Goal: Navigation & Orientation: Find specific page/section

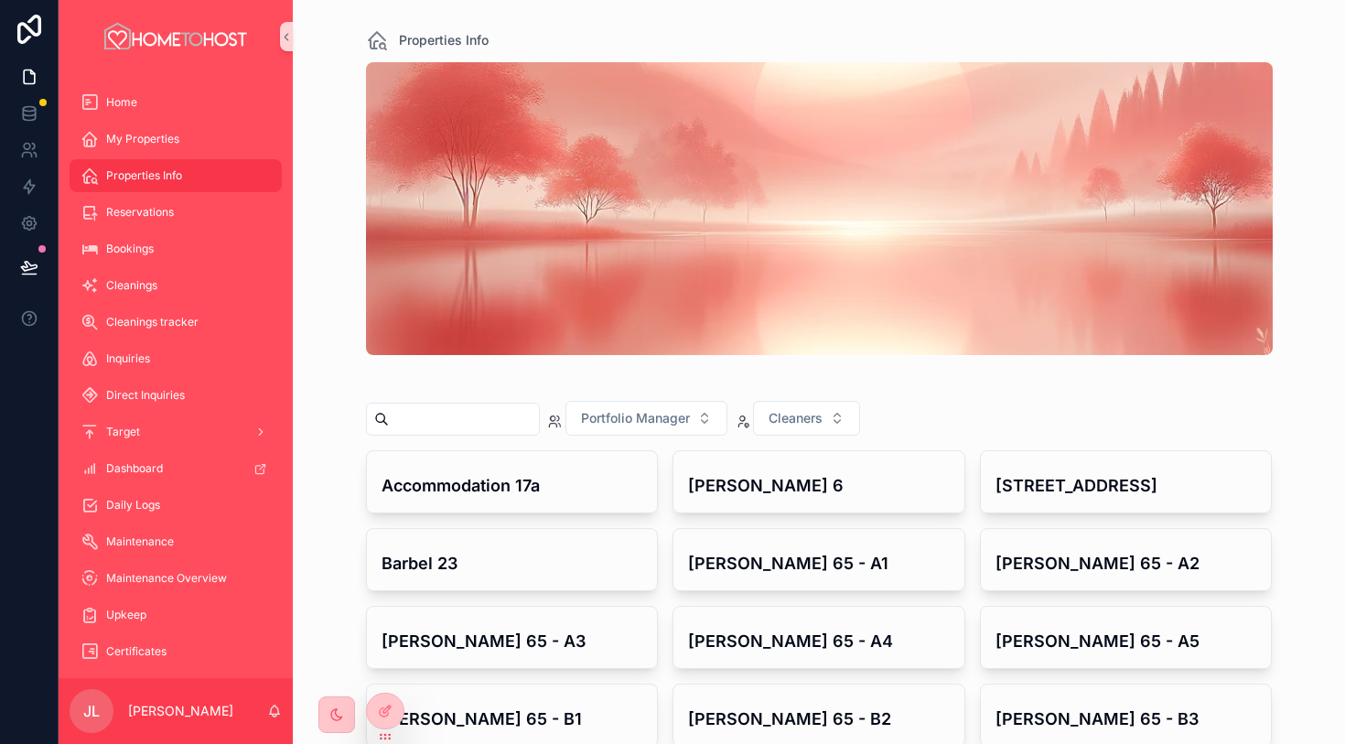
scroll to position [735, 0]
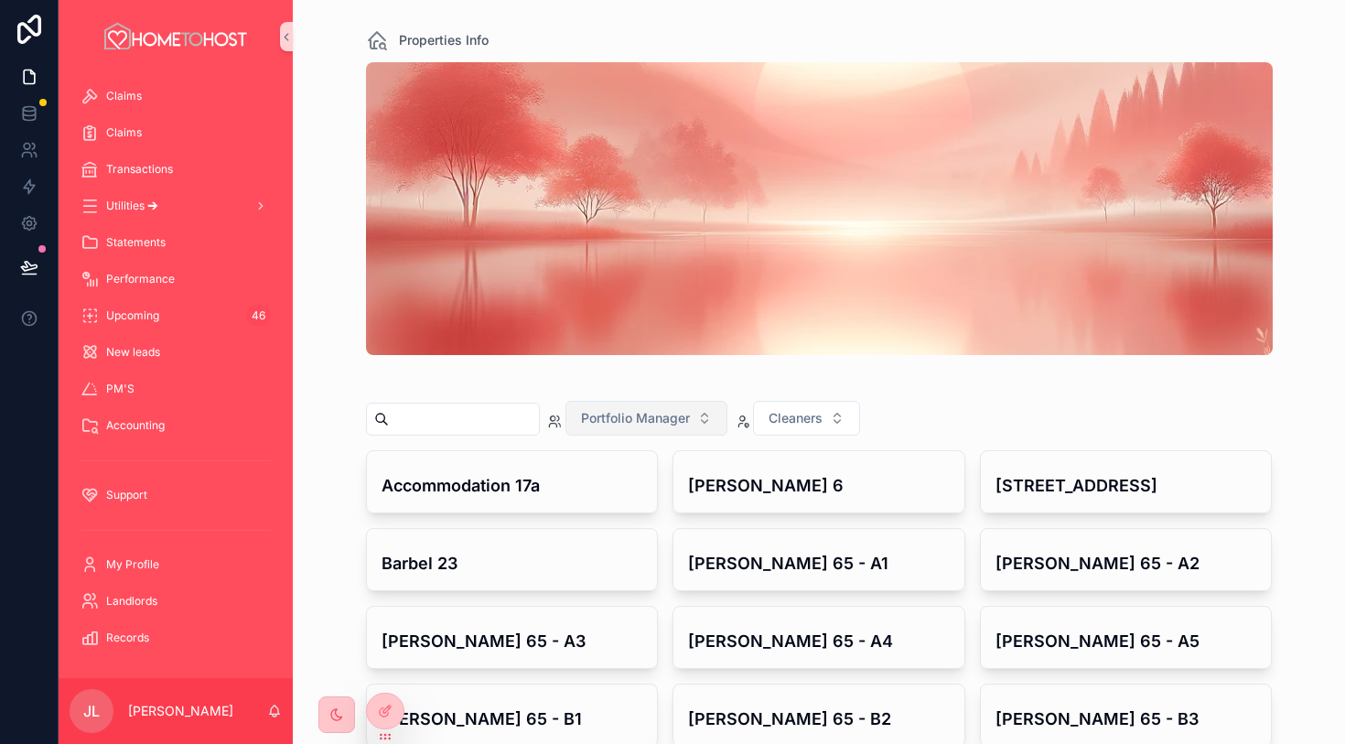
click at [671, 421] on span "Portfolio Manager" at bounding box center [635, 418] width 109 height 18
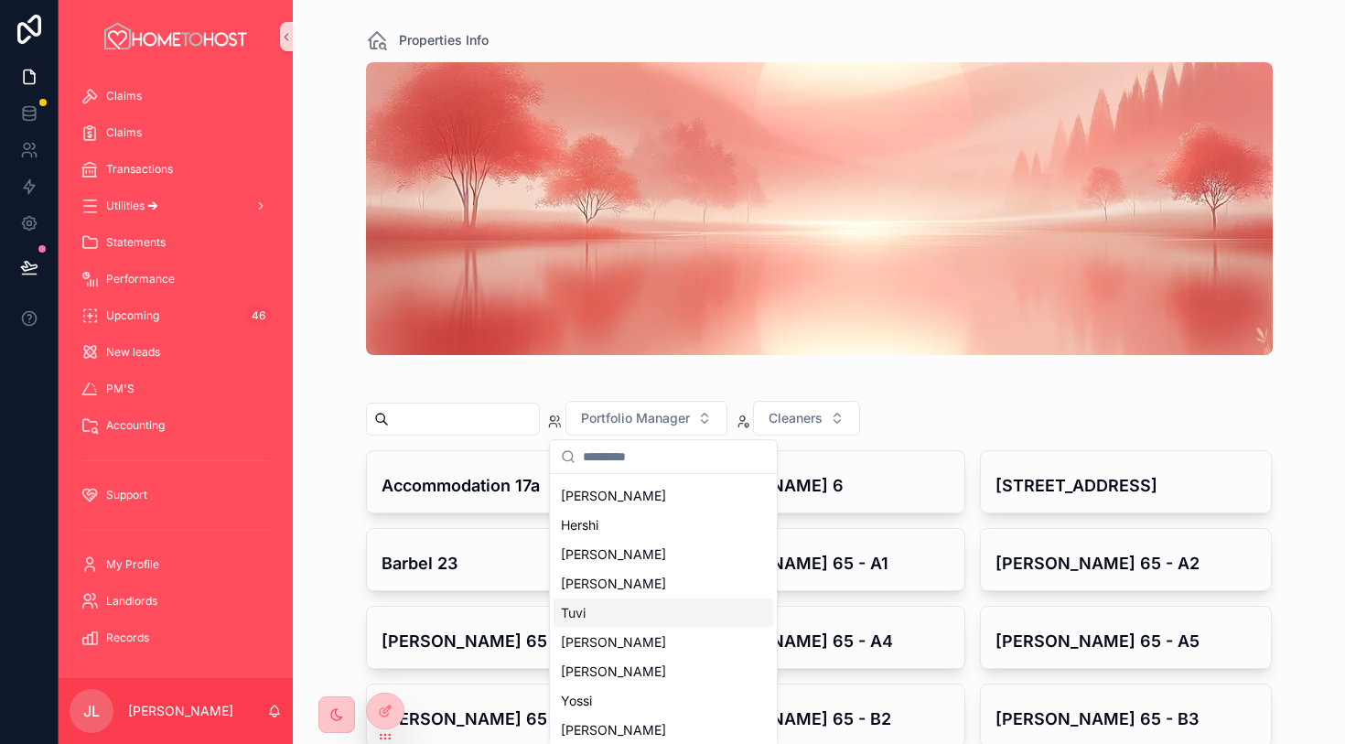
scroll to position [0, 0]
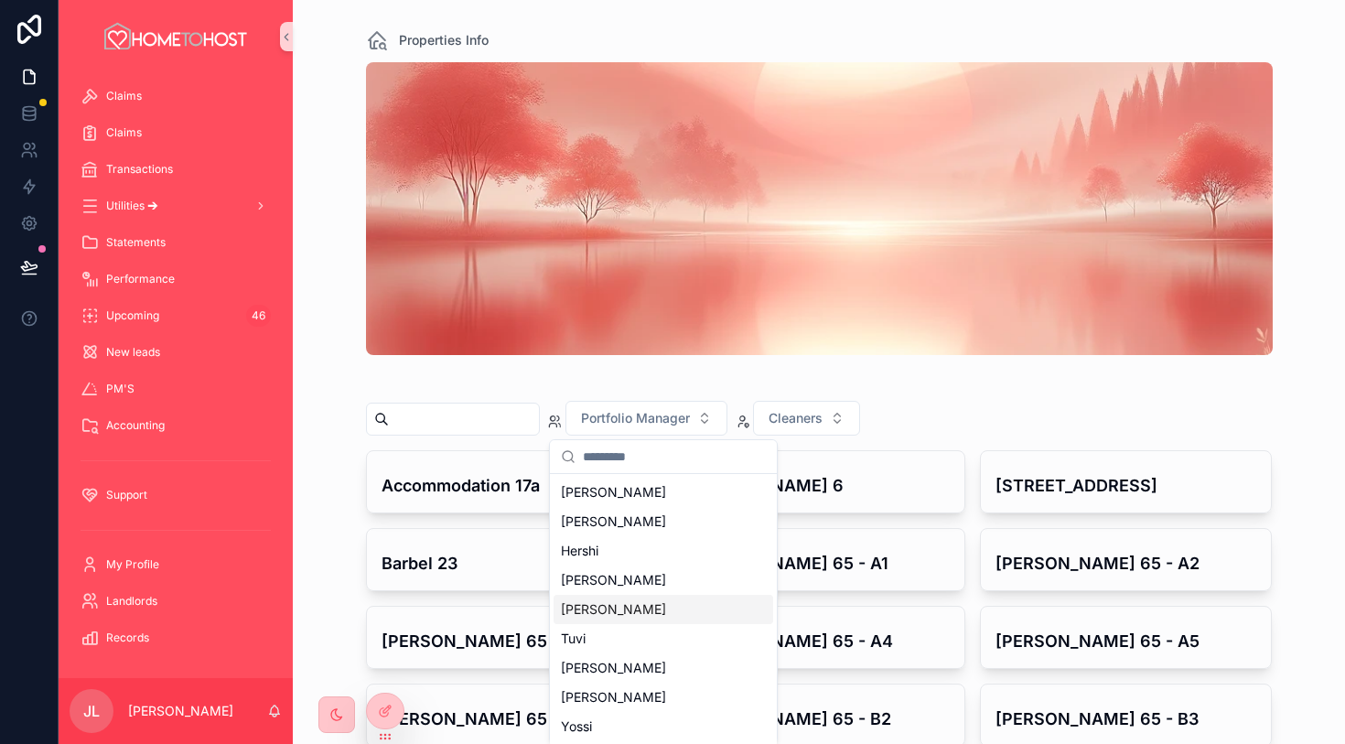
click at [625, 613] on div "[PERSON_NAME]" at bounding box center [664, 609] width 220 height 29
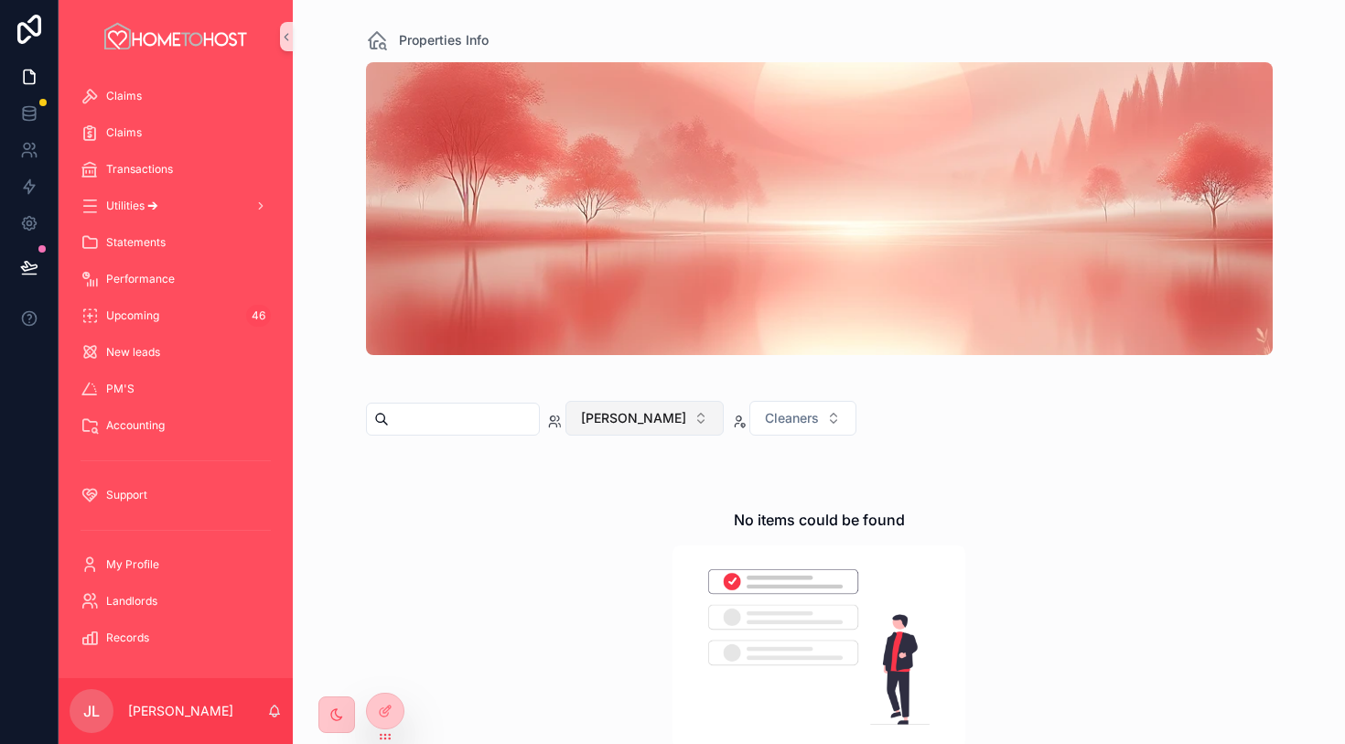
click at [652, 416] on button "[PERSON_NAME]" at bounding box center [645, 418] width 158 height 35
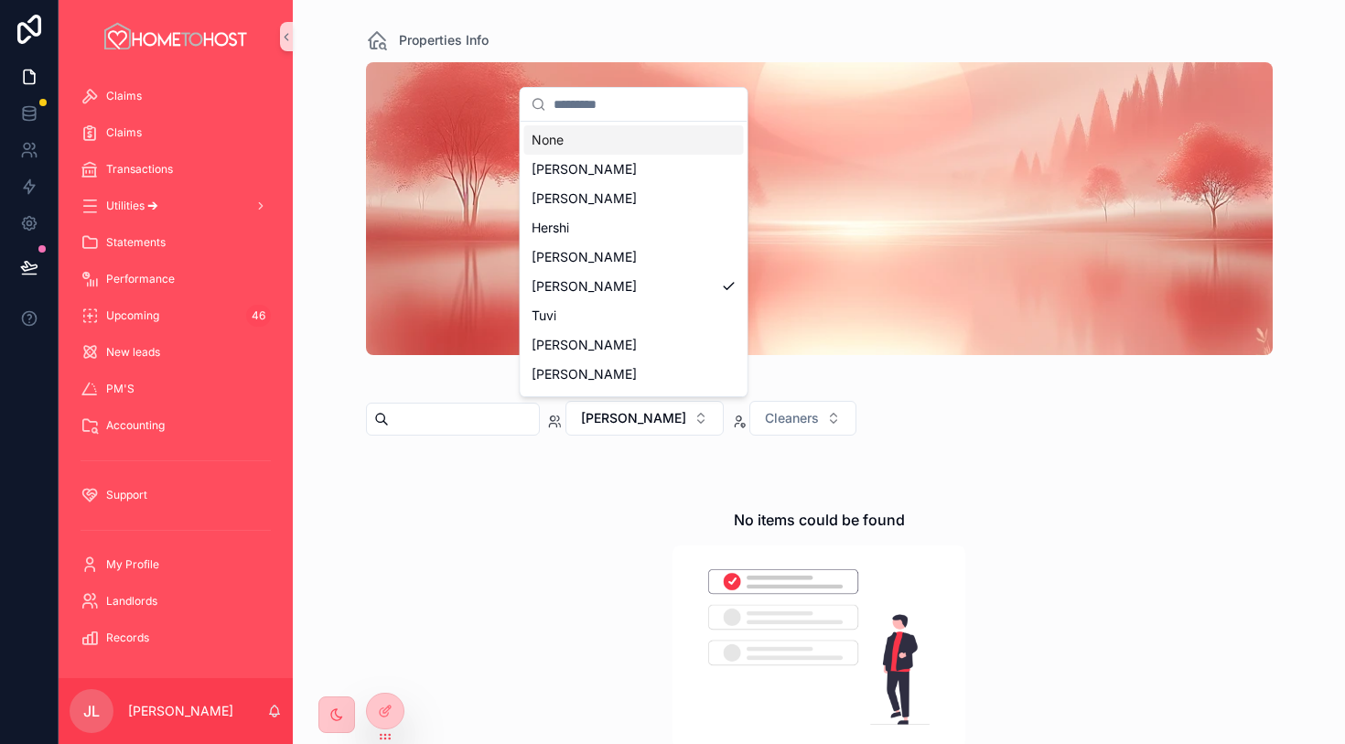
click at [619, 148] on div "None" at bounding box center [634, 139] width 220 height 29
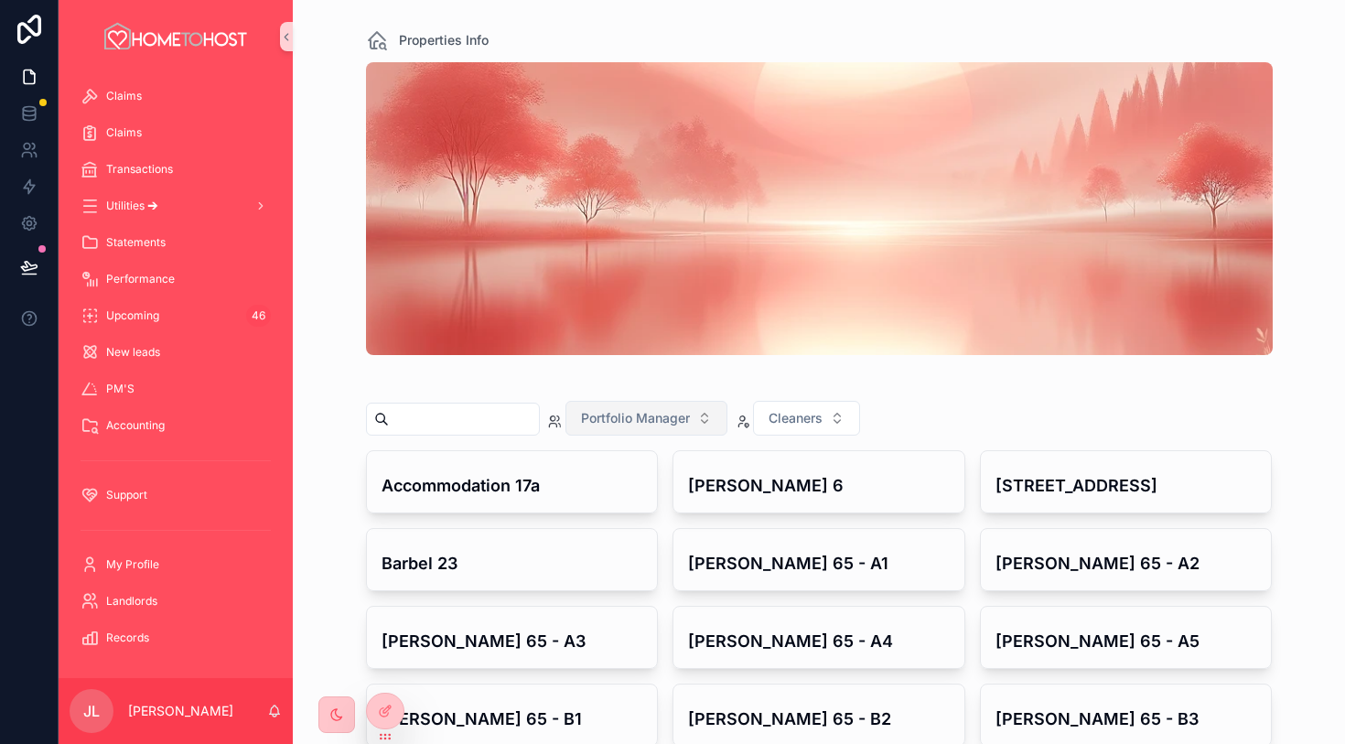
click at [672, 421] on span "Portfolio Manager" at bounding box center [635, 418] width 109 height 18
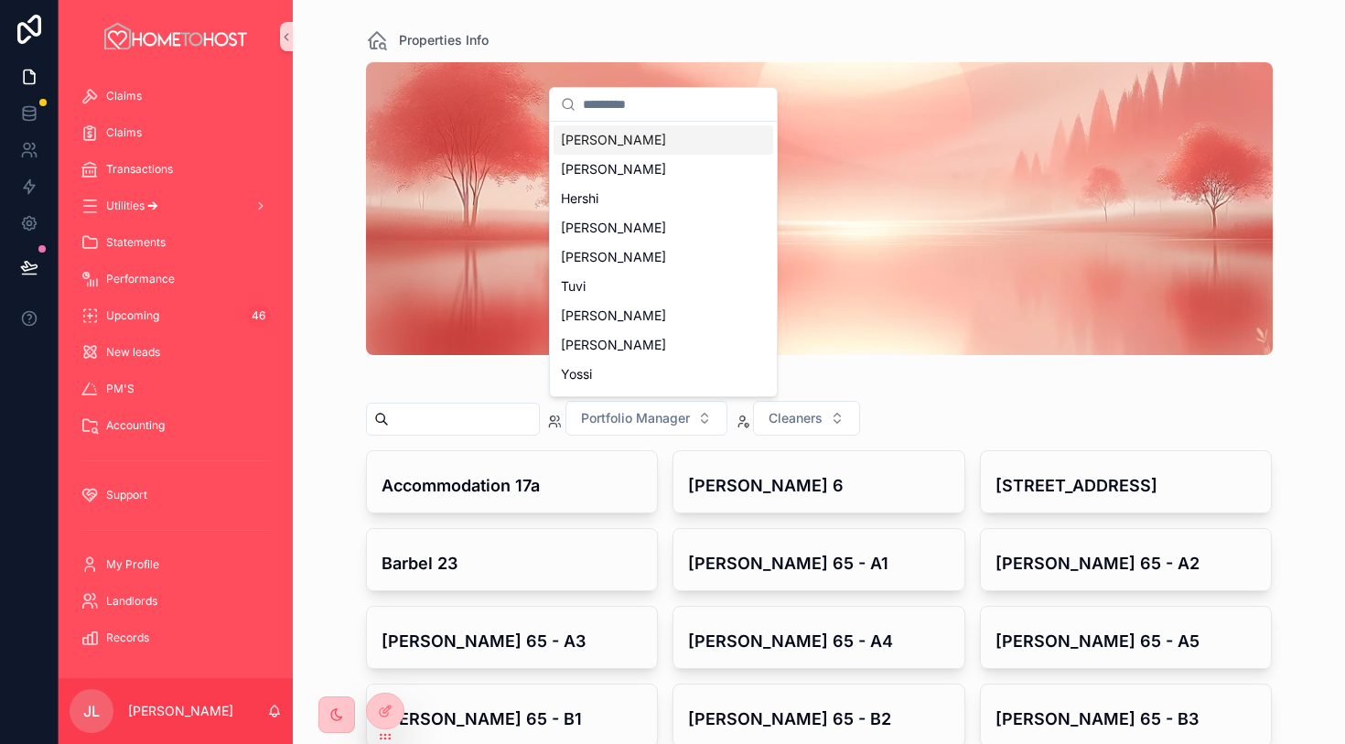
click at [650, 137] on div "[PERSON_NAME]" at bounding box center [664, 139] width 220 height 29
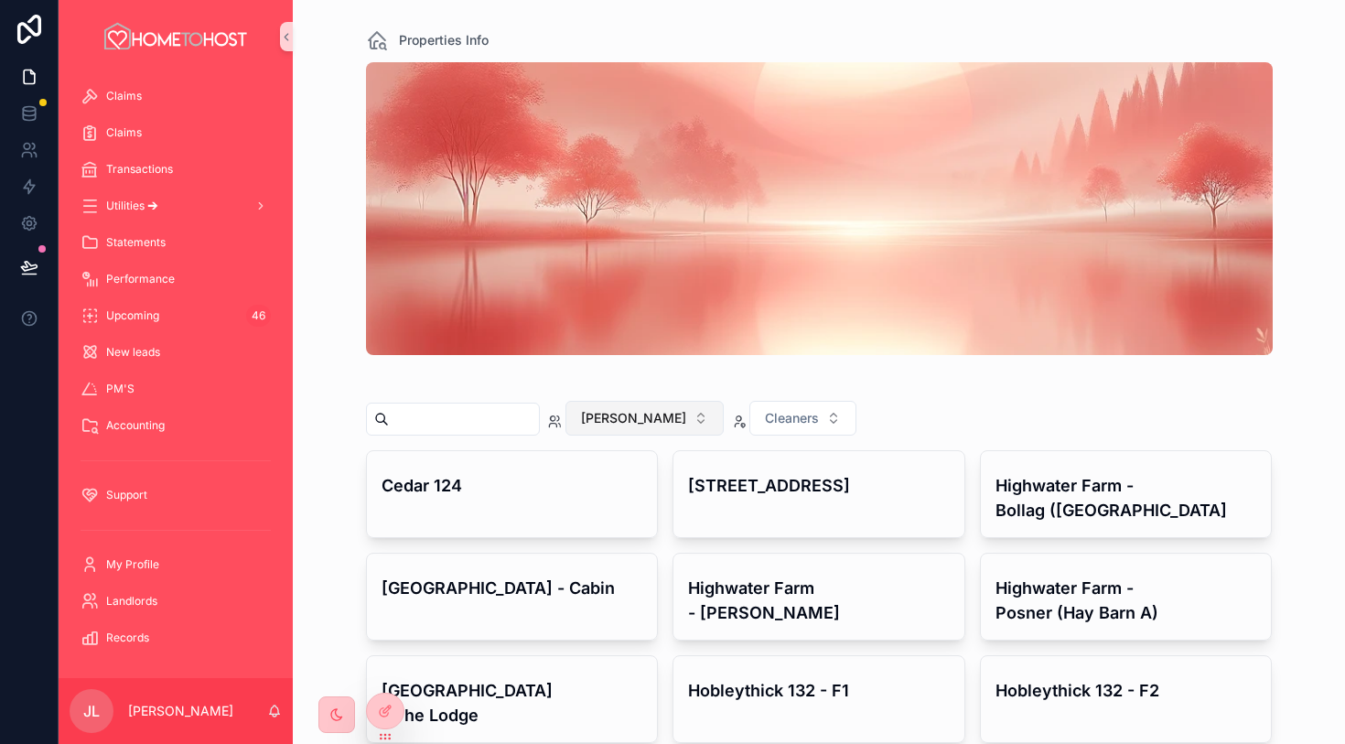
click at [626, 412] on span "[PERSON_NAME]" at bounding box center [633, 418] width 105 height 18
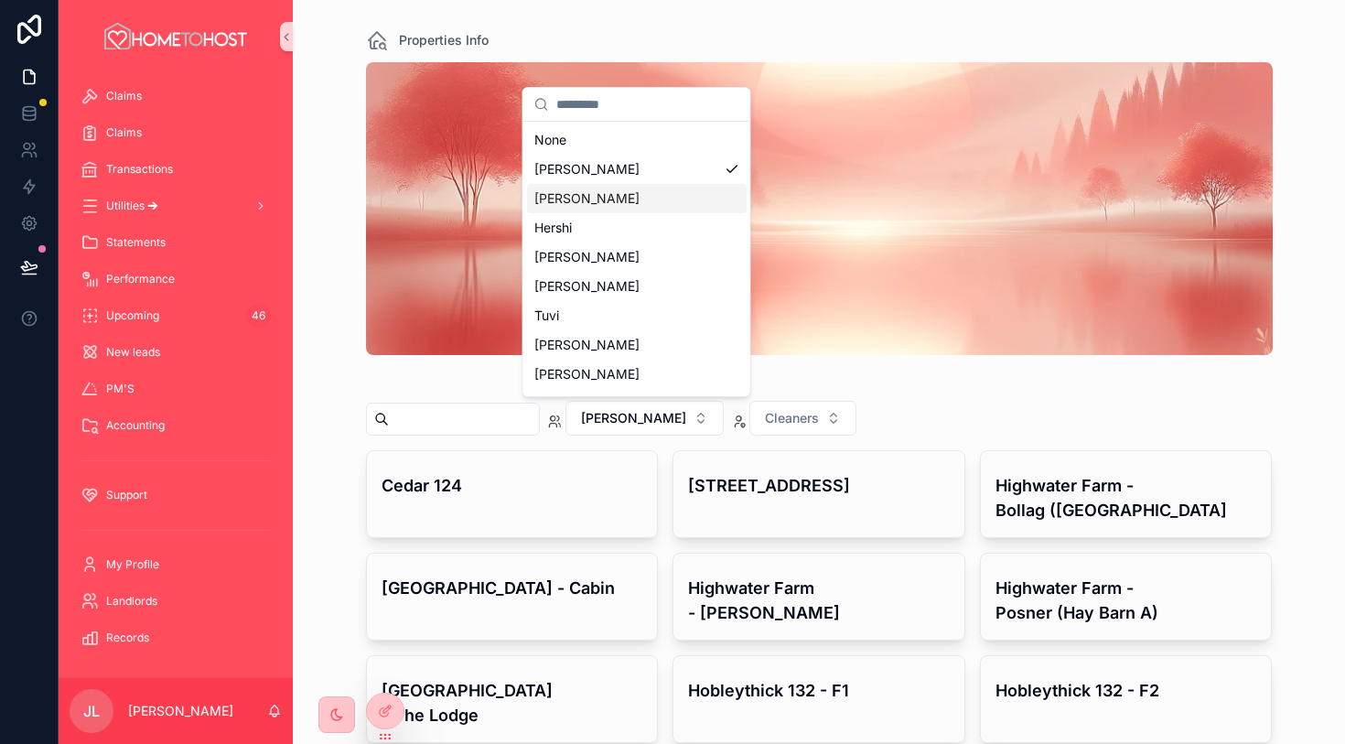
click at [657, 196] on div "[PERSON_NAME]" at bounding box center [637, 198] width 220 height 29
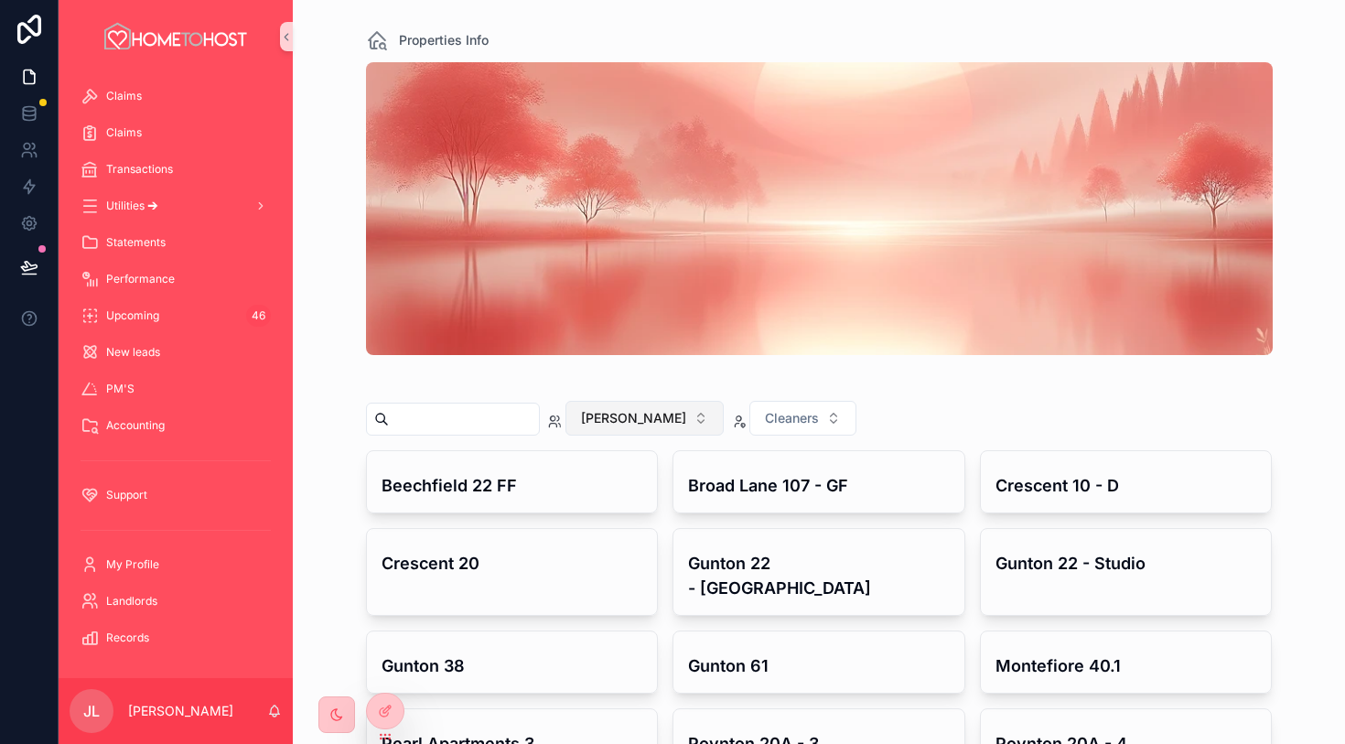
click at [616, 420] on span "[PERSON_NAME]" at bounding box center [633, 418] width 105 height 18
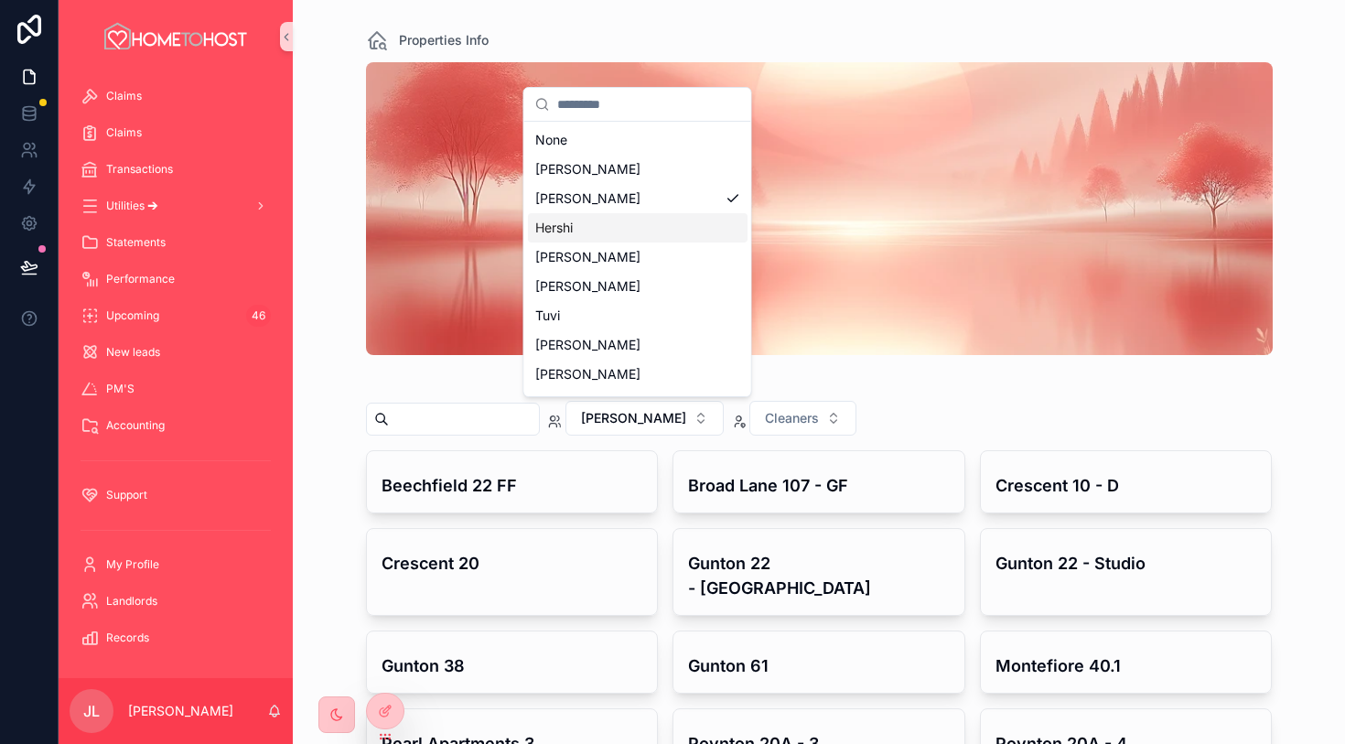
click at [650, 228] on div "Hershi" at bounding box center [638, 227] width 220 height 29
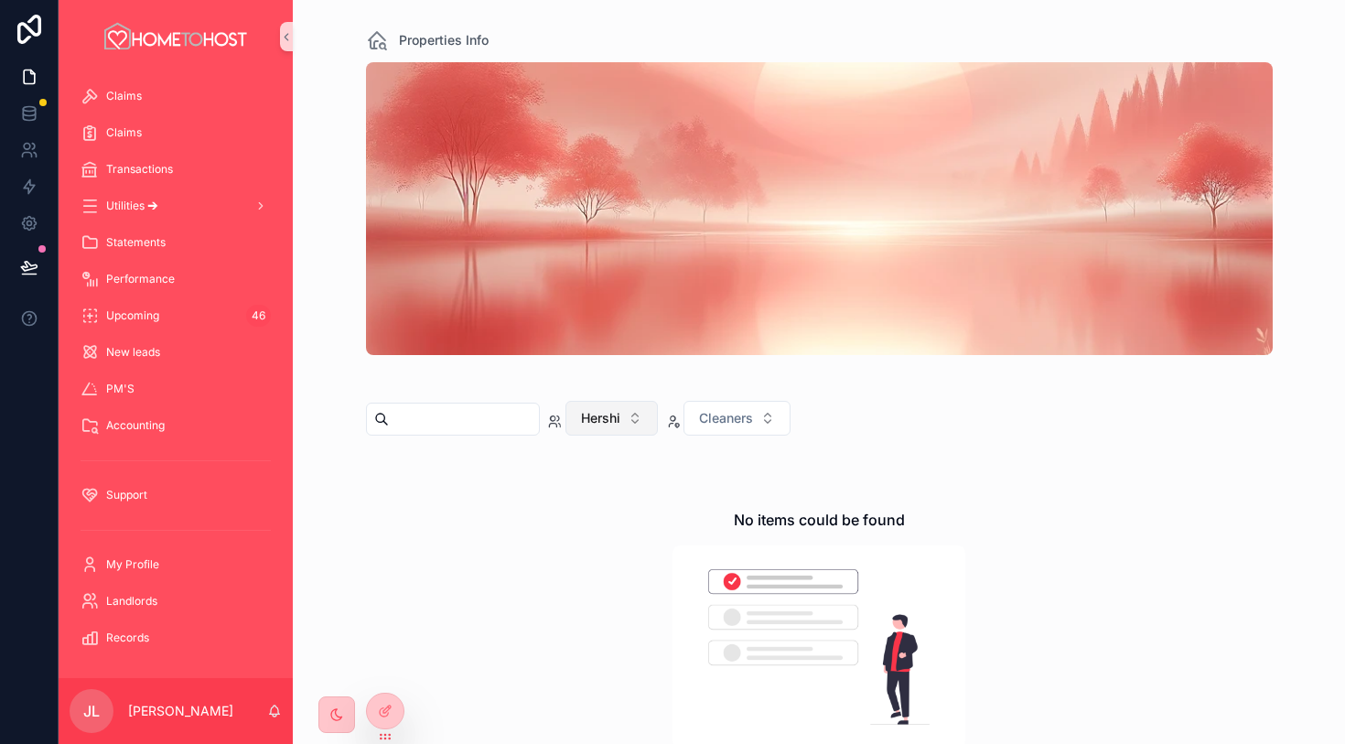
click at [621, 425] on span "Hershi" at bounding box center [600, 418] width 39 height 18
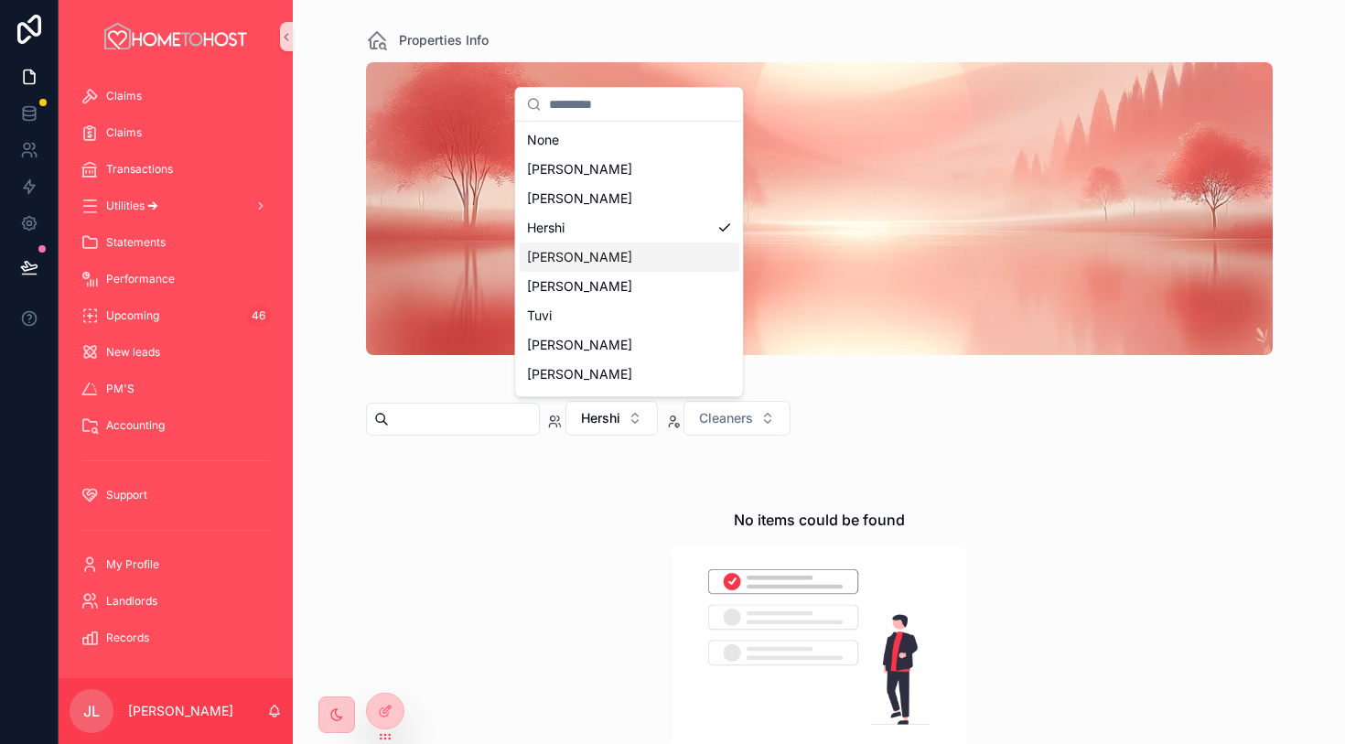
click at [643, 265] on div "[PERSON_NAME]" at bounding box center [630, 257] width 220 height 29
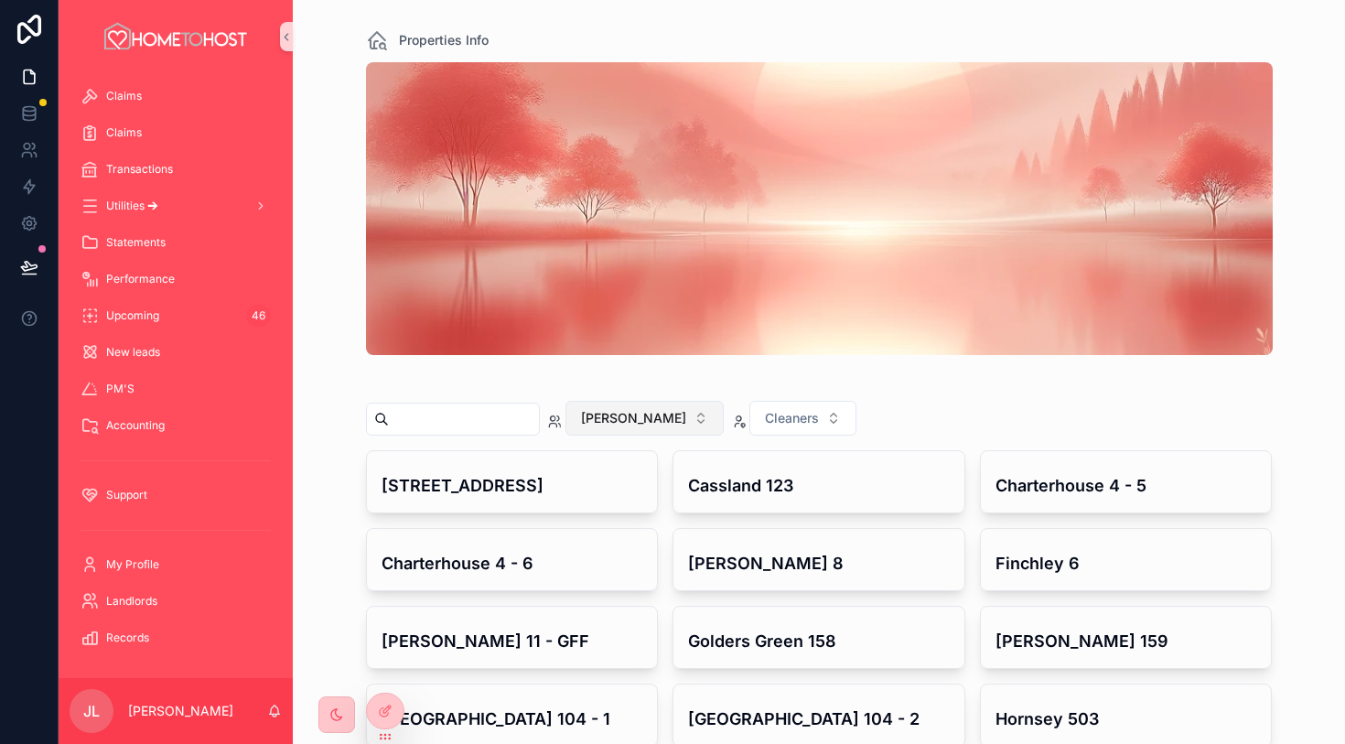
click at [619, 419] on span "[PERSON_NAME]" at bounding box center [633, 418] width 105 height 18
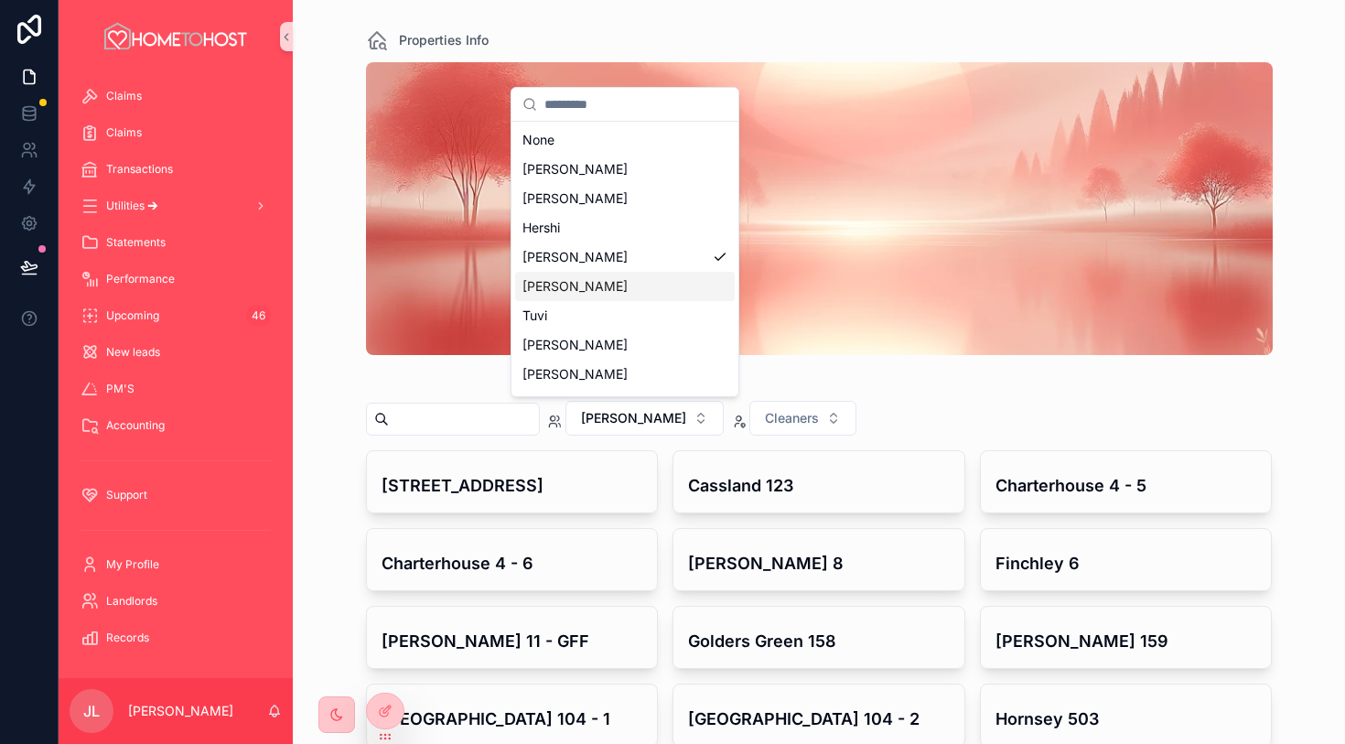
click at [637, 286] on div "[PERSON_NAME]" at bounding box center [625, 286] width 220 height 29
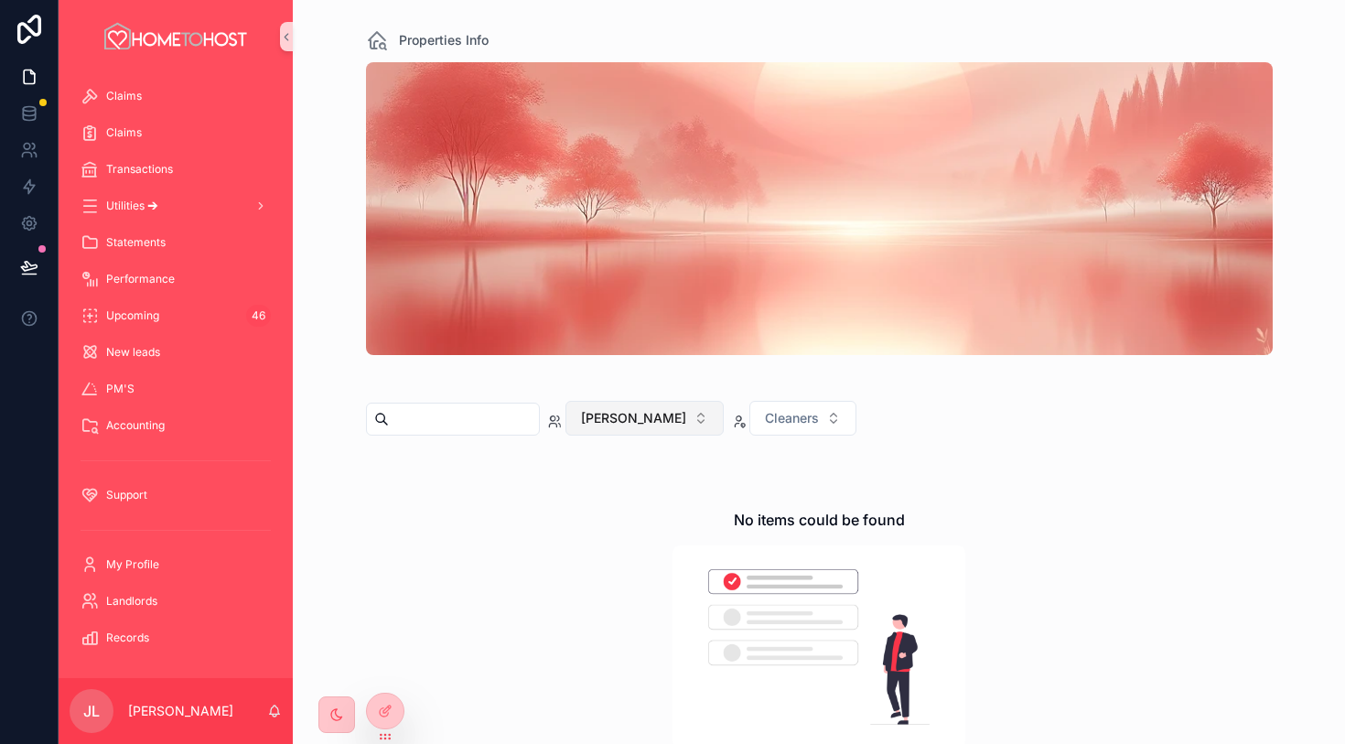
click at [632, 418] on span "[PERSON_NAME]" at bounding box center [633, 418] width 105 height 18
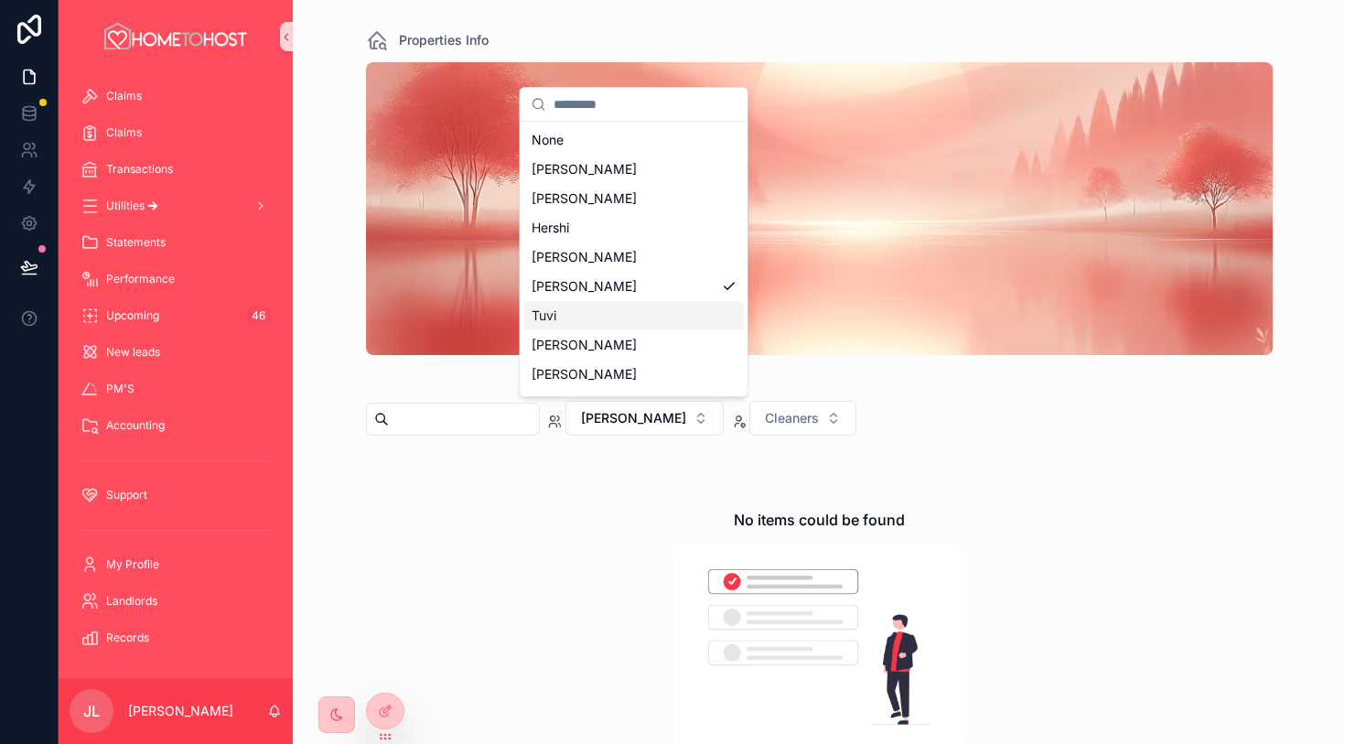
click at [639, 323] on div "Tuvi" at bounding box center [634, 315] width 220 height 29
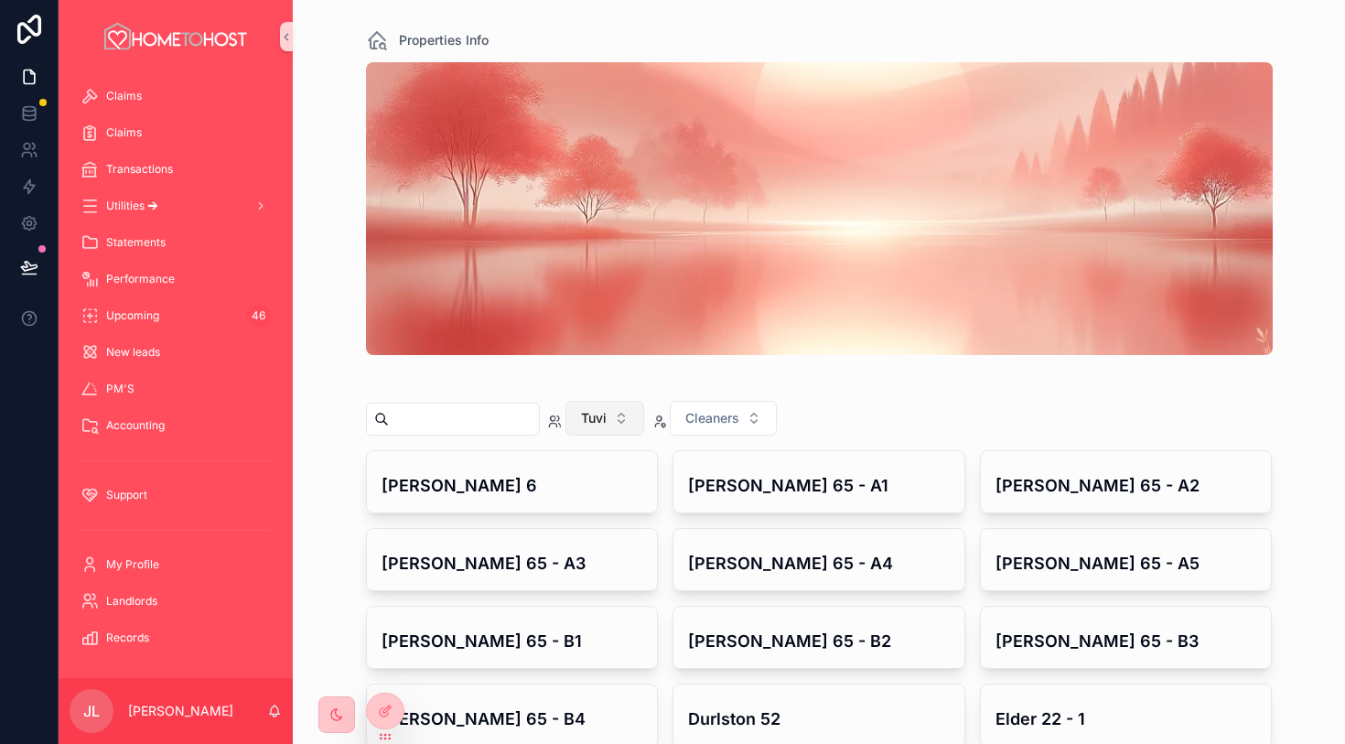
click at [607, 421] on span "Tuvi" at bounding box center [594, 418] width 26 height 18
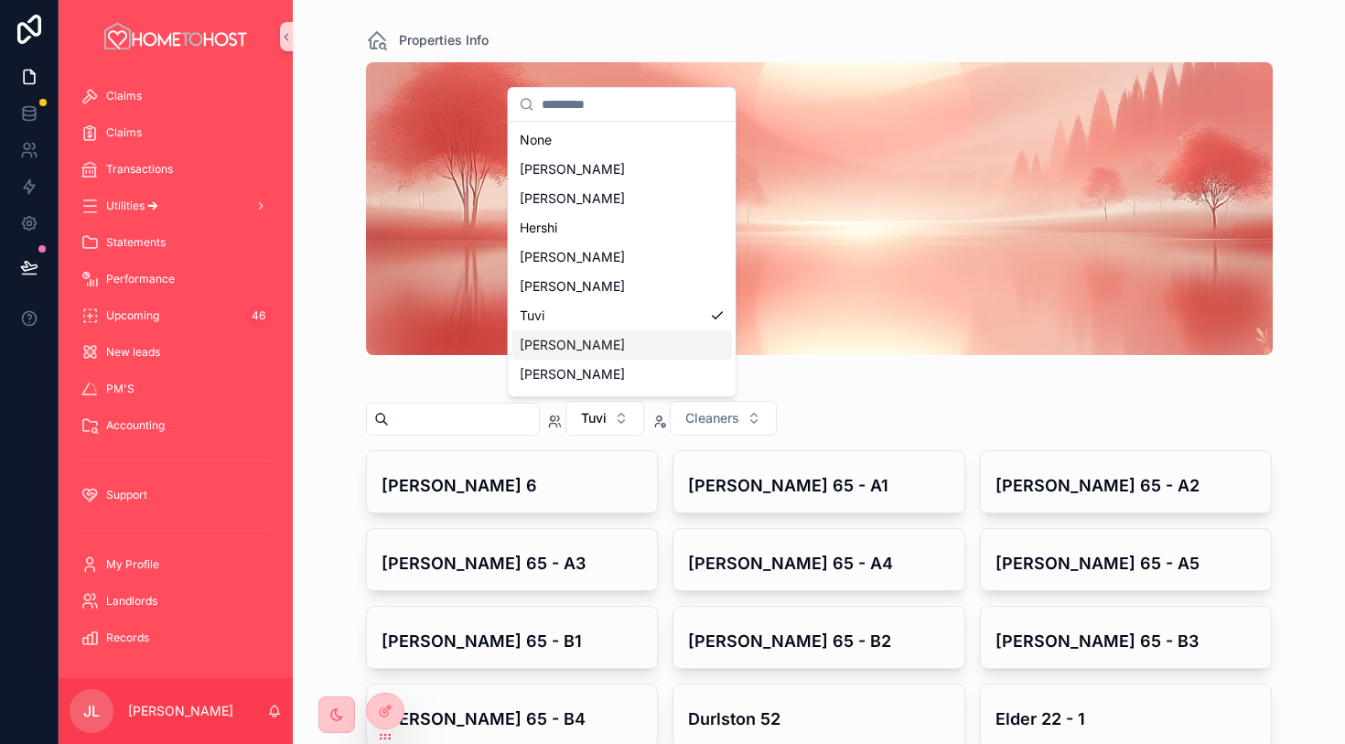
click at [666, 347] on div "[PERSON_NAME]" at bounding box center [623, 344] width 220 height 29
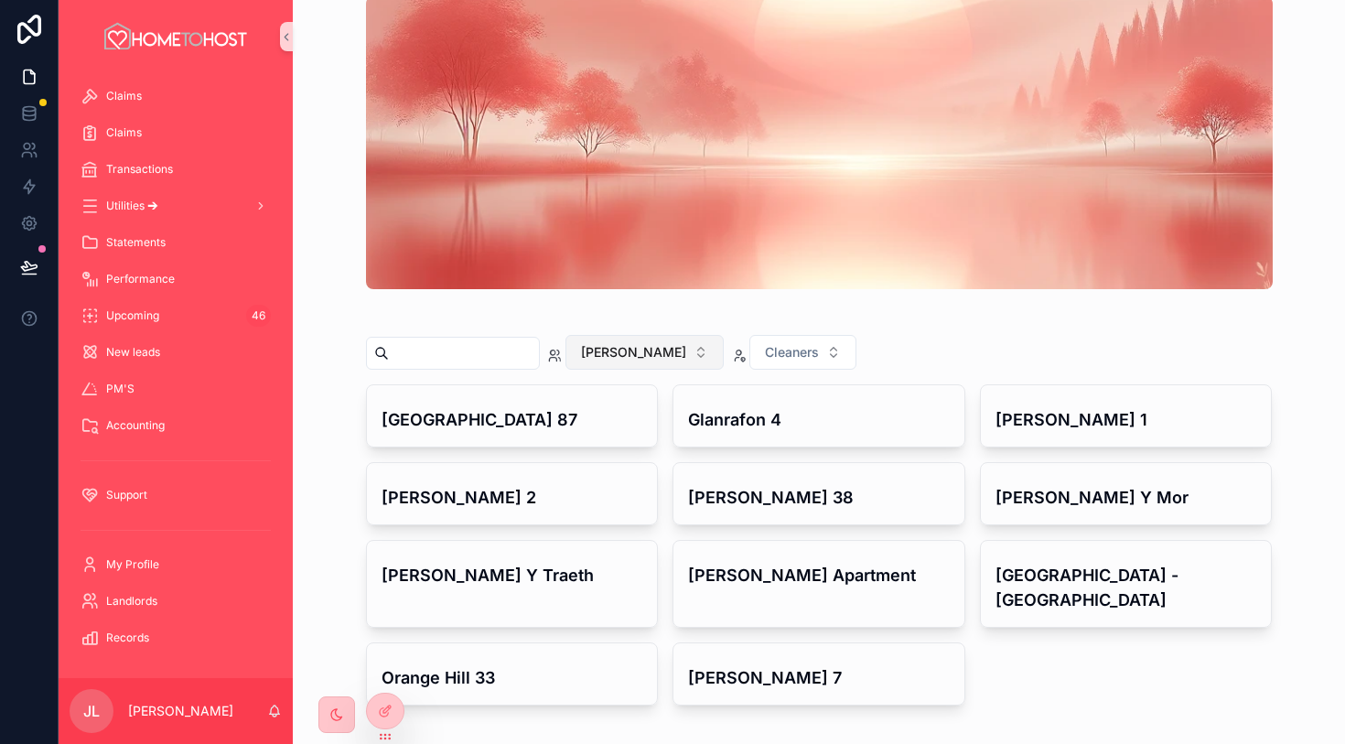
scroll to position [64, 0]
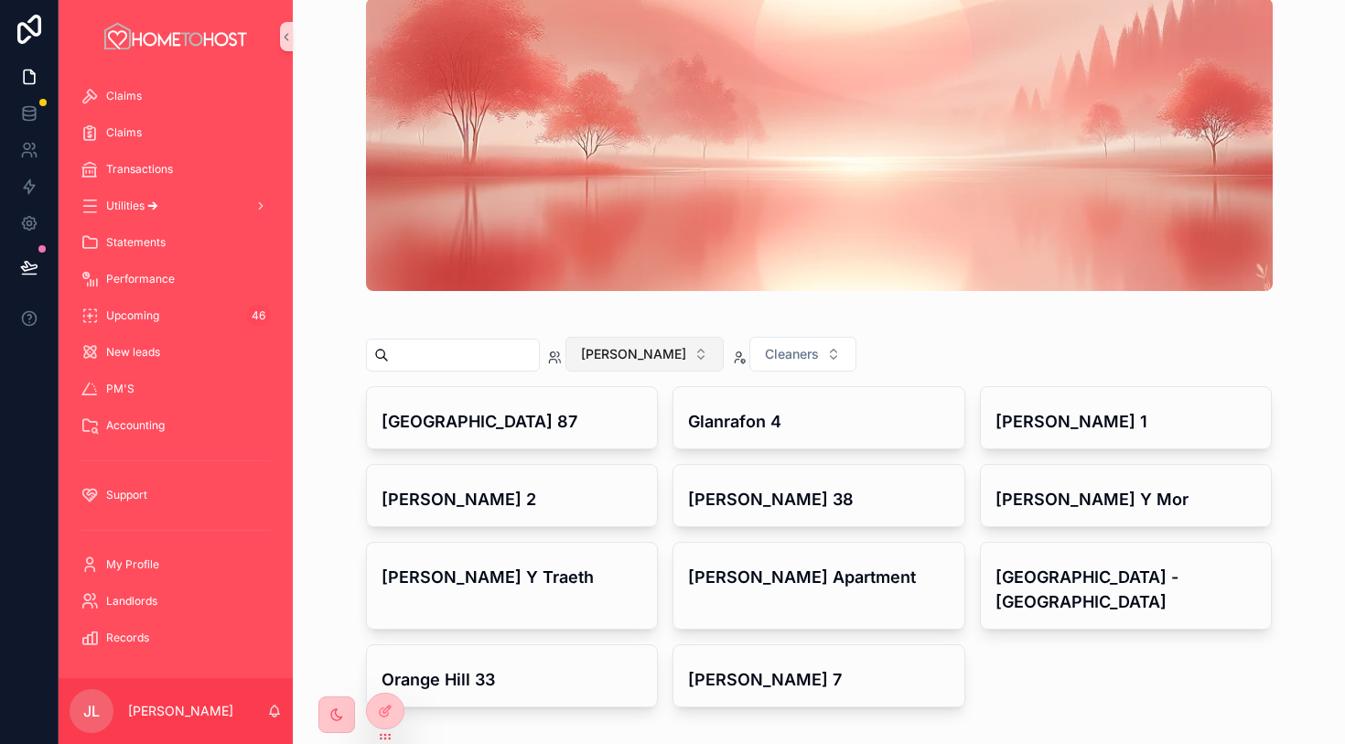
click at [670, 347] on span "[PERSON_NAME]" at bounding box center [633, 354] width 105 height 18
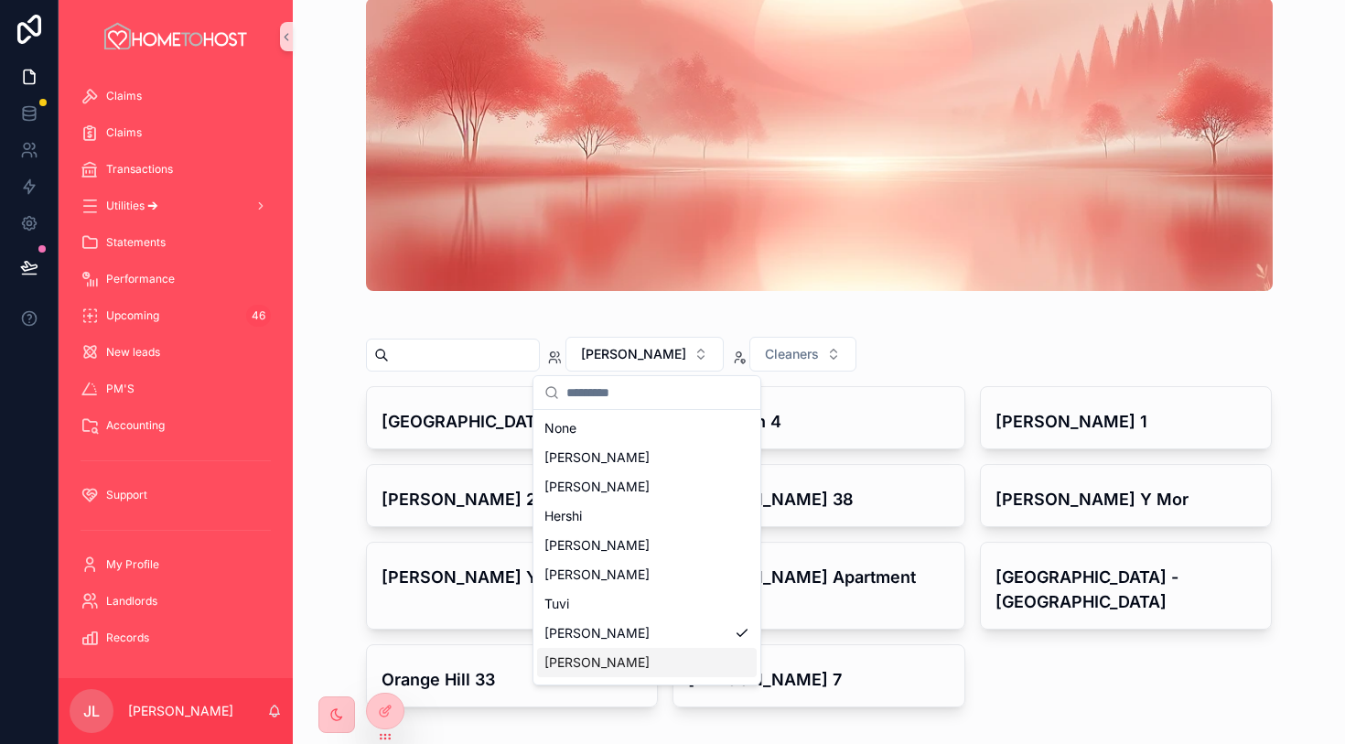
click at [648, 666] on div "[PERSON_NAME]" at bounding box center [647, 662] width 220 height 29
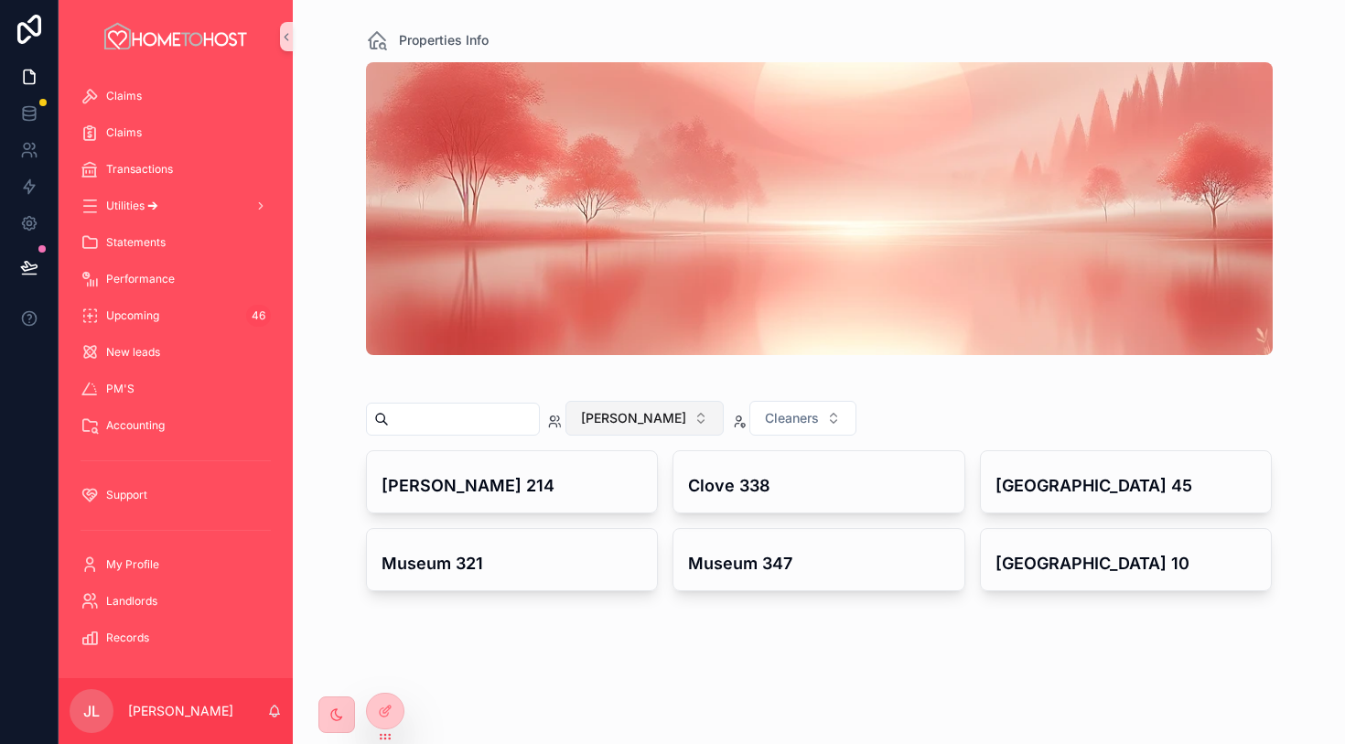
click at [639, 421] on button "[PERSON_NAME]" at bounding box center [645, 418] width 158 height 35
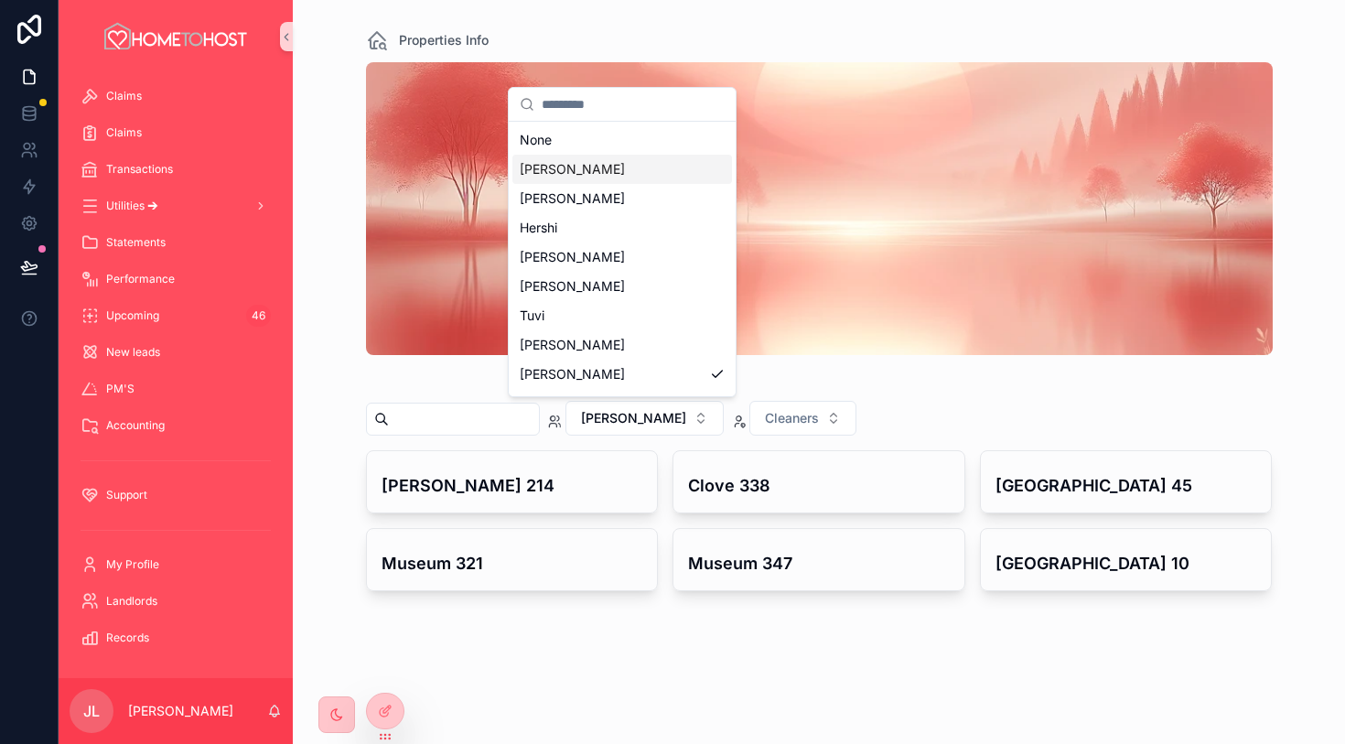
click at [619, 172] on div "[PERSON_NAME]" at bounding box center [623, 169] width 220 height 29
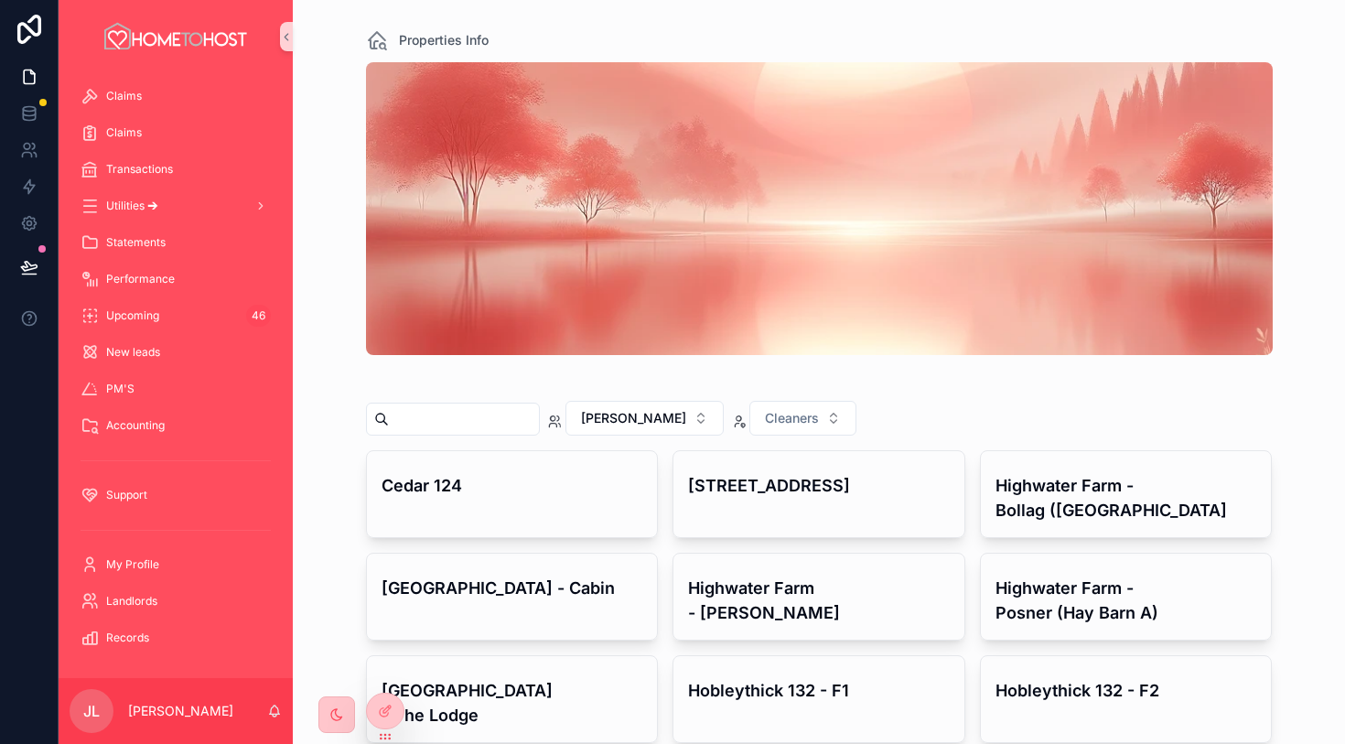
scroll to position [111, 0]
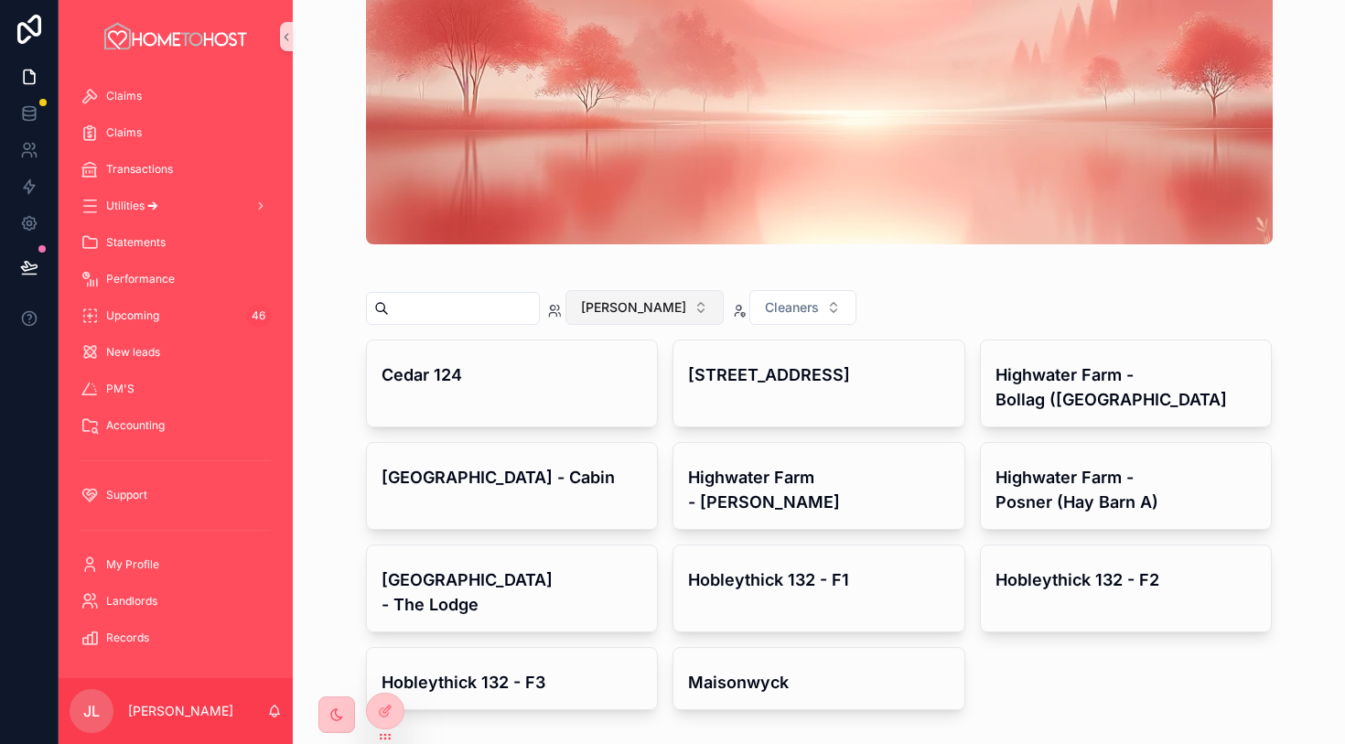
click at [653, 308] on button "[PERSON_NAME]" at bounding box center [645, 307] width 158 height 35
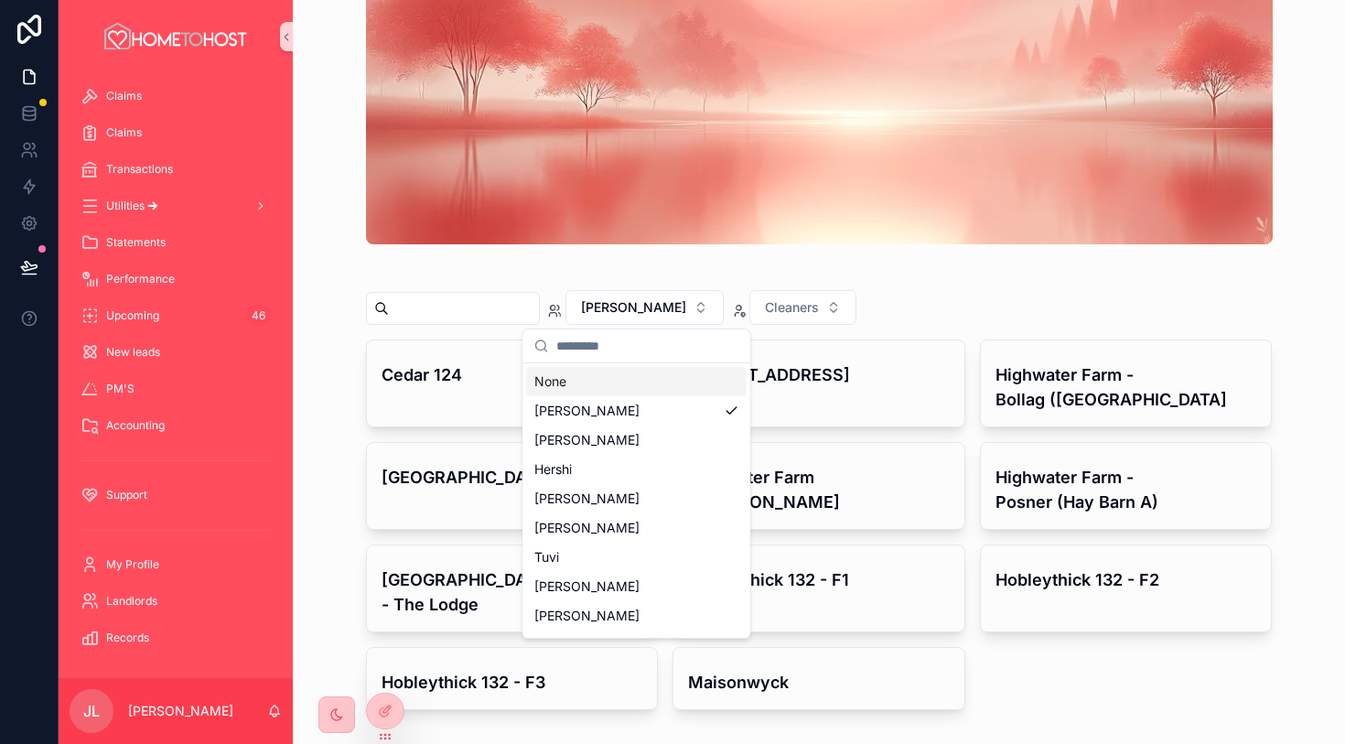
click at [615, 383] on div "None" at bounding box center [637, 381] width 220 height 29
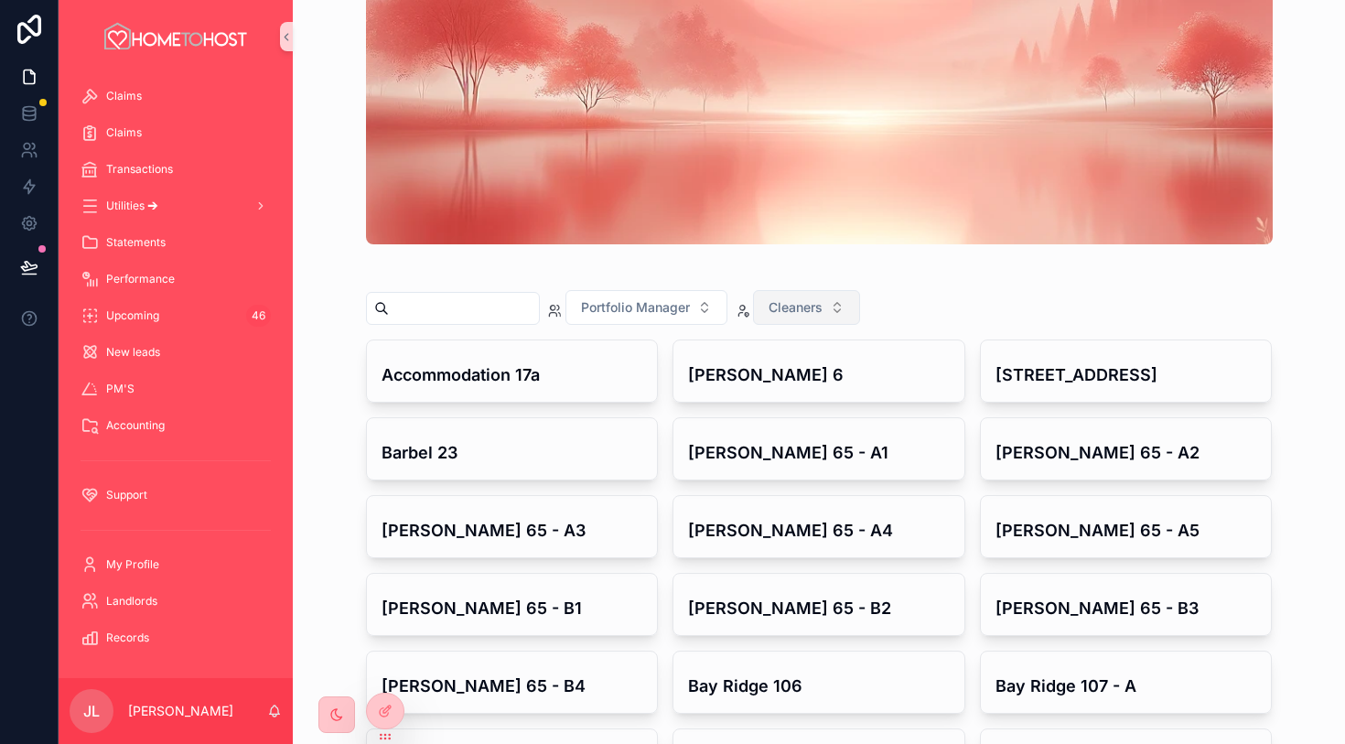
click at [812, 309] on span "Cleaners" at bounding box center [796, 307] width 54 height 18
click at [1017, 309] on div "Portfolio Manager Cleaners" at bounding box center [819, 311] width 907 height 57
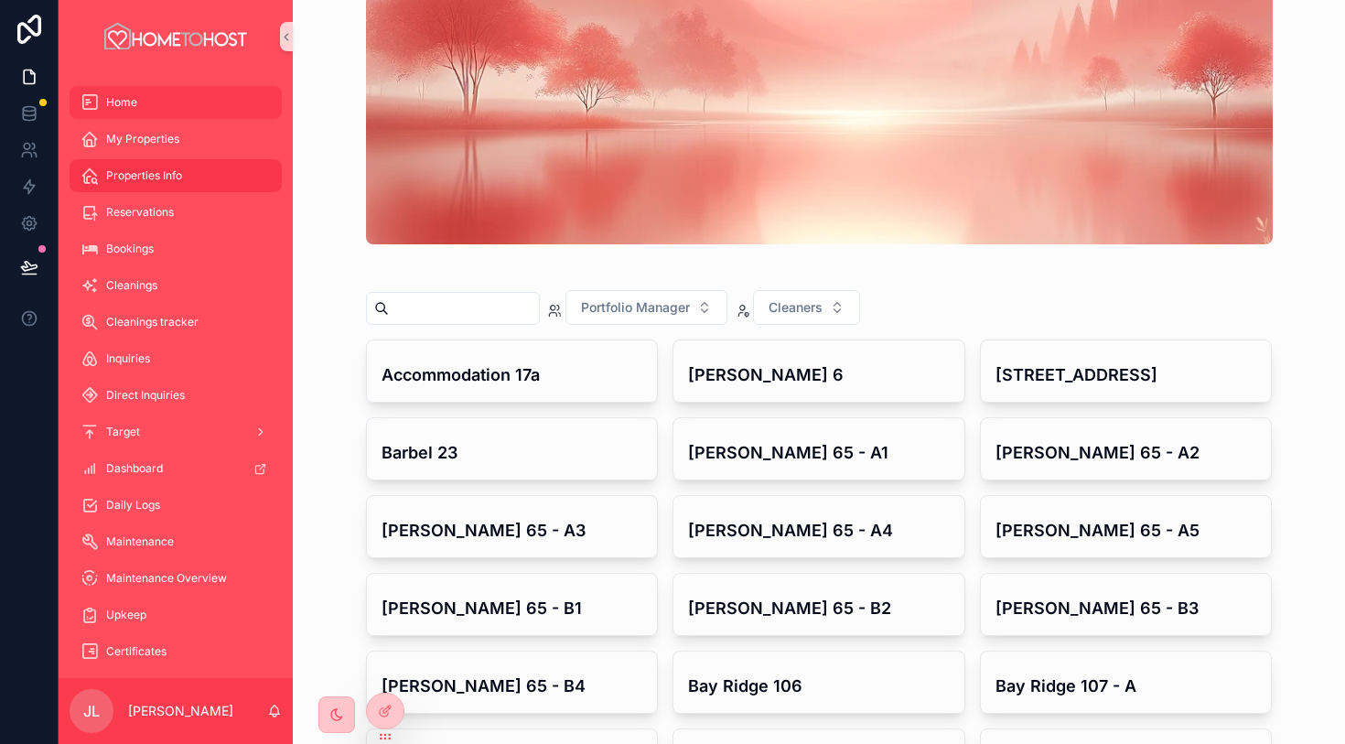
click at [186, 101] on div "Home" at bounding box center [176, 102] width 190 height 29
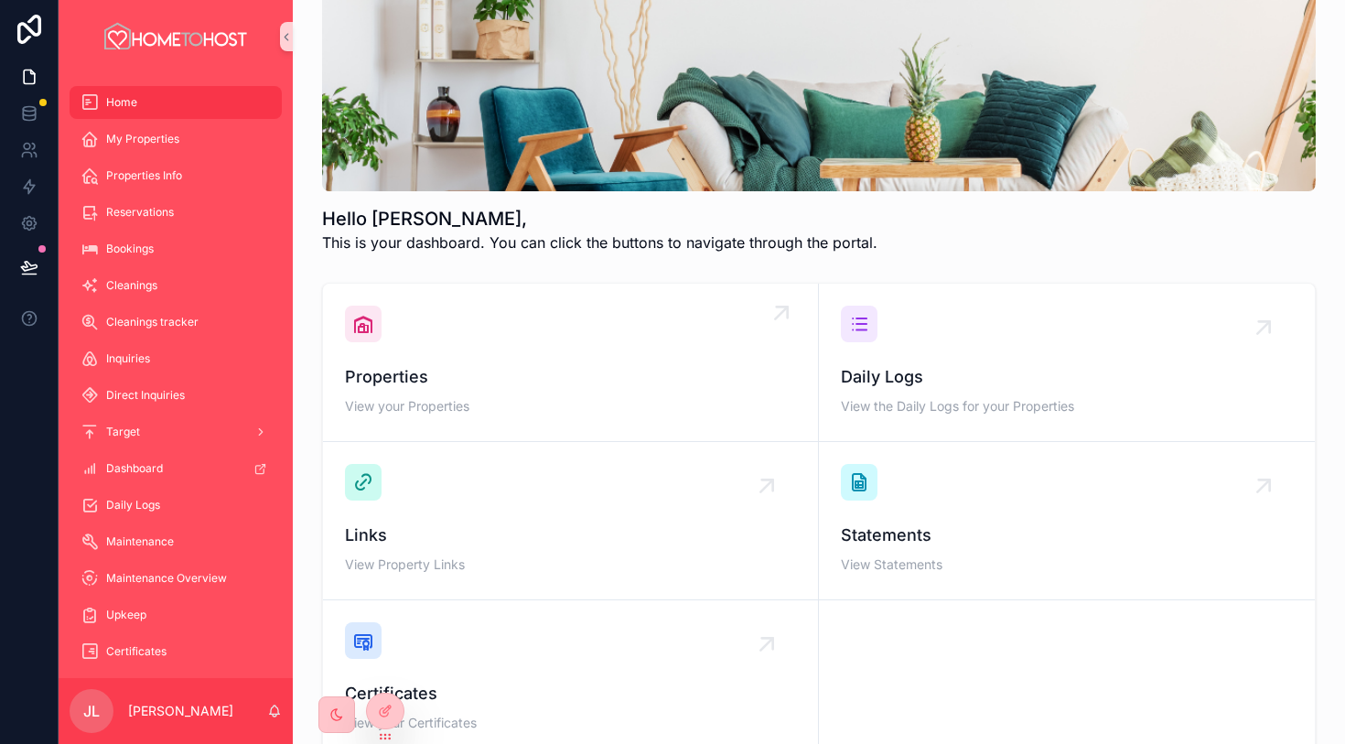
scroll to position [122, 0]
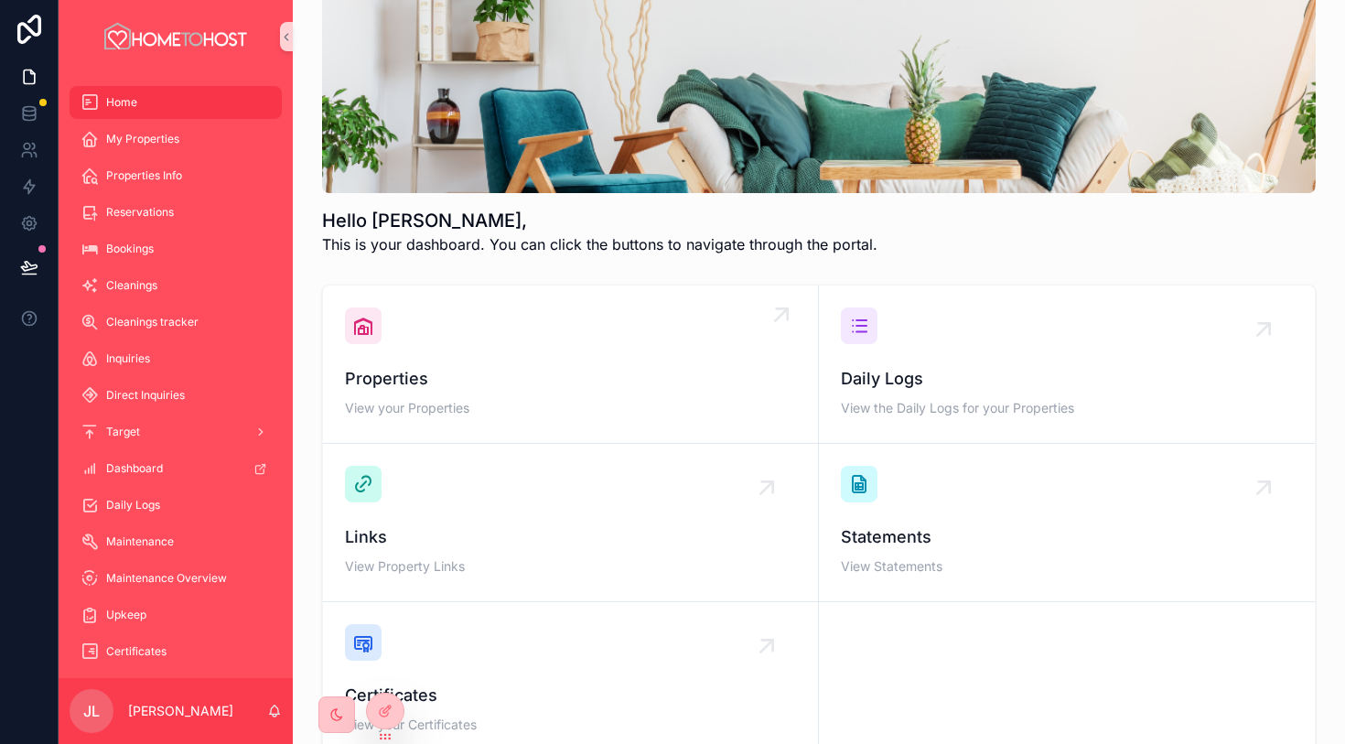
click at [515, 390] on span "Properties" at bounding box center [570, 379] width 451 height 26
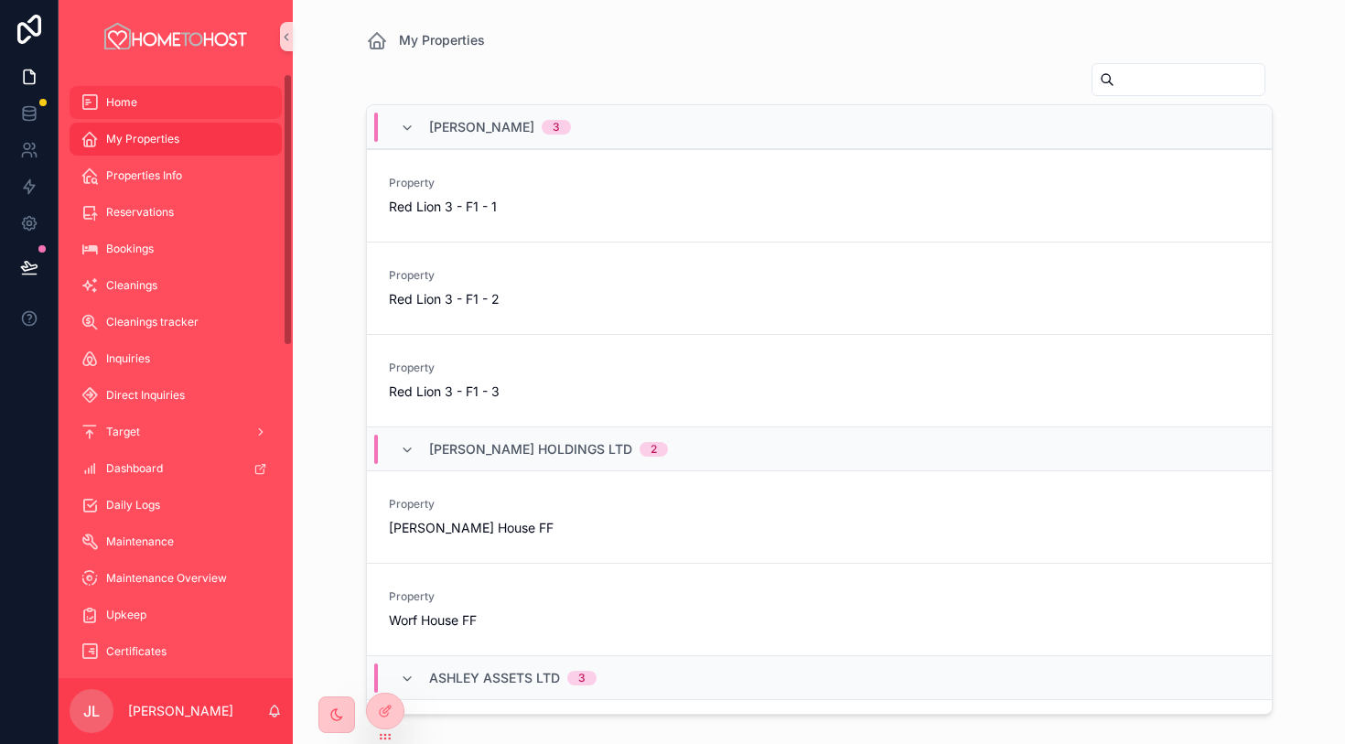
click at [194, 102] on div "Home" at bounding box center [176, 102] width 190 height 29
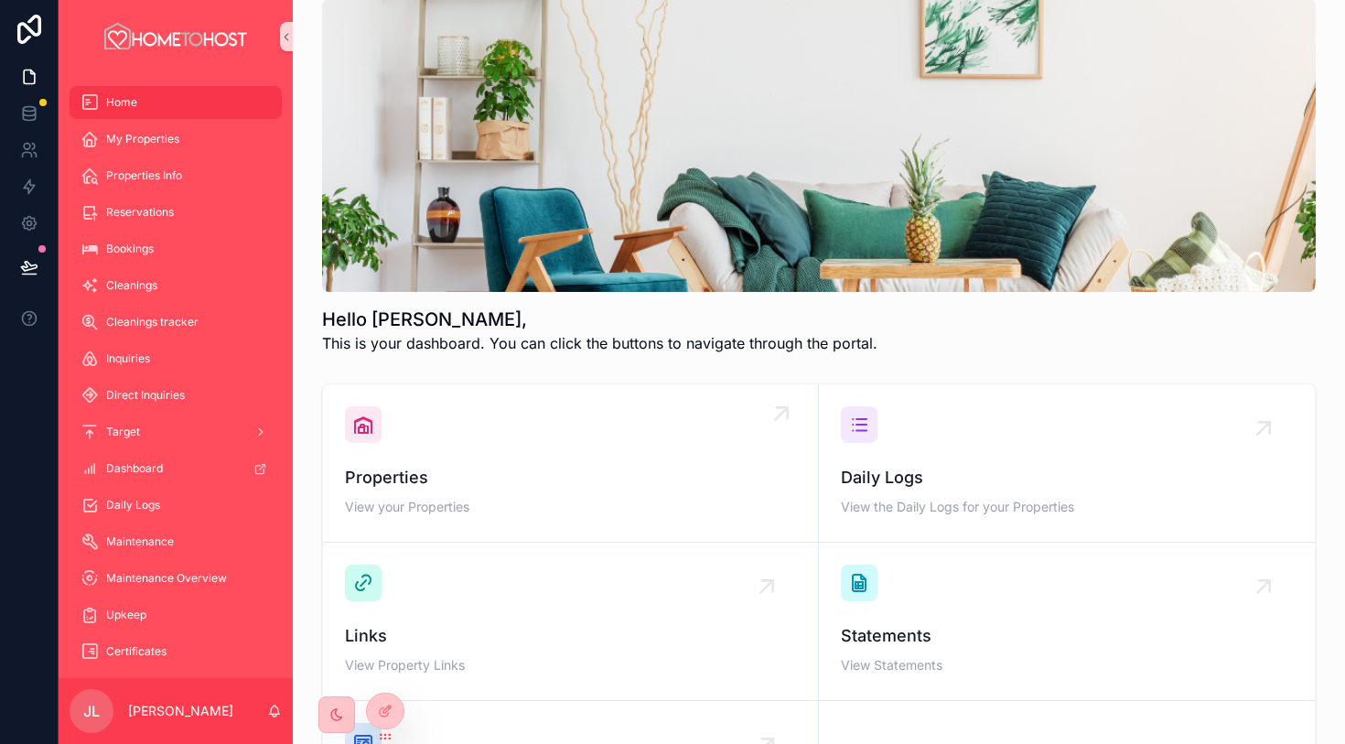
scroll to position [26, 0]
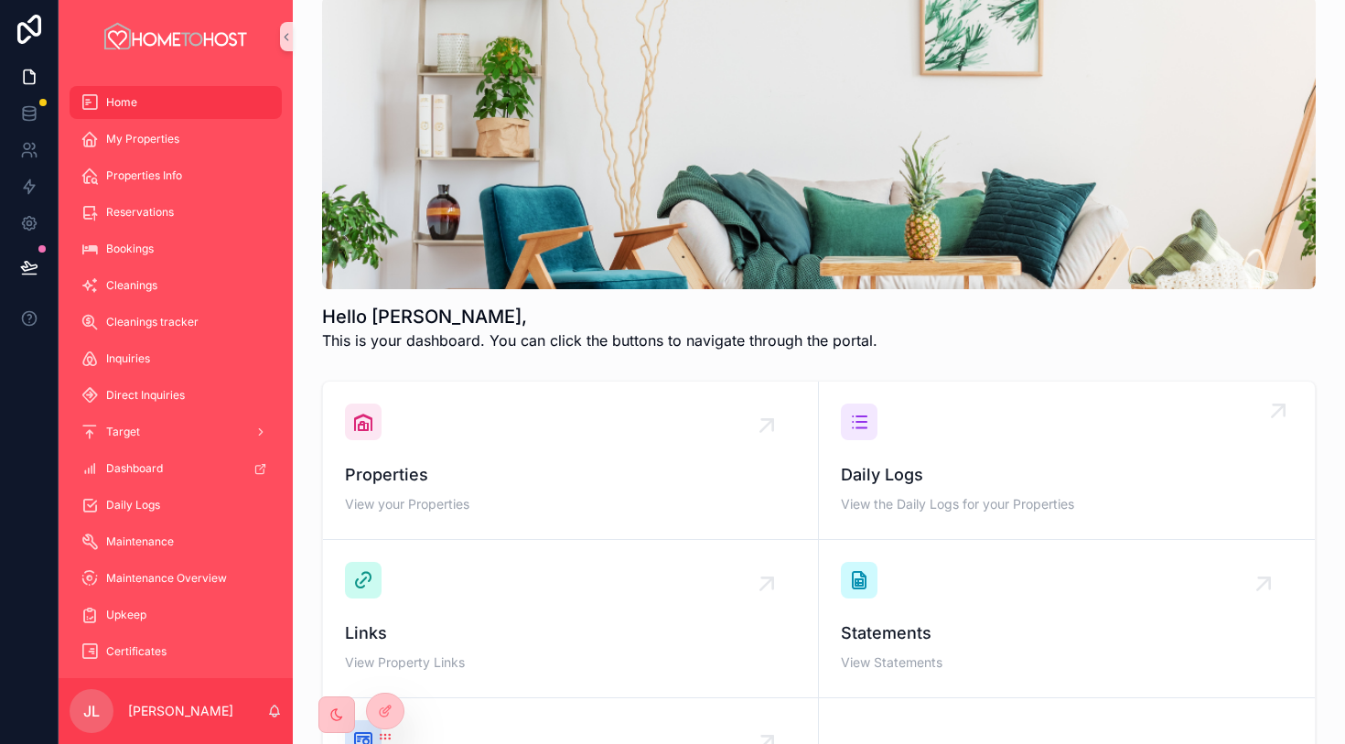
click at [982, 464] on span "Daily Logs" at bounding box center [1067, 475] width 452 height 26
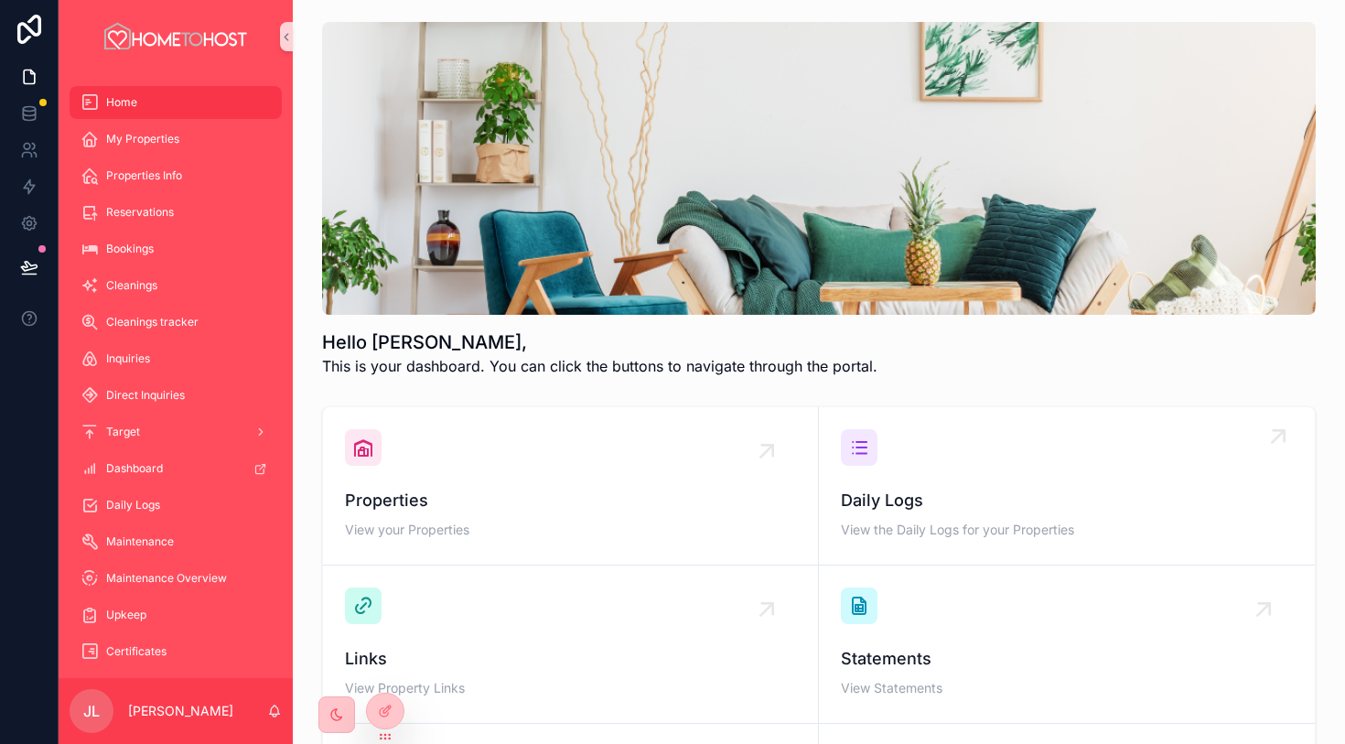
click at [921, 511] on span "Daily Logs" at bounding box center [1067, 501] width 452 height 26
click at [945, 503] on span "Daily Logs" at bounding box center [1067, 501] width 452 height 26
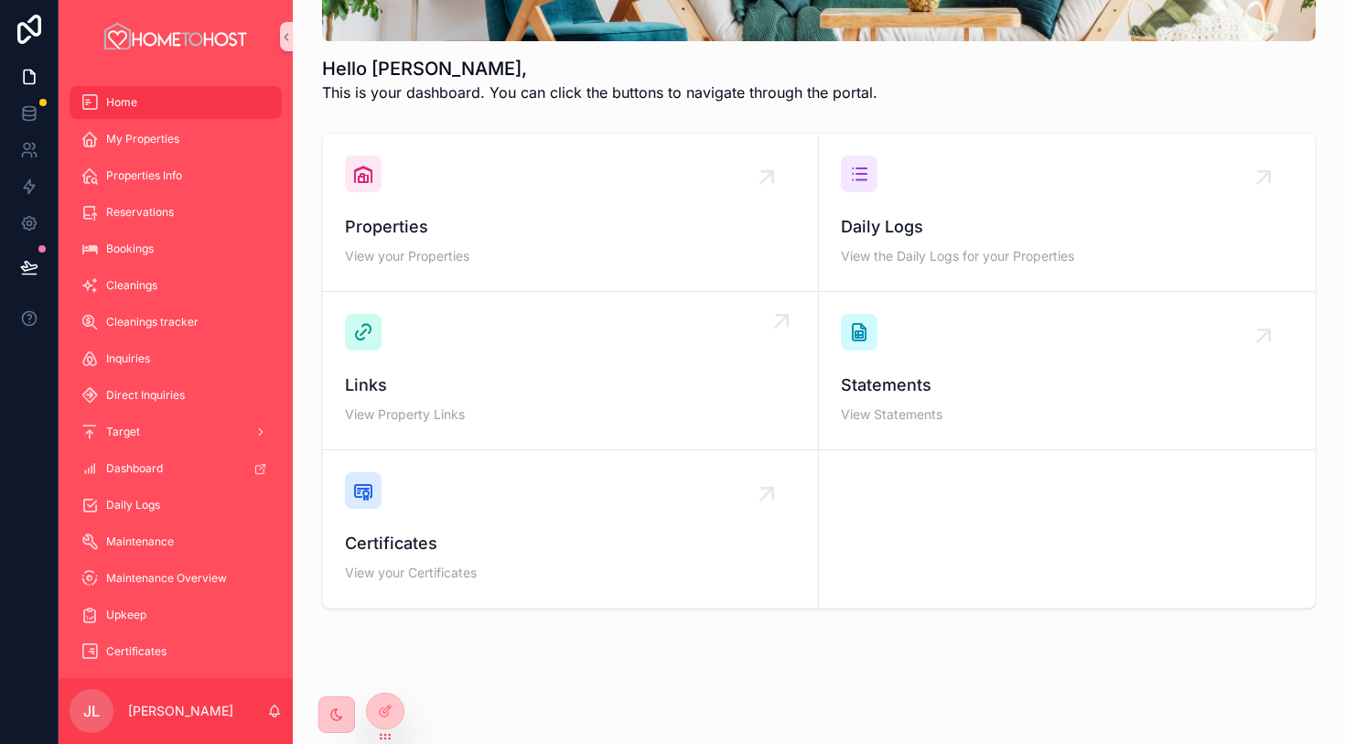
scroll to position [283, 0]
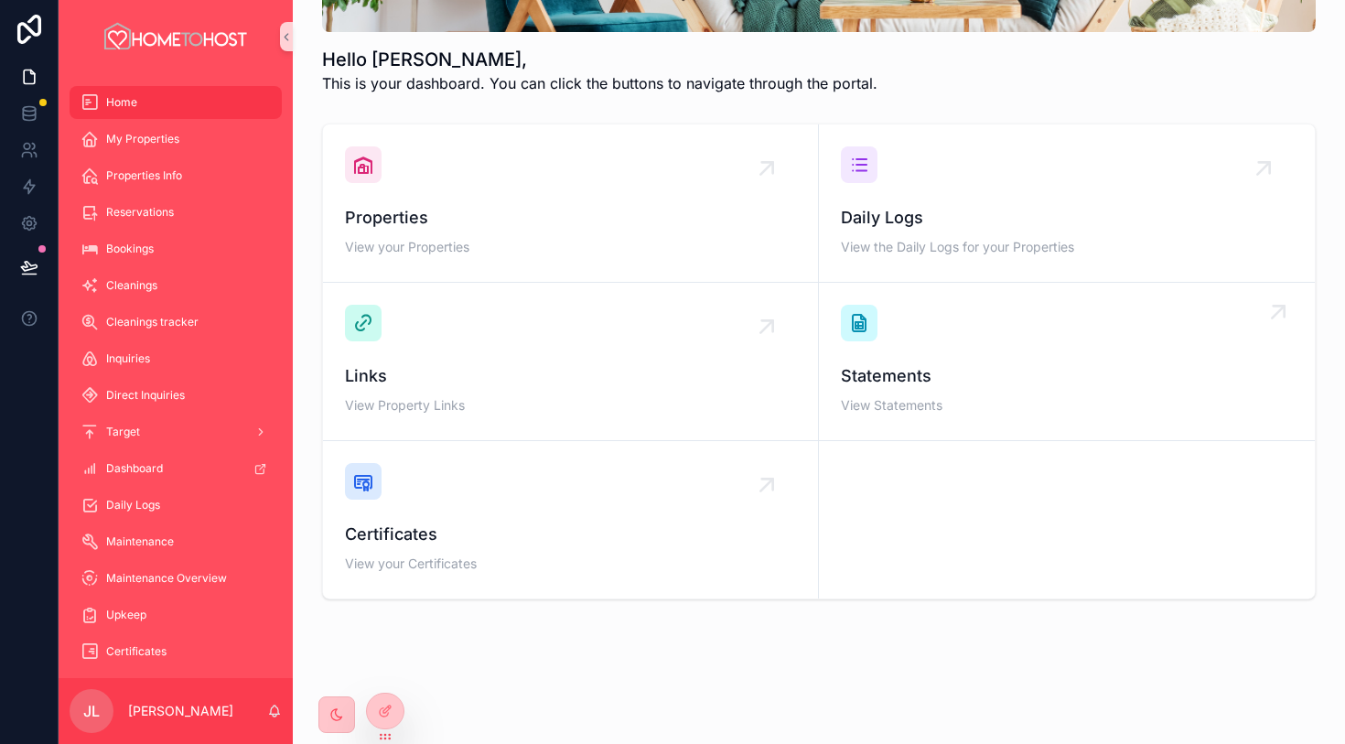
click at [902, 368] on span "Statements" at bounding box center [1067, 376] width 452 height 26
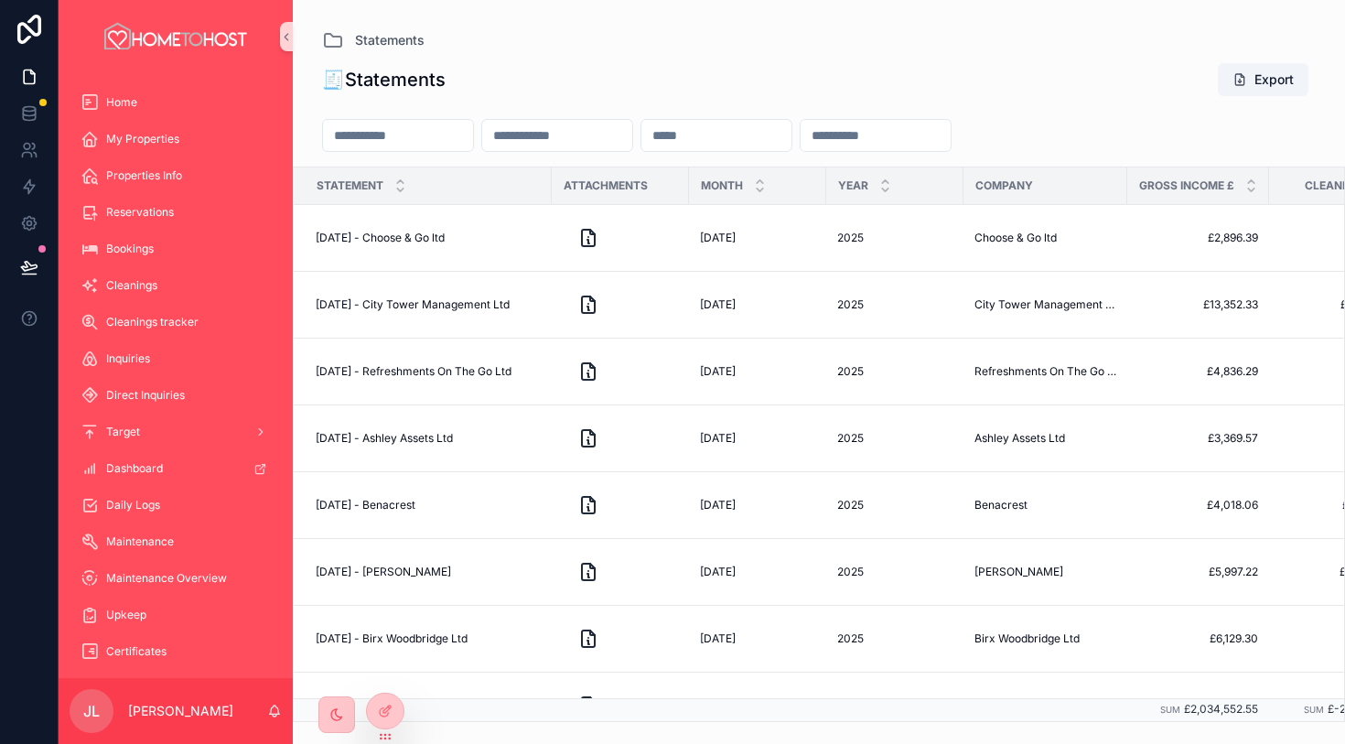
click at [611, 135] on input "scrollable content" at bounding box center [557, 136] width 150 height 26
click at [444, 123] on input "scrollable content" at bounding box center [398, 136] width 150 height 26
click at [473, 145] on input "scrollable content" at bounding box center [398, 136] width 150 height 26
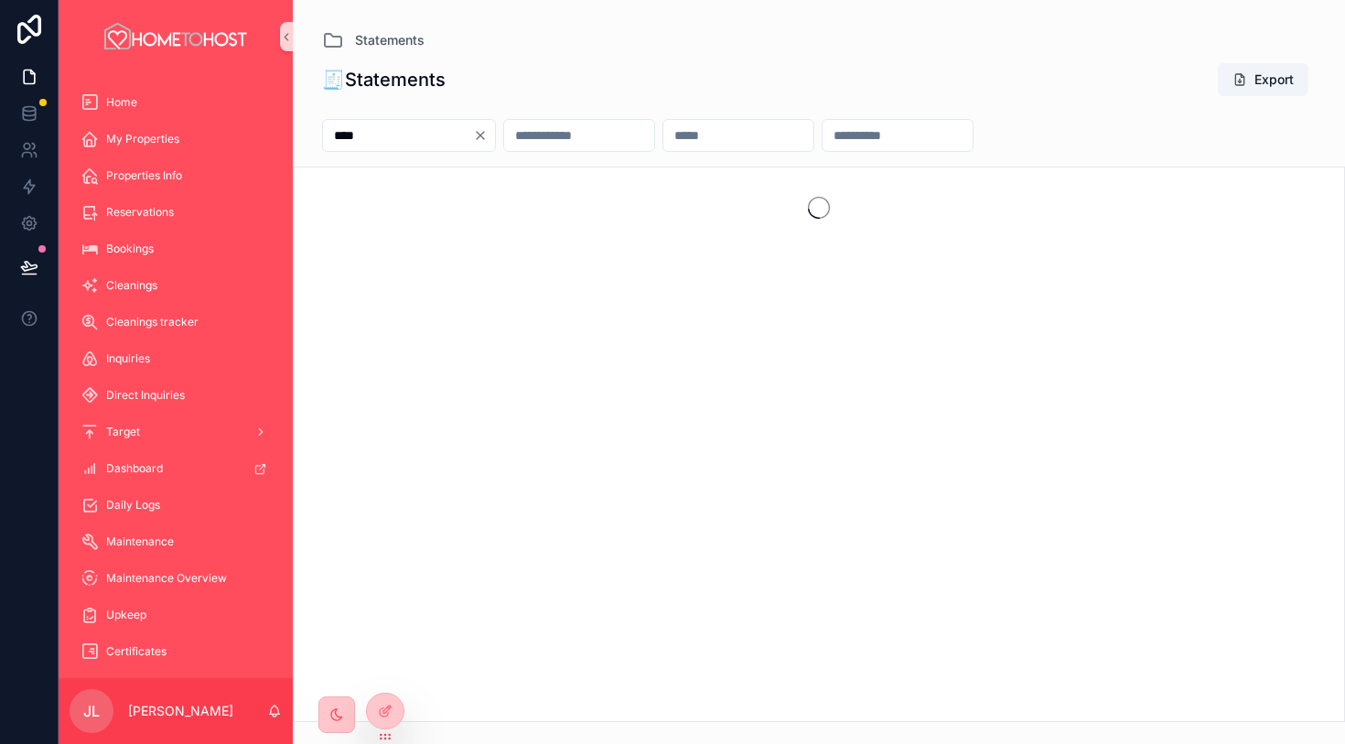
type input "****"
click at [653, 137] on input "scrollable content" at bounding box center [579, 136] width 150 height 26
type input "****"
click at [669, 139] on icon "Clear" at bounding box center [661, 135] width 15 height 15
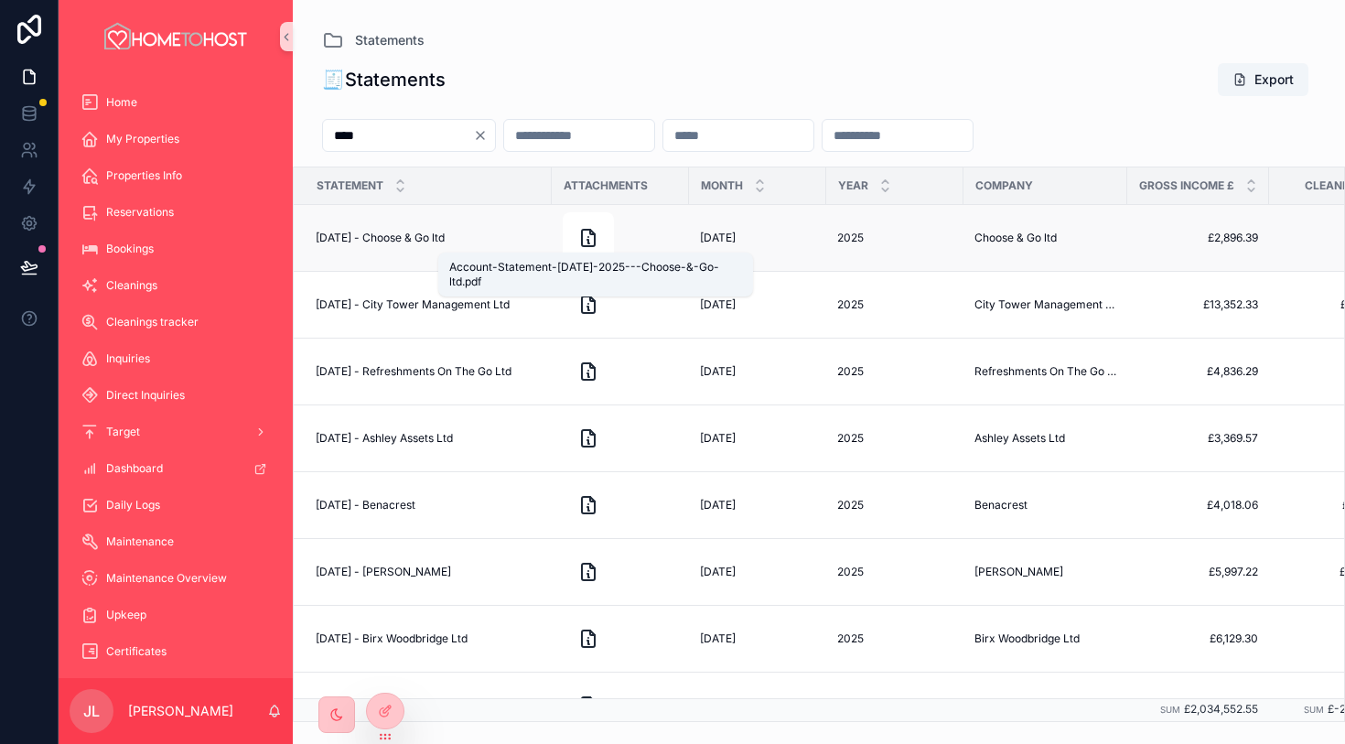
click at [590, 243] on icon "scrollable content" at bounding box center [589, 238] width 22 height 22
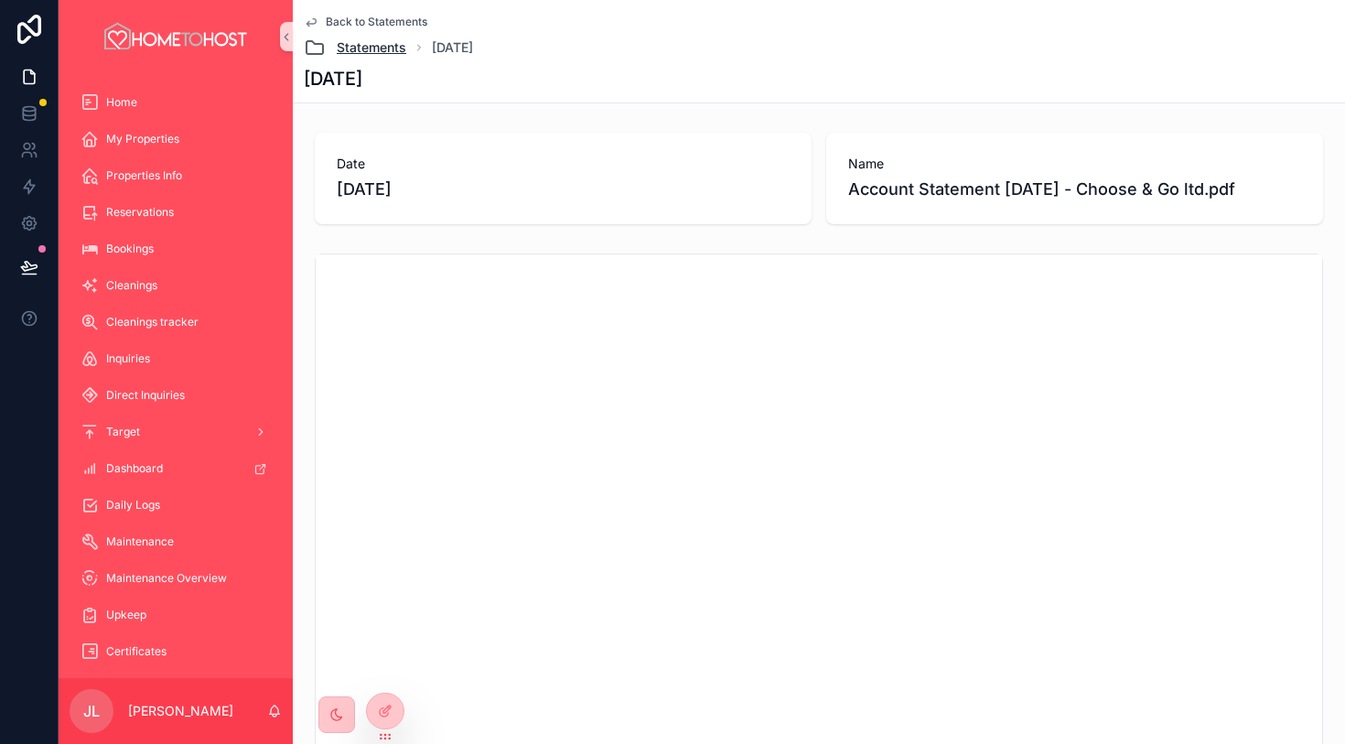
click at [362, 46] on span "Statements" at bounding box center [372, 47] width 70 height 18
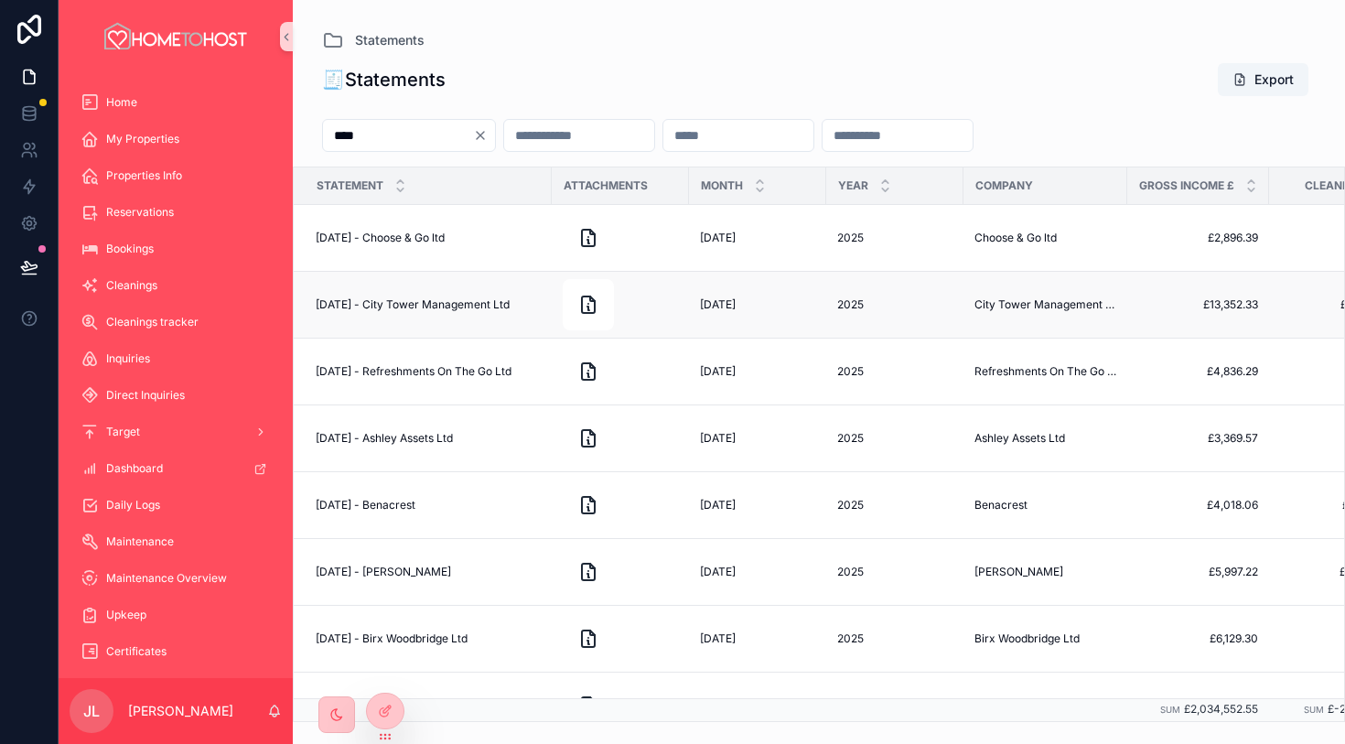
click at [475, 312] on td "[DATE] - City Tower Management Ltd [DATE] - City Tower Management Ltd" at bounding box center [423, 305] width 258 height 67
click at [588, 309] on icon "scrollable content" at bounding box center [589, 309] width 2 height 4
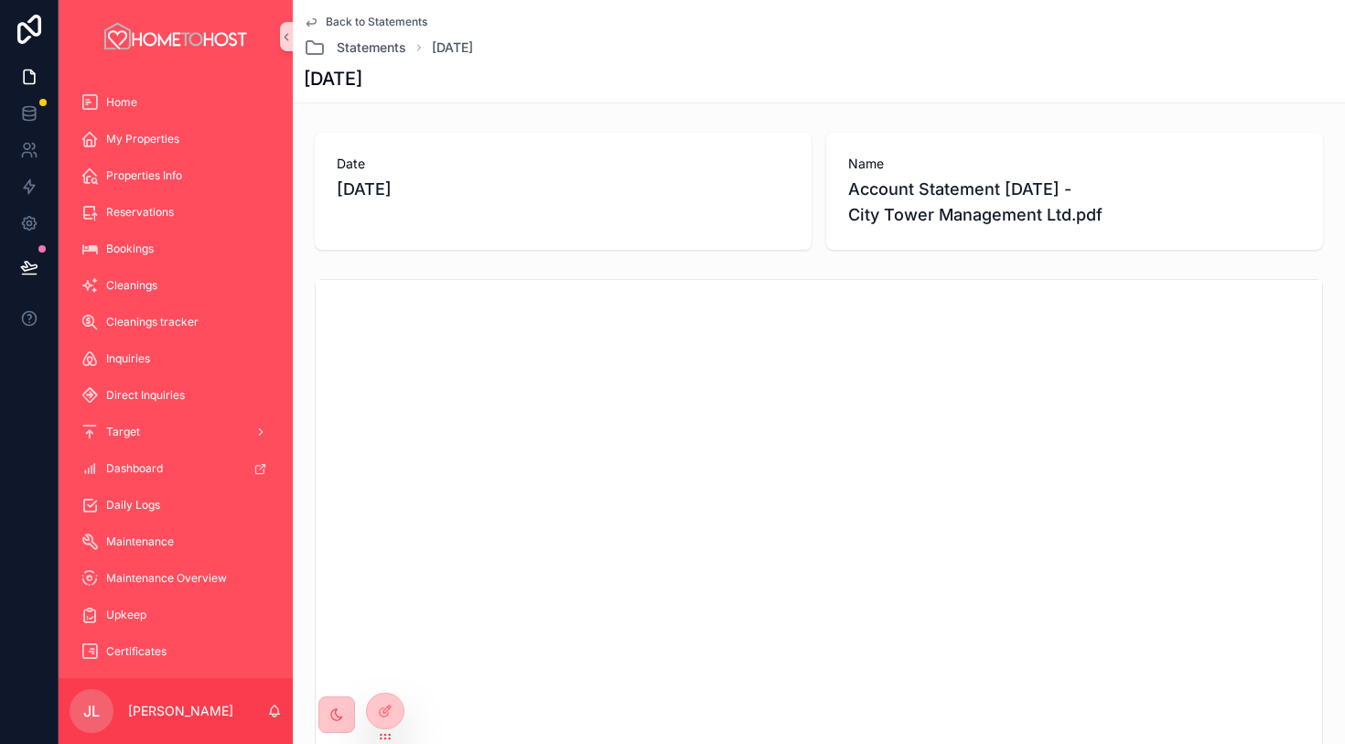
click at [323, 23] on link "Back to Statements" at bounding box center [366, 22] width 124 height 15
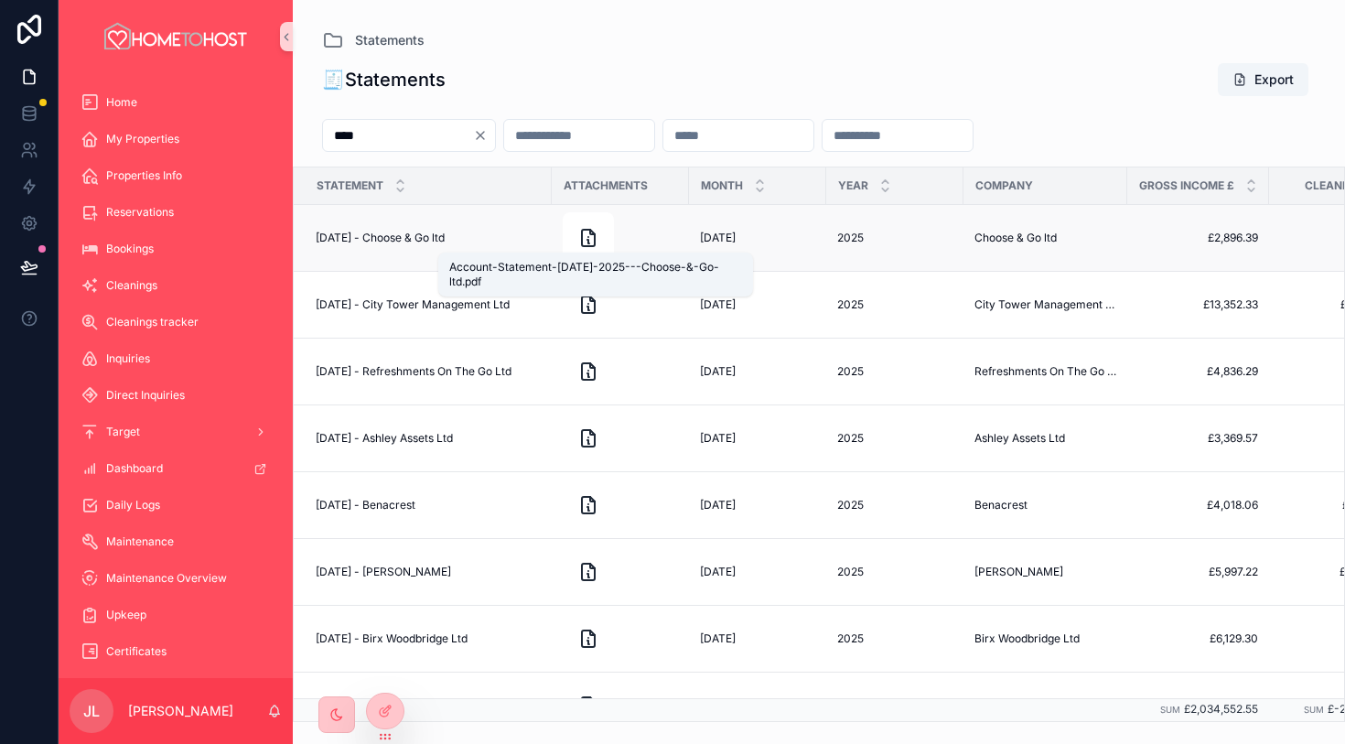
click at [597, 243] on icon "scrollable content" at bounding box center [589, 238] width 22 height 22
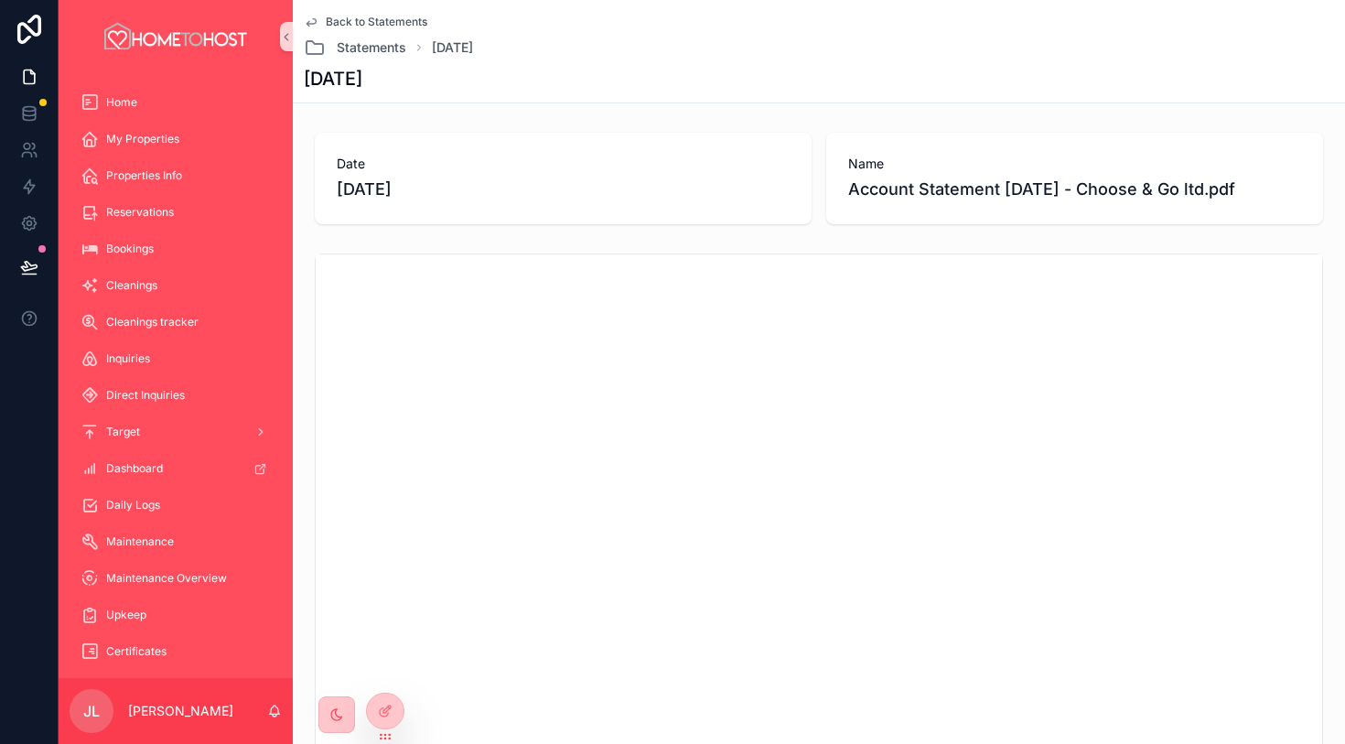
click at [316, 26] on icon "scrollable content" at bounding box center [311, 22] width 15 height 15
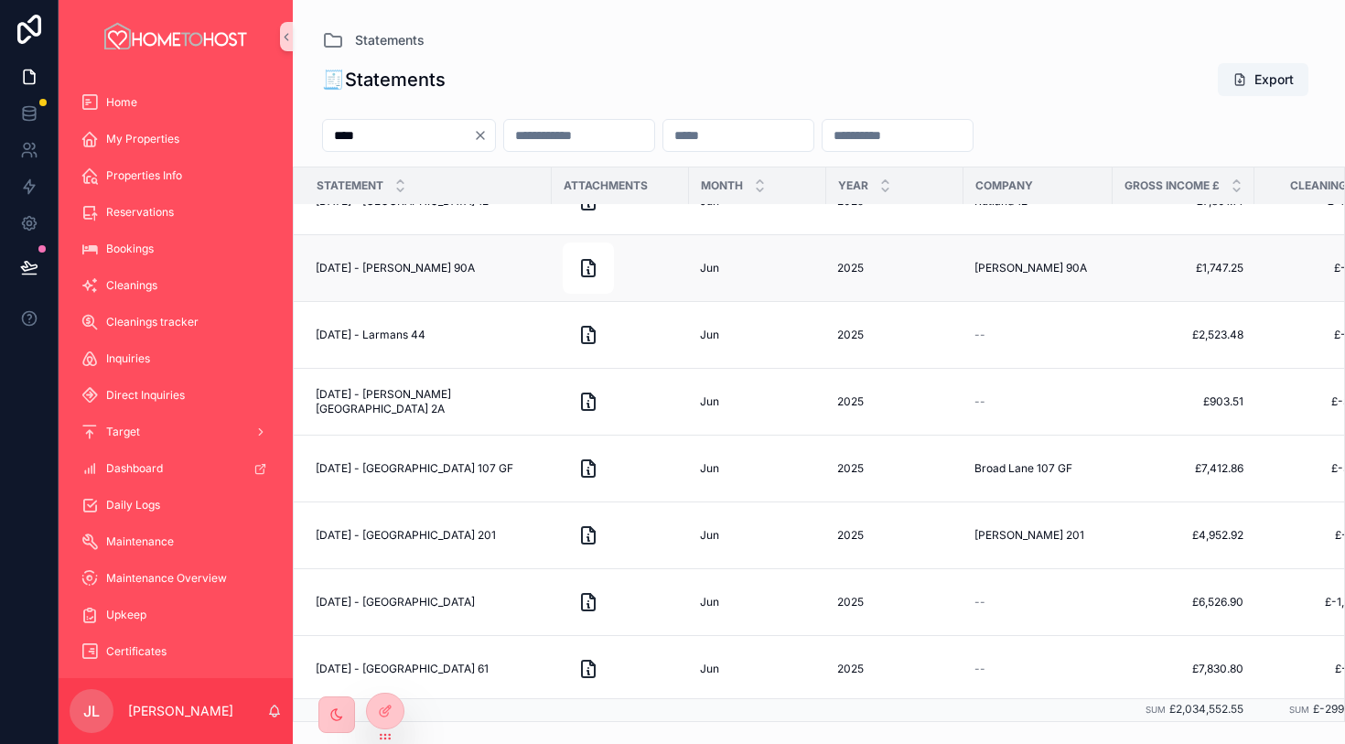
scroll to position [8443, 0]
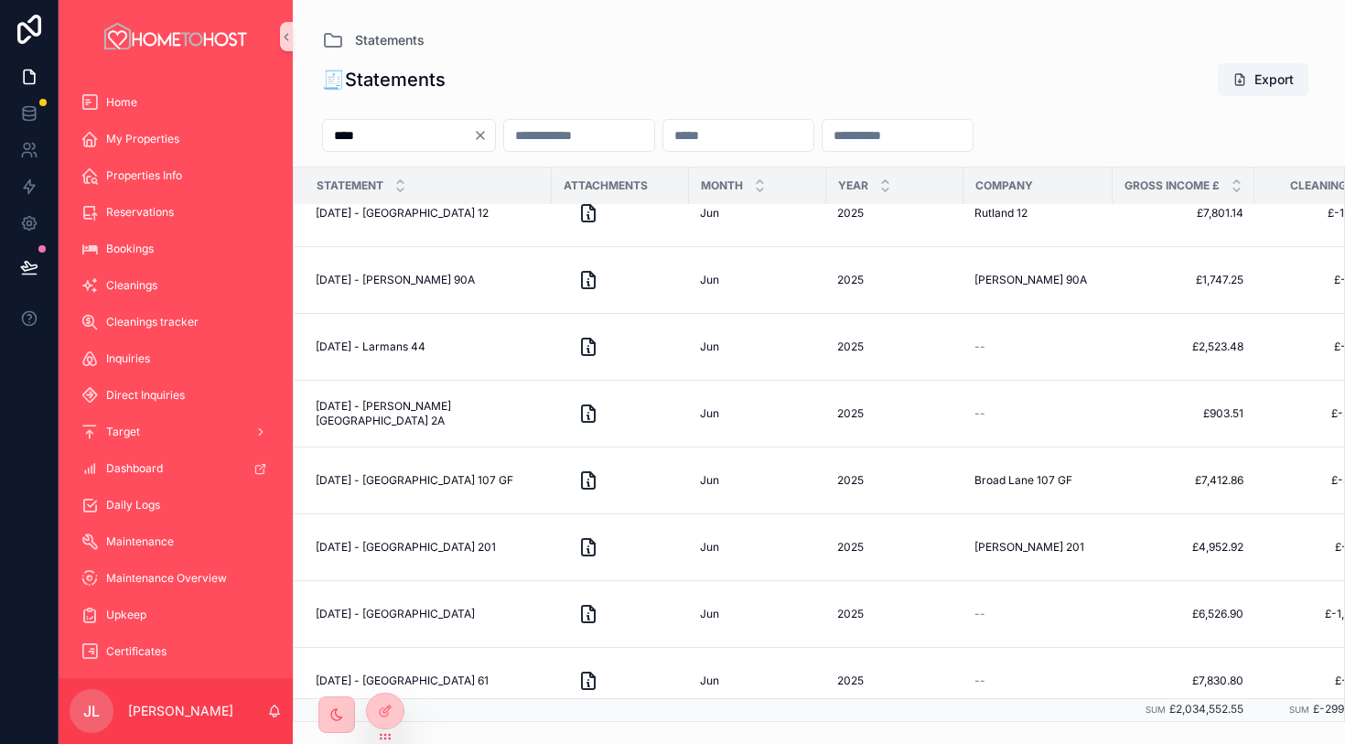
click at [607, 137] on input "scrollable content" at bounding box center [579, 136] width 150 height 26
type input "****"
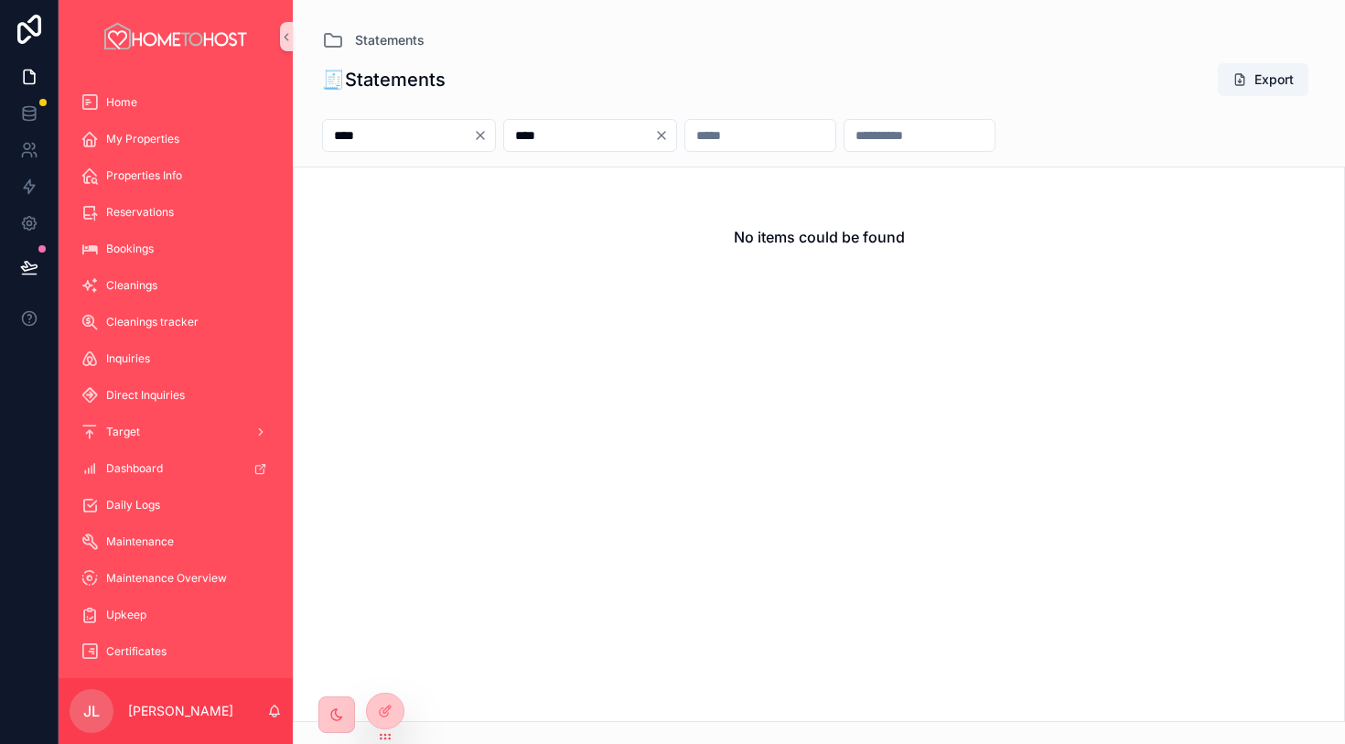
click at [669, 138] on icon "Clear" at bounding box center [661, 135] width 15 height 15
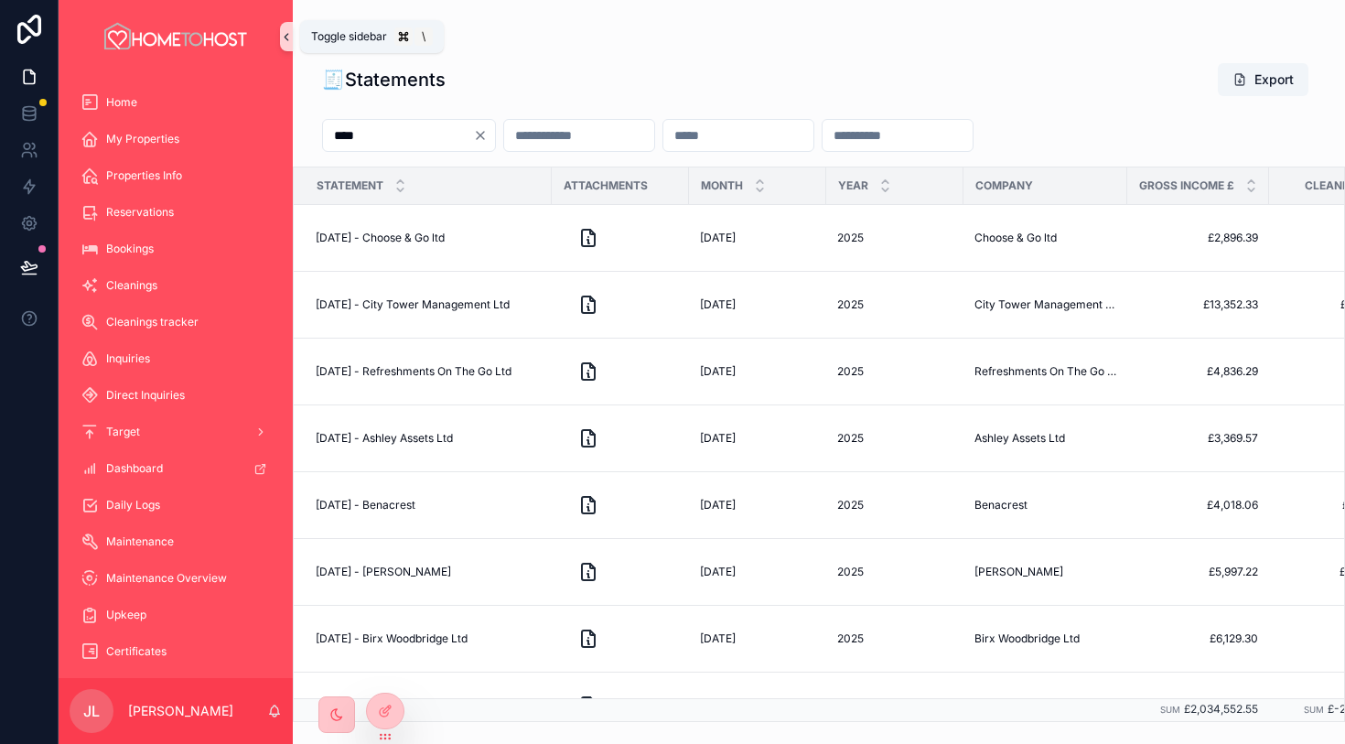
click at [286, 38] on icon "scrollable content" at bounding box center [286, 37] width 13 height 14
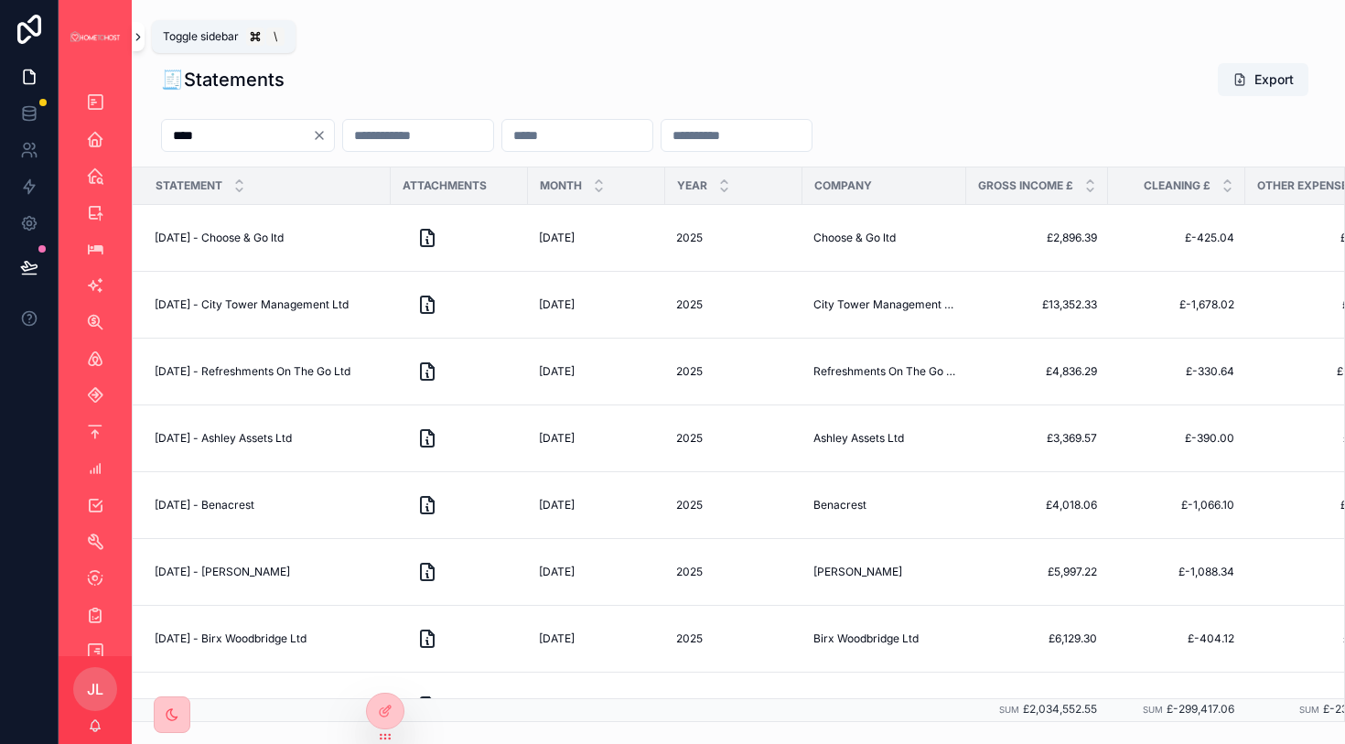
click at [144, 37] on icon "scrollable content" at bounding box center [138, 37] width 13 height 14
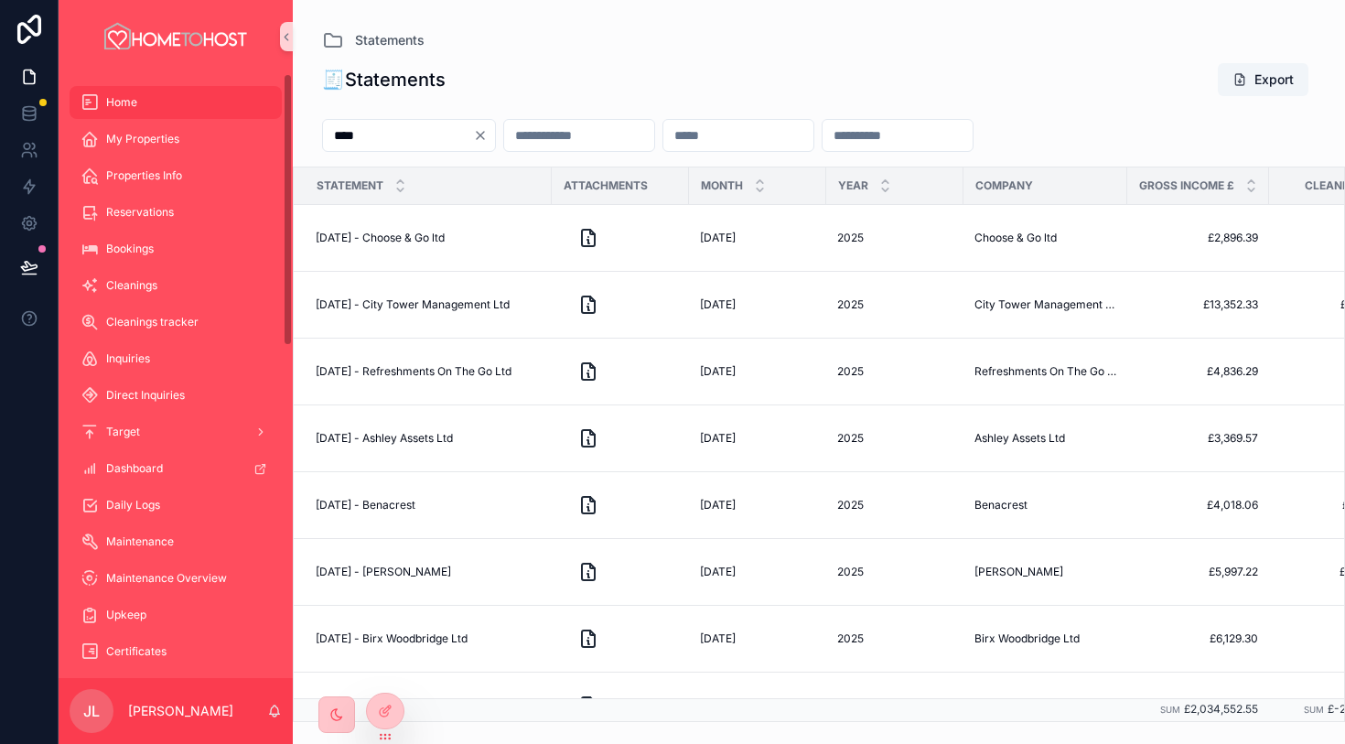
click at [180, 109] on div "Home" at bounding box center [176, 102] width 190 height 29
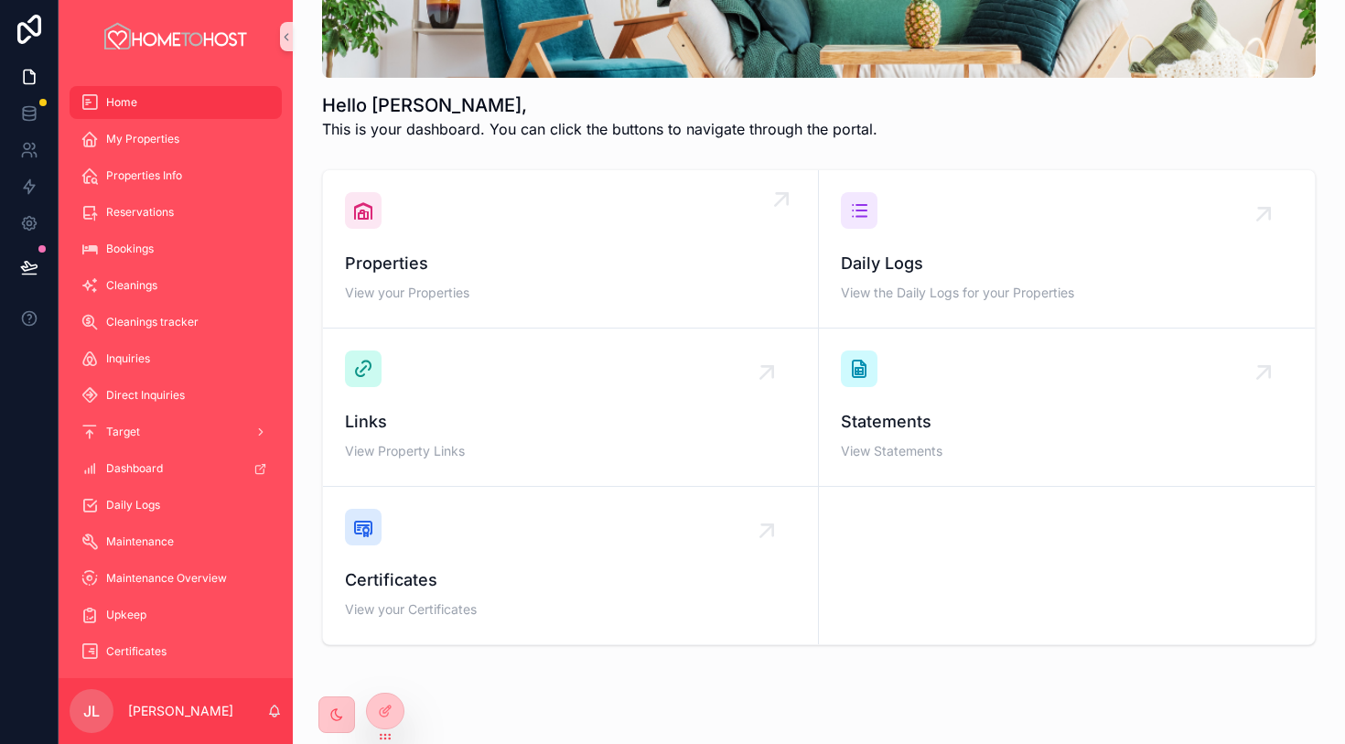
scroll to position [239, 0]
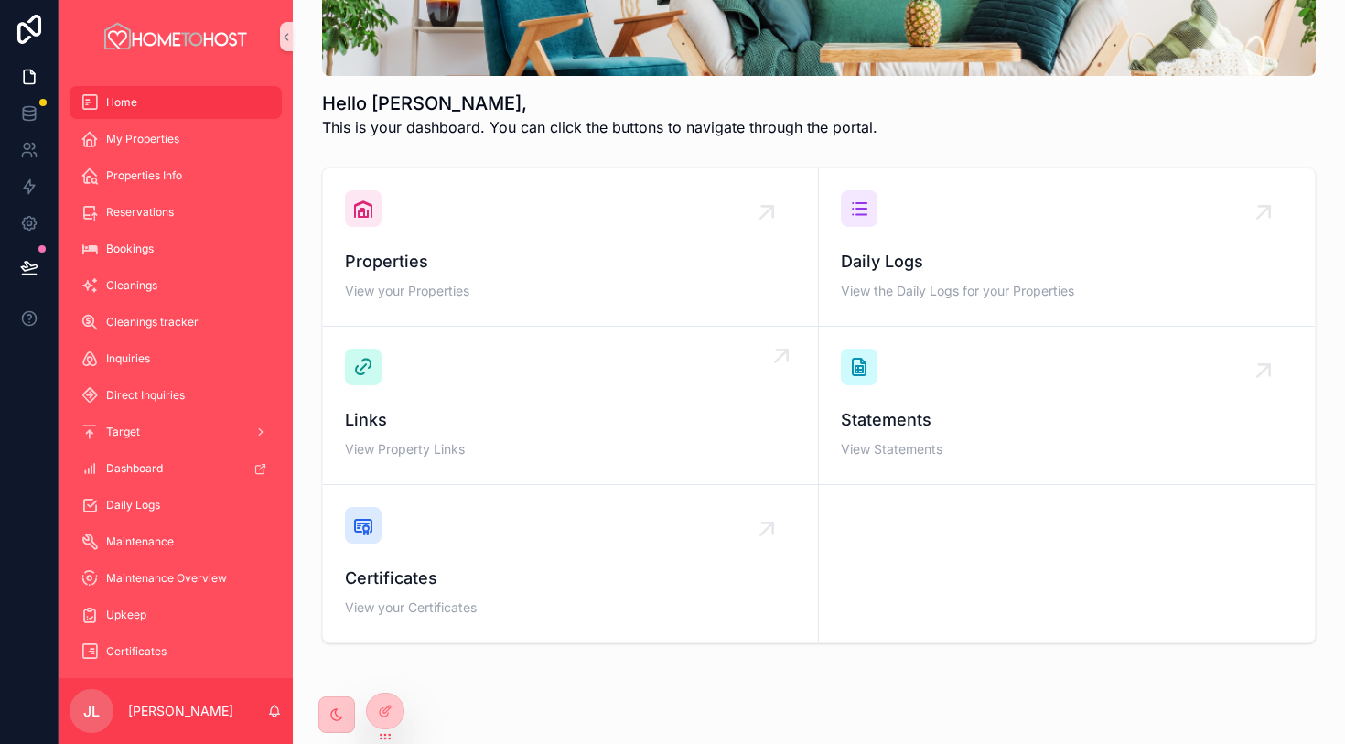
click at [565, 415] on span "Links" at bounding box center [570, 420] width 451 height 26
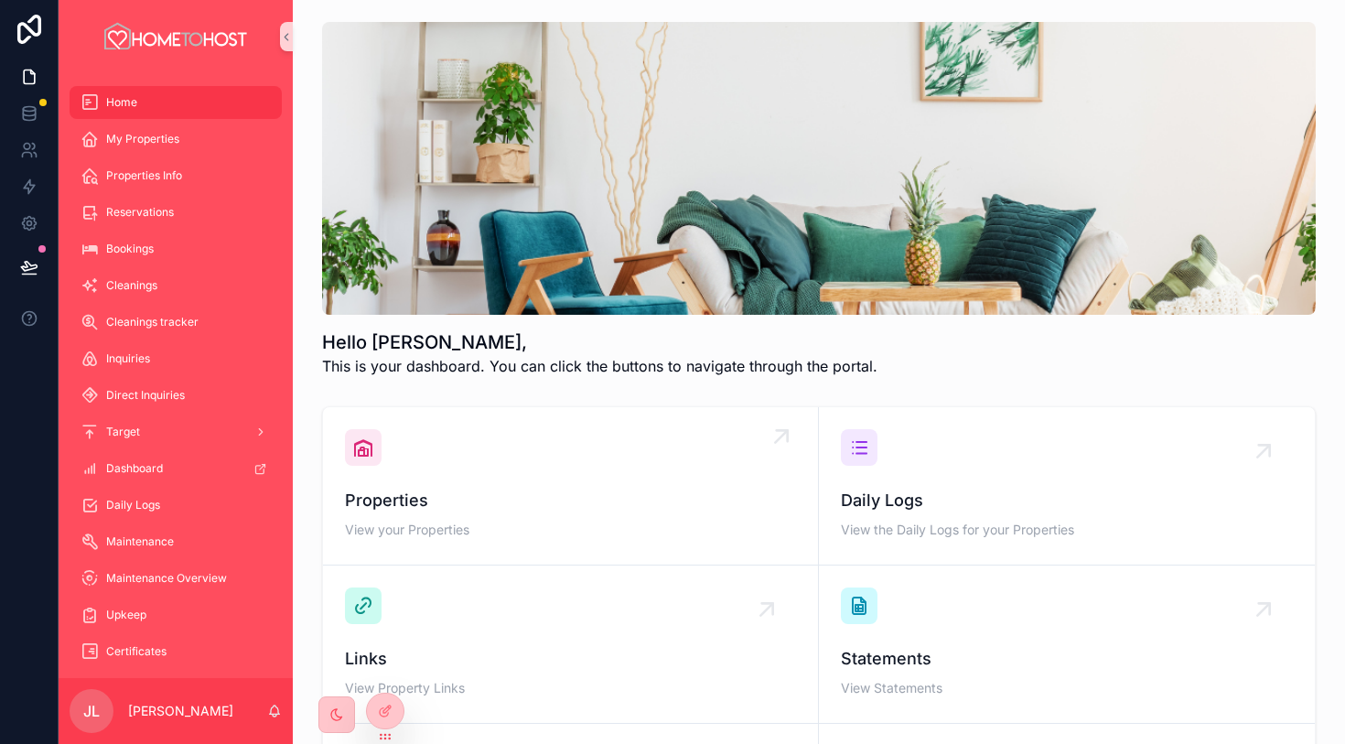
scroll to position [292, 0]
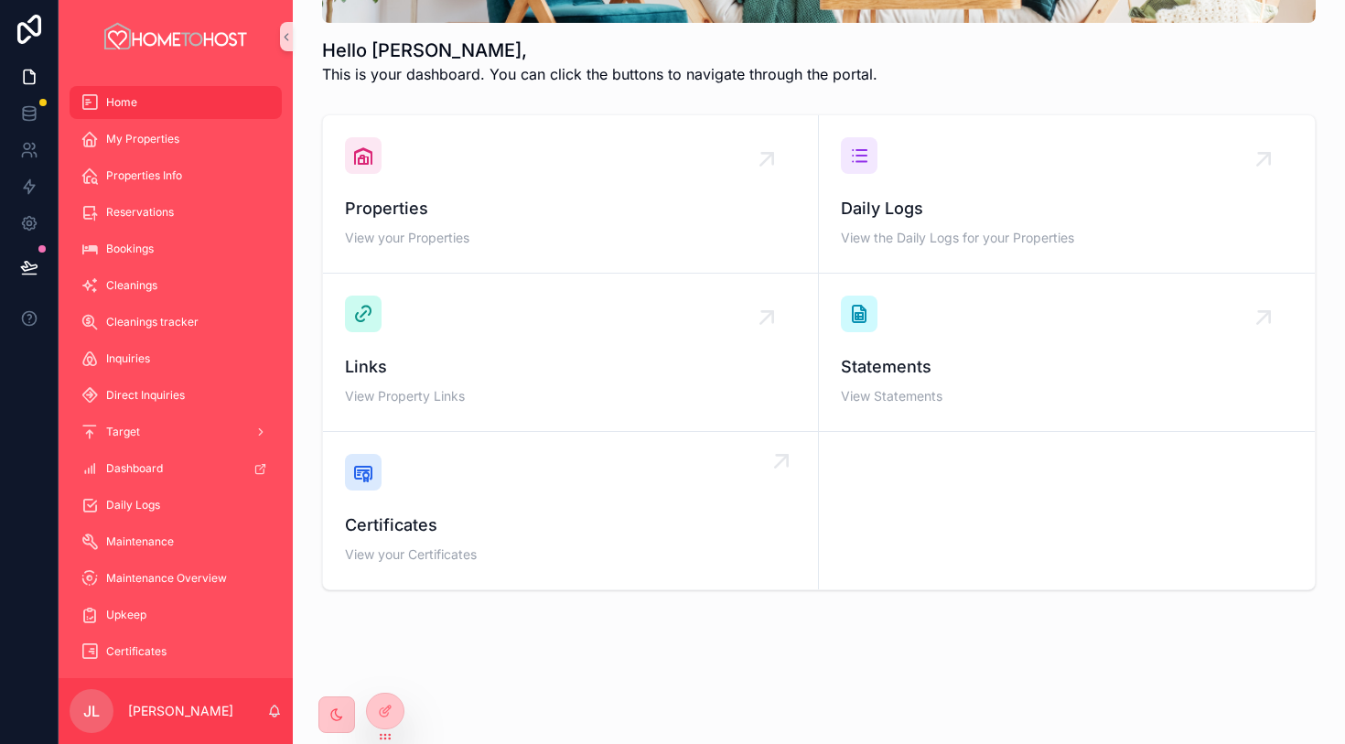
click at [469, 522] on span "Certificates" at bounding box center [570, 526] width 451 height 26
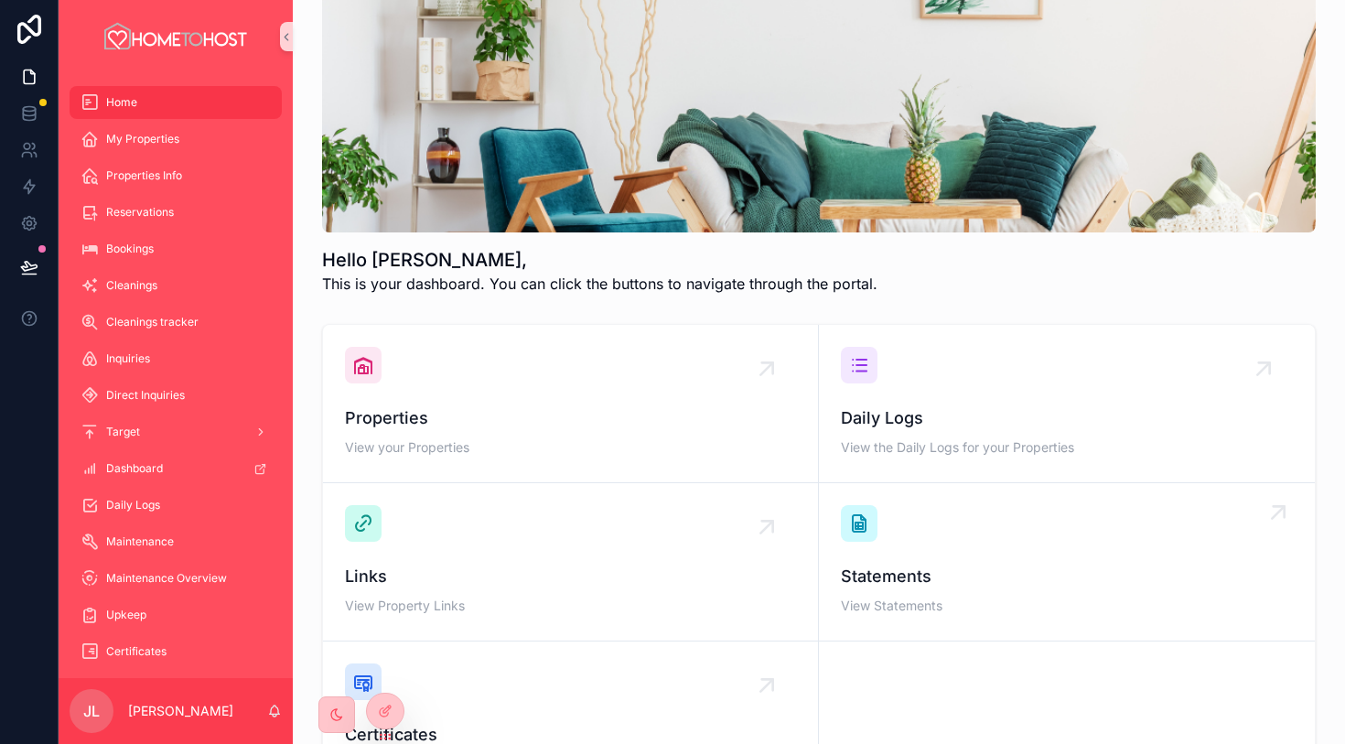
scroll to position [90, 0]
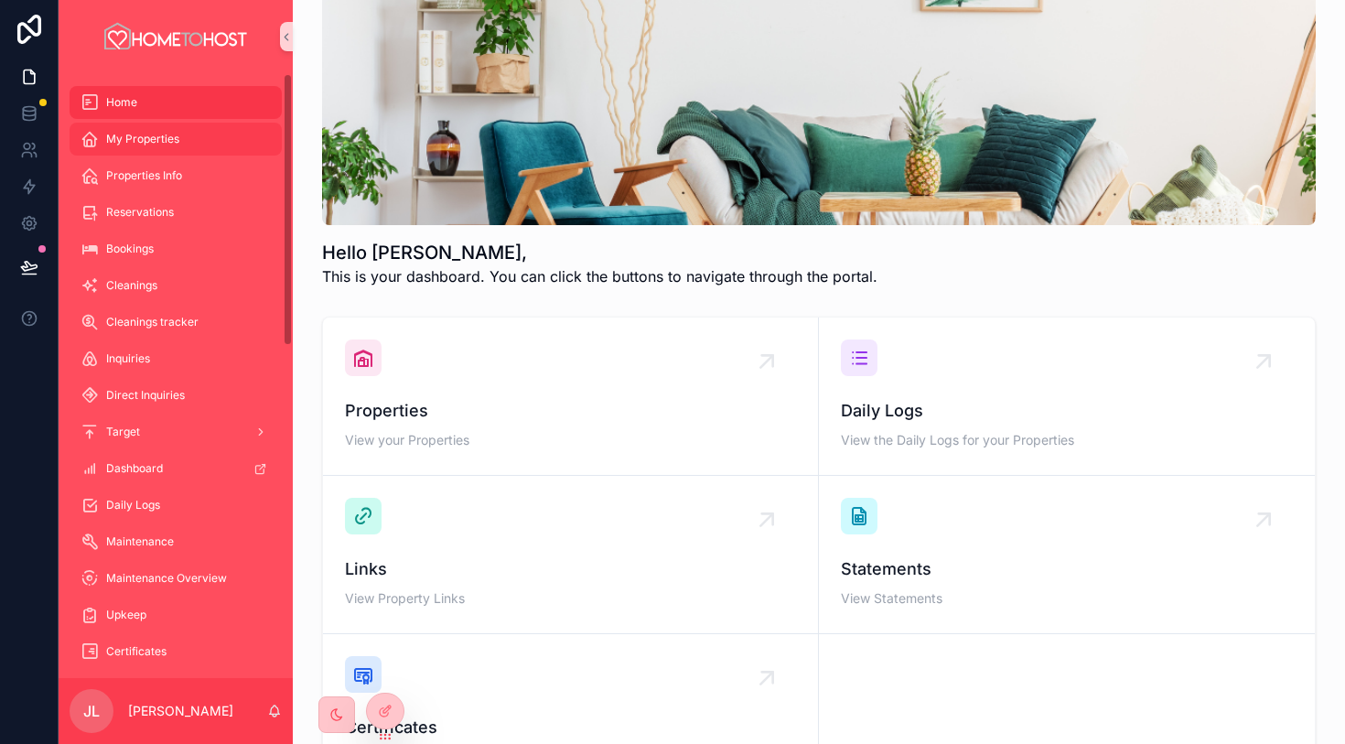
click at [171, 137] on span "My Properties" at bounding box center [142, 139] width 73 height 15
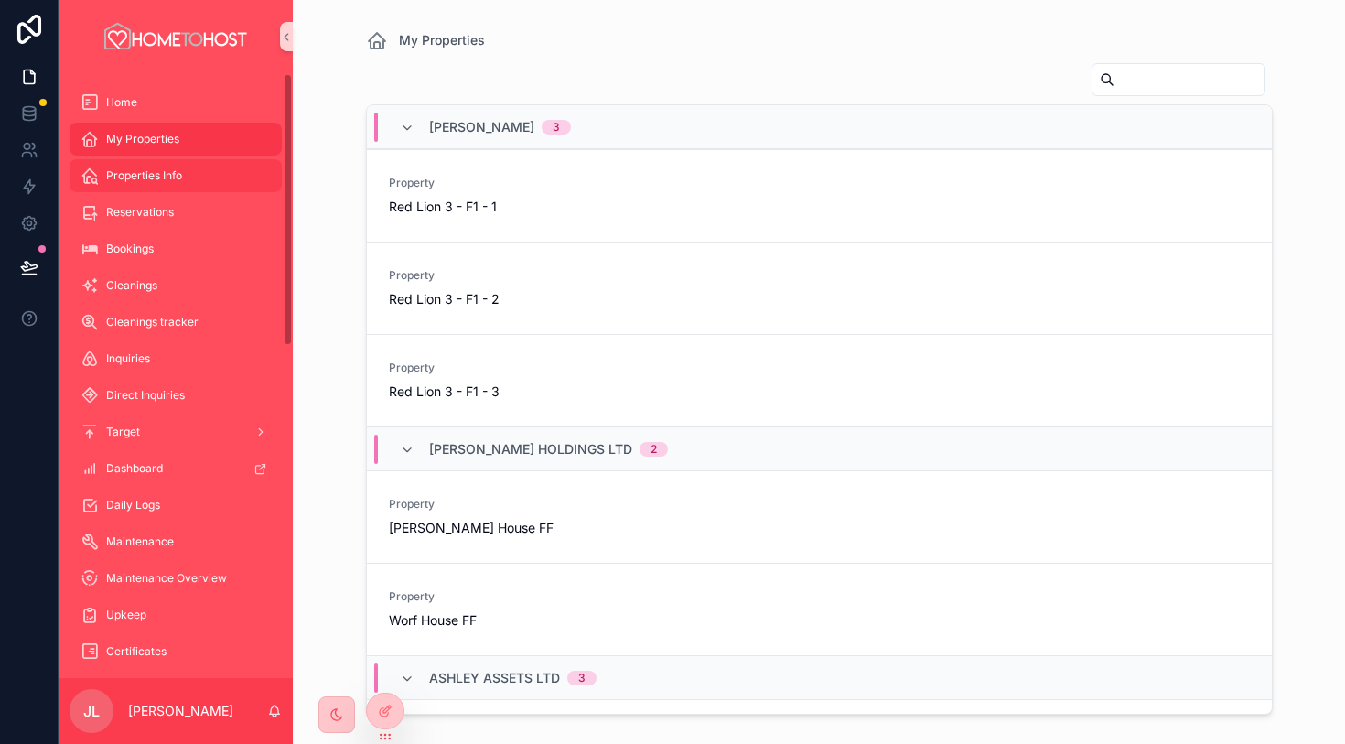
click at [167, 172] on span "Properties Info" at bounding box center [144, 175] width 76 height 15
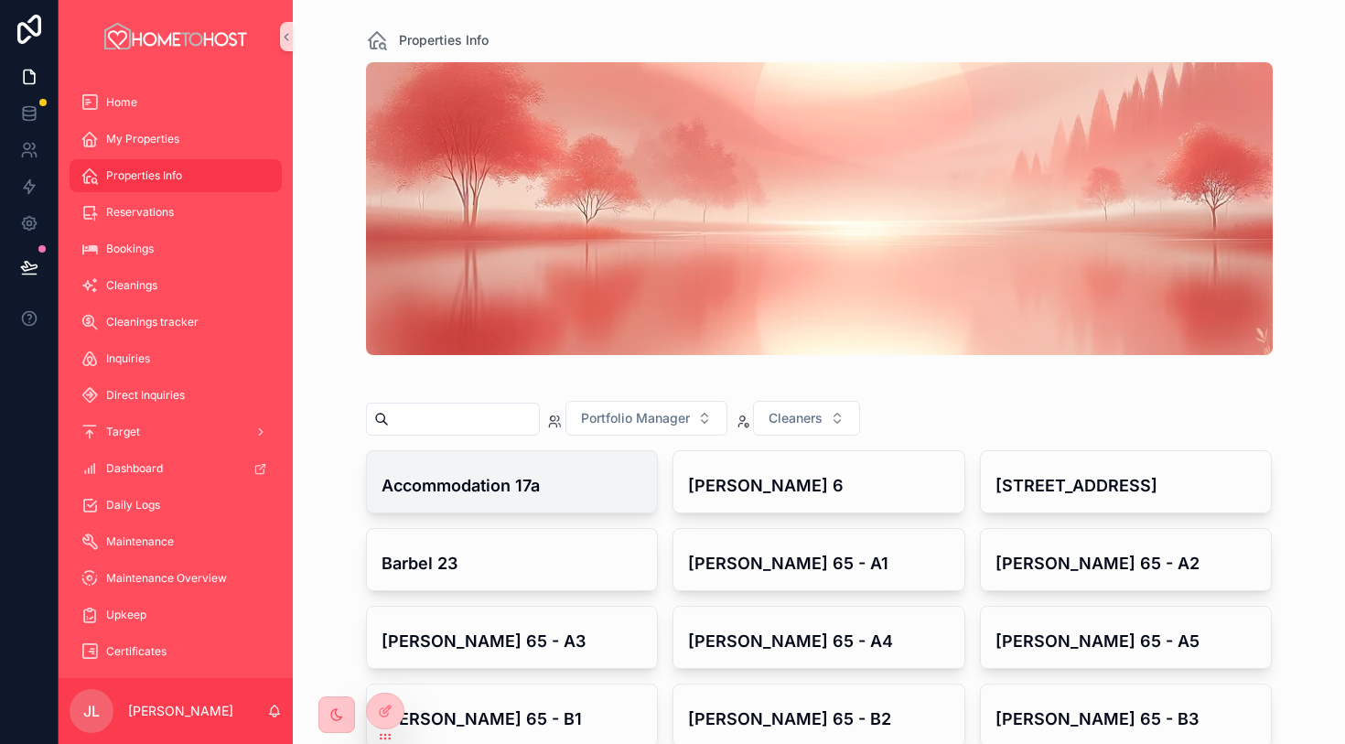
click at [564, 488] on h4 "Accommodation 17a" at bounding box center [513, 485] width 262 height 25
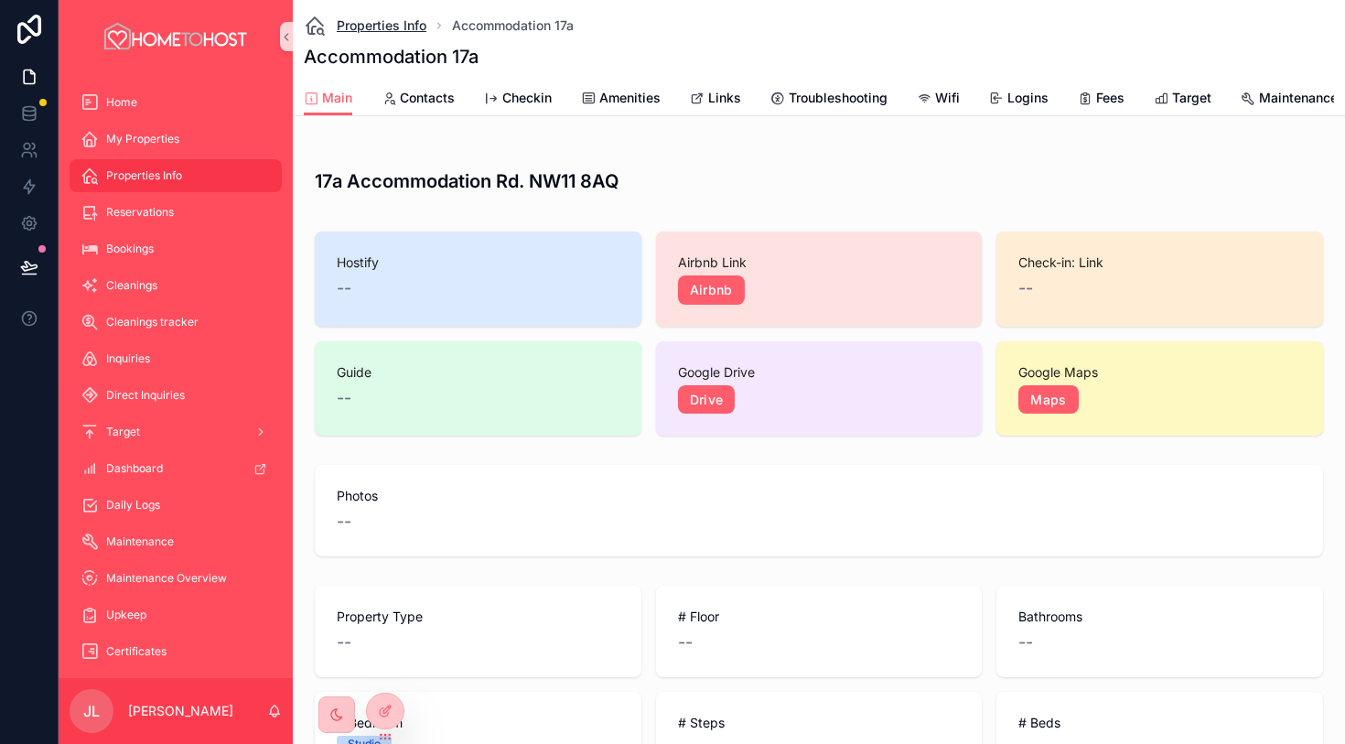
click at [392, 27] on span "Properties Info" at bounding box center [382, 25] width 90 height 18
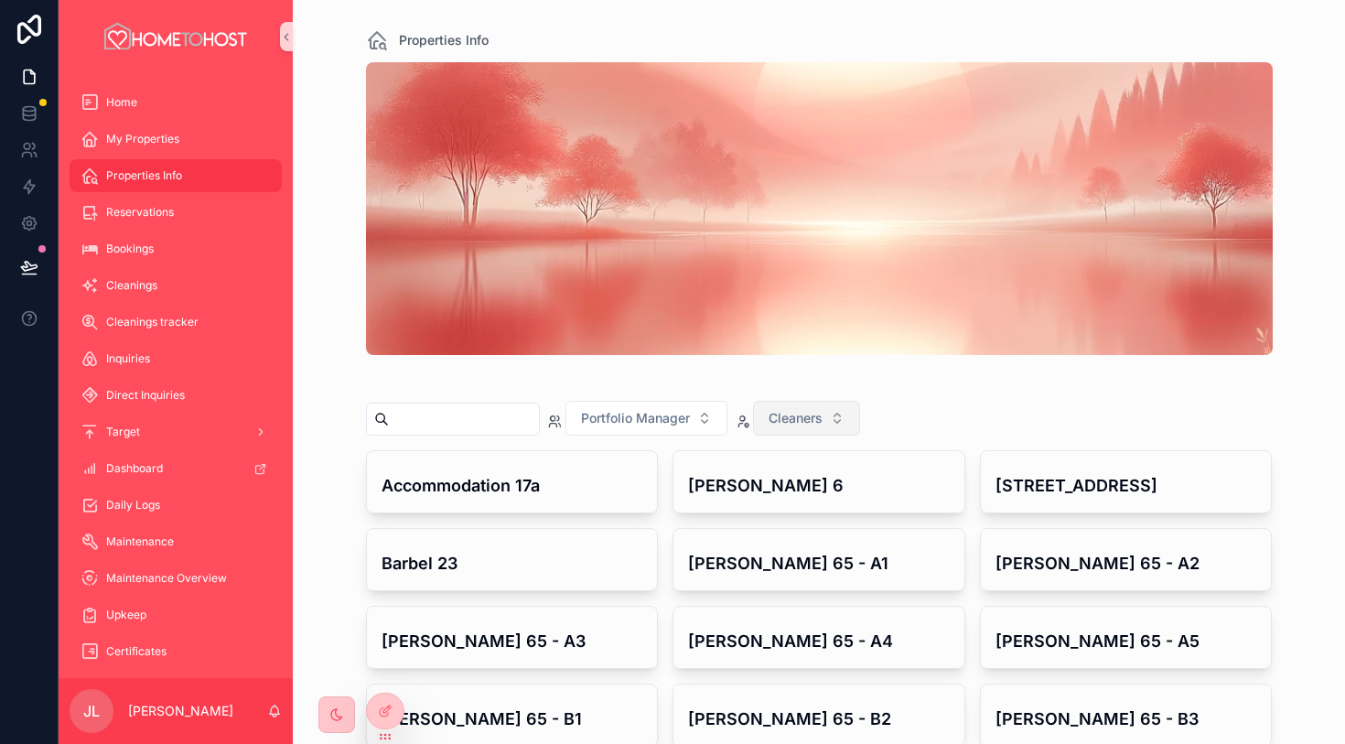
click at [820, 426] on span "Cleaners" at bounding box center [796, 418] width 54 height 18
click at [686, 415] on span "Portfolio Manager" at bounding box center [635, 418] width 109 height 18
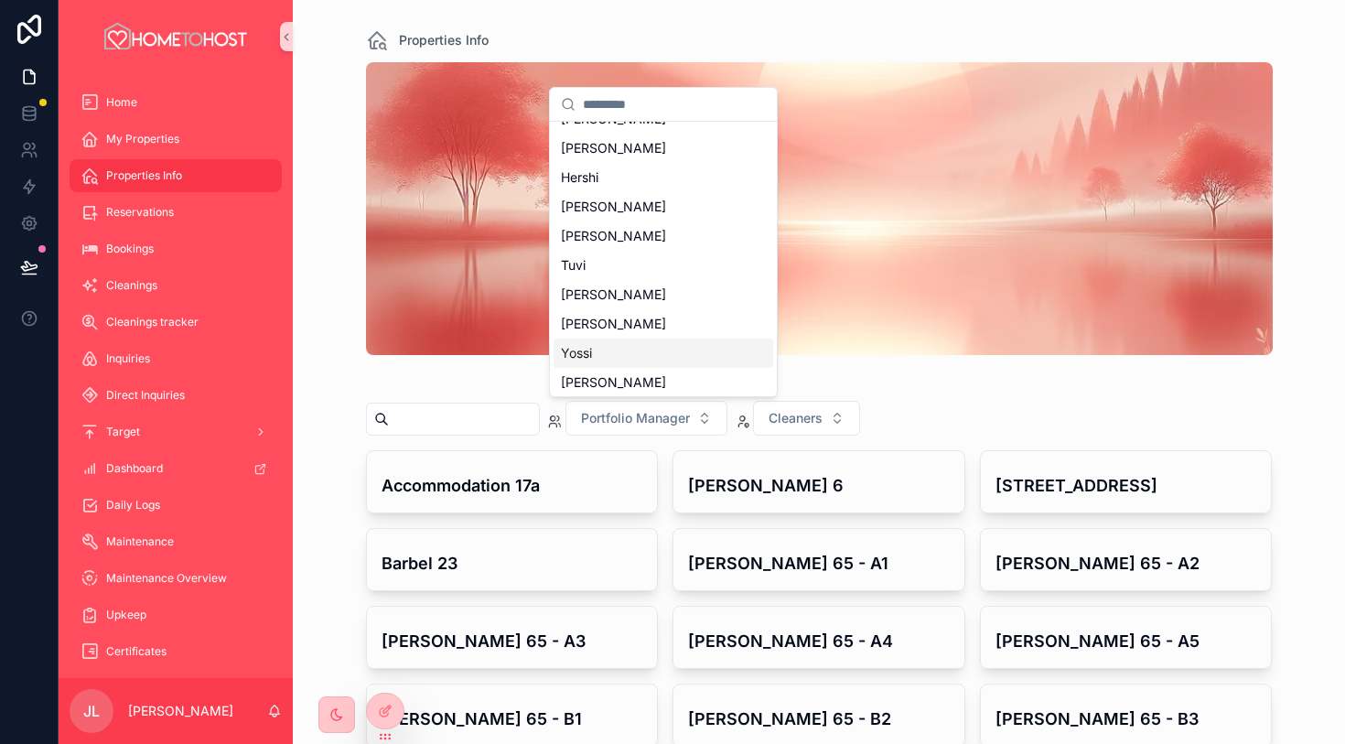
scroll to position [26, 0]
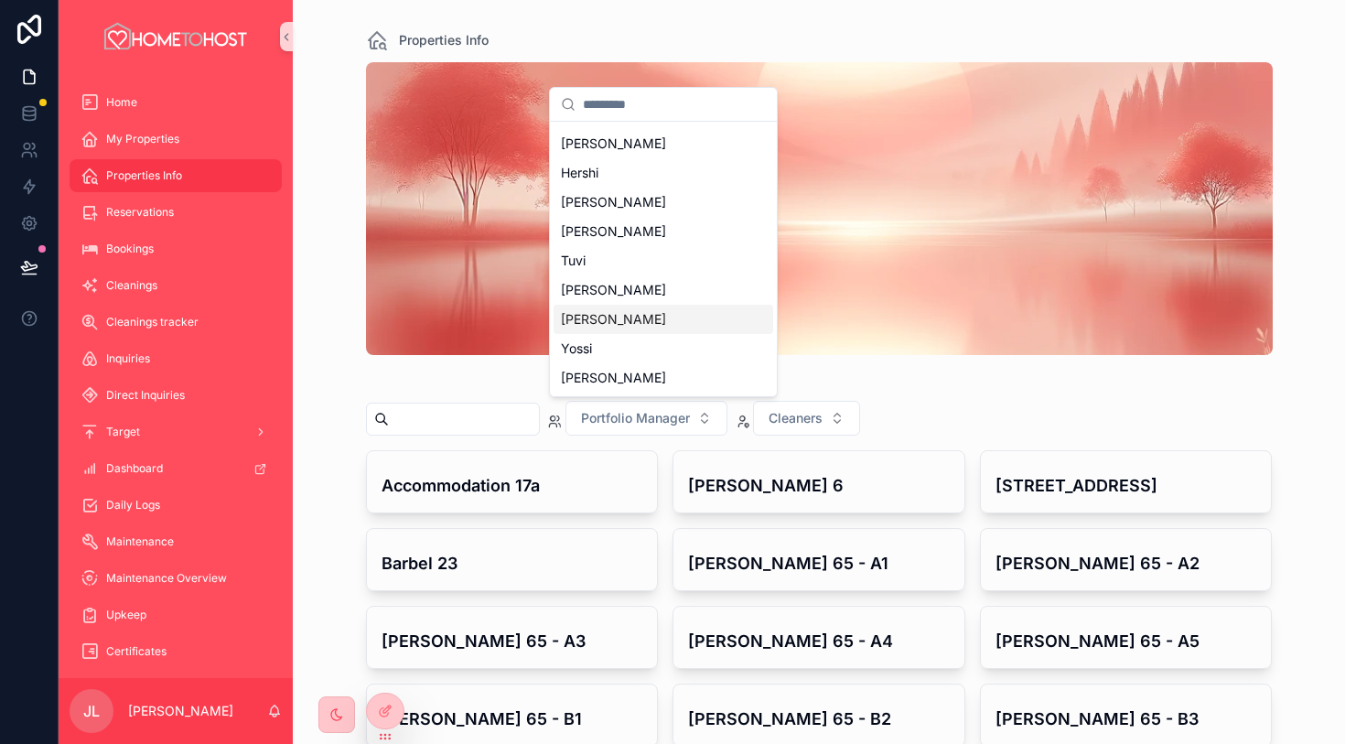
click at [635, 322] on div "[PERSON_NAME]" at bounding box center [664, 319] width 220 height 29
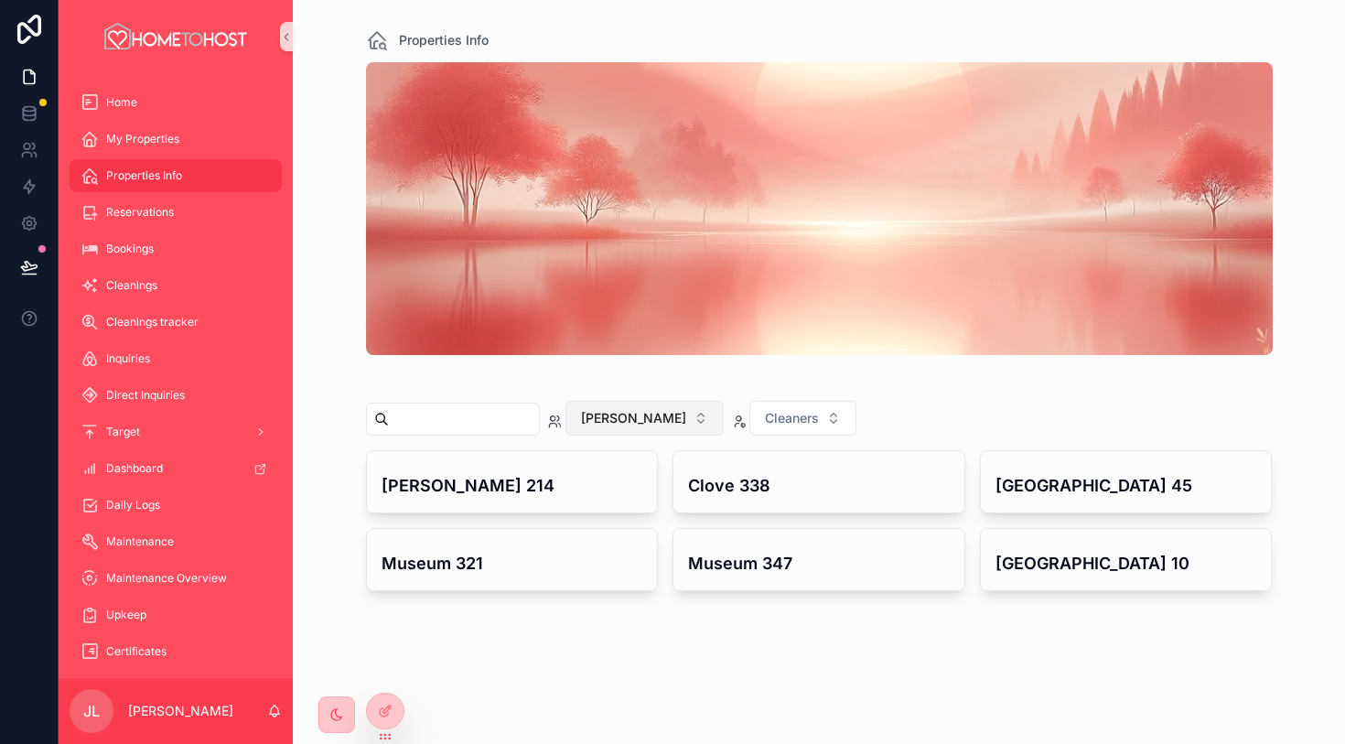
click at [625, 416] on button "[PERSON_NAME]" at bounding box center [645, 418] width 158 height 35
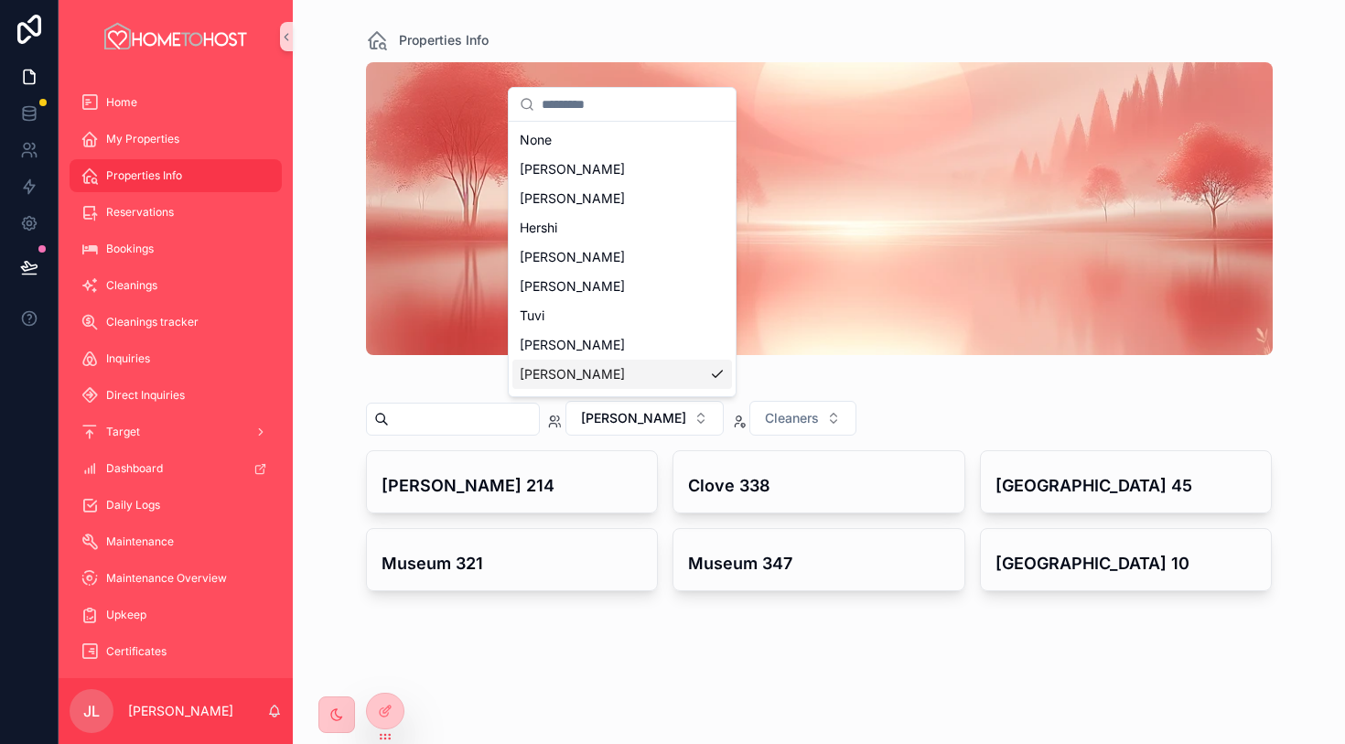
scroll to position [55, 0]
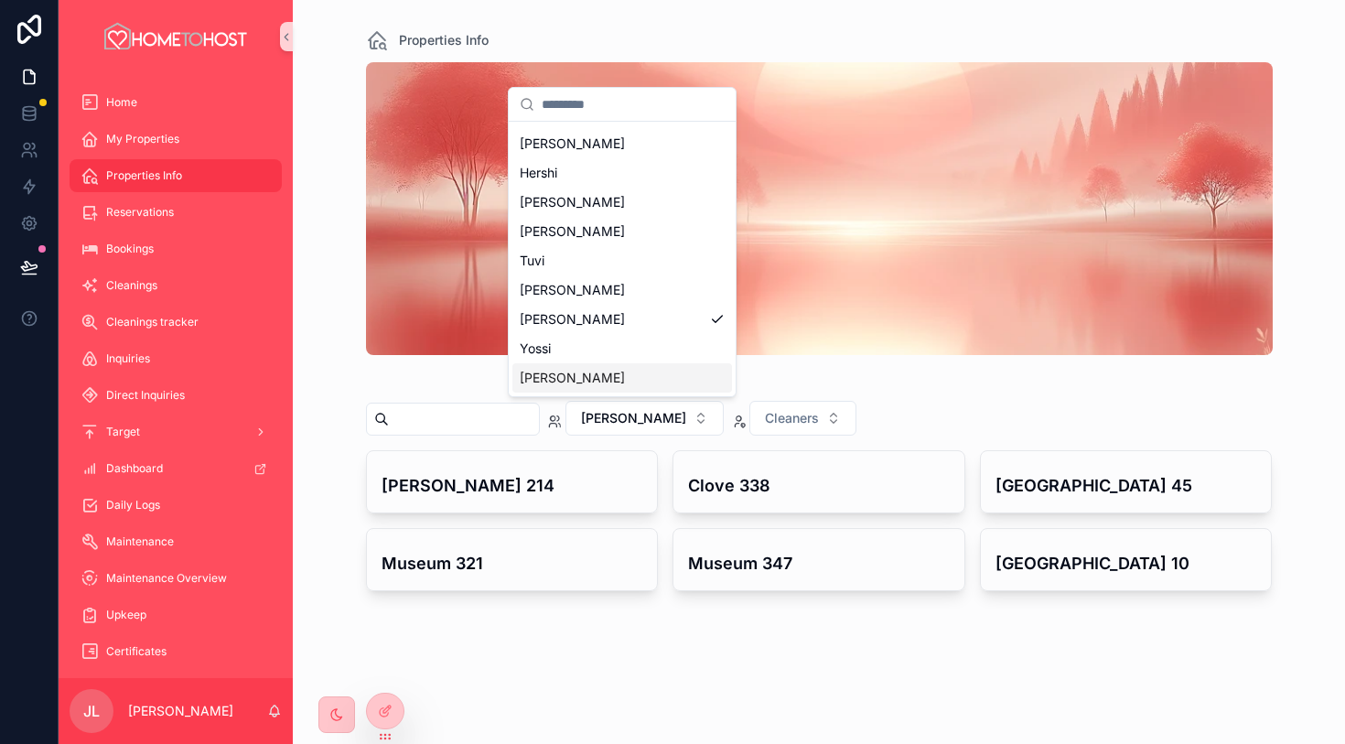
click at [628, 376] on div "[PERSON_NAME]" at bounding box center [623, 377] width 220 height 29
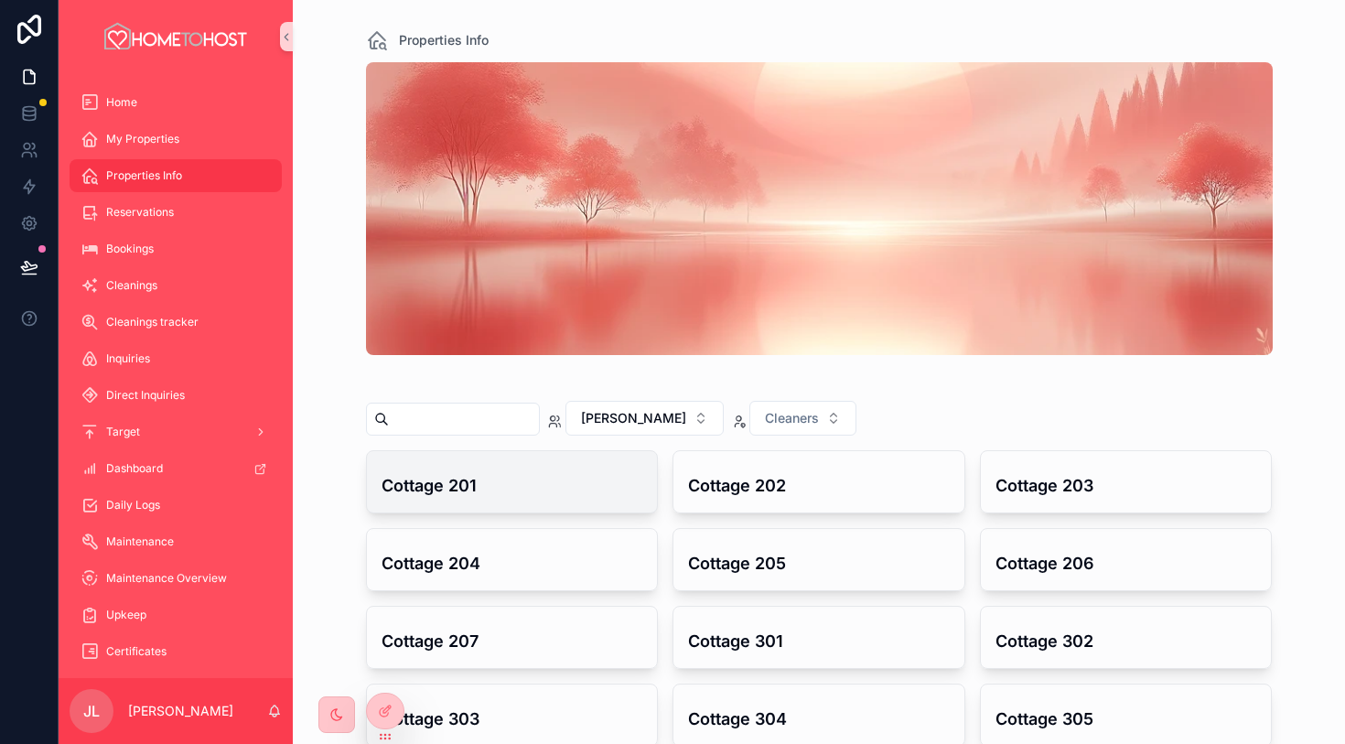
click at [545, 470] on div "Cottage 201" at bounding box center [513, 482] width 262 height 32
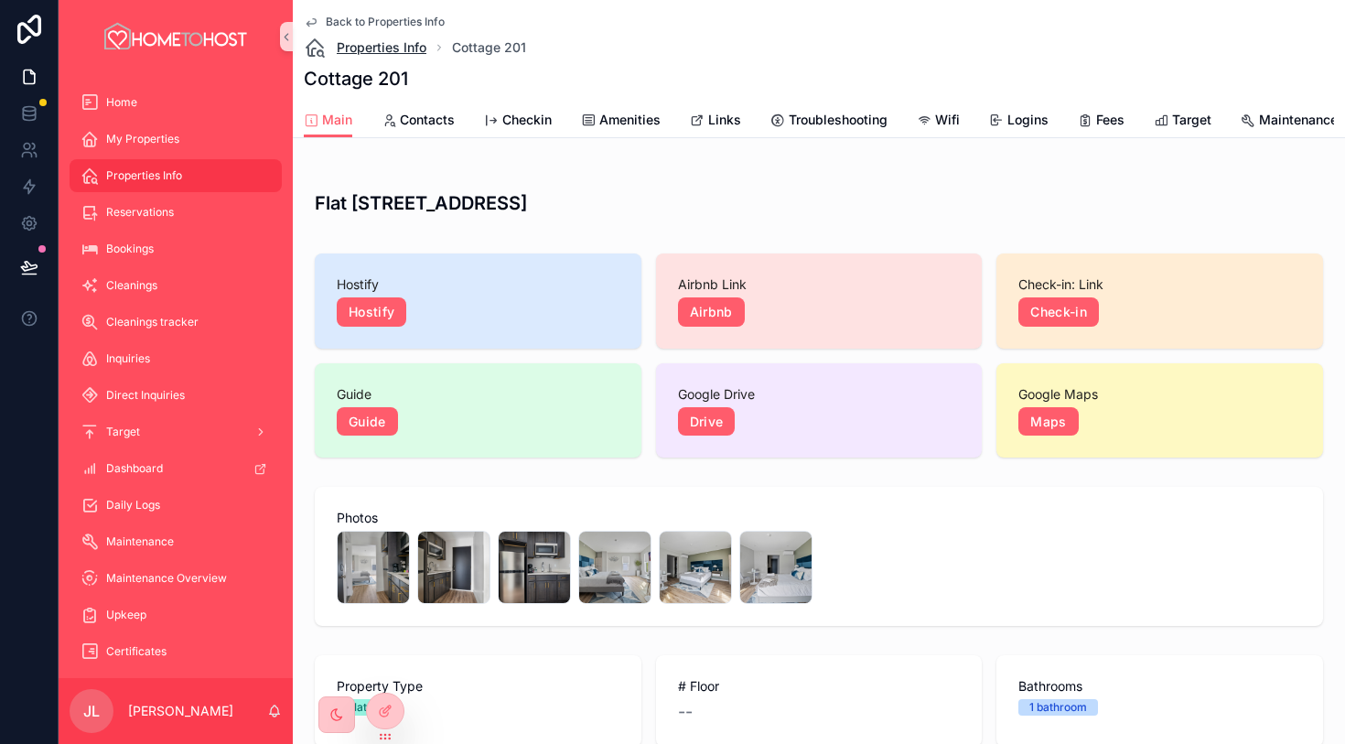
click at [400, 44] on span "Properties Info" at bounding box center [382, 47] width 90 height 18
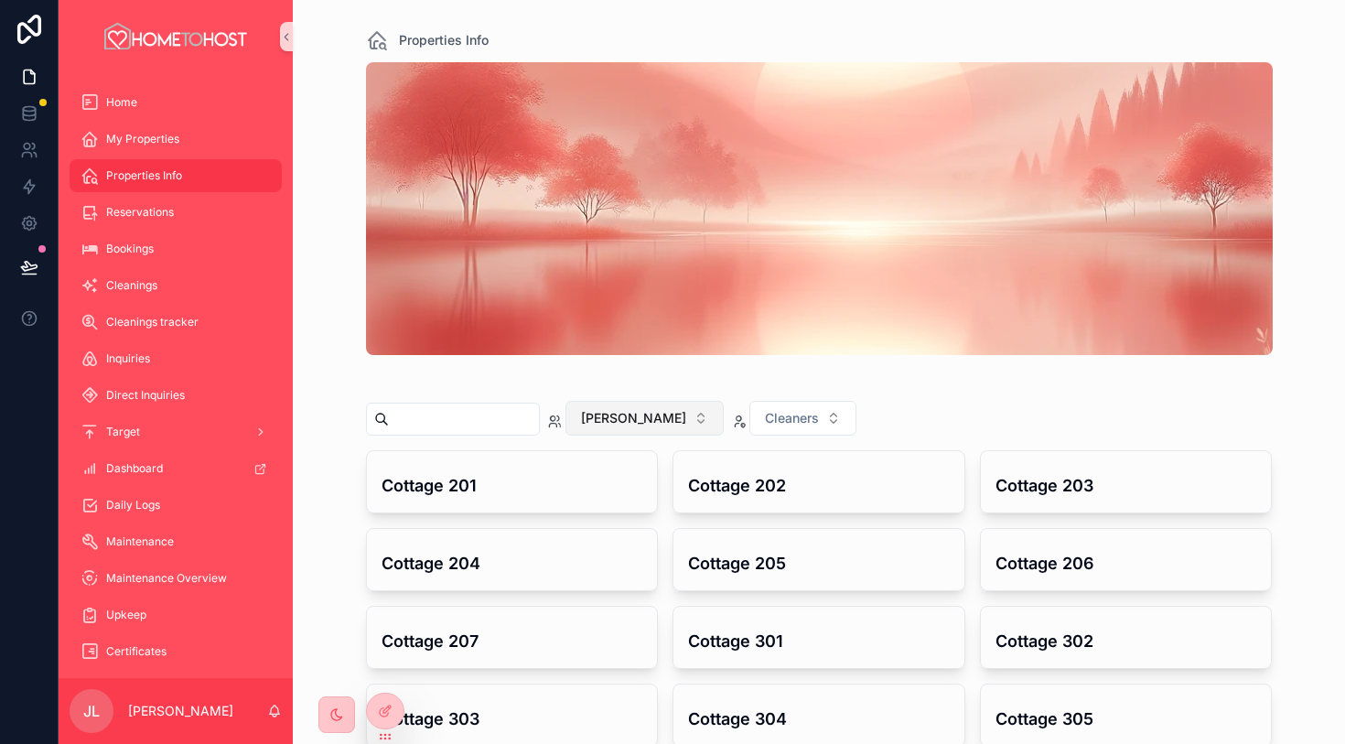
click at [621, 412] on span "[PERSON_NAME]" at bounding box center [633, 418] width 105 height 18
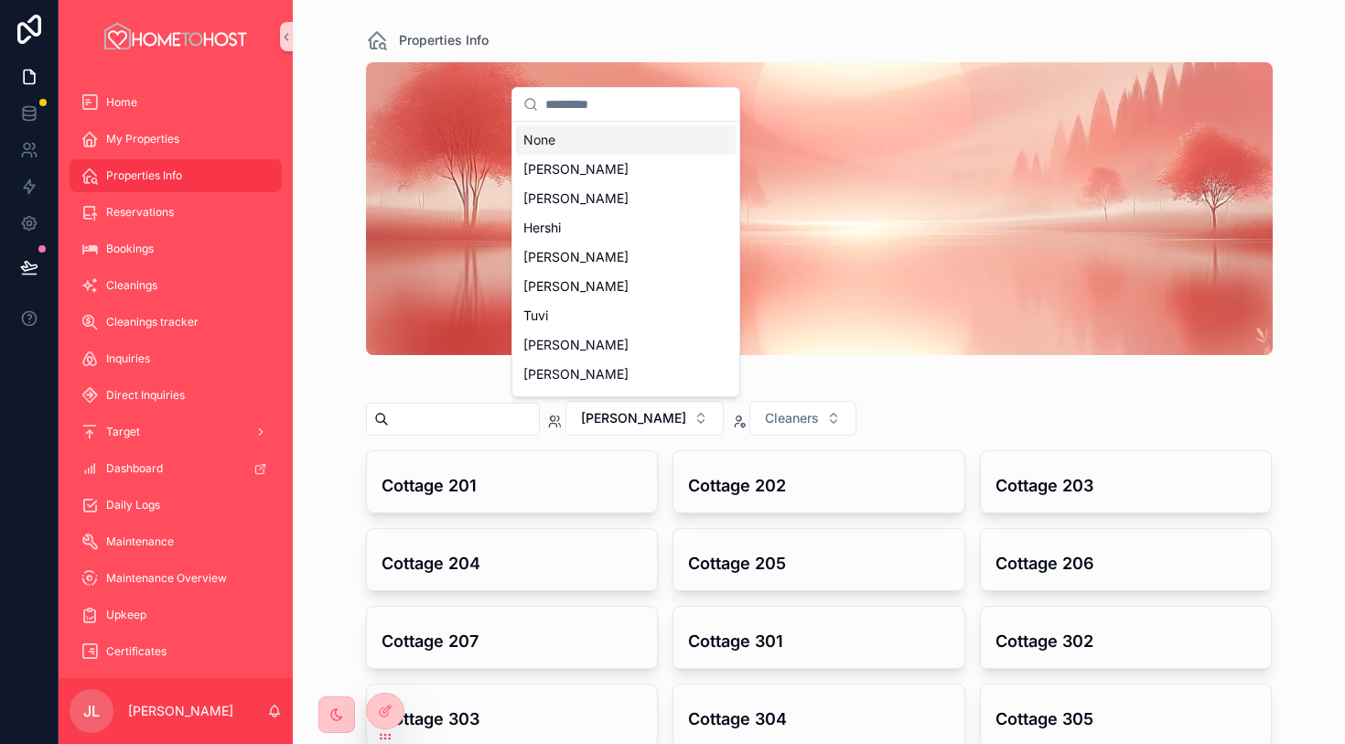
click at [597, 126] on div "None" at bounding box center [626, 139] width 220 height 29
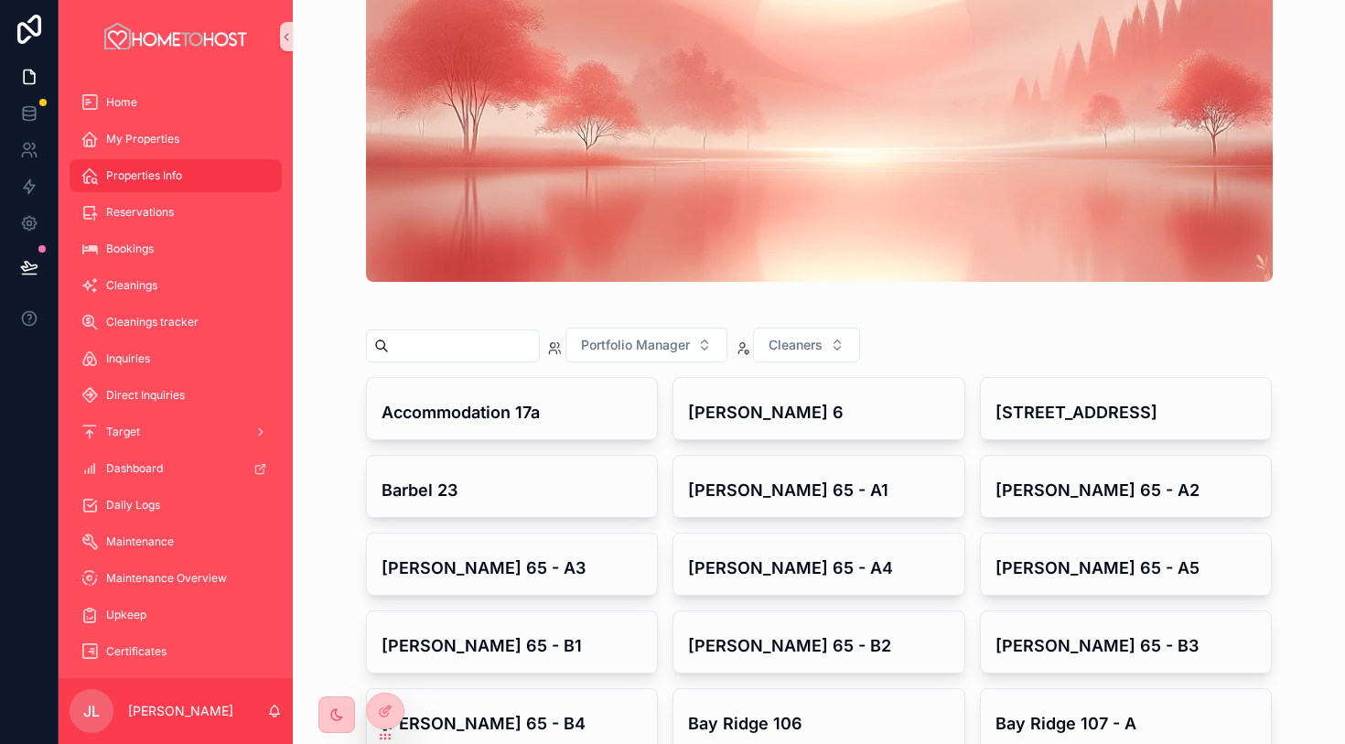
scroll to position [63, 0]
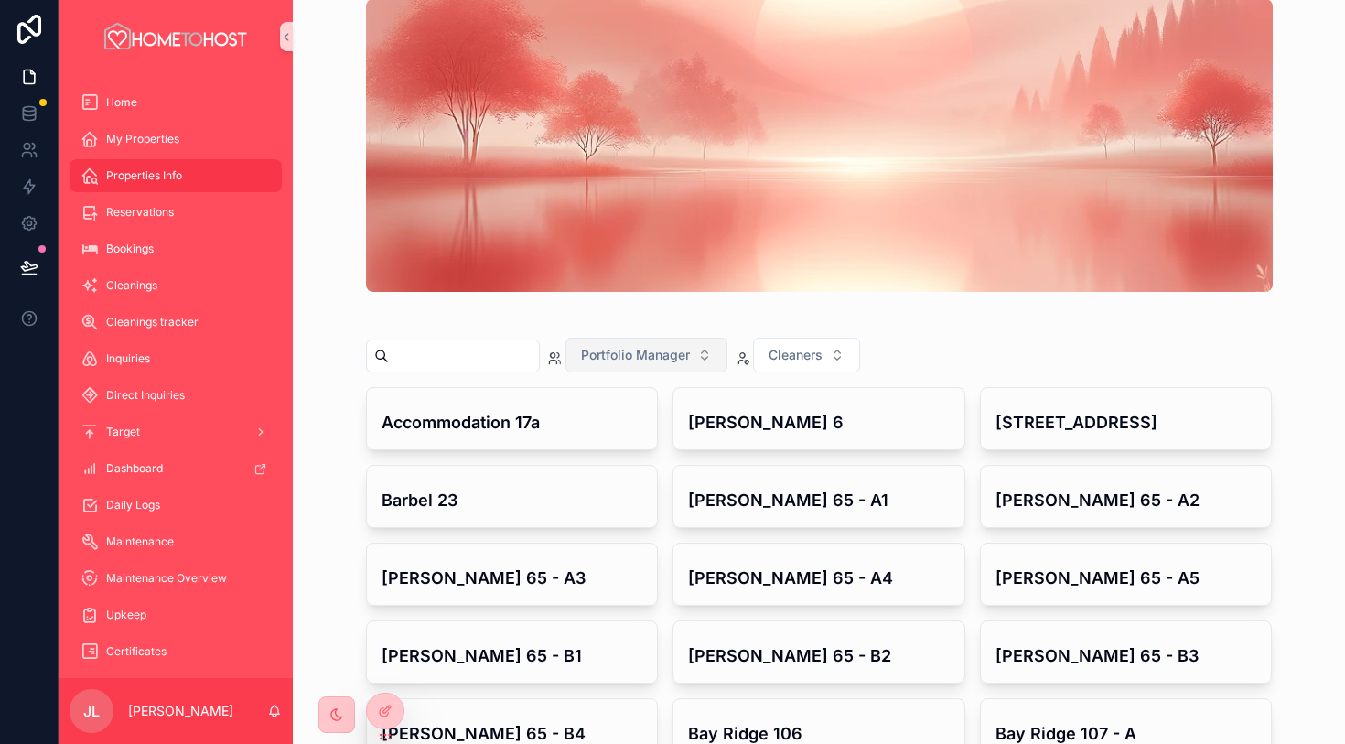
click at [671, 361] on span "Portfolio Manager" at bounding box center [635, 355] width 109 height 18
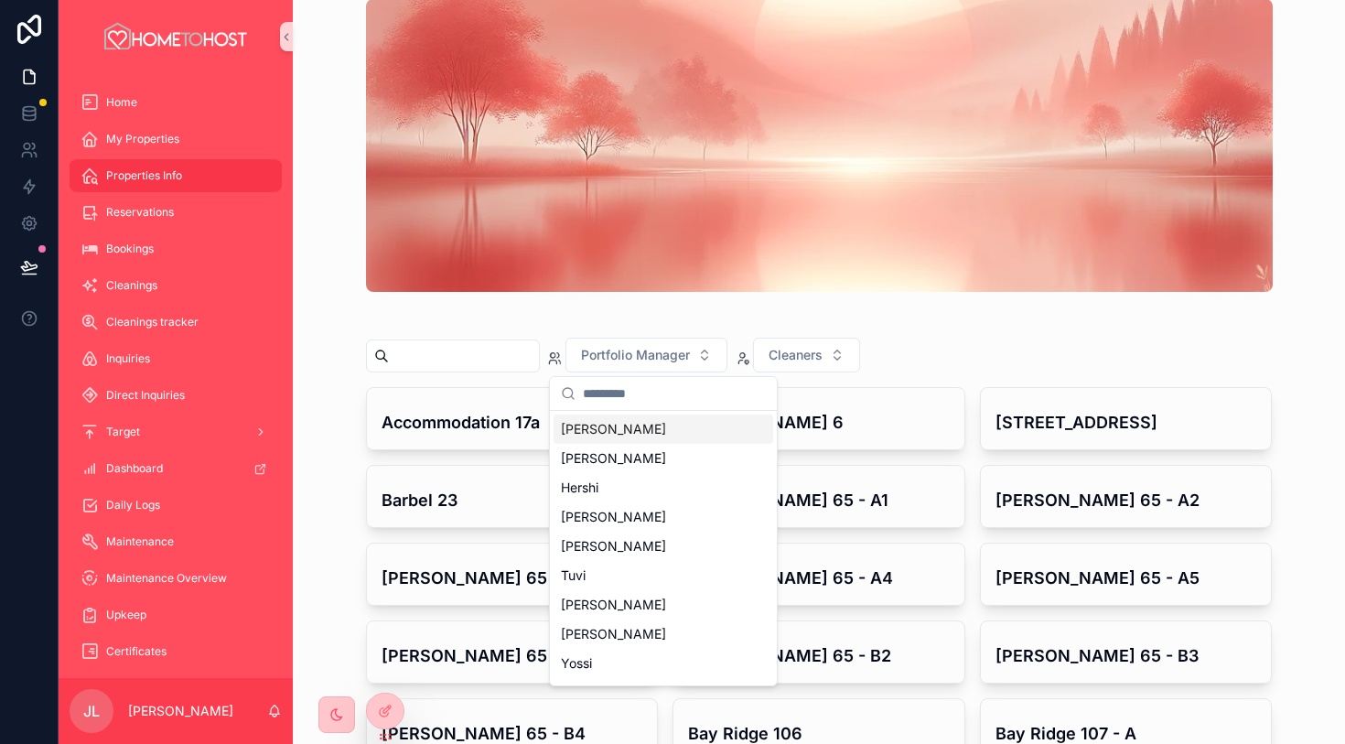
click at [676, 433] on div "[PERSON_NAME]" at bounding box center [664, 429] width 220 height 29
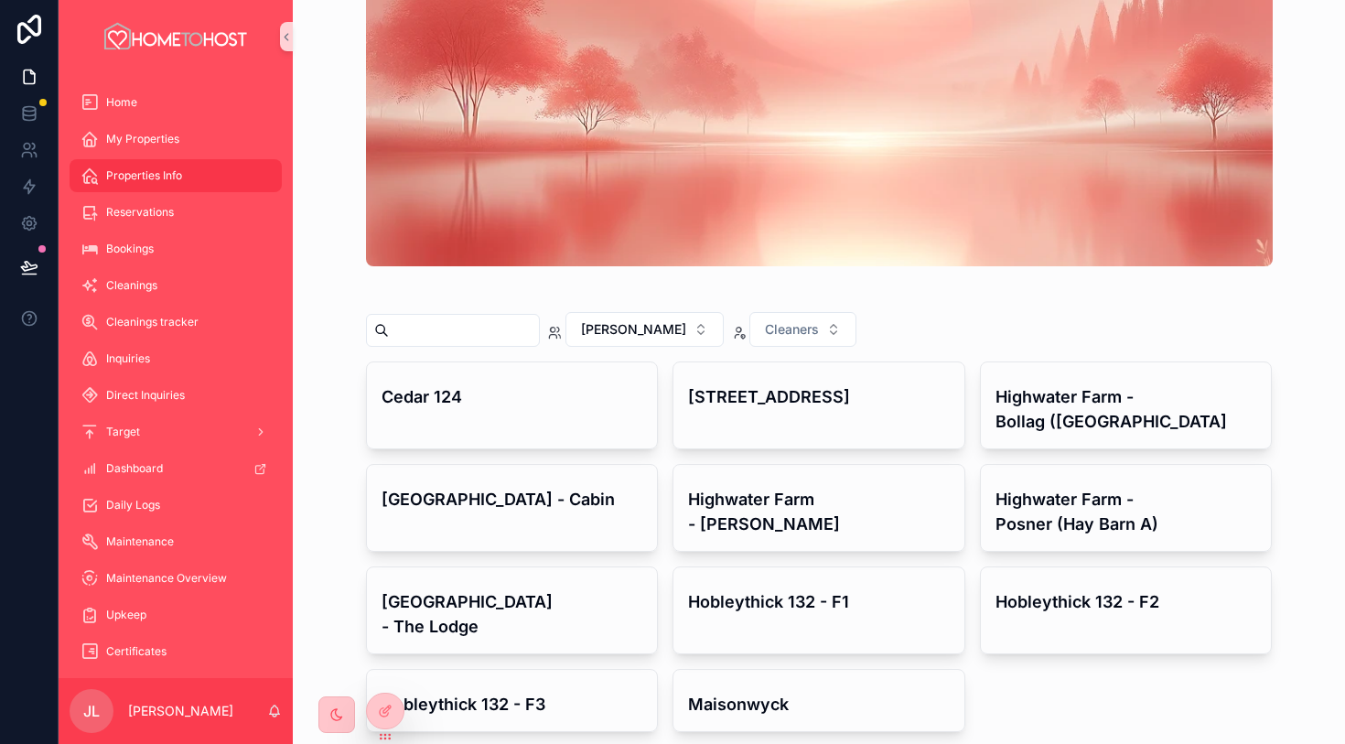
scroll to position [111, 0]
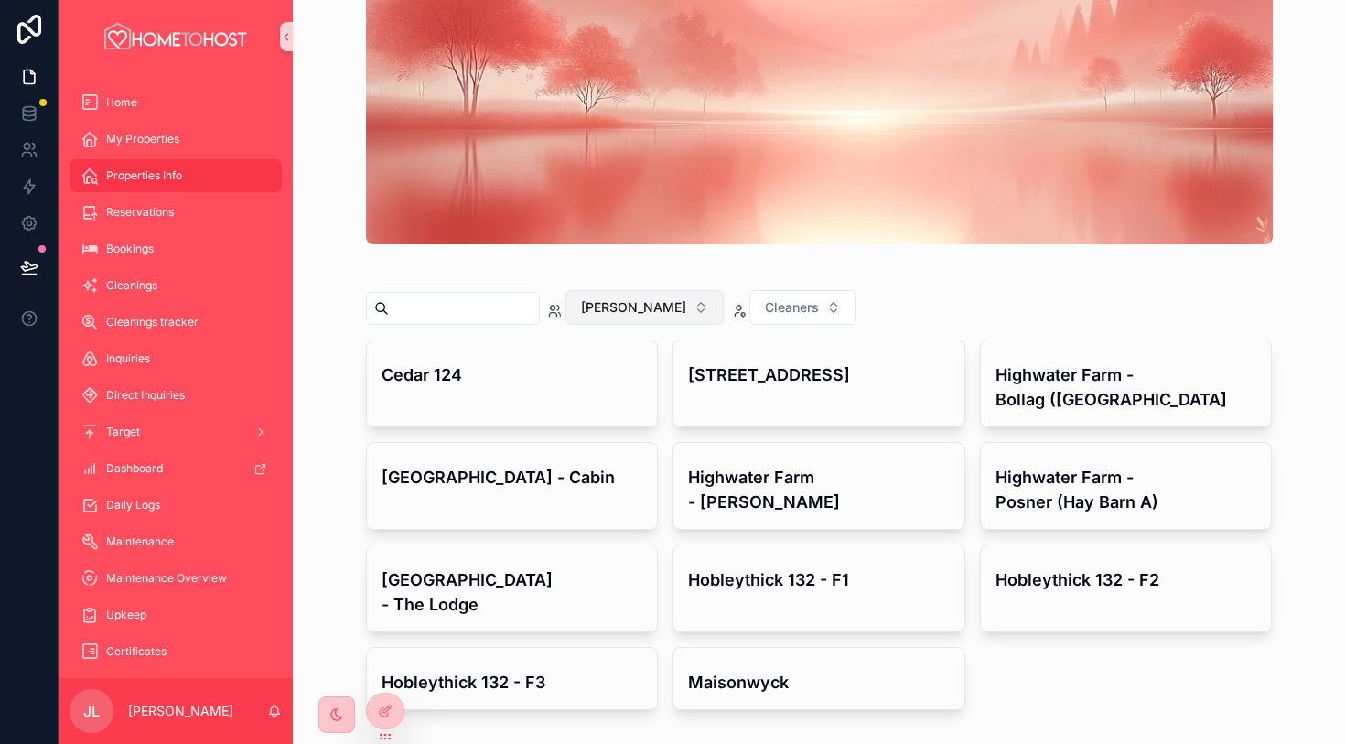
click at [642, 305] on span "[PERSON_NAME]" at bounding box center [633, 307] width 105 height 18
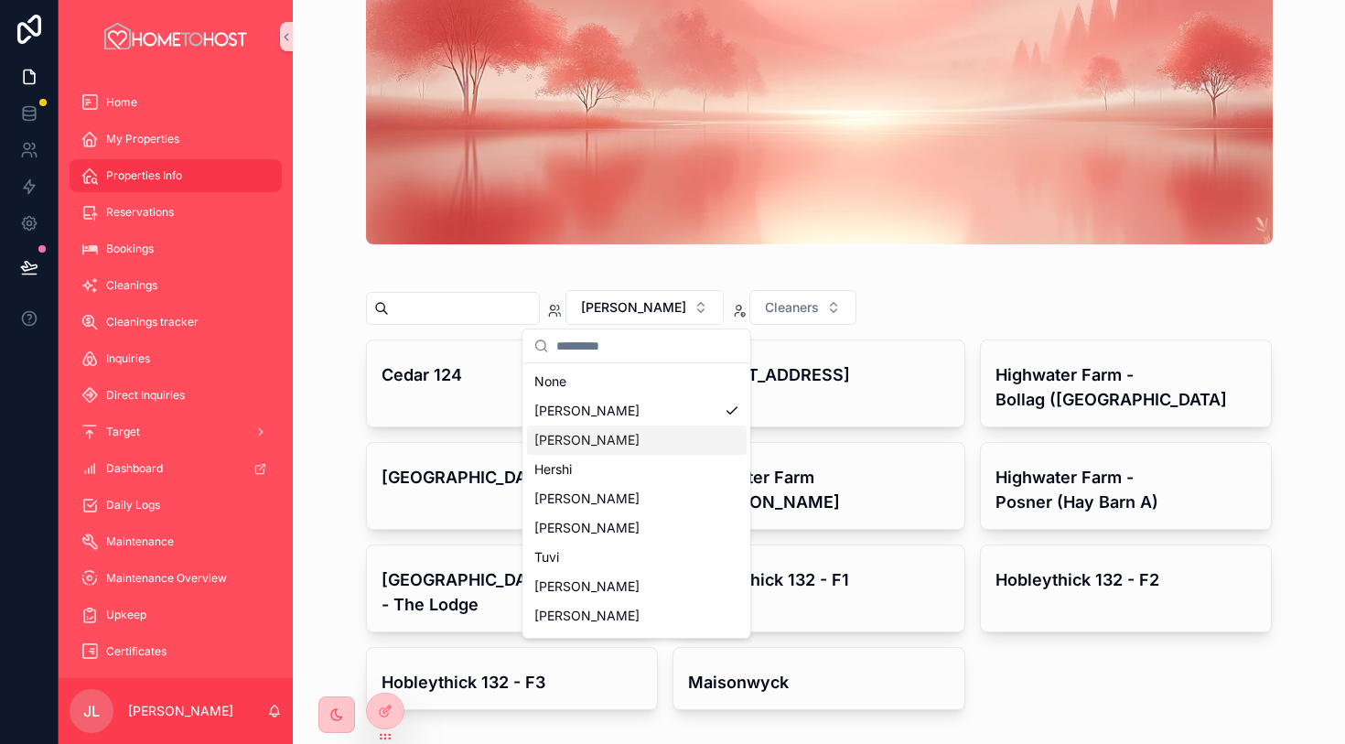
click at [621, 450] on div "[PERSON_NAME]" at bounding box center [637, 440] width 220 height 29
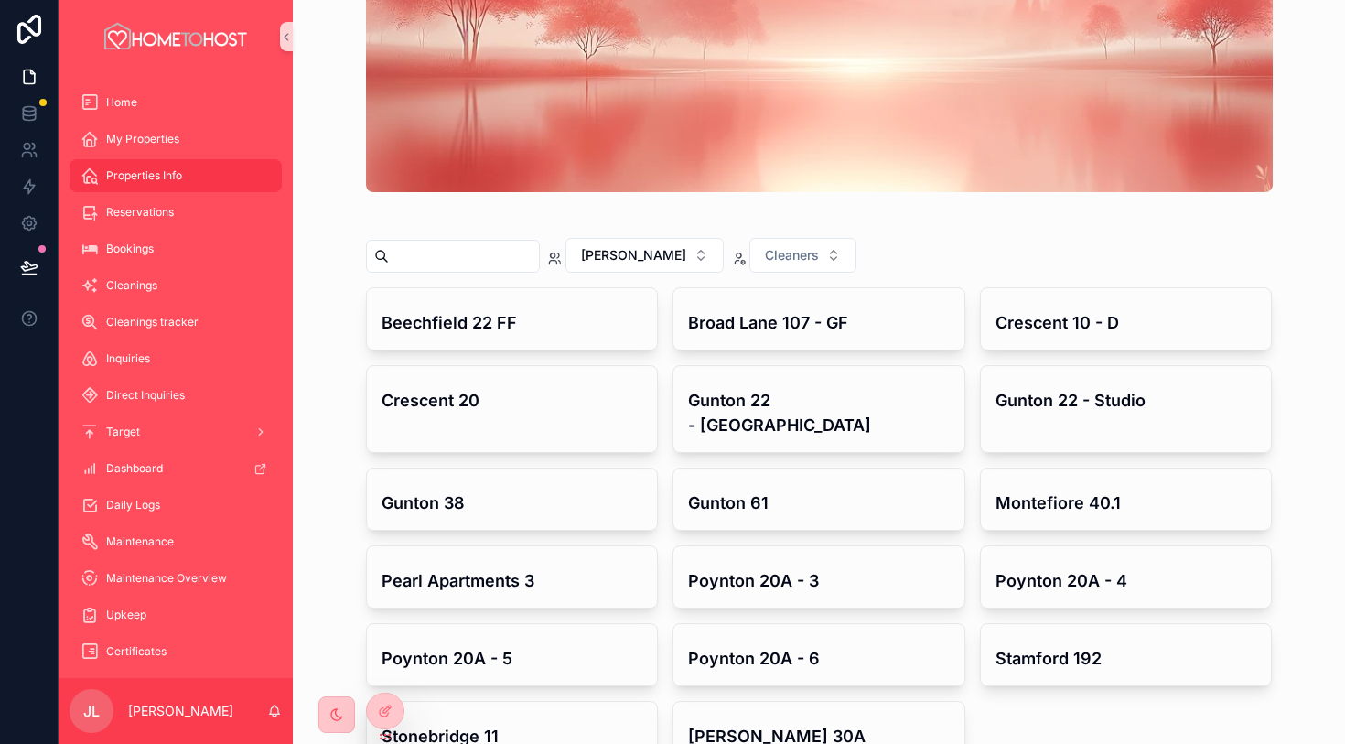
scroll to position [146, 0]
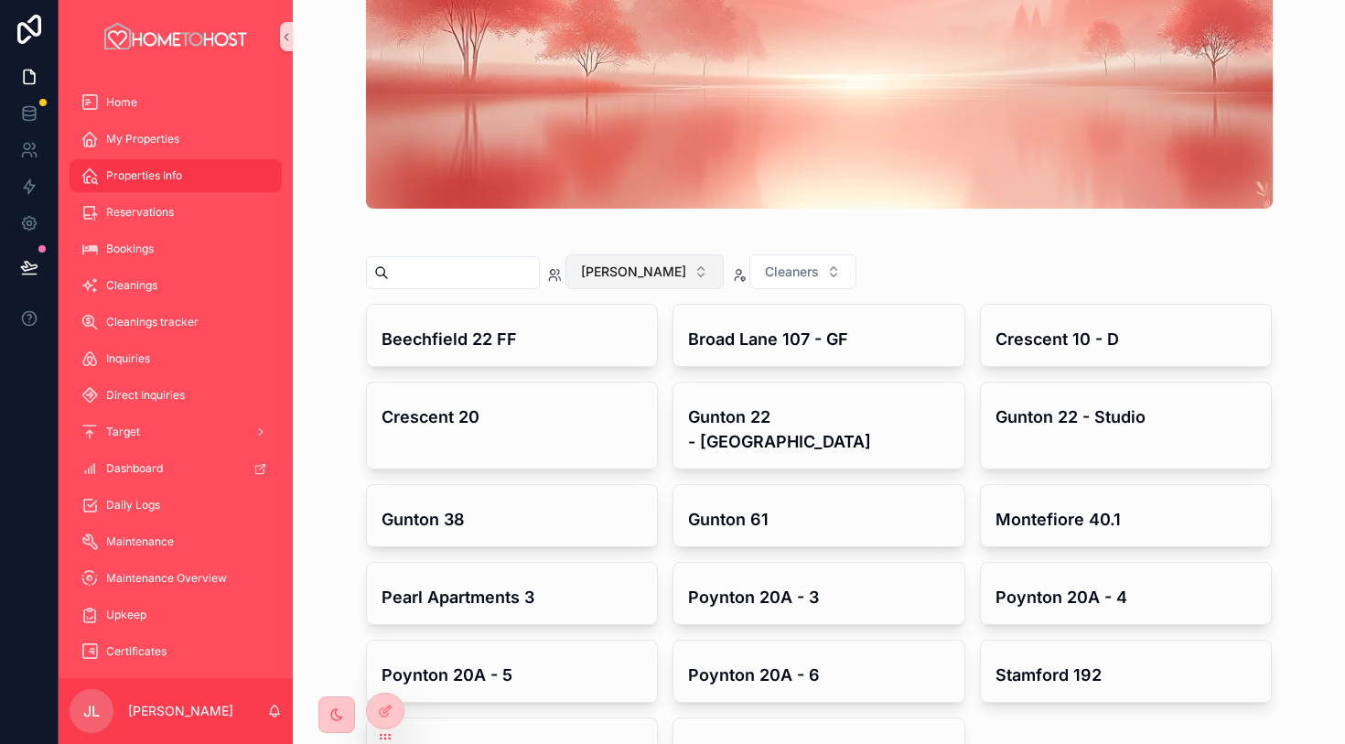
click at [649, 269] on span "[PERSON_NAME]" at bounding box center [633, 272] width 105 height 18
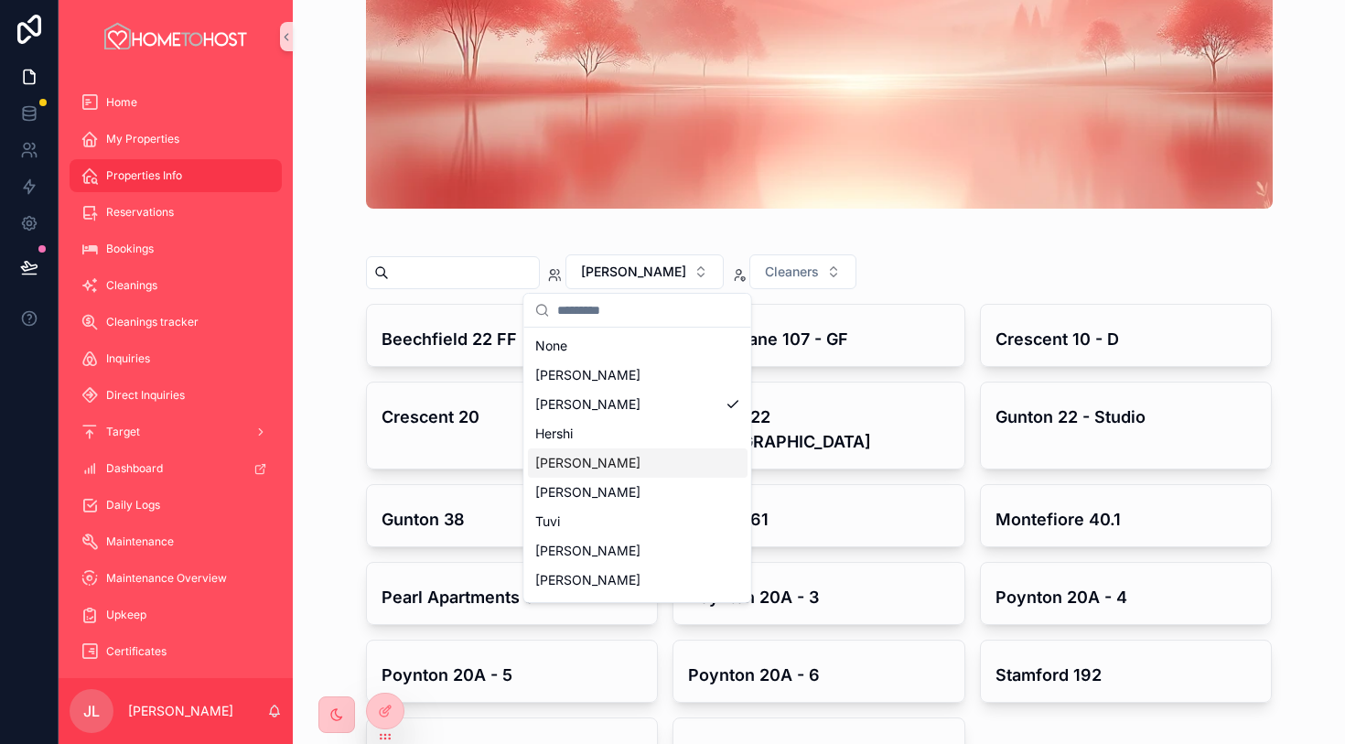
click at [625, 456] on div "[PERSON_NAME]" at bounding box center [638, 462] width 220 height 29
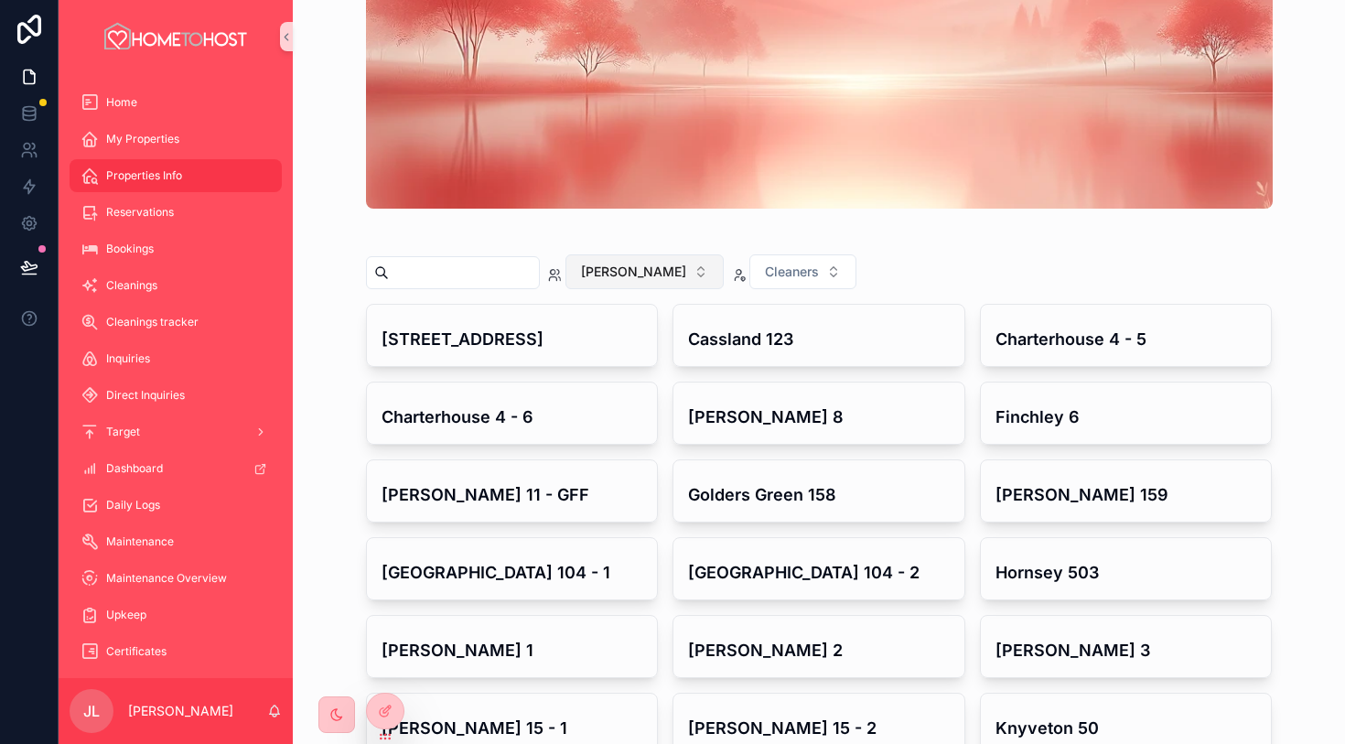
click at [638, 257] on button "[PERSON_NAME]" at bounding box center [645, 271] width 158 height 35
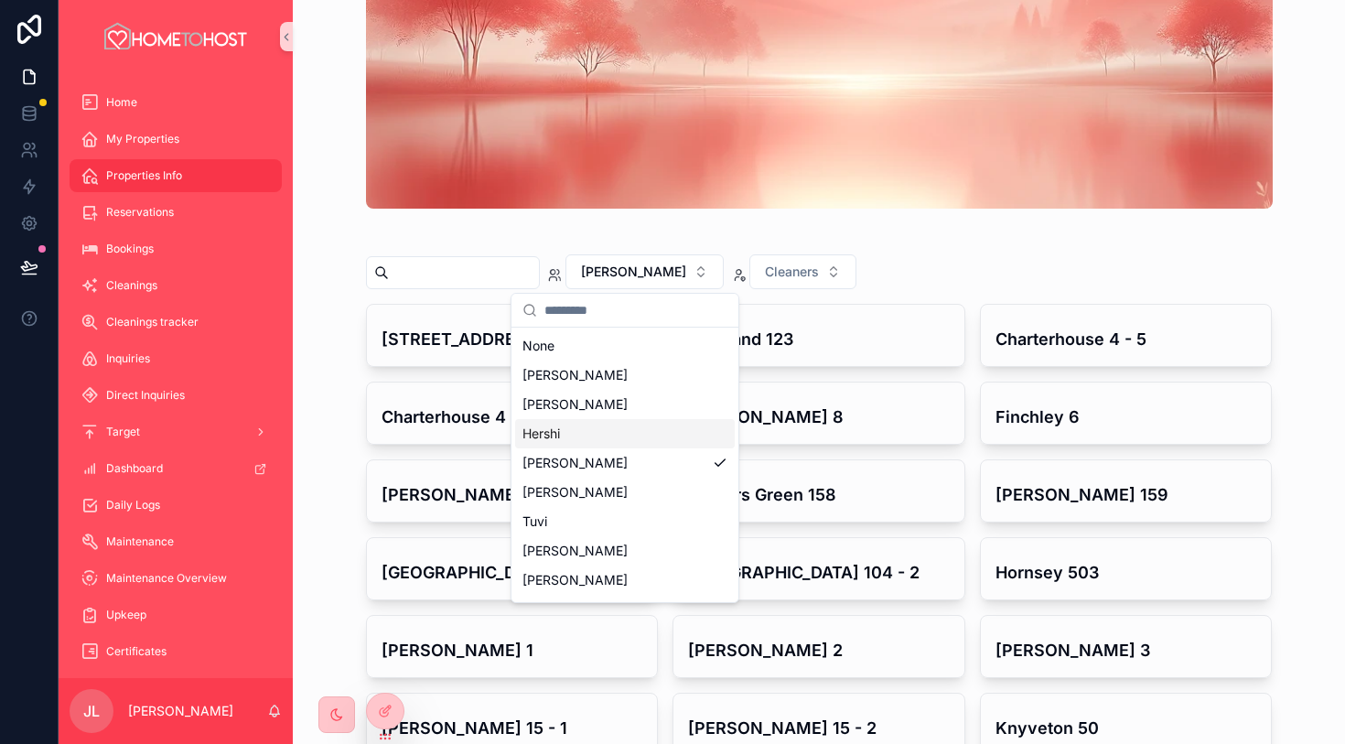
click at [606, 437] on div "Hershi" at bounding box center [625, 433] width 220 height 29
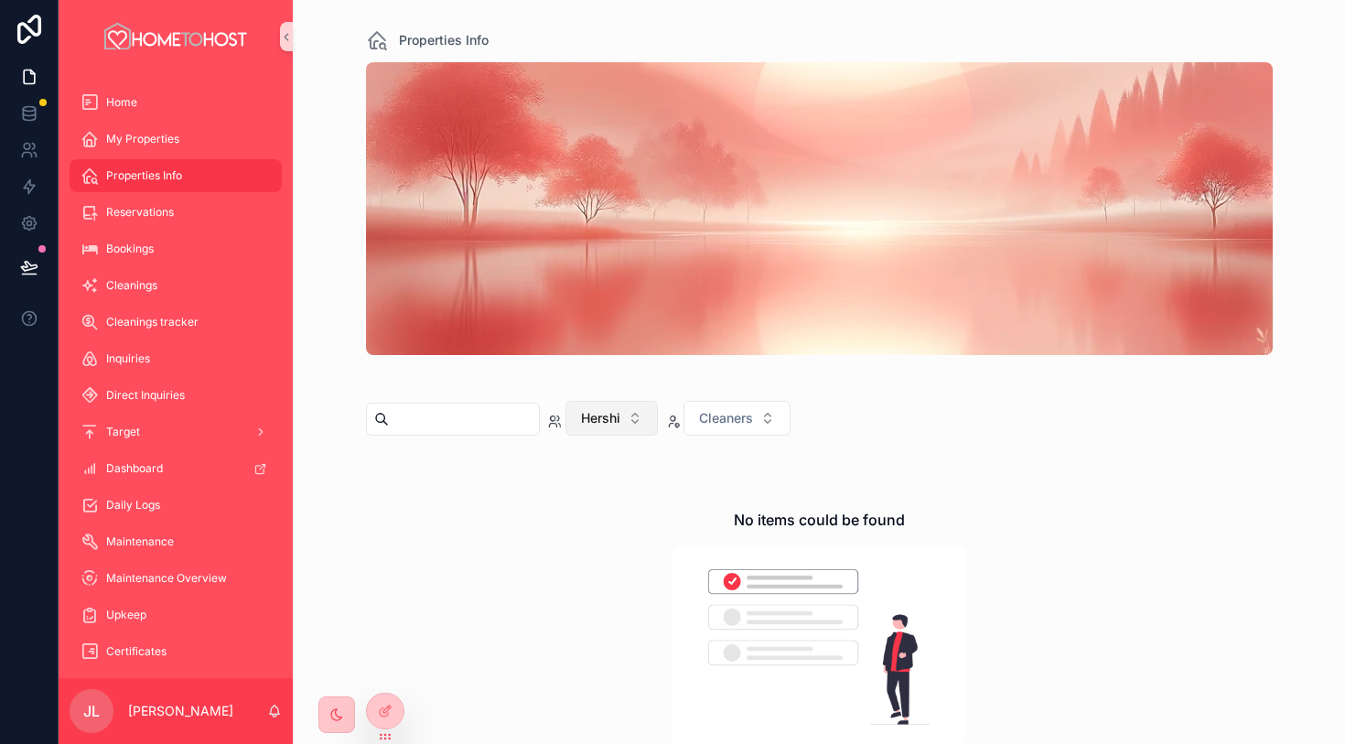
click at [621, 423] on span "Hershi" at bounding box center [600, 418] width 39 height 18
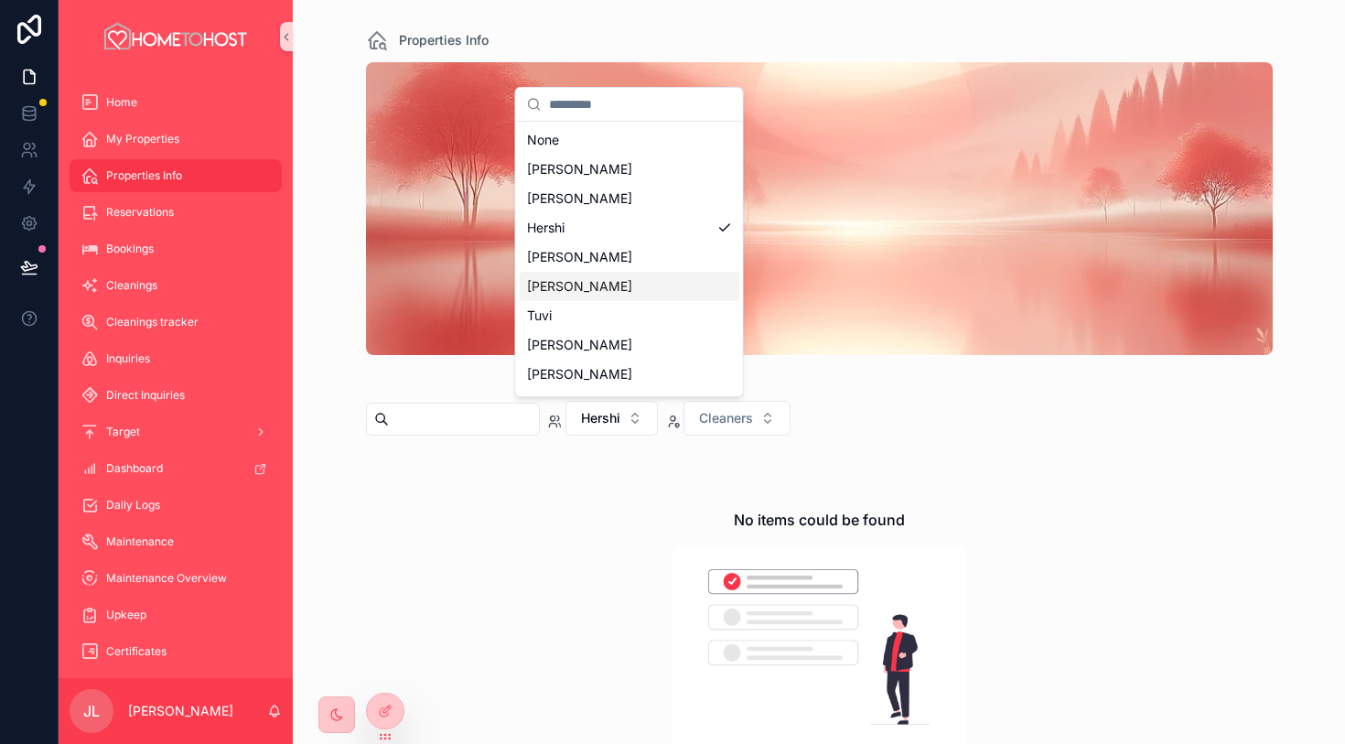
click at [637, 287] on div "[PERSON_NAME]" at bounding box center [630, 286] width 220 height 29
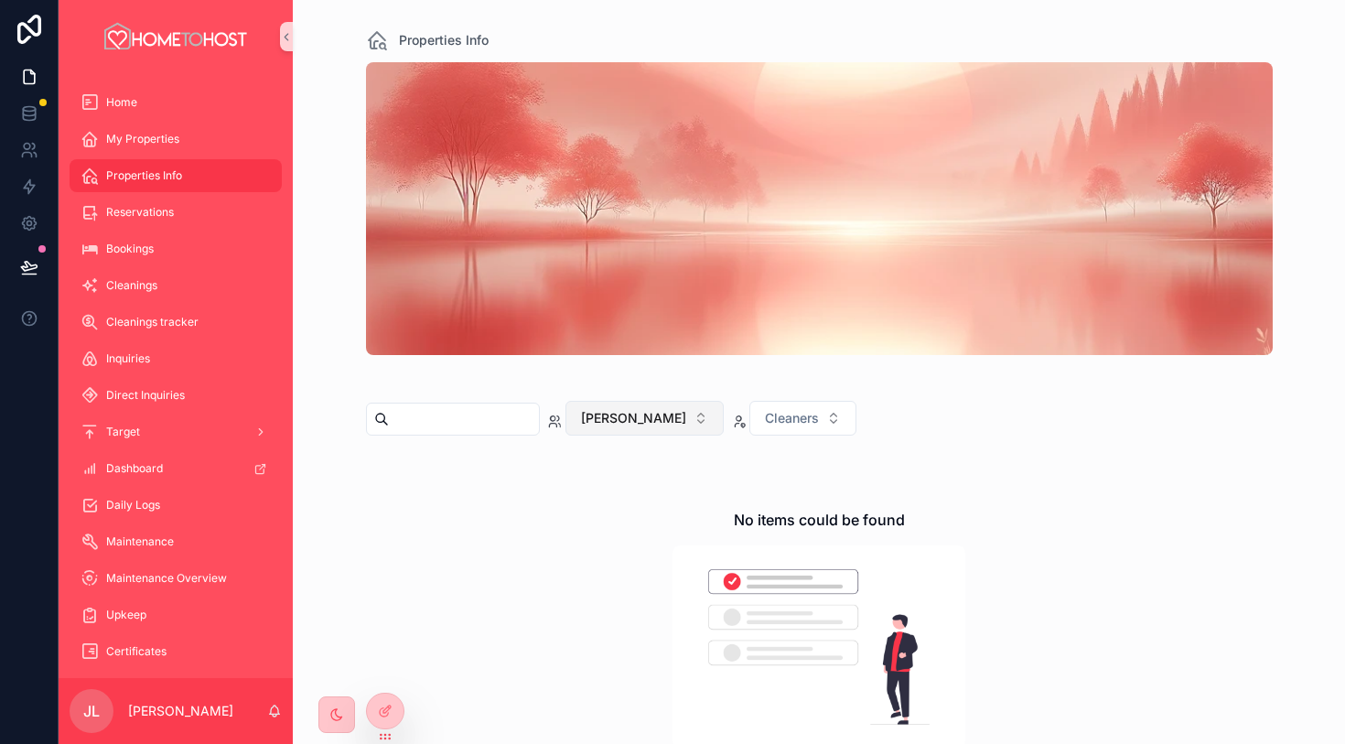
click at [637, 412] on span "[PERSON_NAME]" at bounding box center [633, 418] width 105 height 18
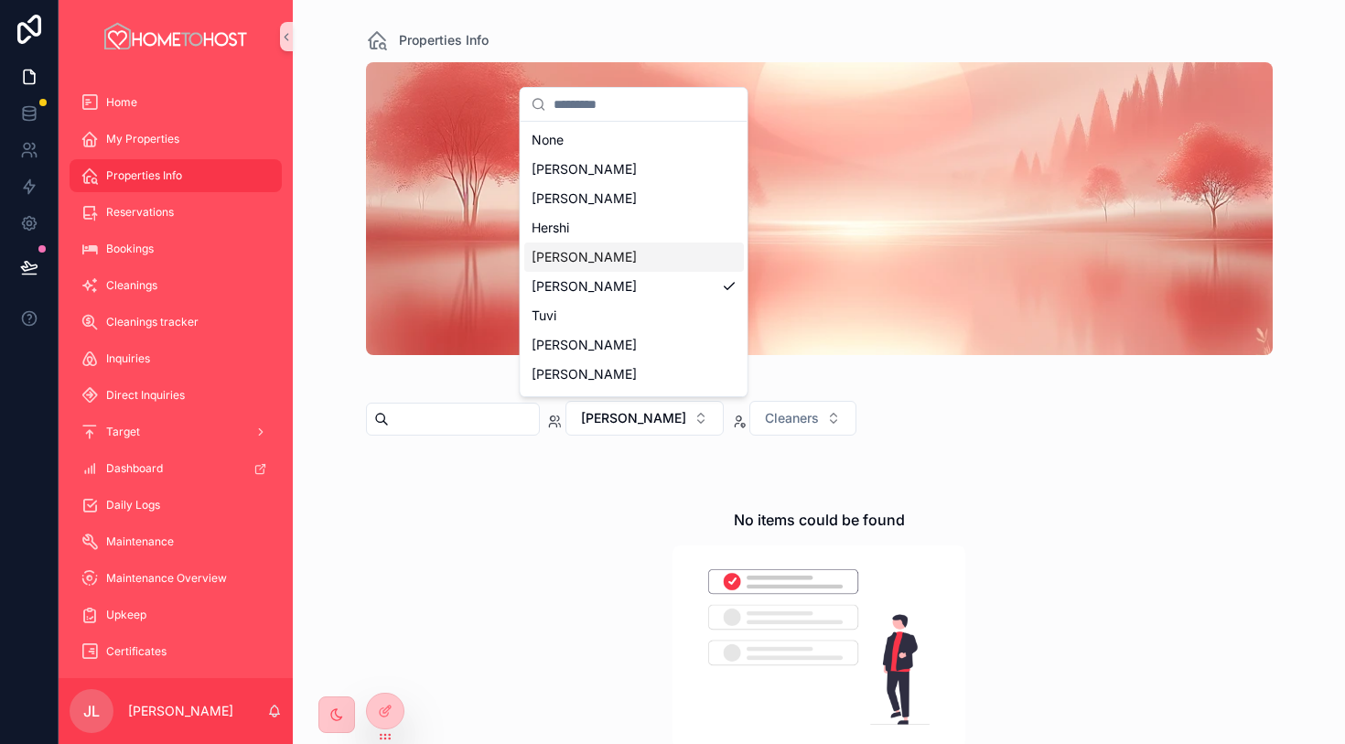
click at [635, 262] on div "[PERSON_NAME]" at bounding box center [634, 257] width 220 height 29
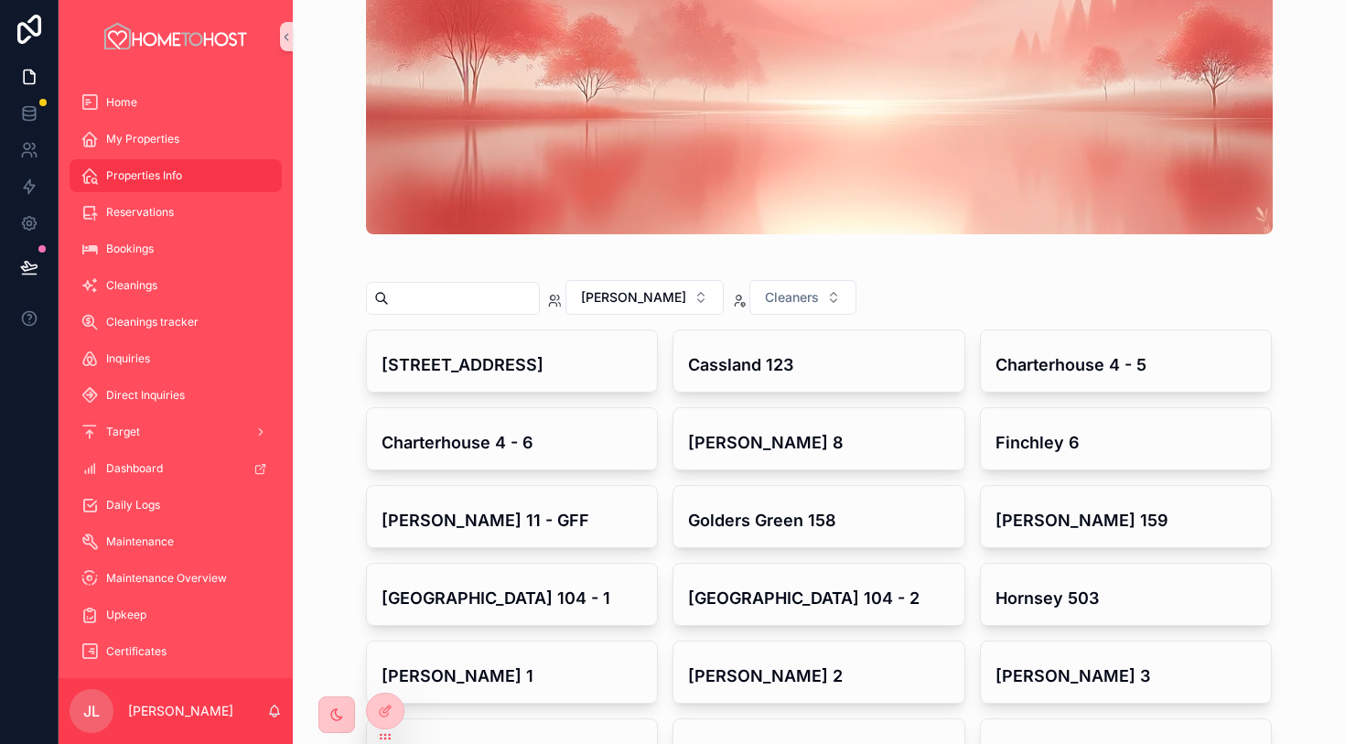
scroll to position [129, 0]
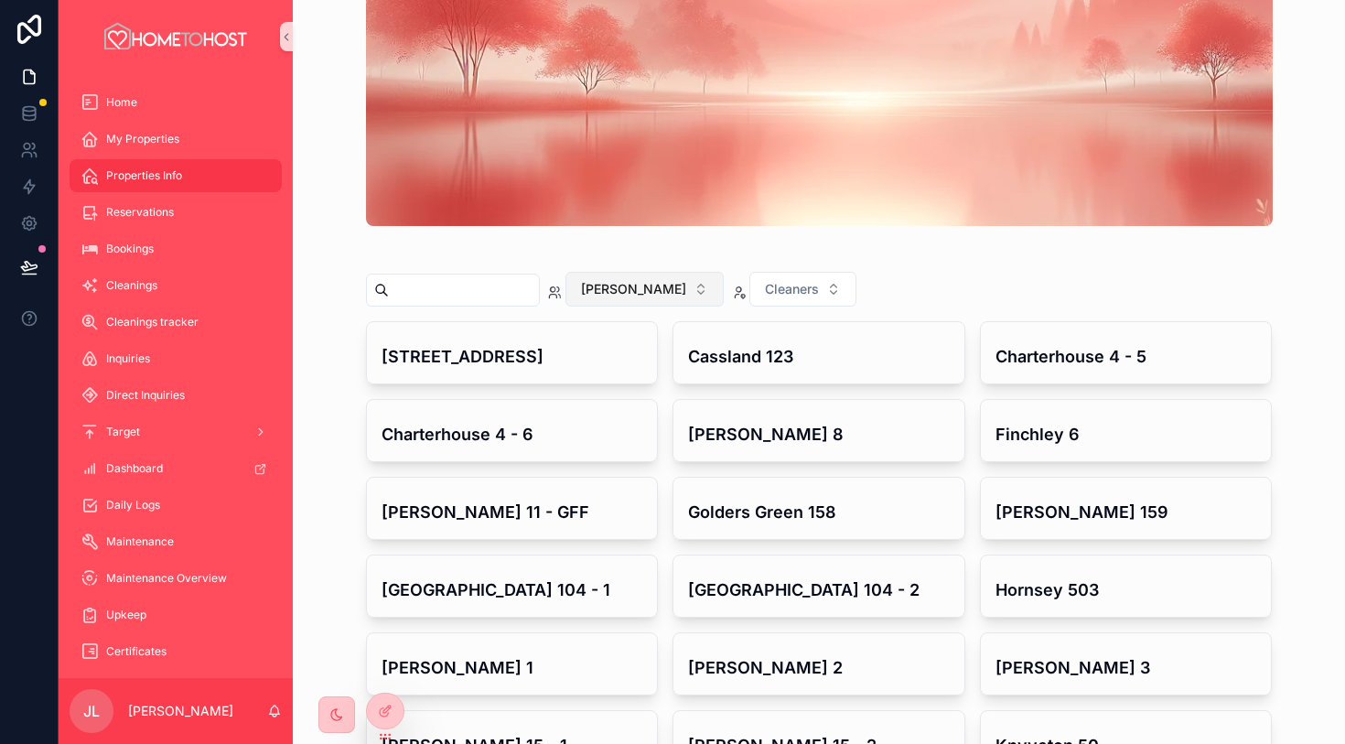
click at [615, 286] on span "[PERSON_NAME]" at bounding box center [633, 289] width 105 height 18
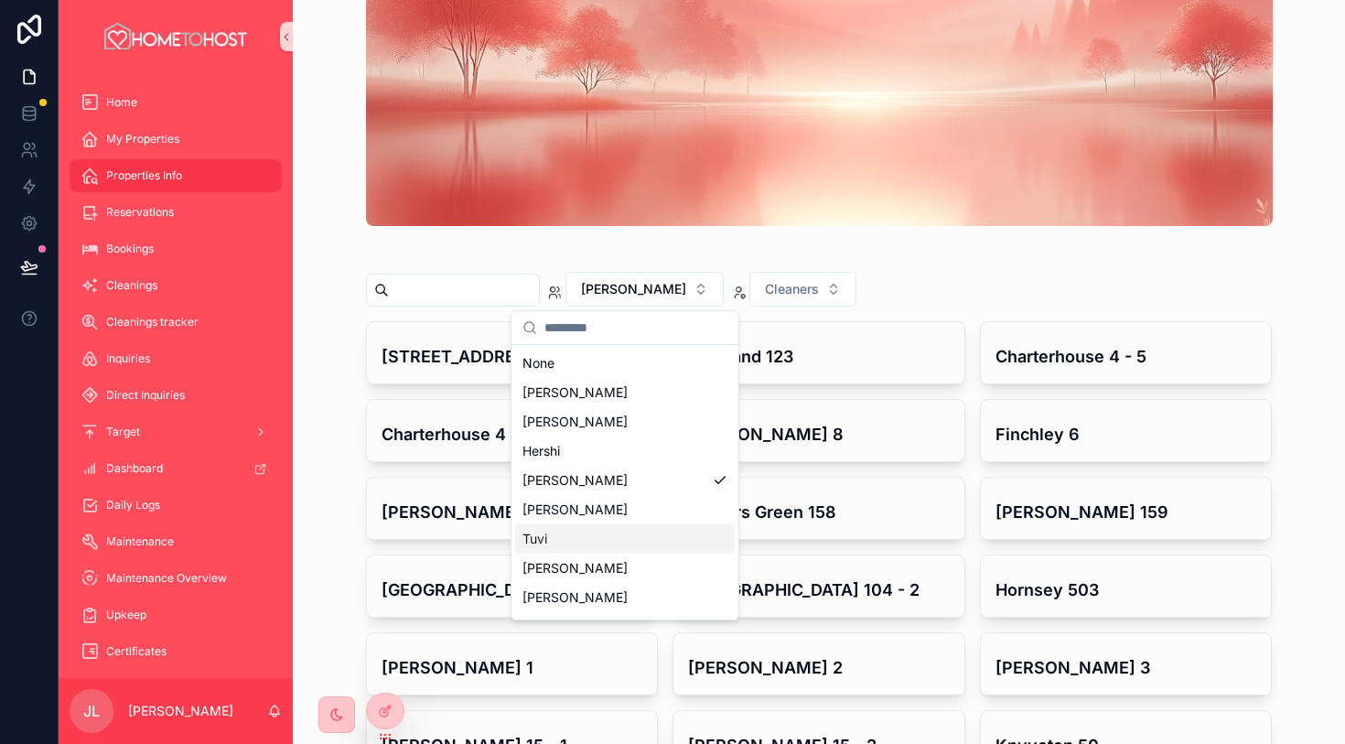
click at [659, 543] on div "Tuvi" at bounding box center [625, 538] width 220 height 29
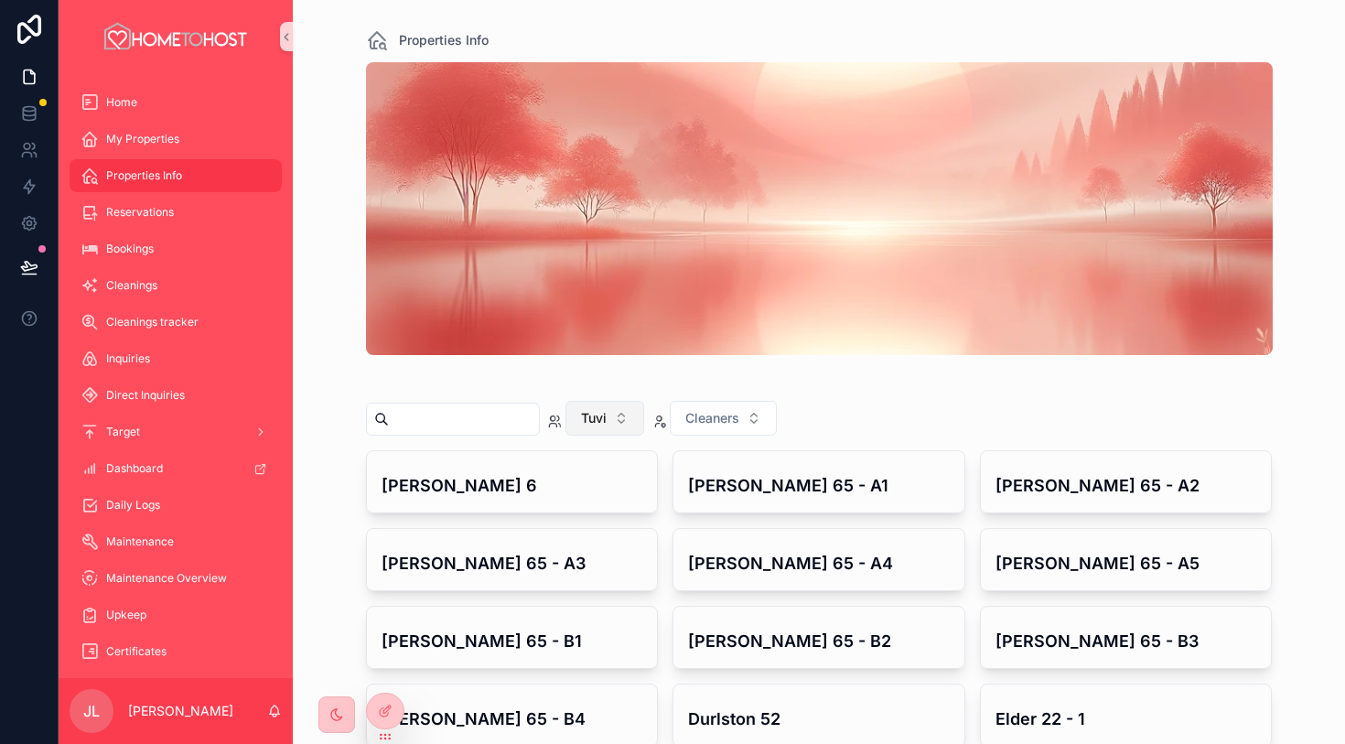
click at [634, 421] on button "Tuvi" at bounding box center [605, 418] width 79 height 35
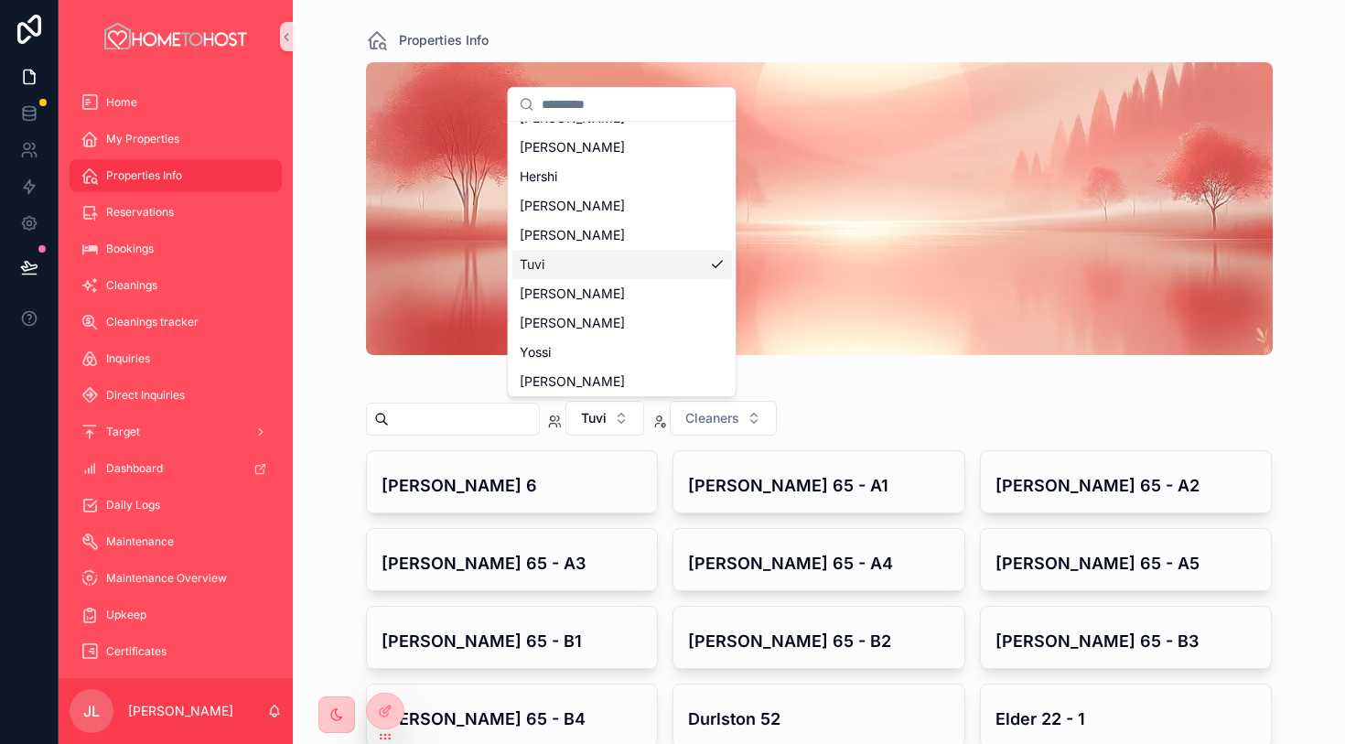
scroll to position [55, 0]
click at [628, 290] on div "[PERSON_NAME]" at bounding box center [623, 289] width 220 height 29
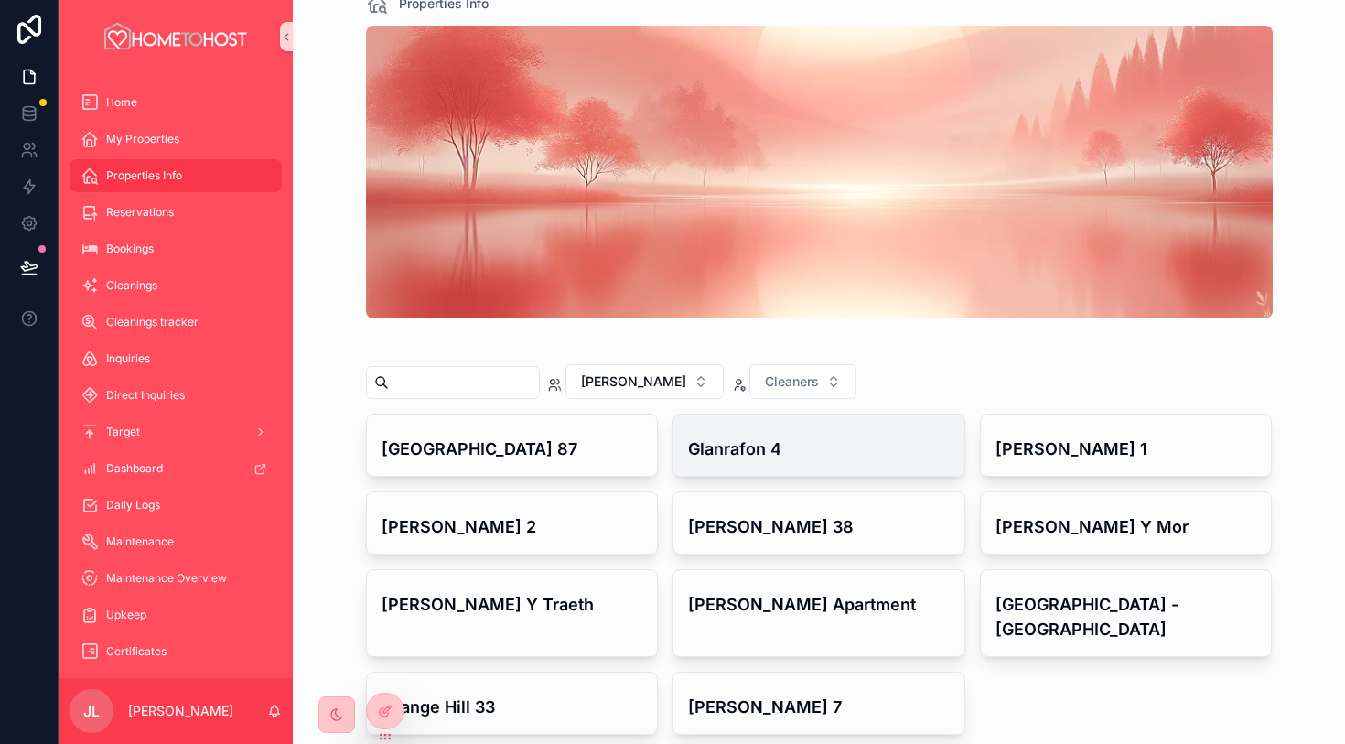
scroll to position [34, 0]
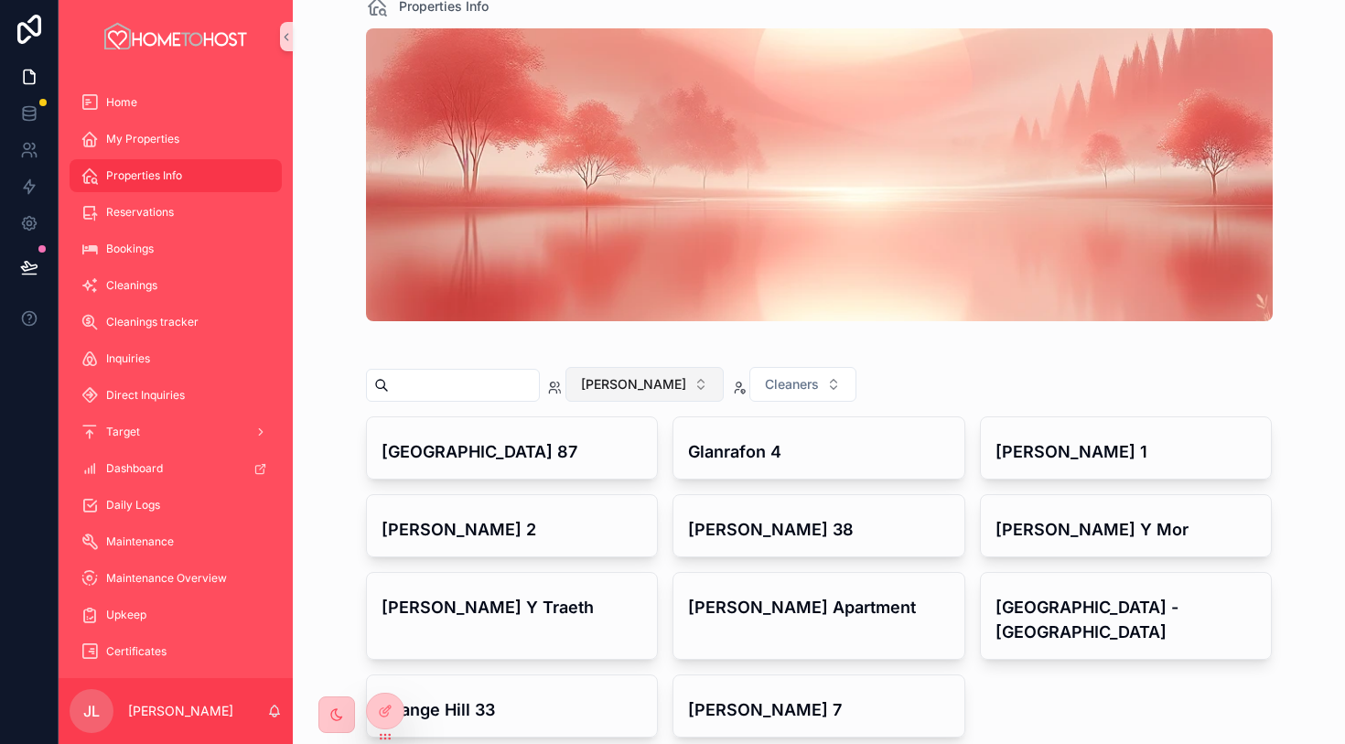
click at [675, 381] on button "[PERSON_NAME]" at bounding box center [645, 384] width 158 height 35
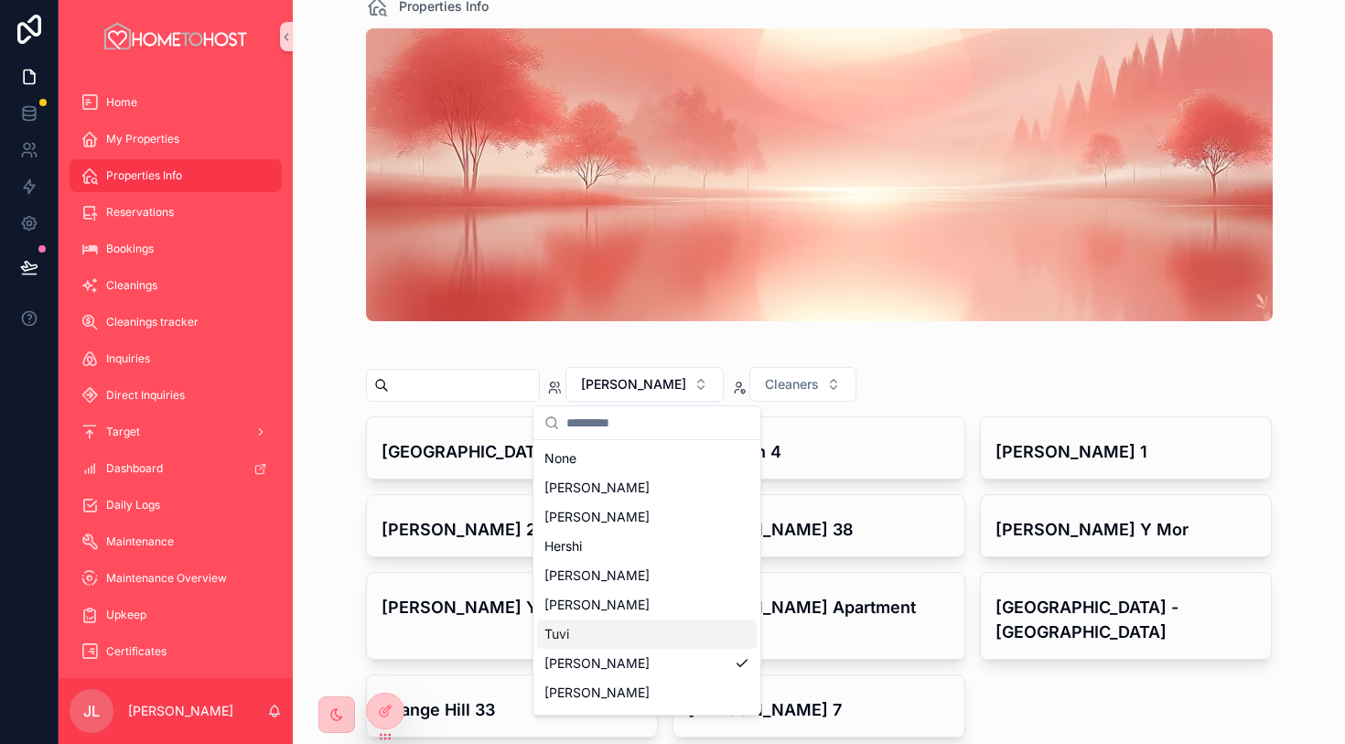
scroll to position [55, 0]
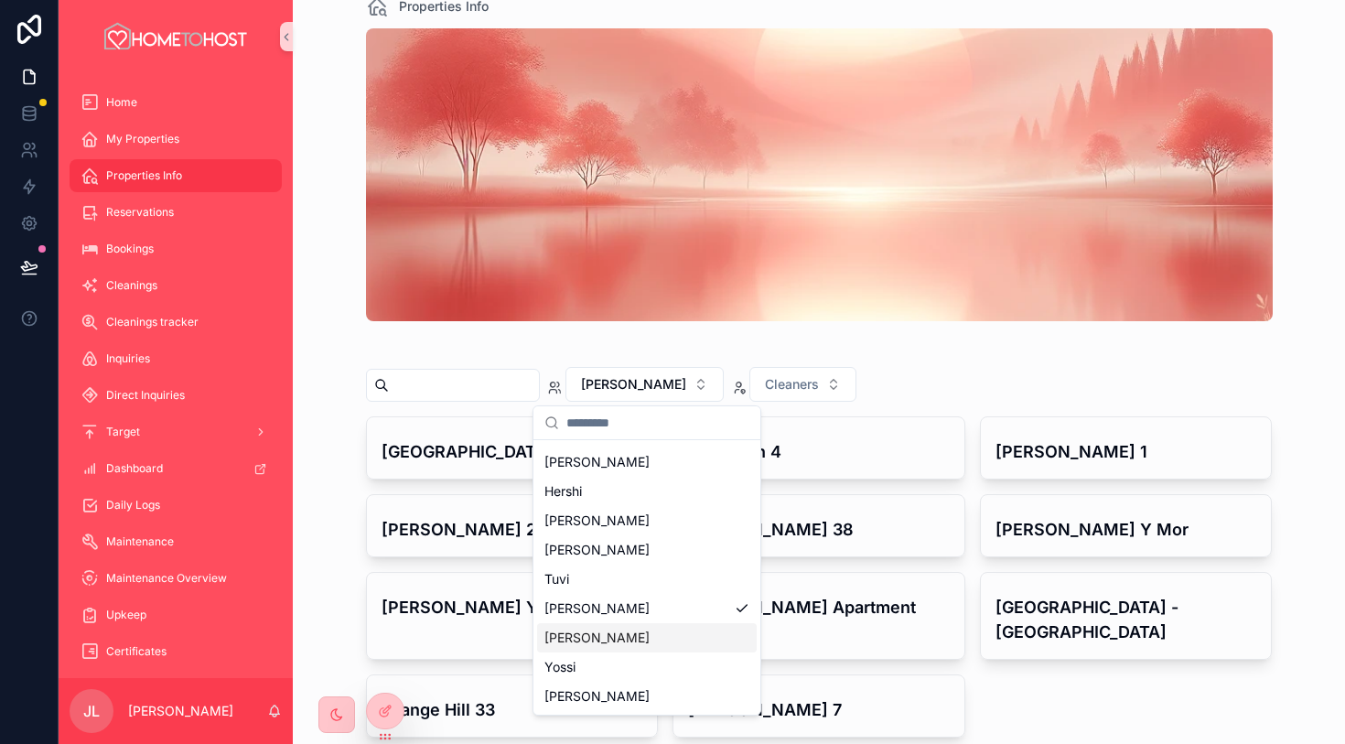
click at [624, 631] on div "[PERSON_NAME]" at bounding box center [647, 637] width 220 height 29
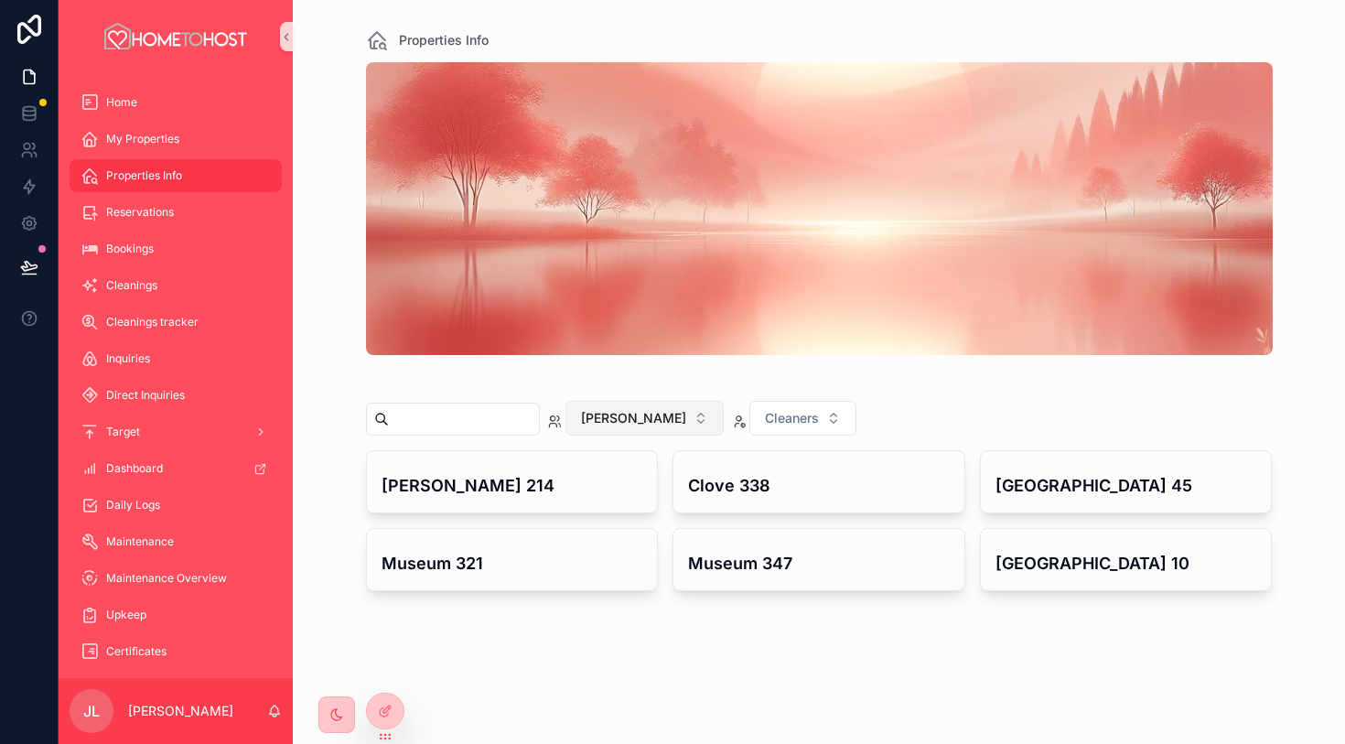
click at [629, 416] on button "[PERSON_NAME]" at bounding box center [645, 418] width 158 height 35
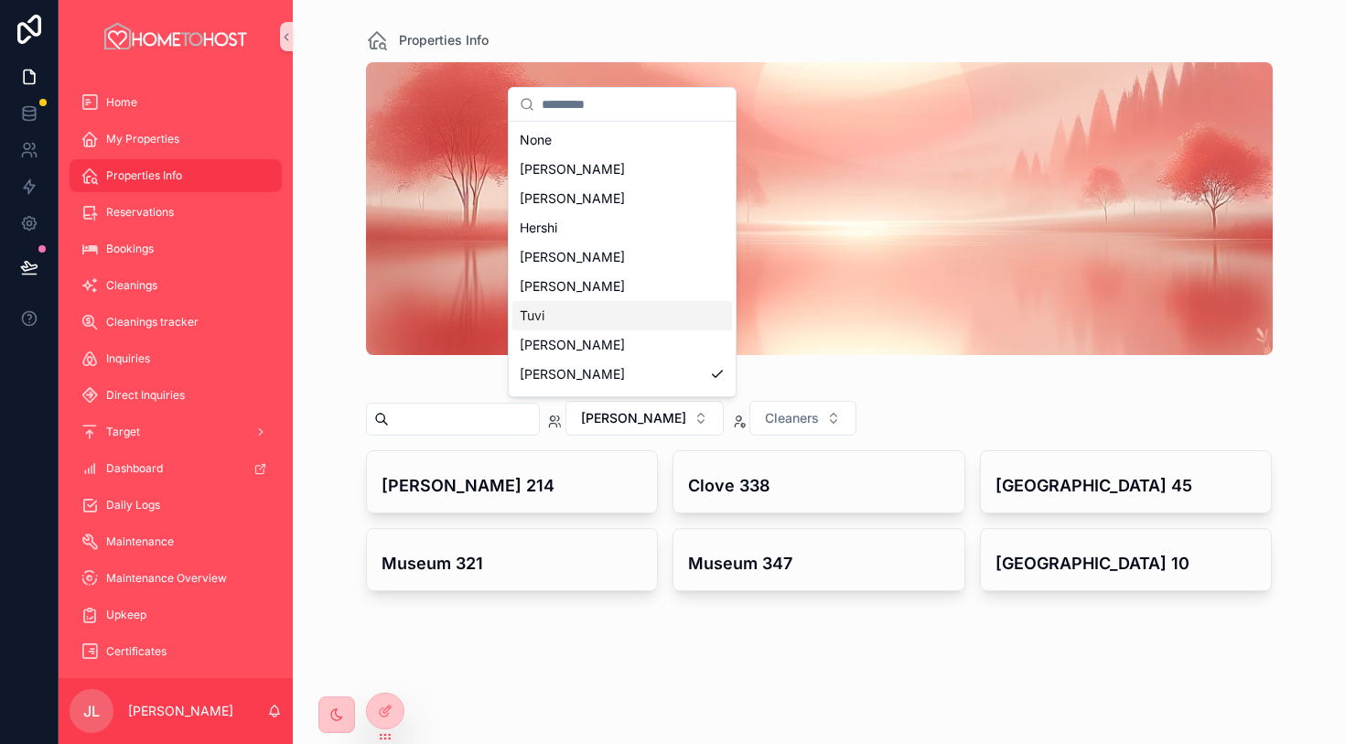
scroll to position [55, 0]
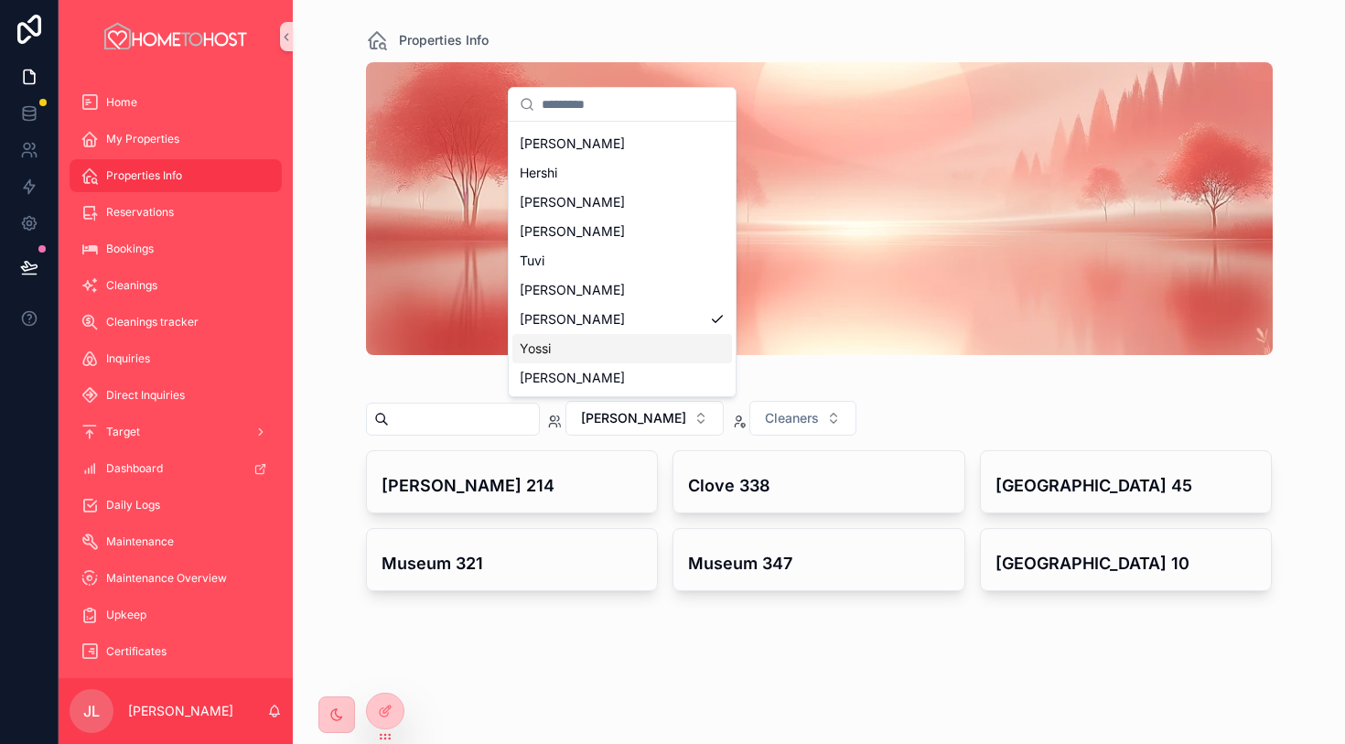
click at [641, 347] on div "Yossi" at bounding box center [623, 348] width 220 height 29
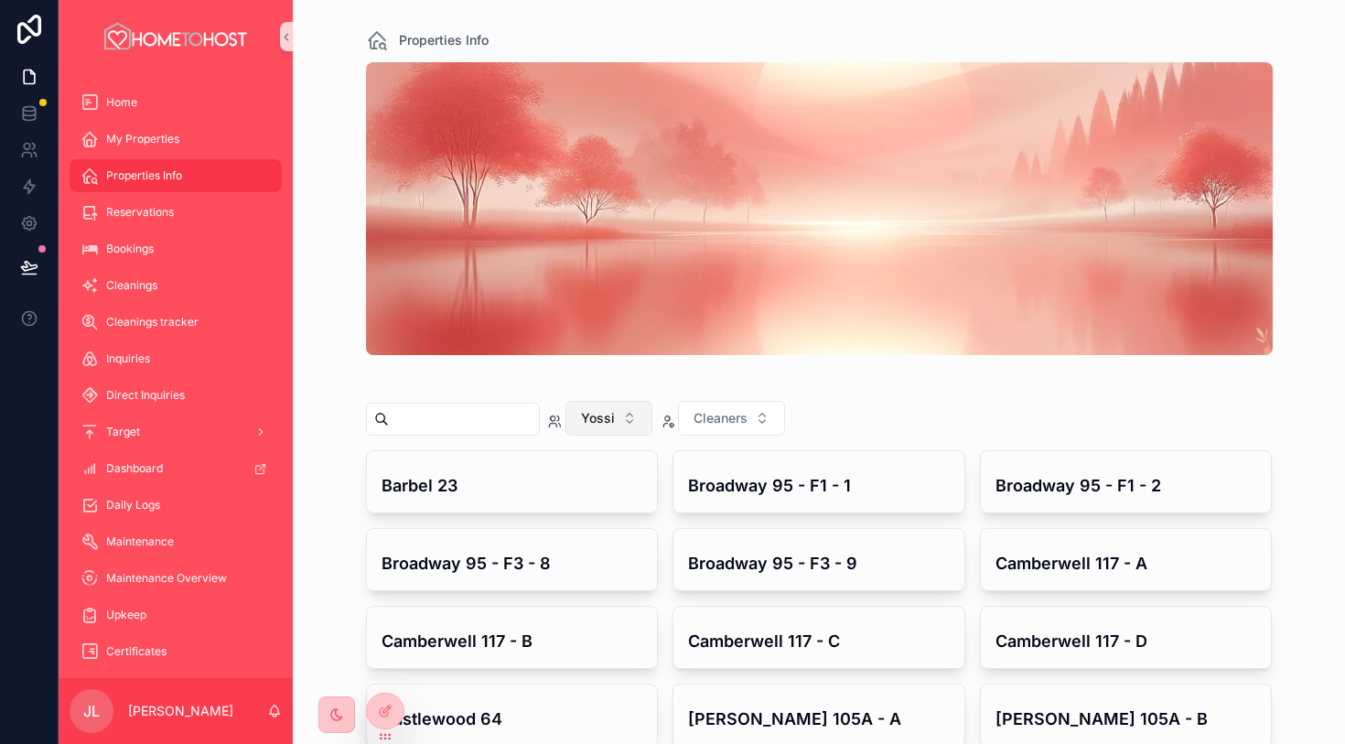
click at [634, 424] on button "Yossi" at bounding box center [609, 418] width 87 height 35
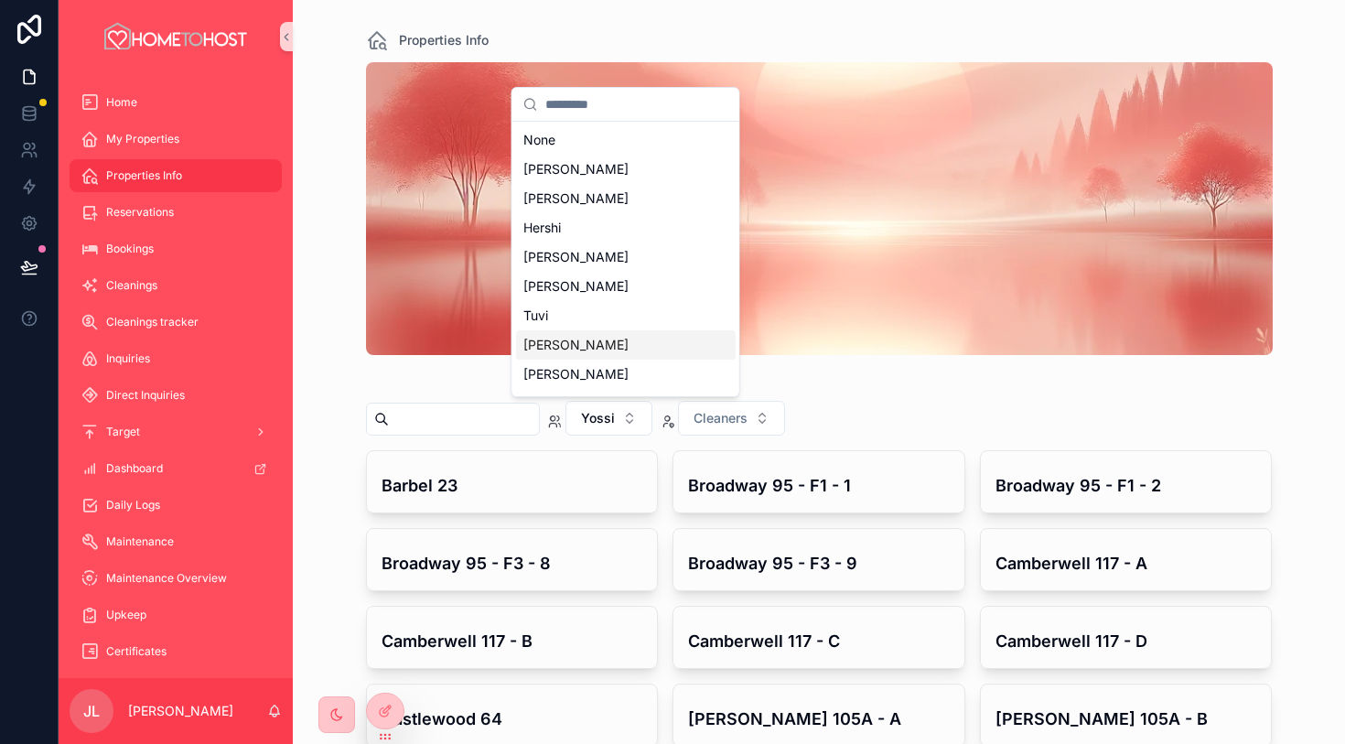
scroll to position [55, 0]
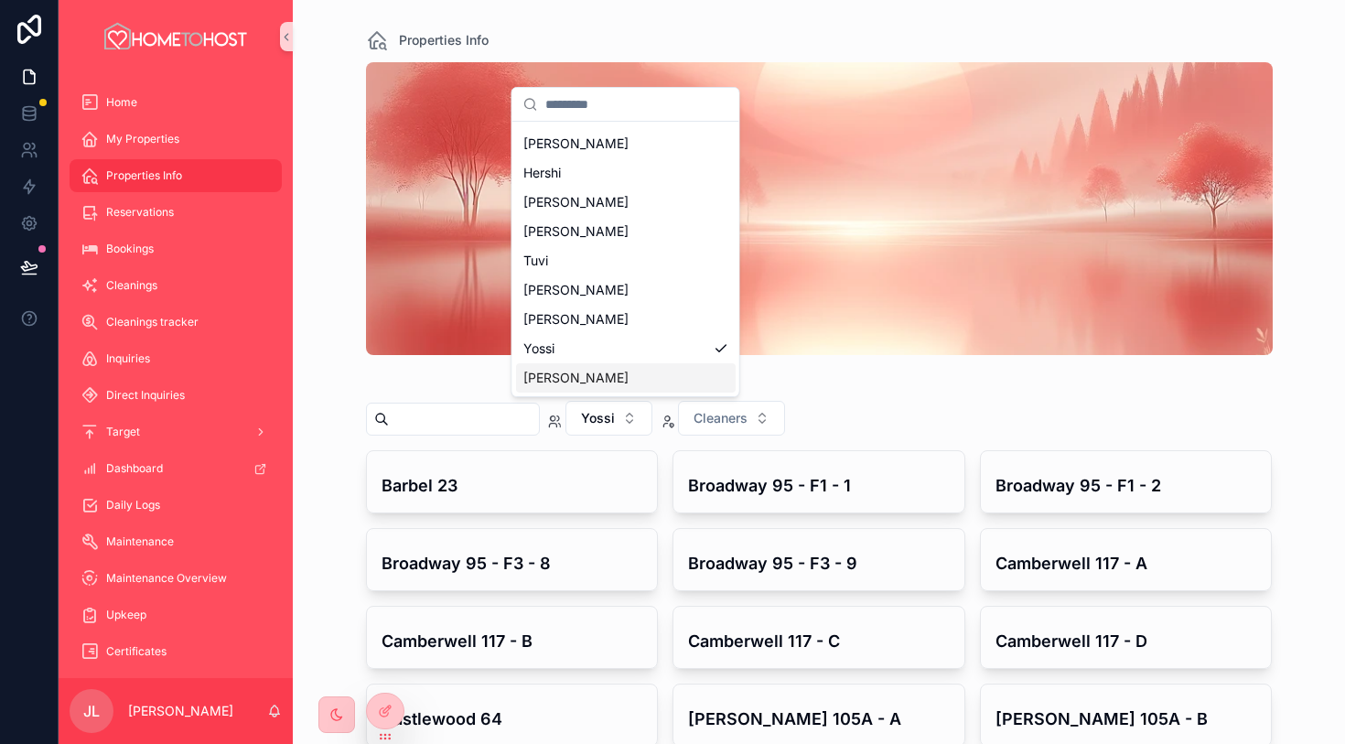
click at [643, 379] on div "[PERSON_NAME]" at bounding box center [626, 377] width 220 height 29
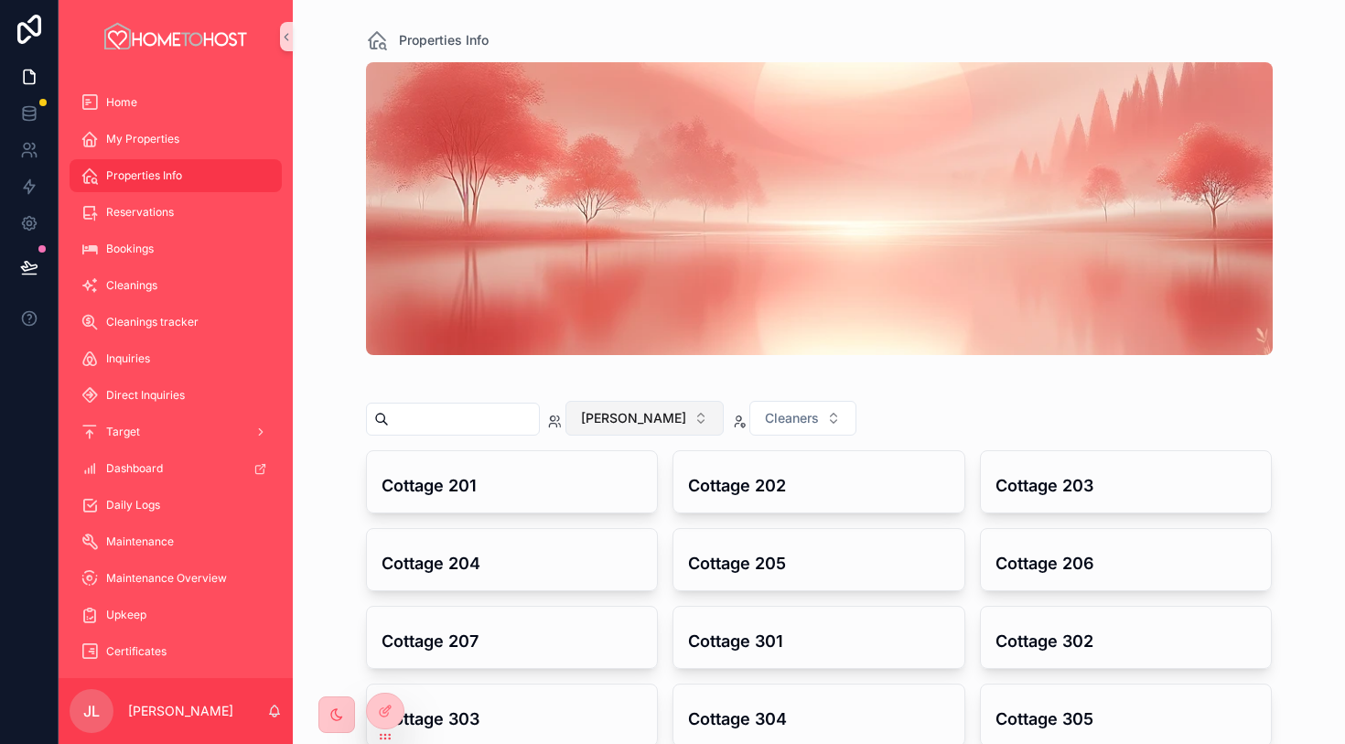
click at [636, 416] on button "[PERSON_NAME]" at bounding box center [645, 418] width 158 height 35
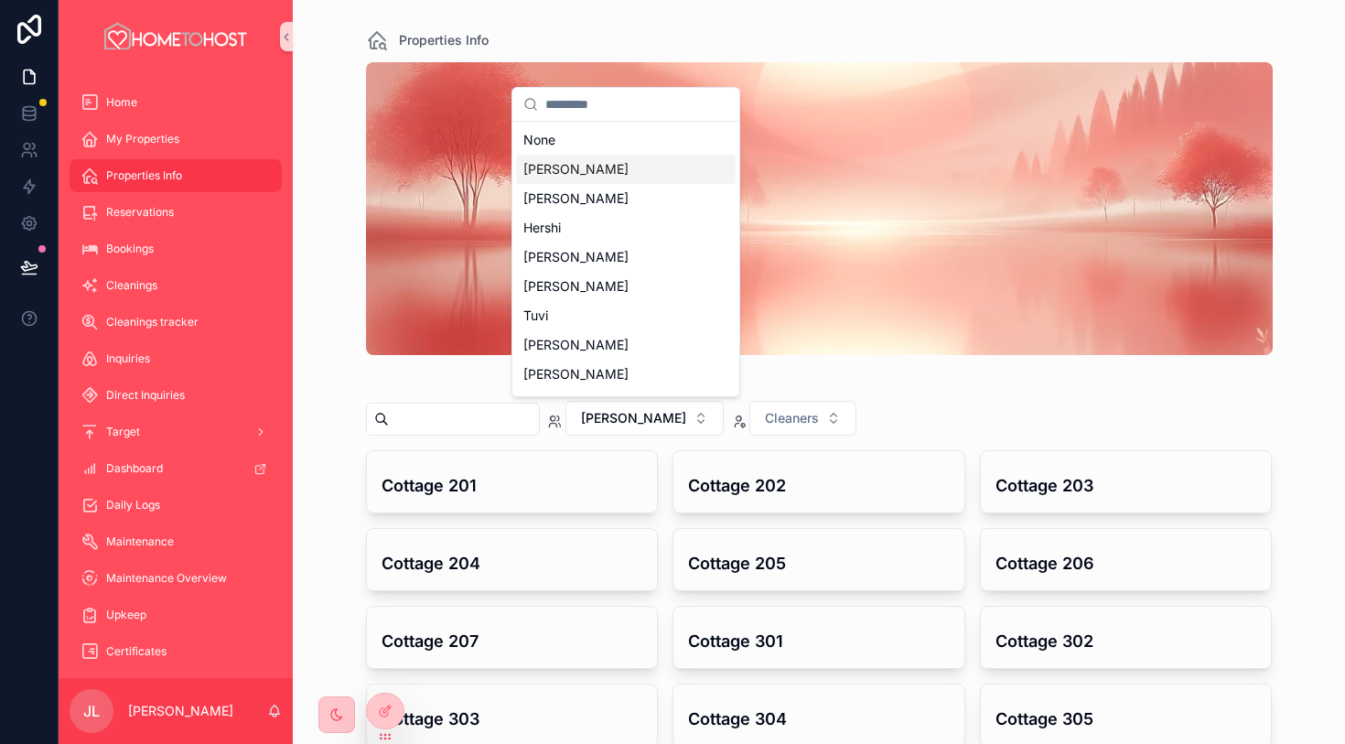
click at [613, 178] on div "[PERSON_NAME]" at bounding box center [626, 169] width 220 height 29
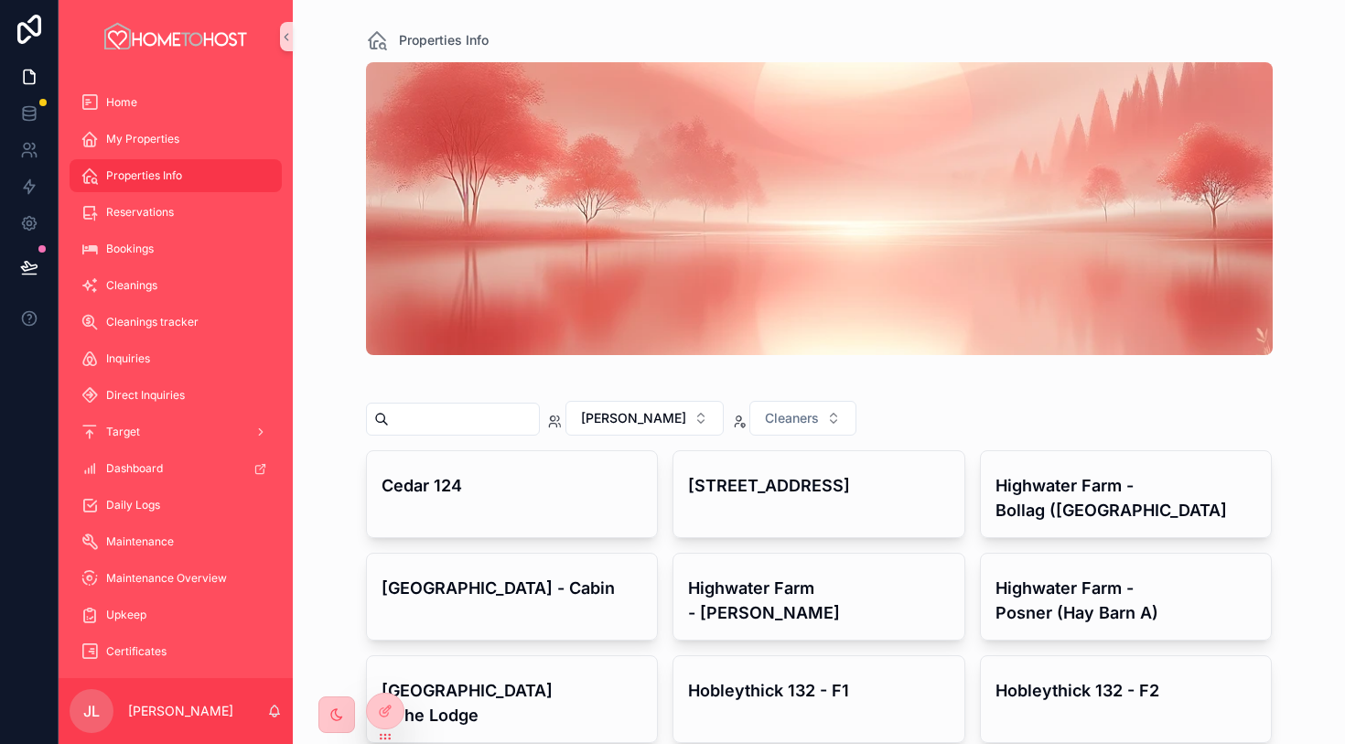
scroll to position [111, 0]
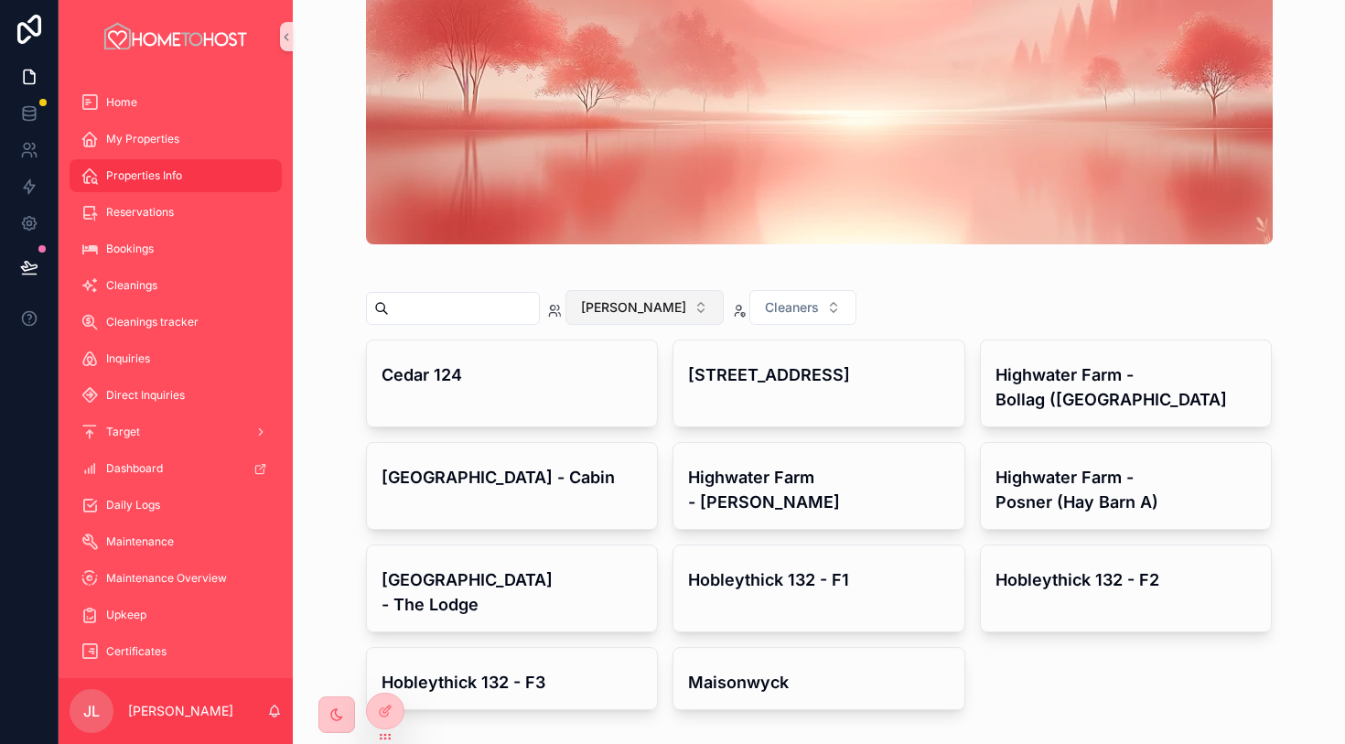
click at [653, 303] on button "[PERSON_NAME]" at bounding box center [645, 307] width 158 height 35
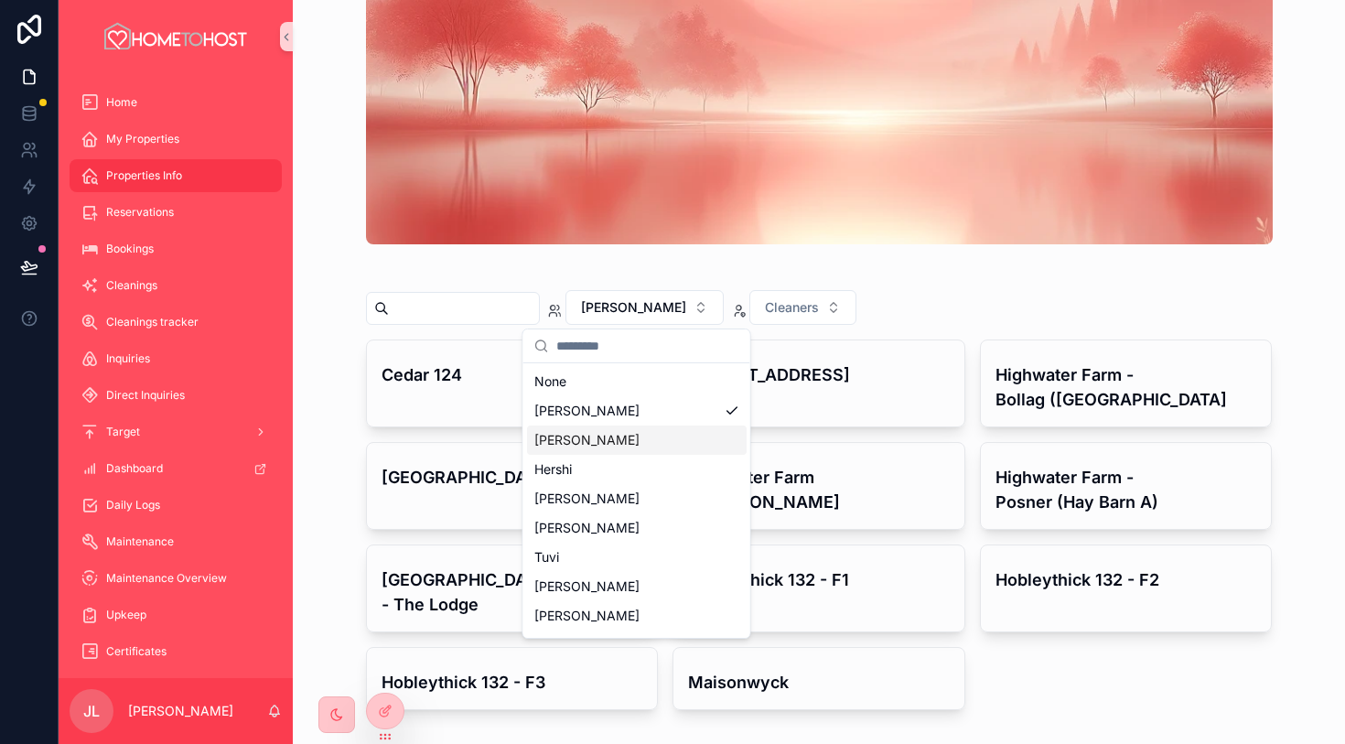
click at [619, 446] on div "[PERSON_NAME]" at bounding box center [637, 440] width 220 height 29
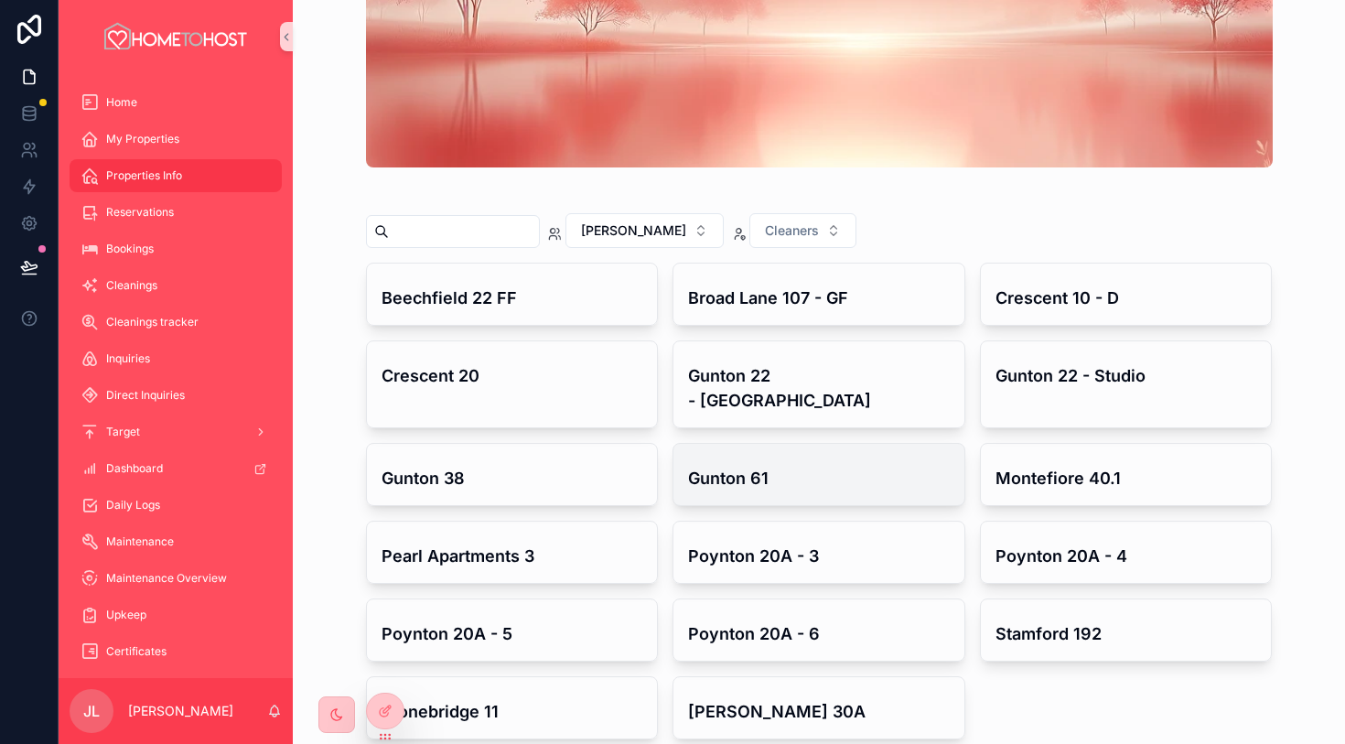
scroll to position [217, 0]
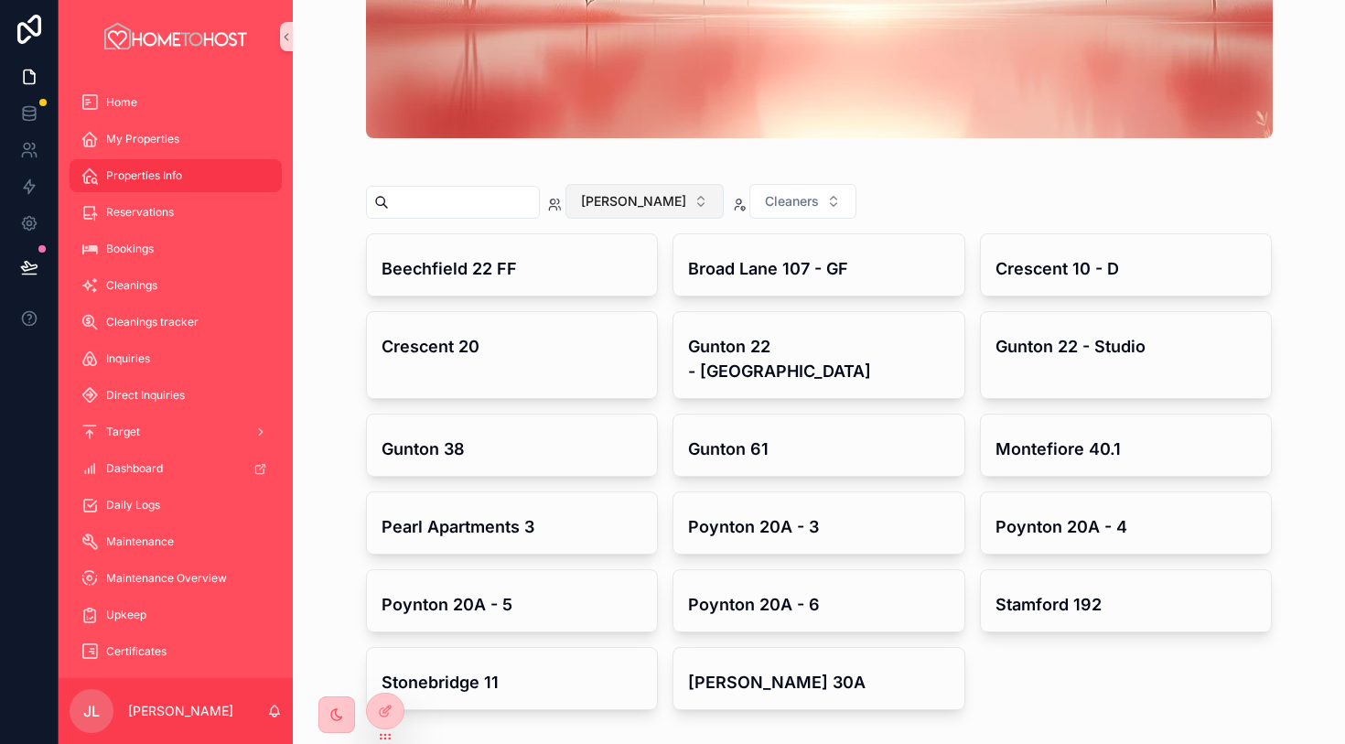
click at [630, 207] on span "[PERSON_NAME]" at bounding box center [633, 201] width 105 height 18
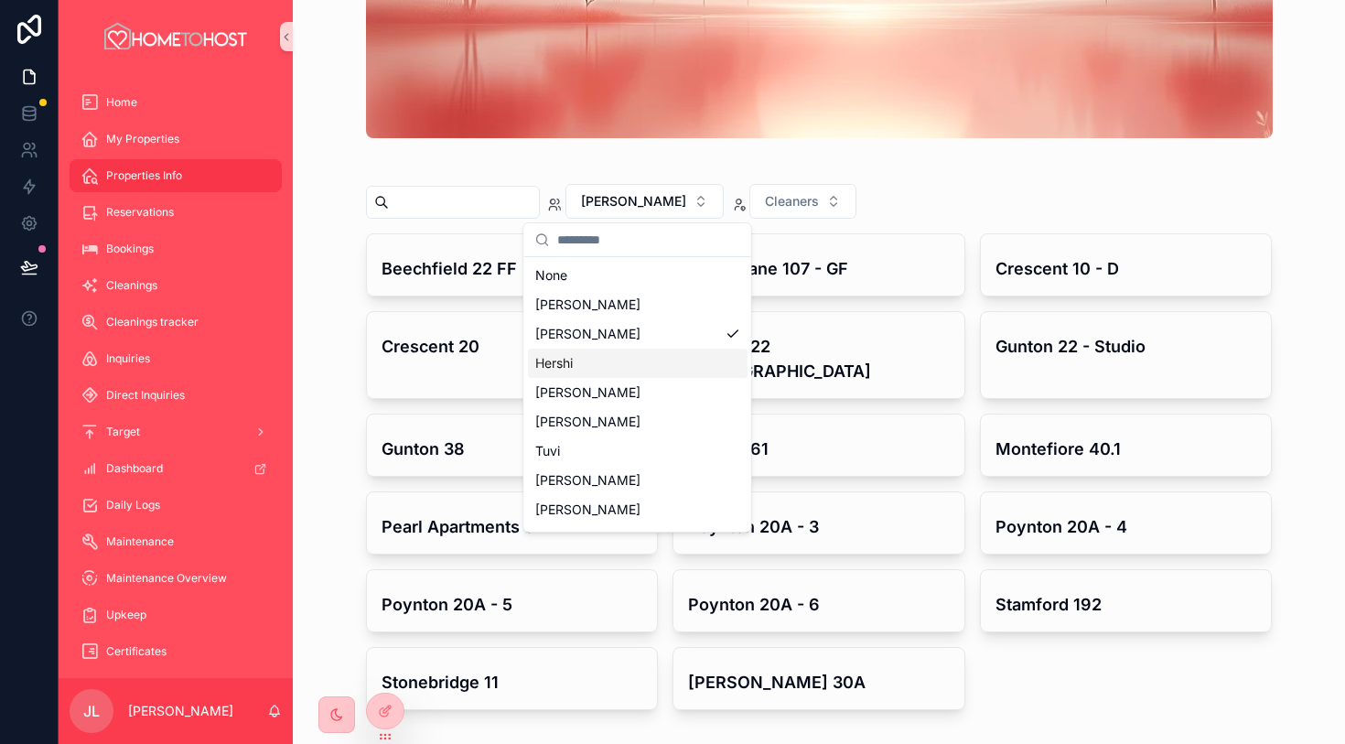
click at [668, 362] on div "Hershi" at bounding box center [638, 363] width 220 height 29
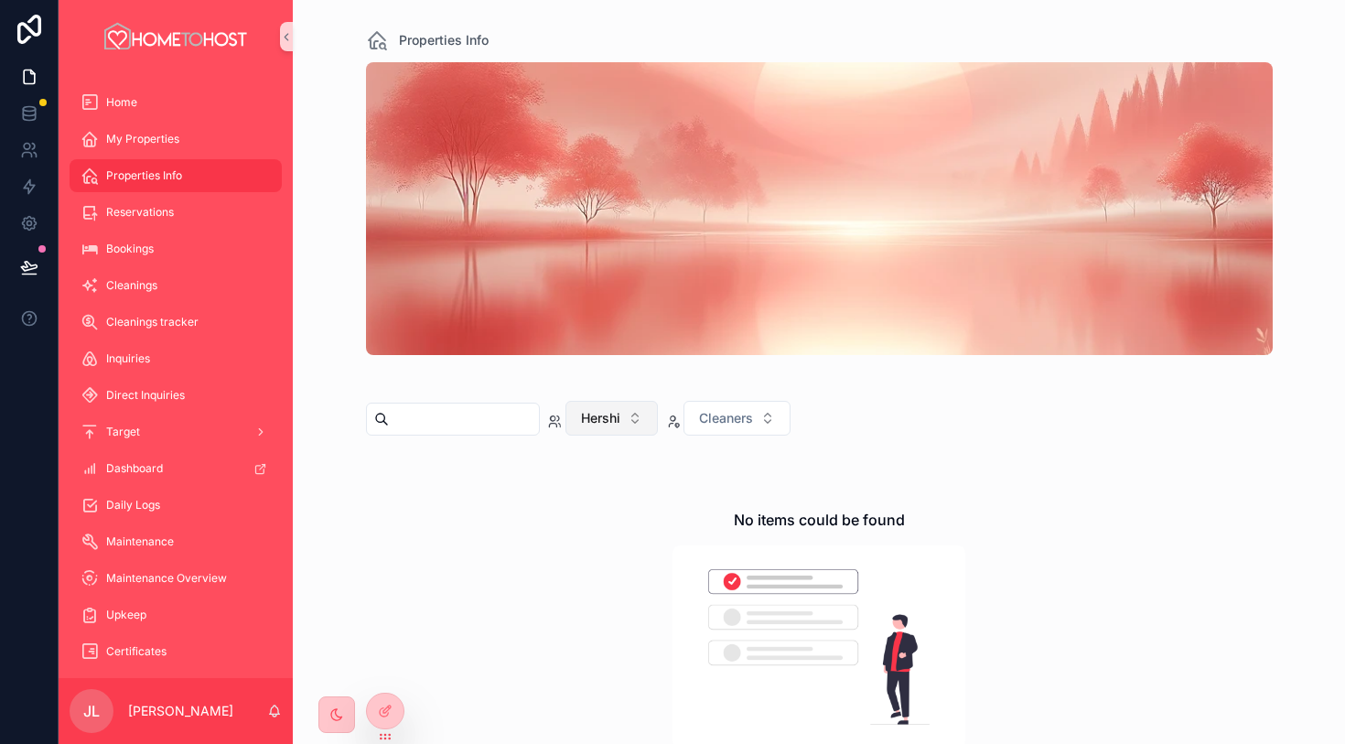
click at [621, 420] on span "Hershi" at bounding box center [600, 418] width 39 height 18
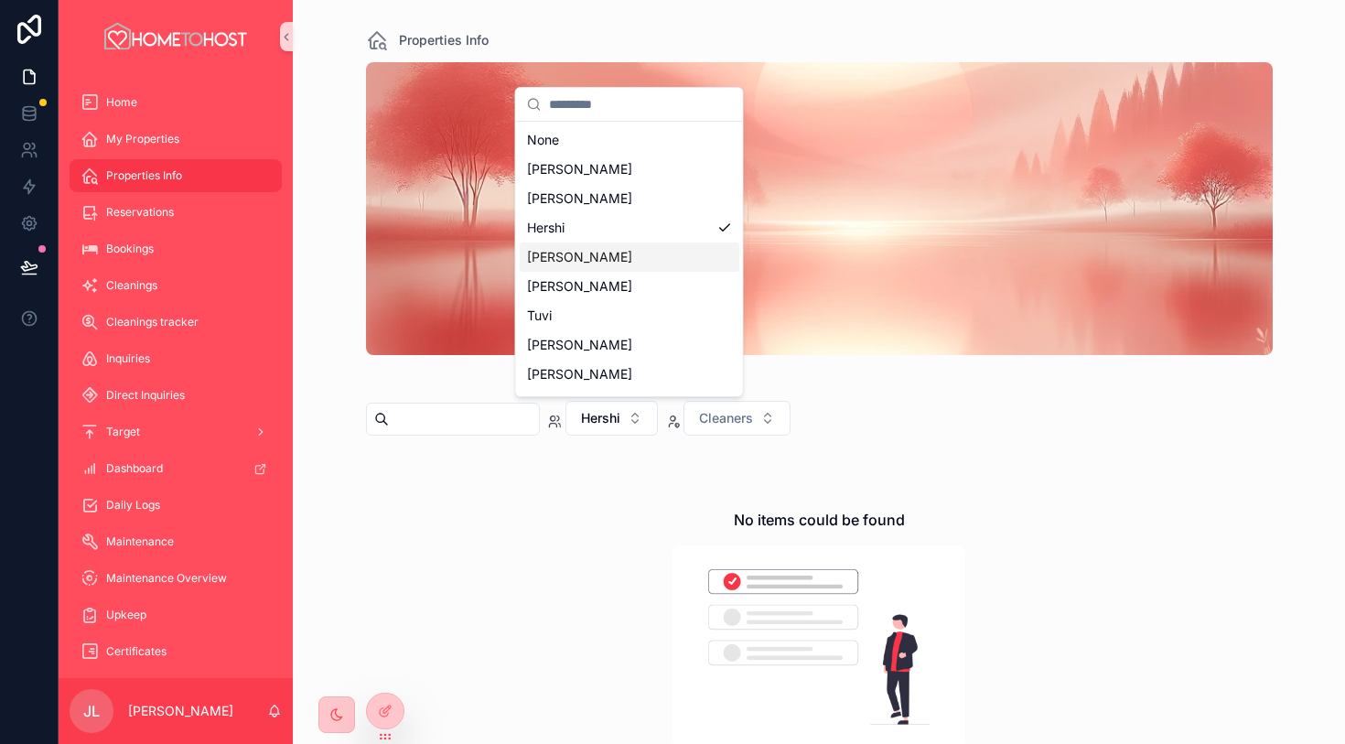
click at [699, 249] on div "[PERSON_NAME]" at bounding box center [630, 257] width 220 height 29
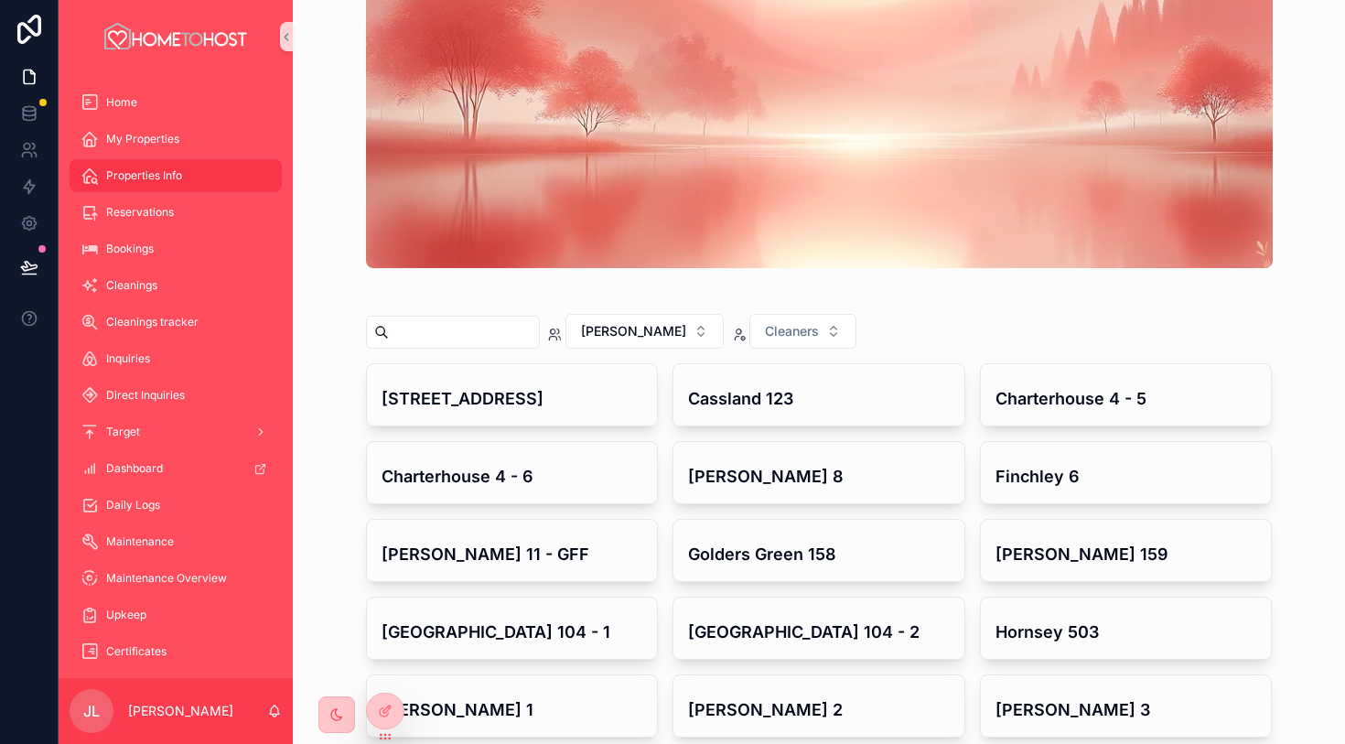
scroll to position [88, 0]
click at [624, 340] on button "[PERSON_NAME]" at bounding box center [645, 330] width 158 height 35
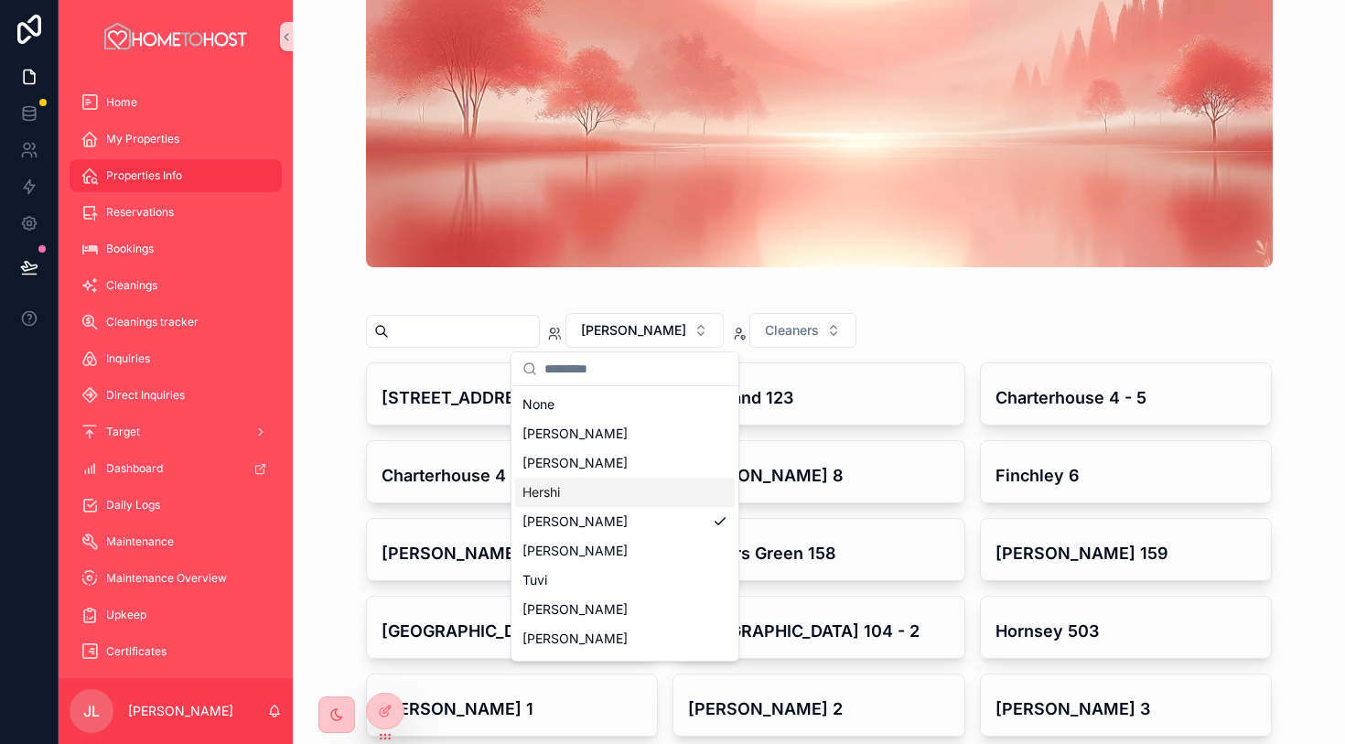
scroll to position [22, 0]
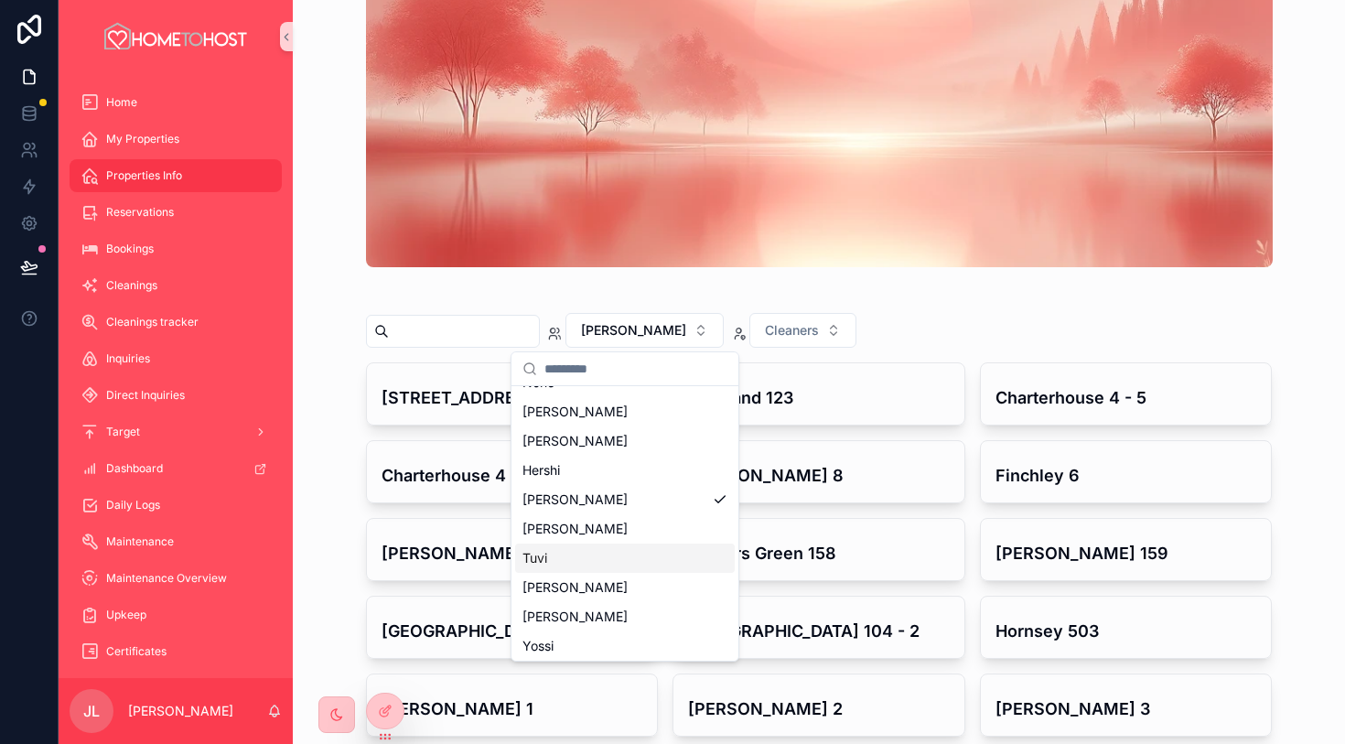
click at [664, 557] on div "Tuvi" at bounding box center [625, 558] width 220 height 29
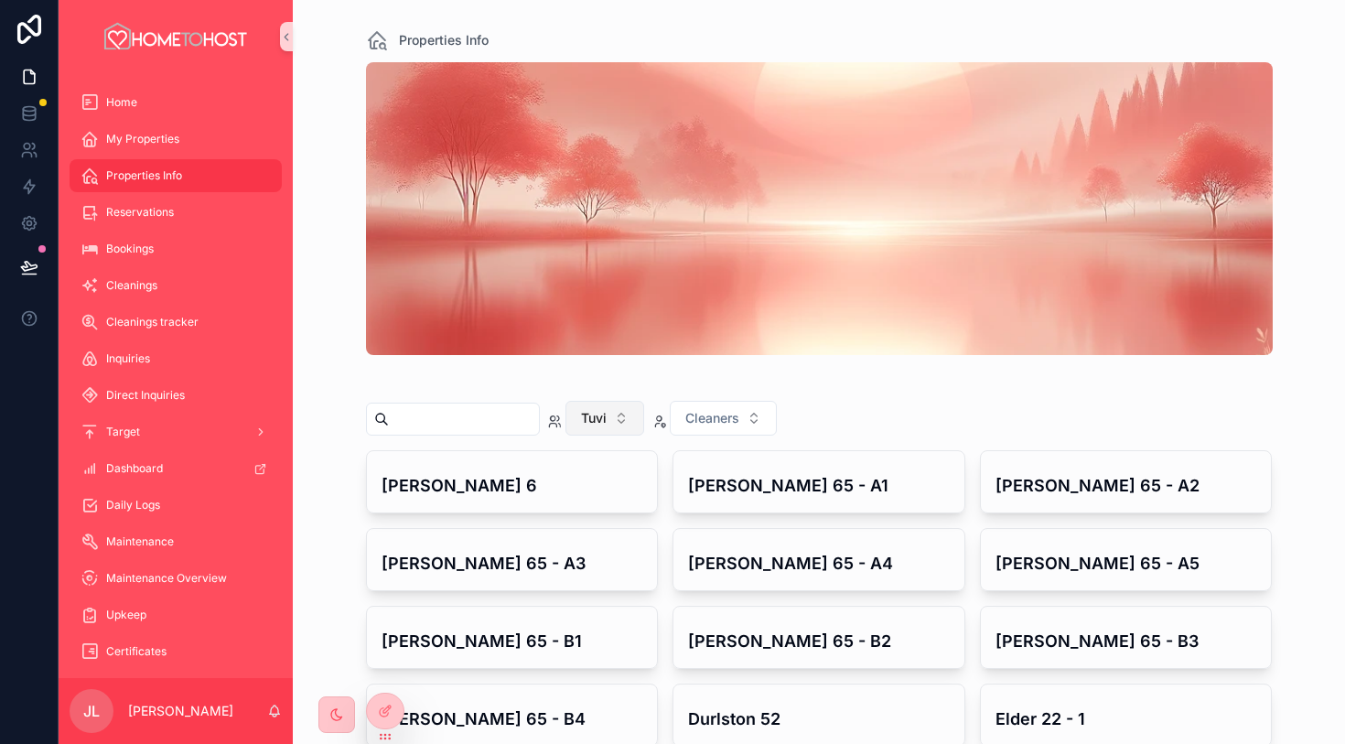
click at [628, 409] on button "Tuvi" at bounding box center [605, 418] width 79 height 35
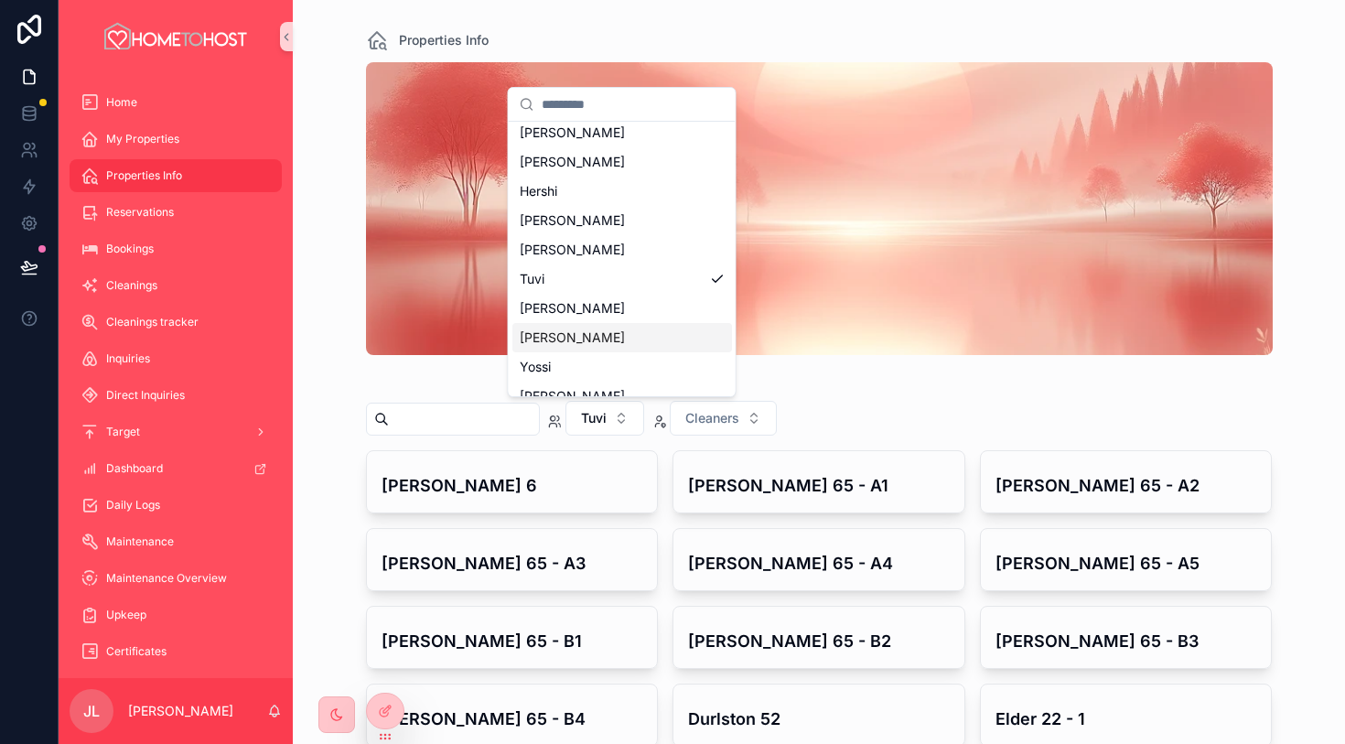
scroll to position [55, 0]
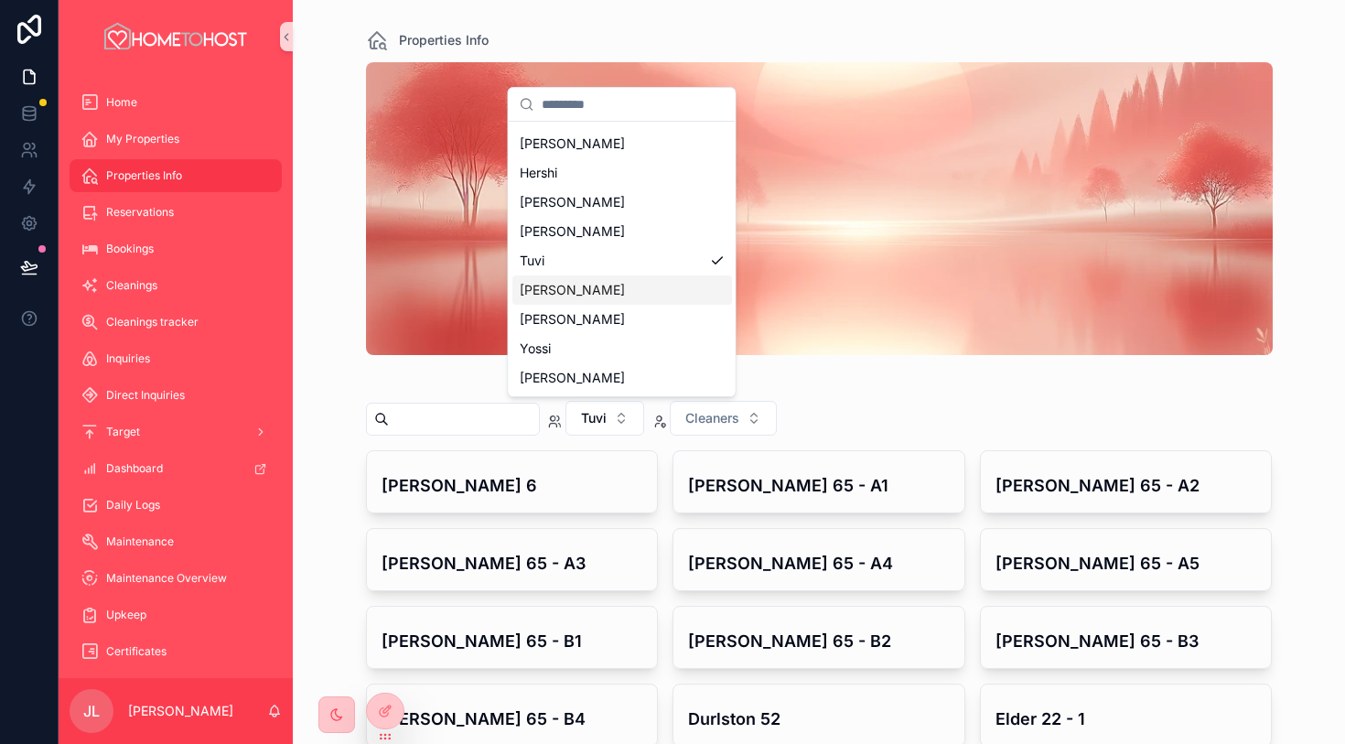
click at [651, 287] on div "[PERSON_NAME]" at bounding box center [623, 289] width 220 height 29
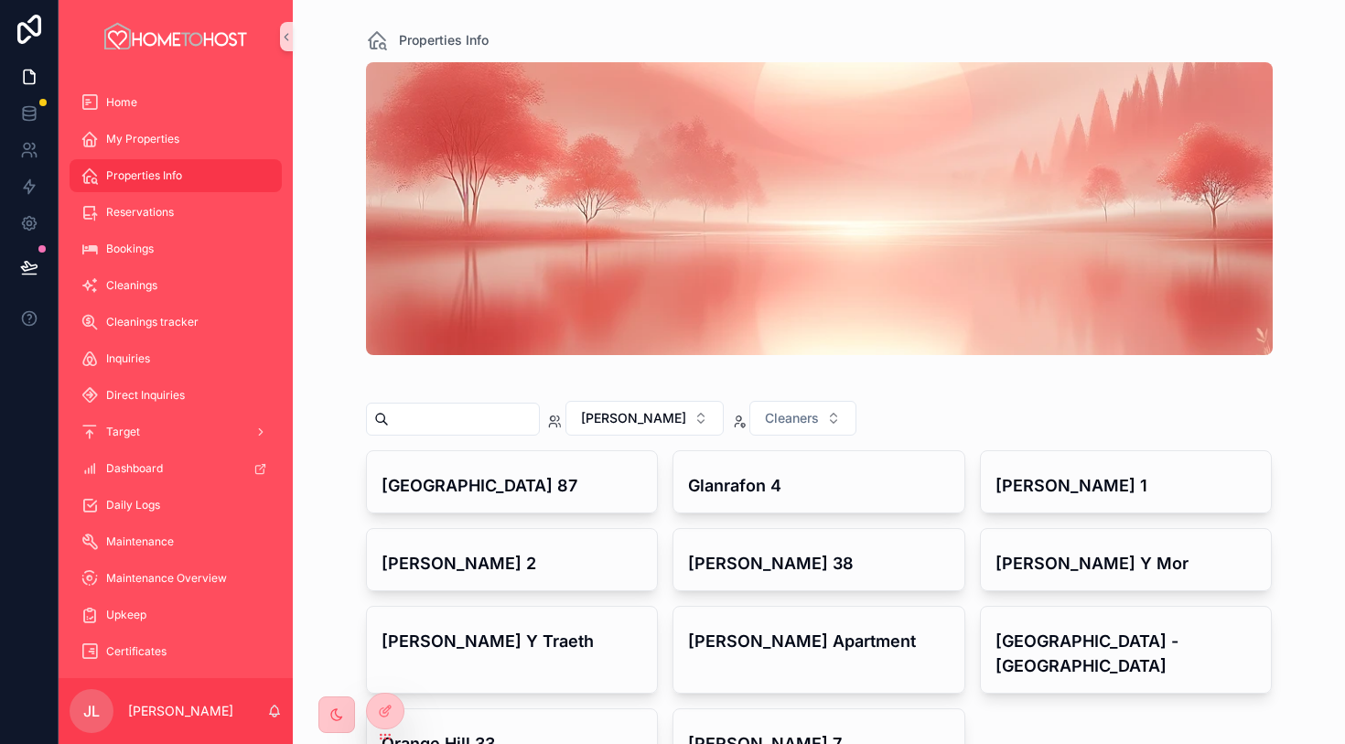
scroll to position [86, 0]
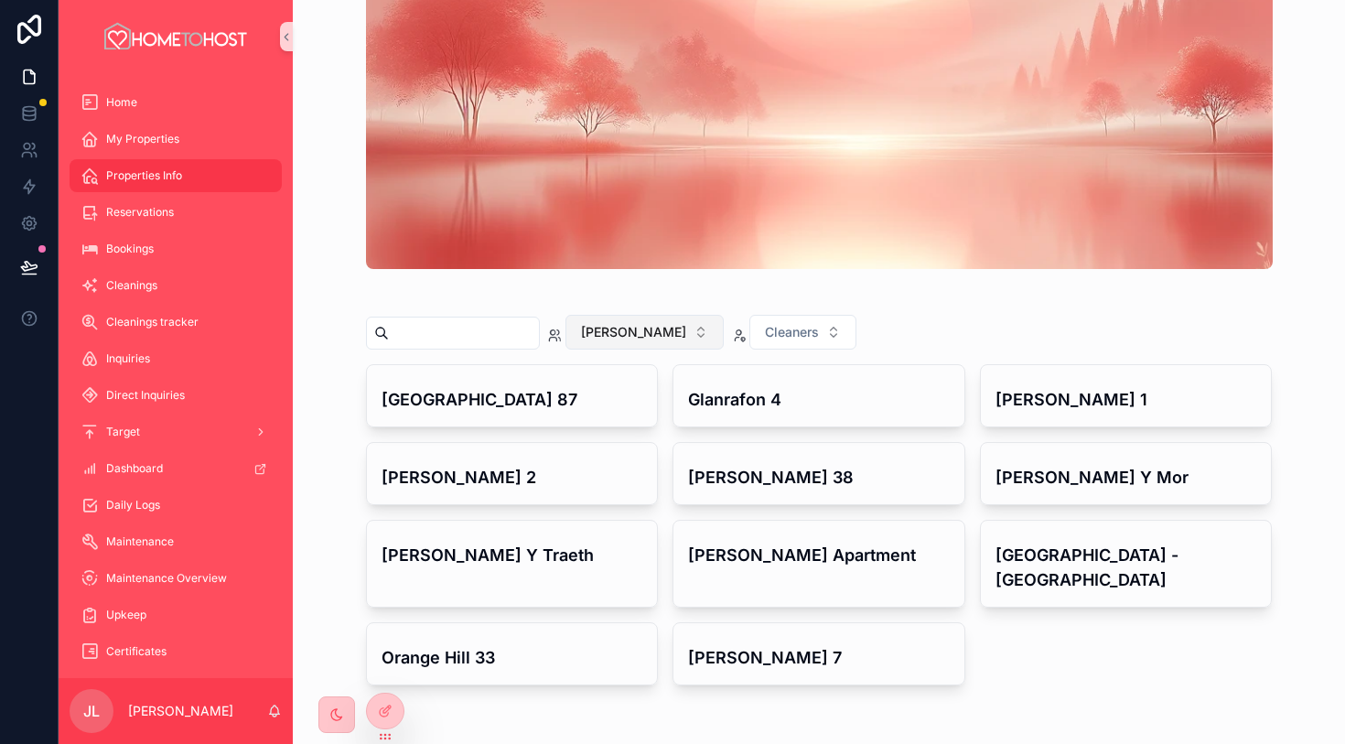
click at [660, 336] on span "[PERSON_NAME]" at bounding box center [633, 332] width 105 height 18
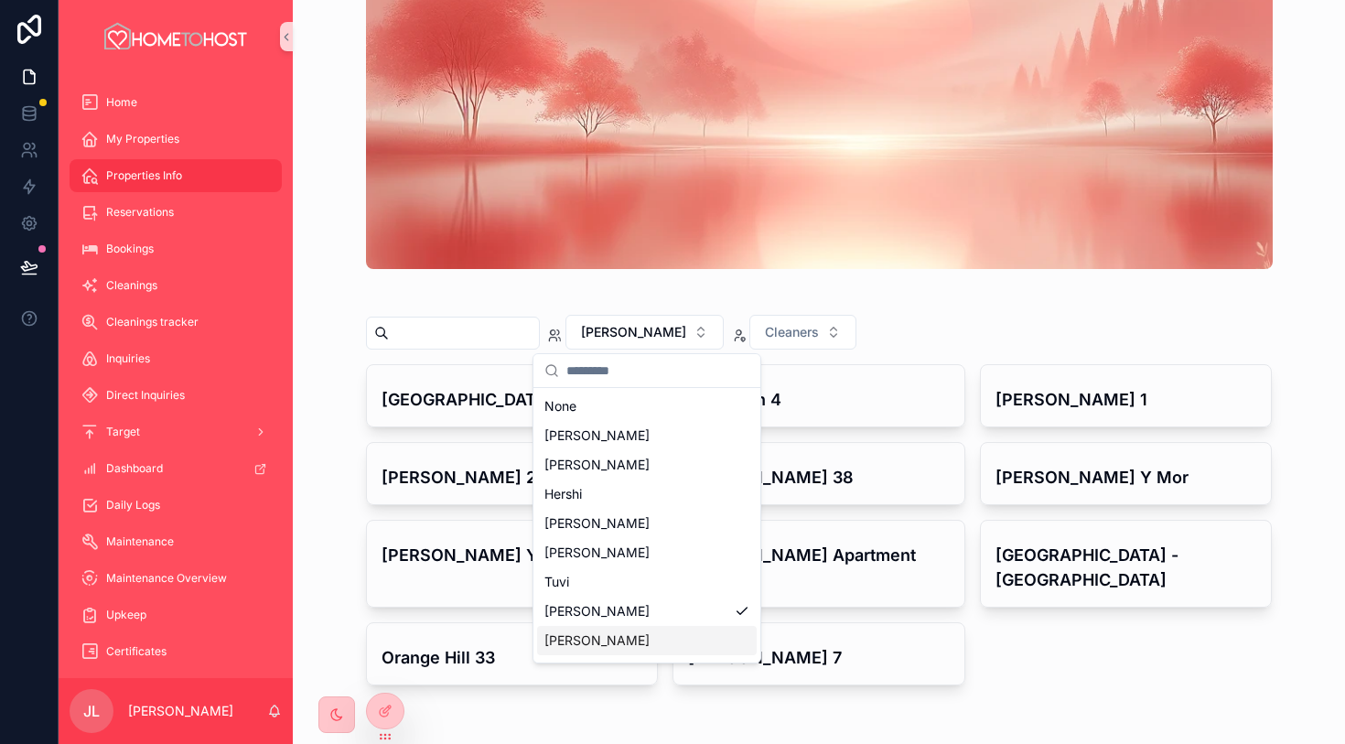
scroll to position [55, 0]
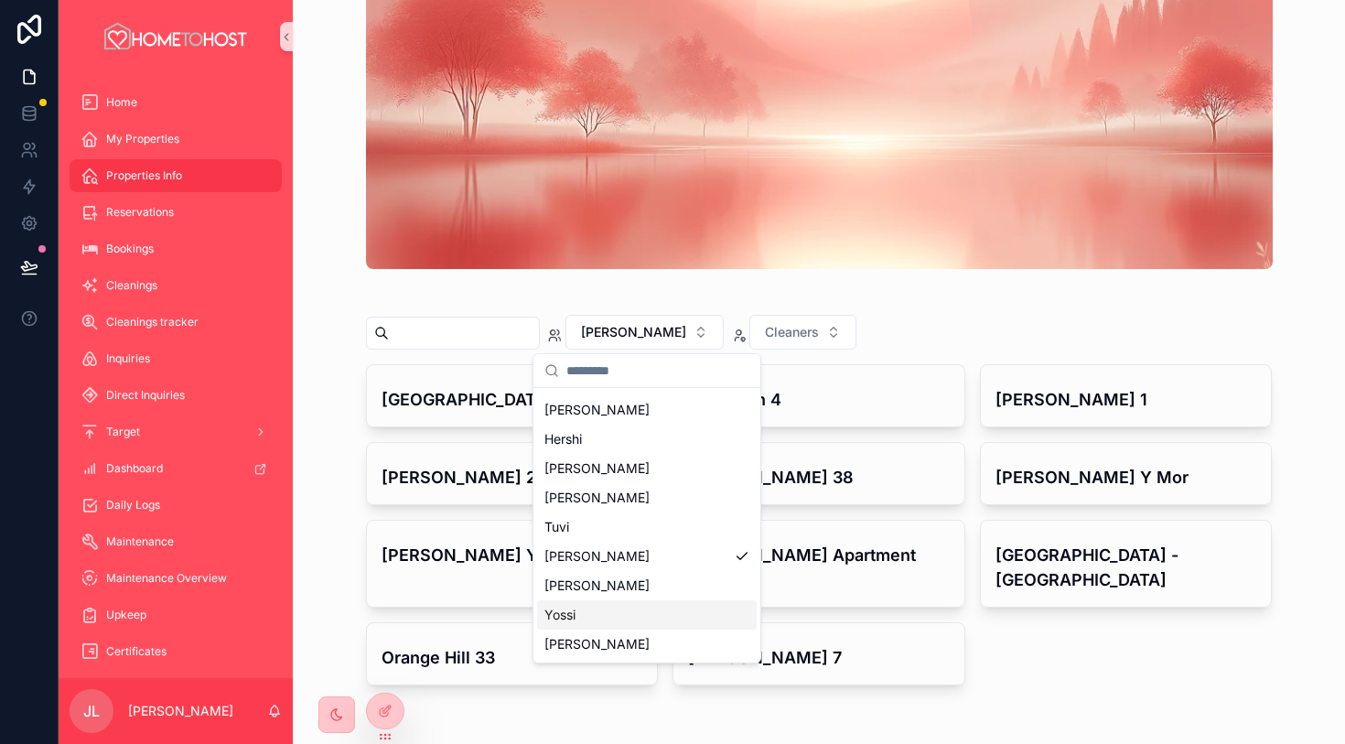
click at [700, 624] on div "Yossi" at bounding box center [647, 614] width 220 height 29
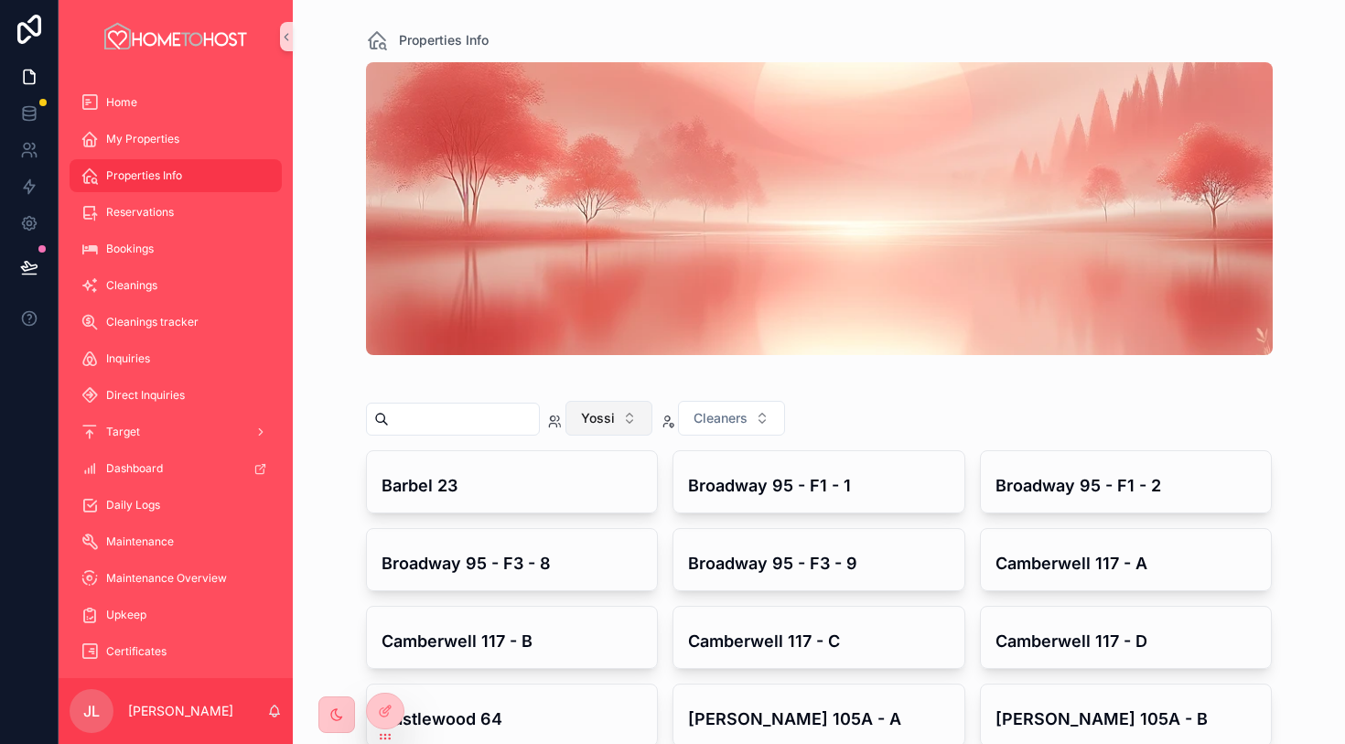
click at [614, 430] on button "Yossi" at bounding box center [609, 418] width 87 height 35
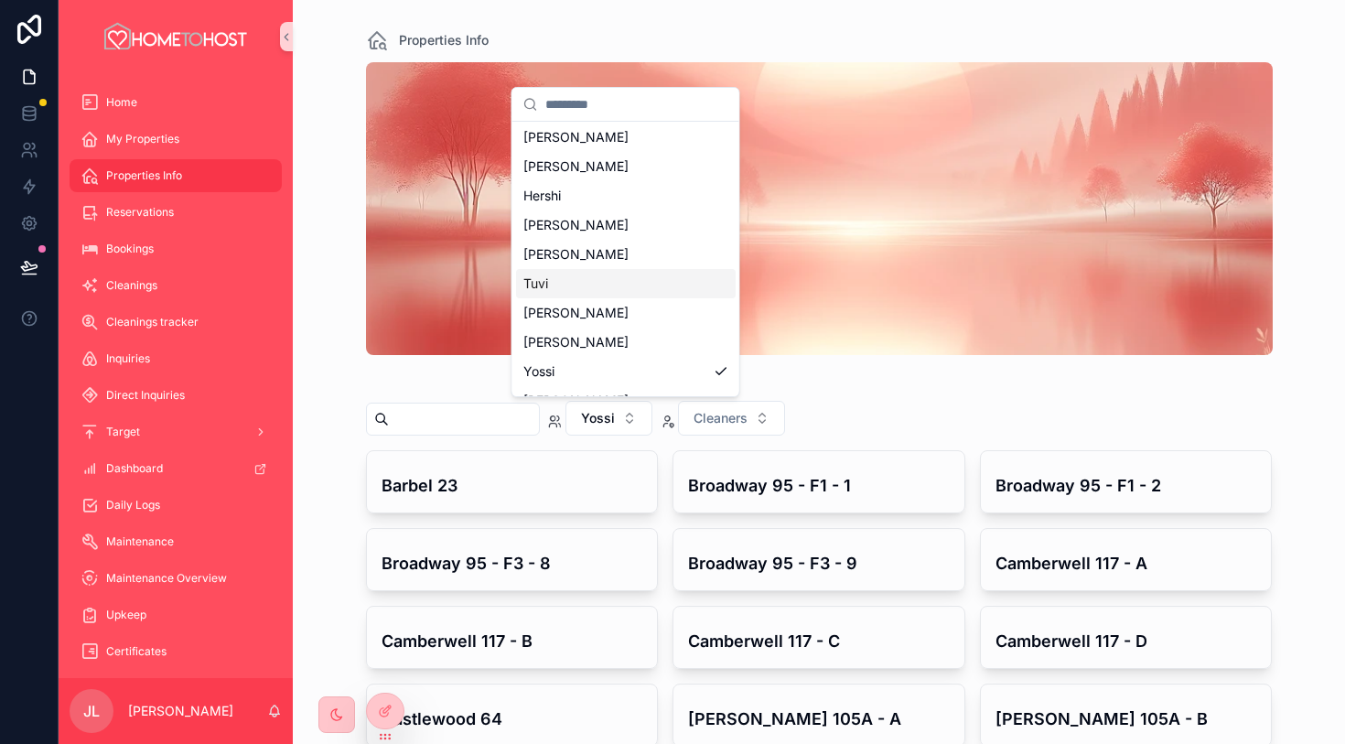
scroll to position [55, 0]
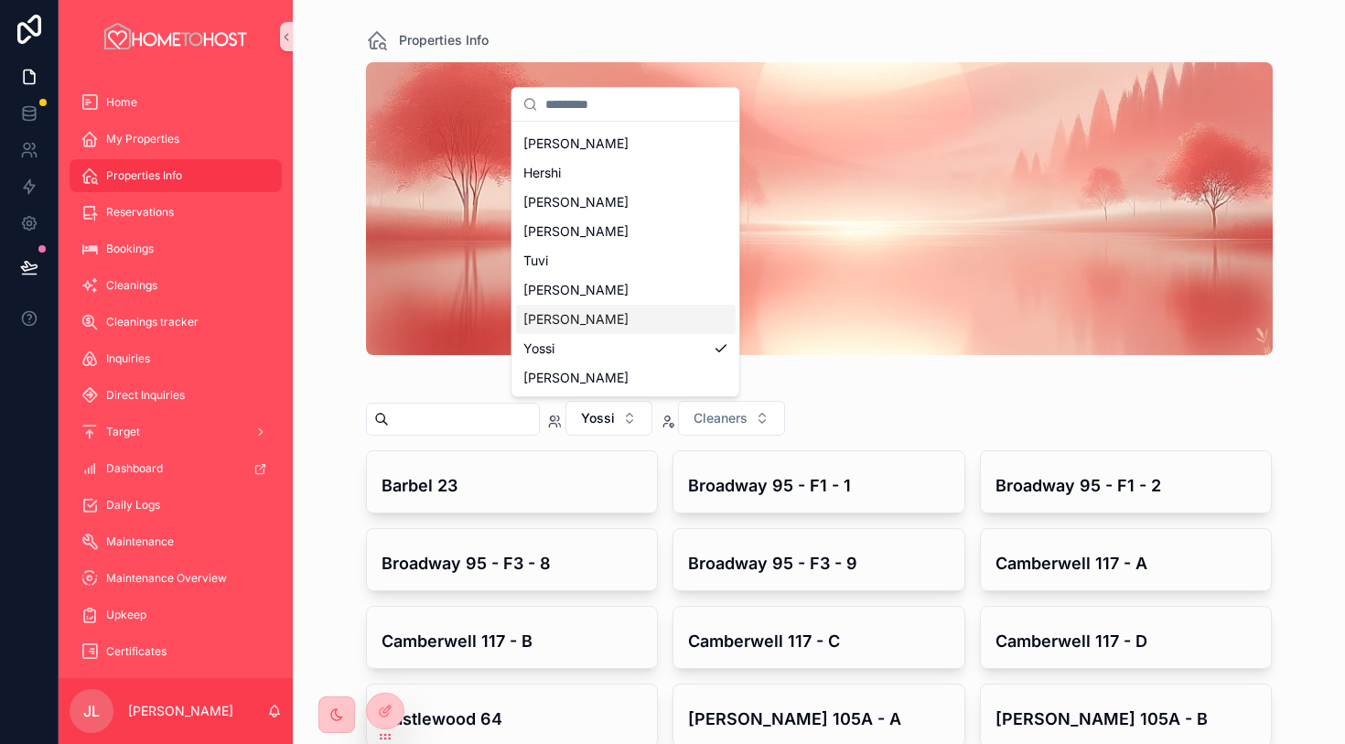
click at [607, 317] on div "[PERSON_NAME]" at bounding box center [626, 319] width 220 height 29
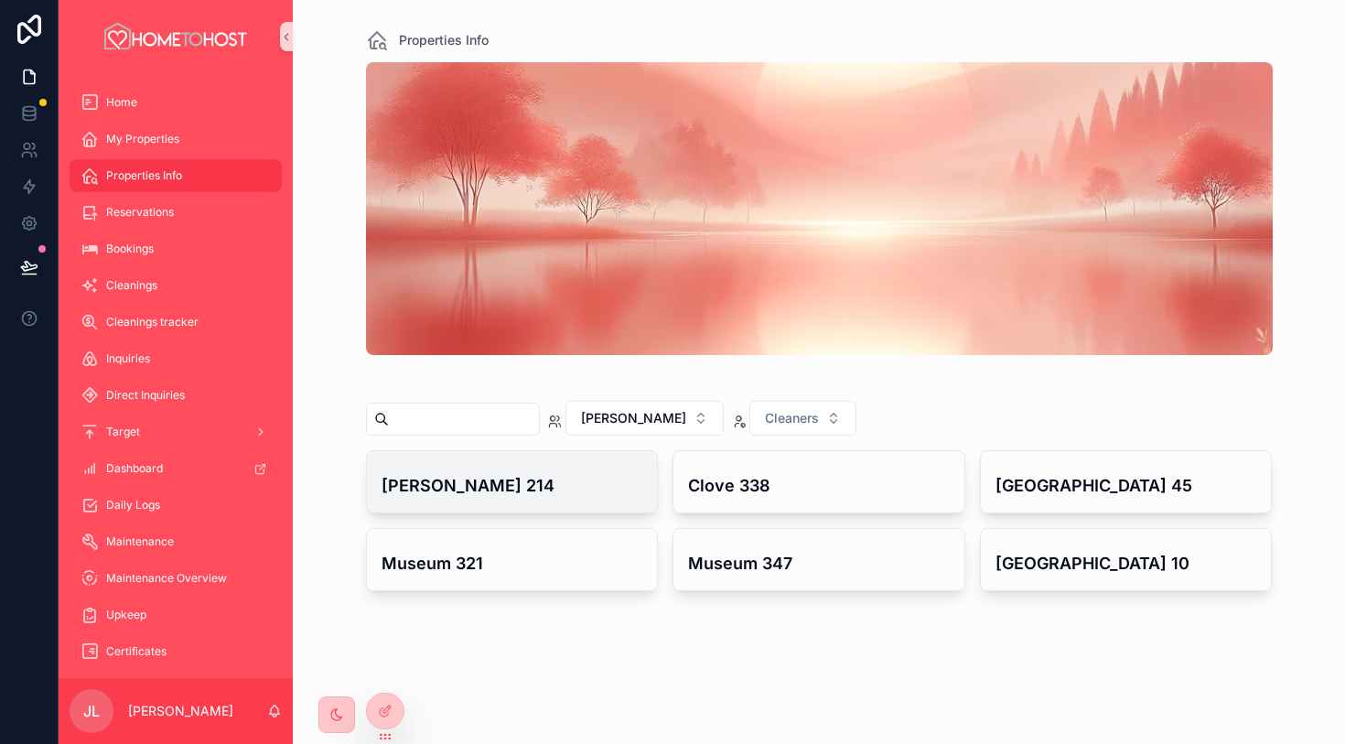
click at [517, 494] on h4 "[PERSON_NAME] 214" at bounding box center [513, 485] width 262 height 25
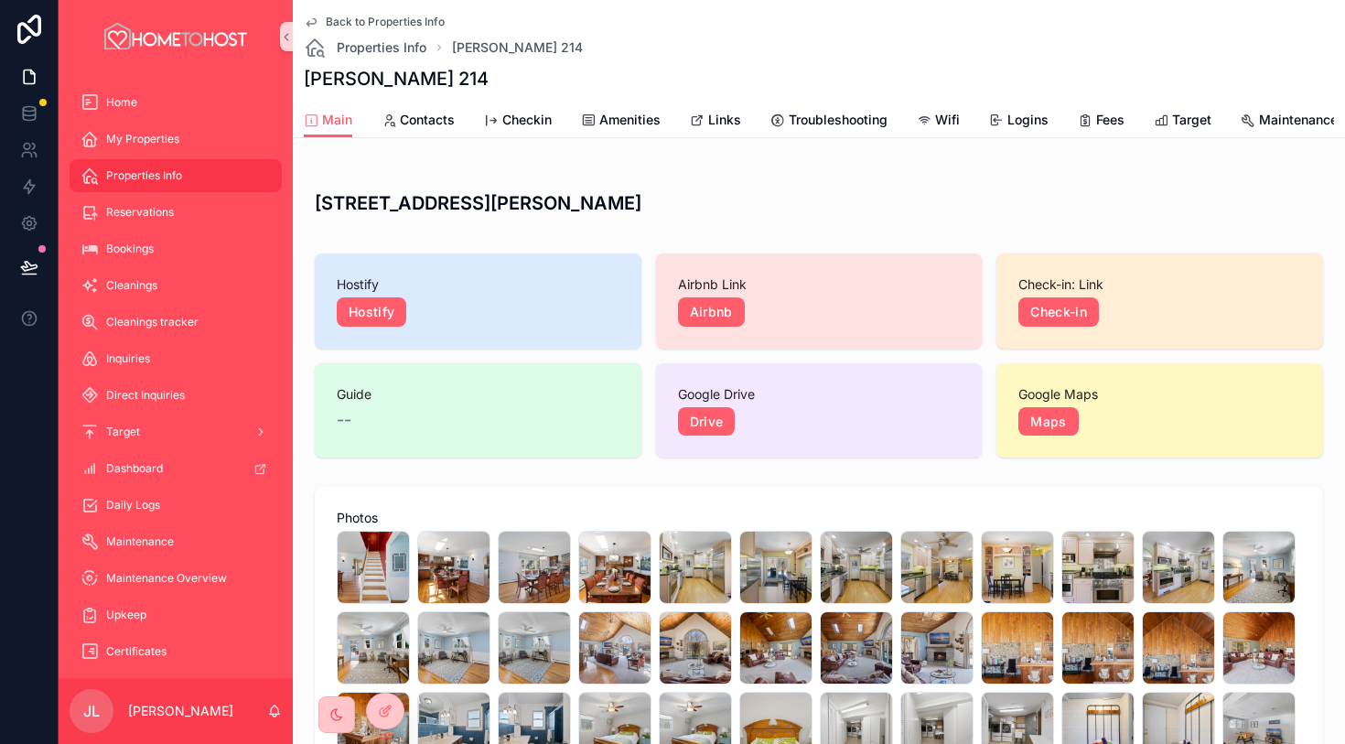
click at [312, 19] on icon "scrollable content" at bounding box center [311, 22] width 9 height 7
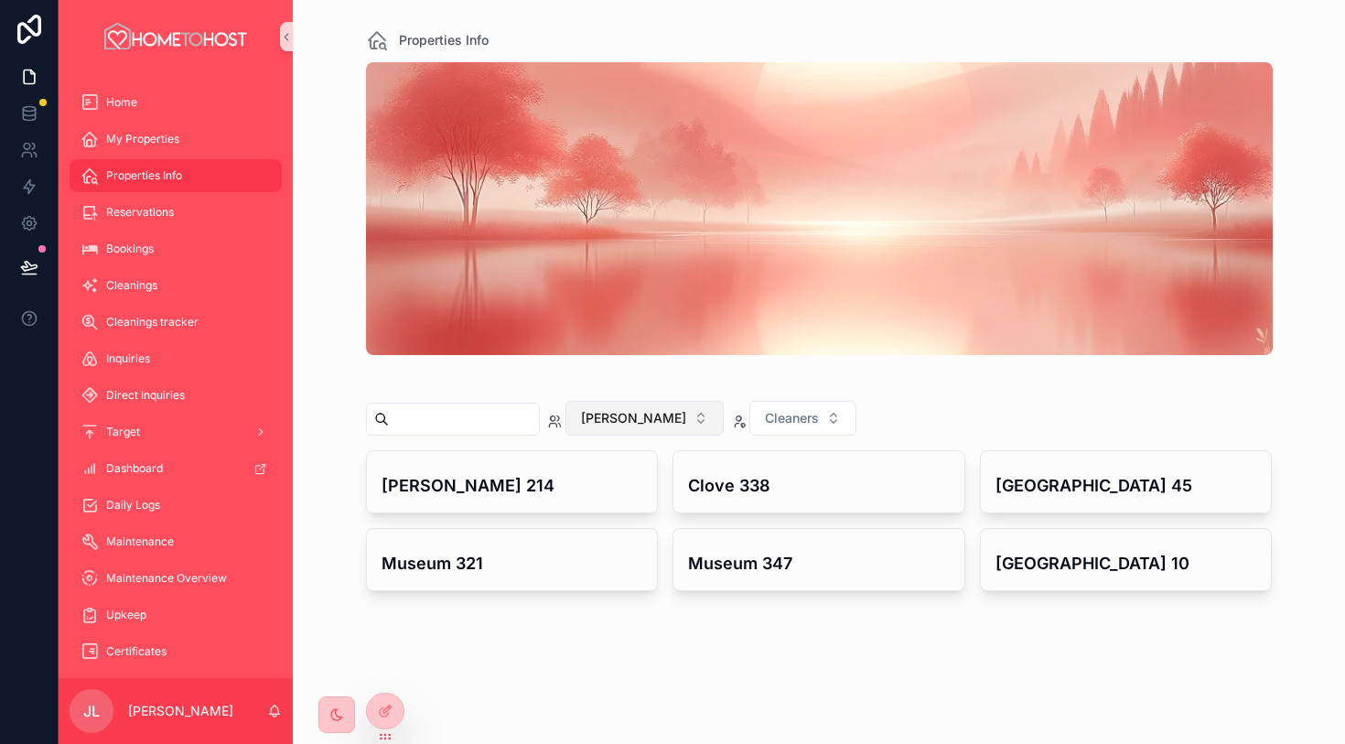
click at [618, 424] on span "[PERSON_NAME]" at bounding box center [633, 418] width 105 height 18
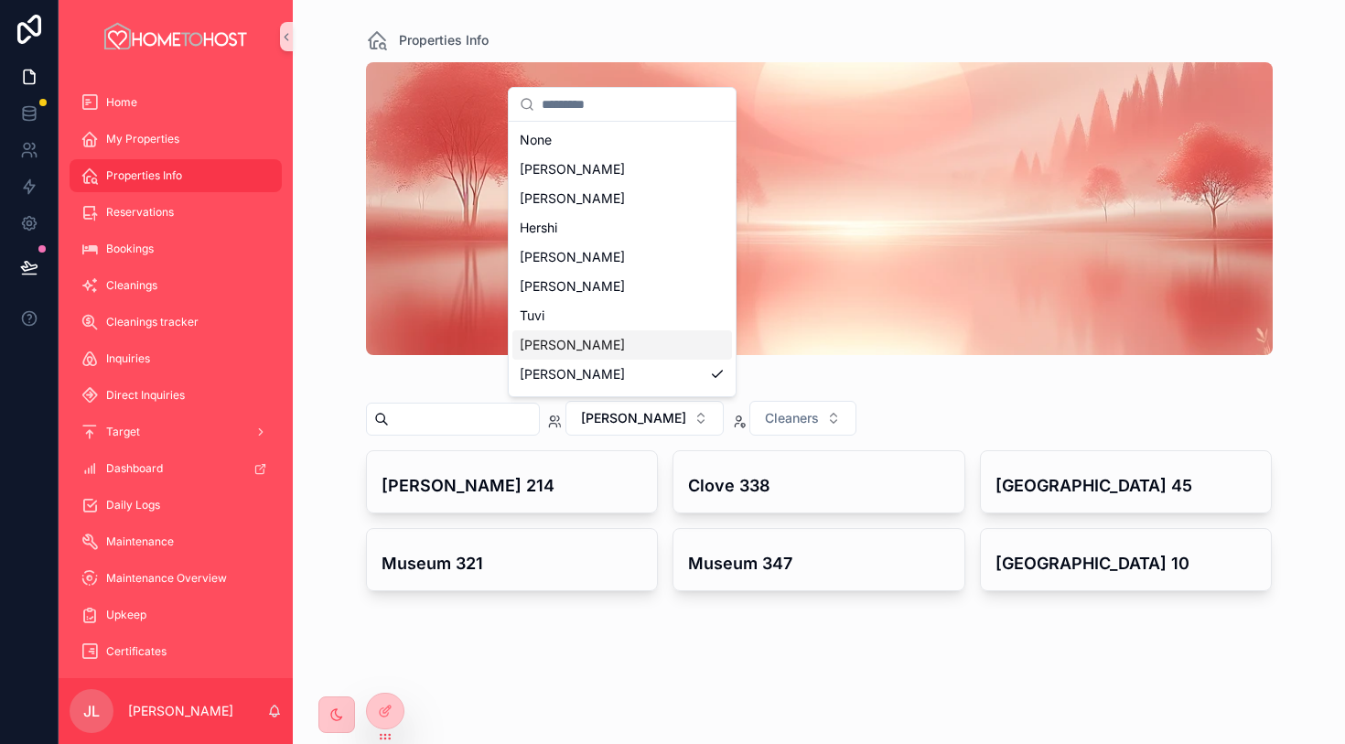
scroll to position [55, 0]
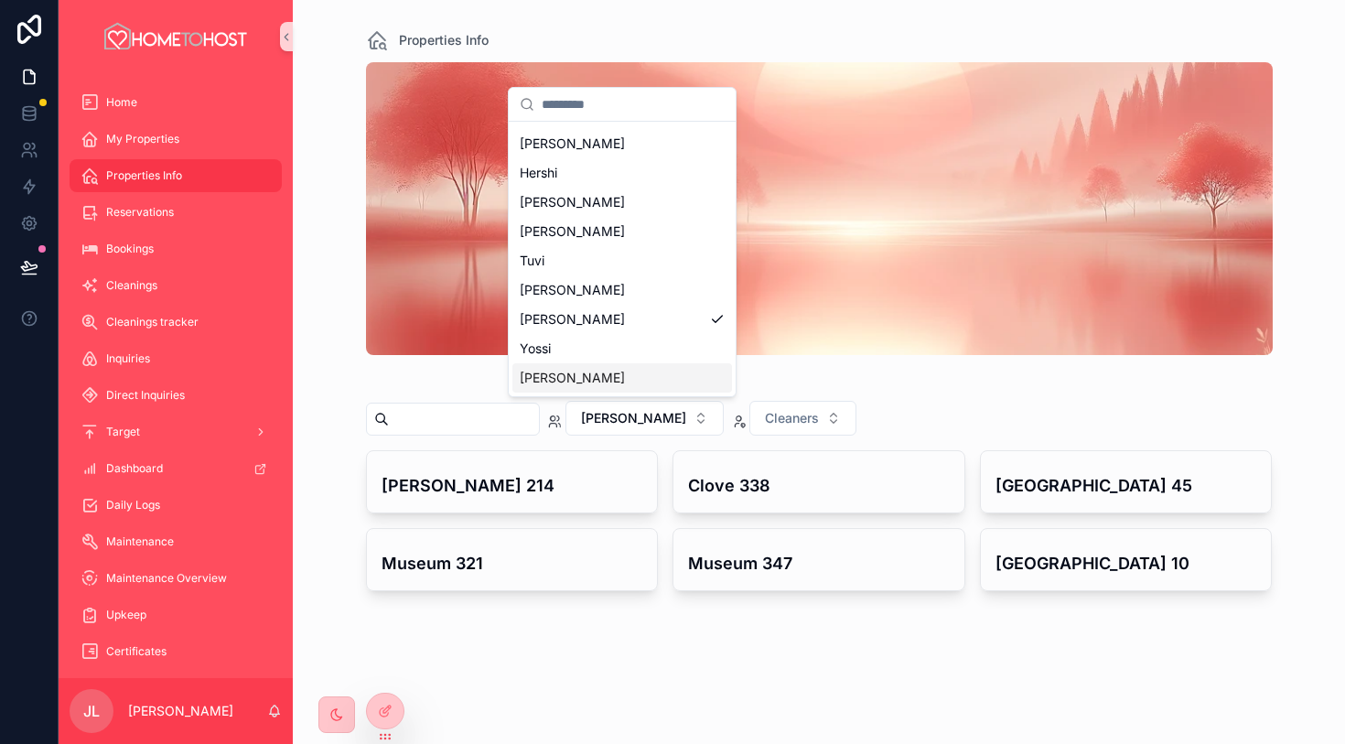
click at [617, 379] on div "[PERSON_NAME]" at bounding box center [623, 377] width 220 height 29
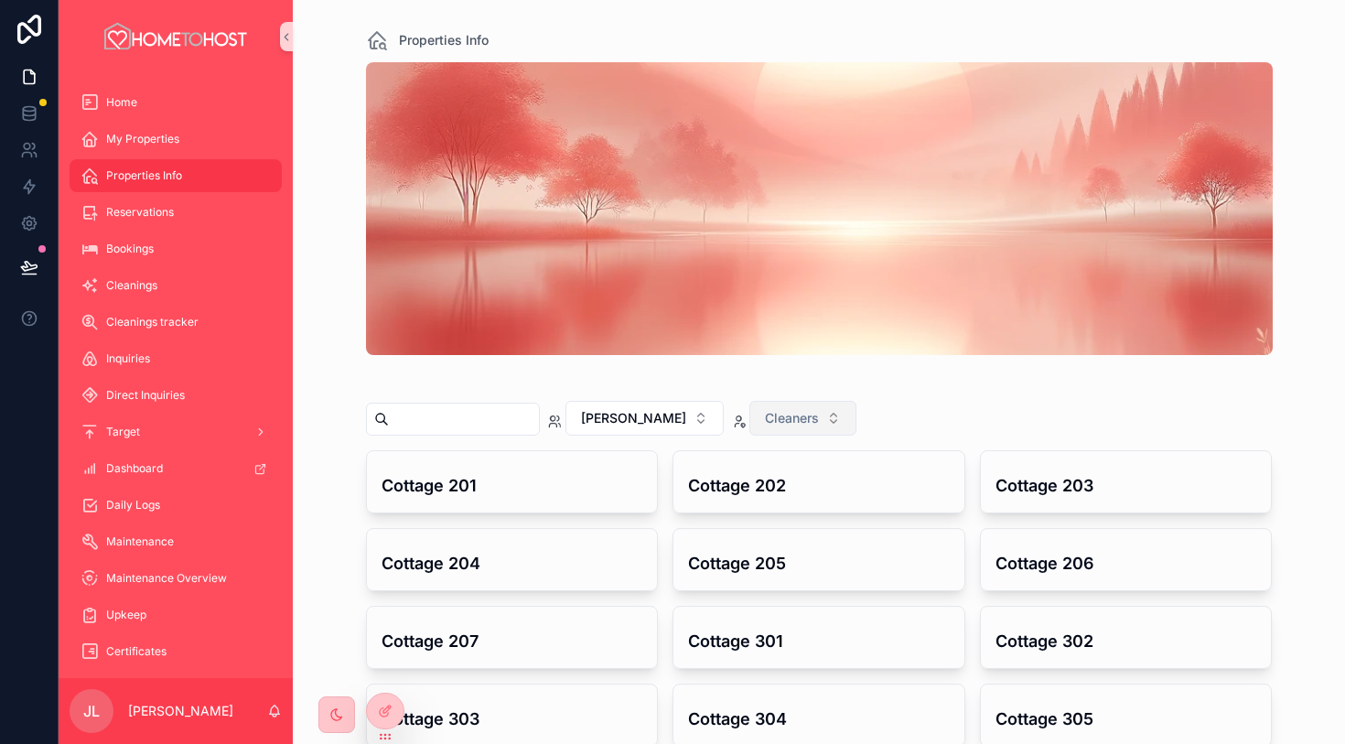
click at [765, 419] on span "Cleaners" at bounding box center [792, 418] width 54 height 18
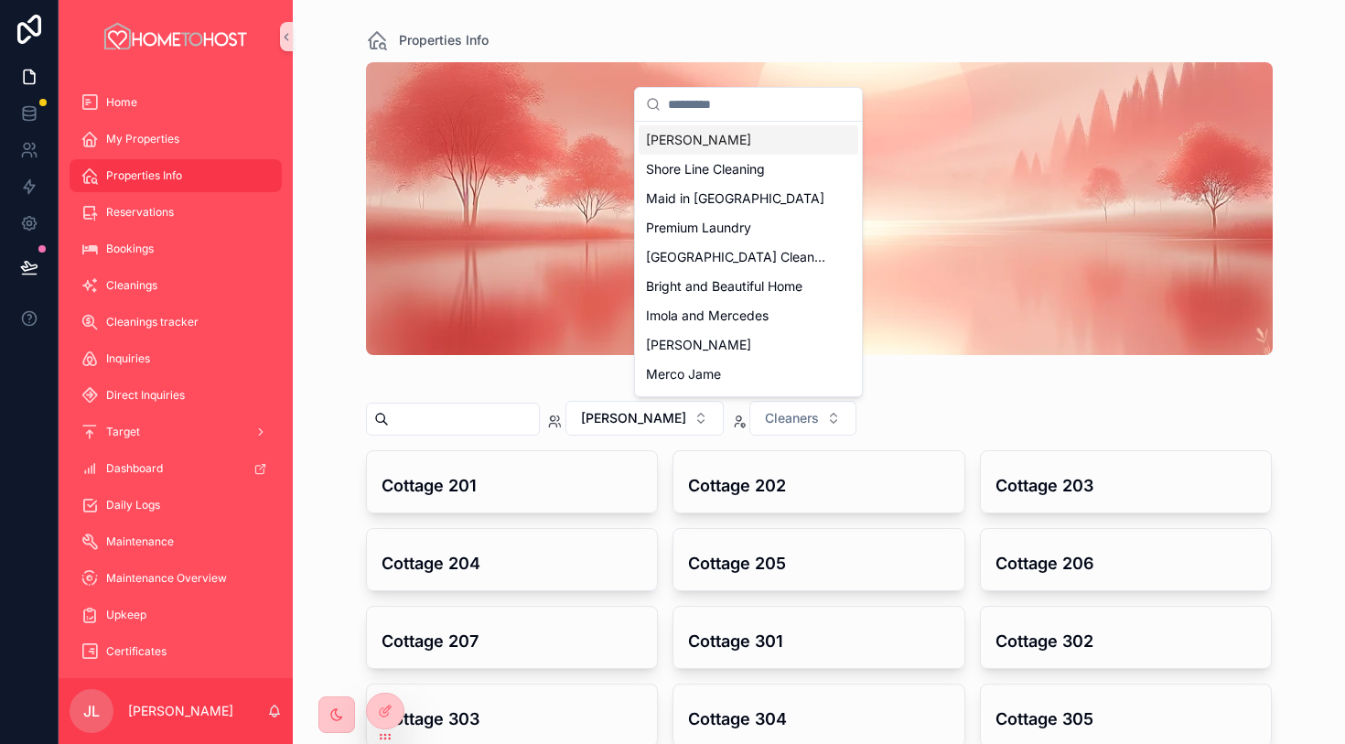
click at [770, 139] on div "[PERSON_NAME]" at bounding box center [749, 139] width 220 height 29
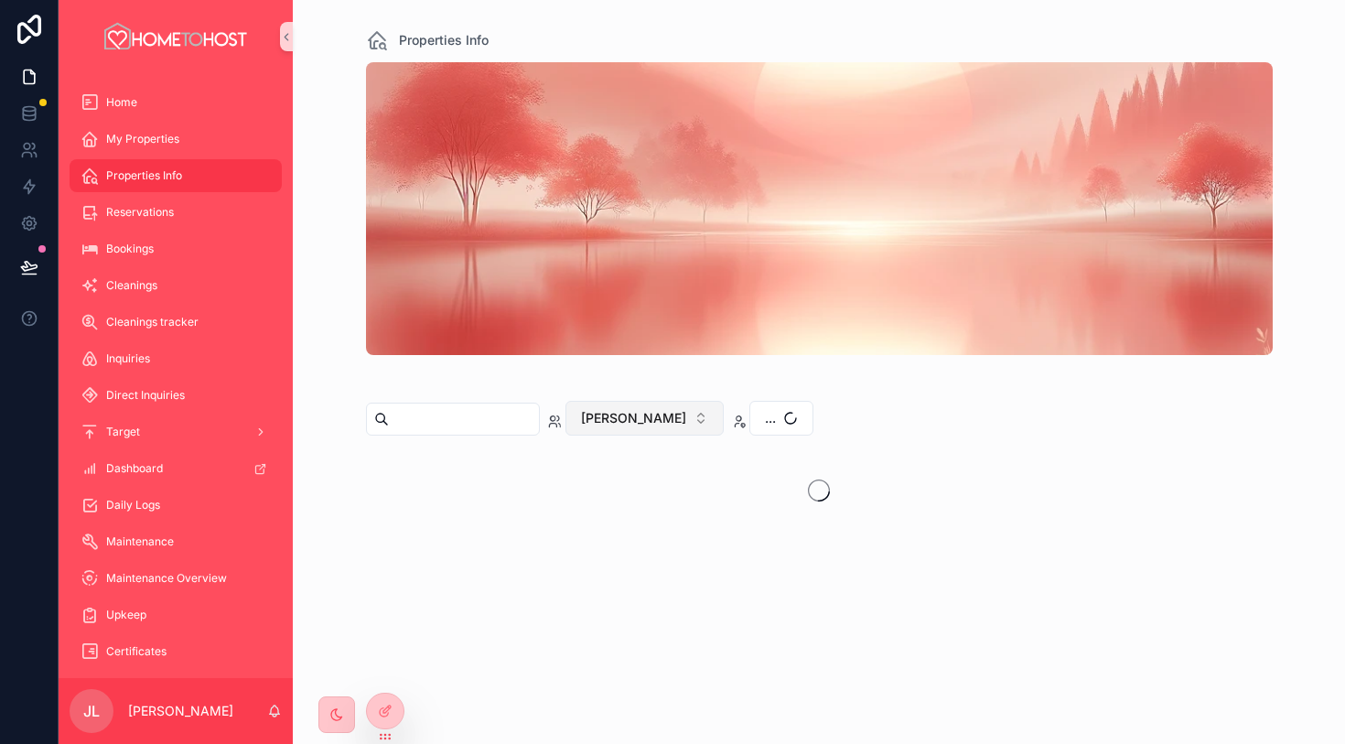
click at [623, 419] on span "[PERSON_NAME]" at bounding box center [633, 418] width 105 height 18
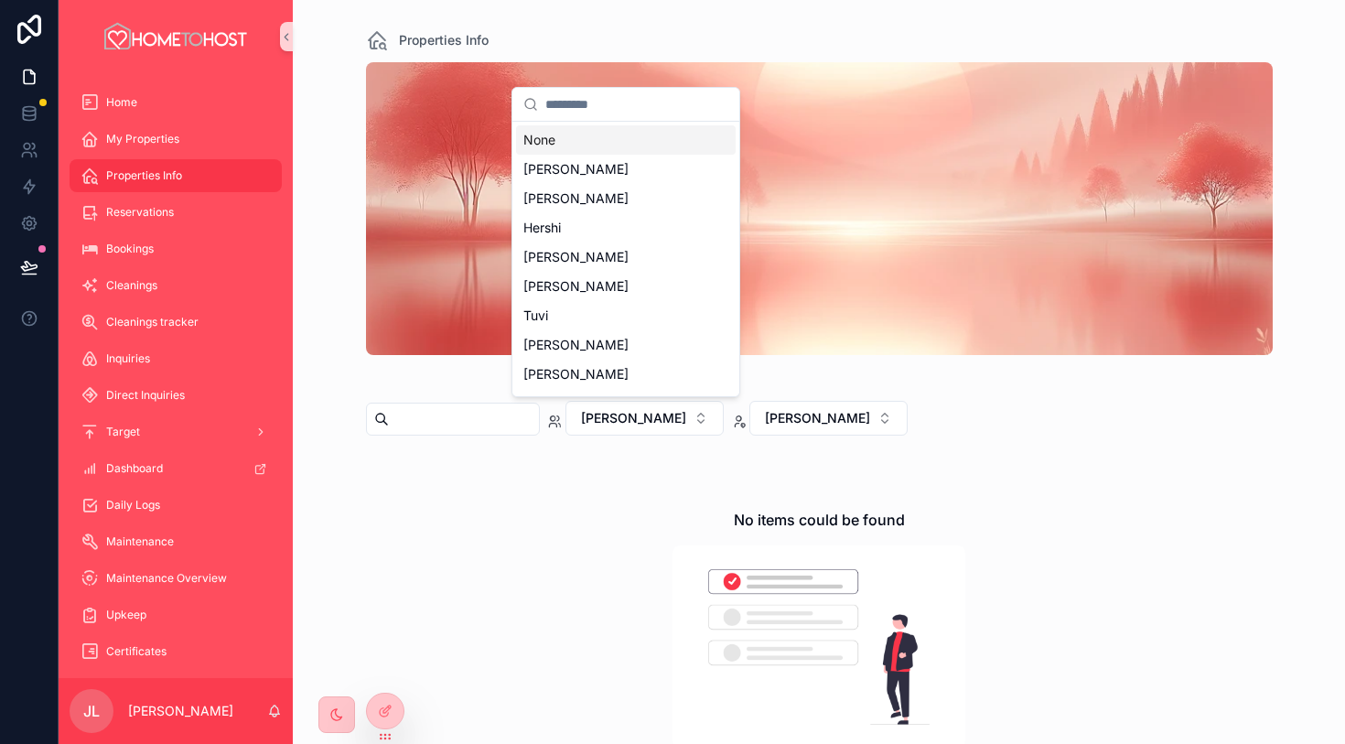
click at [538, 136] on div "None" at bounding box center [626, 139] width 220 height 29
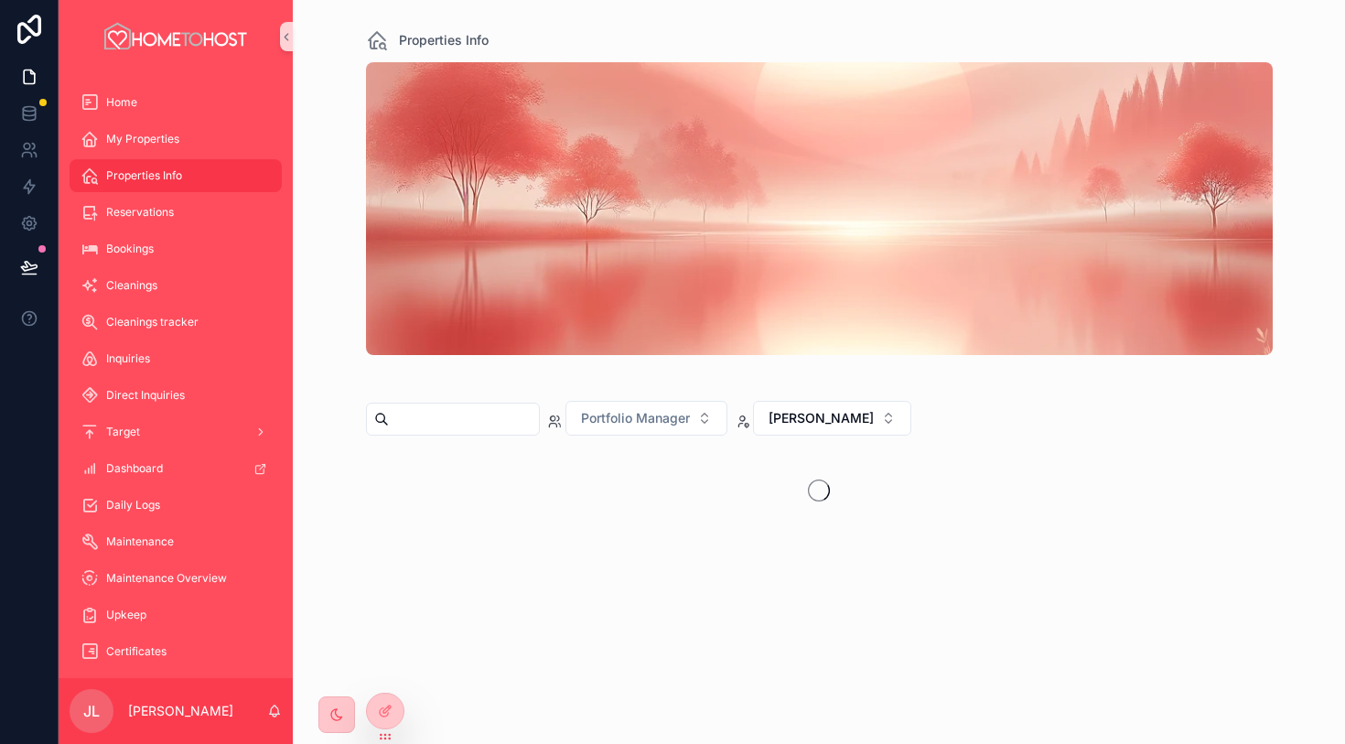
click at [981, 431] on div "Portfolio Manager [PERSON_NAME]" at bounding box center [819, 422] width 907 height 57
click at [843, 428] on button "[PERSON_NAME]" at bounding box center [832, 418] width 158 height 35
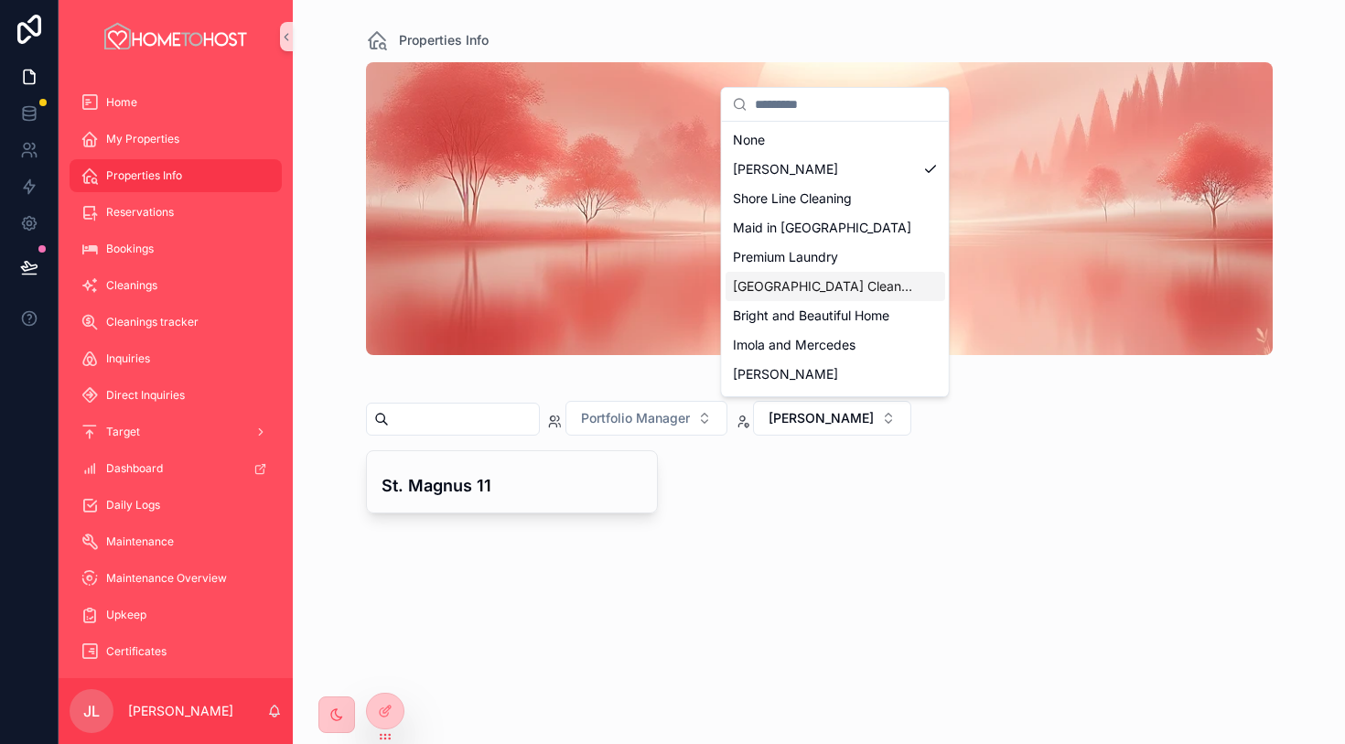
click at [1022, 425] on div "Portfolio Manager [PERSON_NAME]" at bounding box center [819, 422] width 907 height 57
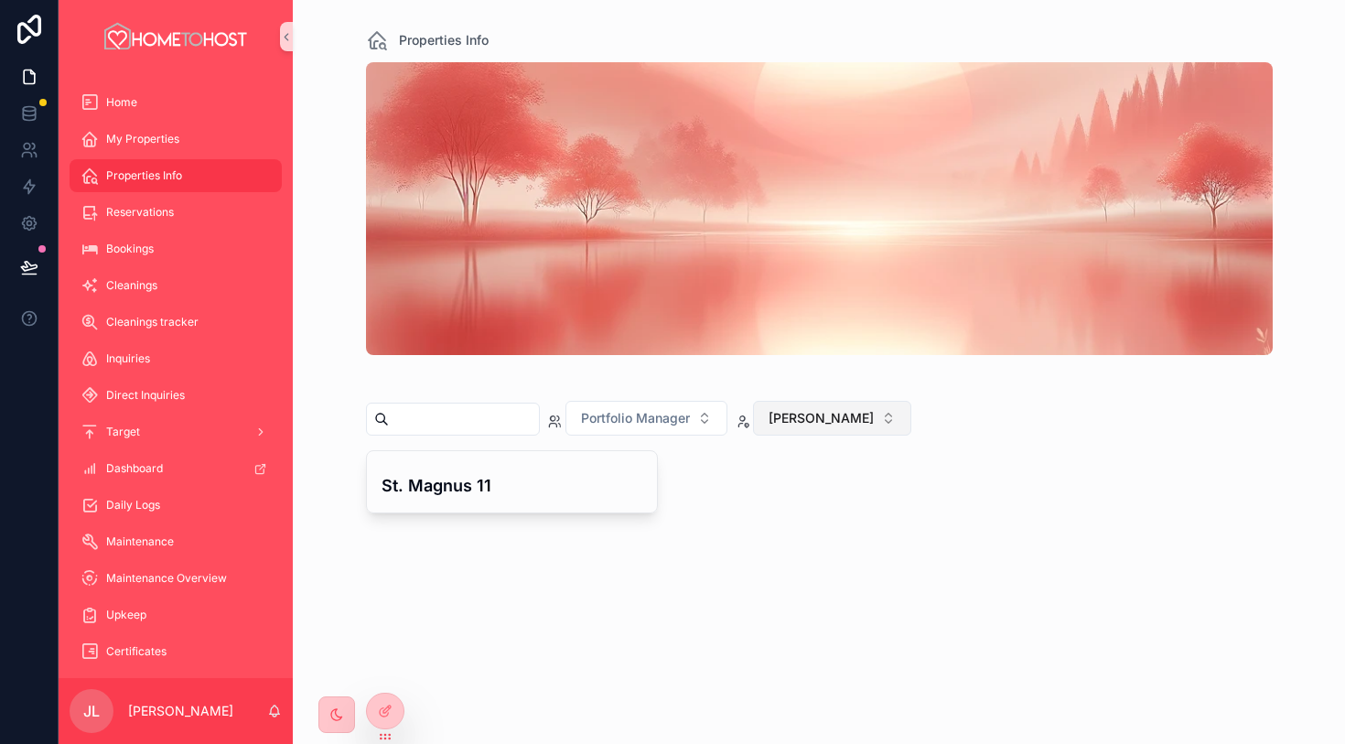
click at [827, 416] on span "[PERSON_NAME]" at bounding box center [821, 418] width 105 height 18
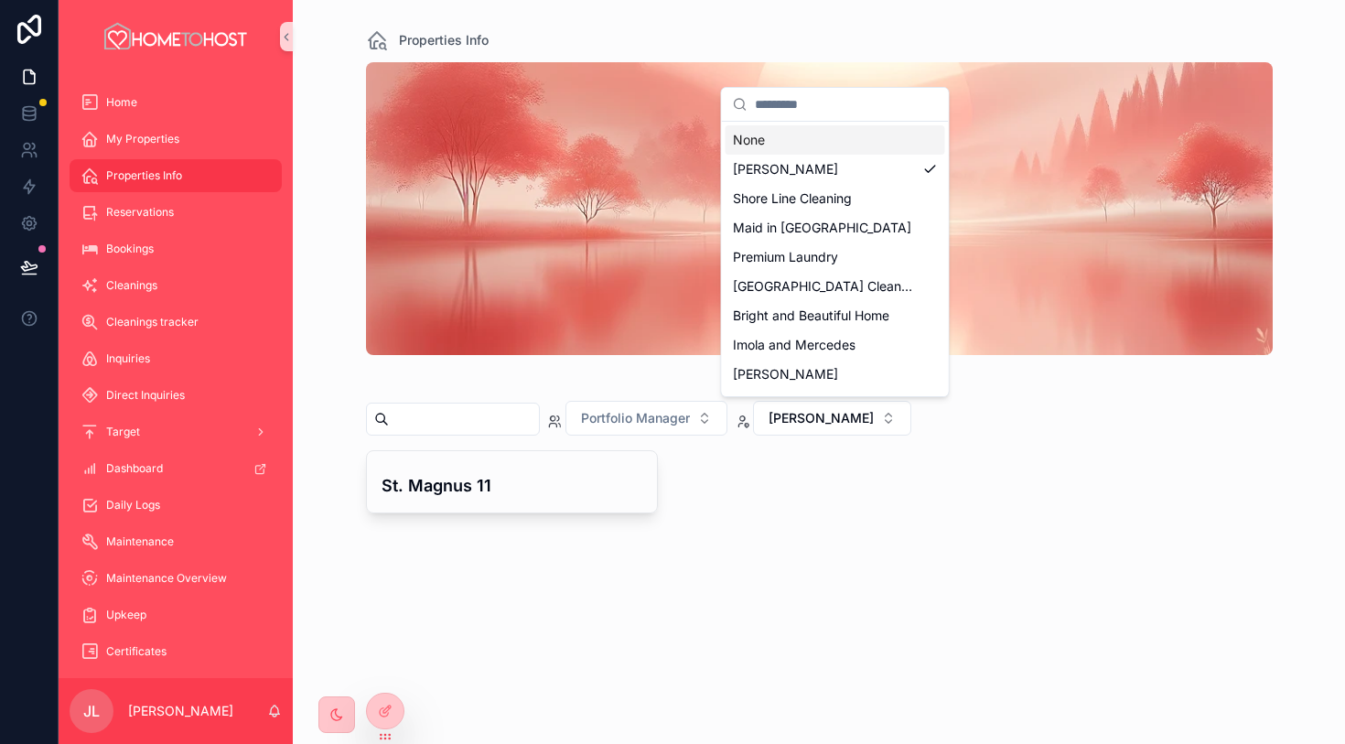
click at [847, 140] on div "None" at bounding box center [836, 139] width 220 height 29
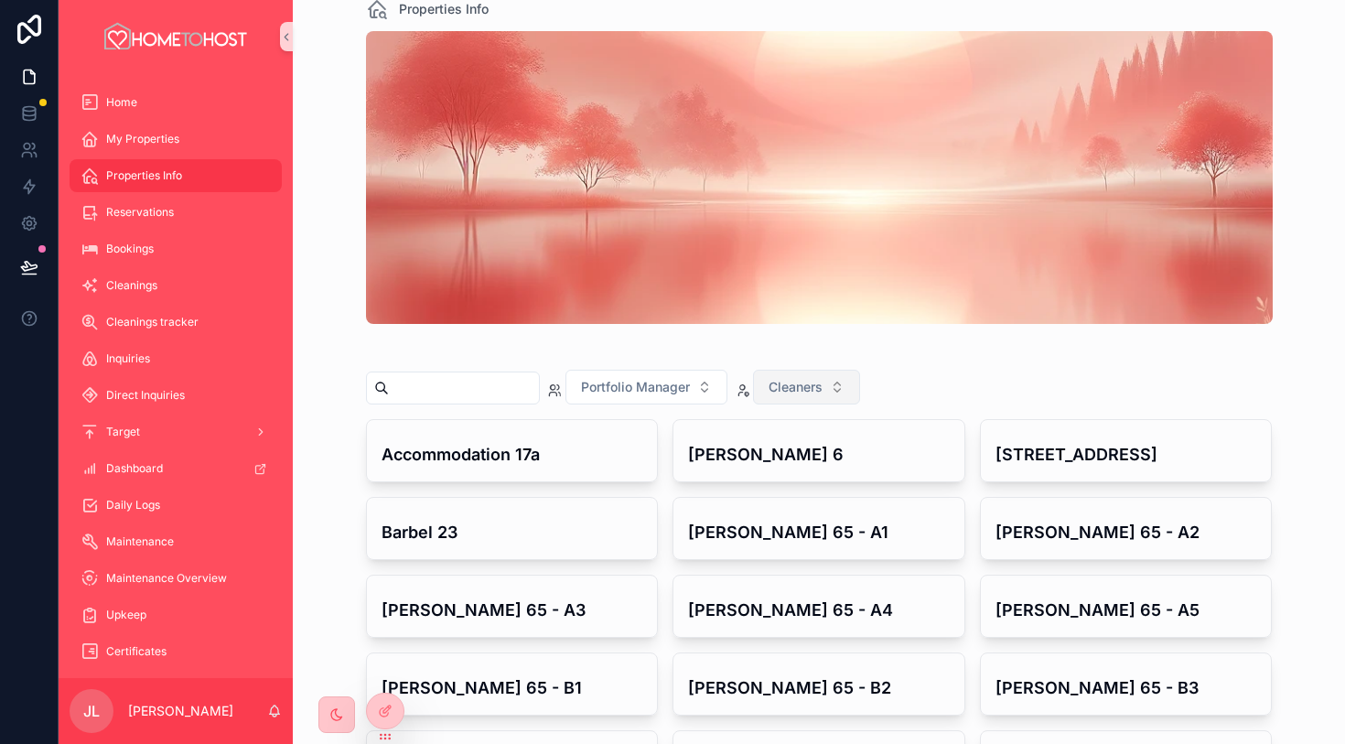
scroll to position [49, 0]
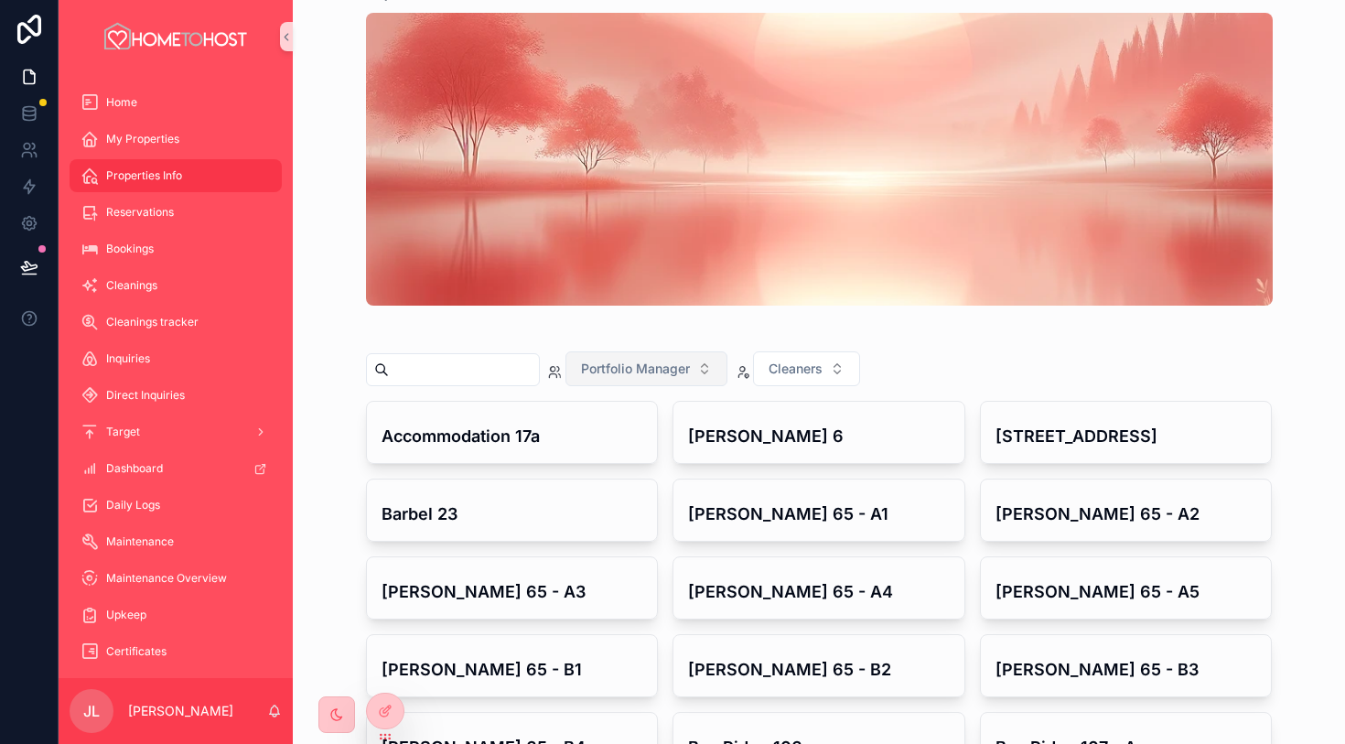
click at [690, 360] on span "Portfolio Manager" at bounding box center [635, 369] width 109 height 18
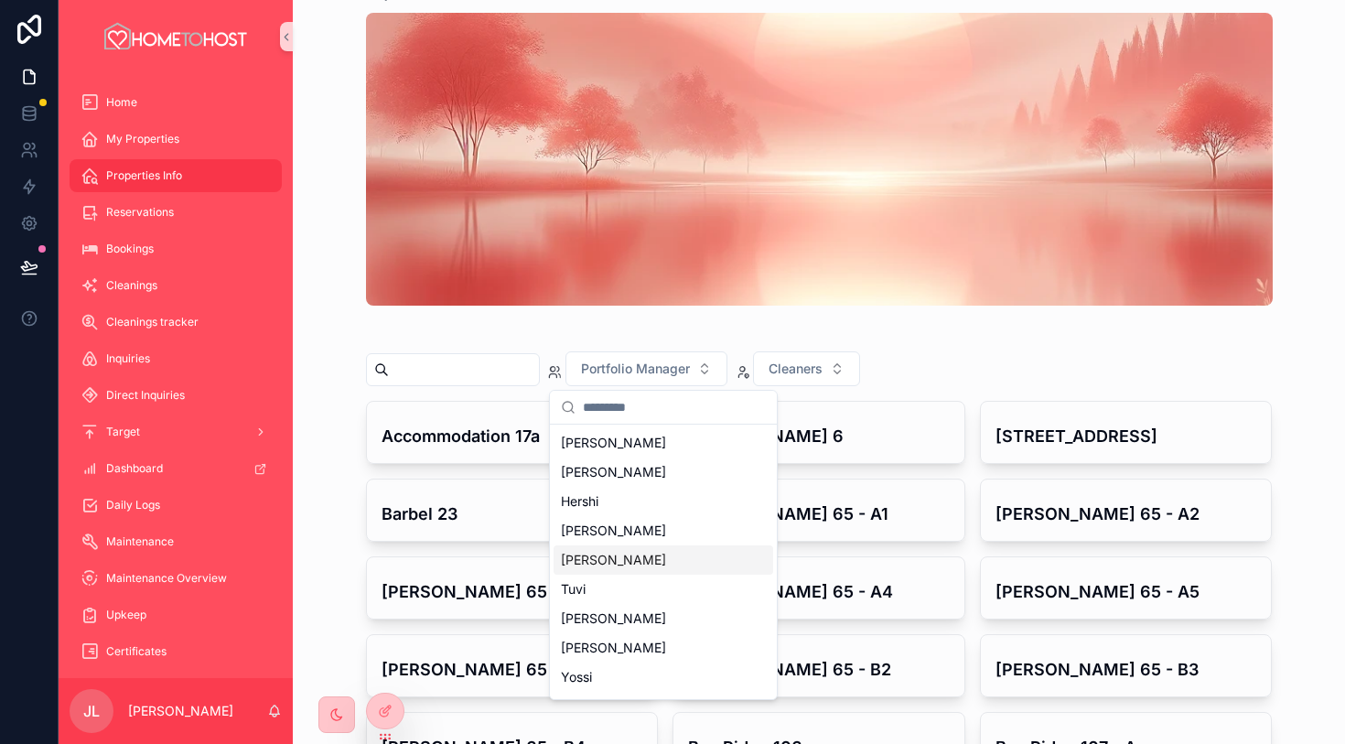
scroll to position [26, 0]
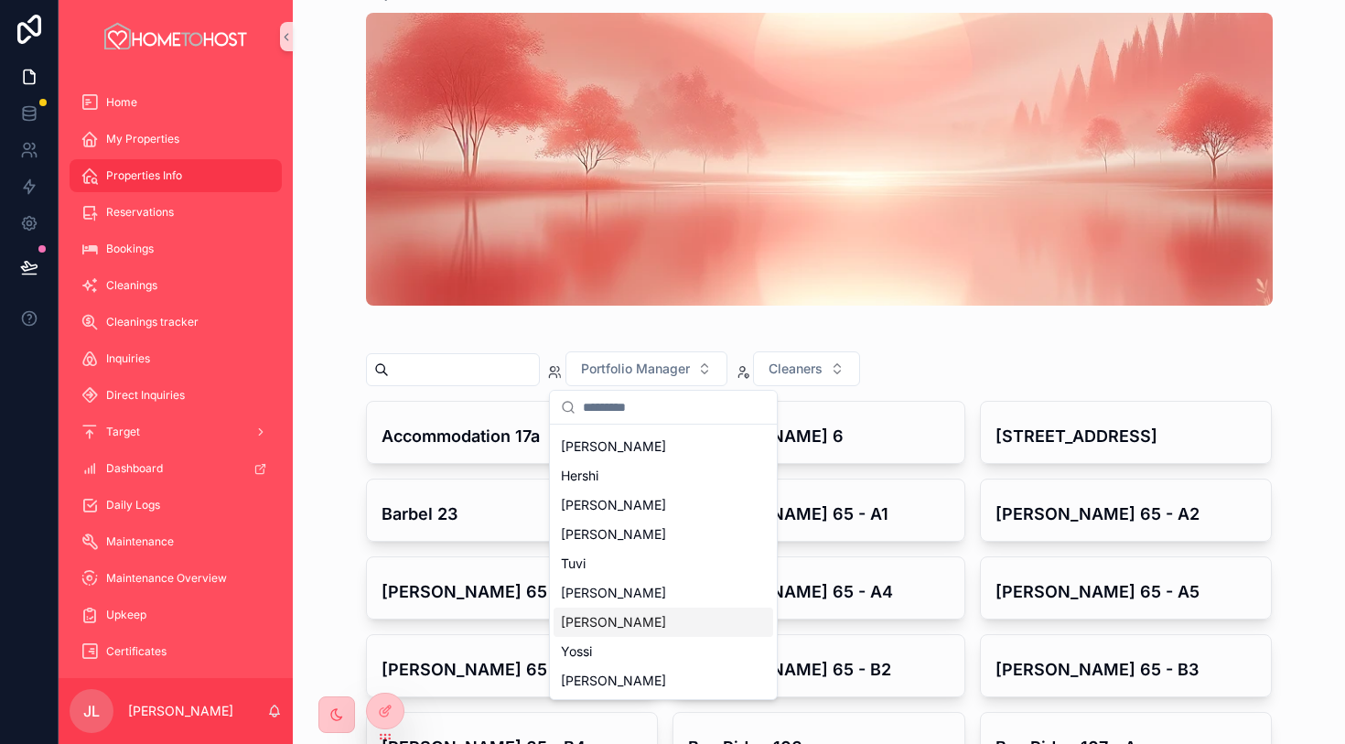
click at [664, 626] on div "[PERSON_NAME]" at bounding box center [664, 622] width 220 height 29
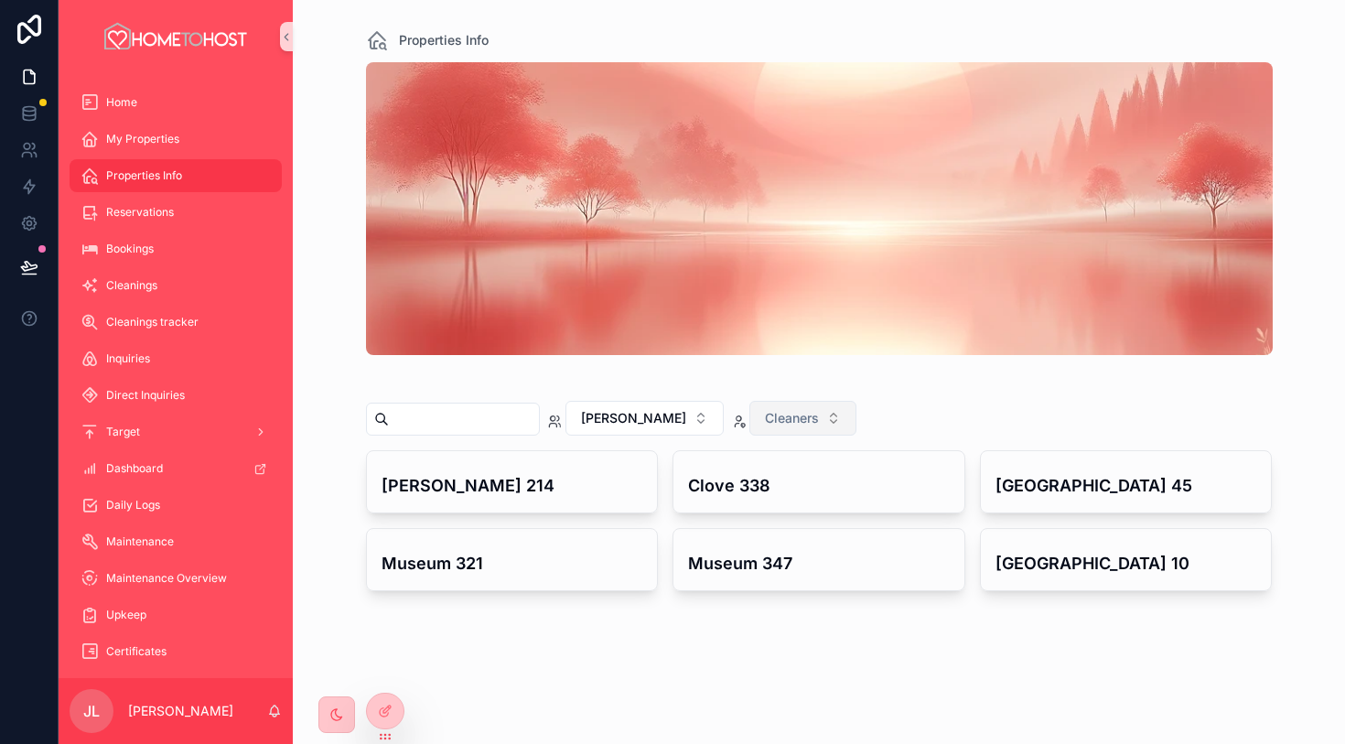
click at [765, 422] on span "Cleaners" at bounding box center [792, 418] width 54 height 18
click at [528, 483] on h4 "[PERSON_NAME] 214" at bounding box center [513, 485] width 262 height 25
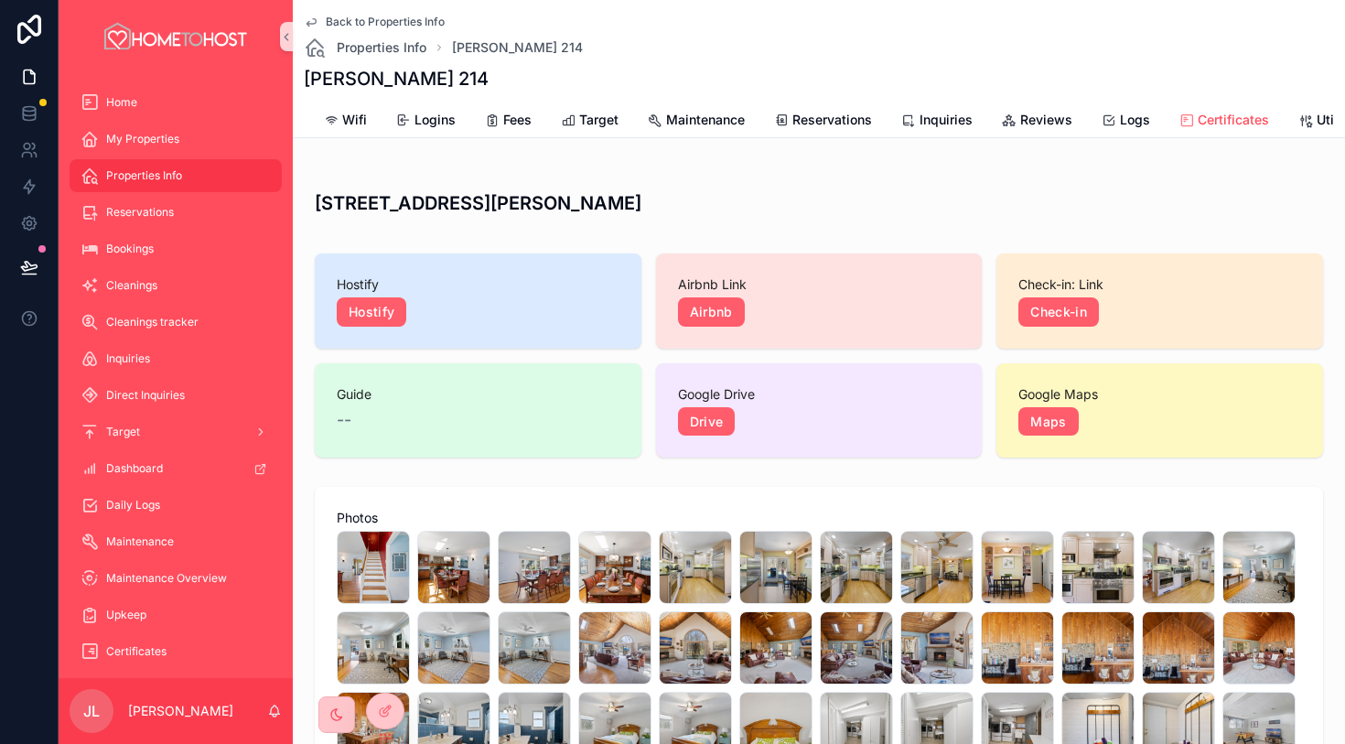
scroll to position [0, 566]
click at [751, 116] on span "Maintenance" at bounding box center [733, 120] width 79 height 18
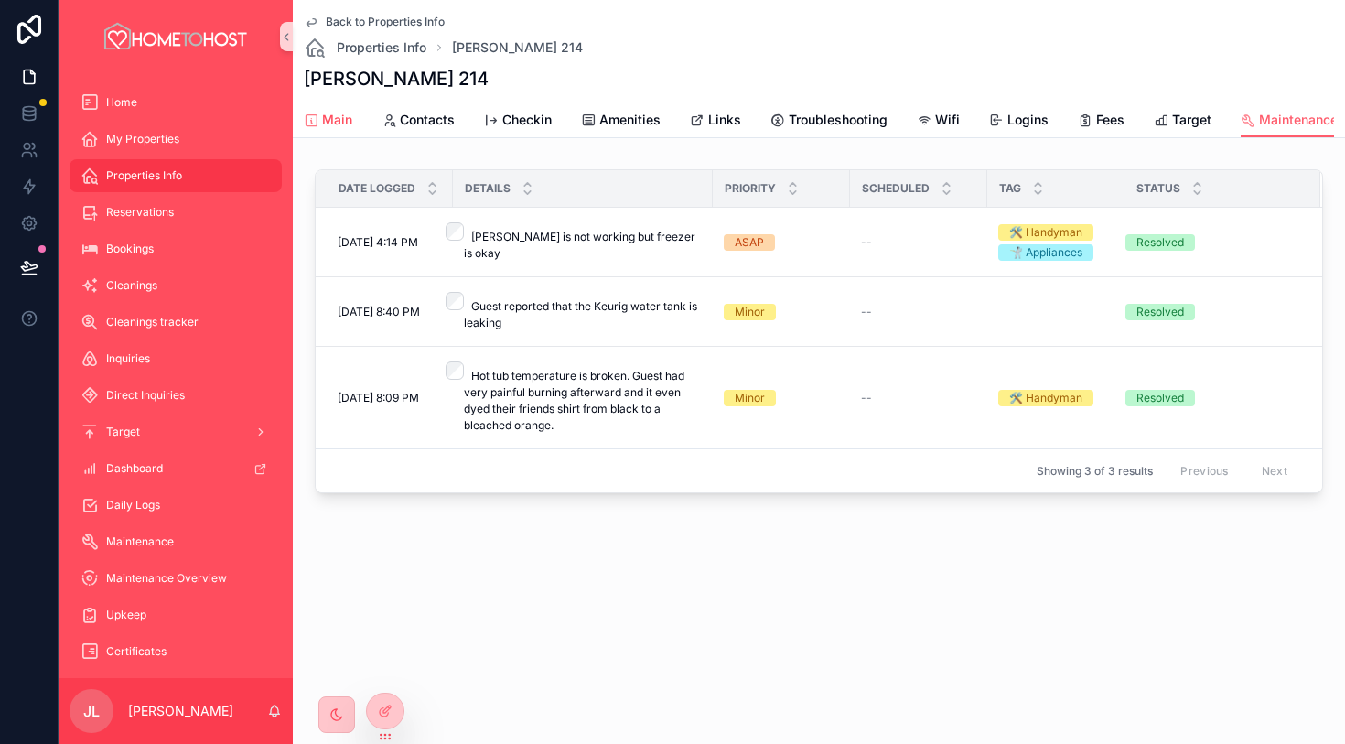
click at [340, 122] on span "Main" at bounding box center [337, 120] width 30 height 18
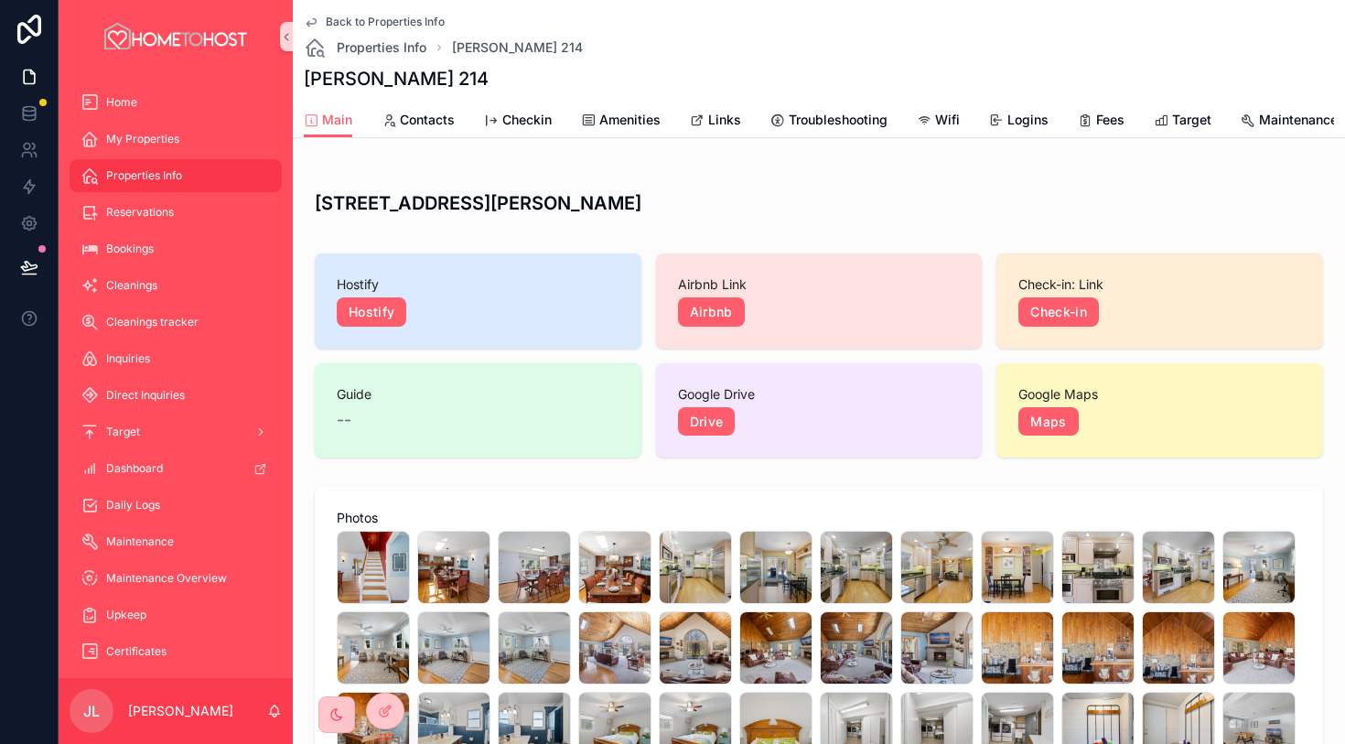
click at [384, 18] on span "Back to Properties Info" at bounding box center [385, 22] width 119 height 15
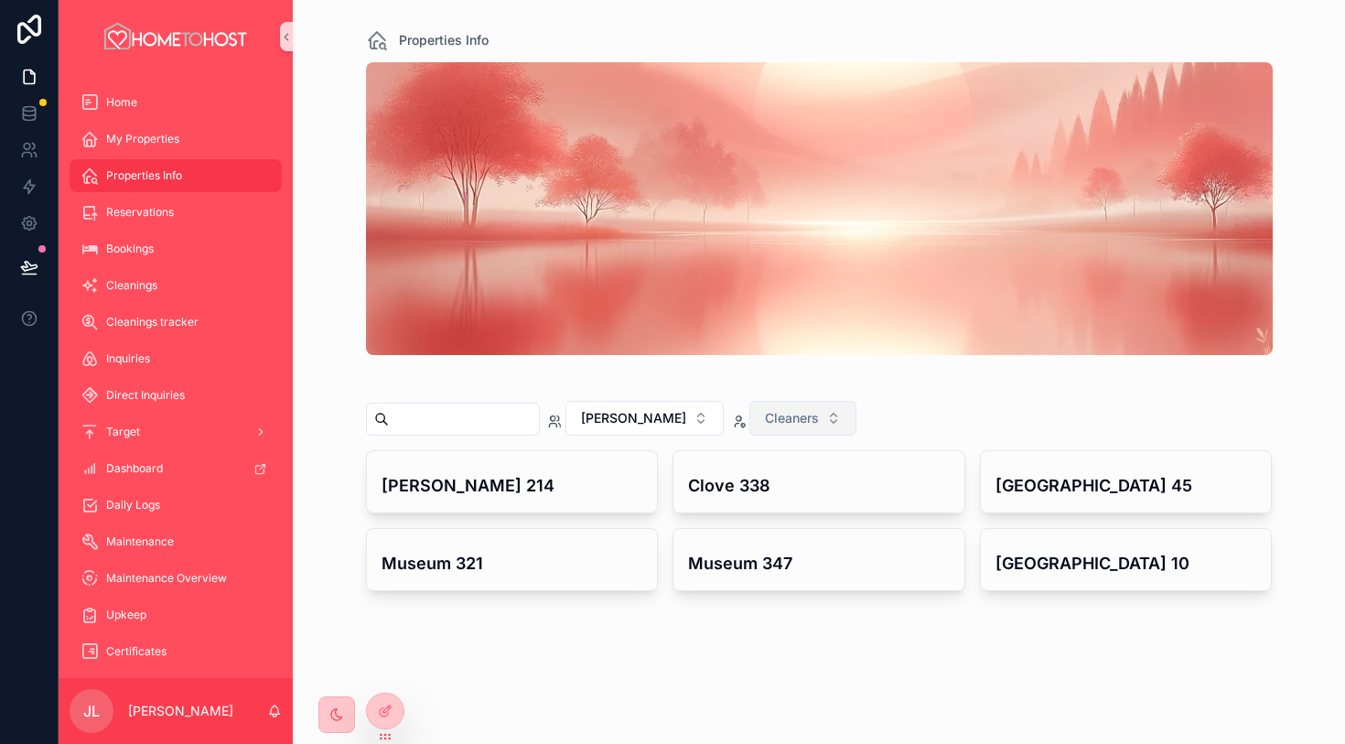
click at [772, 420] on button "Cleaners" at bounding box center [803, 418] width 107 height 35
click at [925, 417] on div "[PERSON_NAME] Cleaners" at bounding box center [819, 422] width 907 height 57
click at [630, 408] on button "[PERSON_NAME]" at bounding box center [645, 418] width 158 height 35
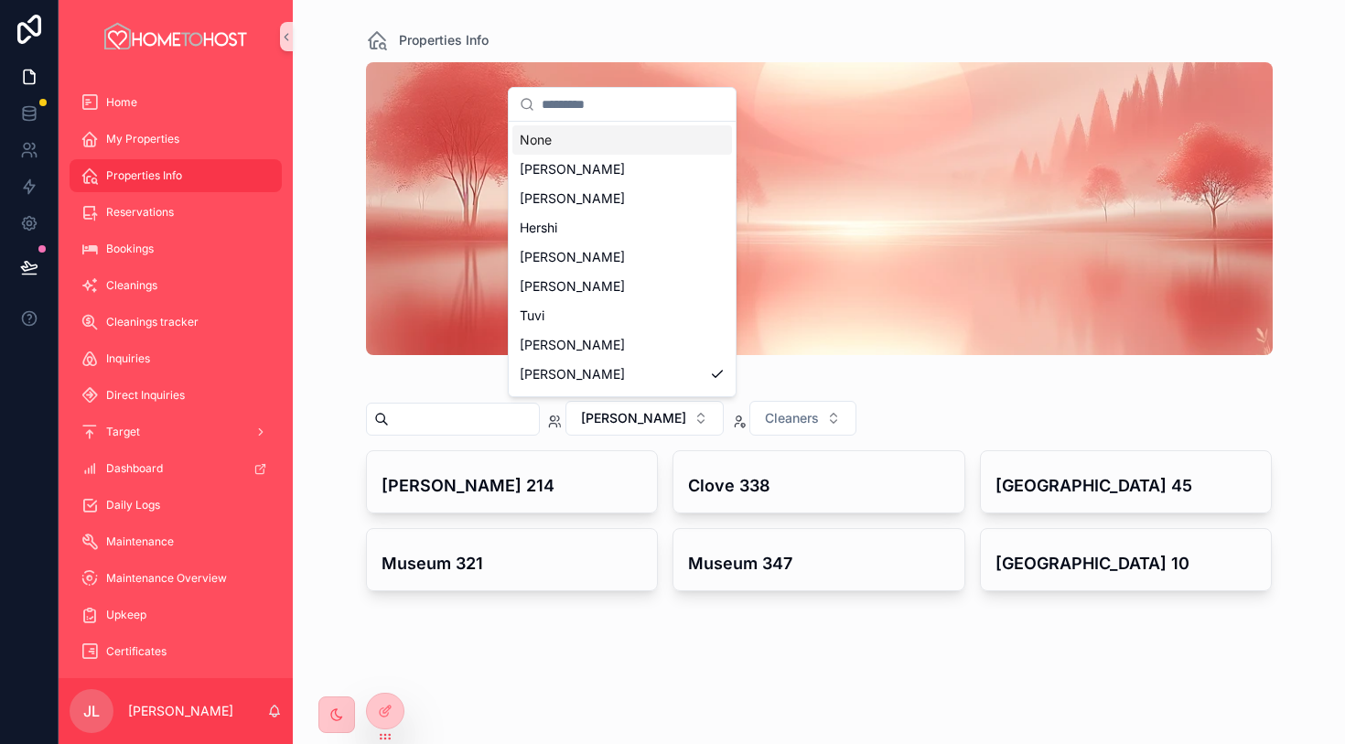
click at [573, 135] on div "None" at bounding box center [623, 139] width 220 height 29
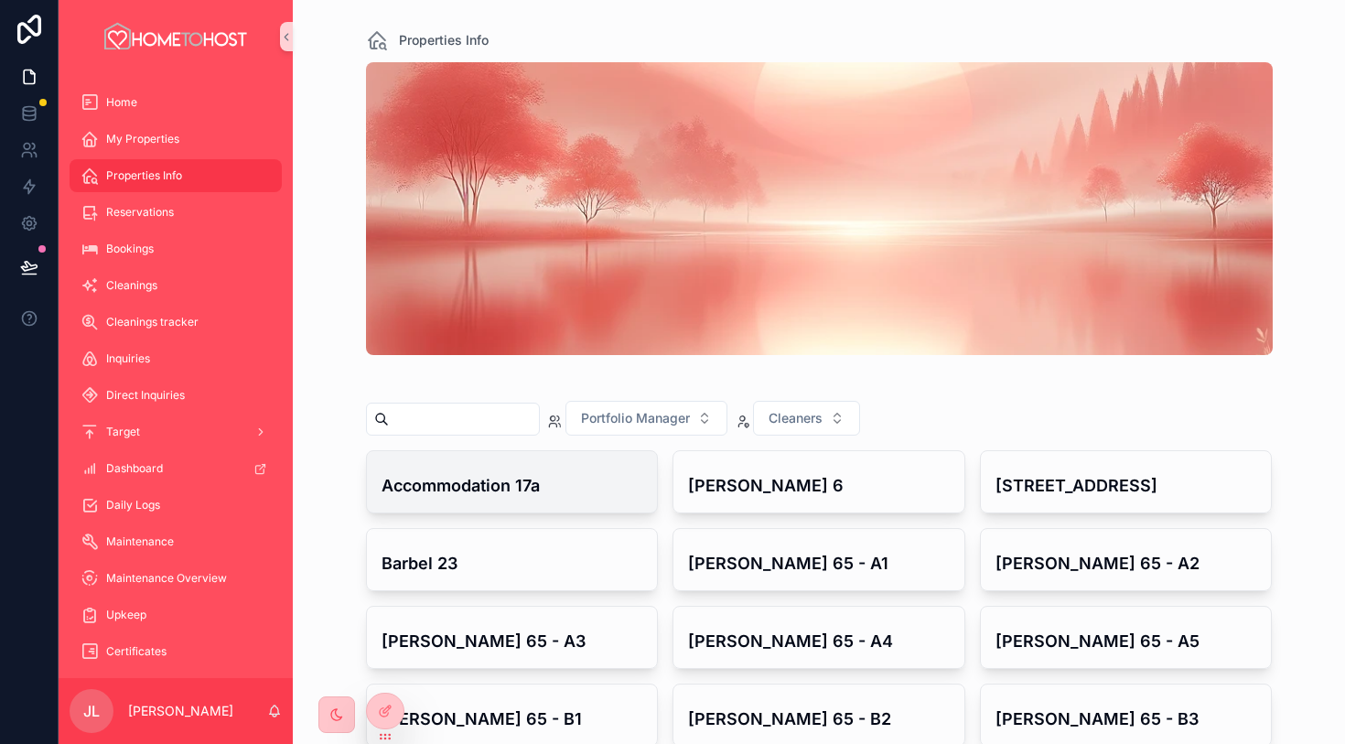
click at [559, 495] on h4 "Accommodation 17a" at bounding box center [513, 485] width 262 height 25
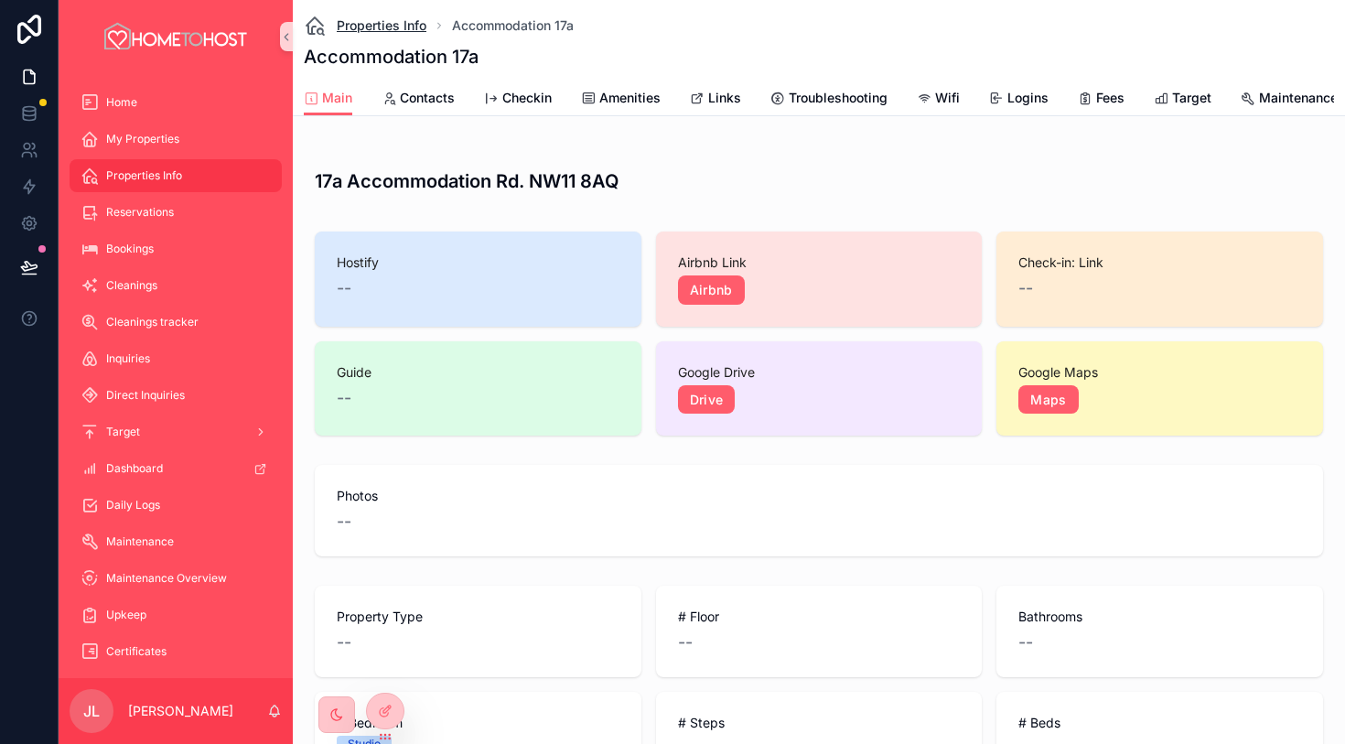
click at [407, 24] on span "Properties Info" at bounding box center [382, 25] width 90 height 18
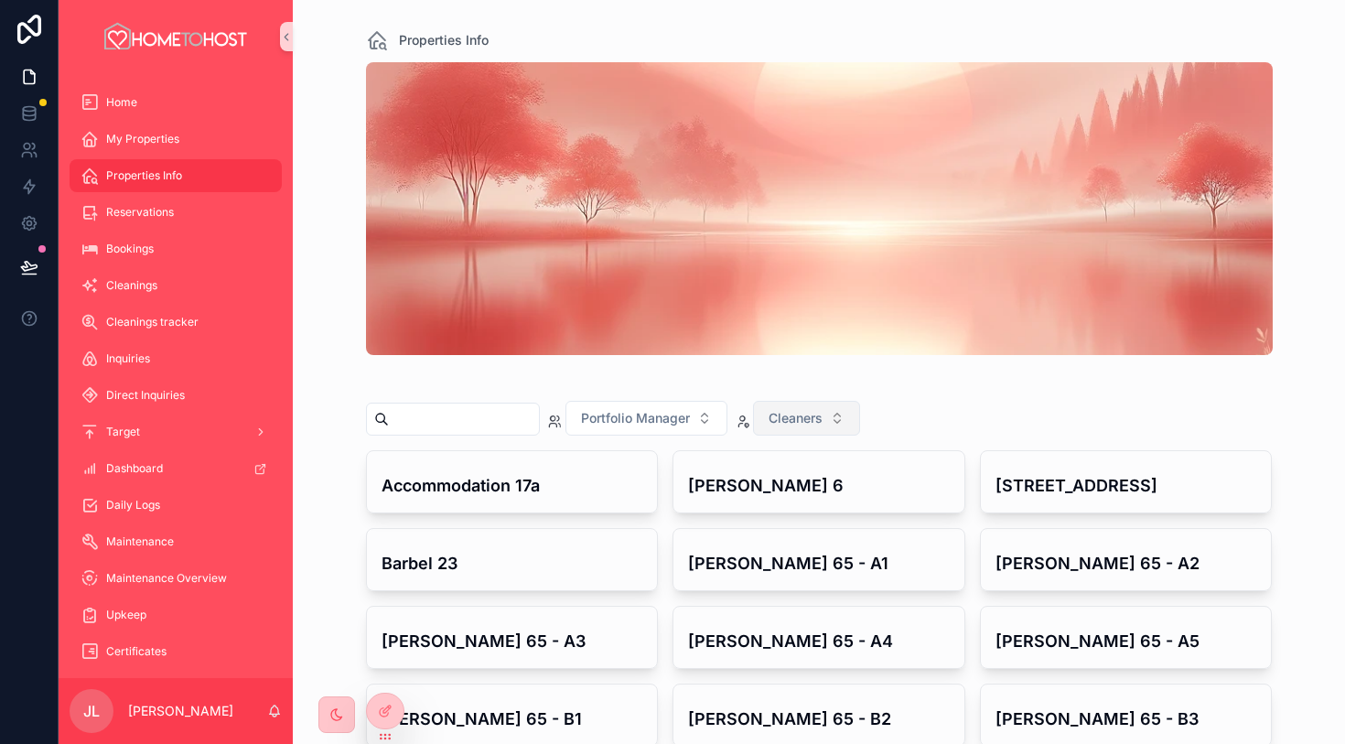
click at [821, 416] on span "Cleaners" at bounding box center [796, 418] width 54 height 18
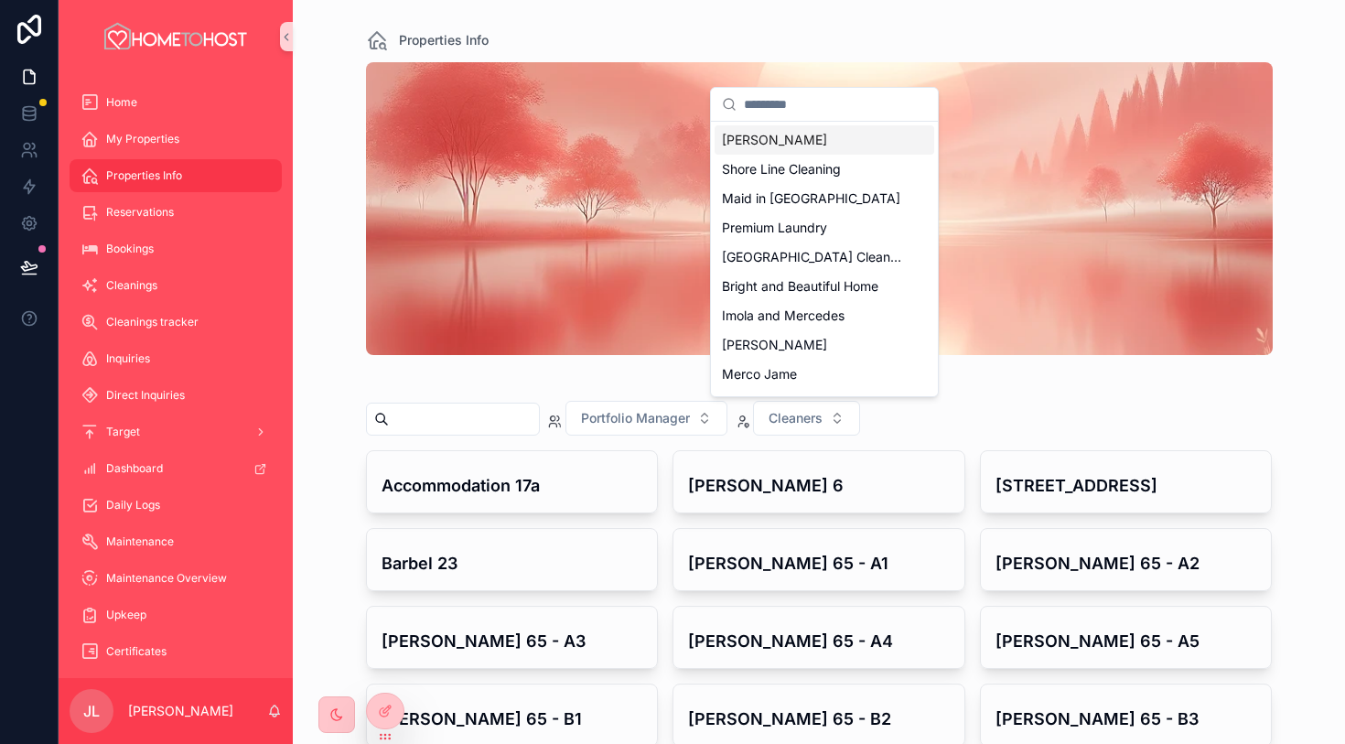
click at [845, 141] on div "[PERSON_NAME]" at bounding box center [825, 139] width 220 height 29
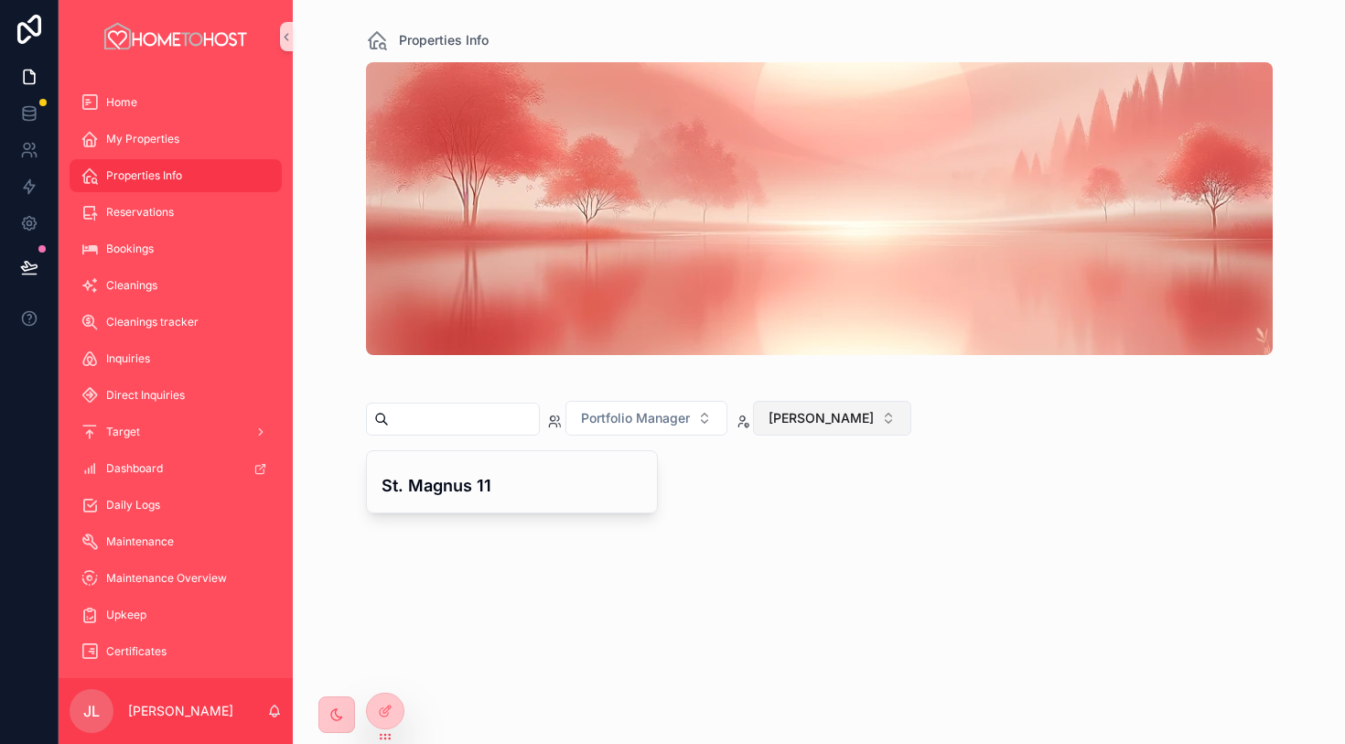
click at [800, 422] on span "[PERSON_NAME]" at bounding box center [821, 418] width 105 height 18
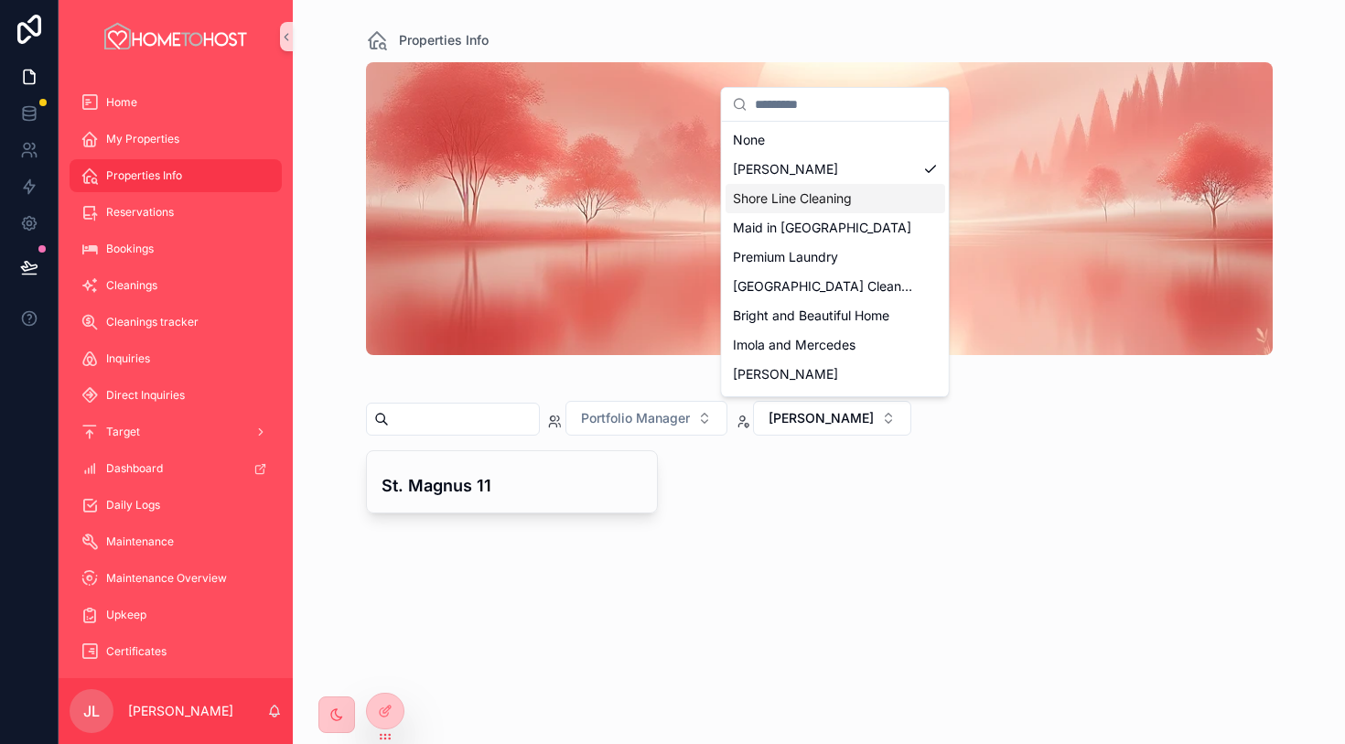
click at [852, 208] on div "Shore Line Cleaning" at bounding box center [836, 198] width 220 height 29
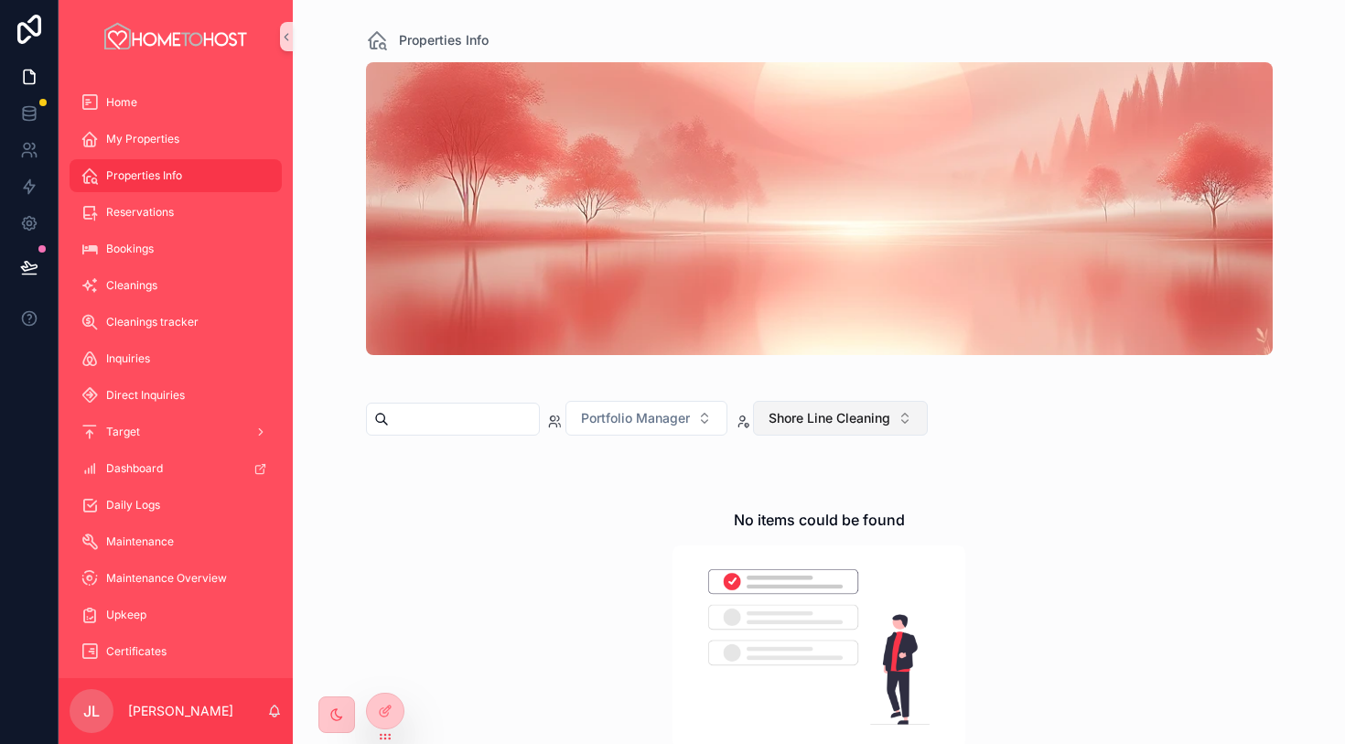
click at [858, 419] on span "Shore Line Cleaning" at bounding box center [830, 418] width 122 height 18
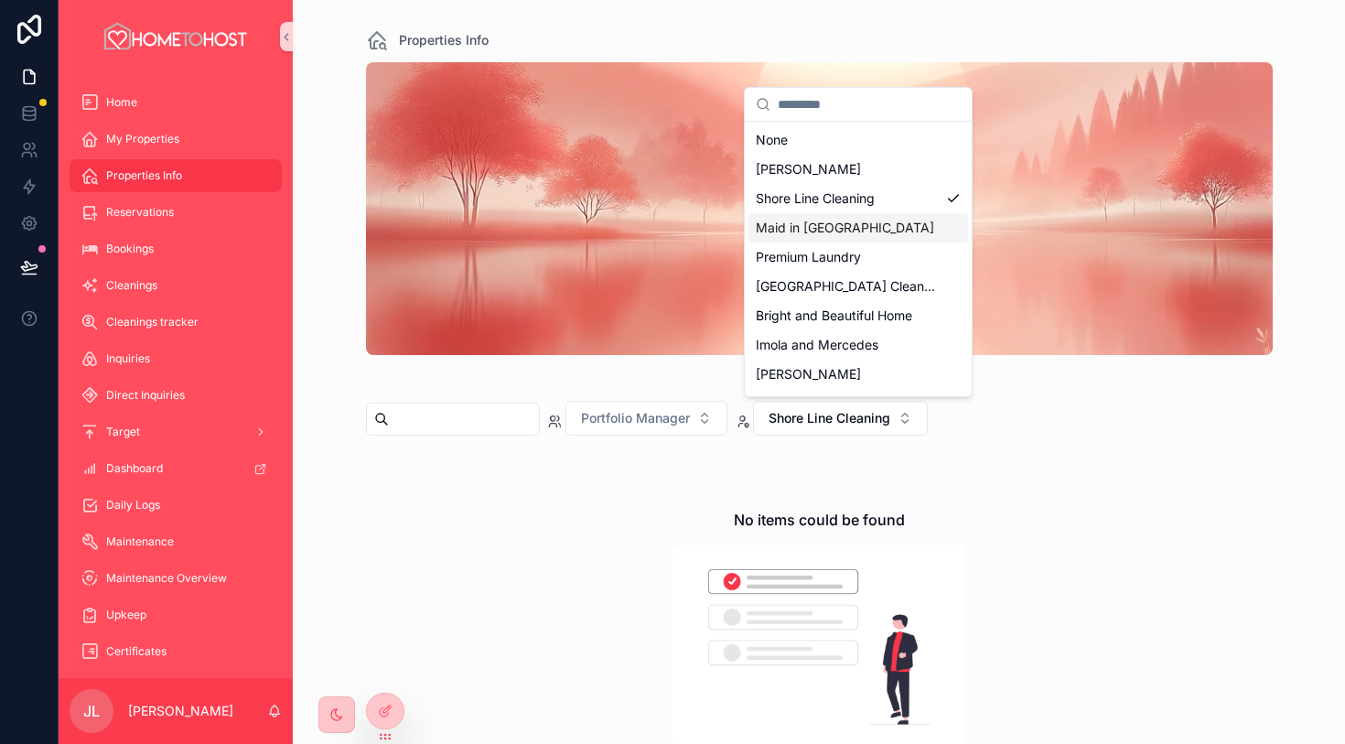
click at [864, 223] on div "Maid in [GEOGRAPHIC_DATA]" at bounding box center [859, 227] width 220 height 29
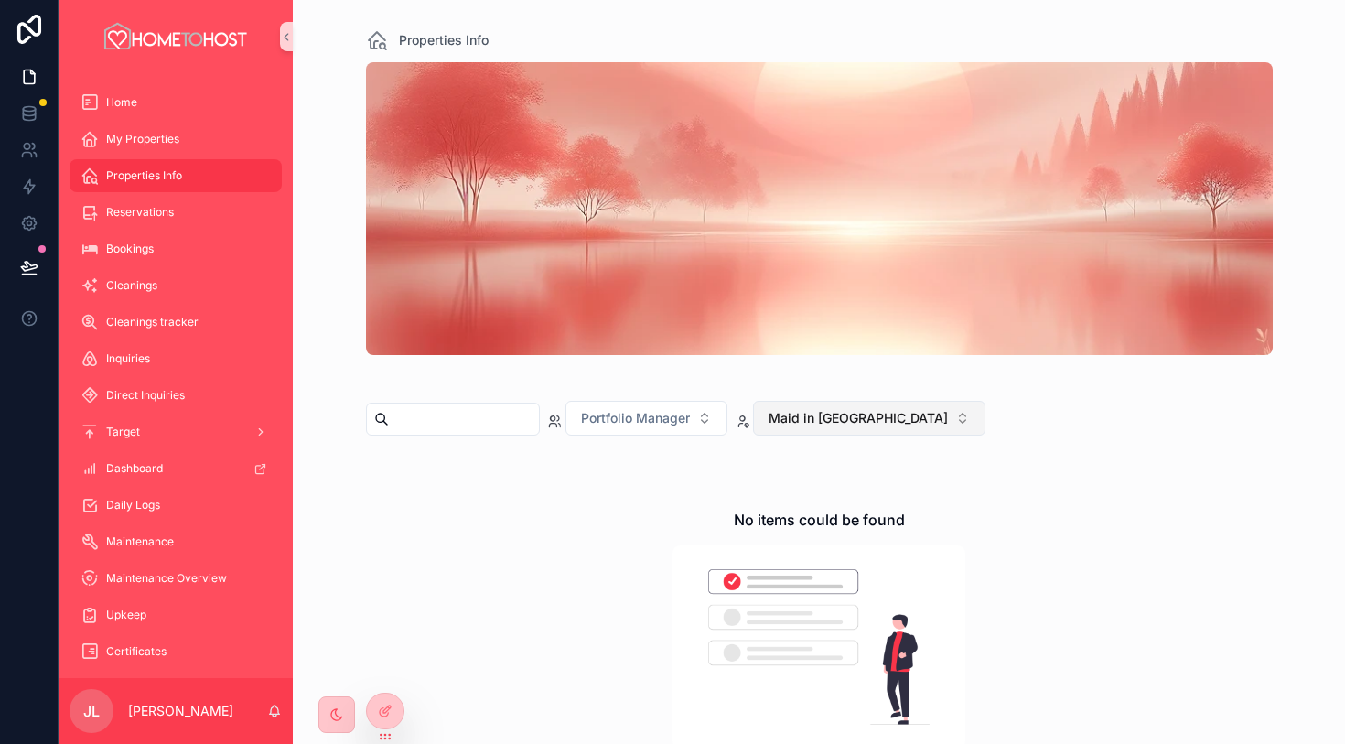
click at [845, 422] on span "Maid in [GEOGRAPHIC_DATA]" at bounding box center [858, 418] width 179 height 18
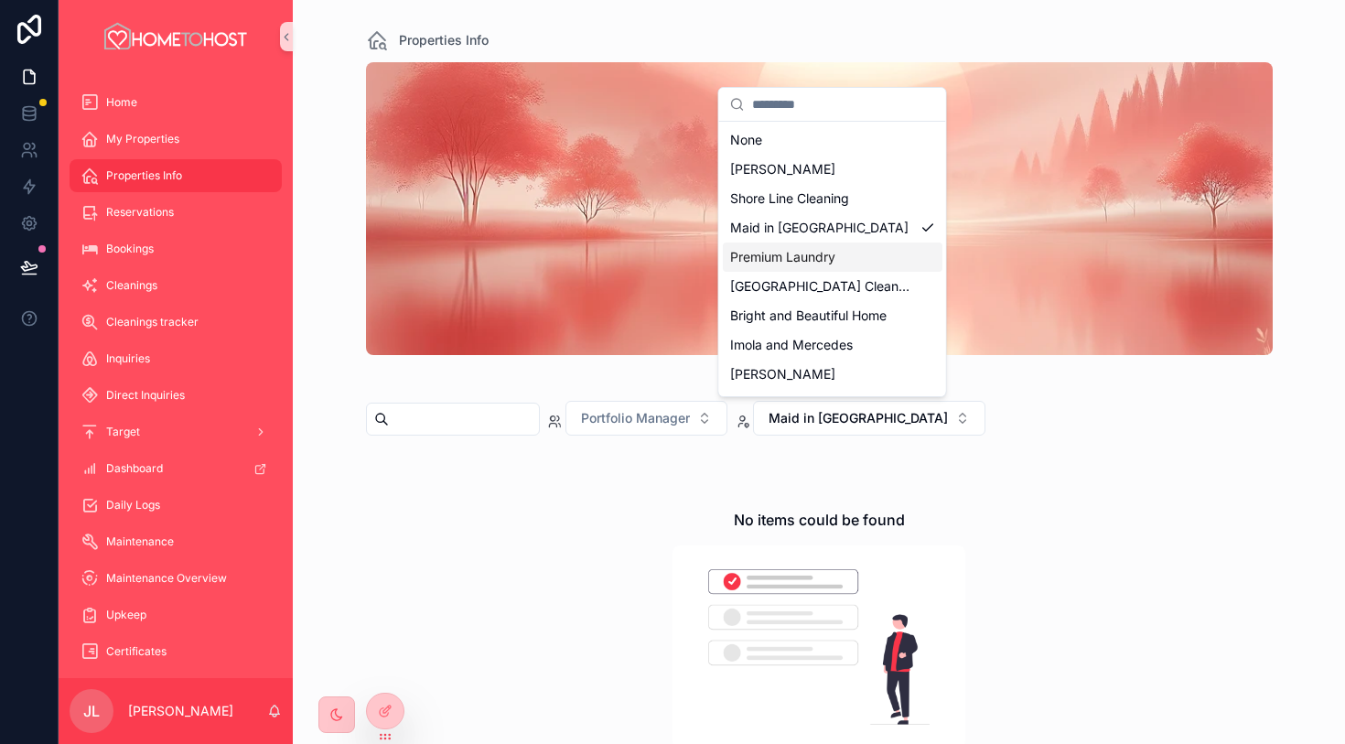
click at [891, 264] on div "Premium Laundry" at bounding box center [833, 257] width 220 height 29
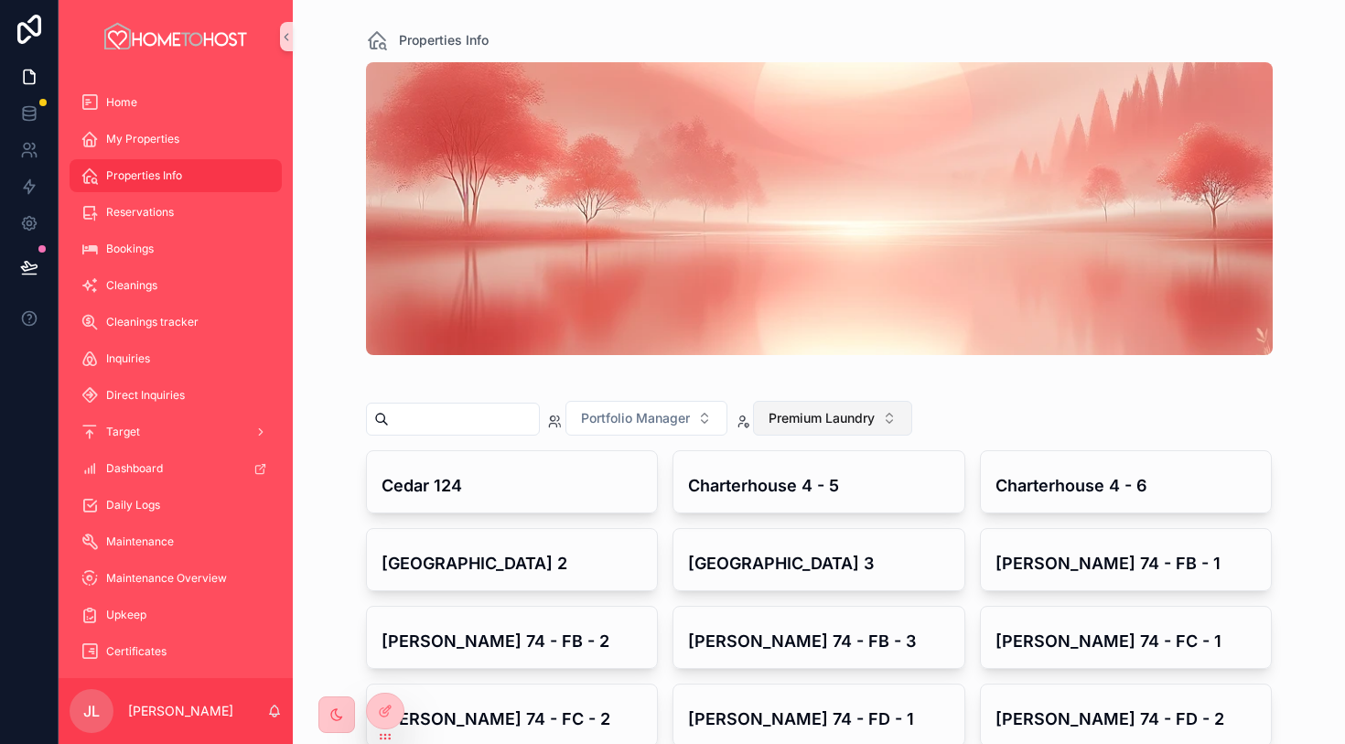
click at [875, 415] on span "Premium Laundry" at bounding box center [822, 418] width 106 height 18
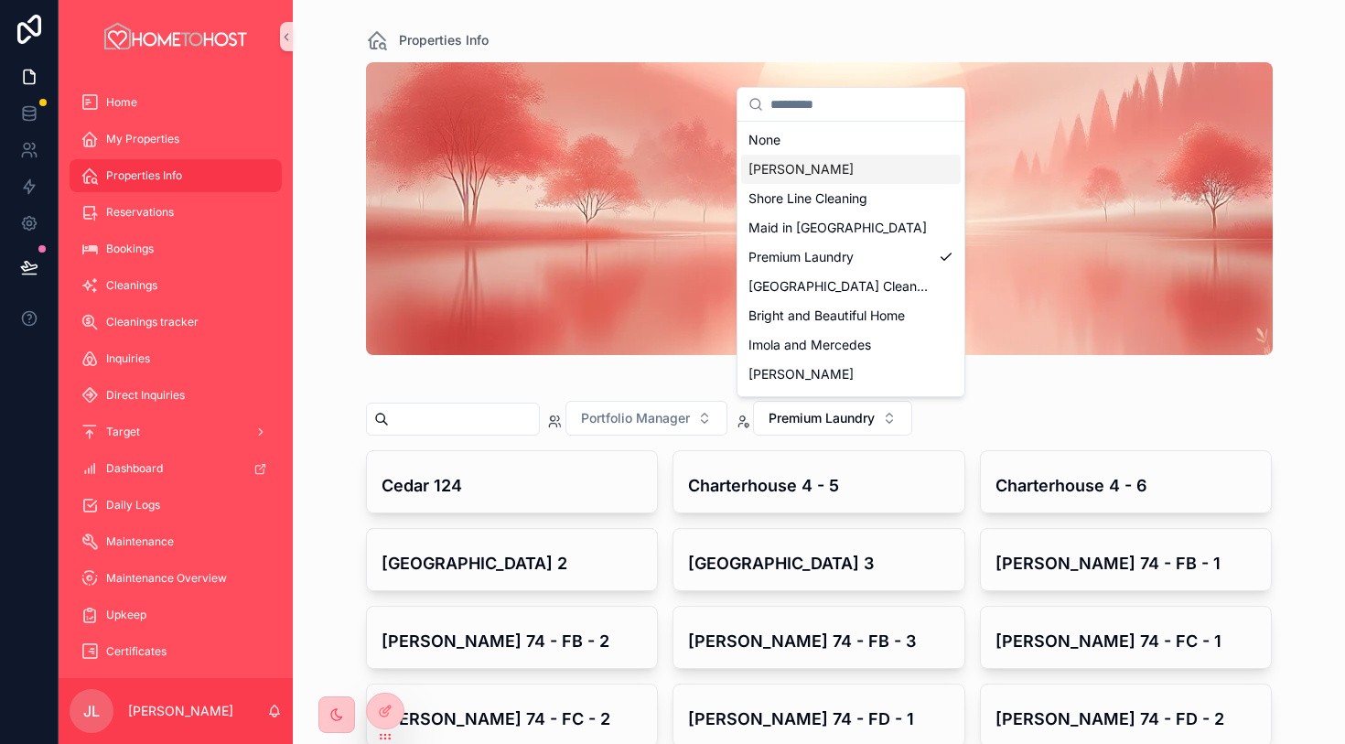
click at [838, 168] on div "[PERSON_NAME]" at bounding box center [851, 169] width 220 height 29
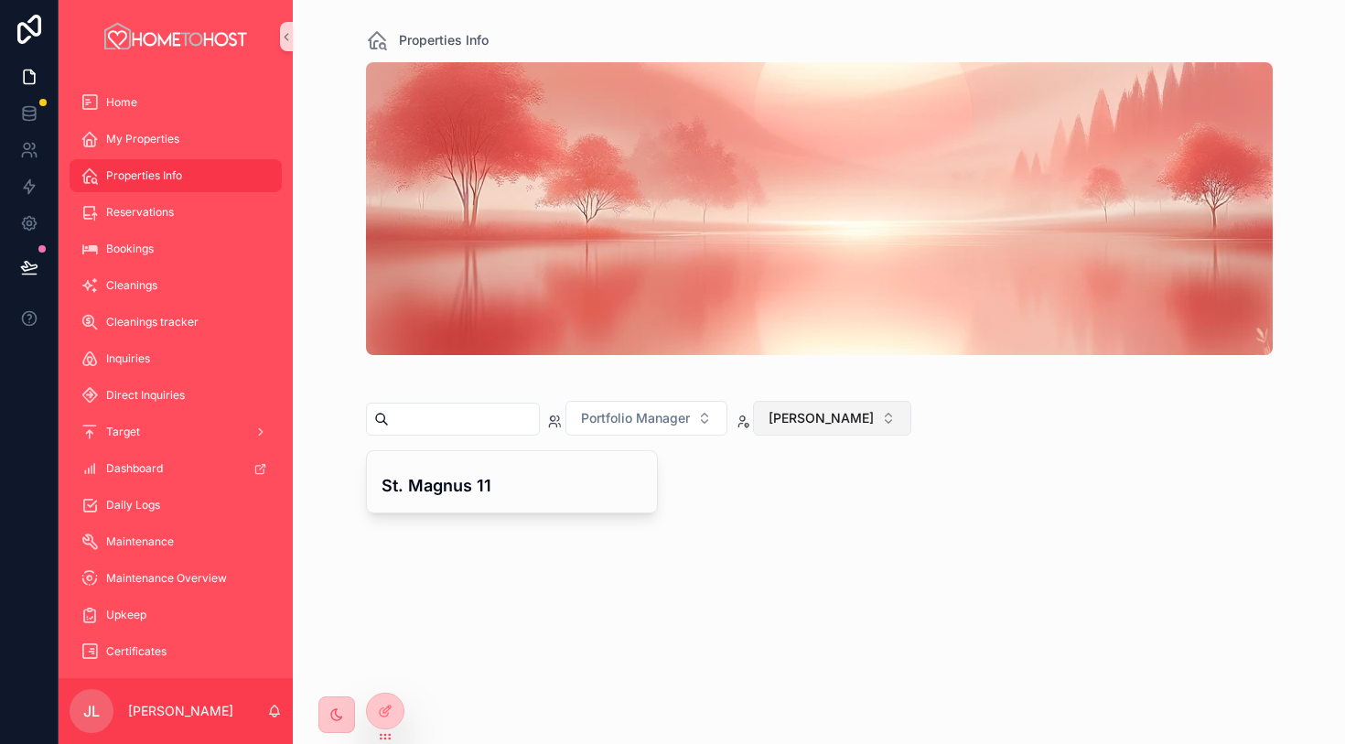
click at [843, 426] on span "[PERSON_NAME]" at bounding box center [821, 418] width 105 height 18
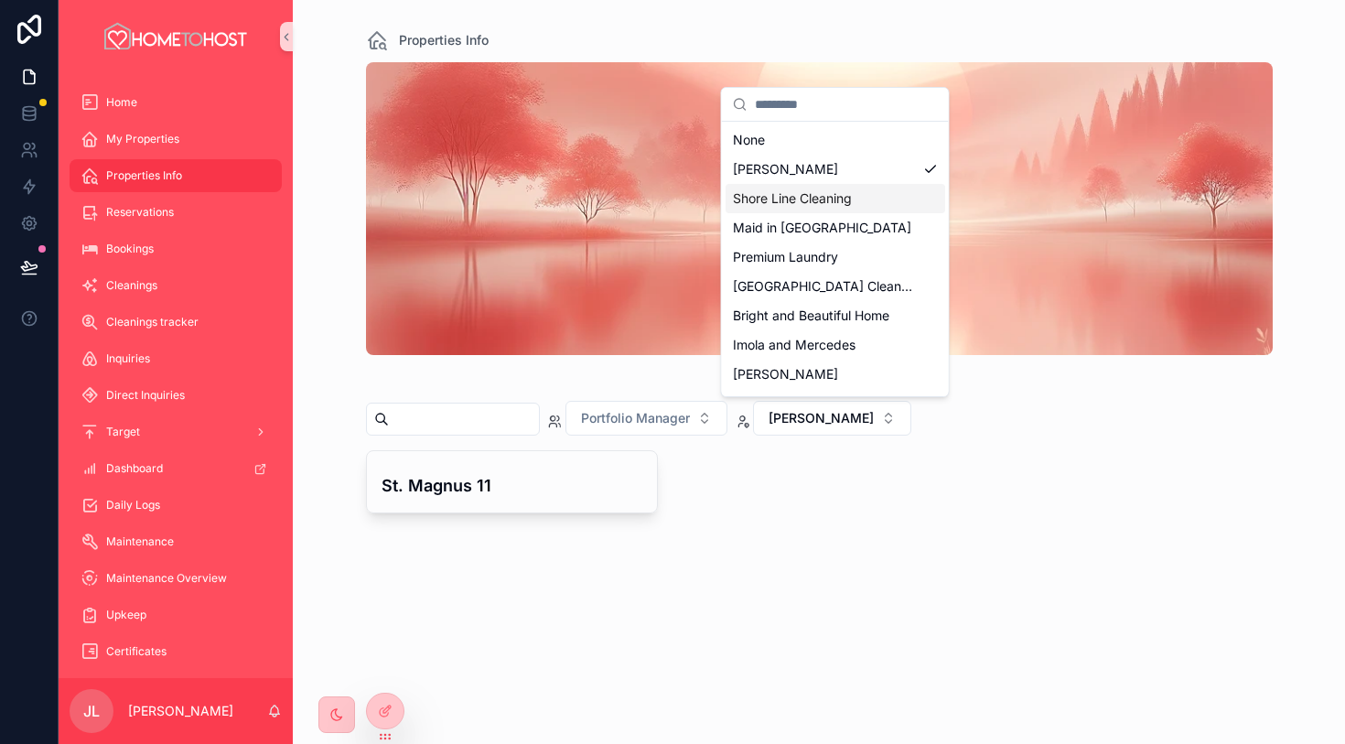
click at [845, 200] on span "Shore Line Cleaning" at bounding box center [792, 198] width 119 height 18
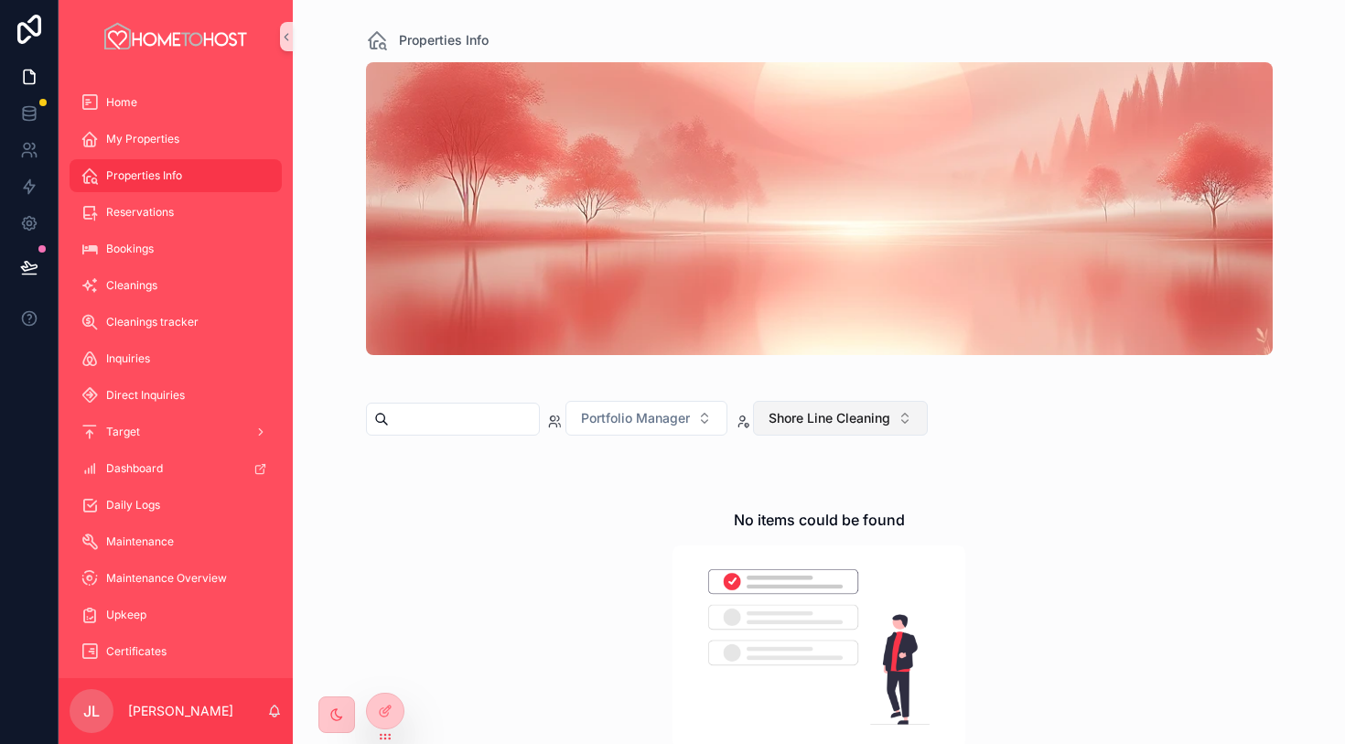
click at [871, 414] on span "Shore Line Cleaning" at bounding box center [830, 418] width 122 height 18
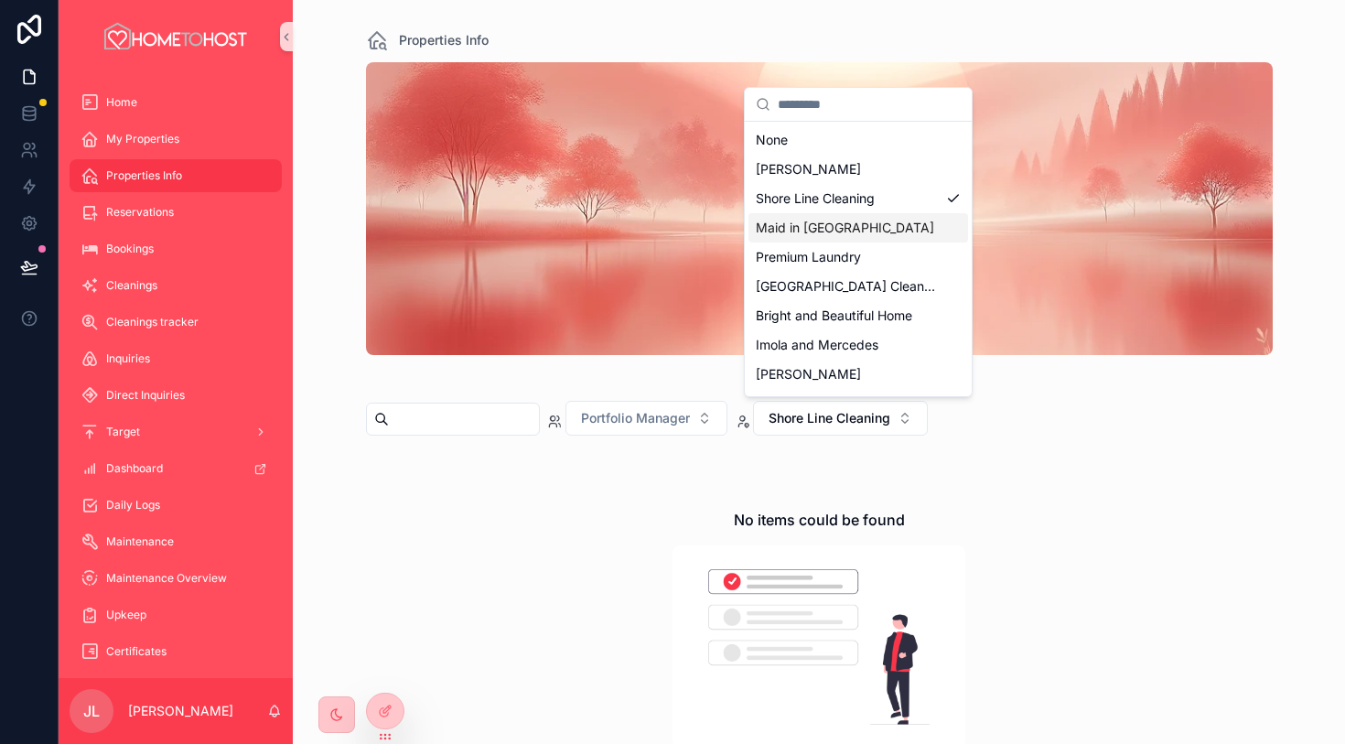
click at [909, 229] on div "Maid in [GEOGRAPHIC_DATA]" at bounding box center [859, 227] width 220 height 29
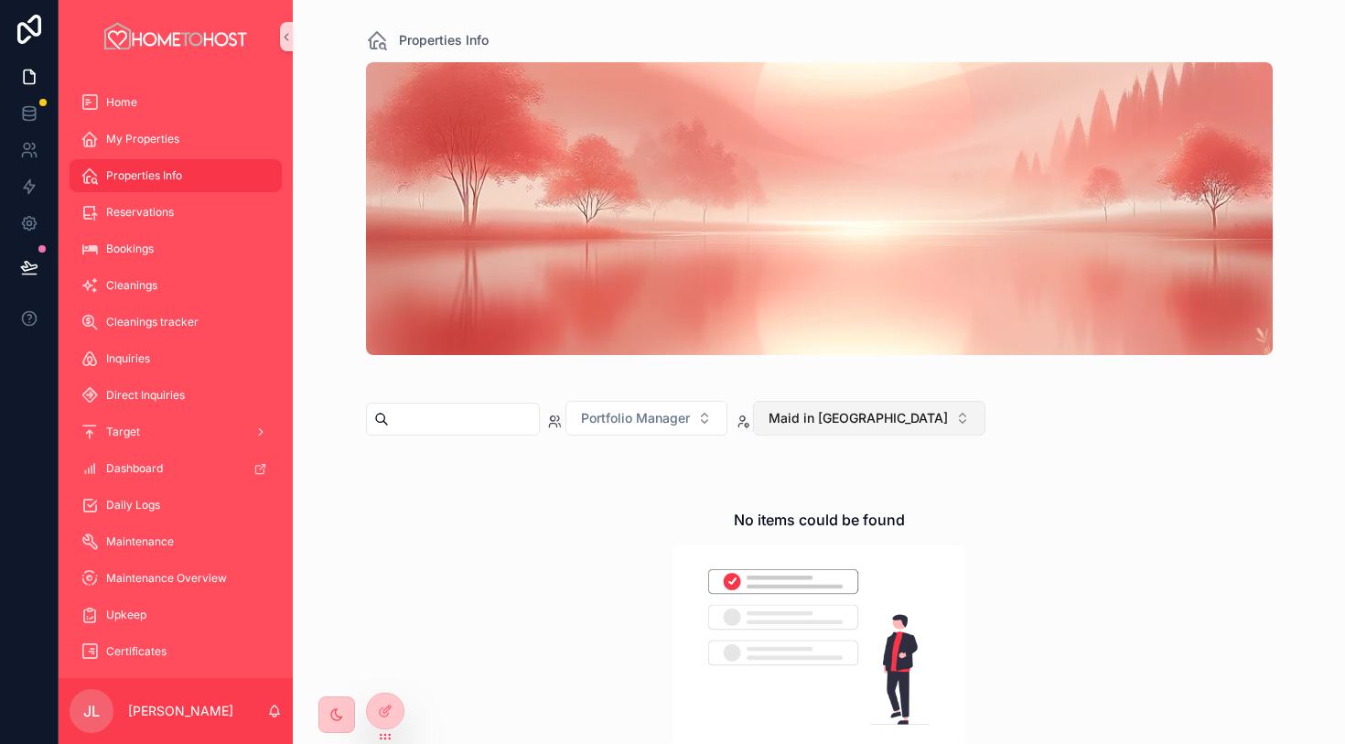
click at [855, 428] on button "Maid in [GEOGRAPHIC_DATA]" at bounding box center [869, 418] width 232 height 35
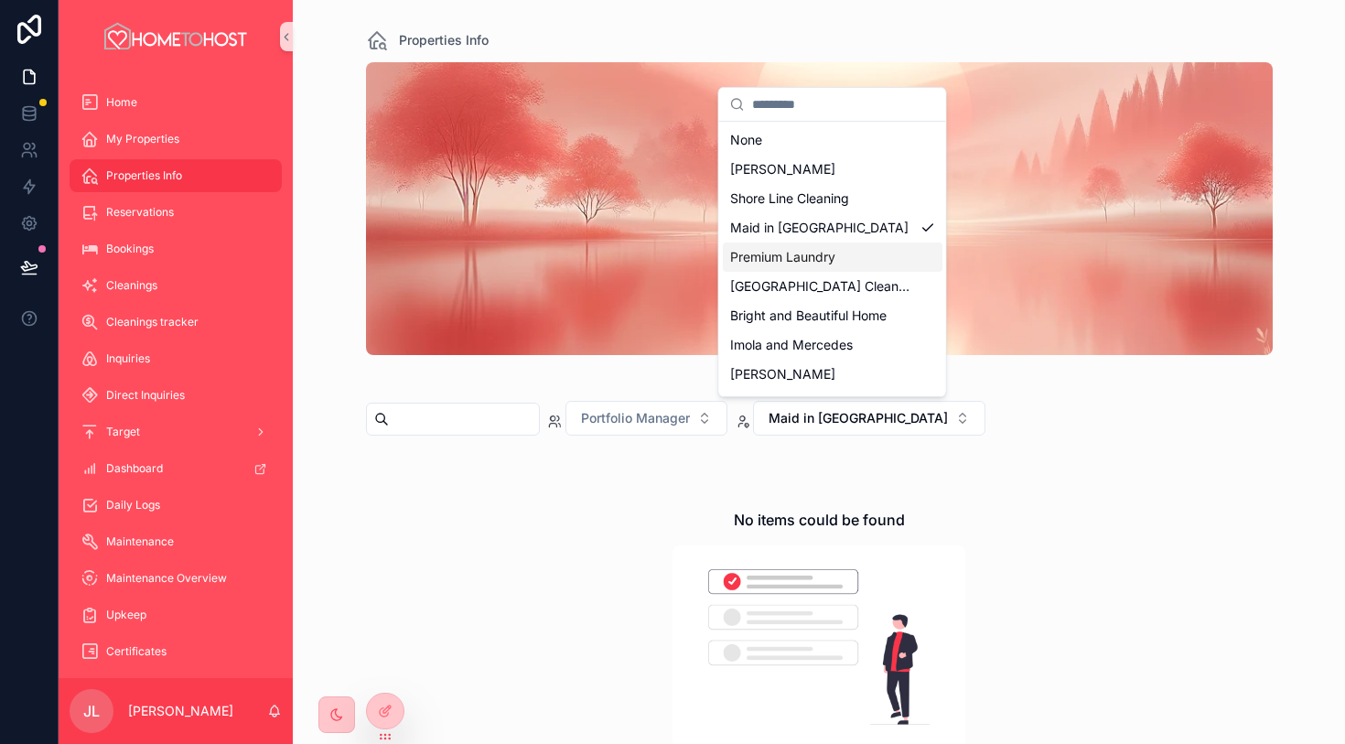
click at [881, 262] on div "Premium Laundry" at bounding box center [833, 257] width 220 height 29
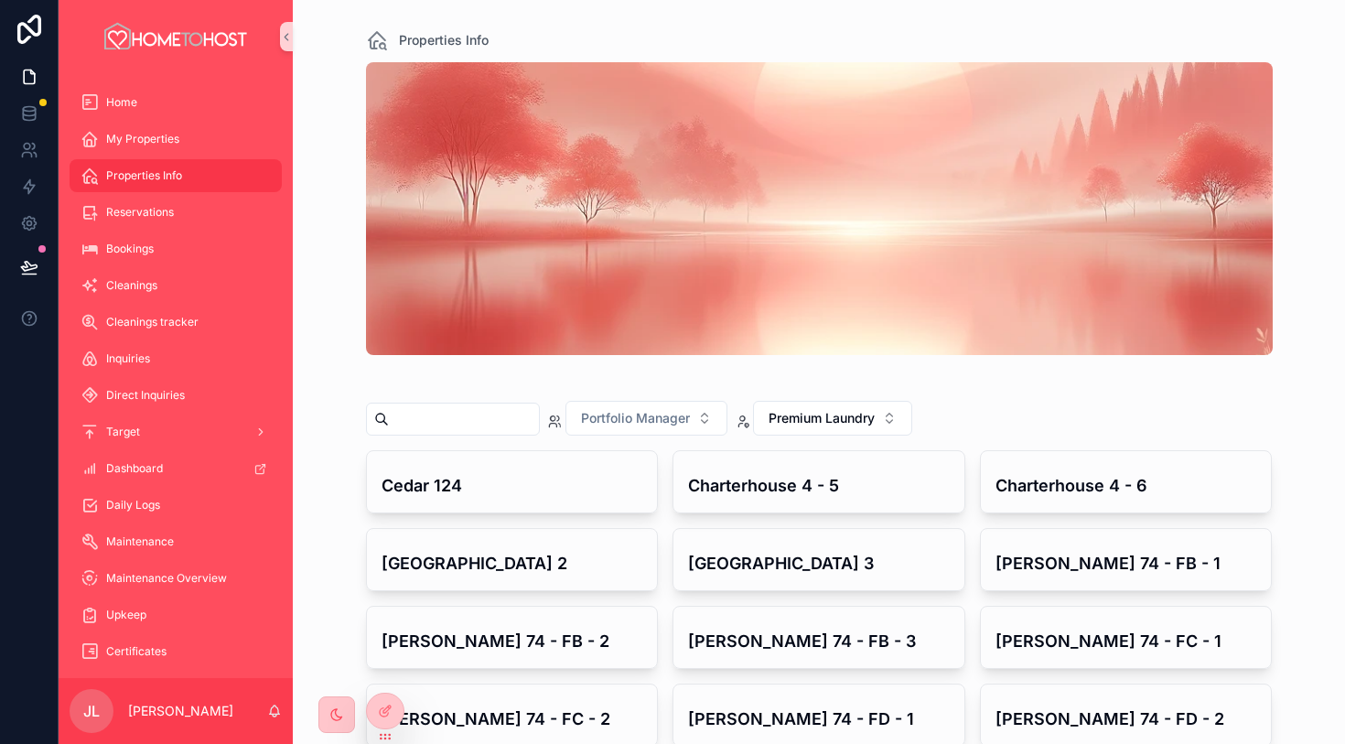
scroll to position [51, 0]
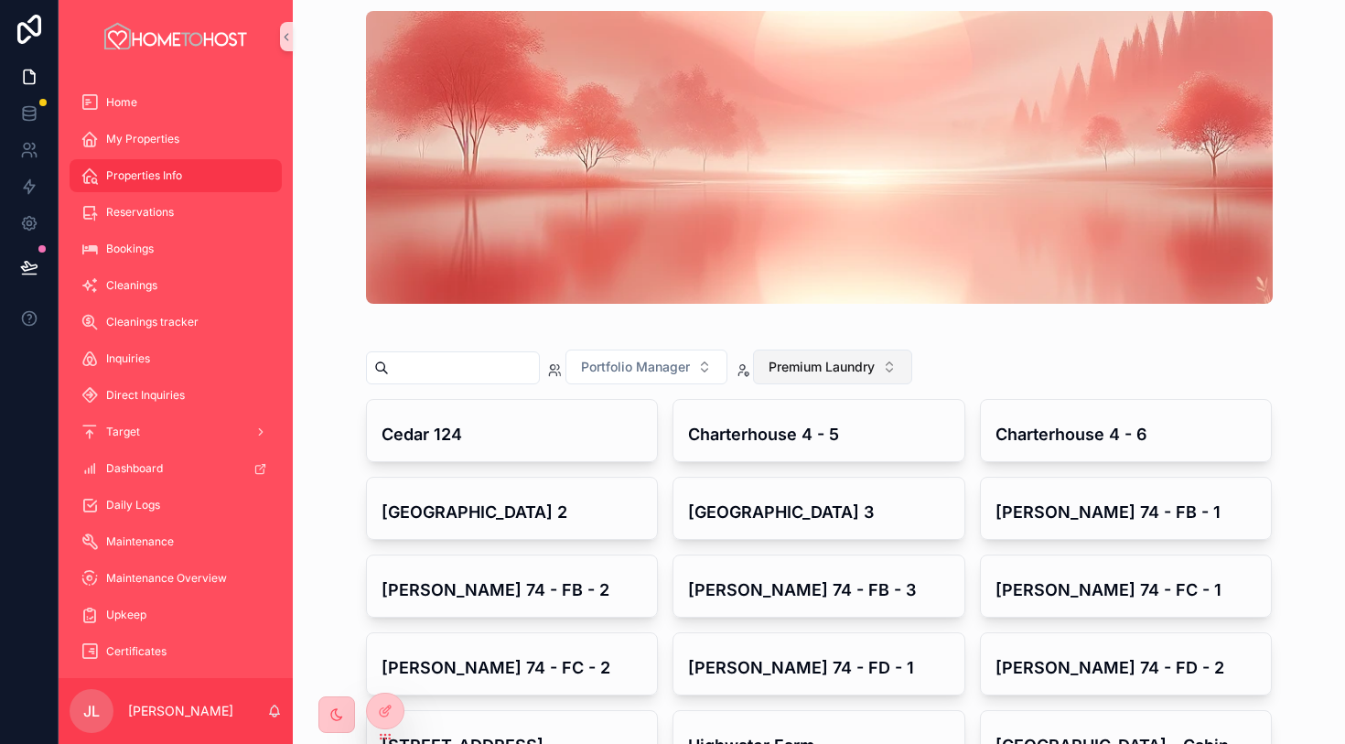
click at [863, 368] on span "Premium Laundry" at bounding box center [822, 367] width 106 height 18
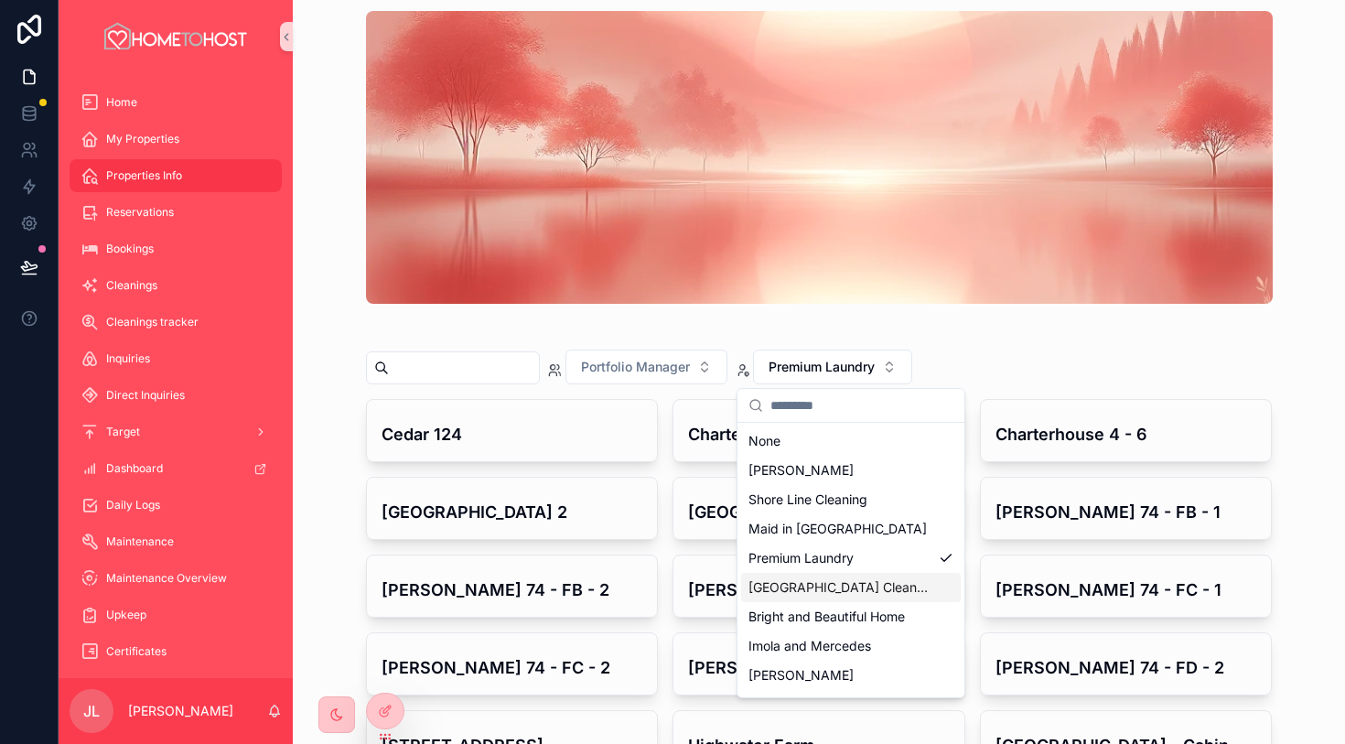
click at [911, 597] on div "[GEOGRAPHIC_DATA] Cleans [PERSON_NAME]" at bounding box center [851, 587] width 220 height 29
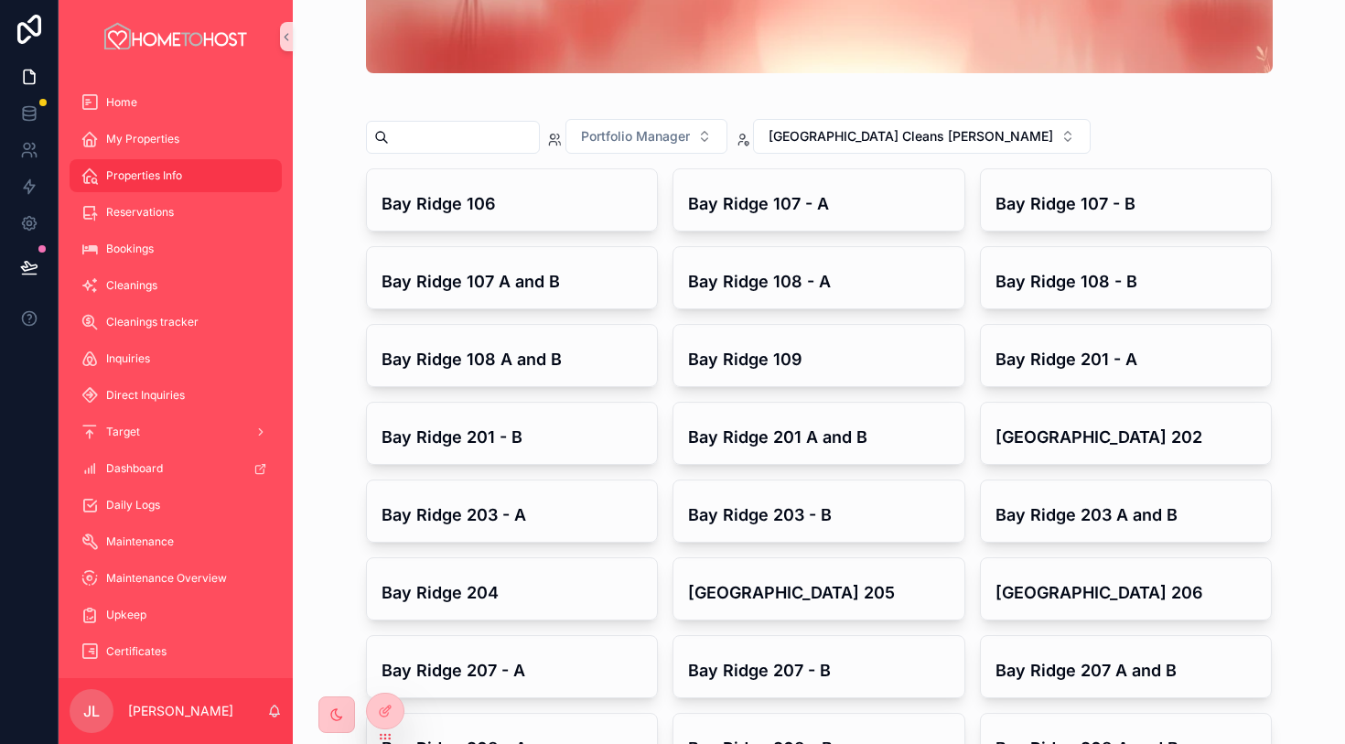
scroll to position [265, 0]
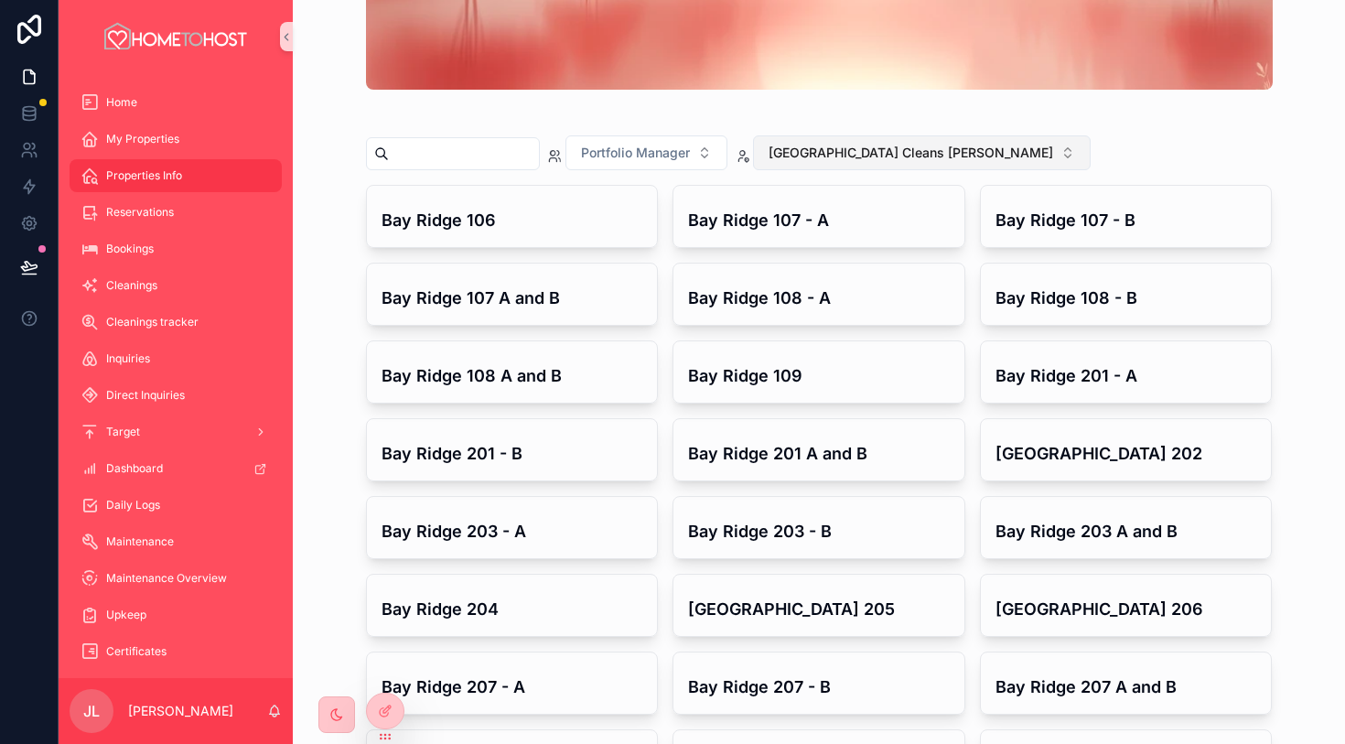
click at [868, 154] on span "[GEOGRAPHIC_DATA] Cleans [PERSON_NAME]" at bounding box center [911, 153] width 285 height 18
click at [1054, 153] on div "Portfolio Manager [GEOGRAPHIC_DATA] Cleans [PERSON_NAME]" at bounding box center [819, 156] width 907 height 57
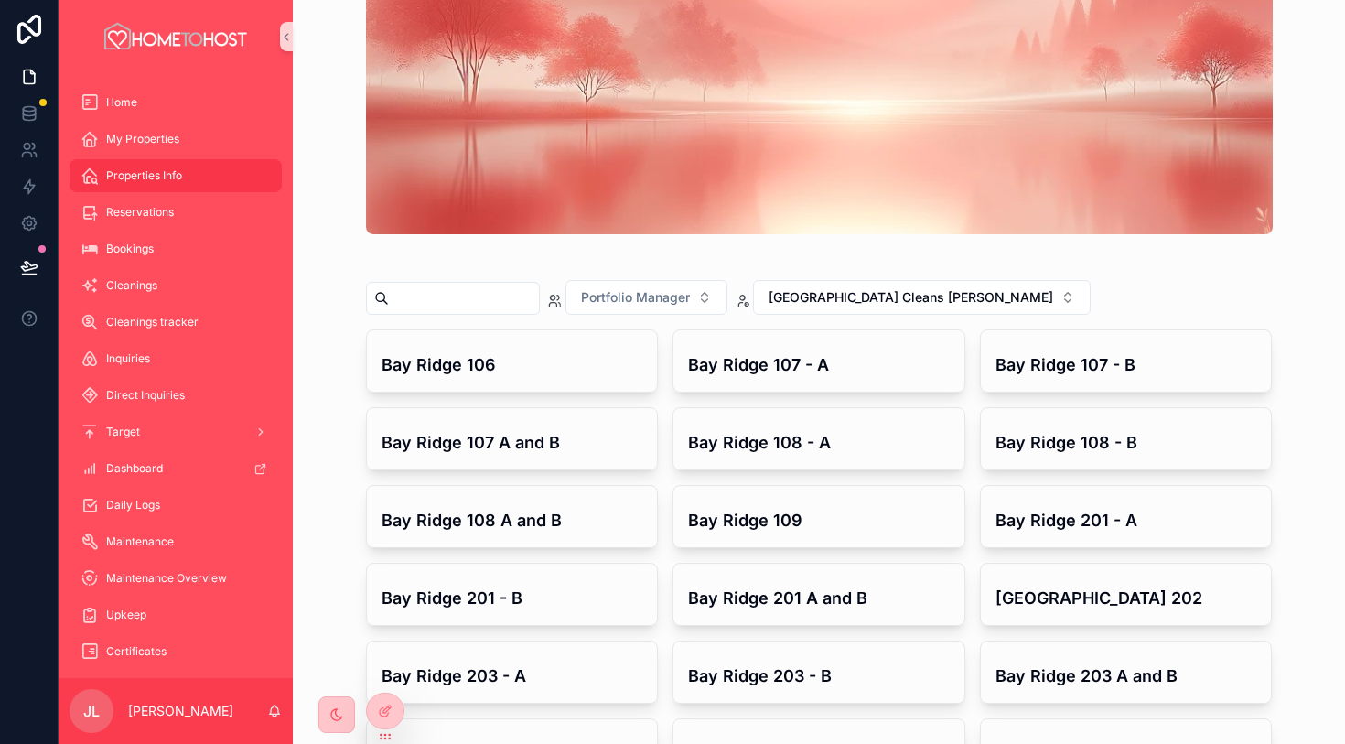
scroll to position [0, 0]
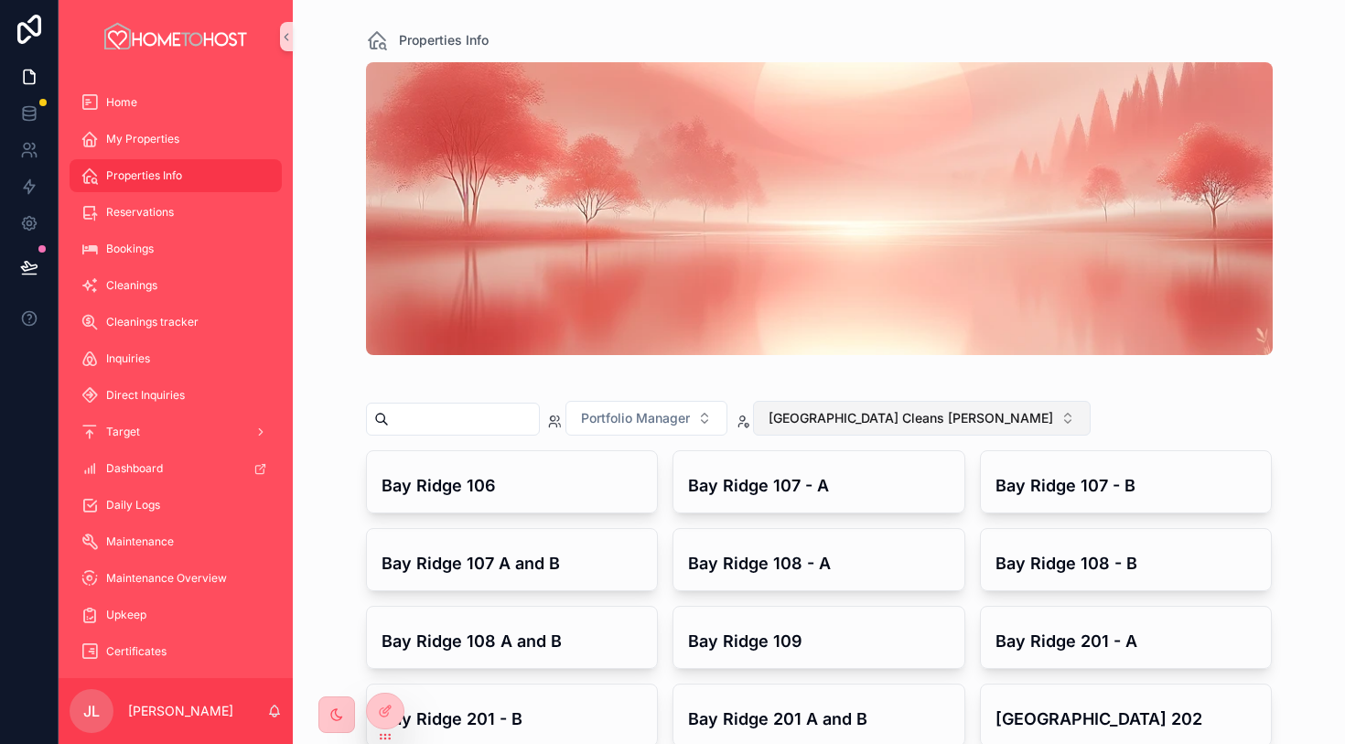
click at [913, 430] on button "[GEOGRAPHIC_DATA] Cleans [PERSON_NAME]" at bounding box center [922, 418] width 338 height 35
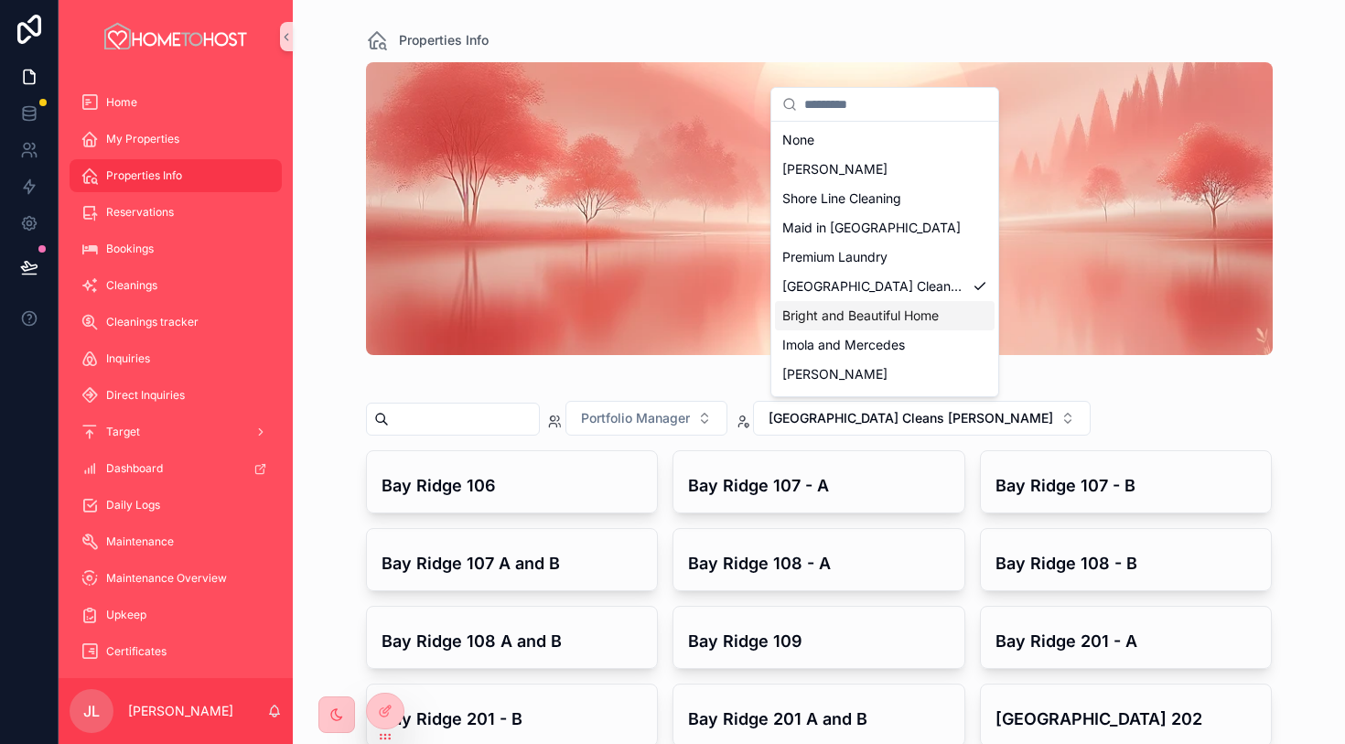
click at [914, 318] on span "Bright and Beautiful Home" at bounding box center [861, 316] width 157 height 18
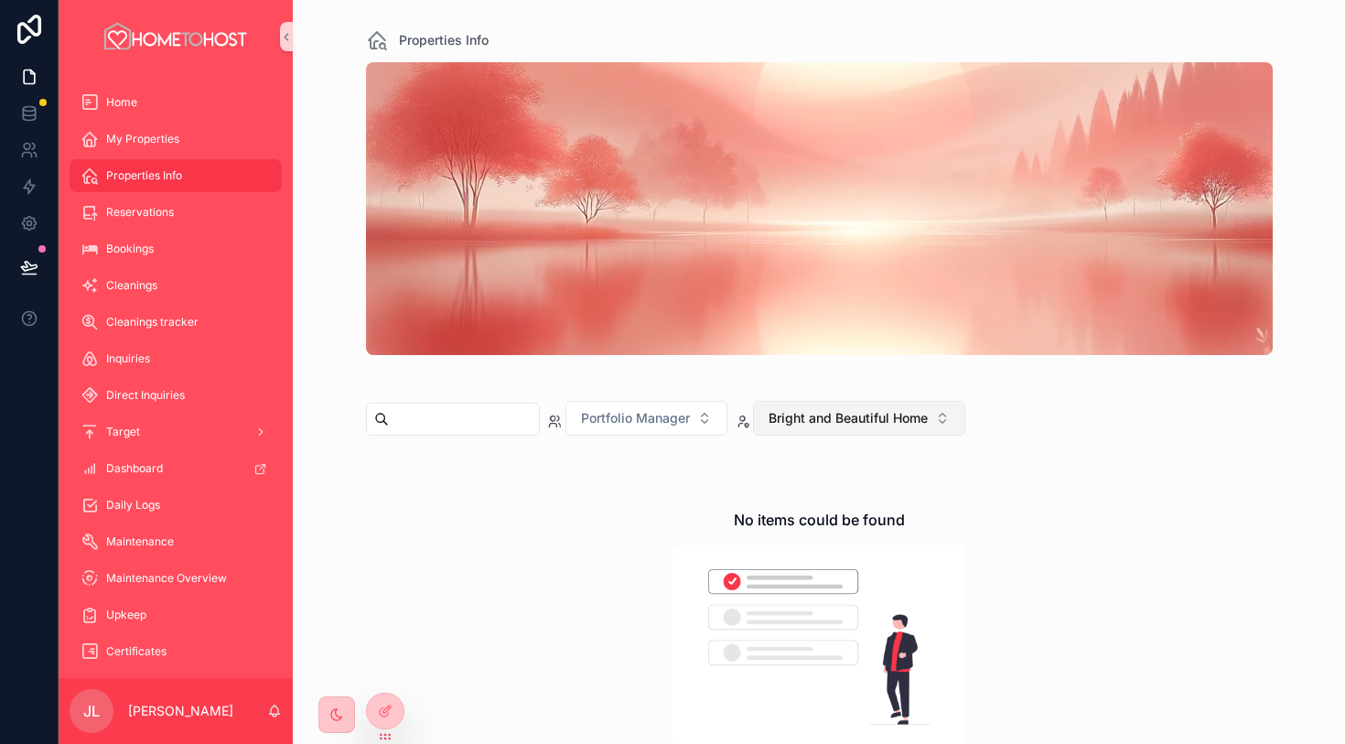
click at [855, 416] on span "Bright and Beautiful Home" at bounding box center [848, 418] width 159 height 18
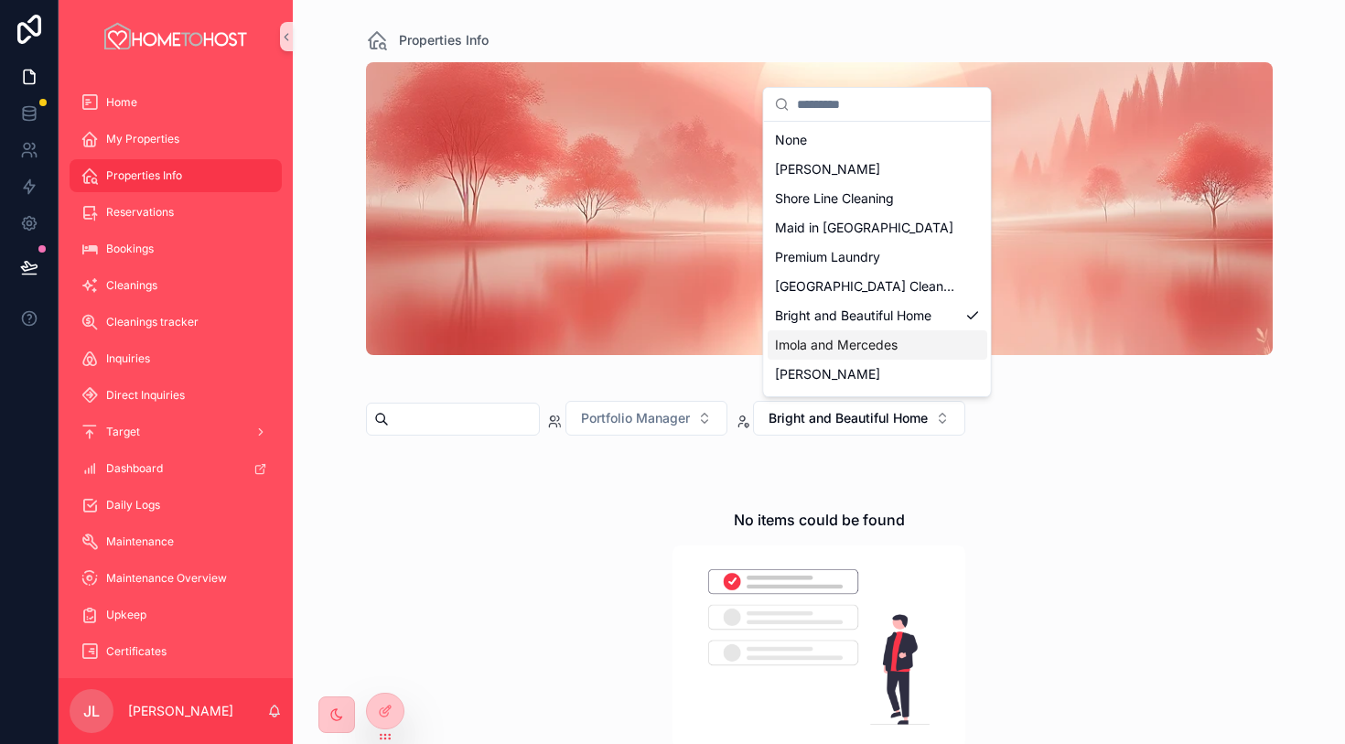
click at [912, 341] on div "Imola and Mercedes" at bounding box center [878, 344] width 220 height 29
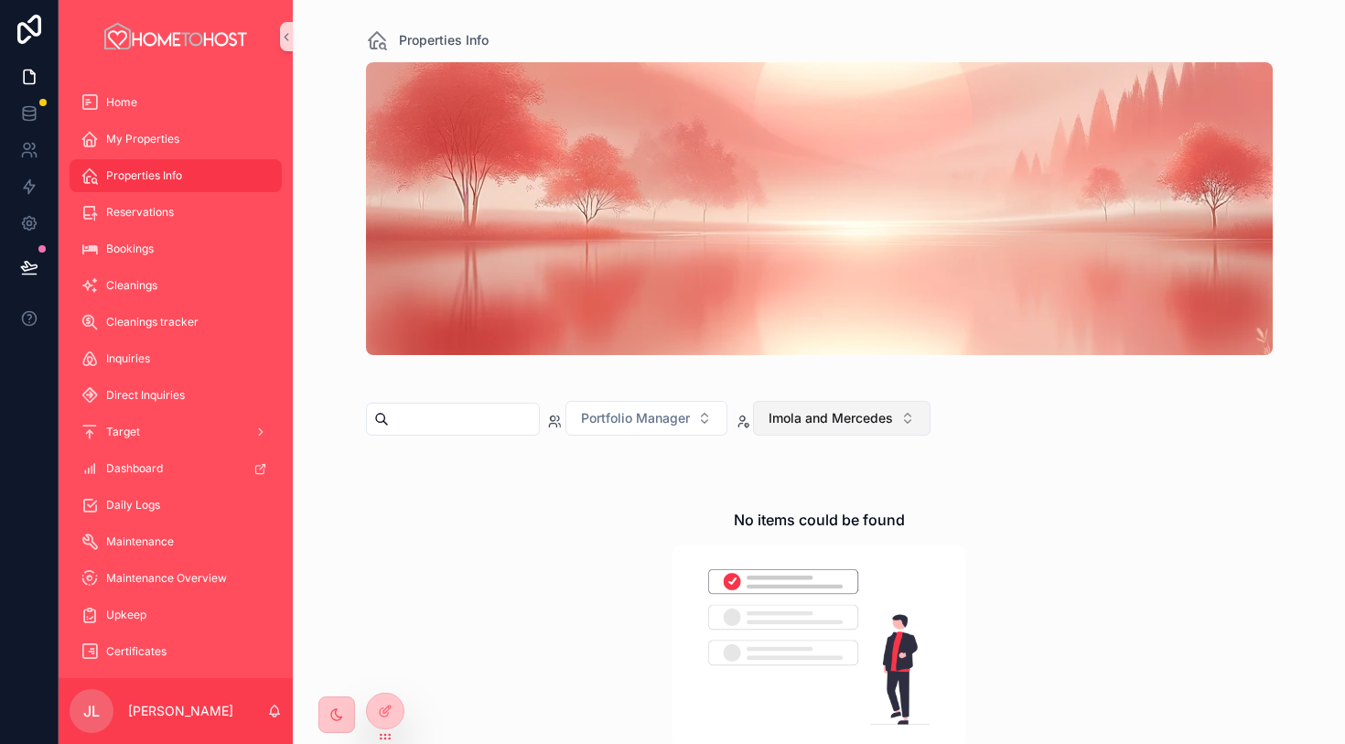
click at [890, 407] on button "Imola and Mercedes" at bounding box center [842, 418] width 178 height 35
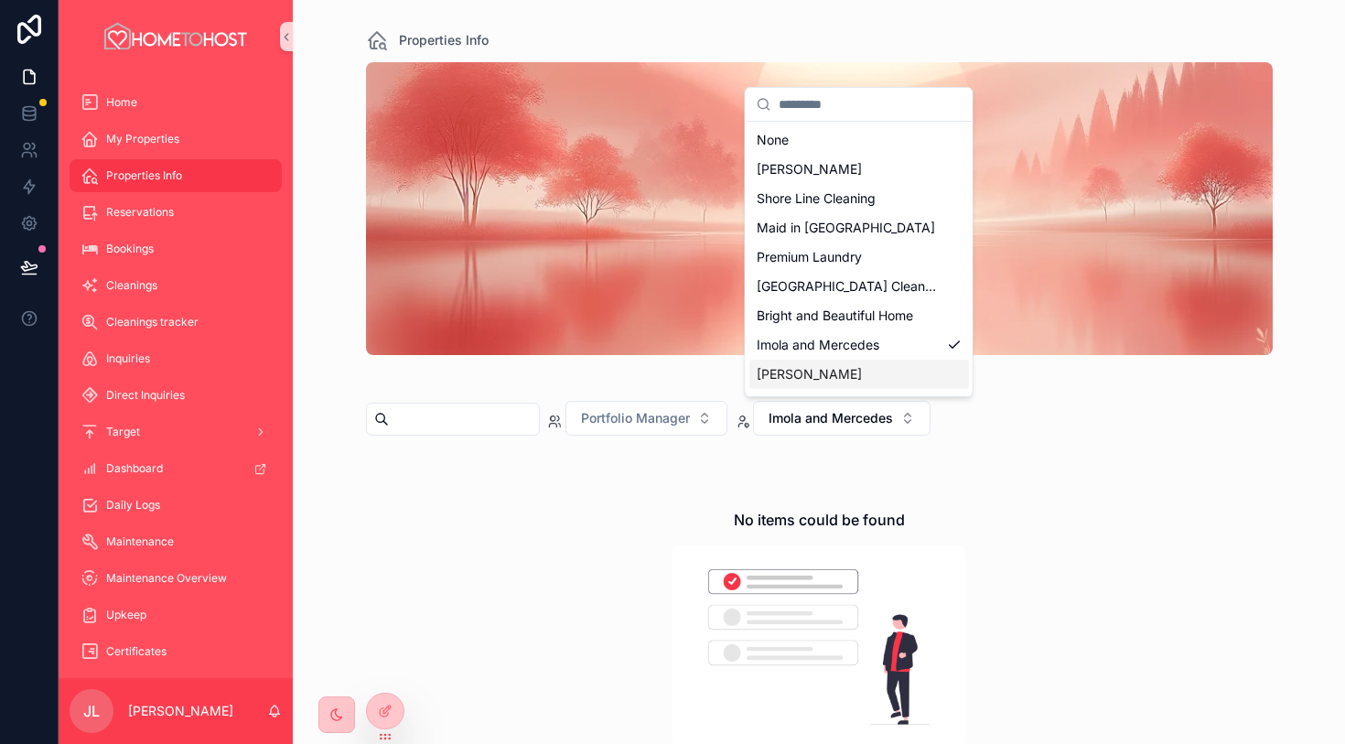
click at [894, 368] on div "[PERSON_NAME]" at bounding box center [860, 374] width 220 height 29
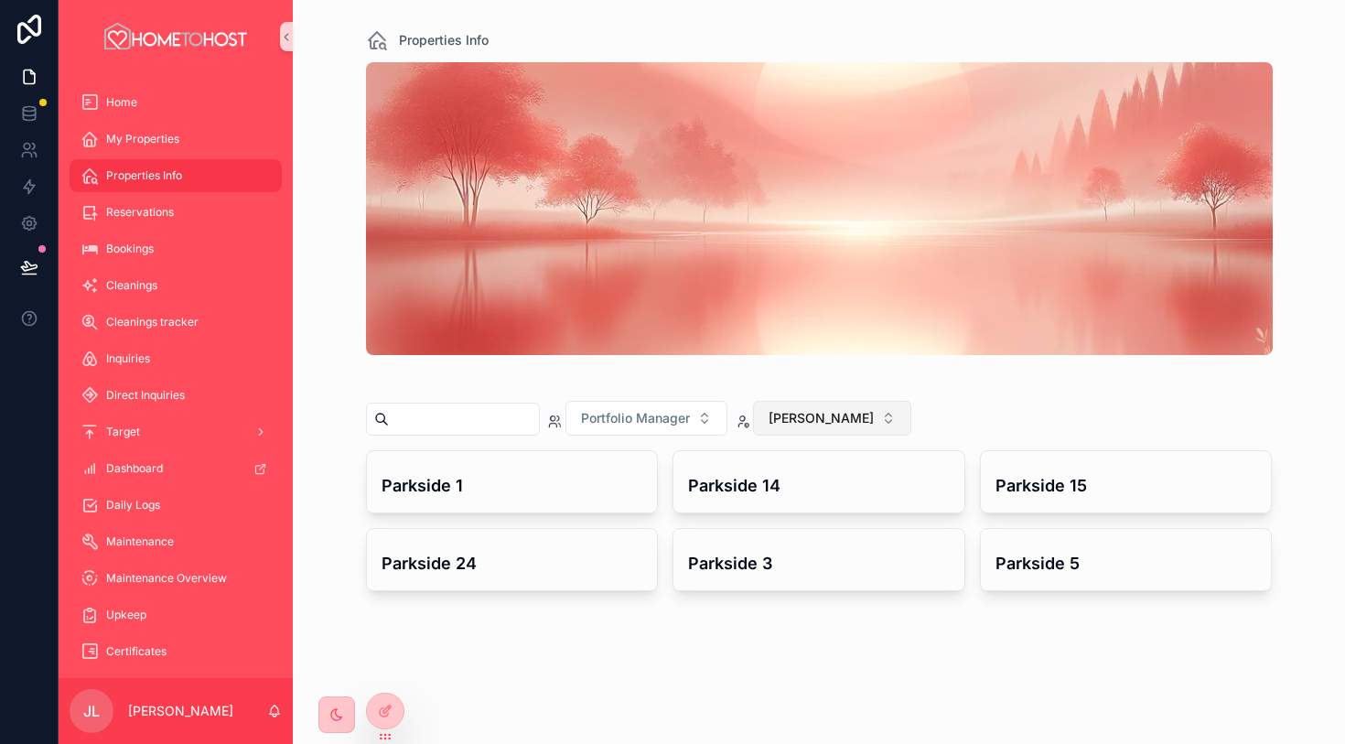
click at [808, 419] on span "[PERSON_NAME]" at bounding box center [821, 418] width 105 height 18
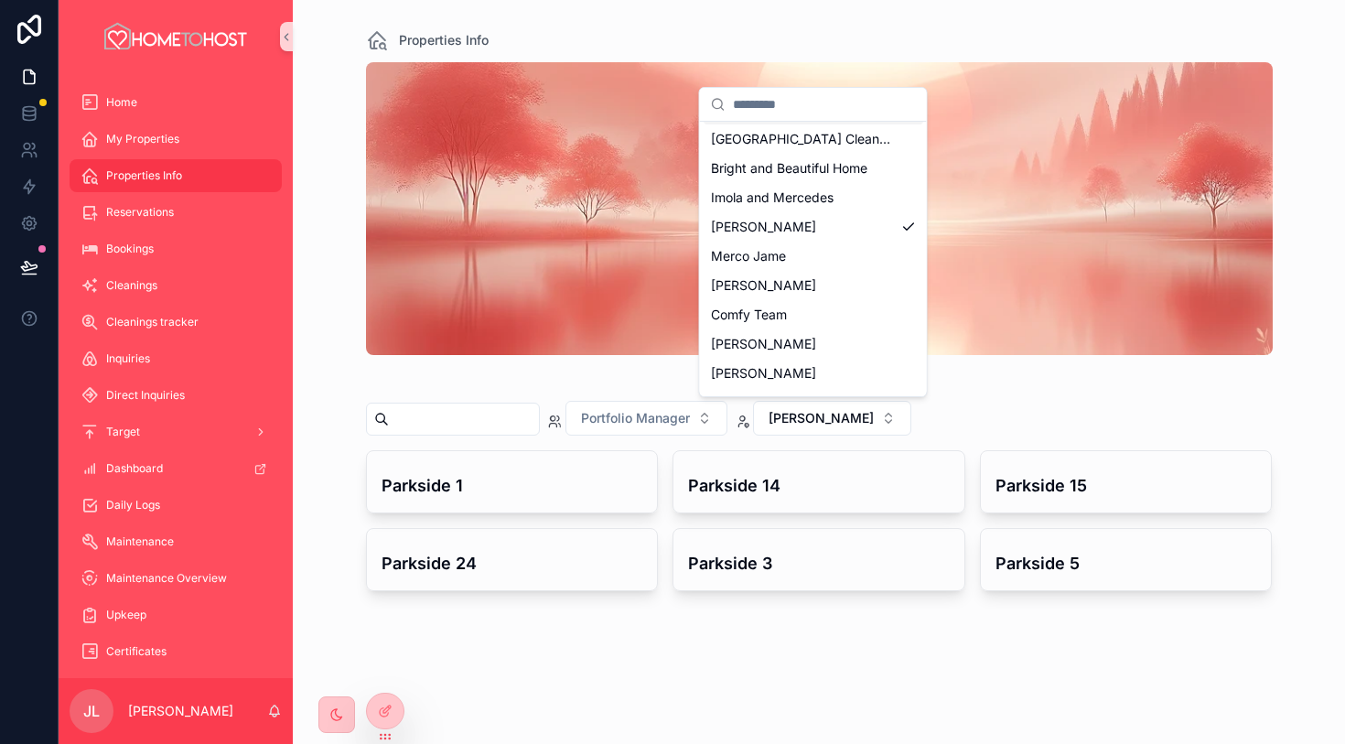
scroll to position [148, 0]
click at [833, 254] on div "Merco Jame" at bounding box center [814, 255] width 220 height 29
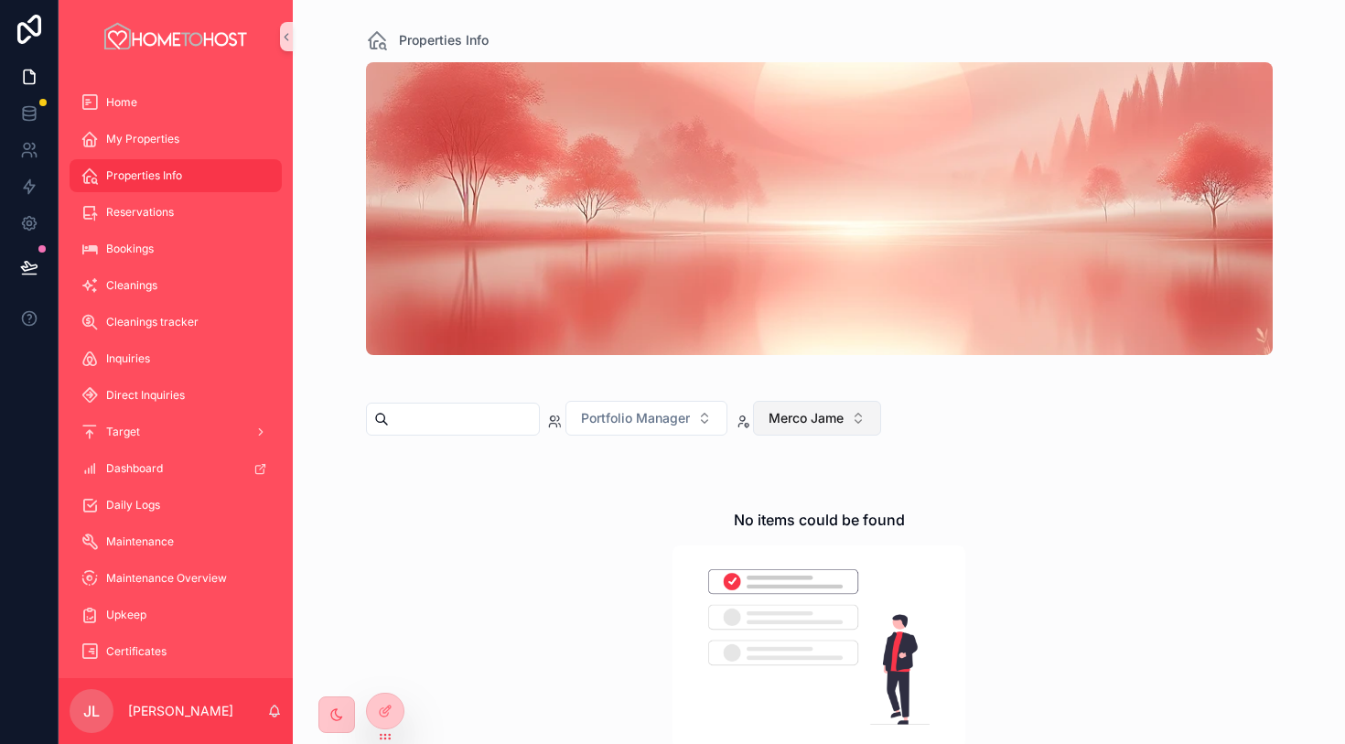
click at [831, 425] on span "Merco Jame" at bounding box center [806, 418] width 75 height 18
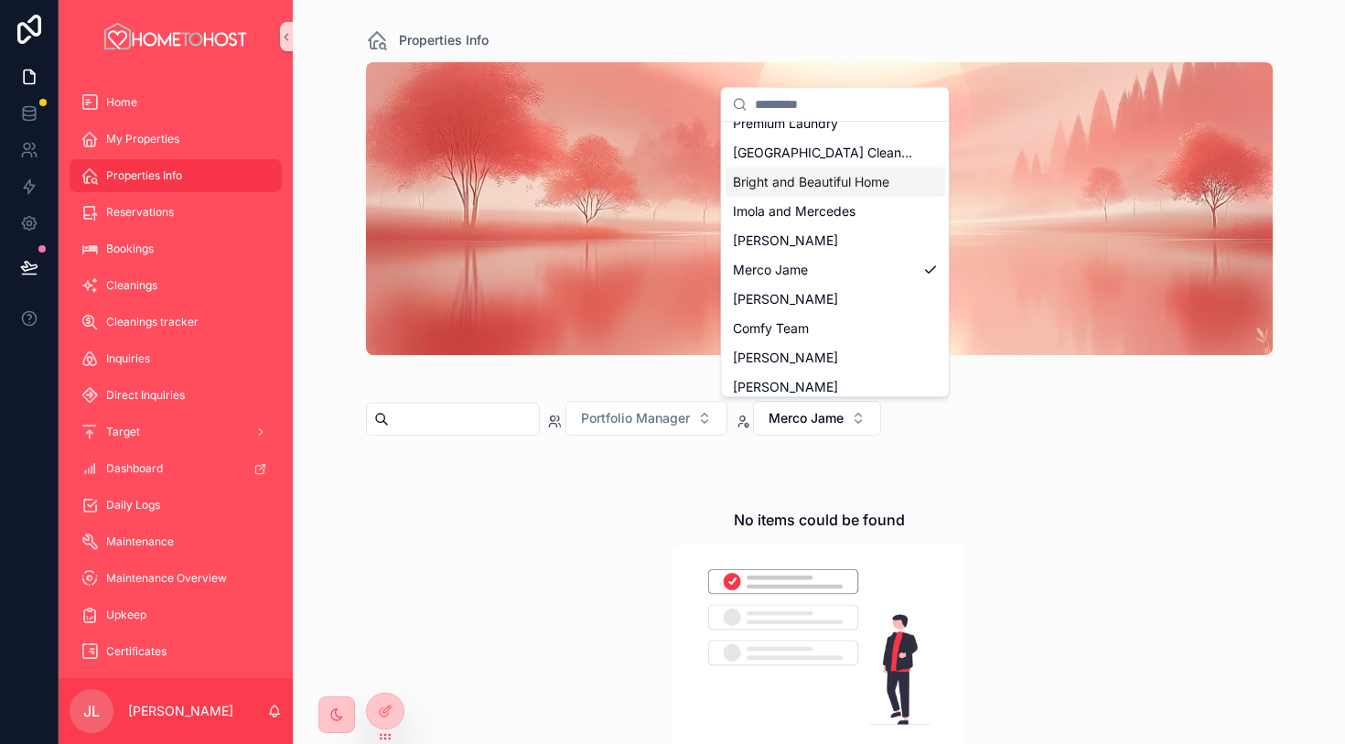
scroll to position [146, 0]
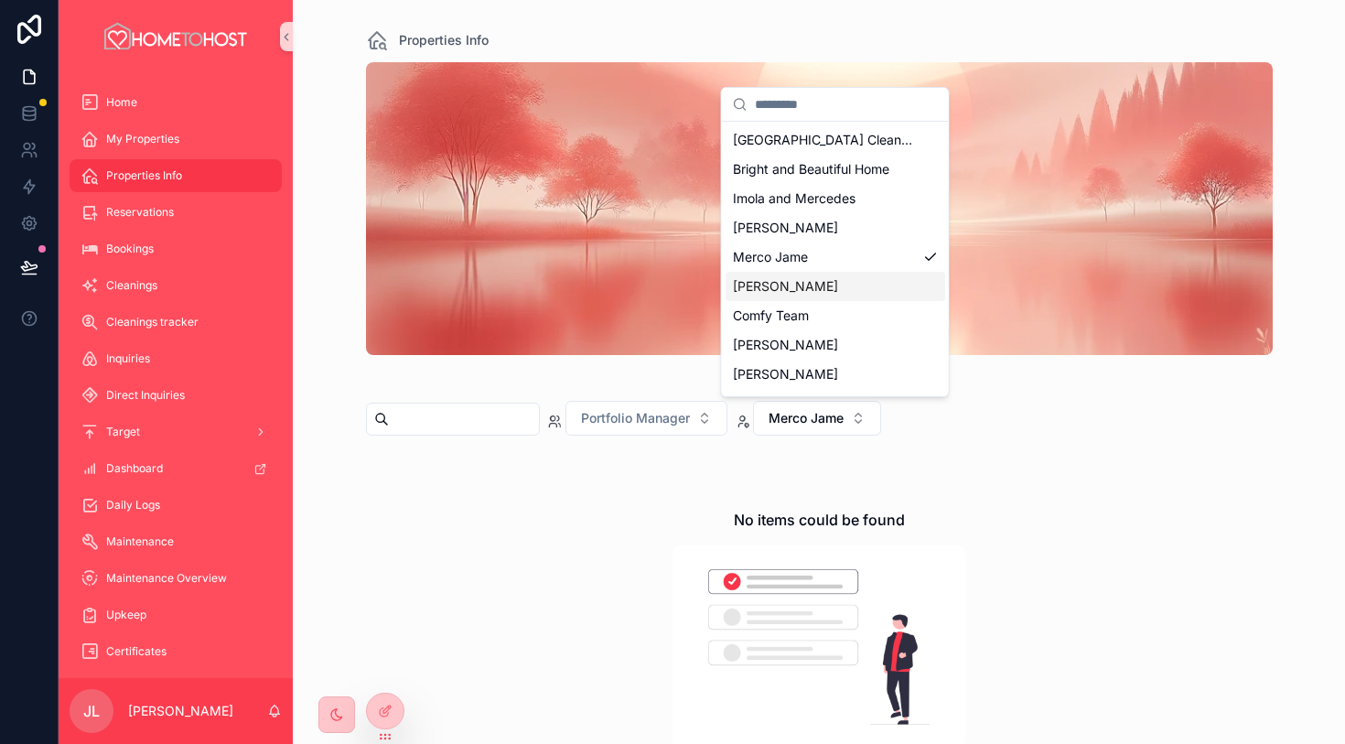
click at [848, 291] on div "[PERSON_NAME]" at bounding box center [836, 286] width 220 height 29
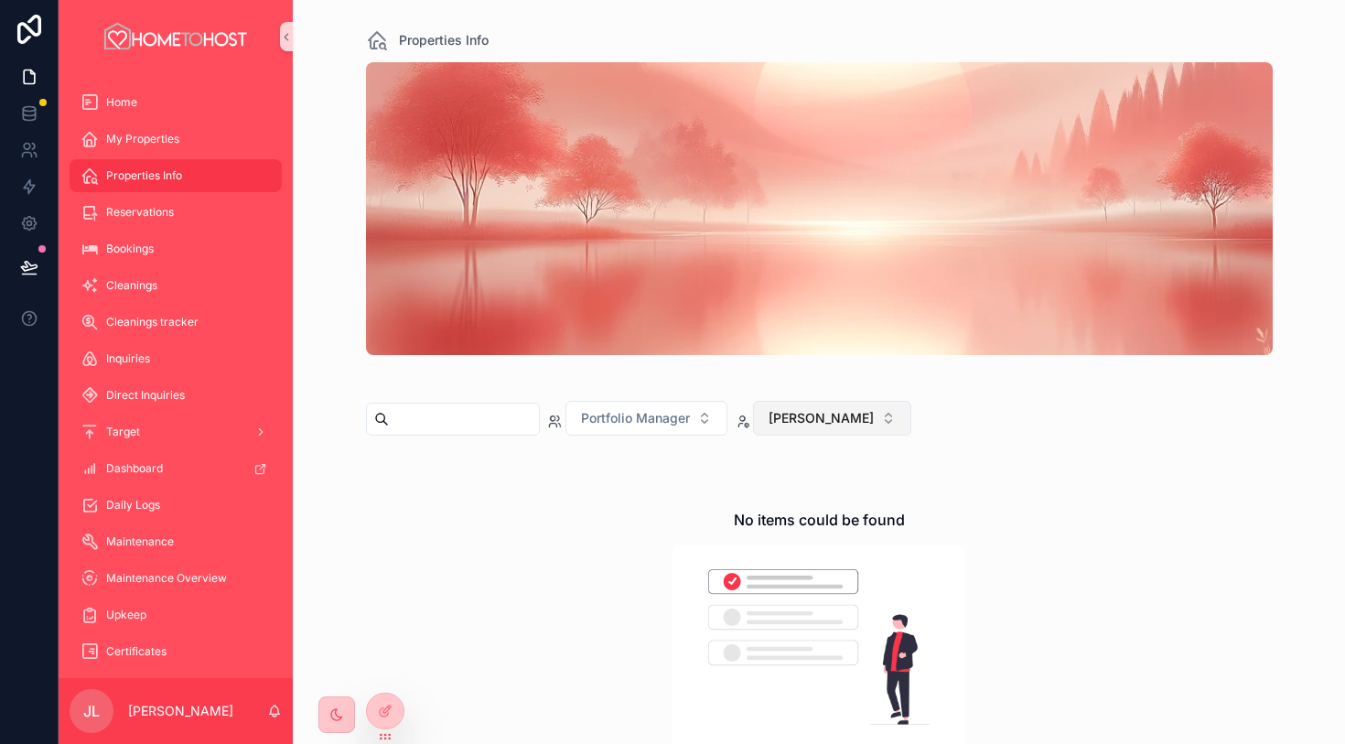
click at [837, 422] on span "[PERSON_NAME]" at bounding box center [821, 418] width 105 height 18
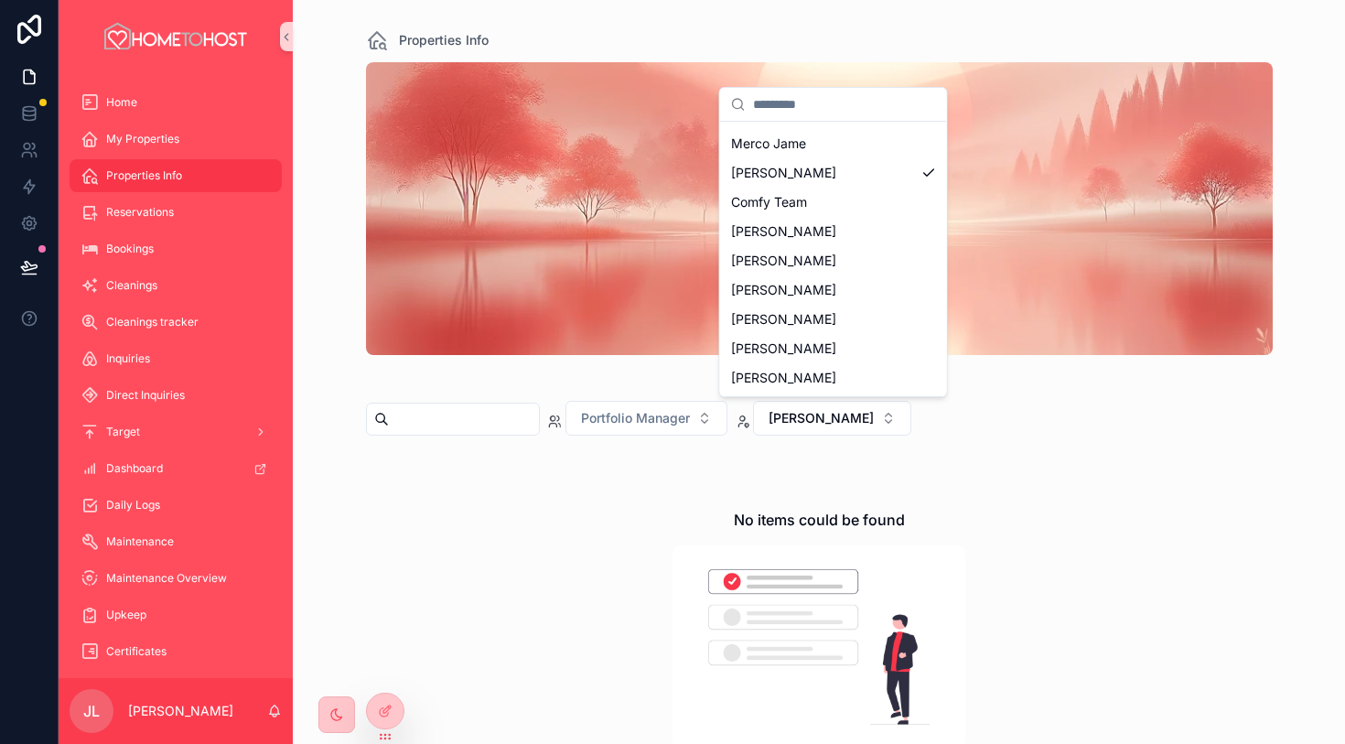
scroll to position [234, 0]
click at [865, 228] on div "Comfy Team" at bounding box center [834, 227] width 220 height 29
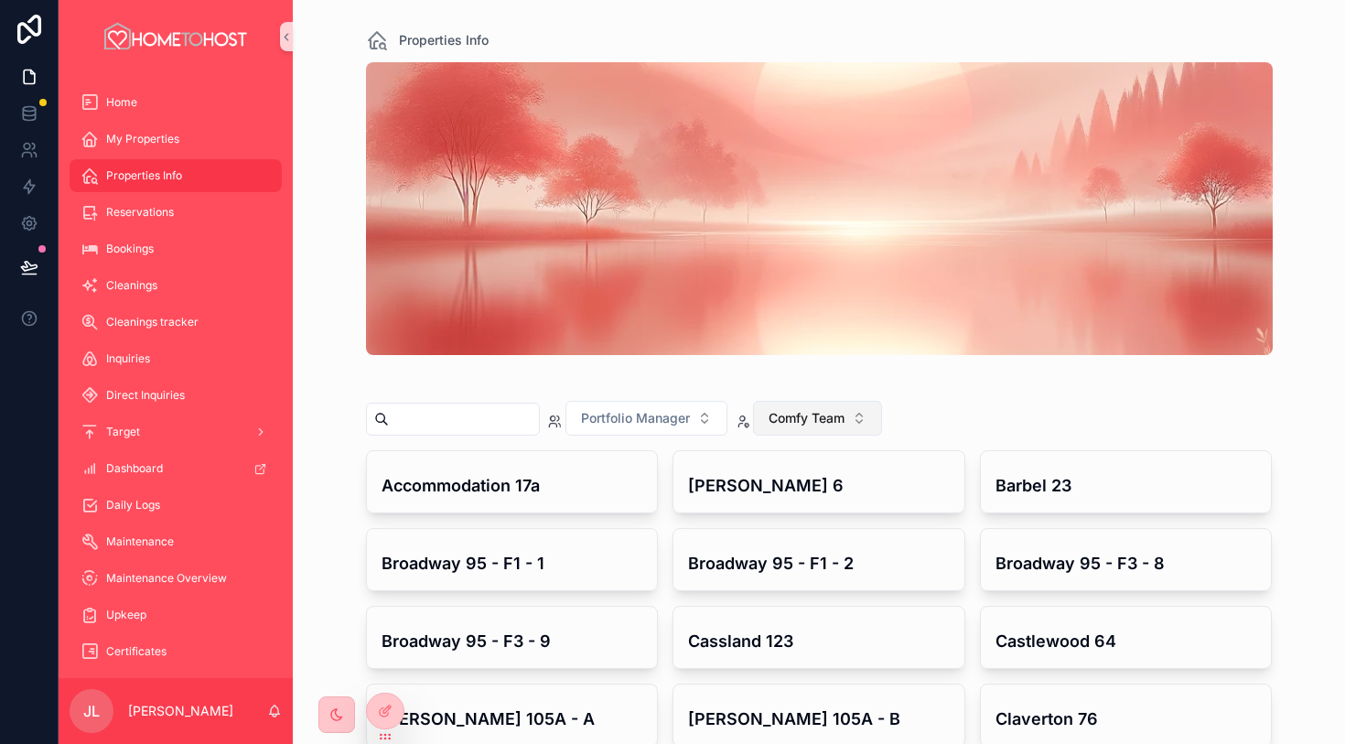
click at [845, 417] on span "Comfy Team" at bounding box center [807, 418] width 76 height 18
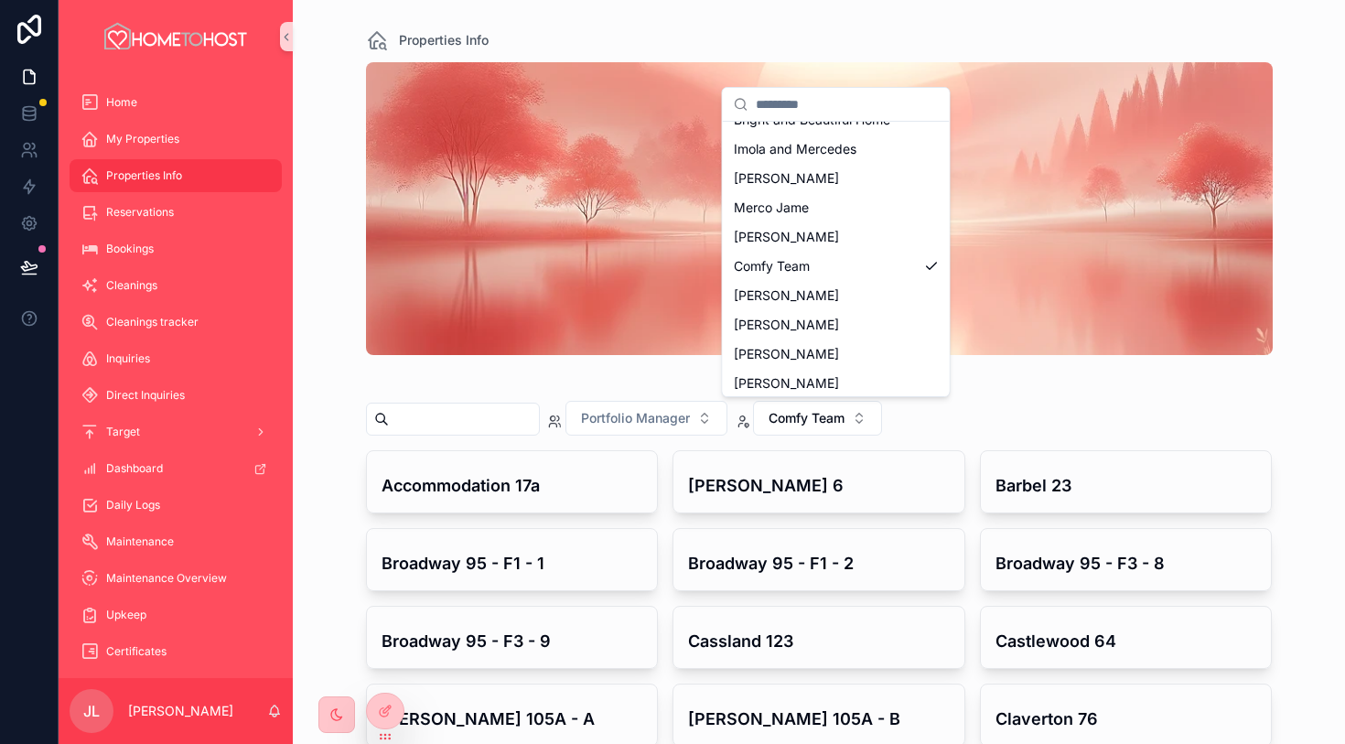
scroll to position [186, 0]
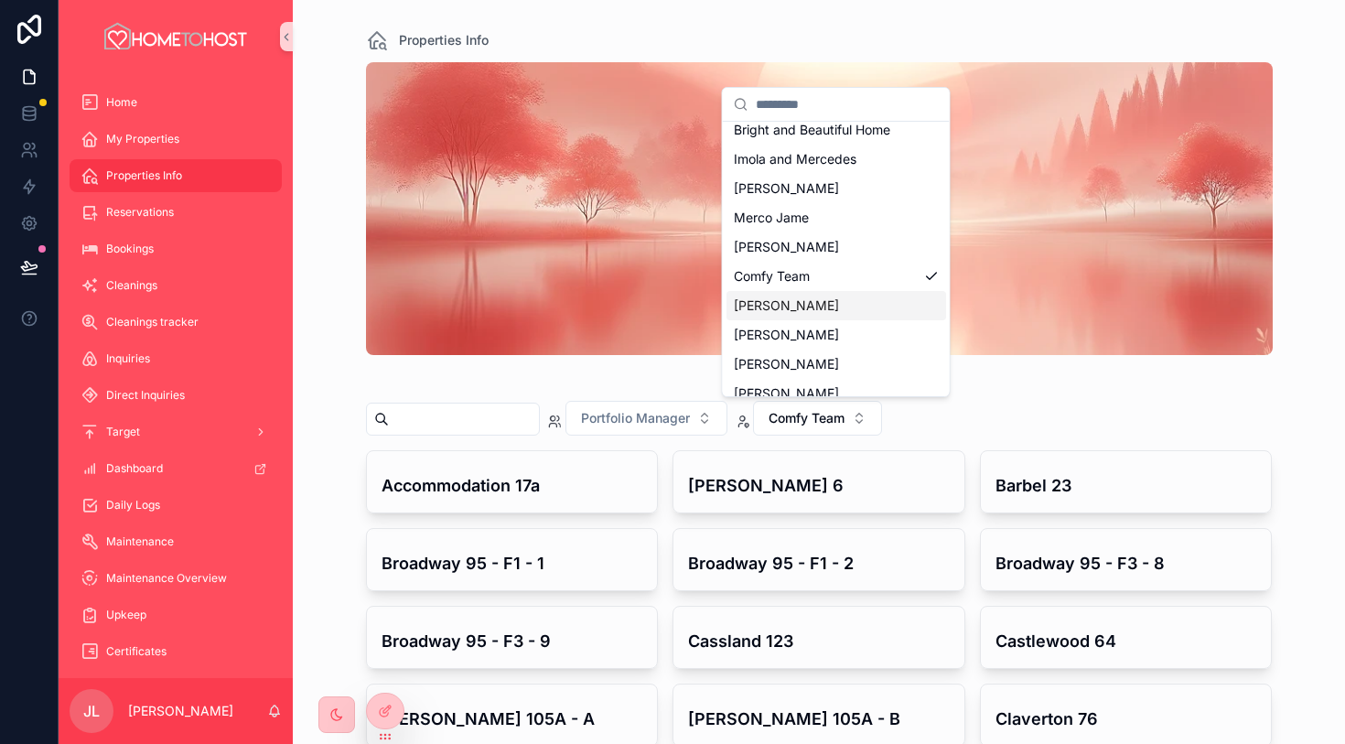
click at [874, 306] on div "[PERSON_NAME]" at bounding box center [837, 305] width 220 height 29
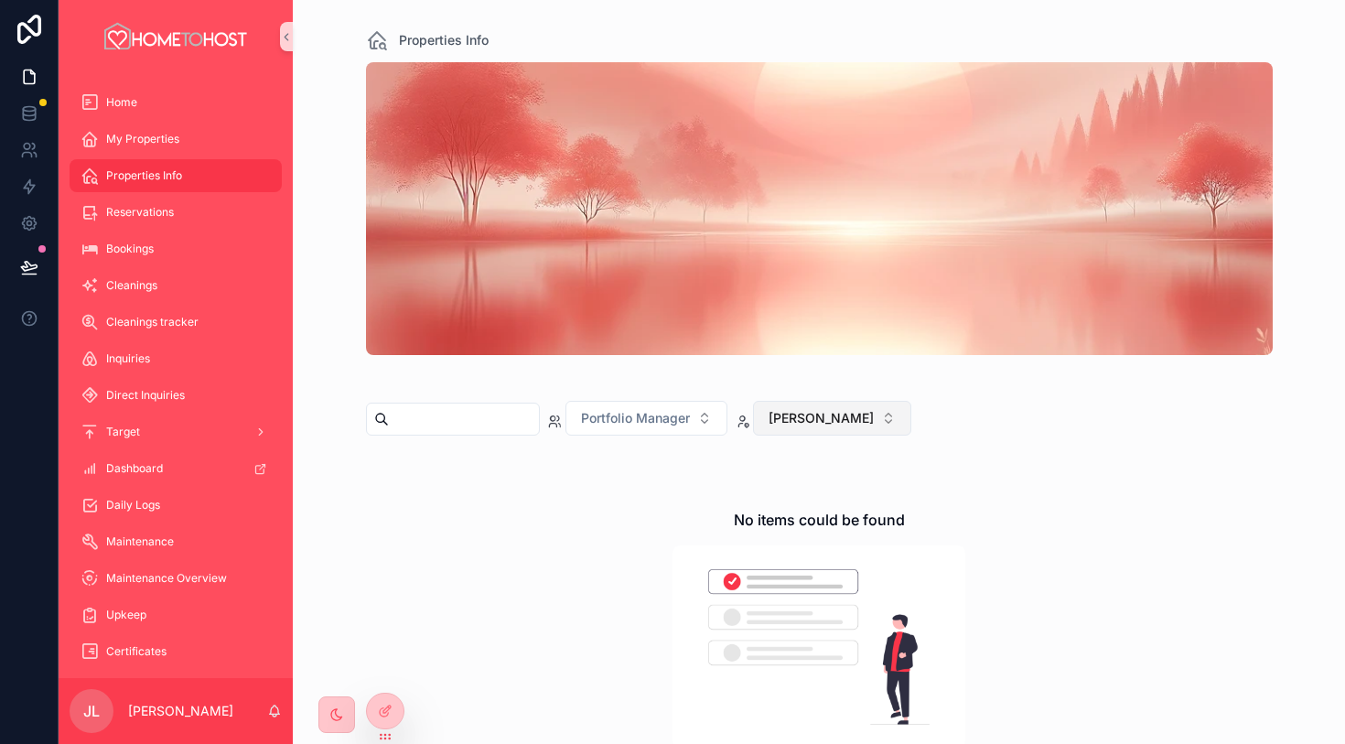
click at [854, 421] on span "[PERSON_NAME]" at bounding box center [821, 418] width 105 height 18
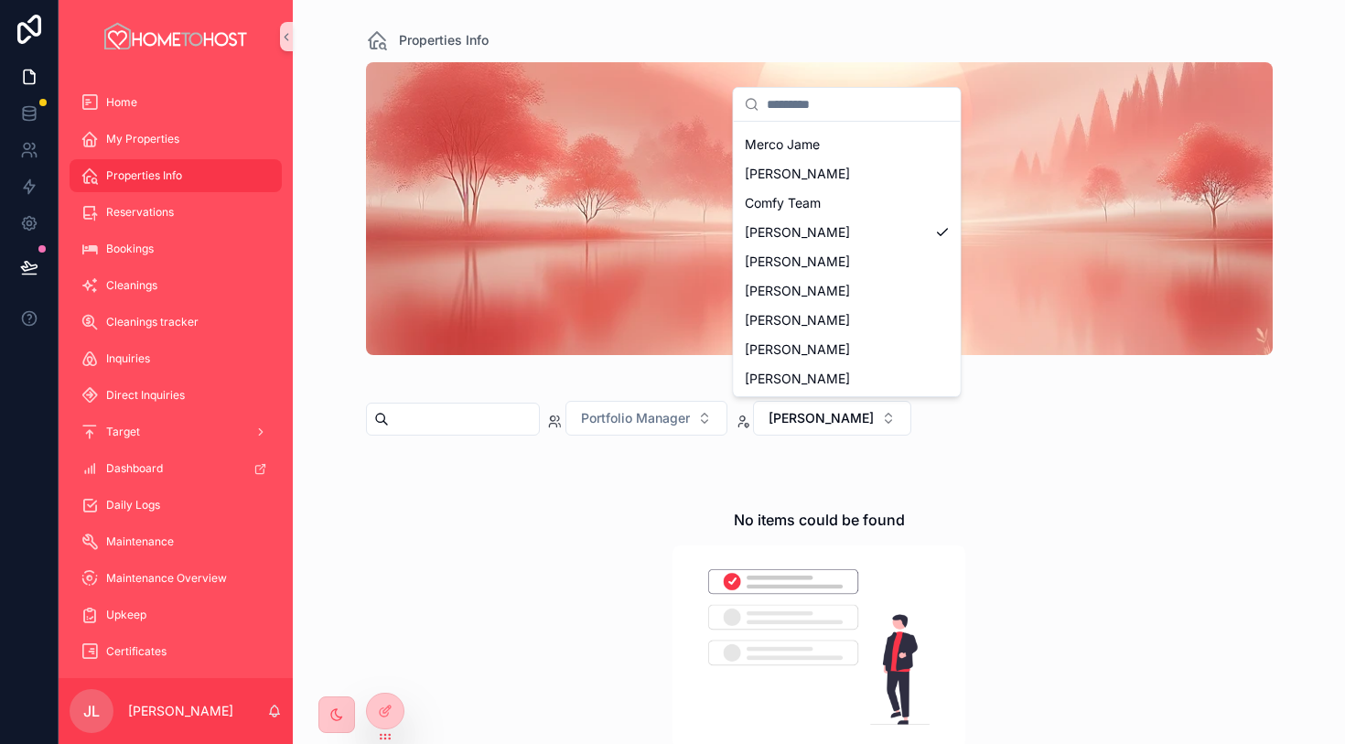
scroll to position [256, 0]
click at [870, 270] on div "[PERSON_NAME]" at bounding box center [848, 264] width 220 height 29
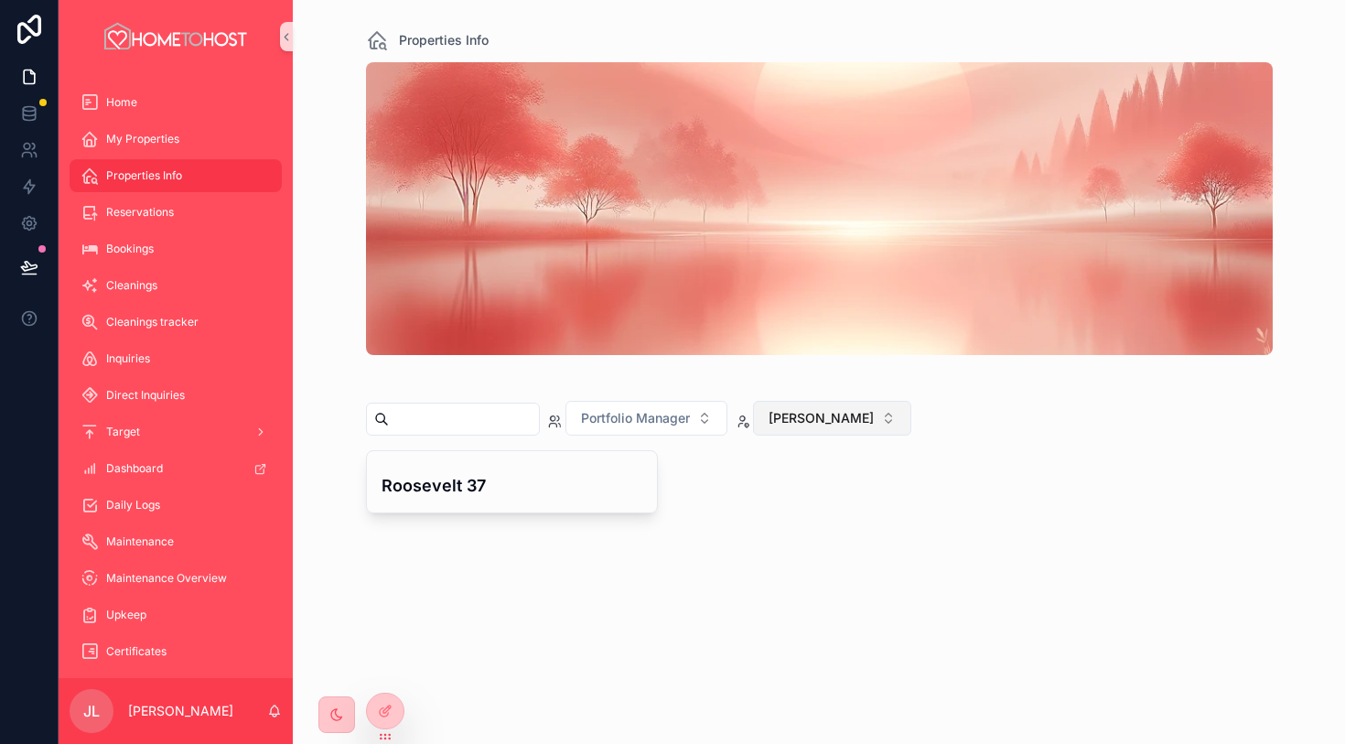
click at [866, 423] on span "[PERSON_NAME]" at bounding box center [821, 418] width 105 height 18
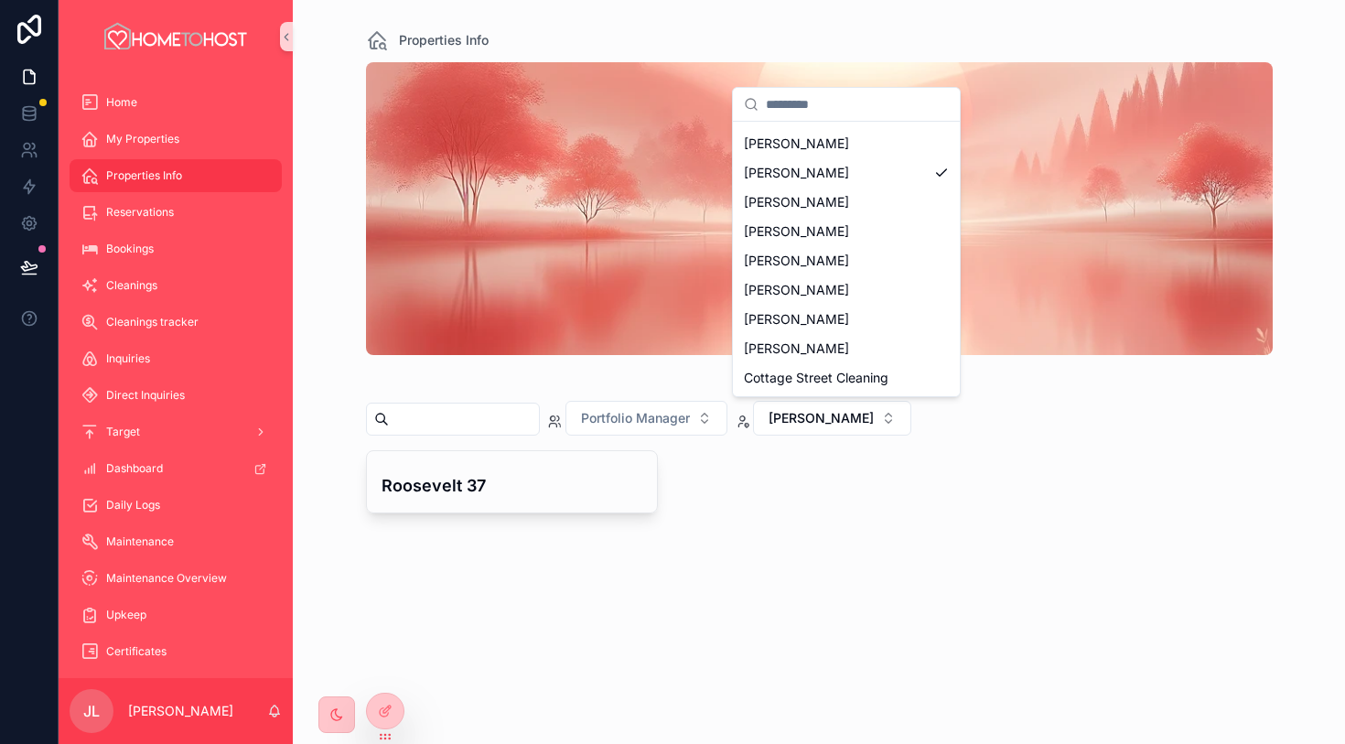
scroll to position [347, 0]
click at [862, 199] on div "[PERSON_NAME]" at bounding box center [847, 203] width 220 height 29
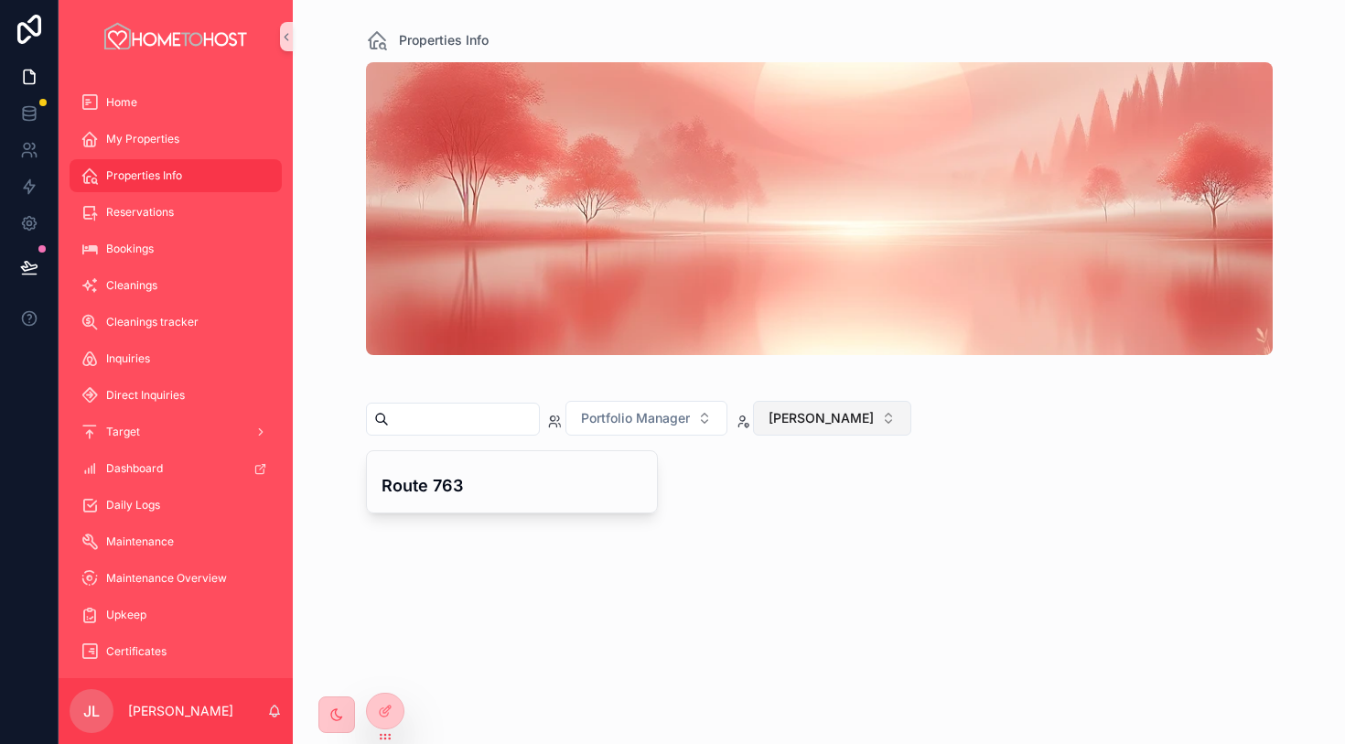
click at [803, 409] on span "[PERSON_NAME]" at bounding box center [821, 418] width 105 height 18
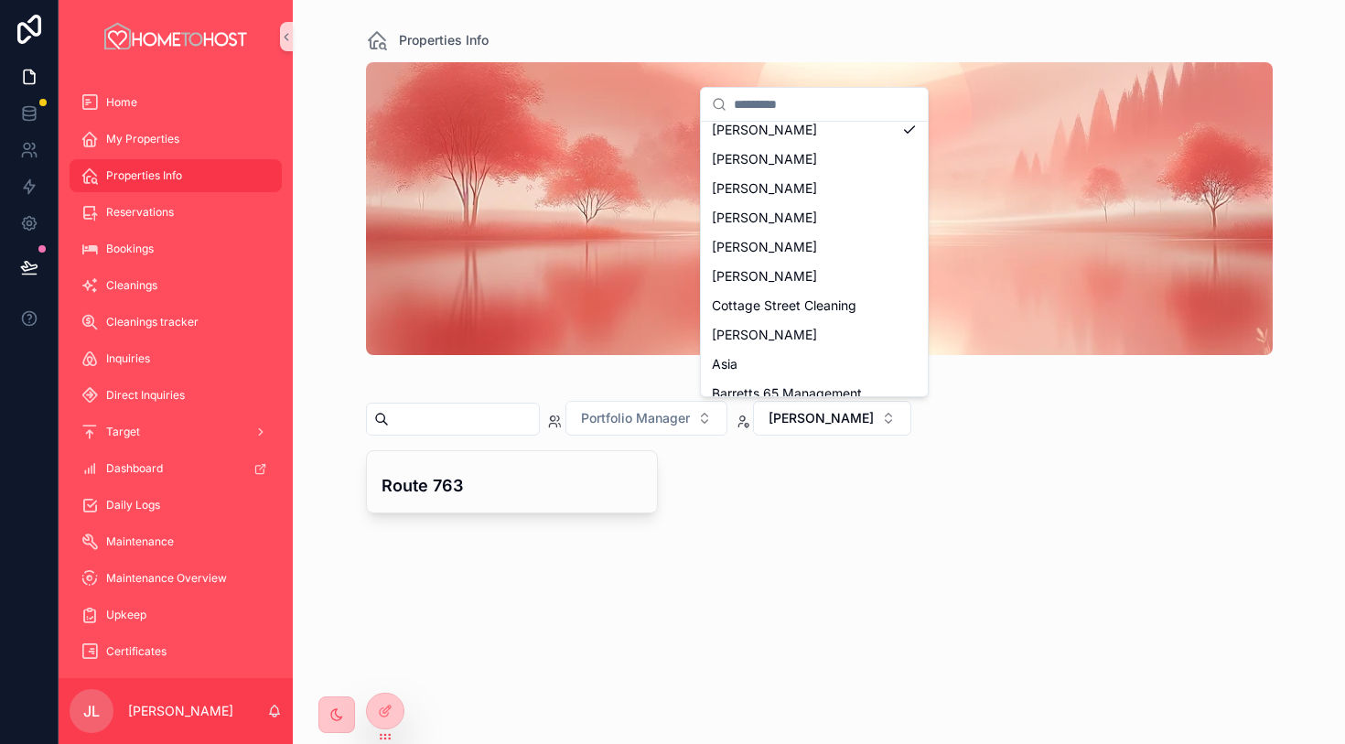
scroll to position [396, 0]
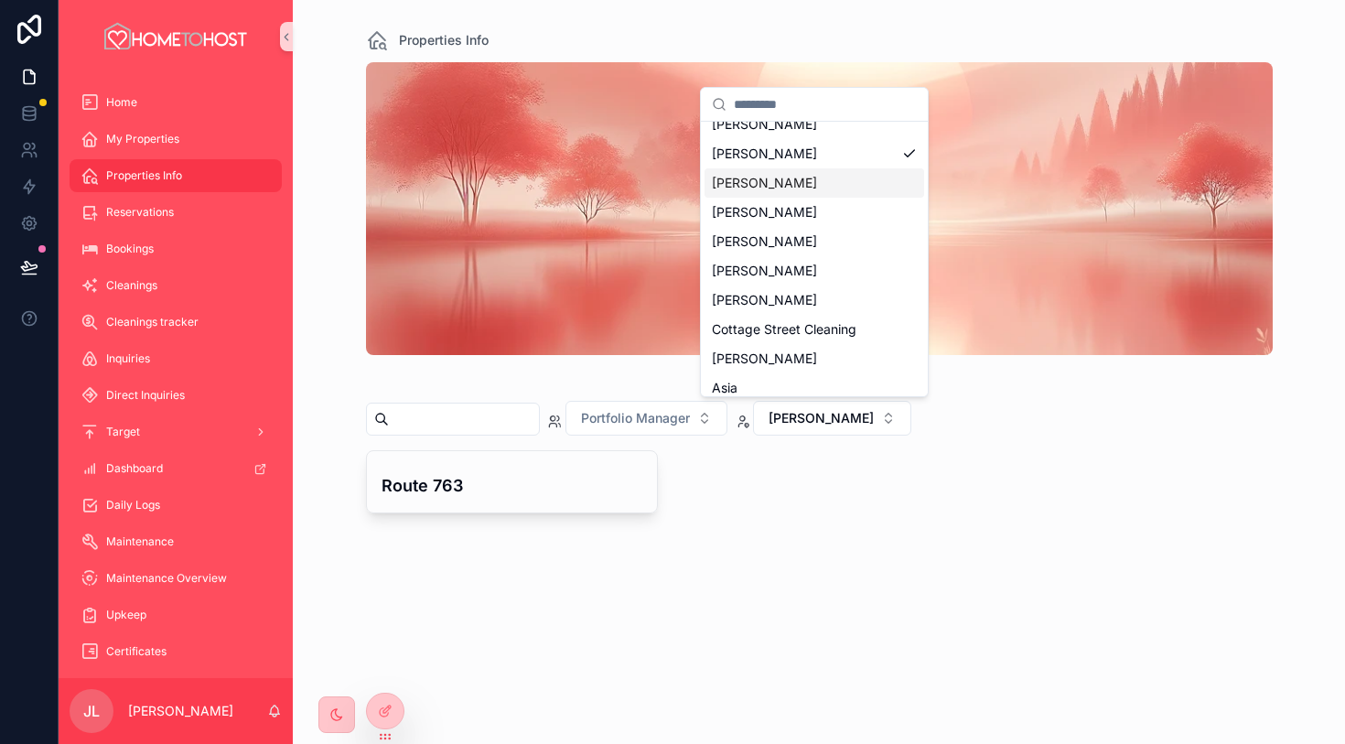
click at [819, 183] on div "[PERSON_NAME]" at bounding box center [815, 182] width 220 height 29
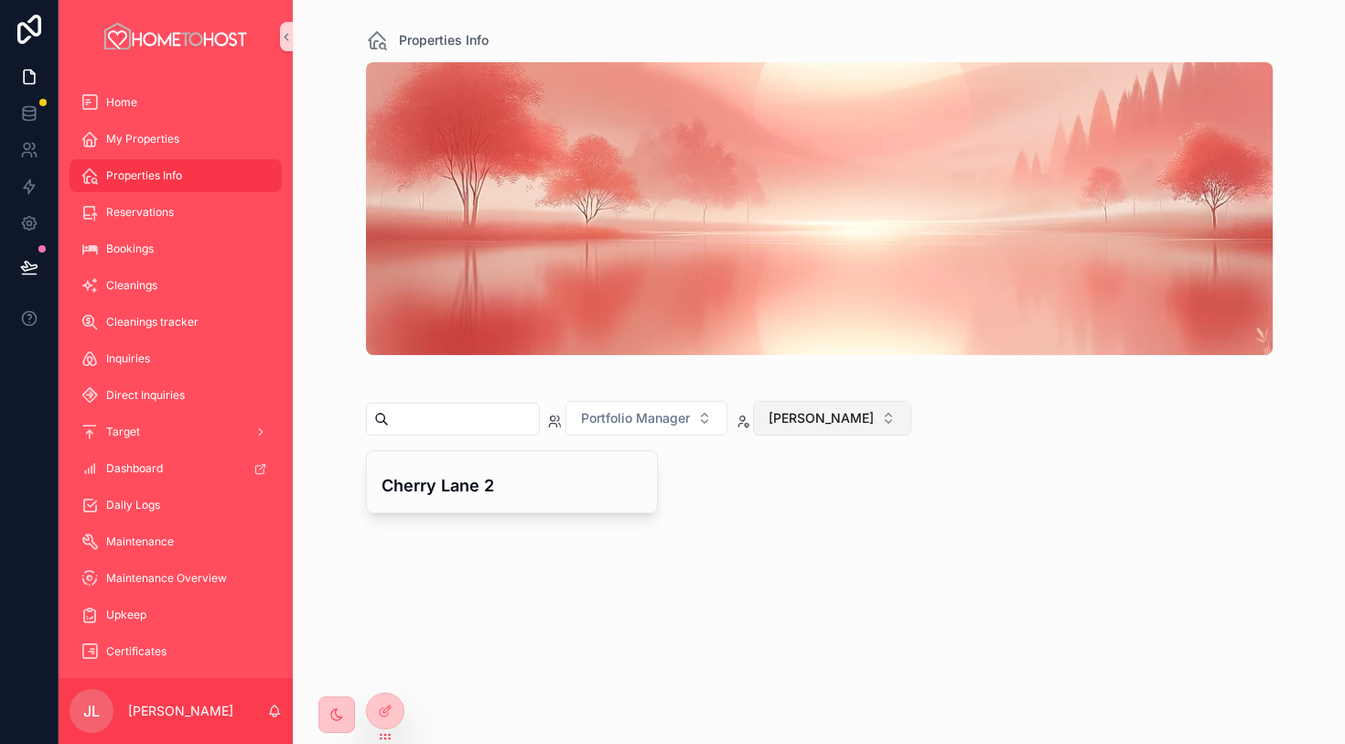
click at [869, 414] on span "[PERSON_NAME]" at bounding box center [821, 418] width 105 height 18
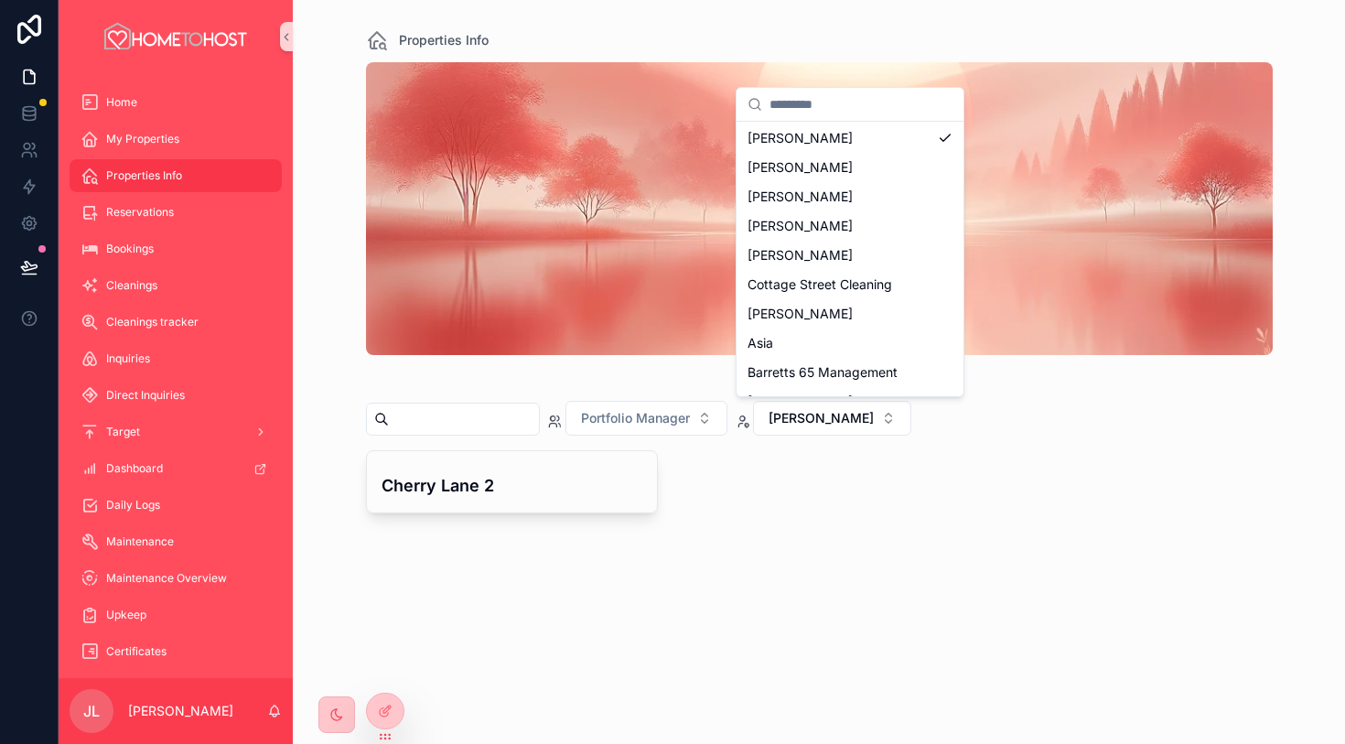
scroll to position [440, 0]
click at [861, 167] on div "[PERSON_NAME]" at bounding box center [850, 168] width 220 height 29
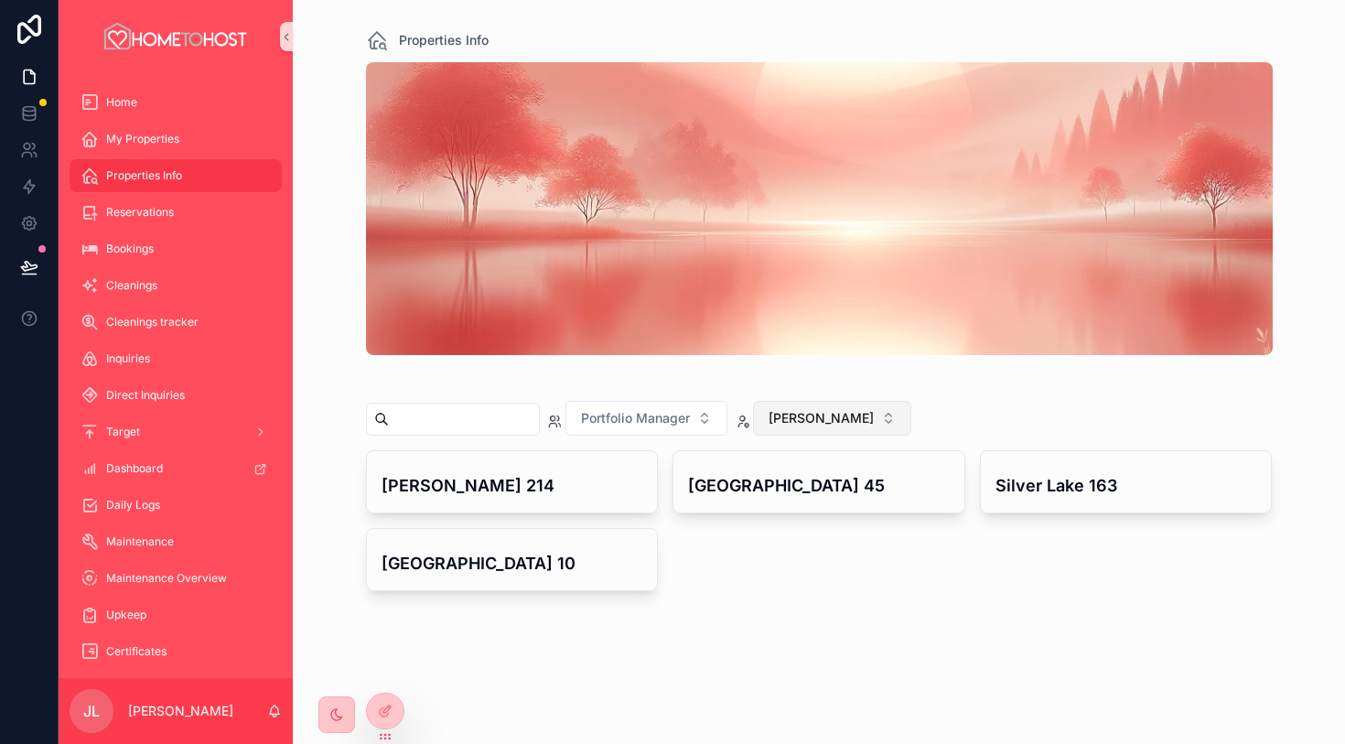
click at [810, 416] on span "[PERSON_NAME]" at bounding box center [821, 418] width 105 height 18
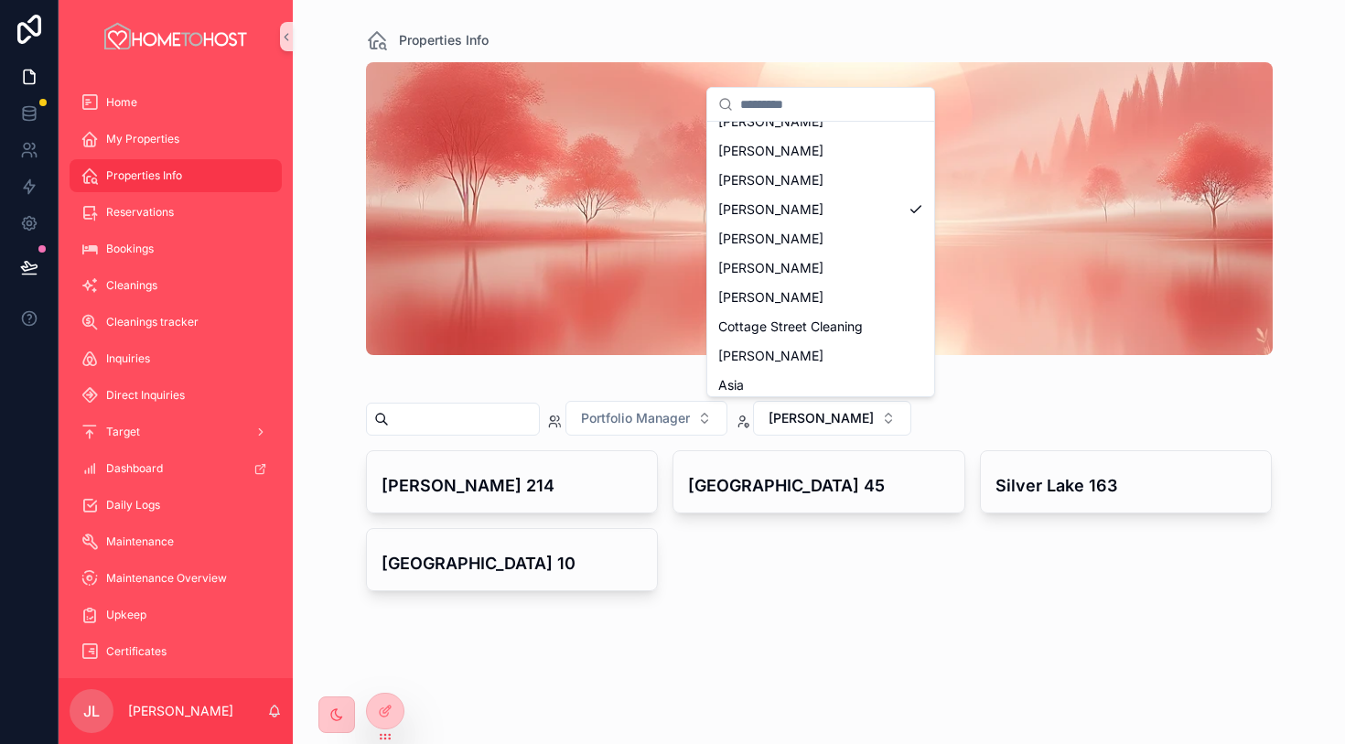
scroll to position [398, 0]
click at [850, 243] on div "[PERSON_NAME]" at bounding box center [821, 239] width 220 height 29
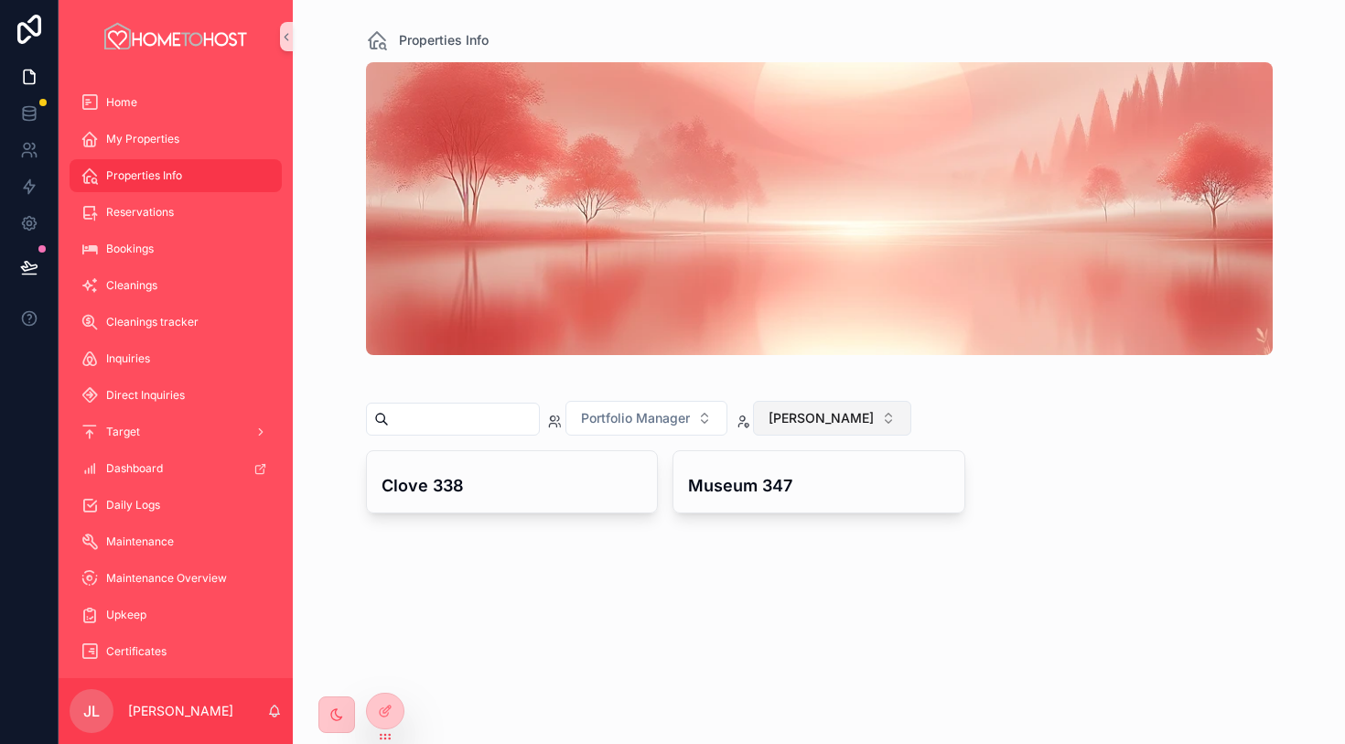
click at [840, 431] on button "[PERSON_NAME]" at bounding box center [832, 418] width 158 height 35
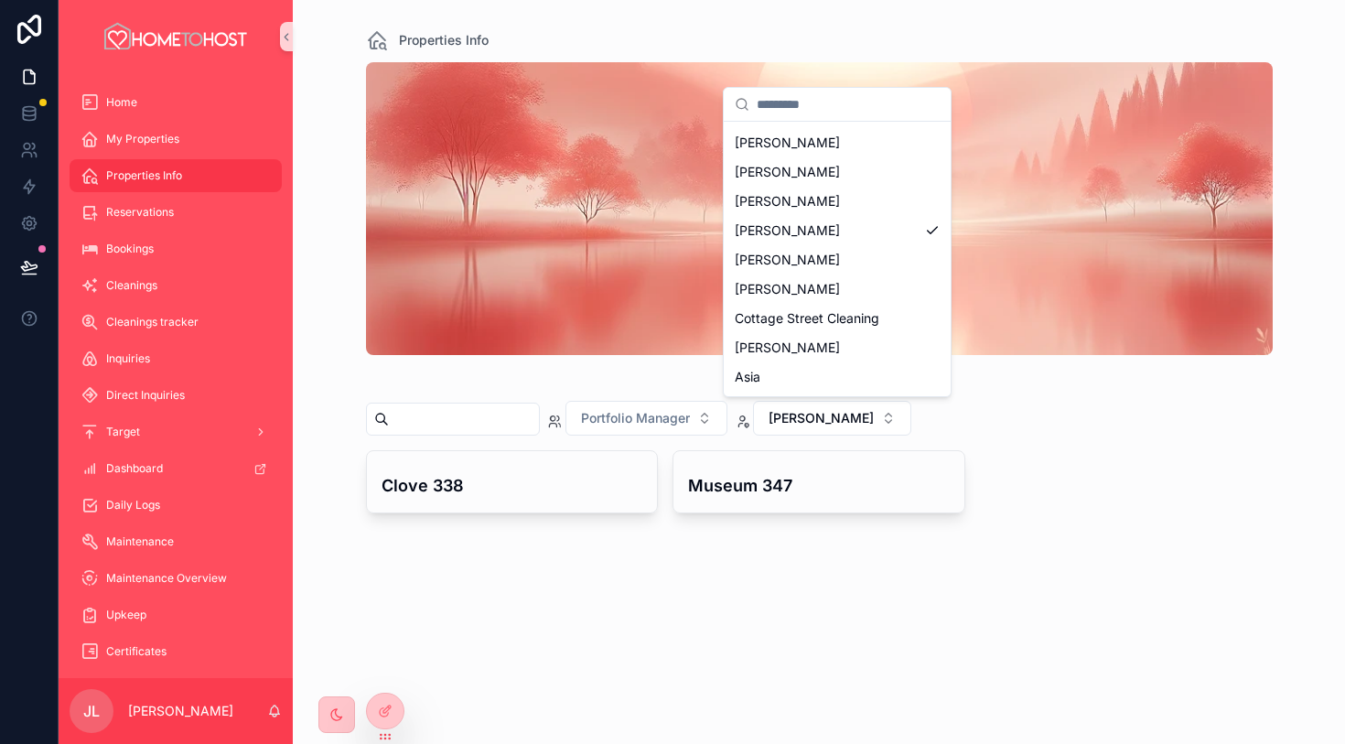
scroll to position [422, 0]
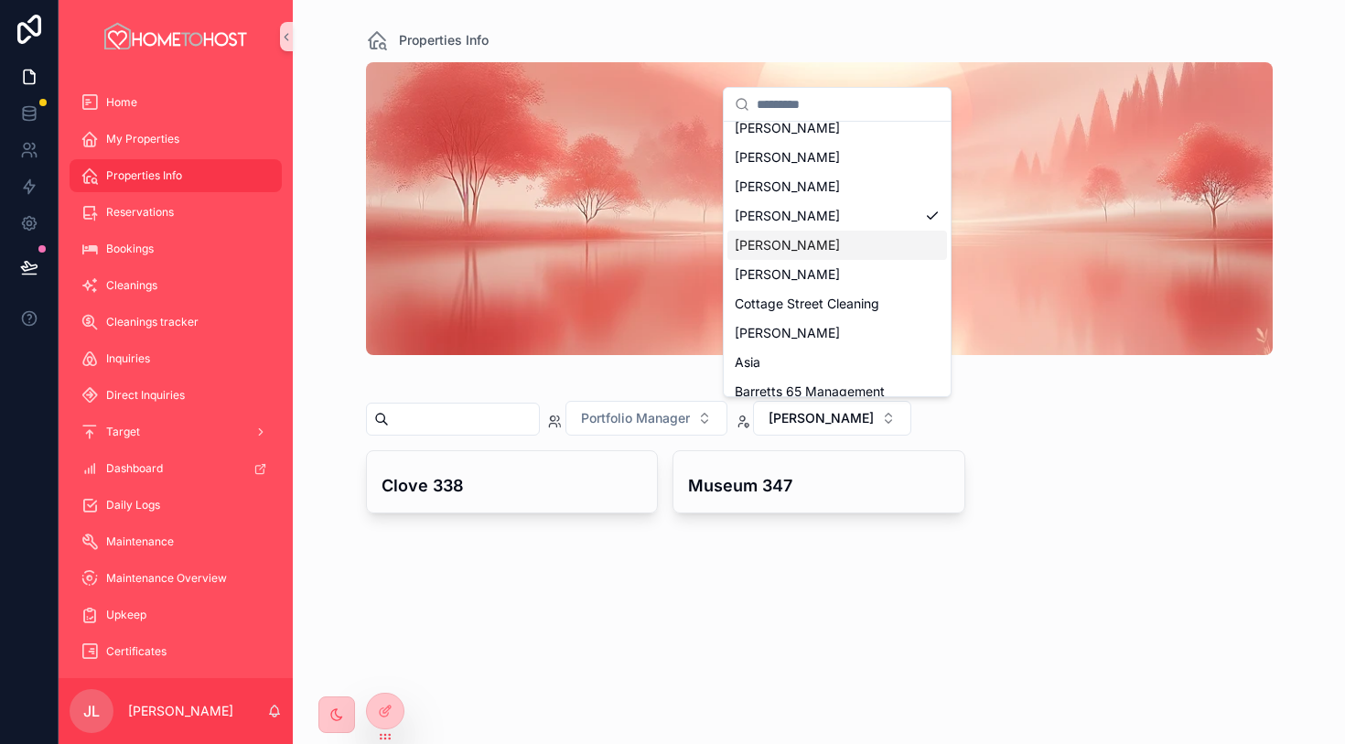
click at [880, 247] on div "[PERSON_NAME]" at bounding box center [838, 245] width 220 height 29
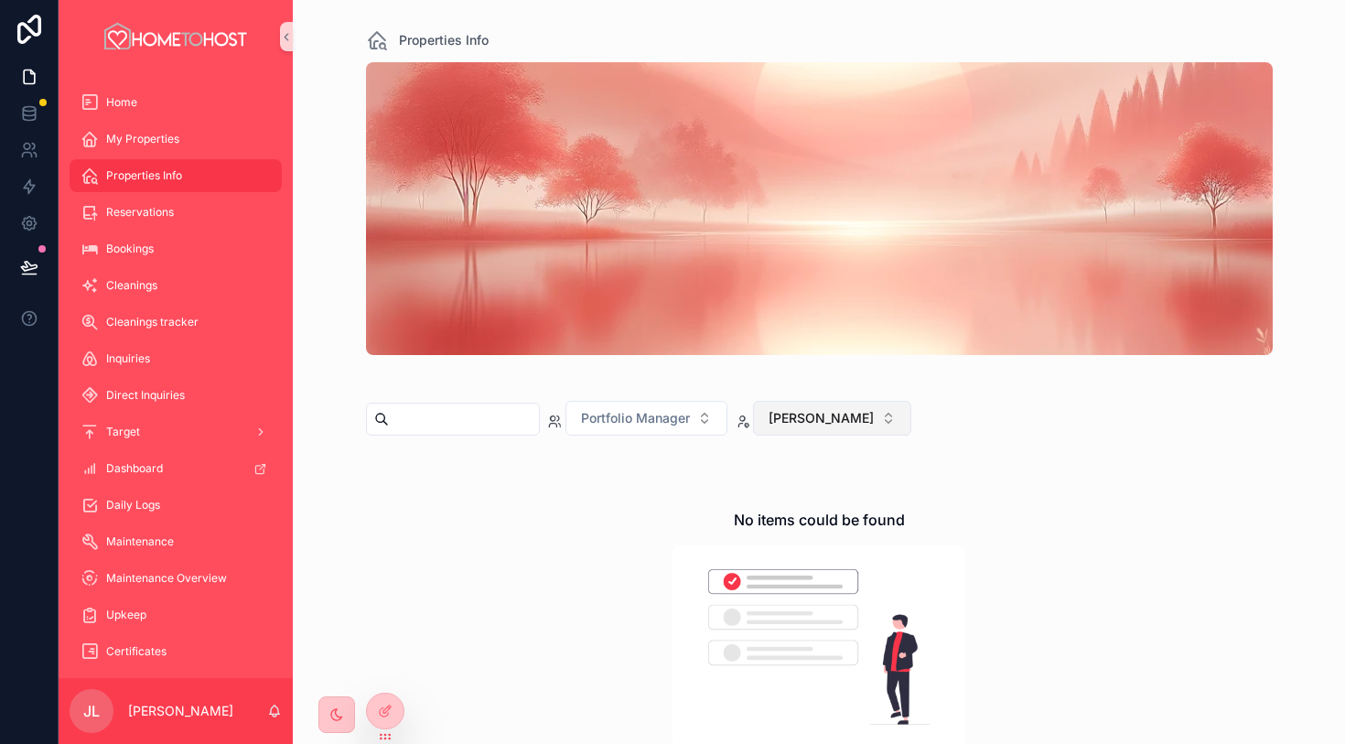
click at [874, 426] on span "[PERSON_NAME]" at bounding box center [821, 418] width 105 height 18
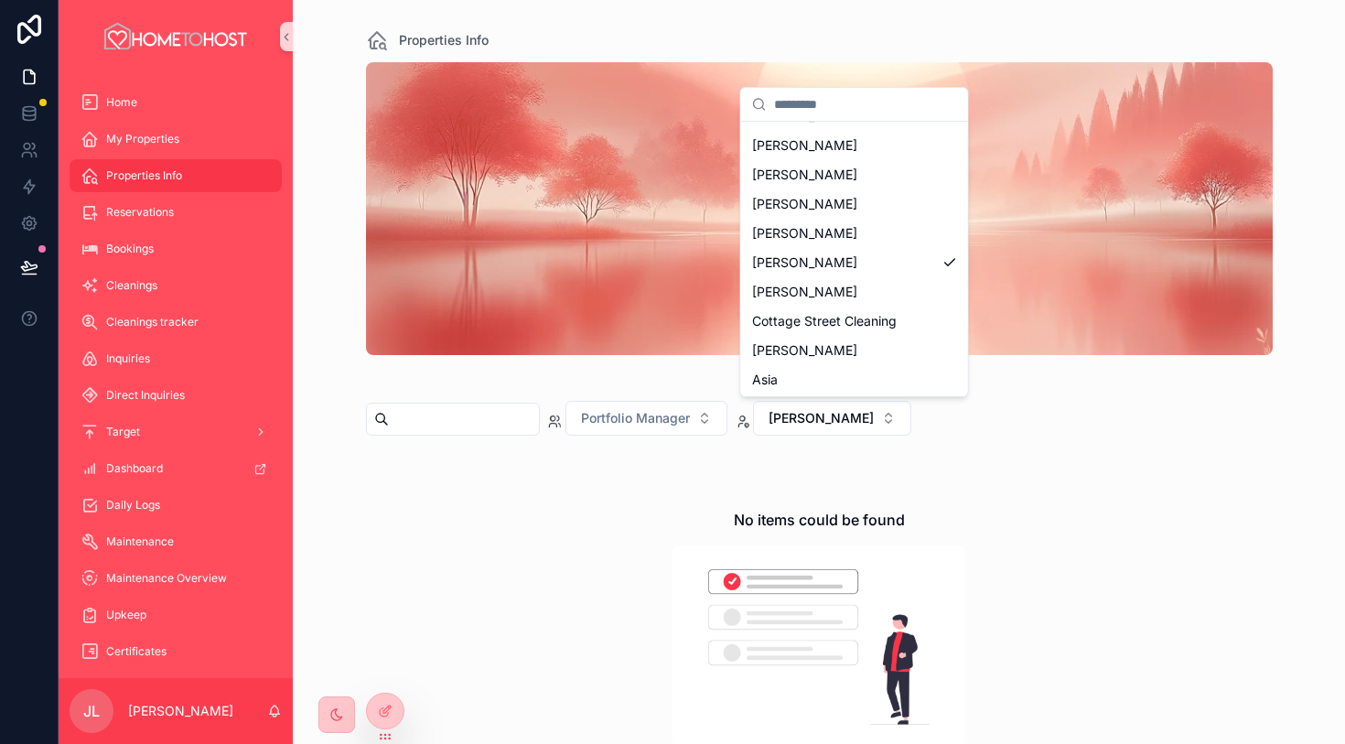
scroll to position [408, 0]
click at [899, 293] on div "[PERSON_NAME]" at bounding box center [855, 288] width 220 height 29
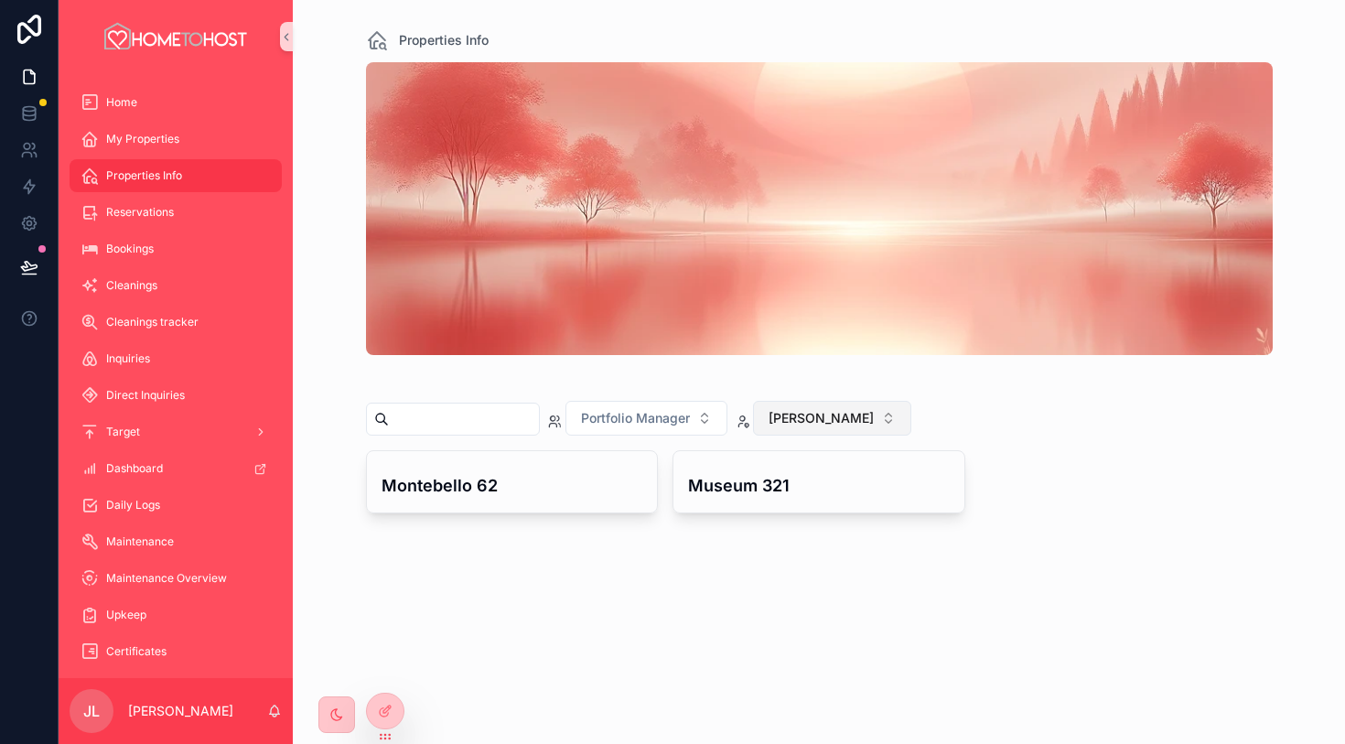
click at [837, 423] on span "[PERSON_NAME]" at bounding box center [821, 418] width 105 height 18
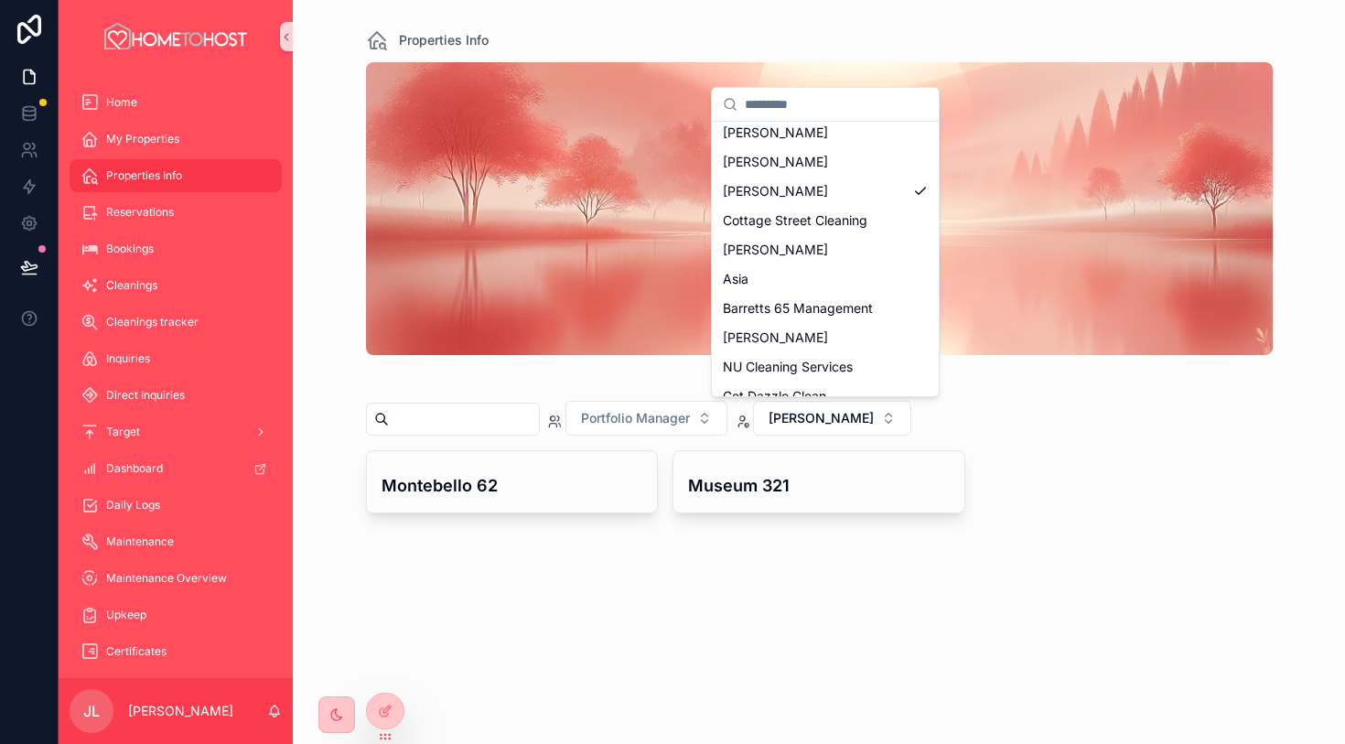
scroll to position [502, 0]
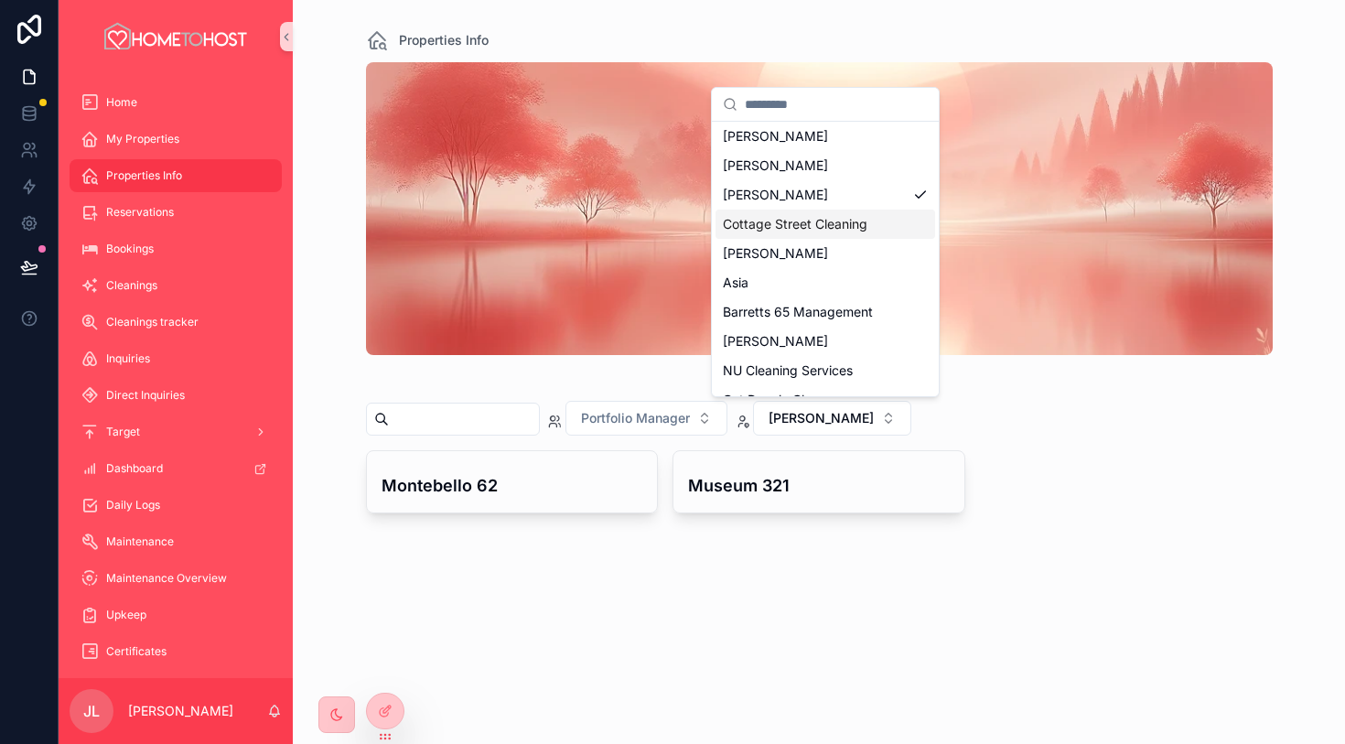
click at [876, 228] on div "Cottage Street Cleaning" at bounding box center [826, 224] width 220 height 29
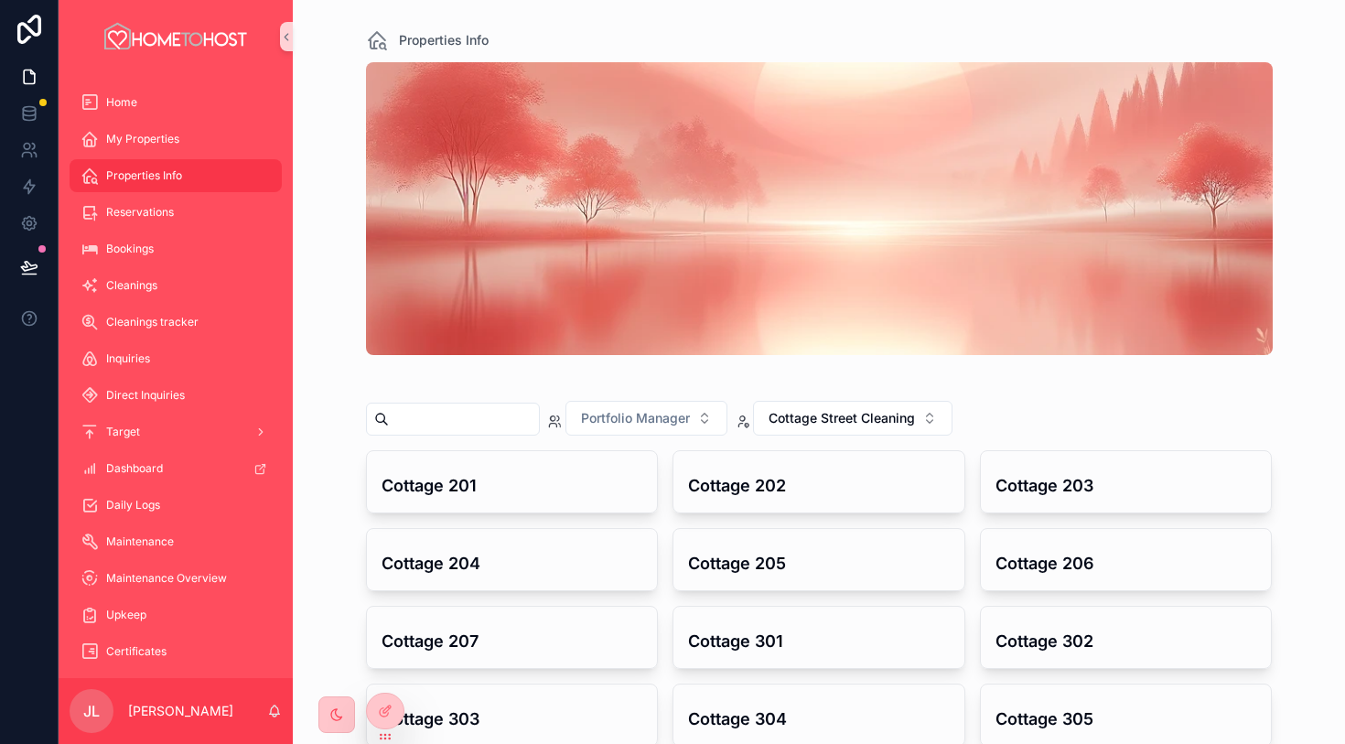
scroll to position [139, 0]
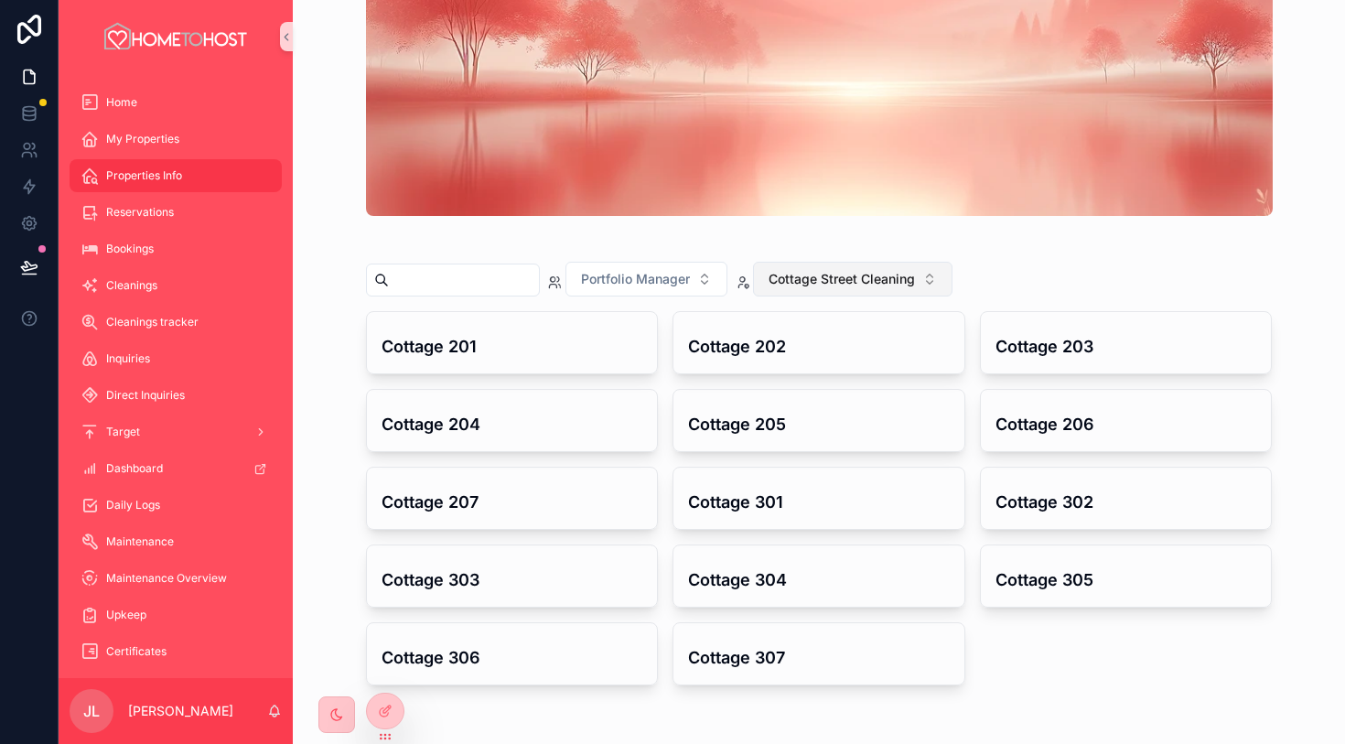
click at [876, 282] on span "Cottage Street Cleaning" at bounding box center [842, 279] width 146 height 18
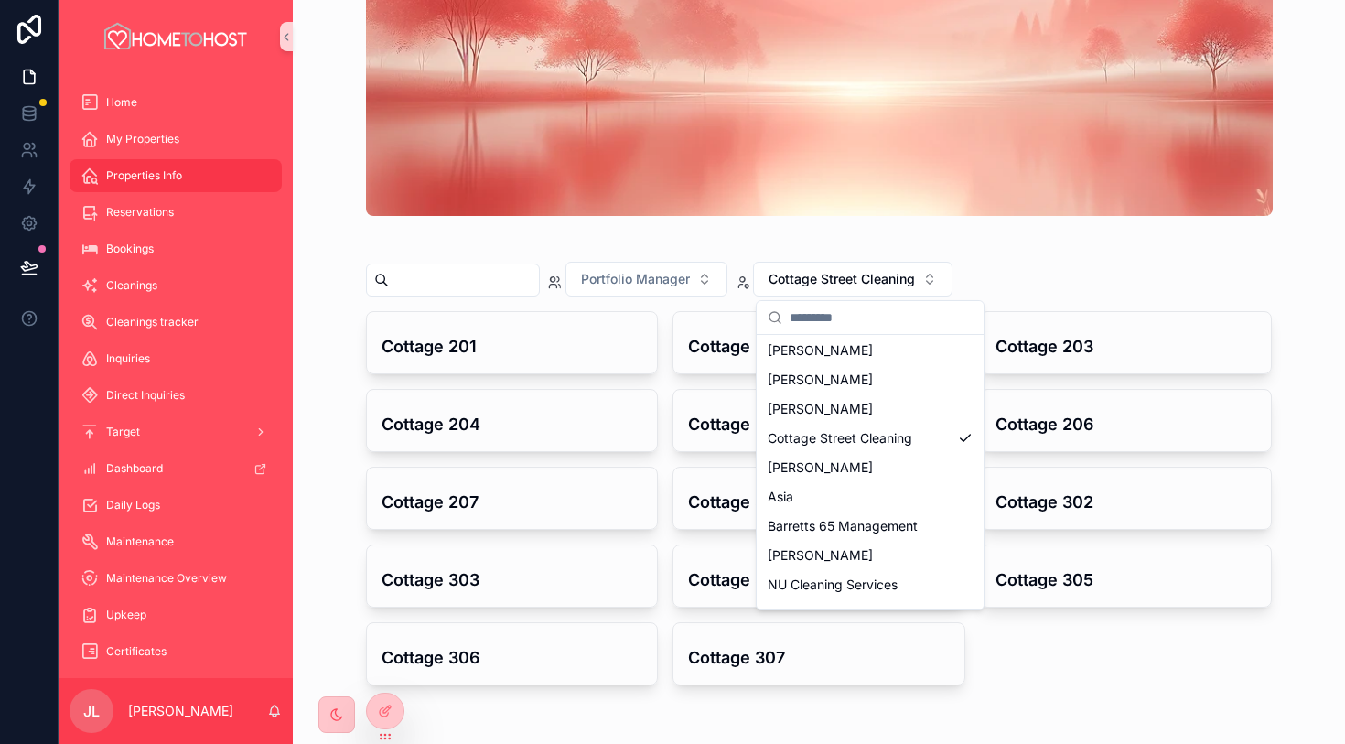
scroll to position [500, 0]
click at [893, 464] on div "[PERSON_NAME]" at bounding box center [871, 468] width 220 height 29
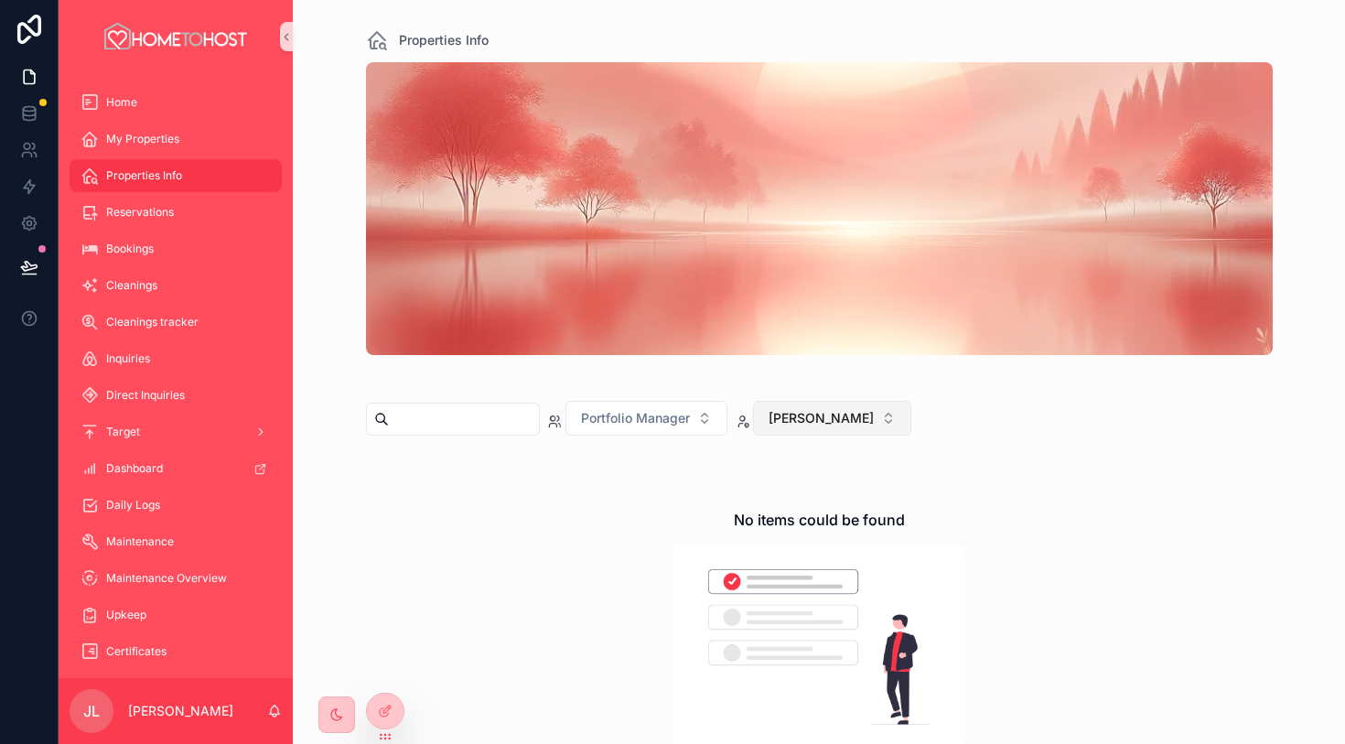
click at [835, 429] on button "[PERSON_NAME]" at bounding box center [832, 418] width 158 height 35
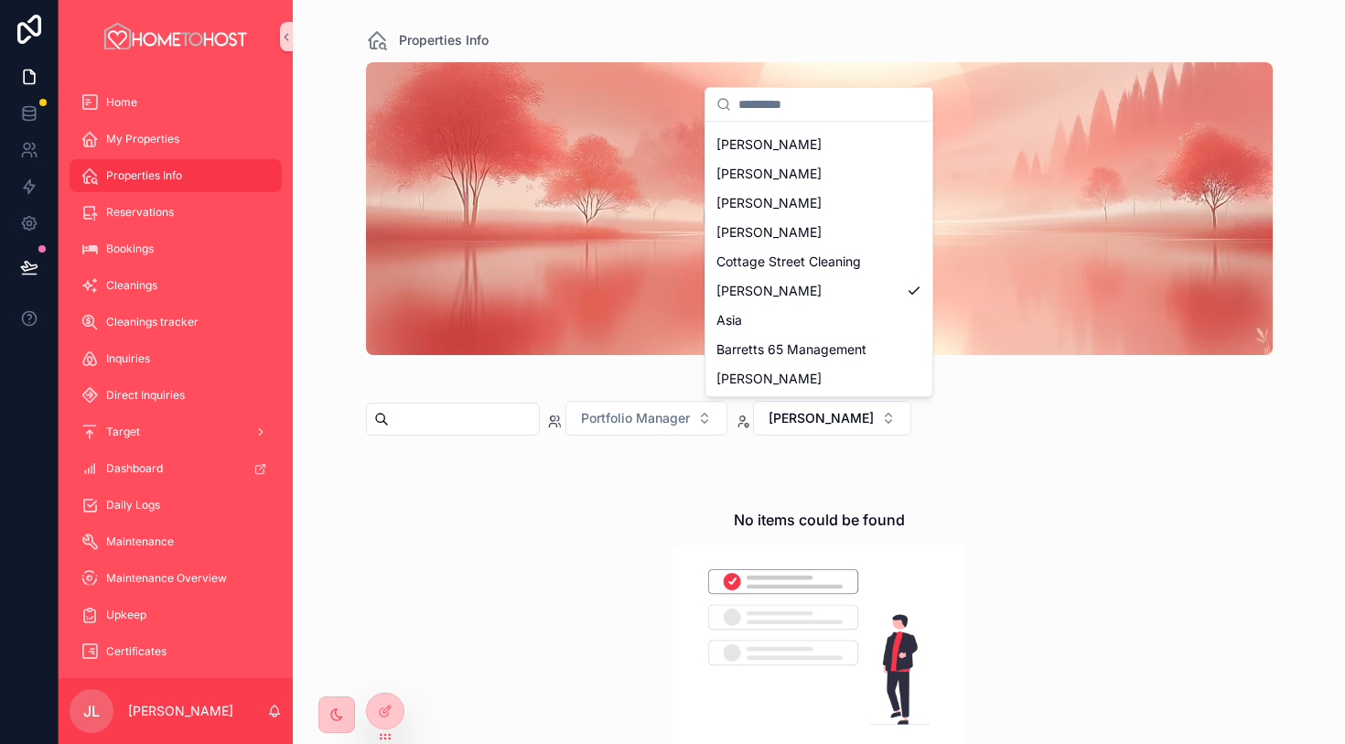
scroll to position [484, 0]
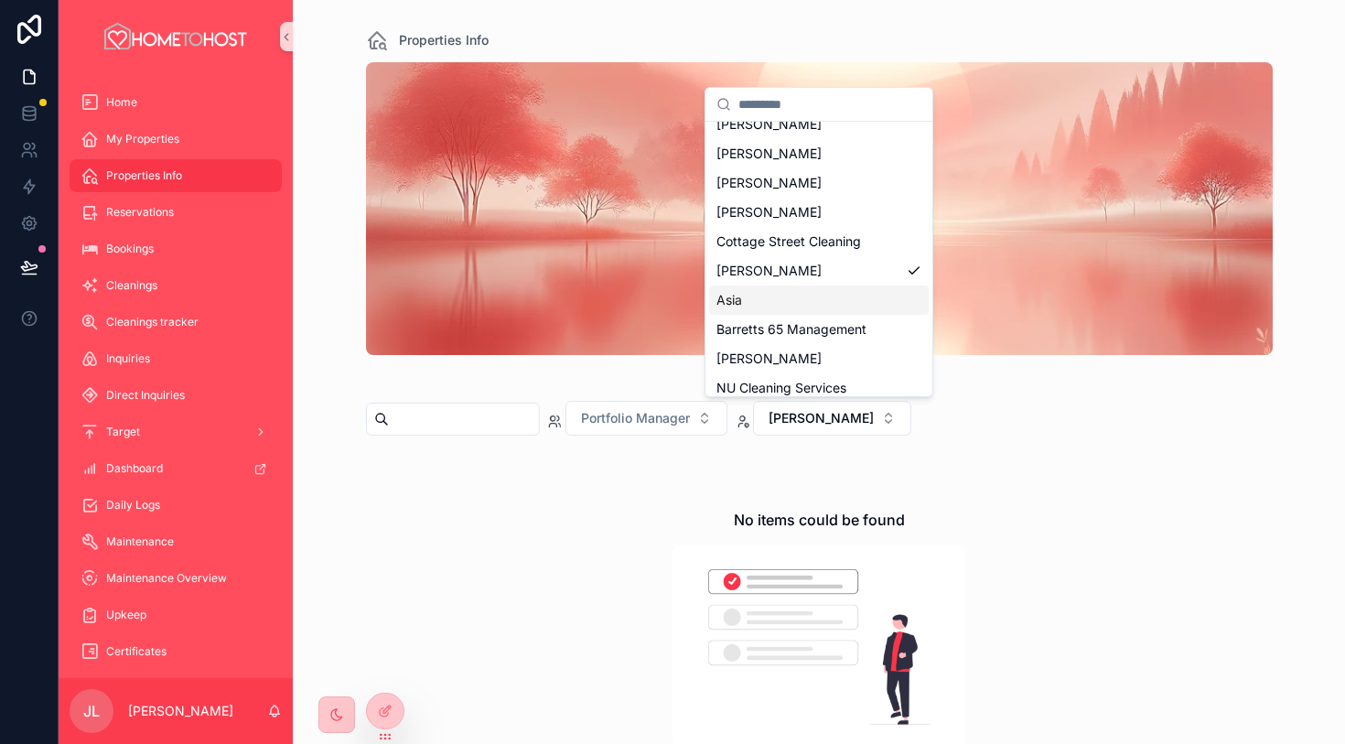
click at [864, 298] on div "Asia" at bounding box center [819, 300] width 220 height 29
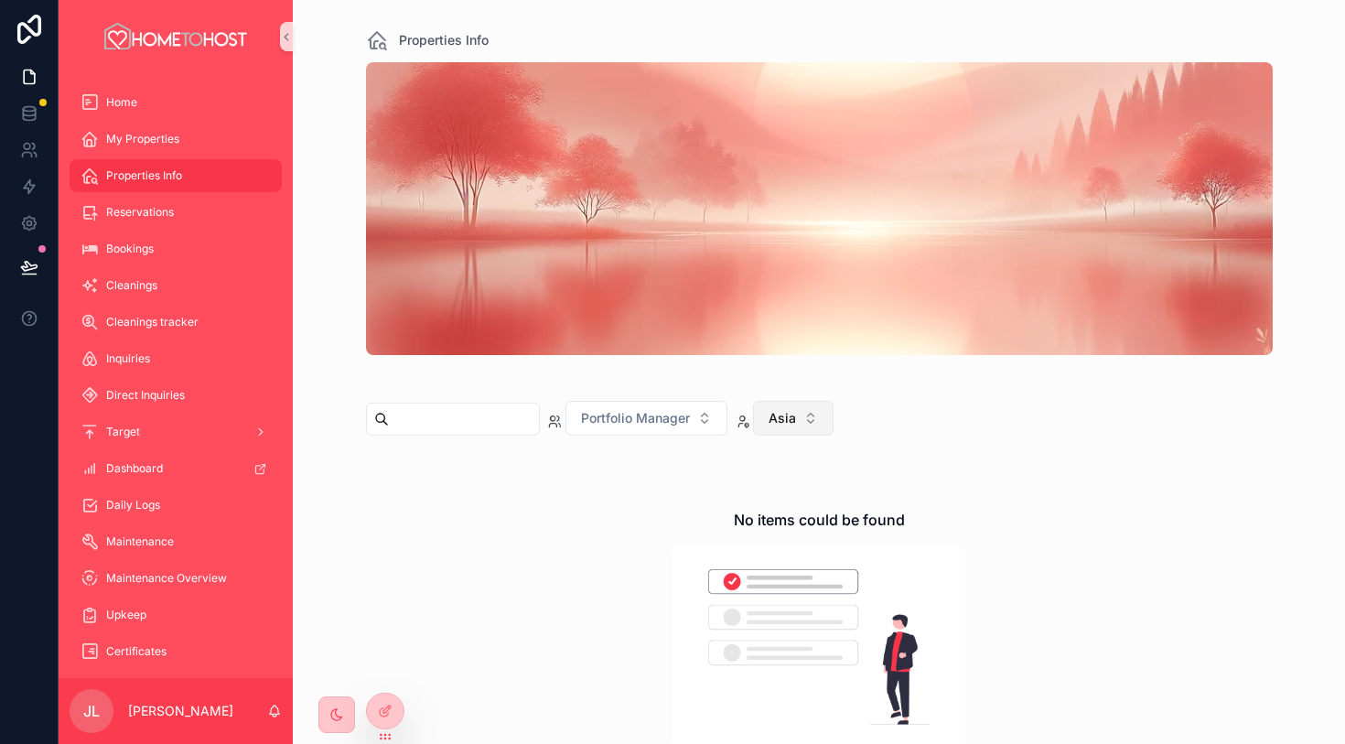
click at [815, 422] on button "Asia" at bounding box center [793, 418] width 81 height 35
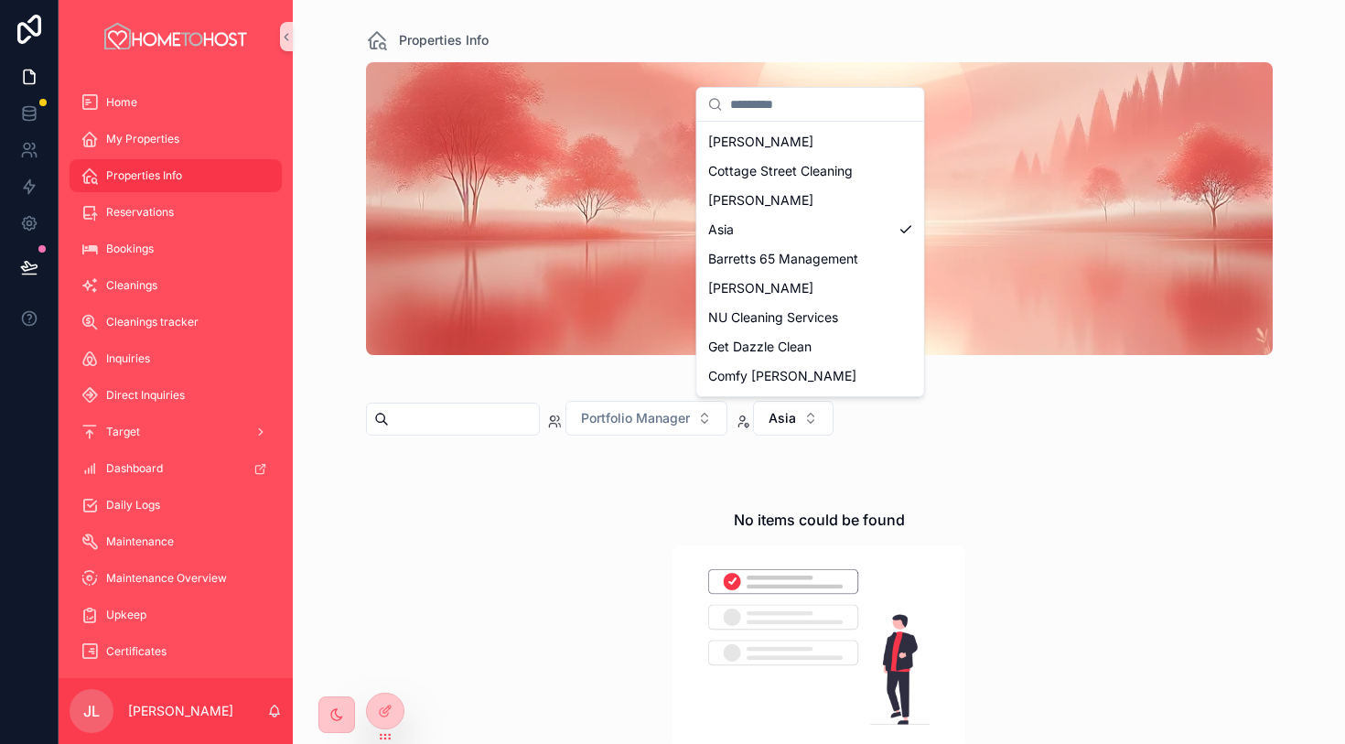
scroll to position [560, 0]
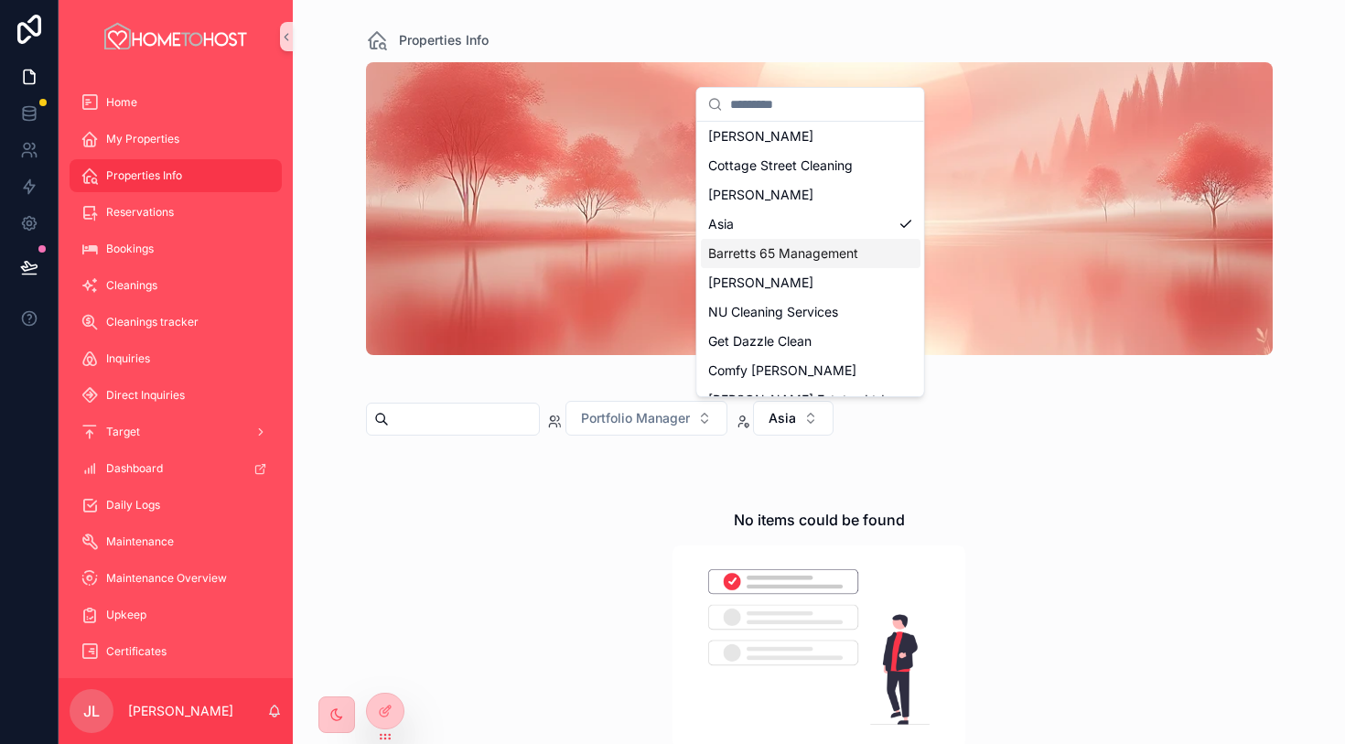
click at [868, 253] on div "Barretts 65 Management" at bounding box center [811, 253] width 220 height 29
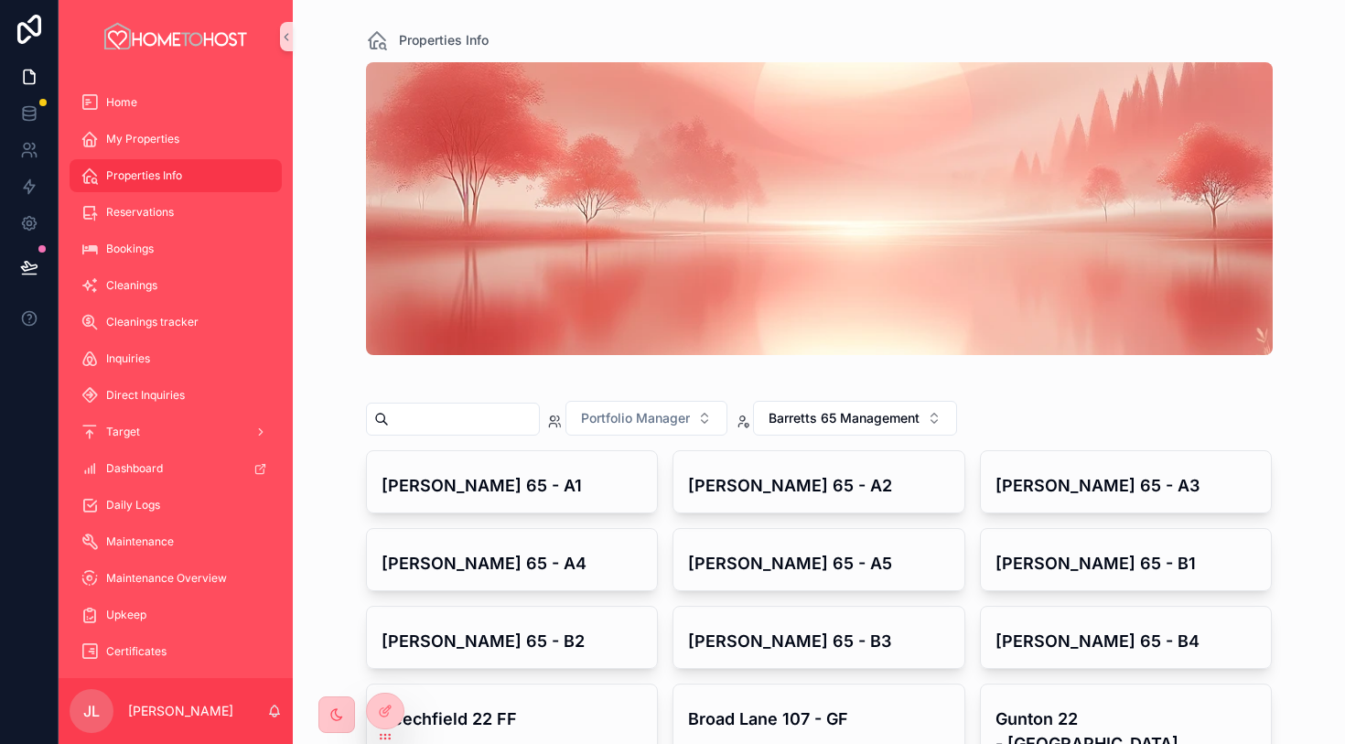
scroll to position [217, 0]
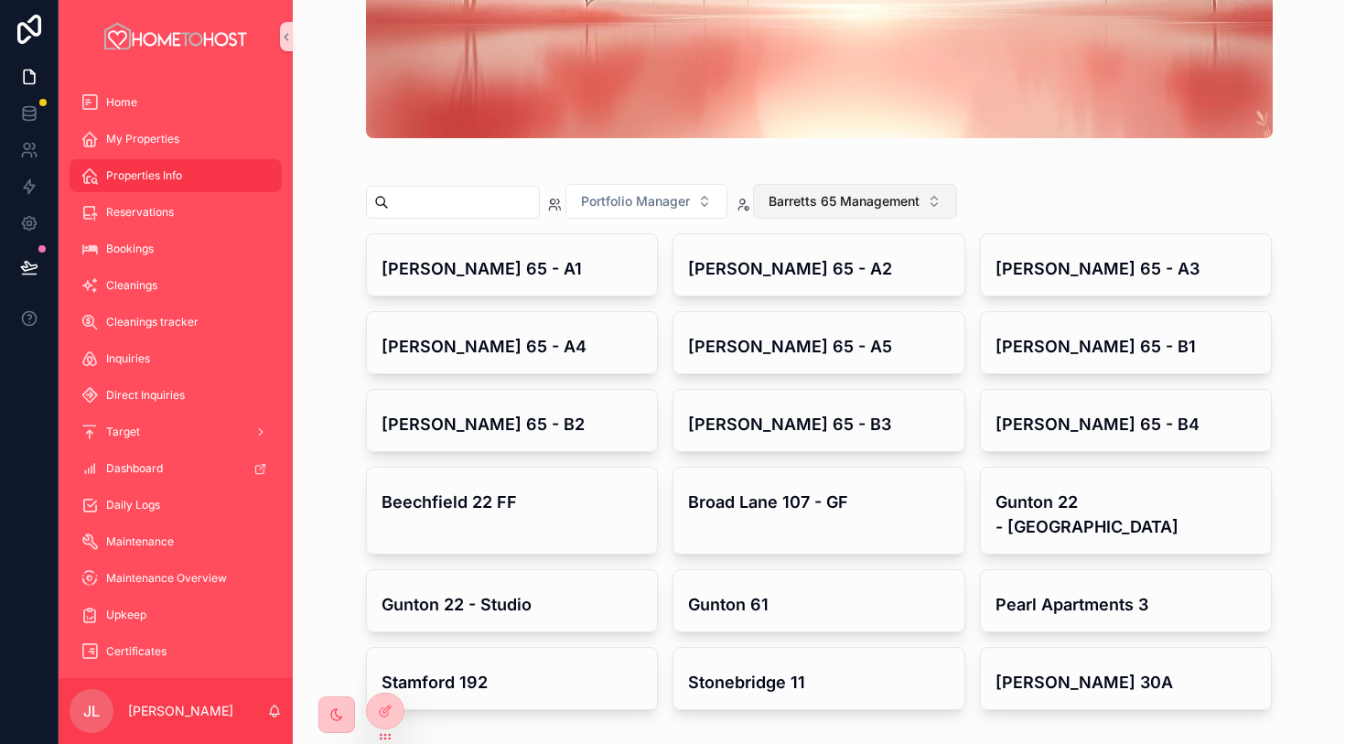
click at [913, 210] on span "Barretts 65 Management" at bounding box center [844, 201] width 151 height 18
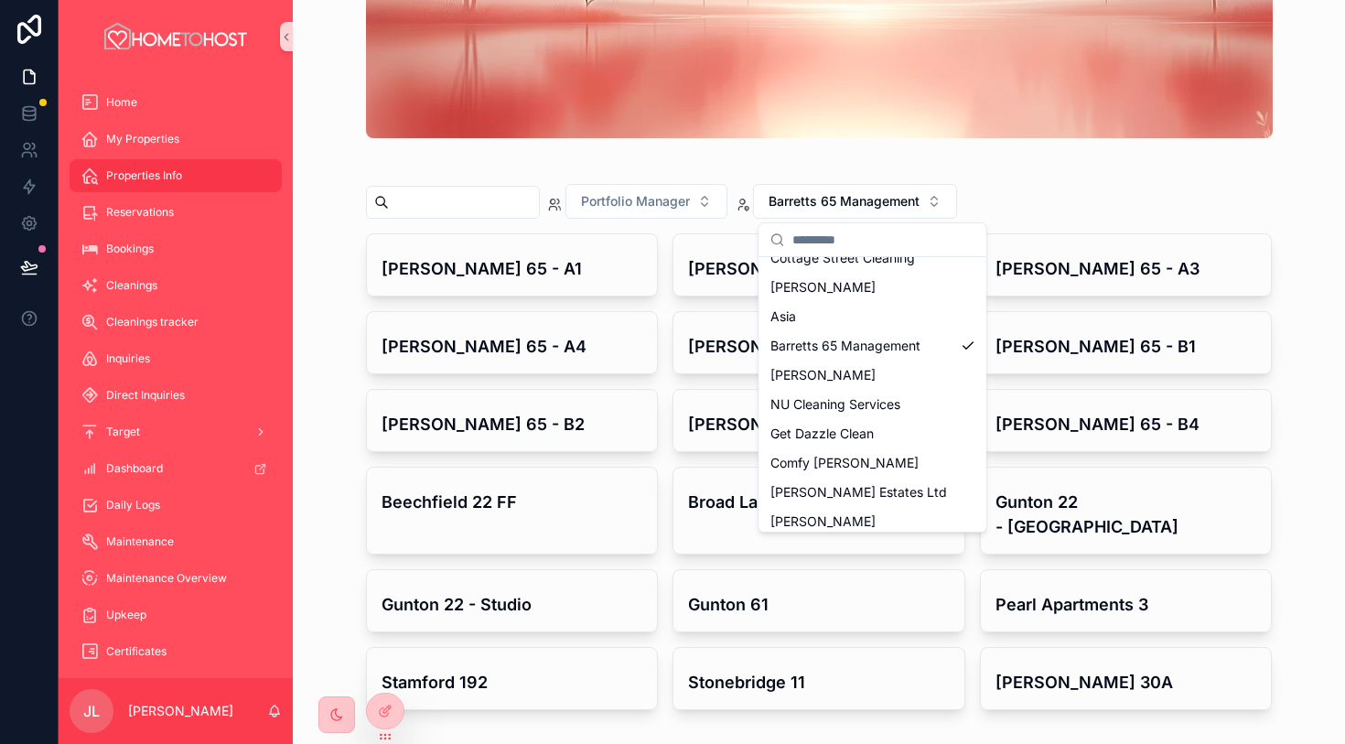
scroll to position [592, 0]
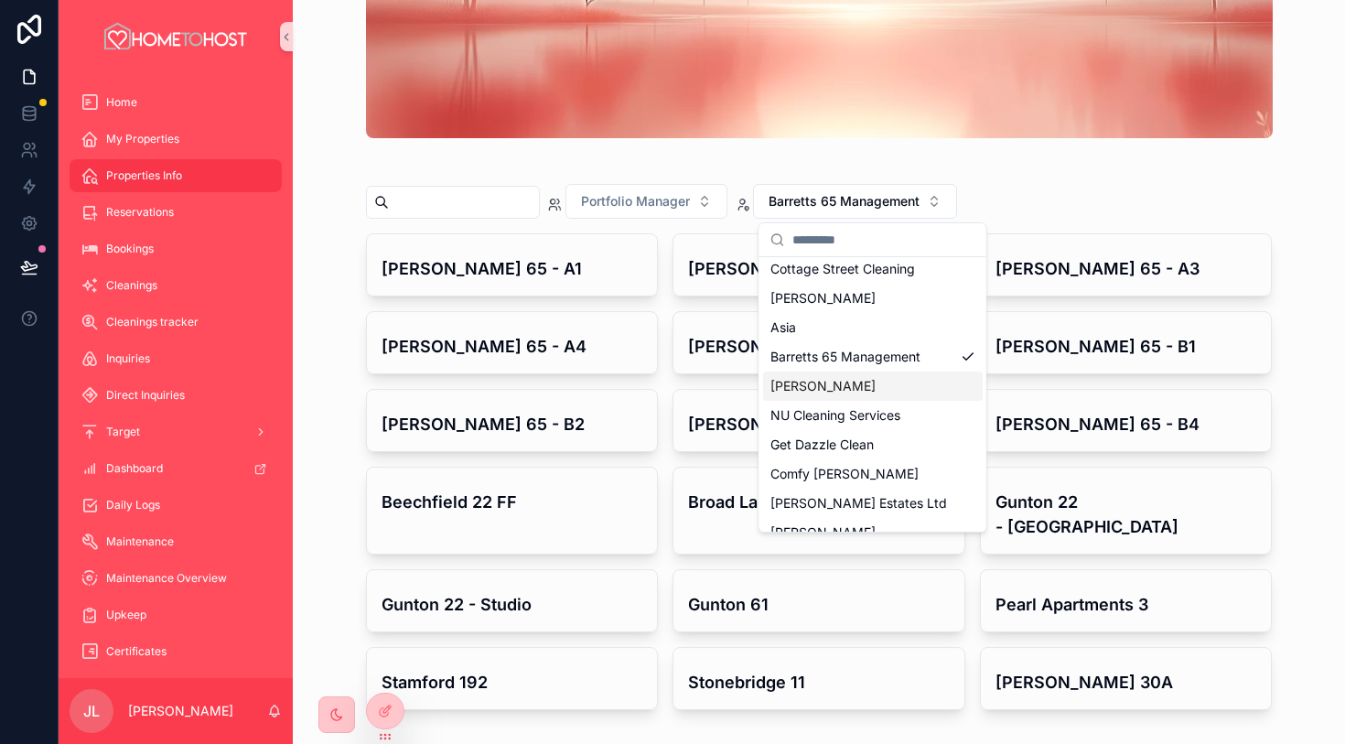
click at [904, 380] on div "[PERSON_NAME]" at bounding box center [873, 386] width 220 height 29
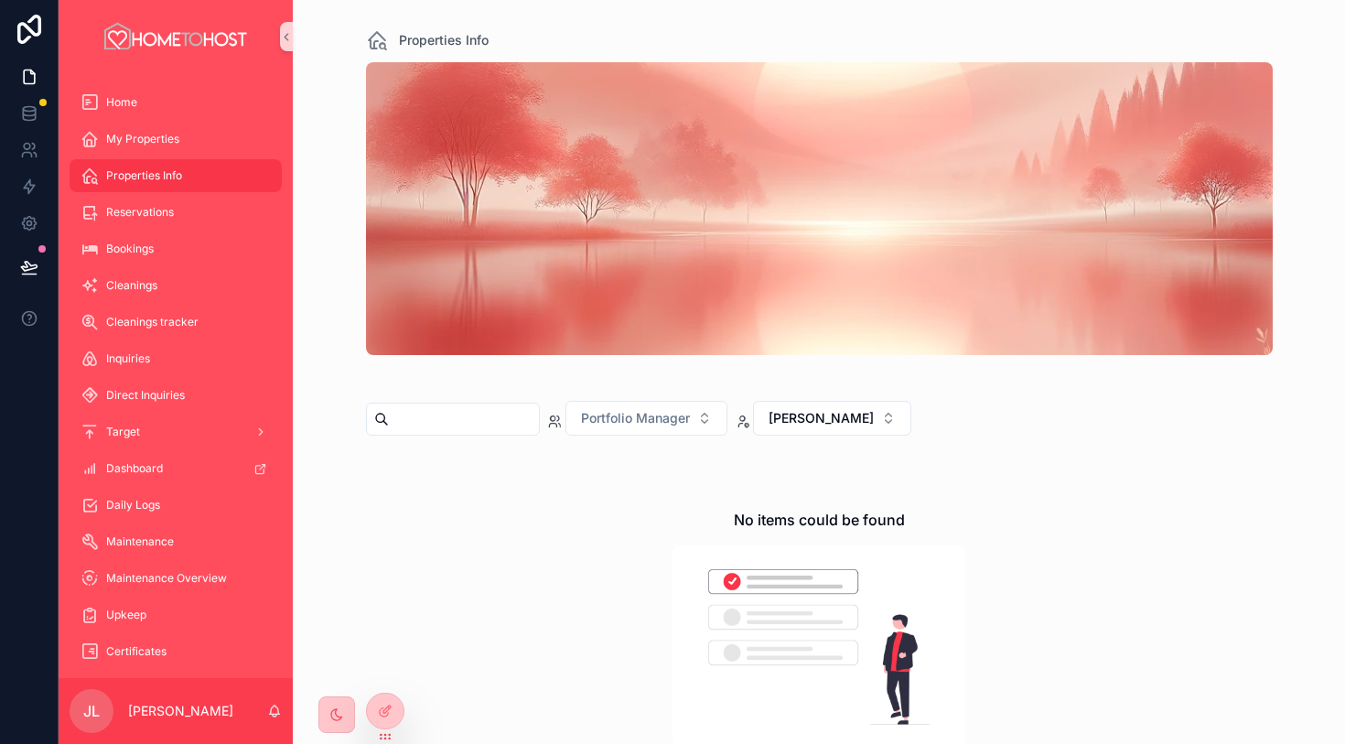
click at [839, 400] on div "Portfolio Manager [PERSON_NAME]" at bounding box center [819, 422] width 907 height 57
click at [851, 420] on span "[PERSON_NAME]" at bounding box center [821, 418] width 105 height 18
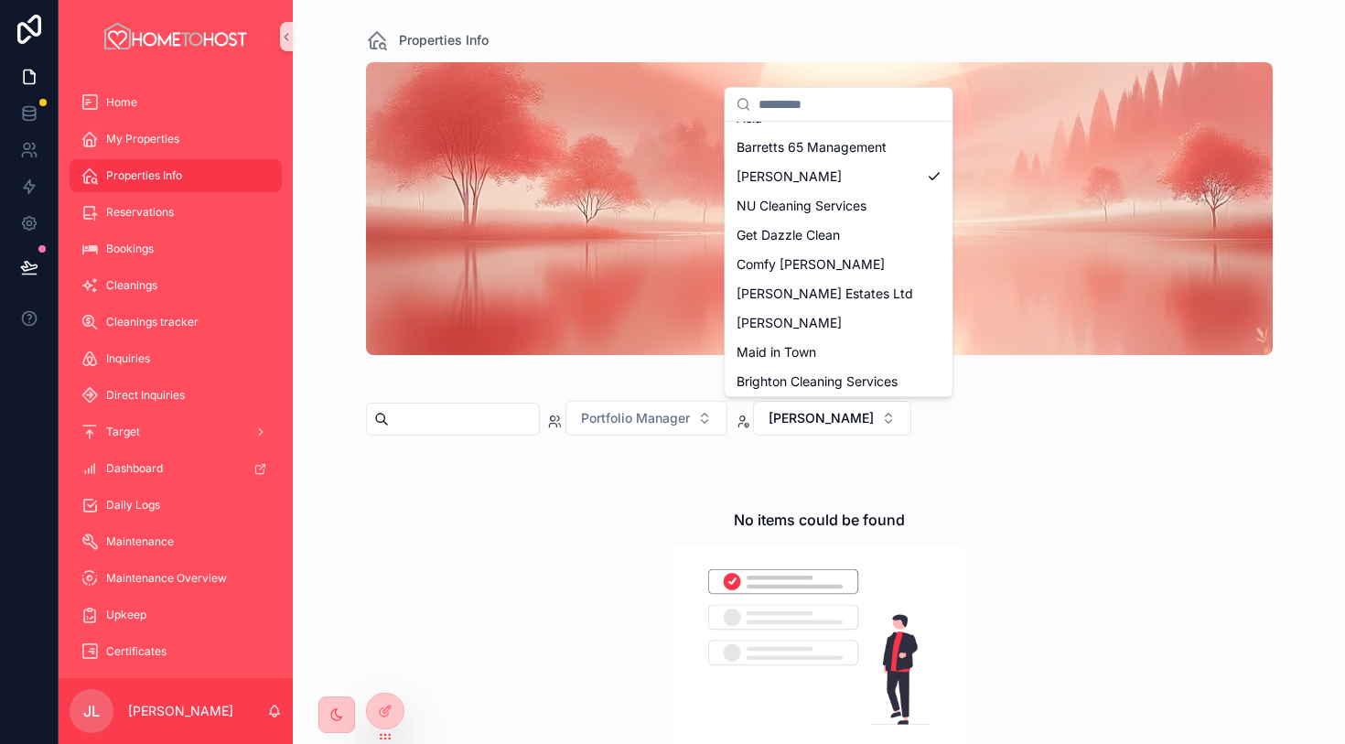
scroll to position [663, 0]
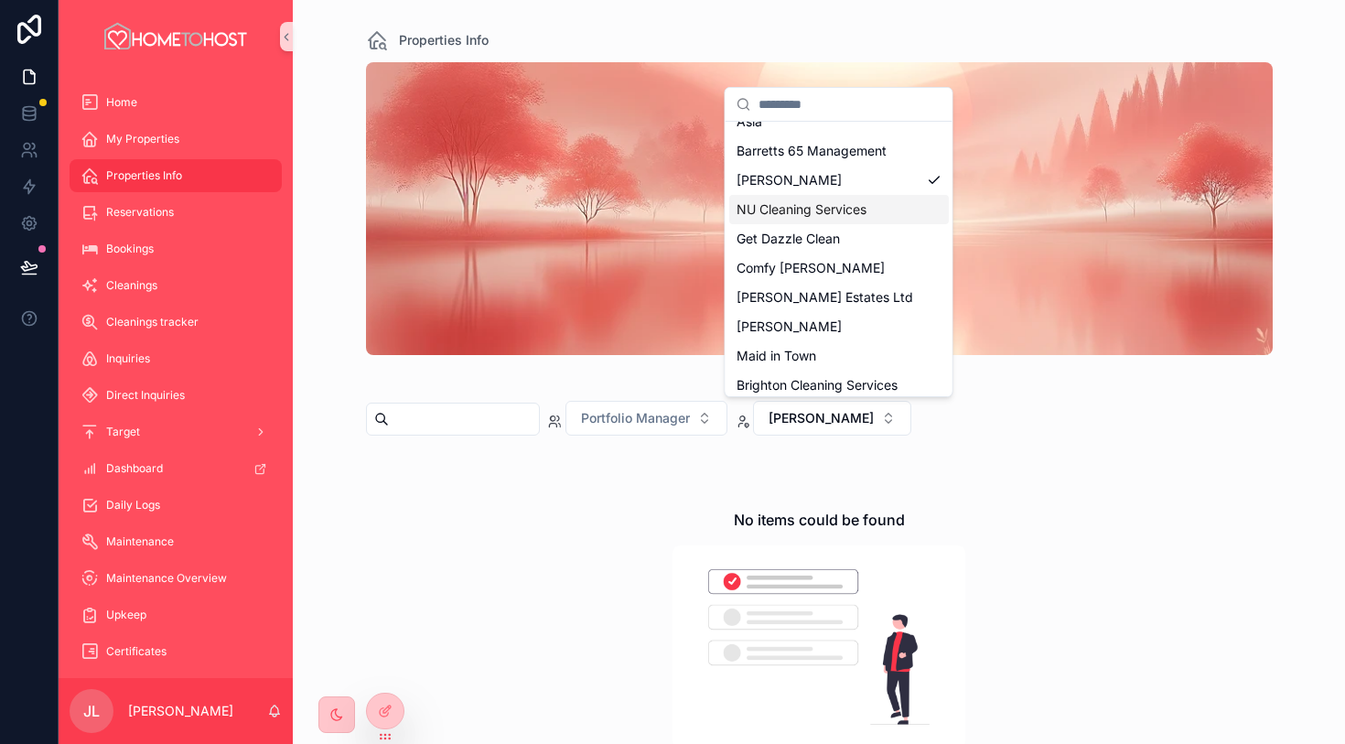
click at [880, 199] on div "NU Cleaning Services" at bounding box center [839, 209] width 220 height 29
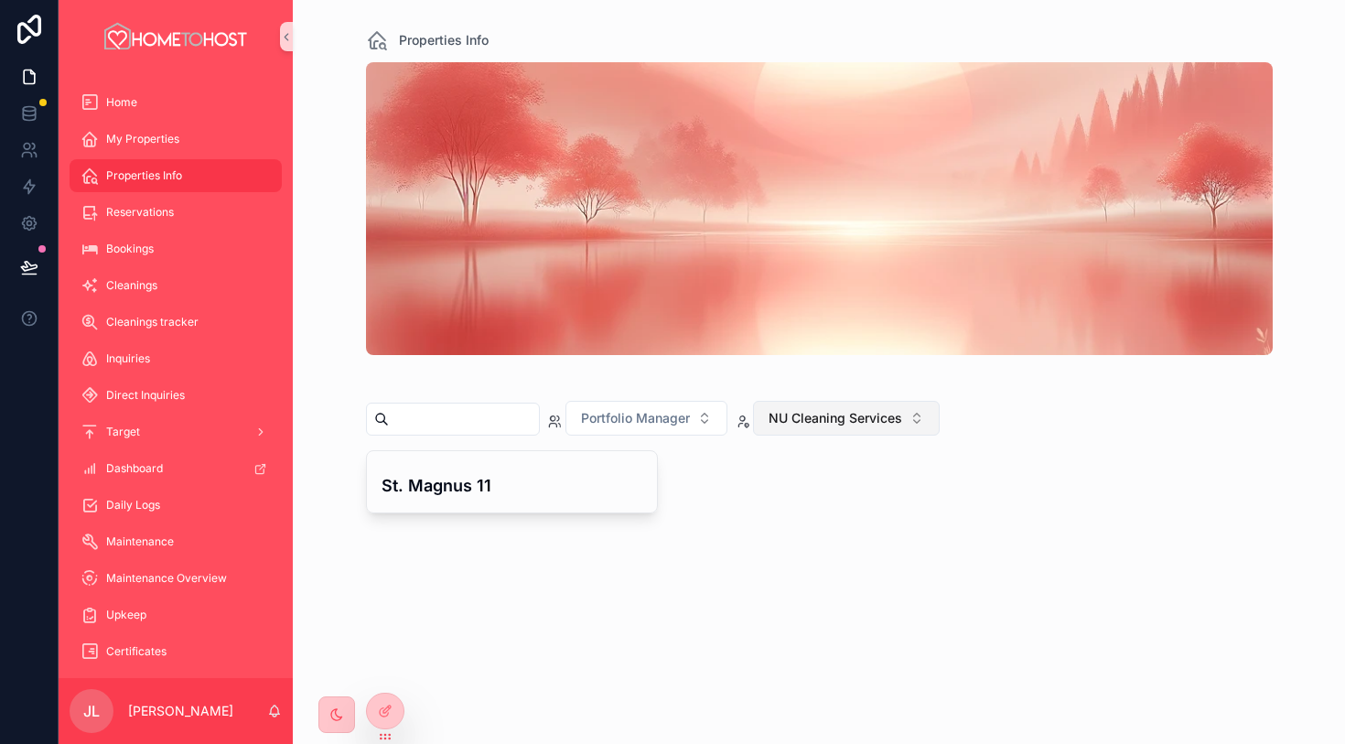
click at [878, 411] on span "NU Cleaning Services" at bounding box center [836, 418] width 134 height 18
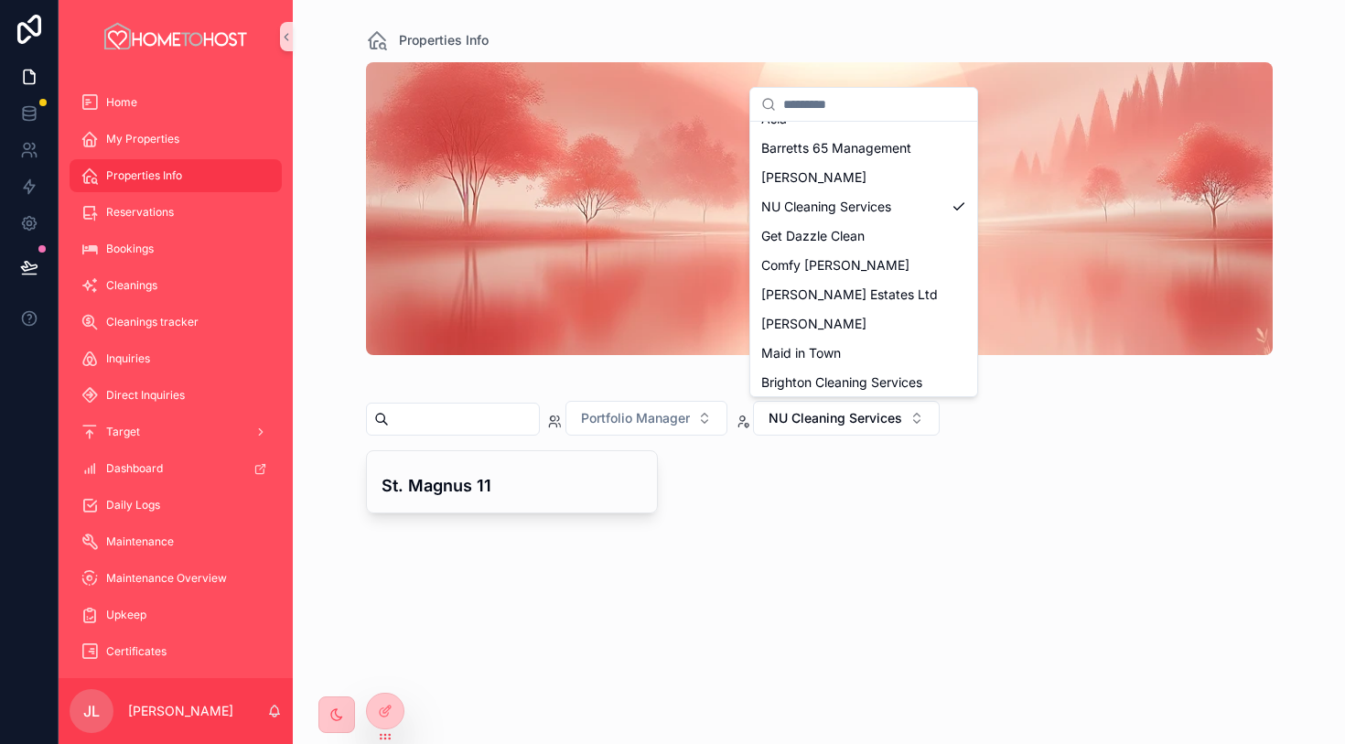
scroll to position [664, 0]
click at [880, 231] on div "Get Dazzle Clean" at bounding box center [864, 236] width 220 height 29
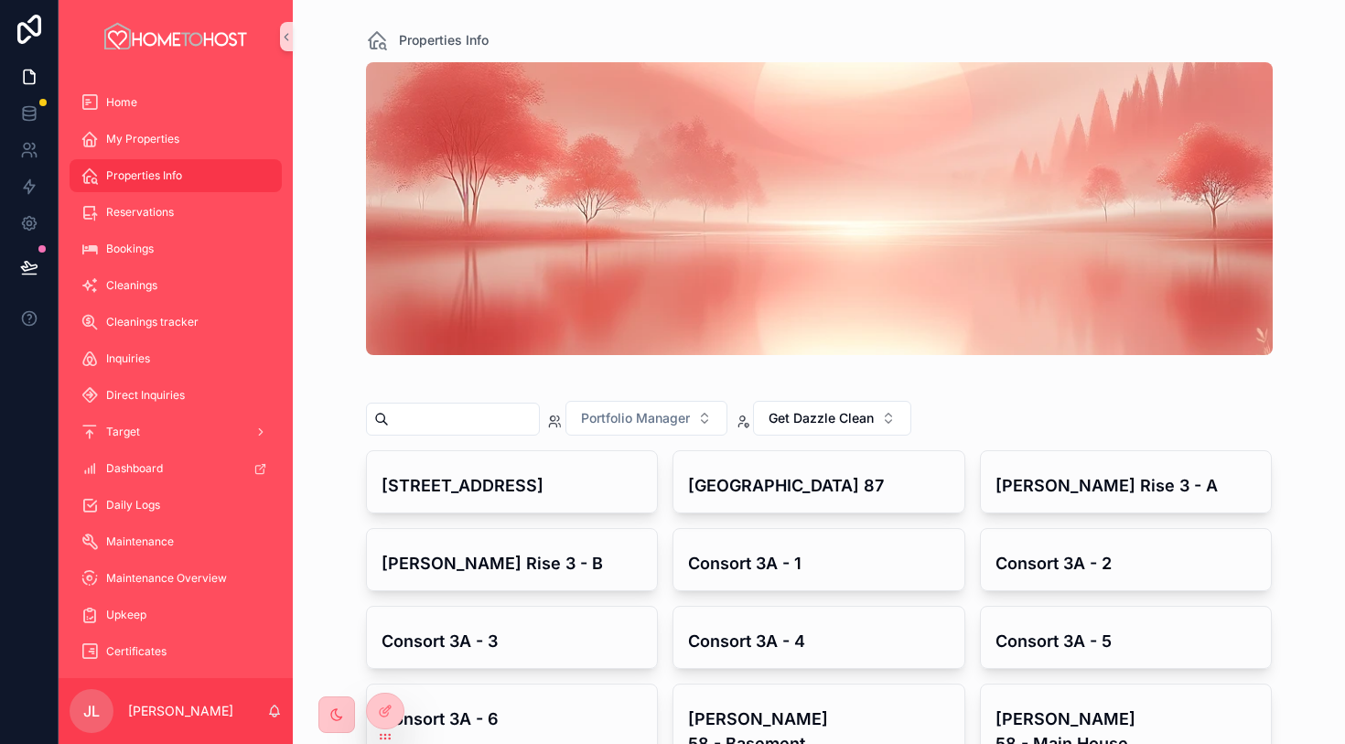
click at [874, 417] on span "Get Dazzle Clean" at bounding box center [821, 418] width 105 height 18
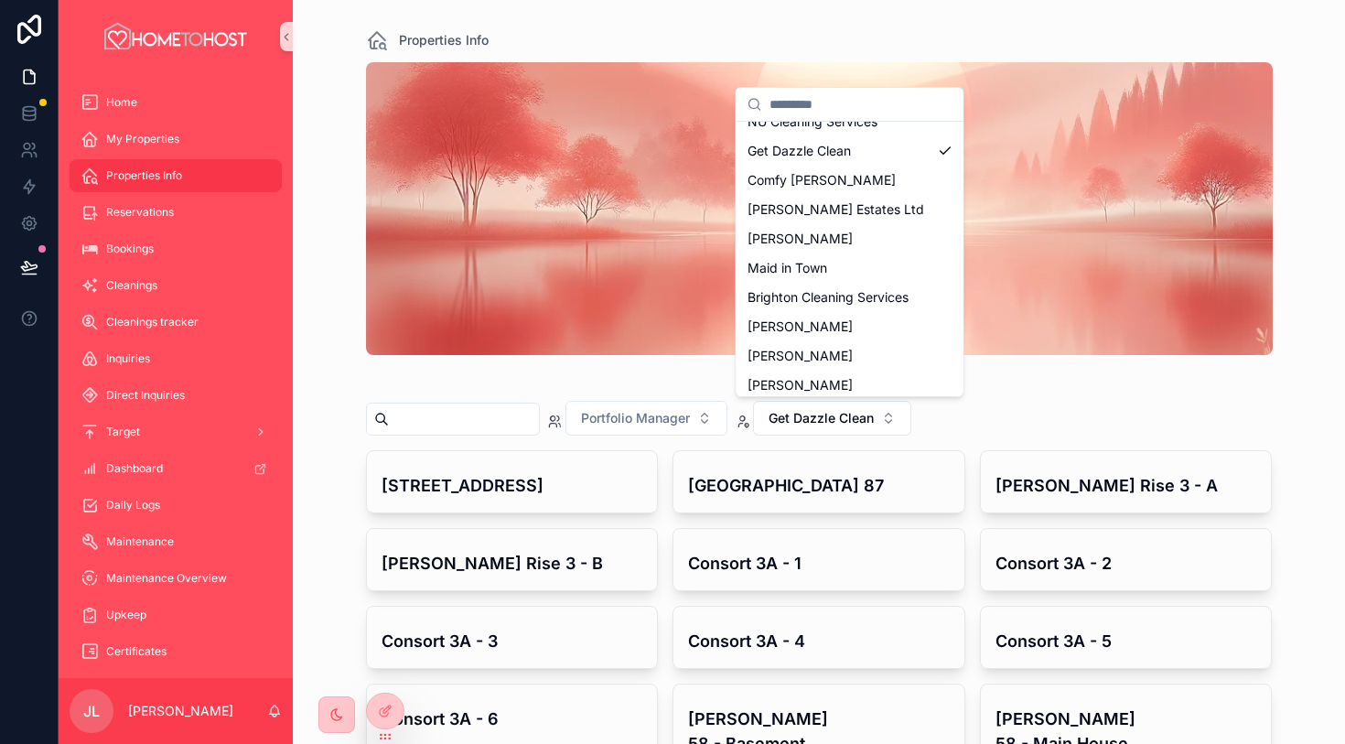
scroll to position [743, 0]
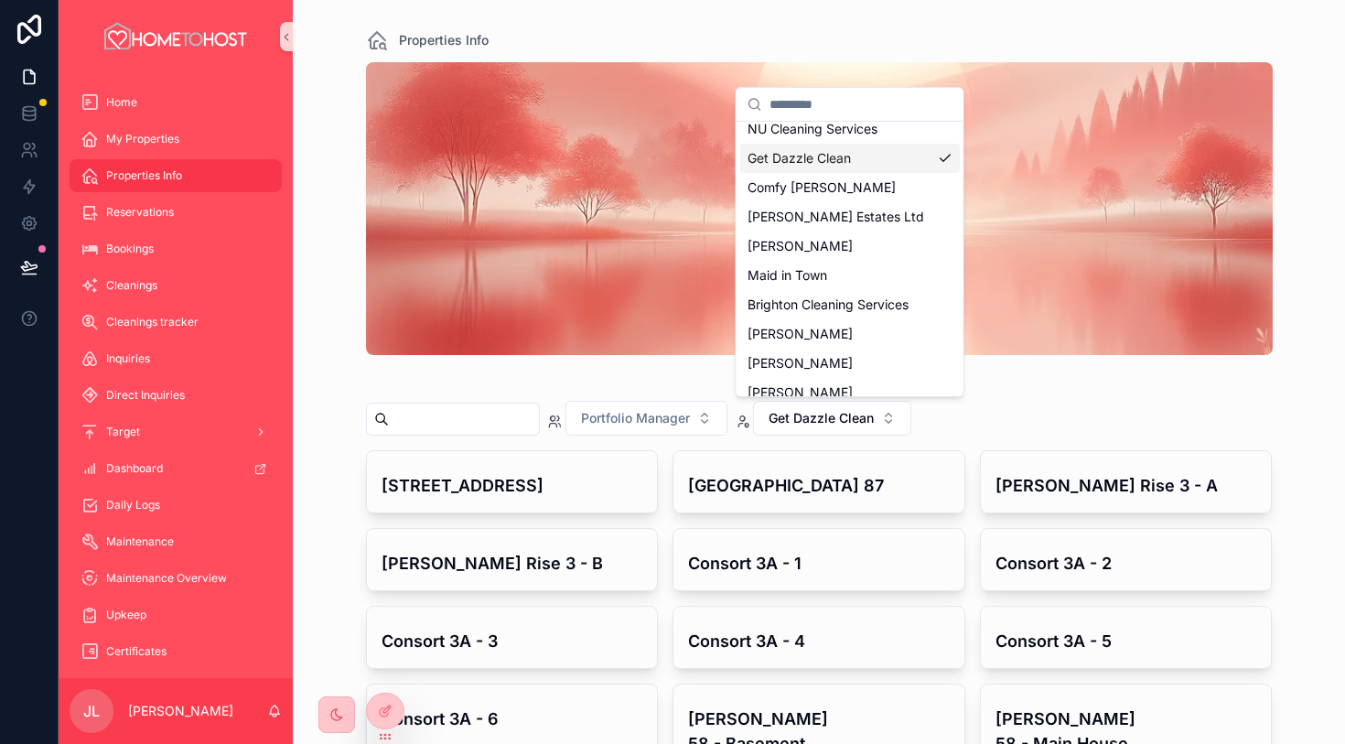
click at [884, 171] on div "Get Dazzle Clean" at bounding box center [850, 158] width 220 height 29
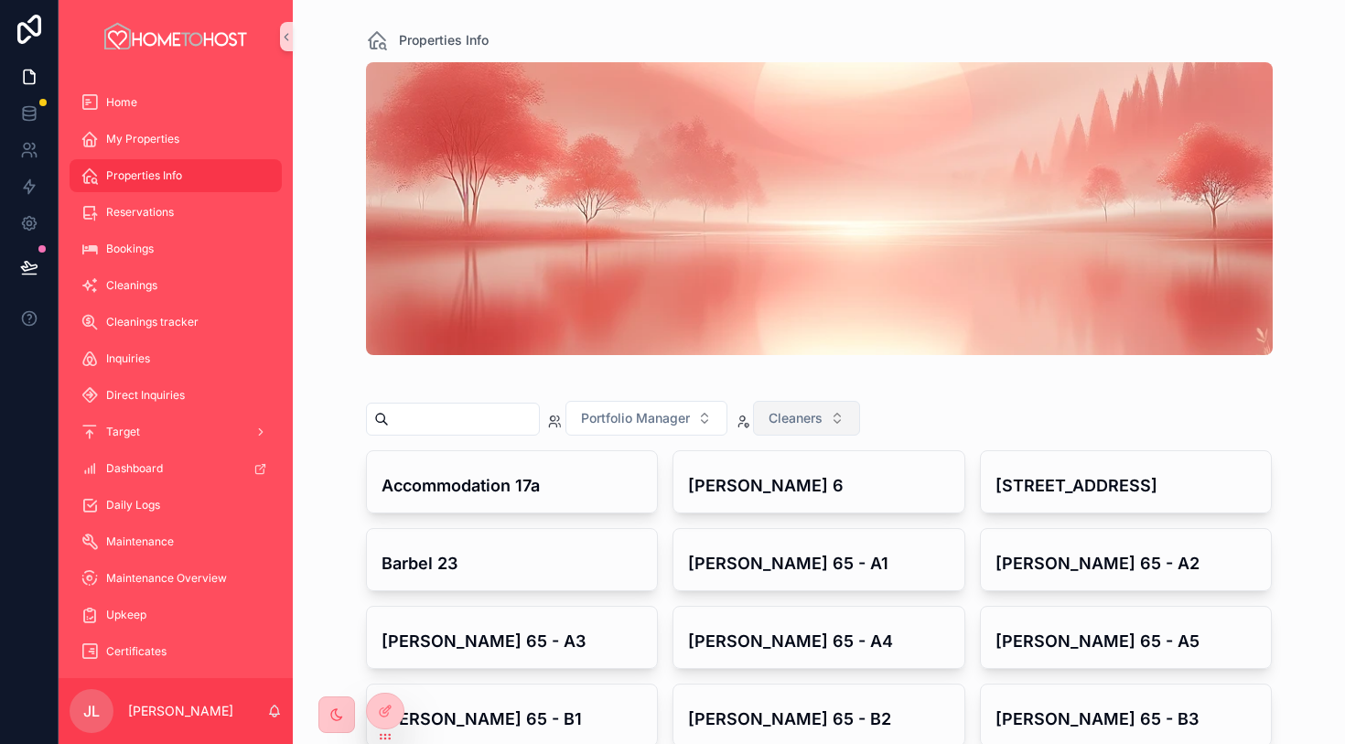
click at [823, 423] on span "Cleaners" at bounding box center [796, 418] width 54 height 18
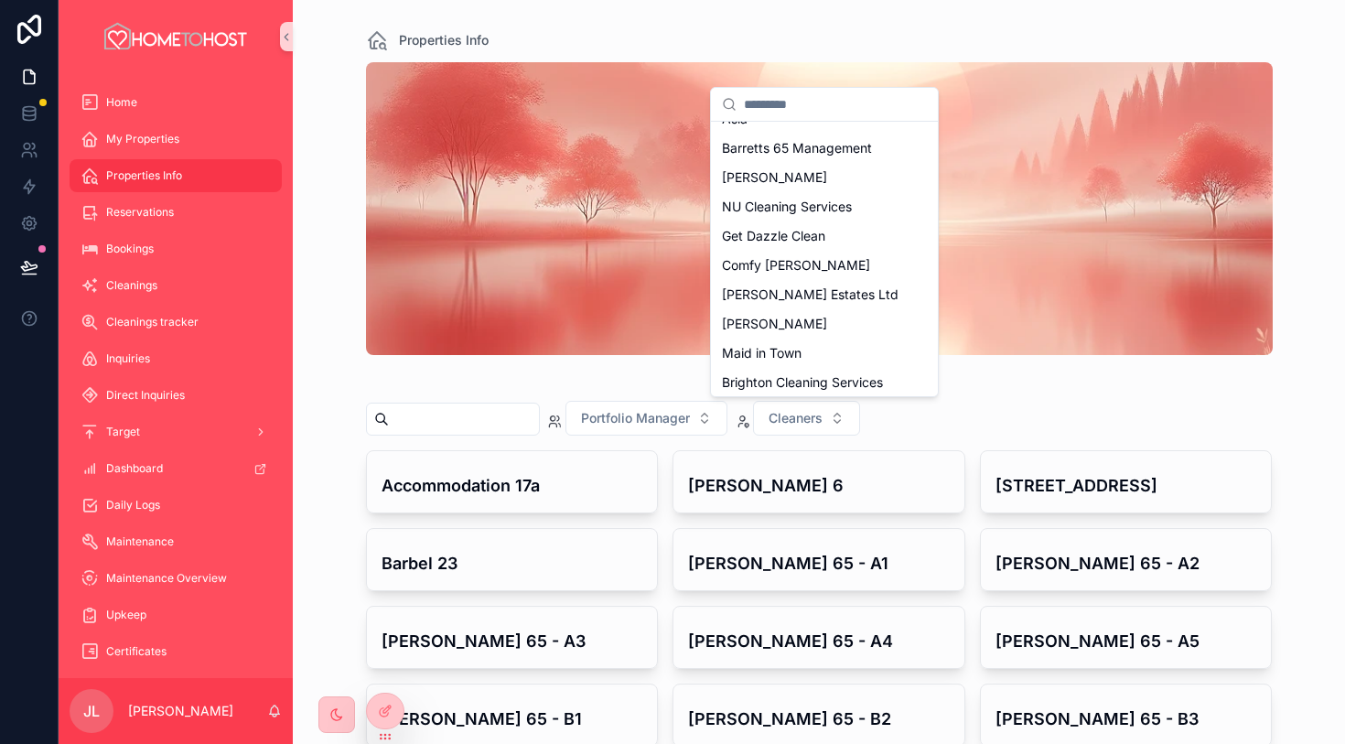
scroll to position [635, 0]
click at [831, 269] on div "Comfy [PERSON_NAME]" at bounding box center [825, 266] width 220 height 29
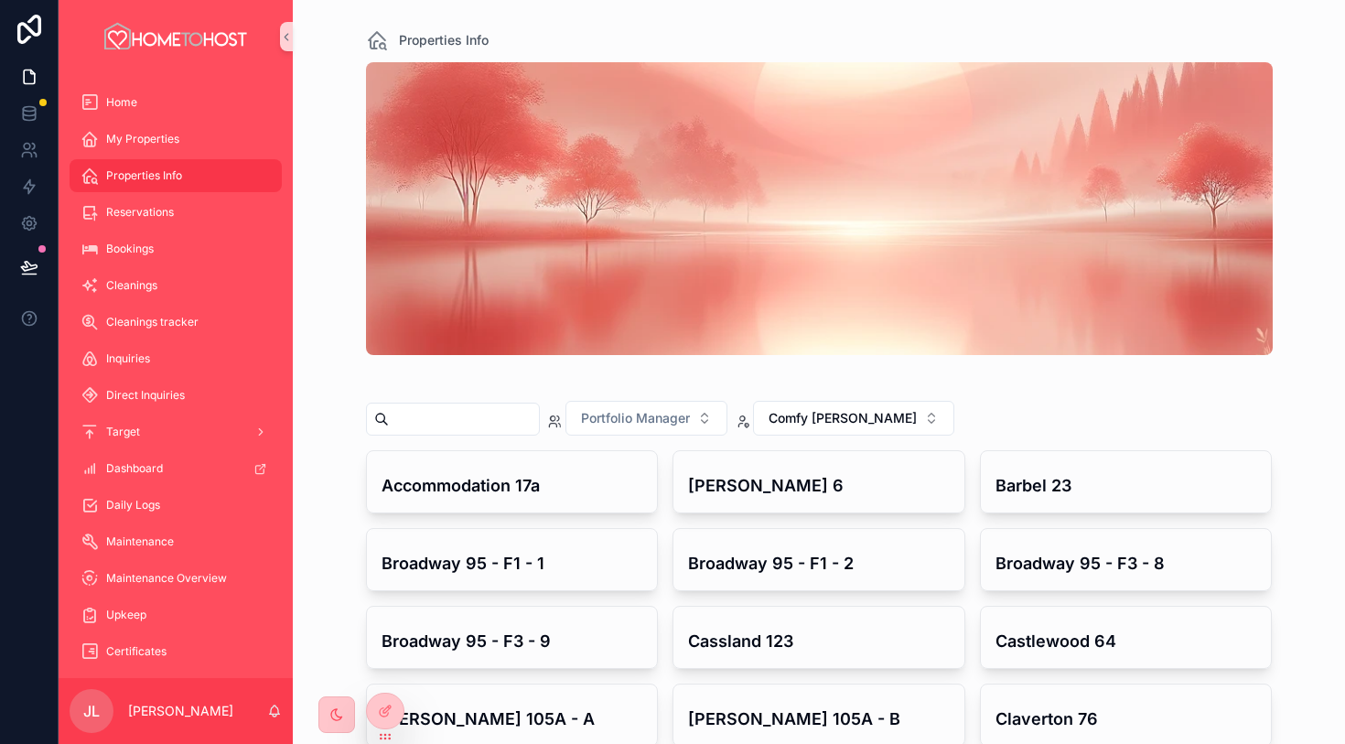
scroll to position [38, 0]
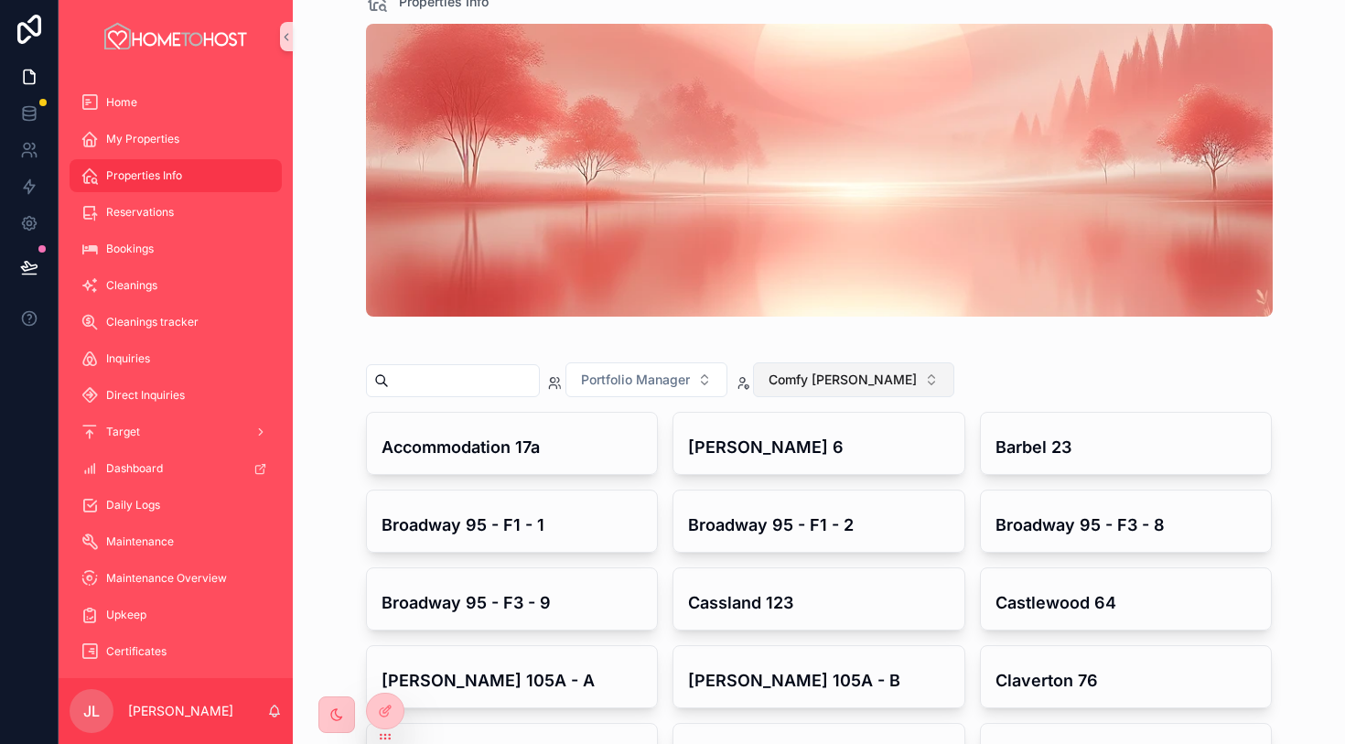
click at [853, 385] on span "Comfy [PERSON_NAME]" at bounding box center [843, 380] width 148 height 18
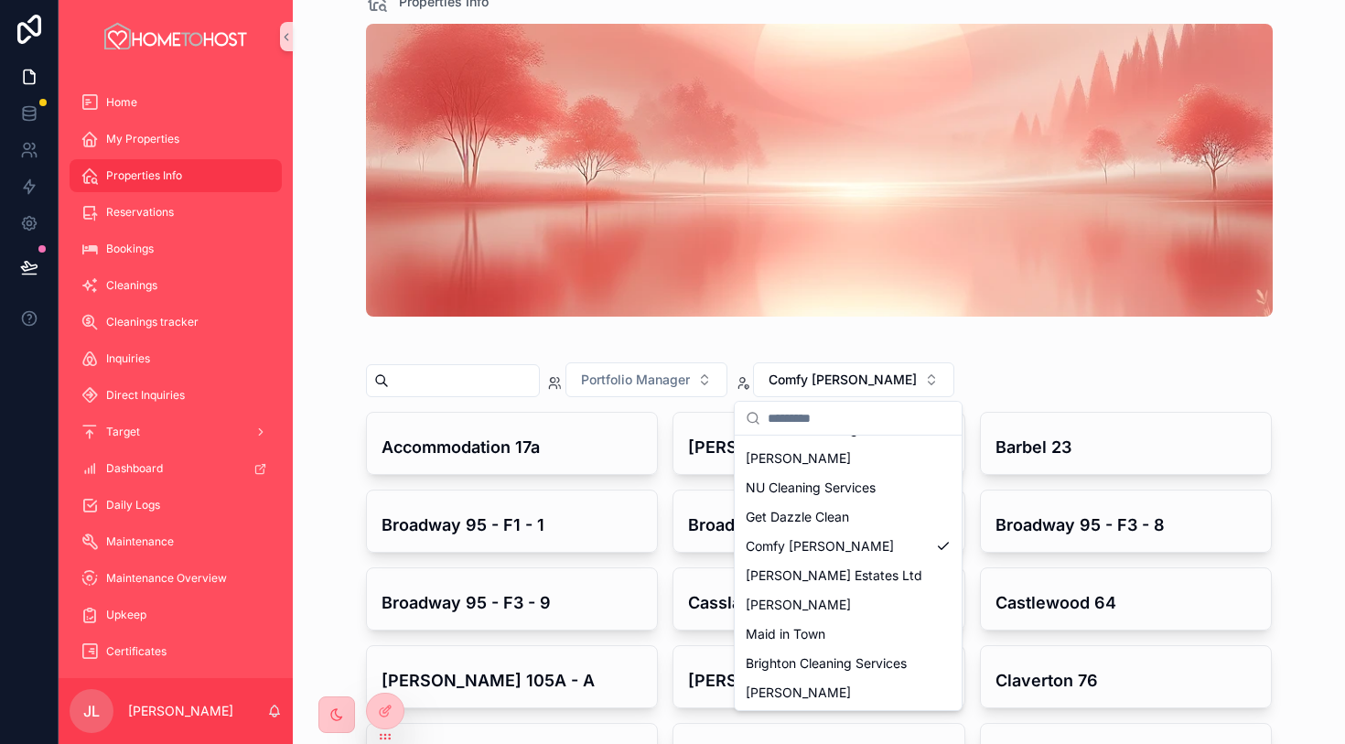
scroll to position [729, 0]
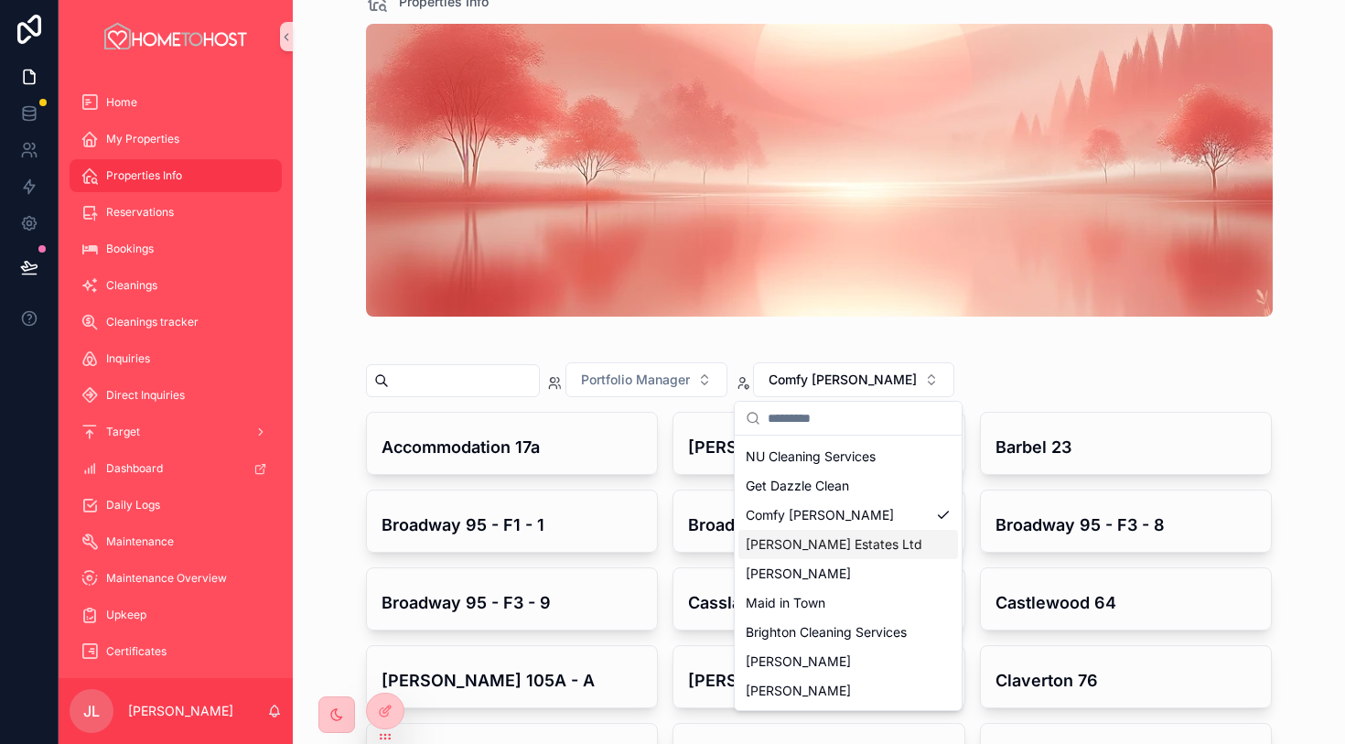
click at [891, 548] on div "[PERSON_NAME] Estates Ltd" at bounding box center [849, 544] width 220 height 29
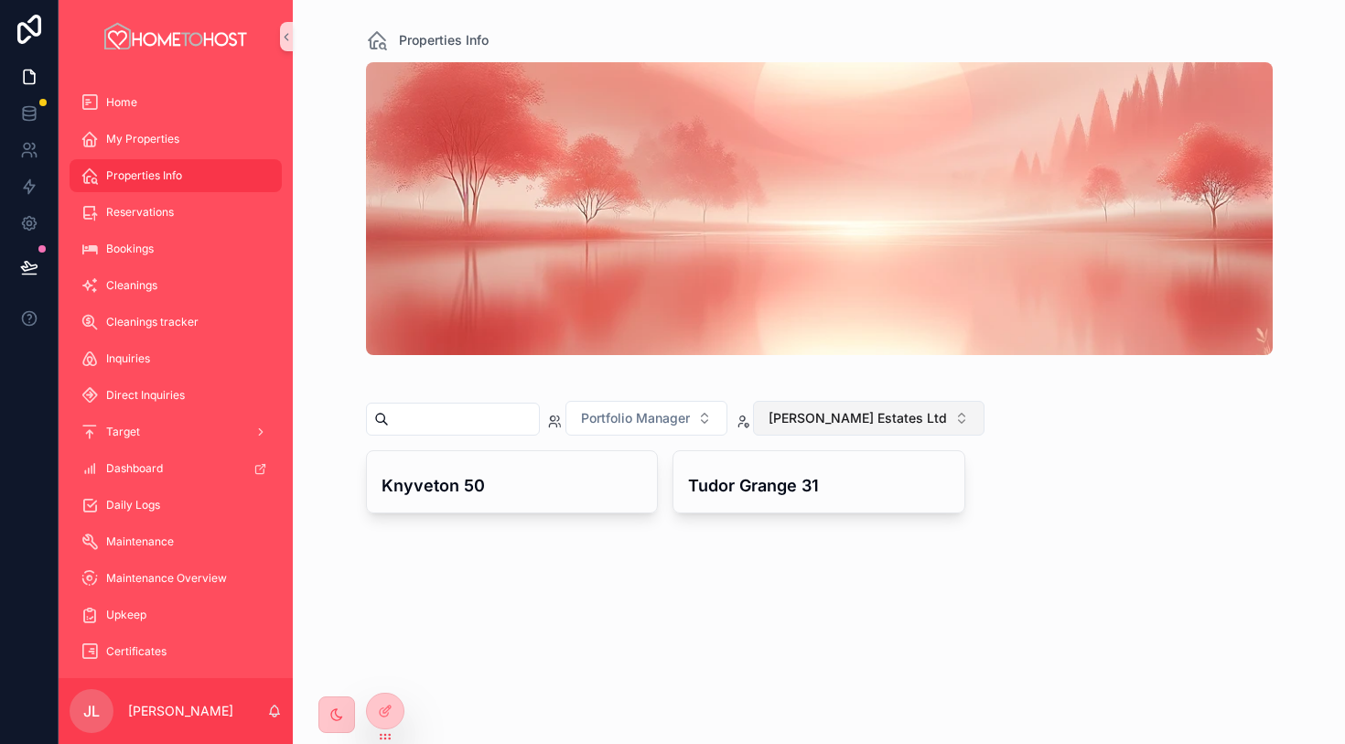
click at [869, 420] on span "[PERSON_NAME] Estates Ltd" at bounding box center [858, 418] width 178 height 18
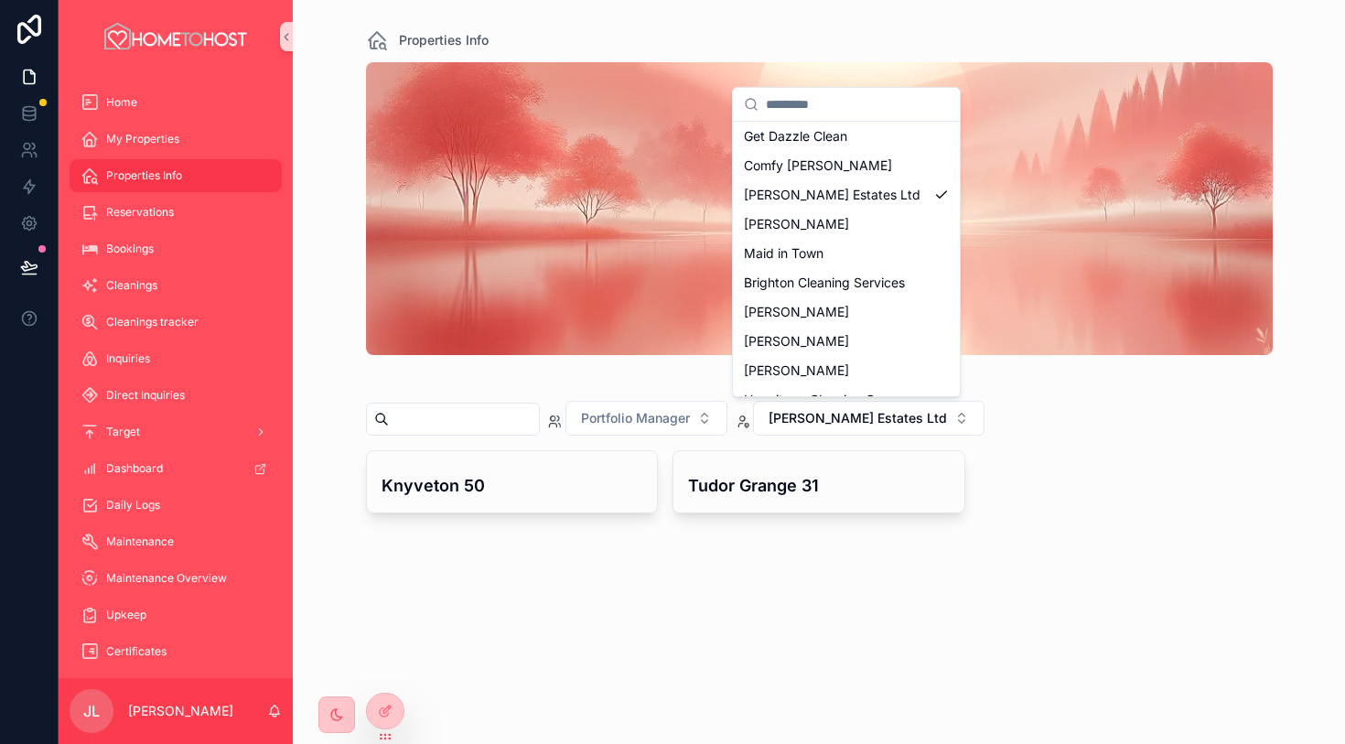
scroll to position [740, 0]
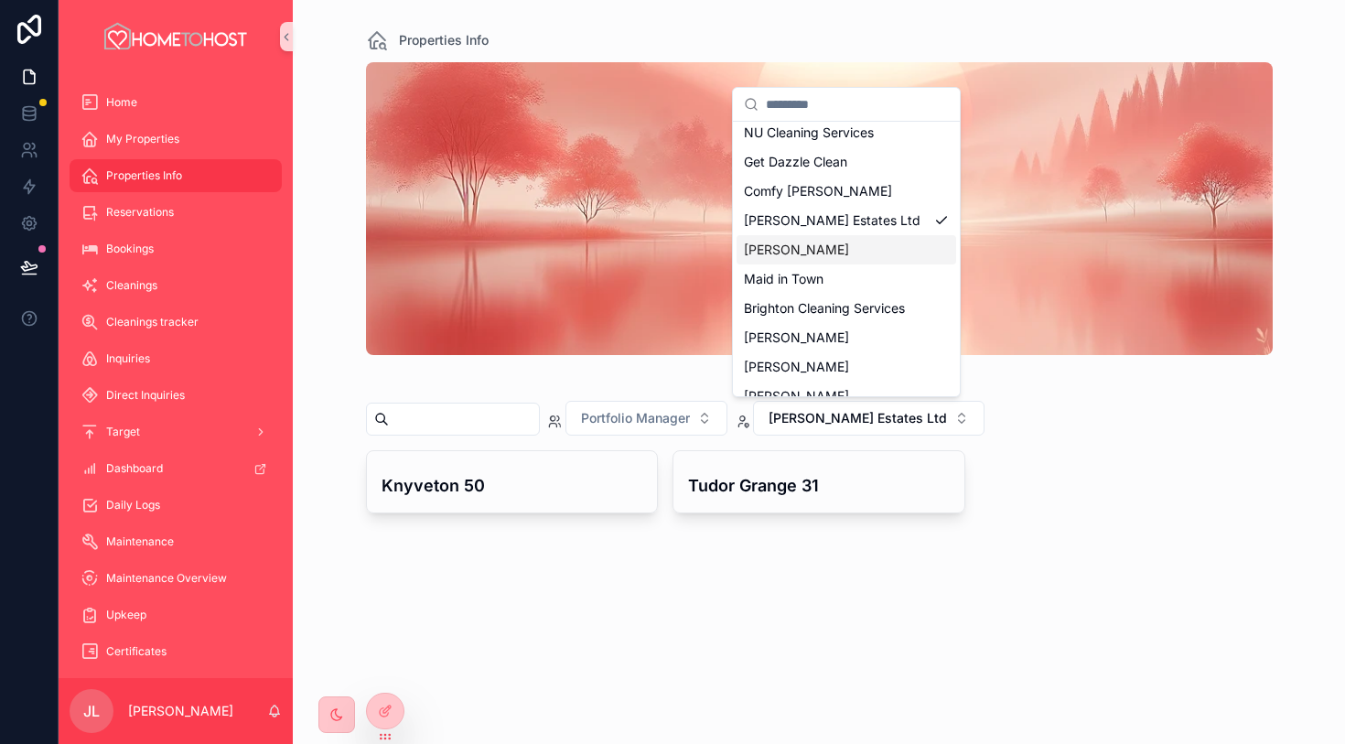
click at [850, 241] on div "[PERSON_NAME]" at bounding box center [847, 249] width 220 height 29
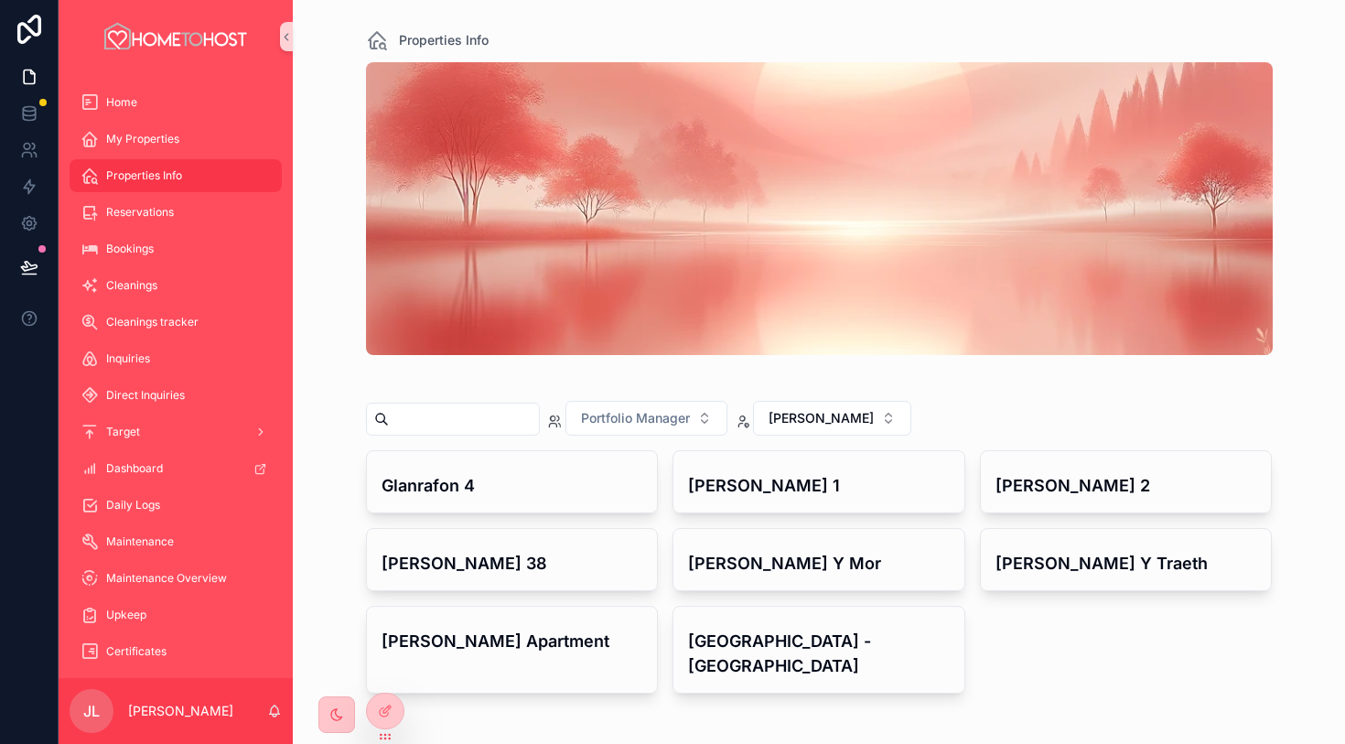
scroll to position [8, 0]
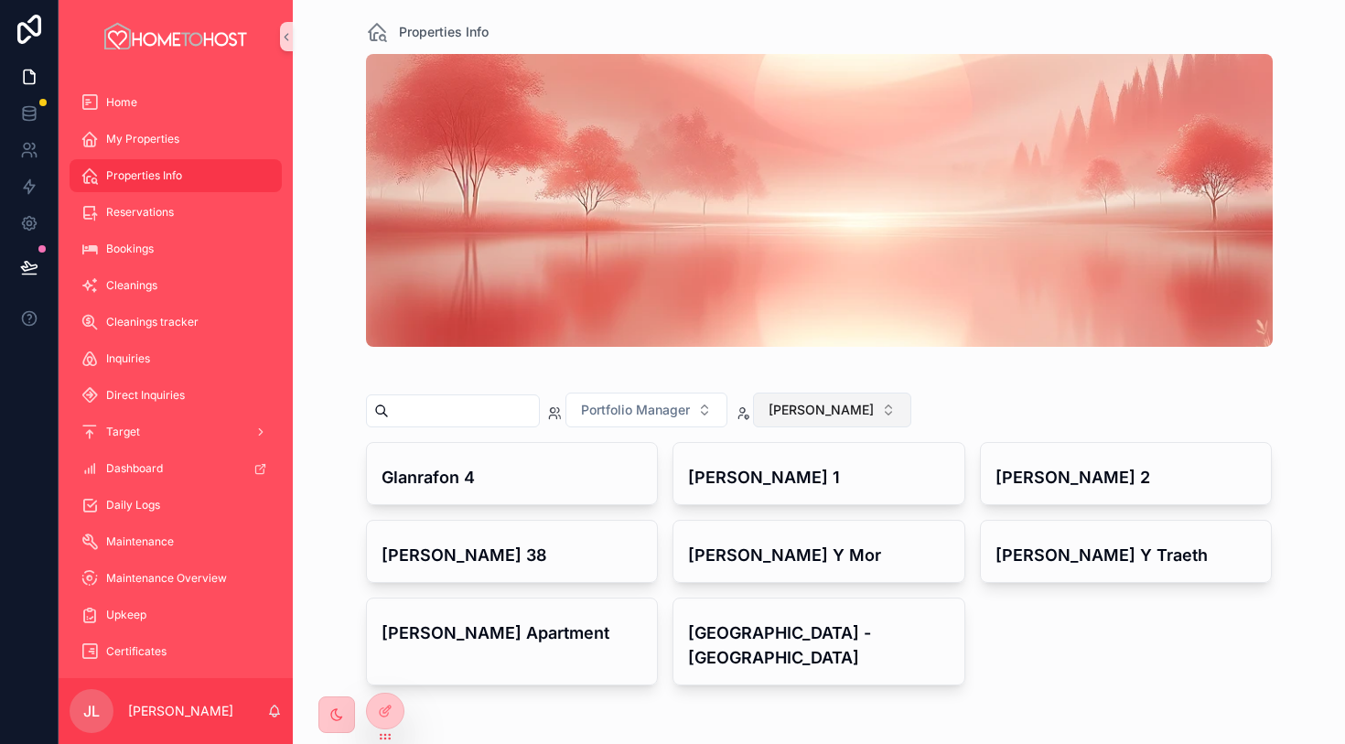
click at [827, 405] on span "[PERSON_NAME]" at bounding box center [821, 410] width 105 height 18
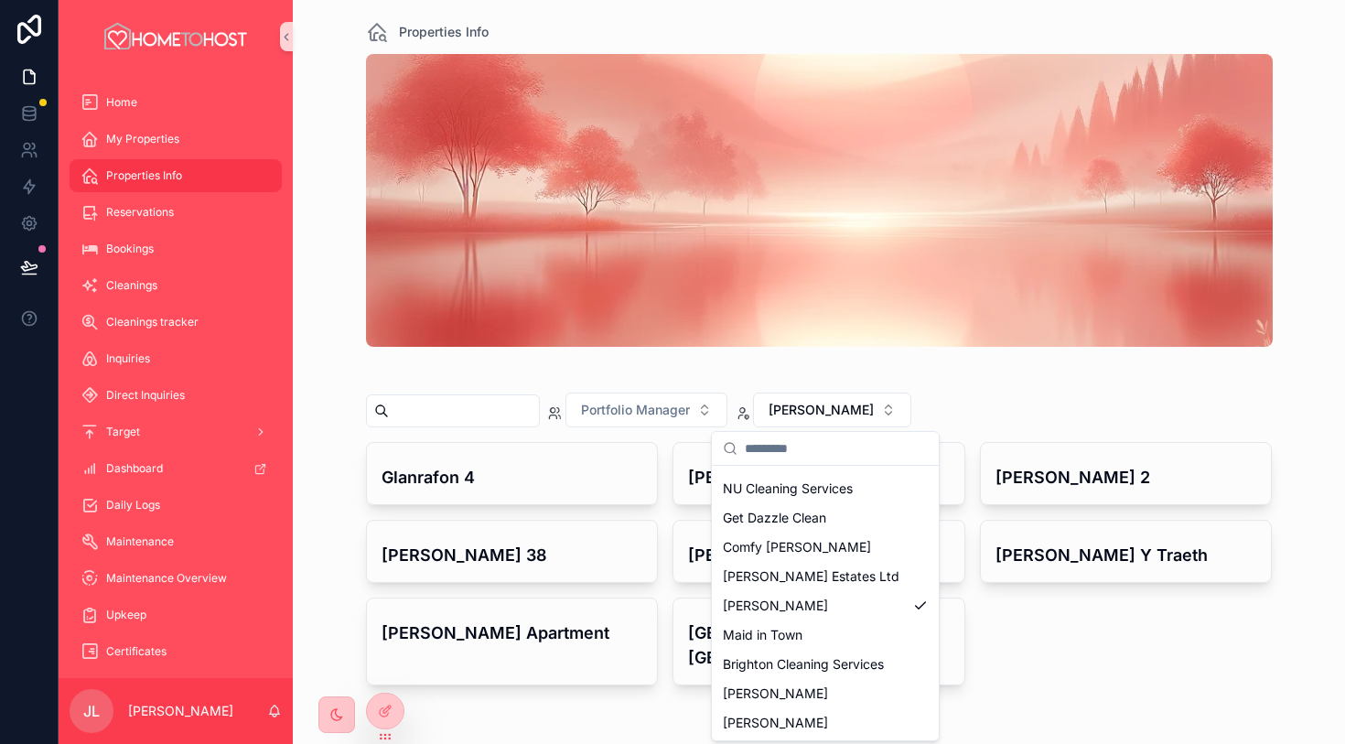
scroll to position [727, 0]
click at [848, 637] on div "Maid in Town" at bounding box center [826, 635] width 220 height 29
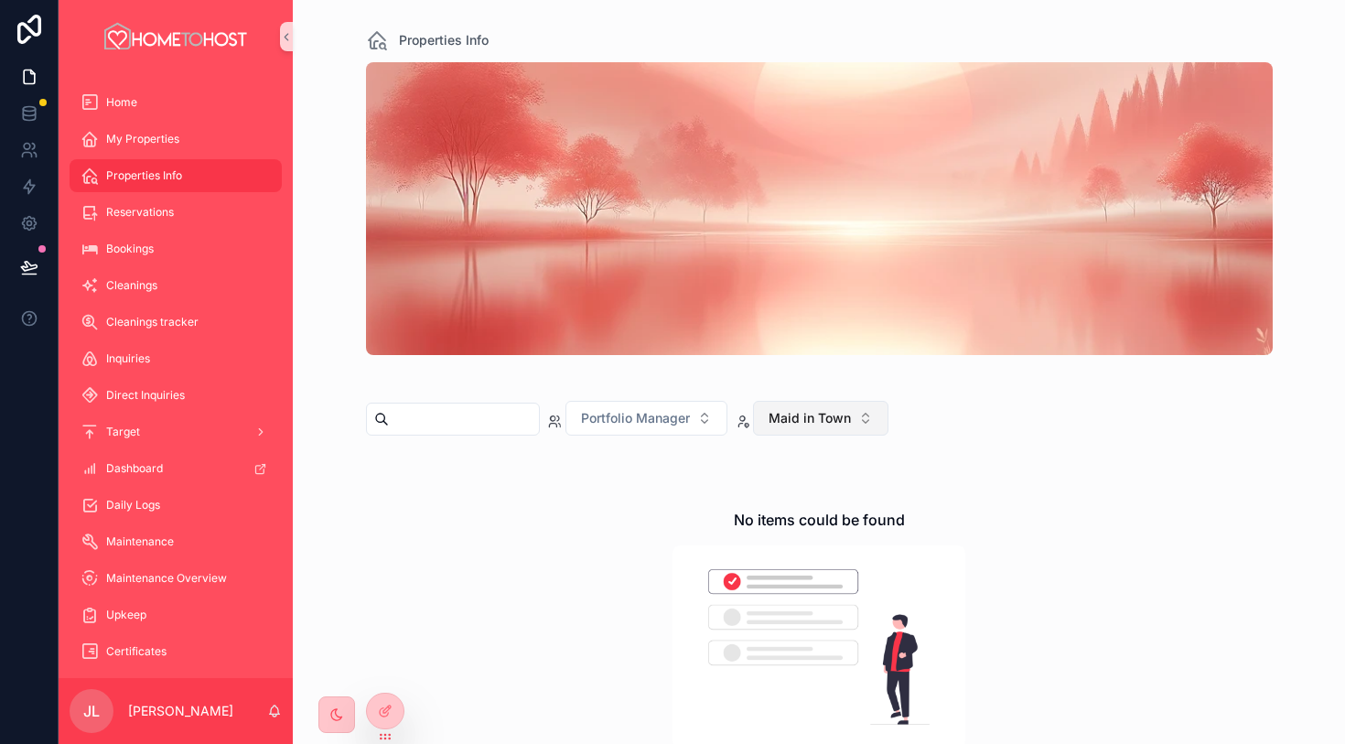
click at [838, 414] on span "Maid in Town" at bounding box center [810, 418] width 82 height 18
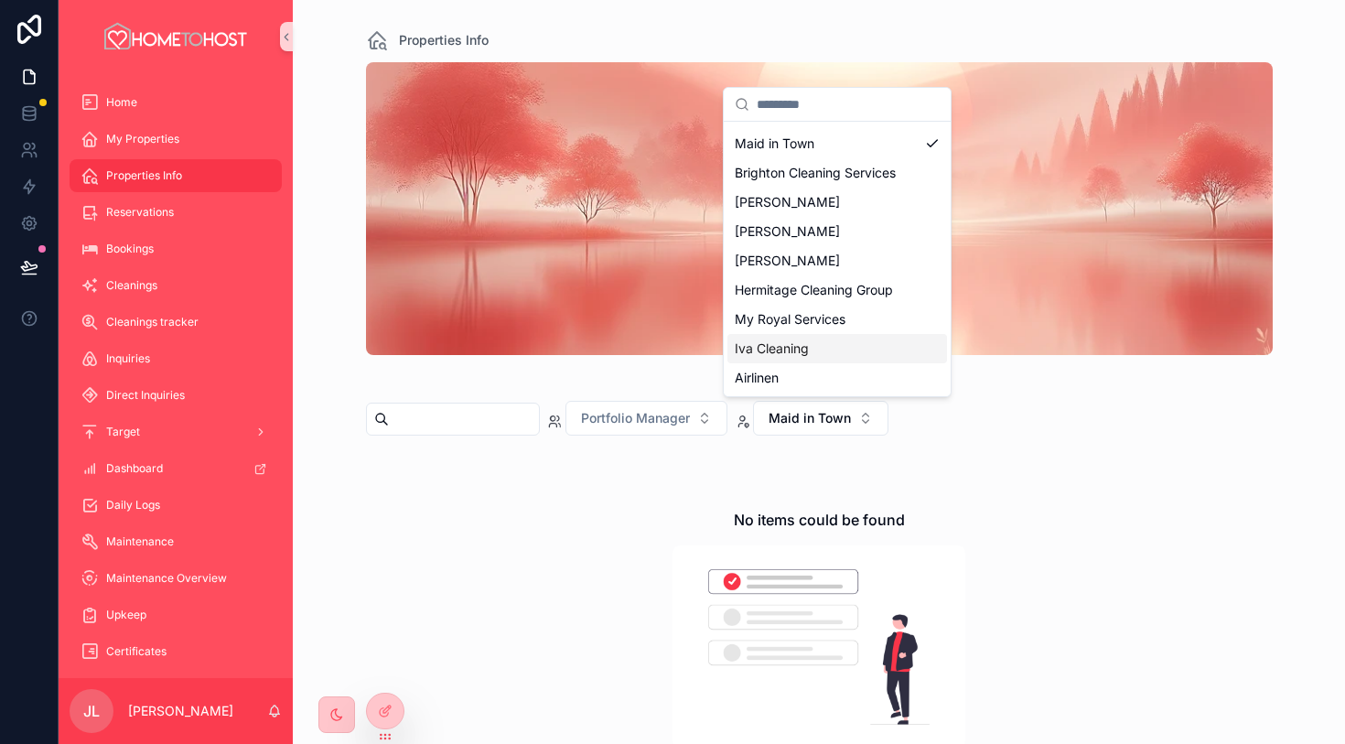
scroll to position [874, 0]
click at [875, 174] on span "Brighton Cleaning Services" at bounding box center [815, 174] width 161 height 18
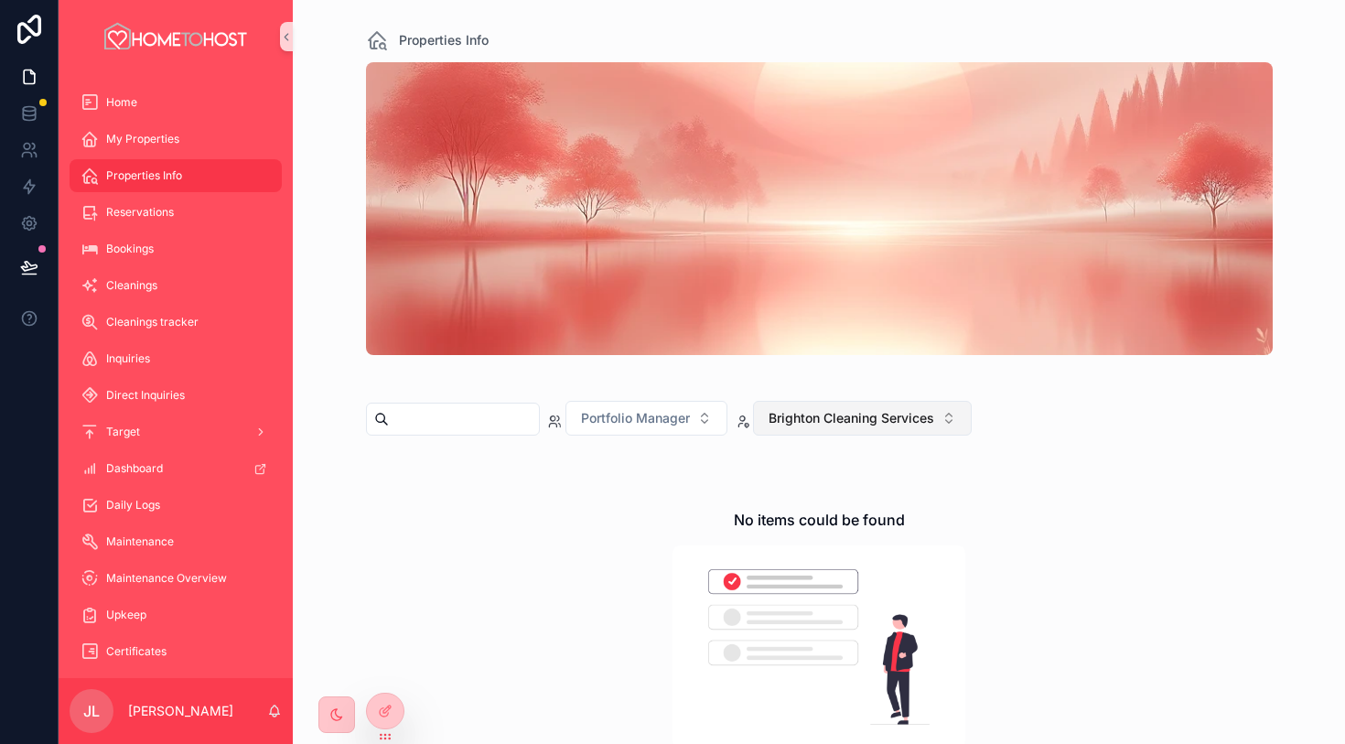
click at [895, 419] on span "Brighton Cleaning Services" at bounding box center [852, 418] width 166 height 18
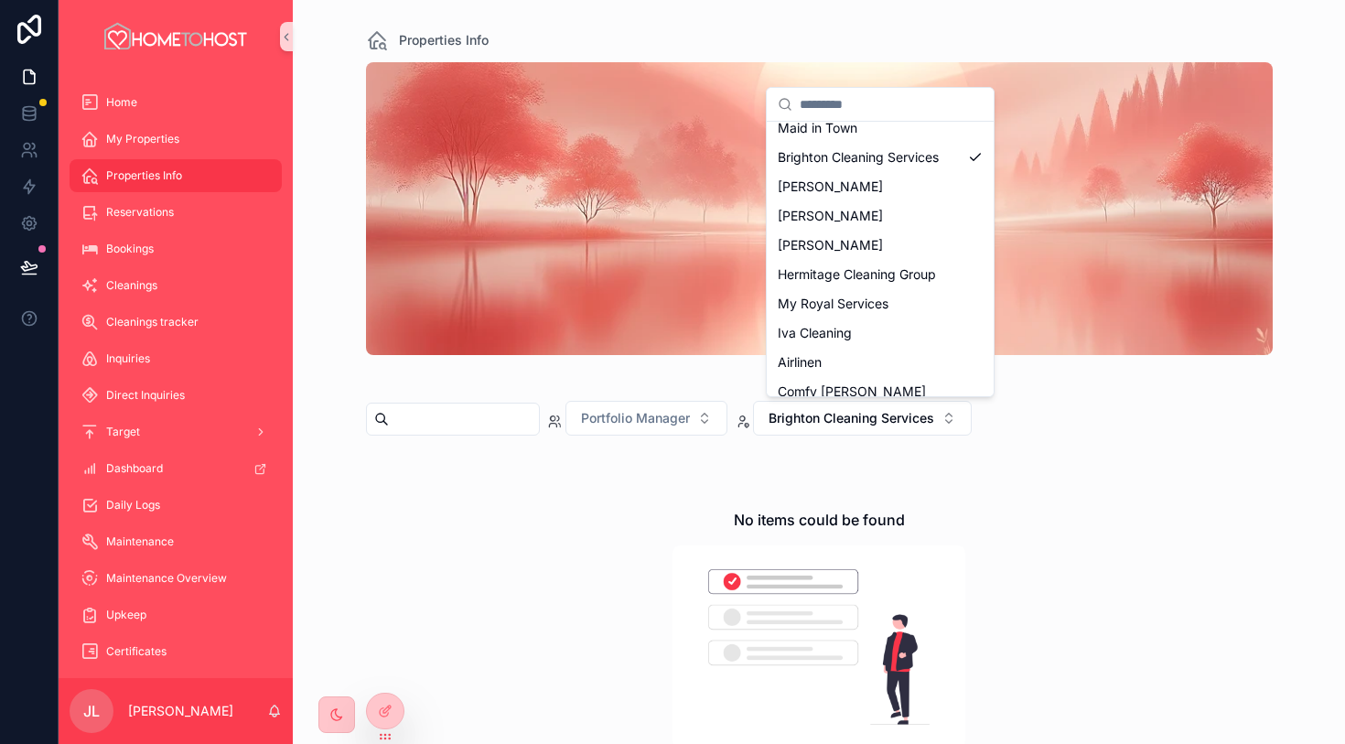
scroll to position [894, 0]
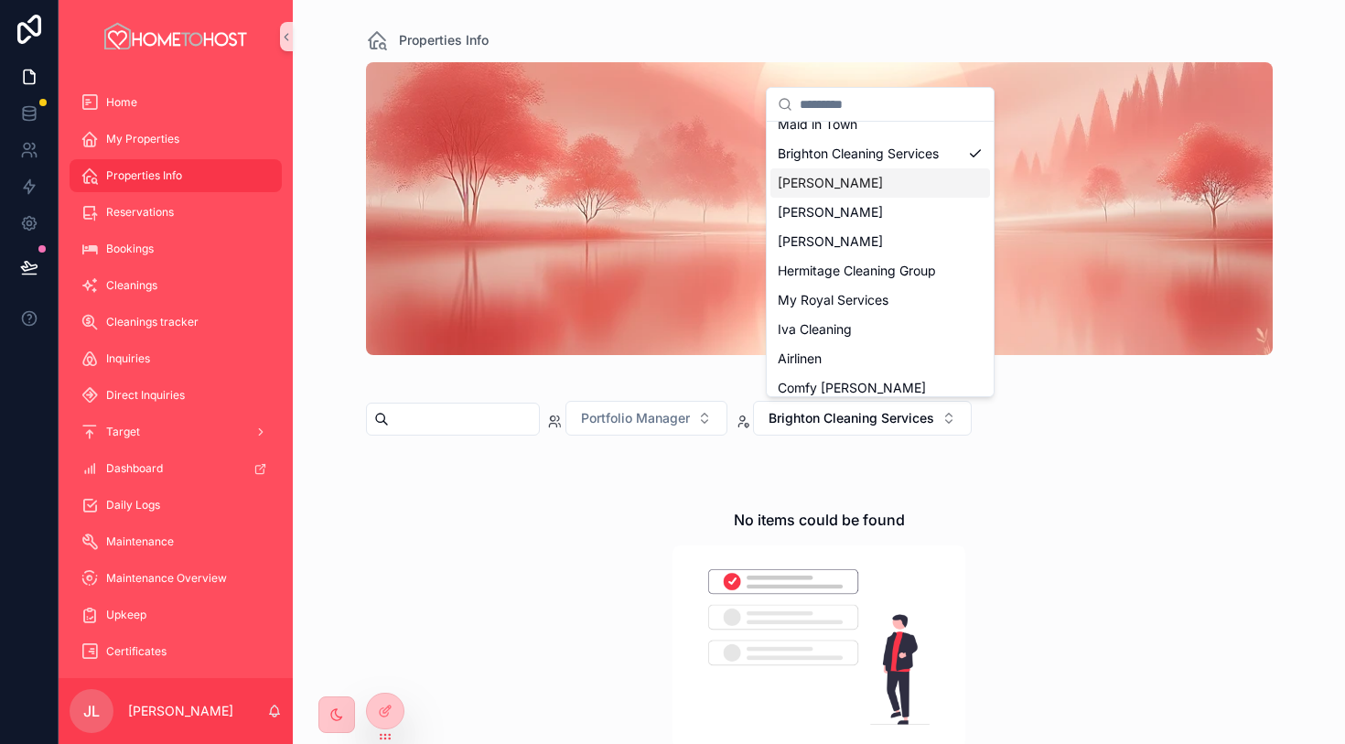
click at [904, 181] on div "[PERSON_NAME]" at bounding box center [881, 182] width 220 height 29
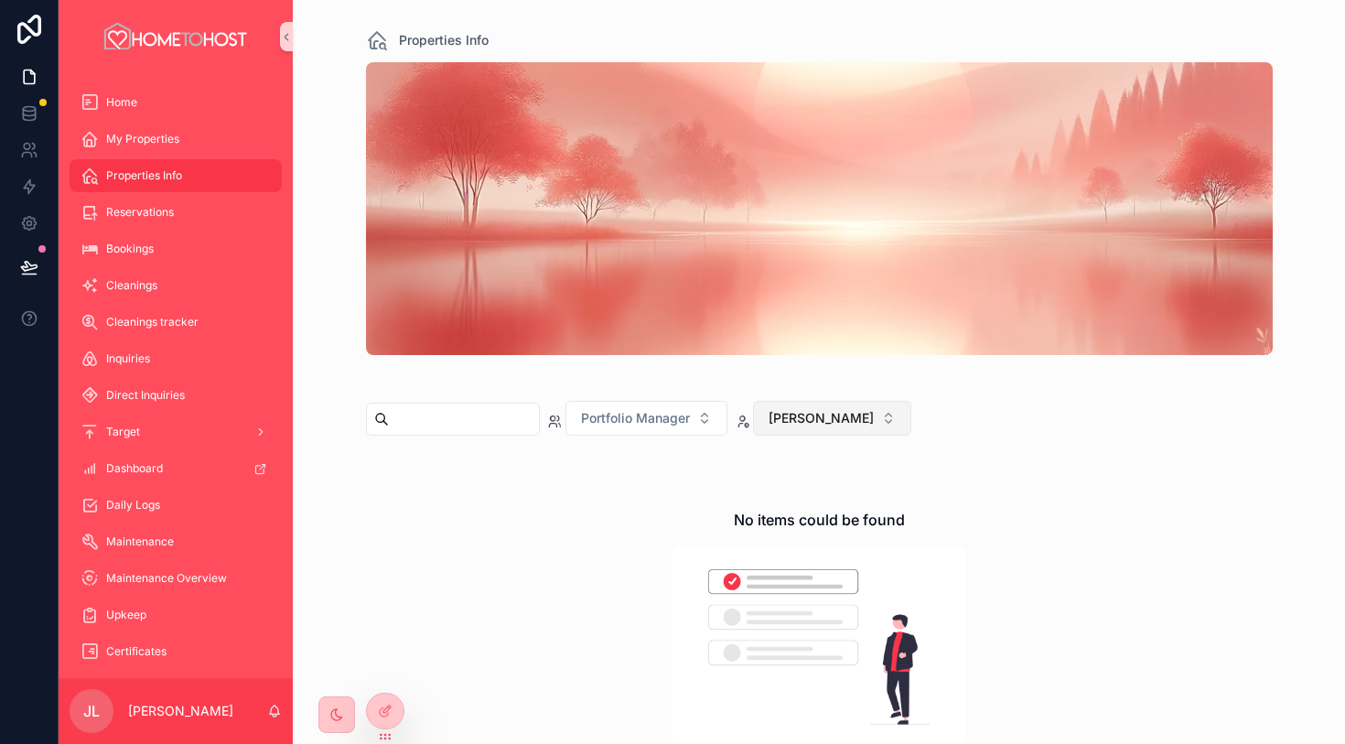
click at [859, 412] on span "[PERSON_NAME]" at bounding box center [821, 418] width 105 height 18
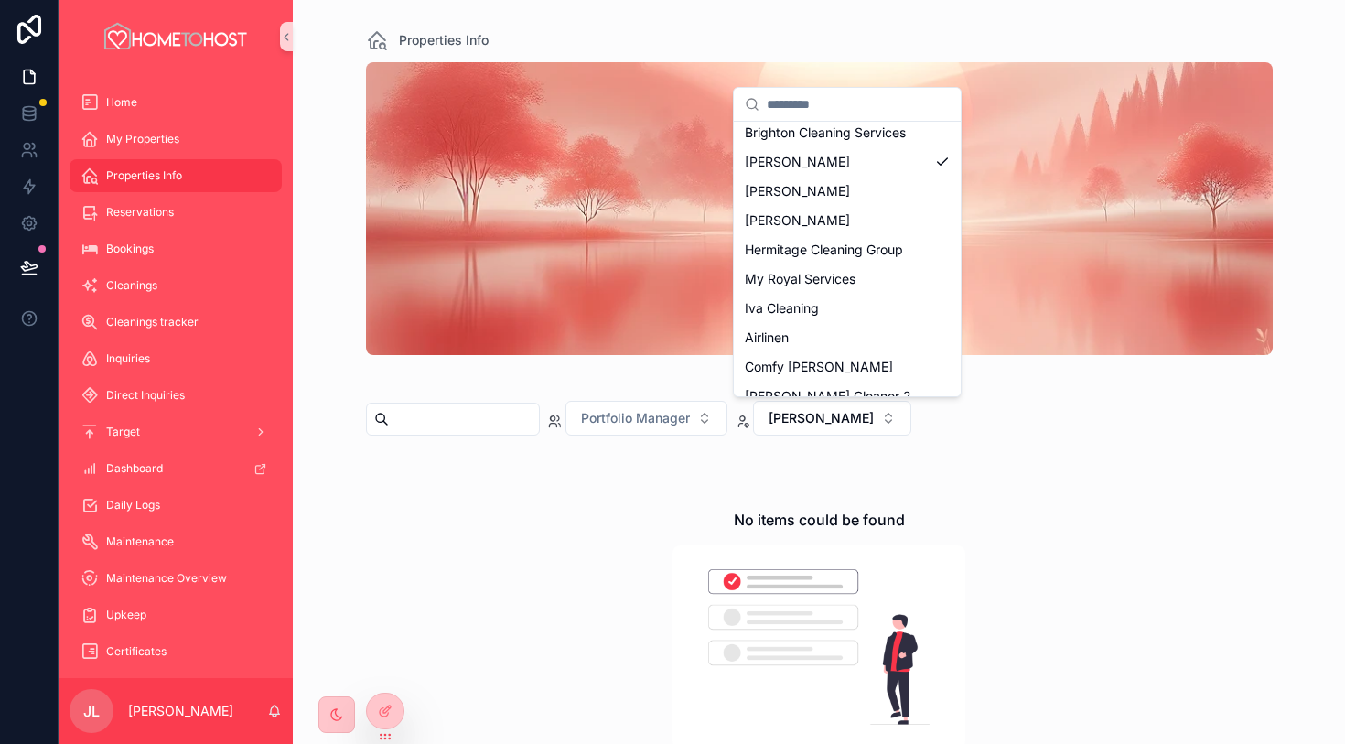
scroll to position [927, 0]
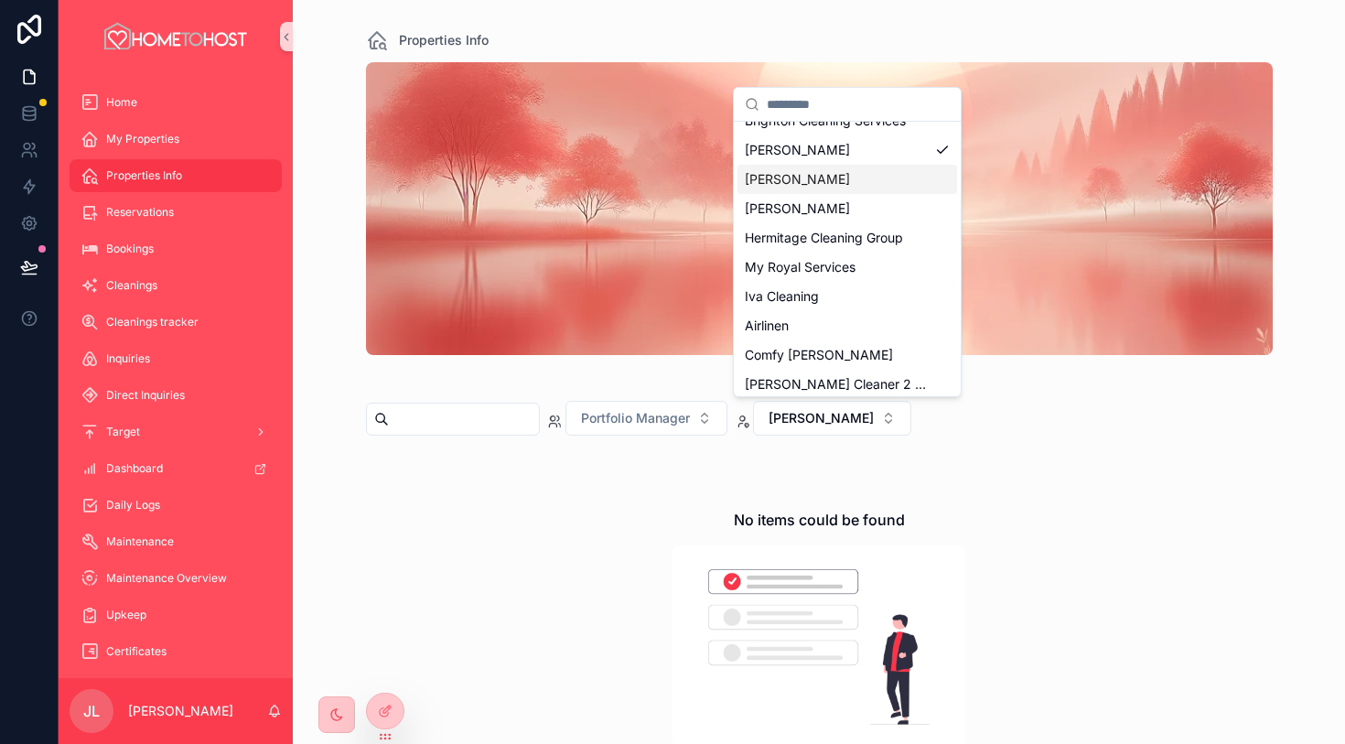
click at [868, 183] on div "[PERSON_NAME]" at bounding box center [848, 179] width 220 height 29
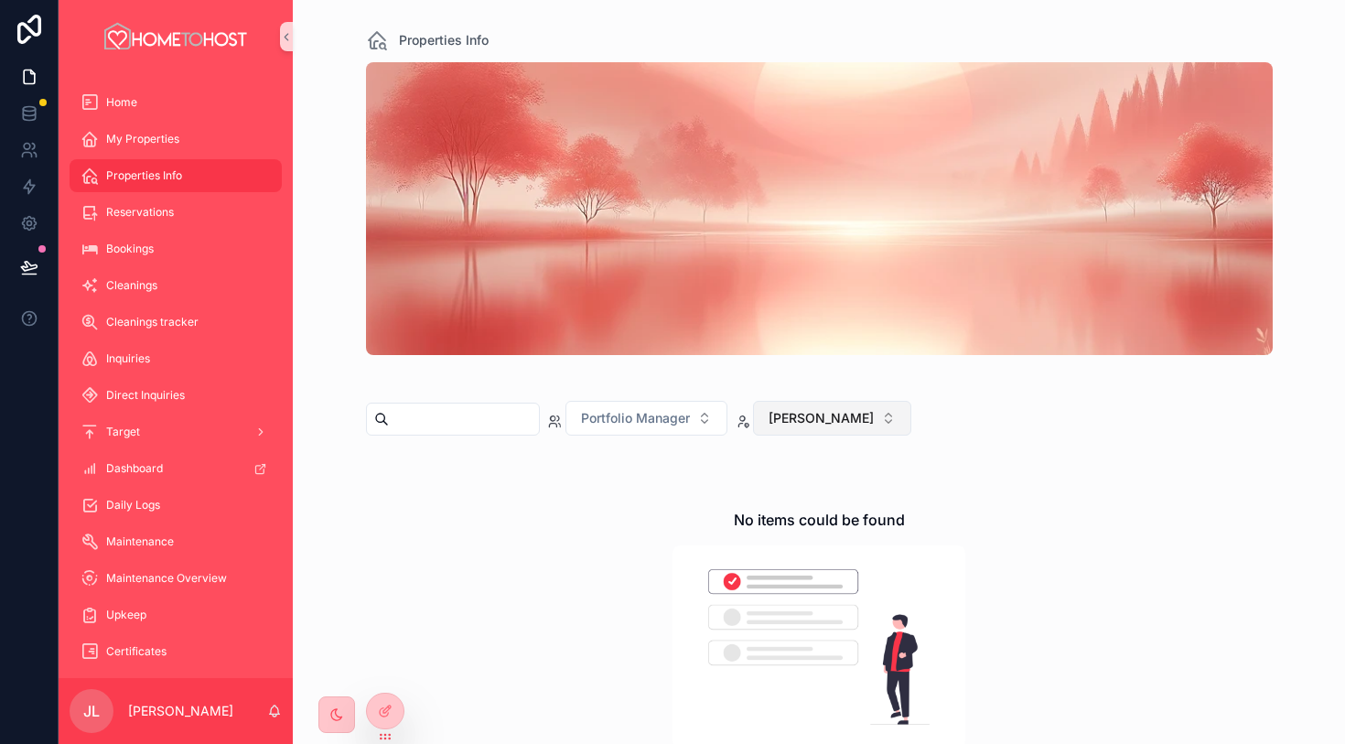
click at [827, 424] on span "[PERSON_NAME]" at bounding box center [821, 418] width 105 height 18
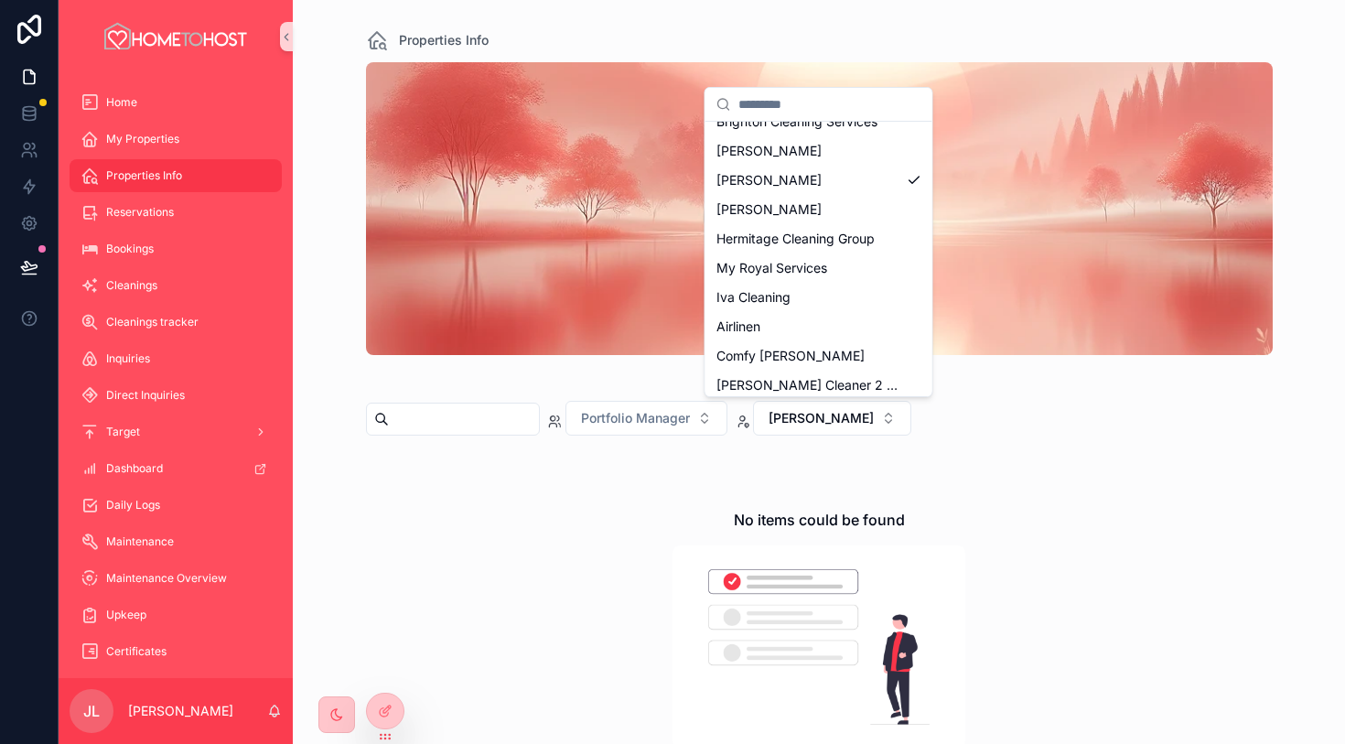
scroll to position [930, 0]
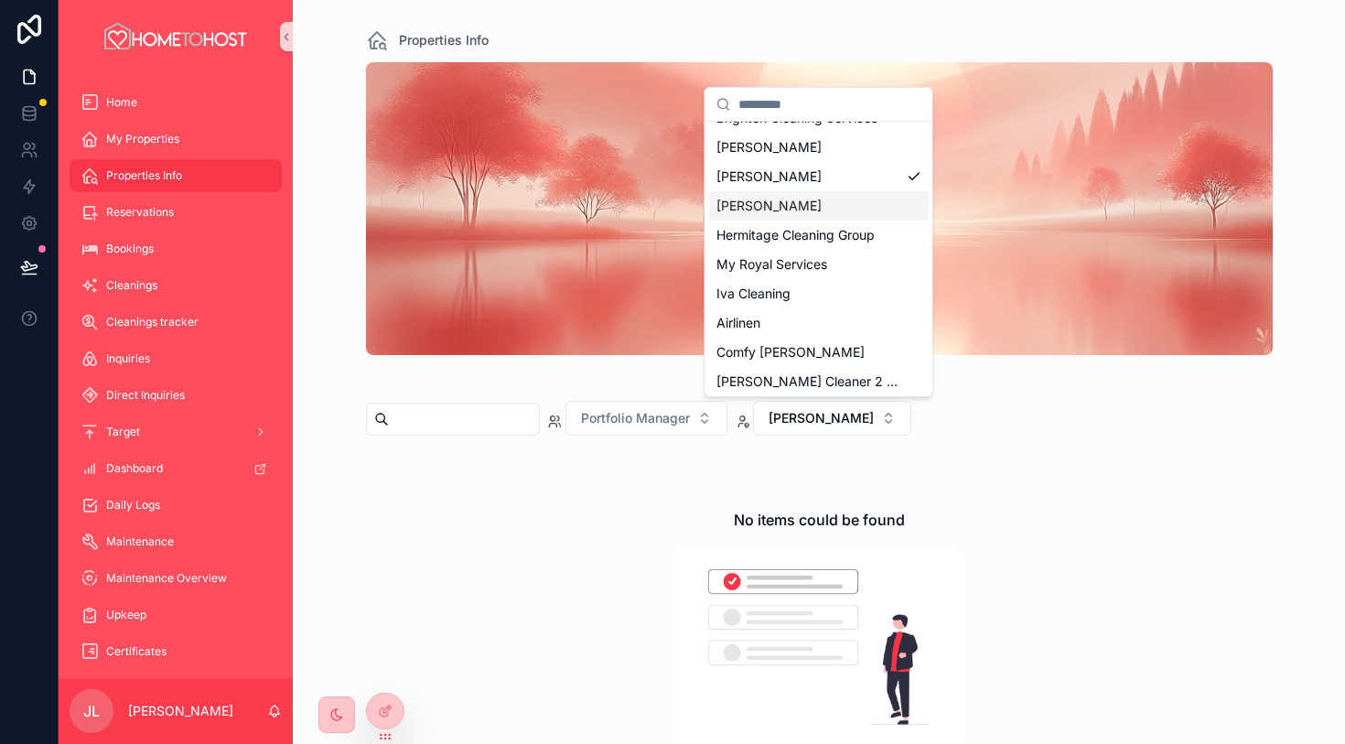
click at [847, 200] on div "[PERSON_NAME]" at bounding box center [819, 205] width 220 height 29
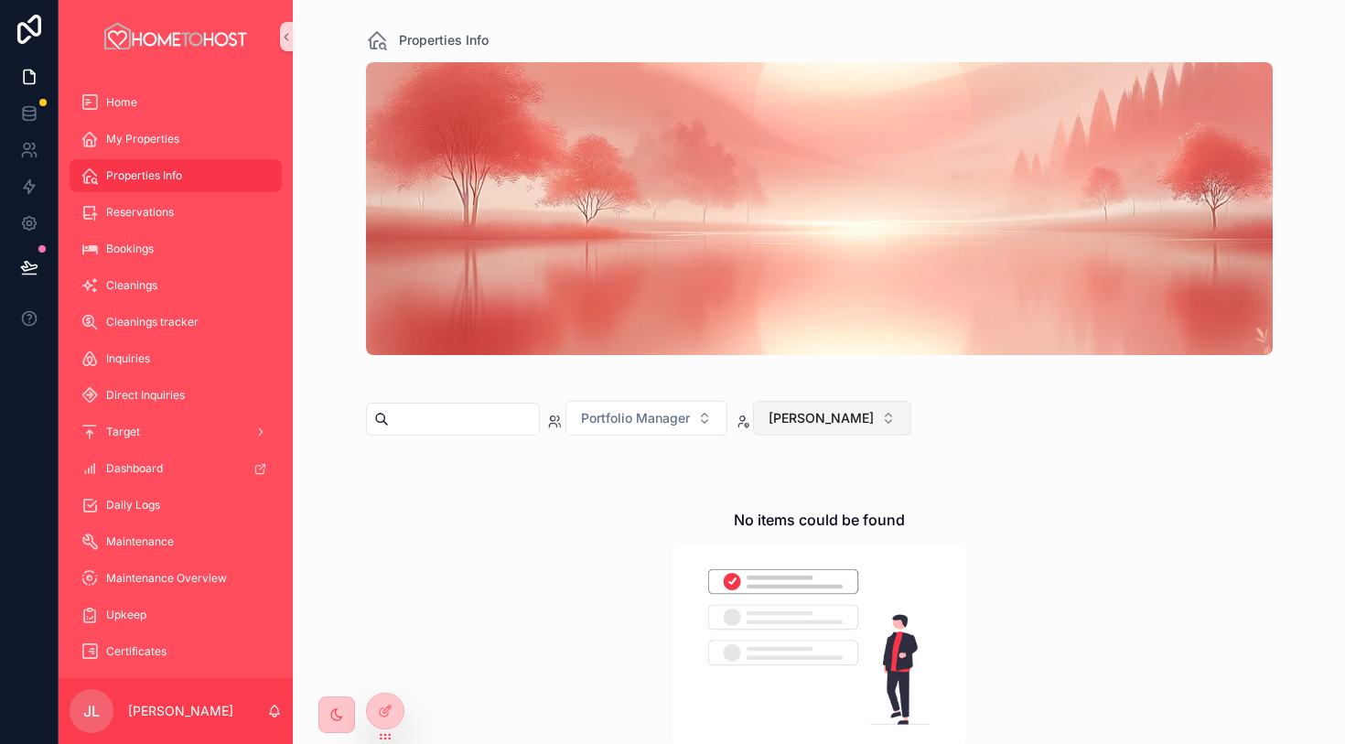
click at [816, 421] on span "[PERSON_NAME]" at bounding box center [821, 418] width 105 height 18
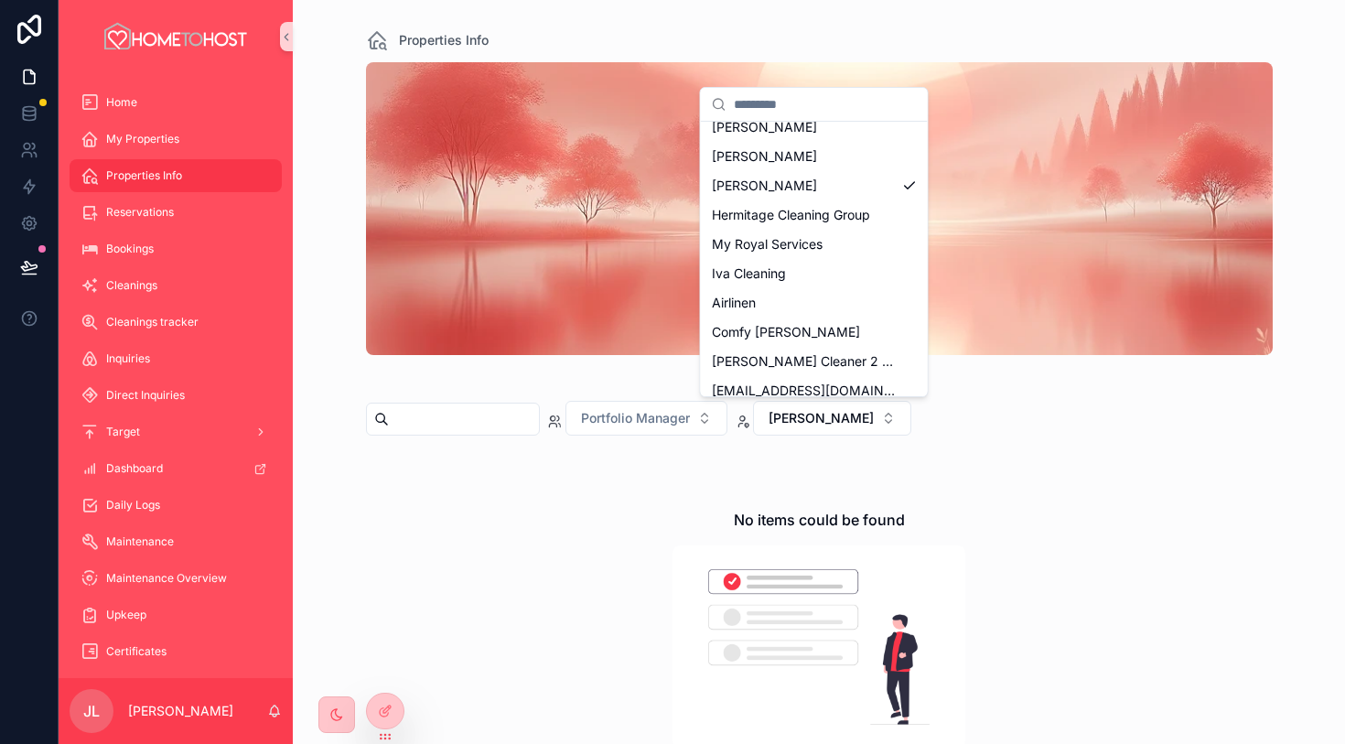
scroll to position [944, 0]
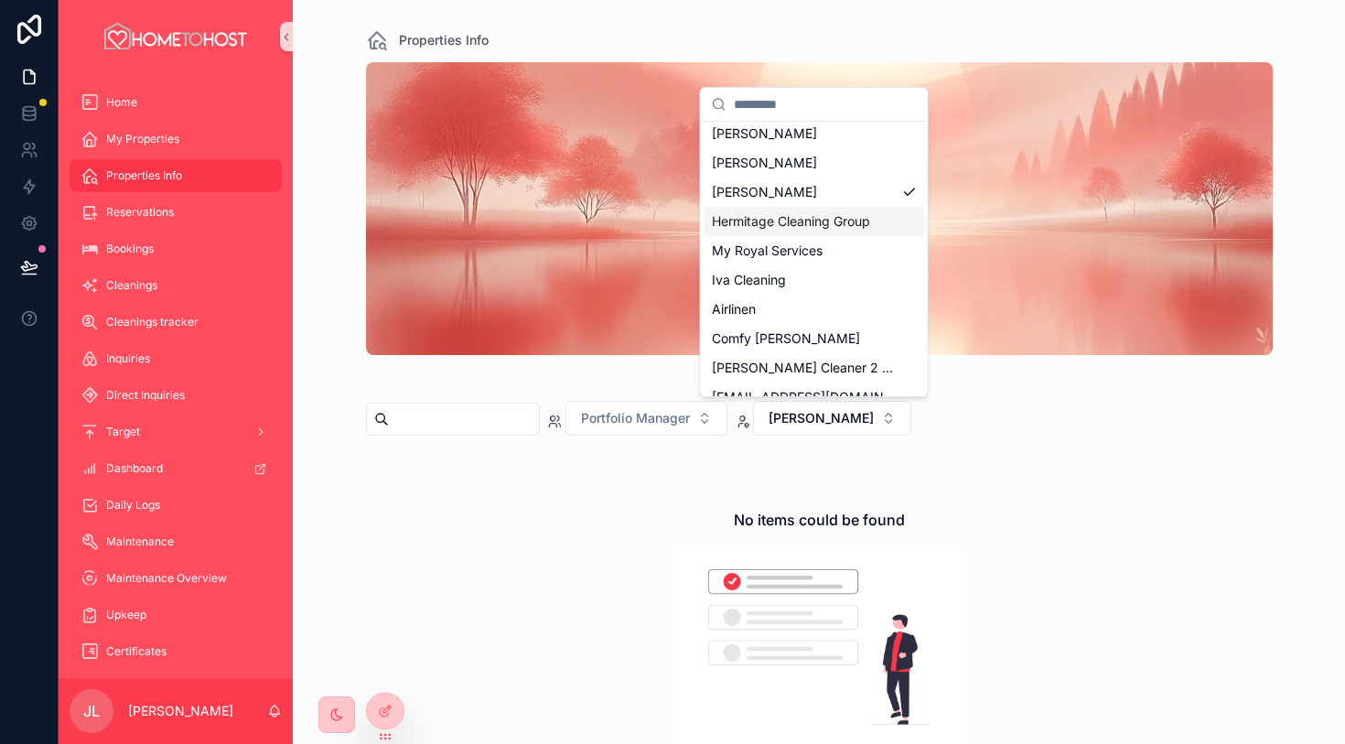
click at [842, 222] on span "Hermitage Cleaning Group" at bounding box center [791, 221] width 158 height 18
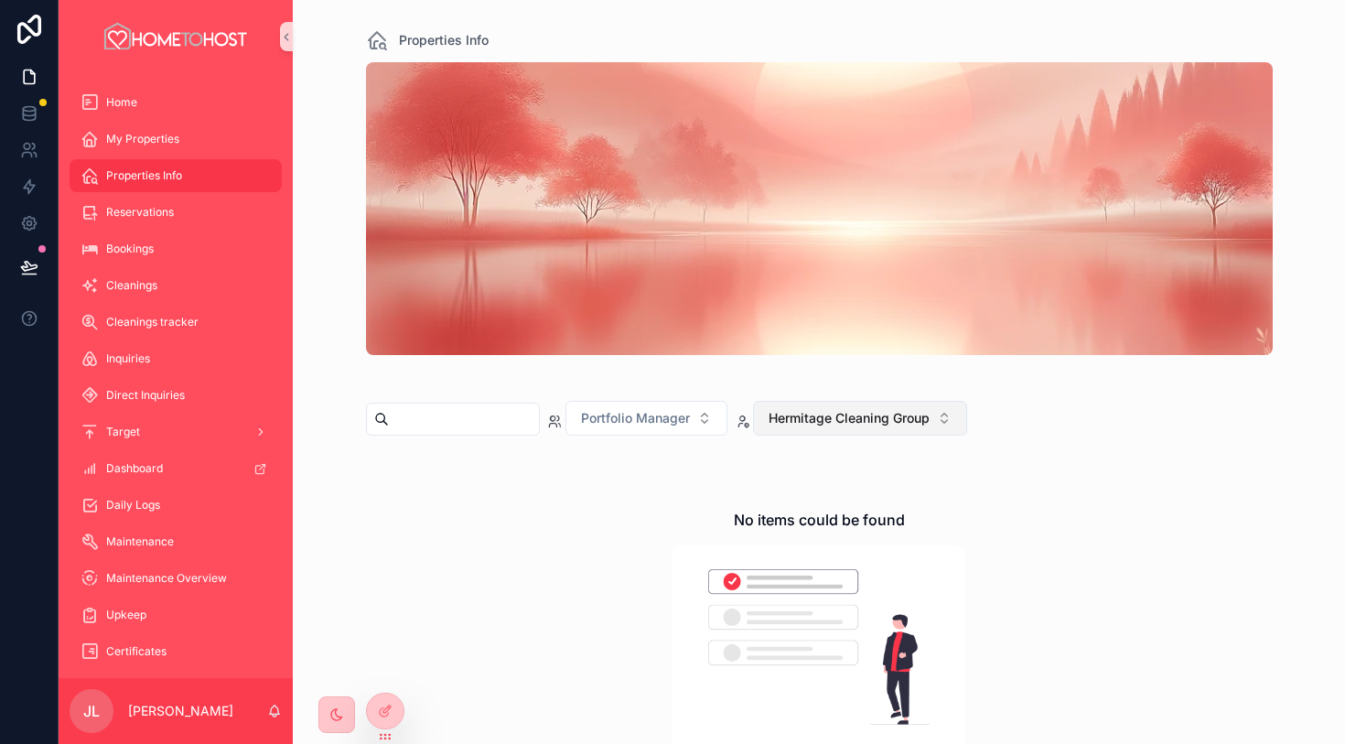
click at [863, 420] on span "Hermitage Cleaning Group" at bounding box center [849, 418] width 161 height 18
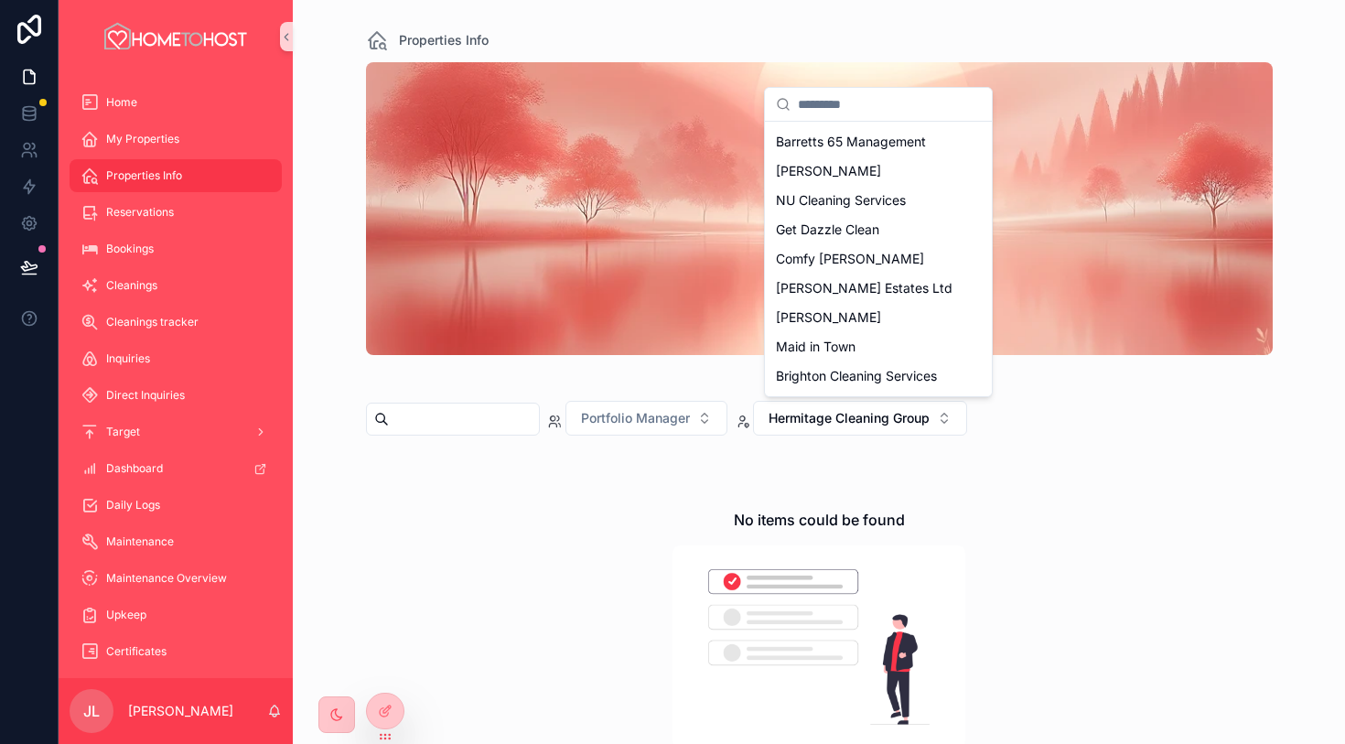
scroll to position [963, 0]
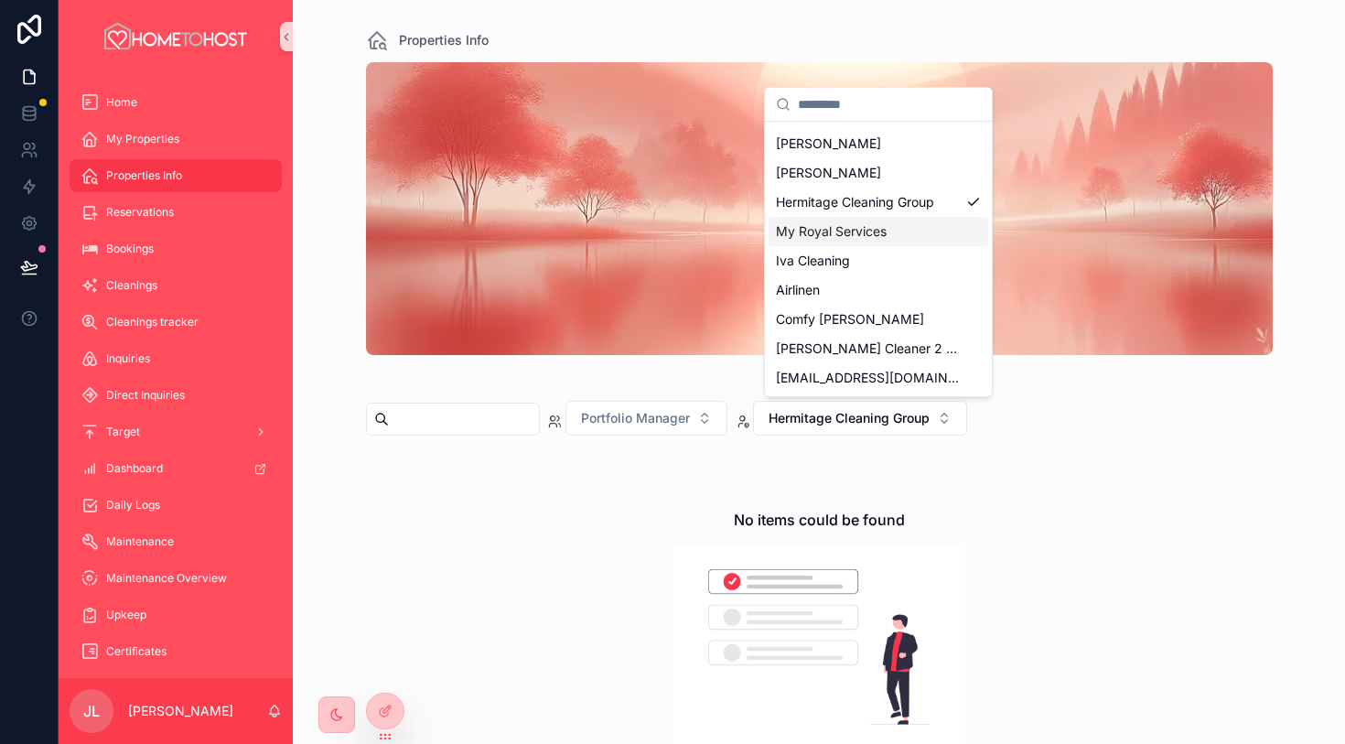
click at [899, 239] on div "My Royal Services" at bounding box center [879, 231] width 220 height 29
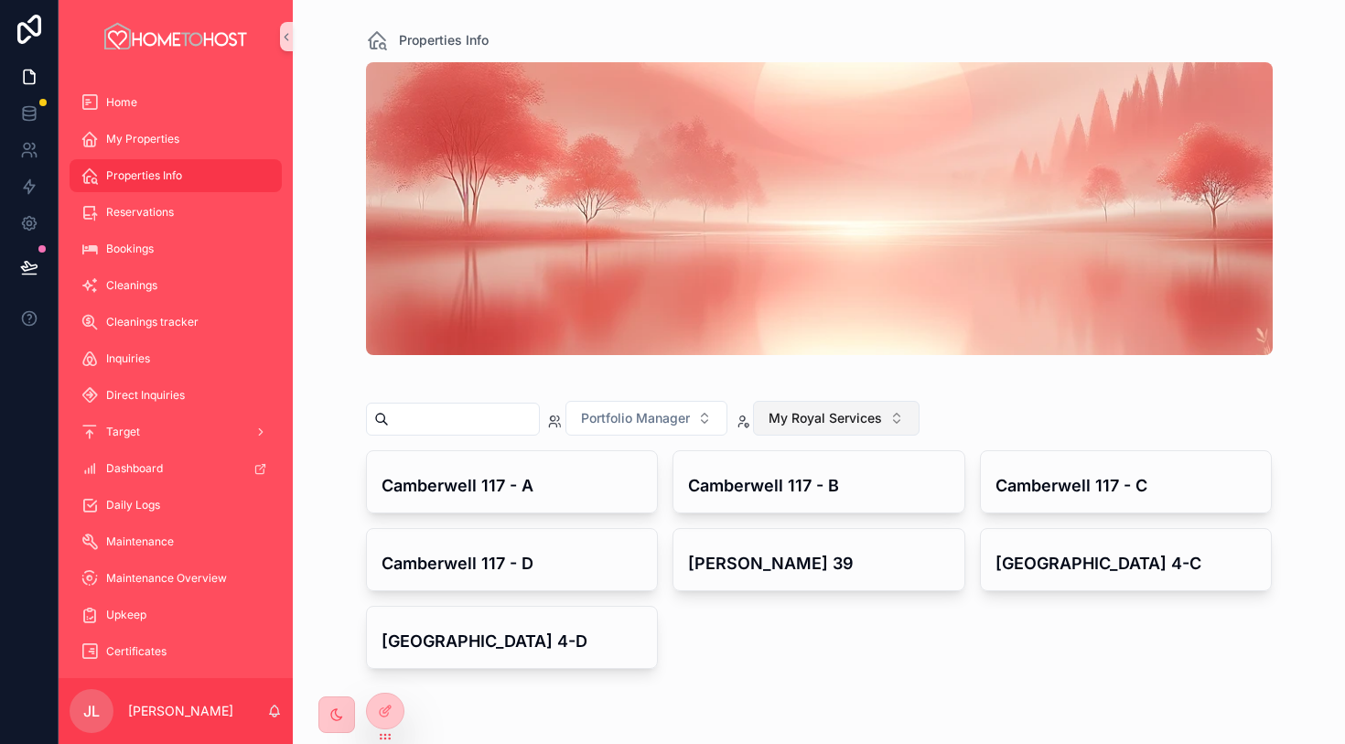
click at [879, 414] on span "My Royal Services" at bounding box center [825, 418] width 113 height 18
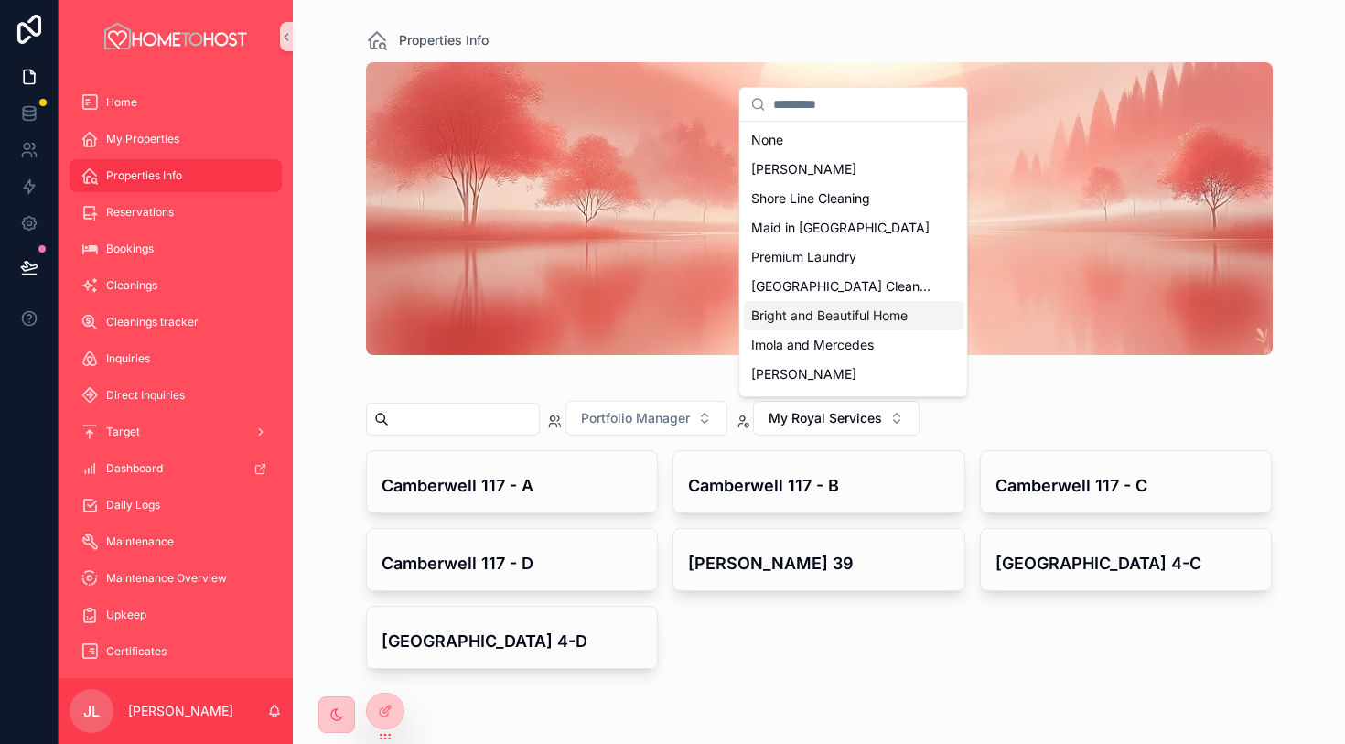
scroll to position [963, 0]
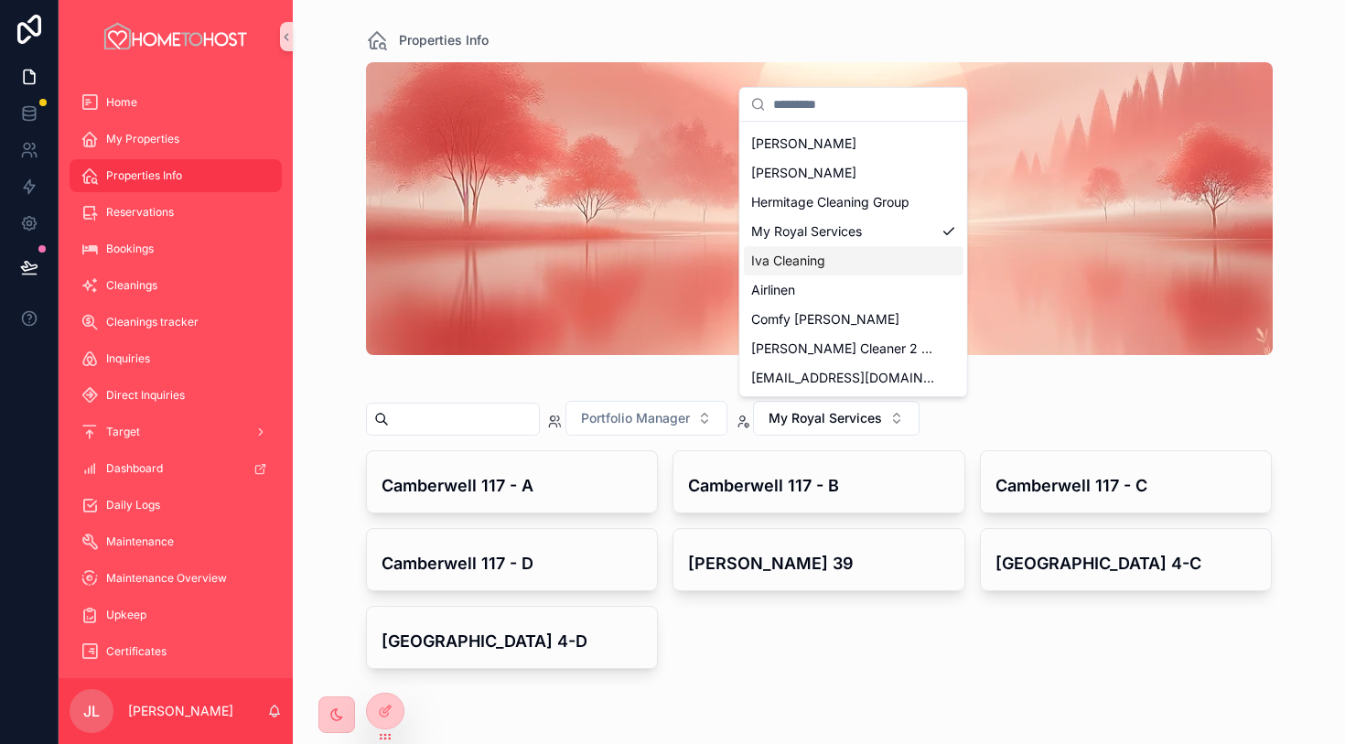
click at [880, 267] on div "Iva Cleaning" at bounding box center [854, 260] width 220 height 29
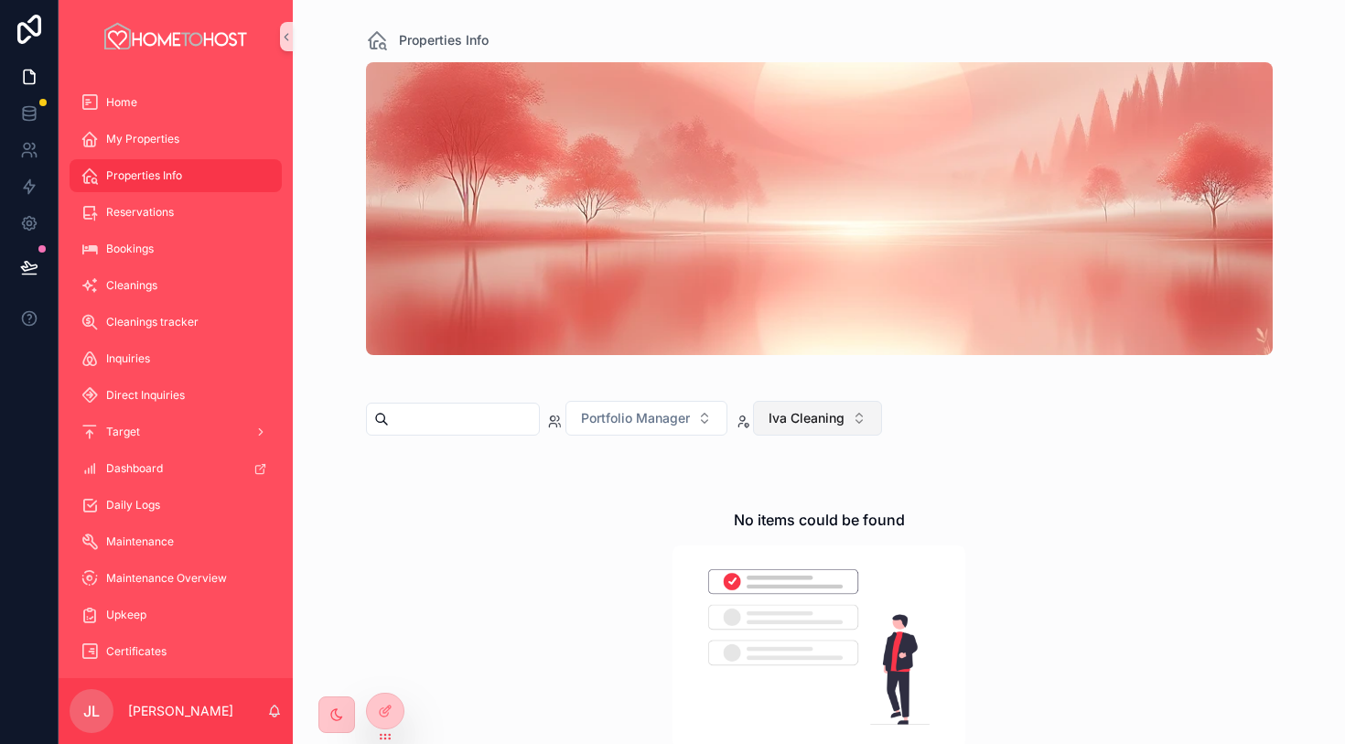
click at [845, 419] on span "Iva Cleaning" at bounding box center [807, 418] width 76 height 18
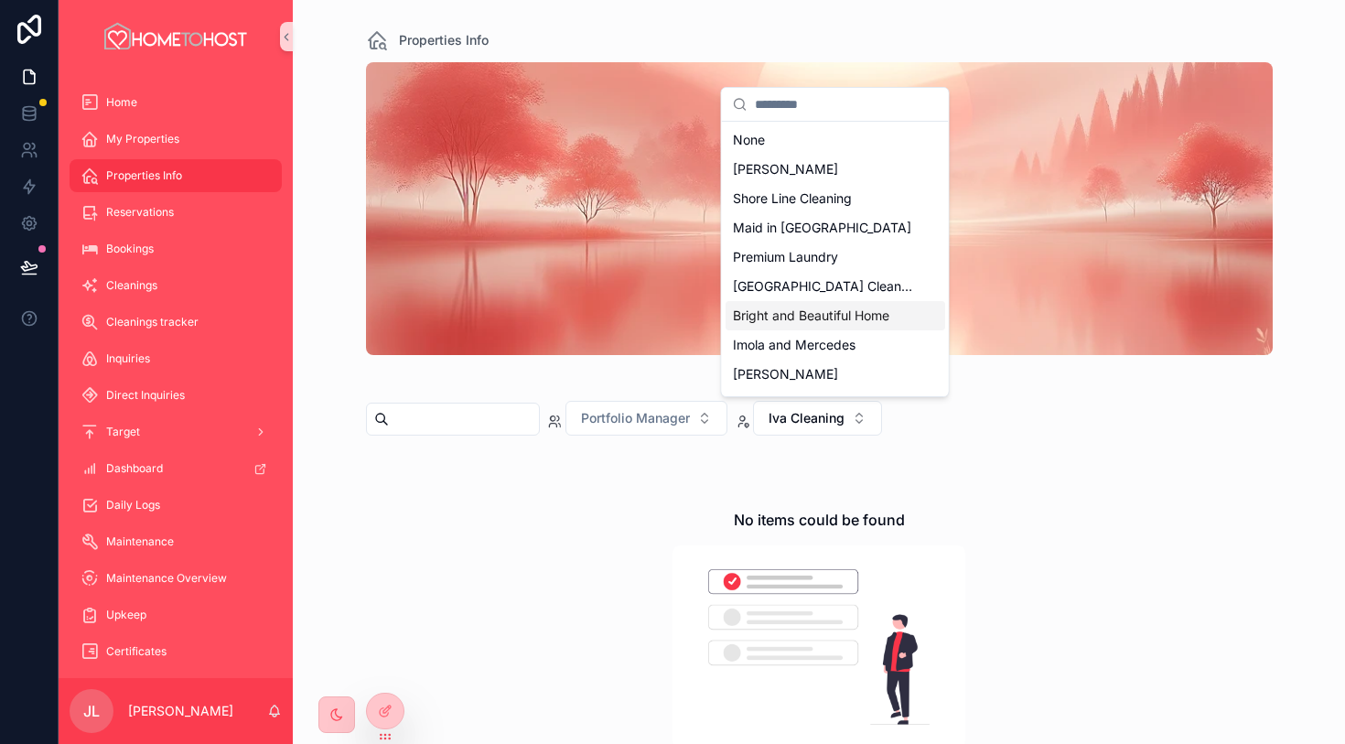
scroll to position [963, 0]
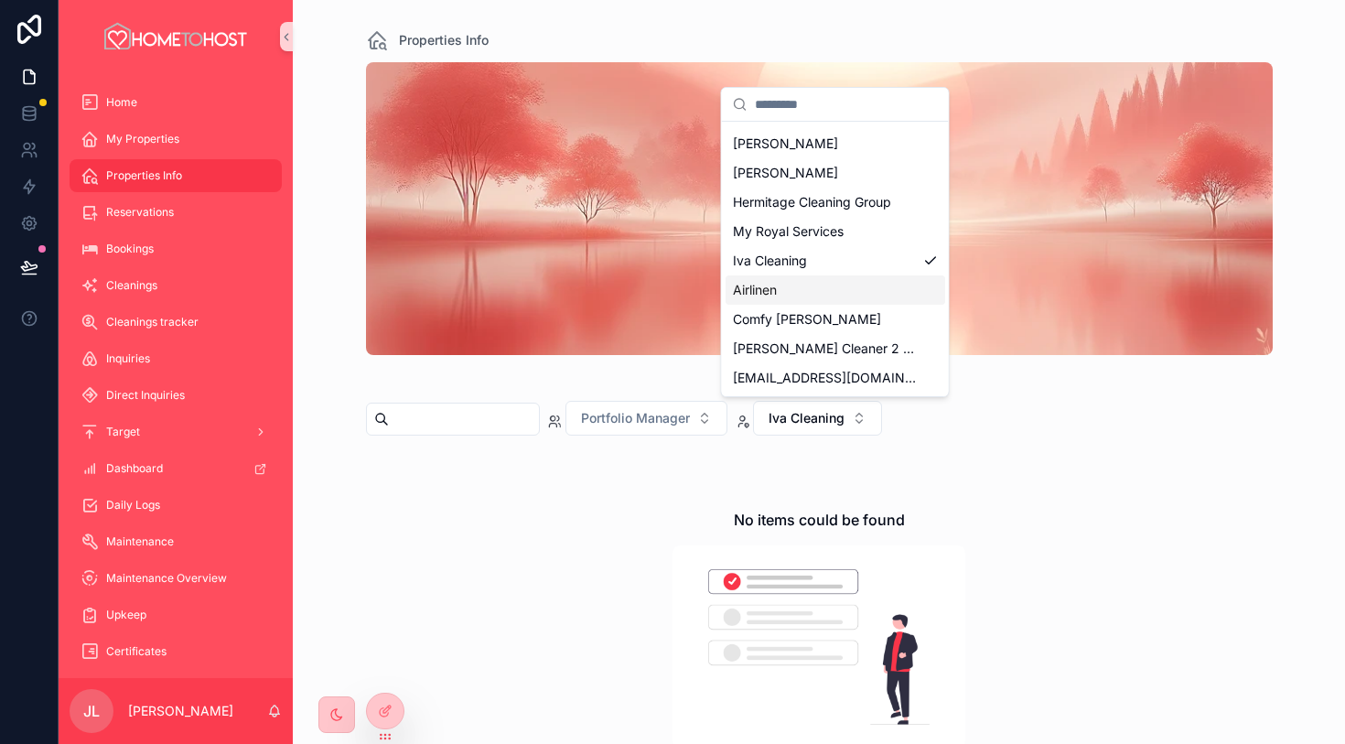
click at [877, 297] on div "Airlinen" at bounding box center [836, 289] width 220 height 29
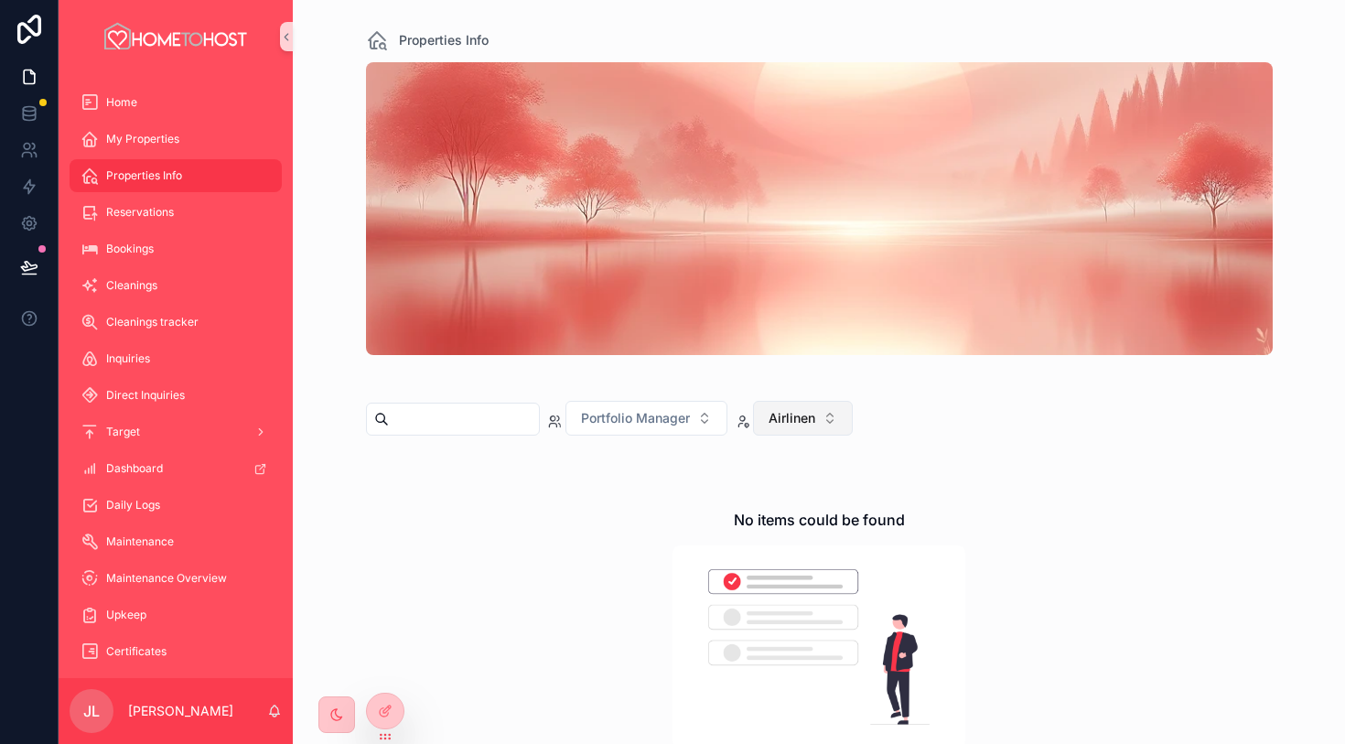
click at [815, 413] on span "Airlinen" at bounding box center [792, 418] width 47 height 18
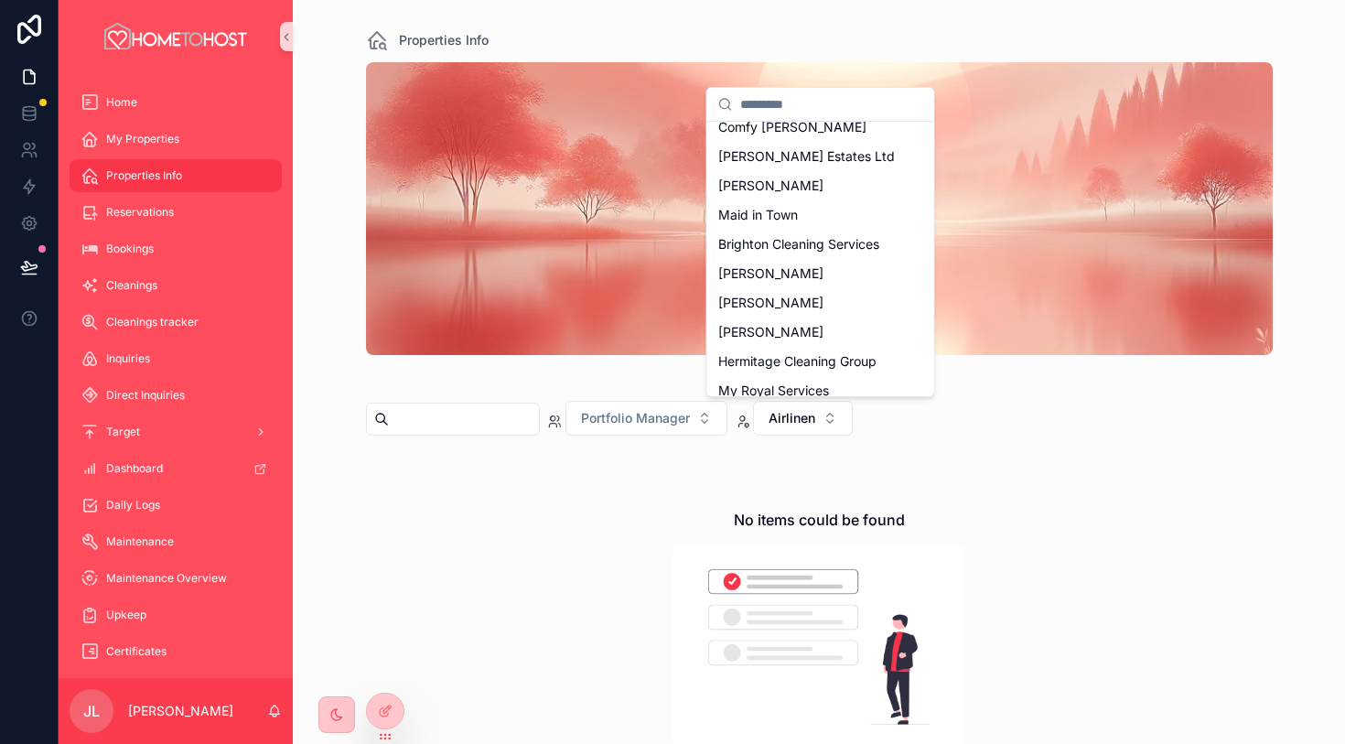
scroll to position [963, 0]
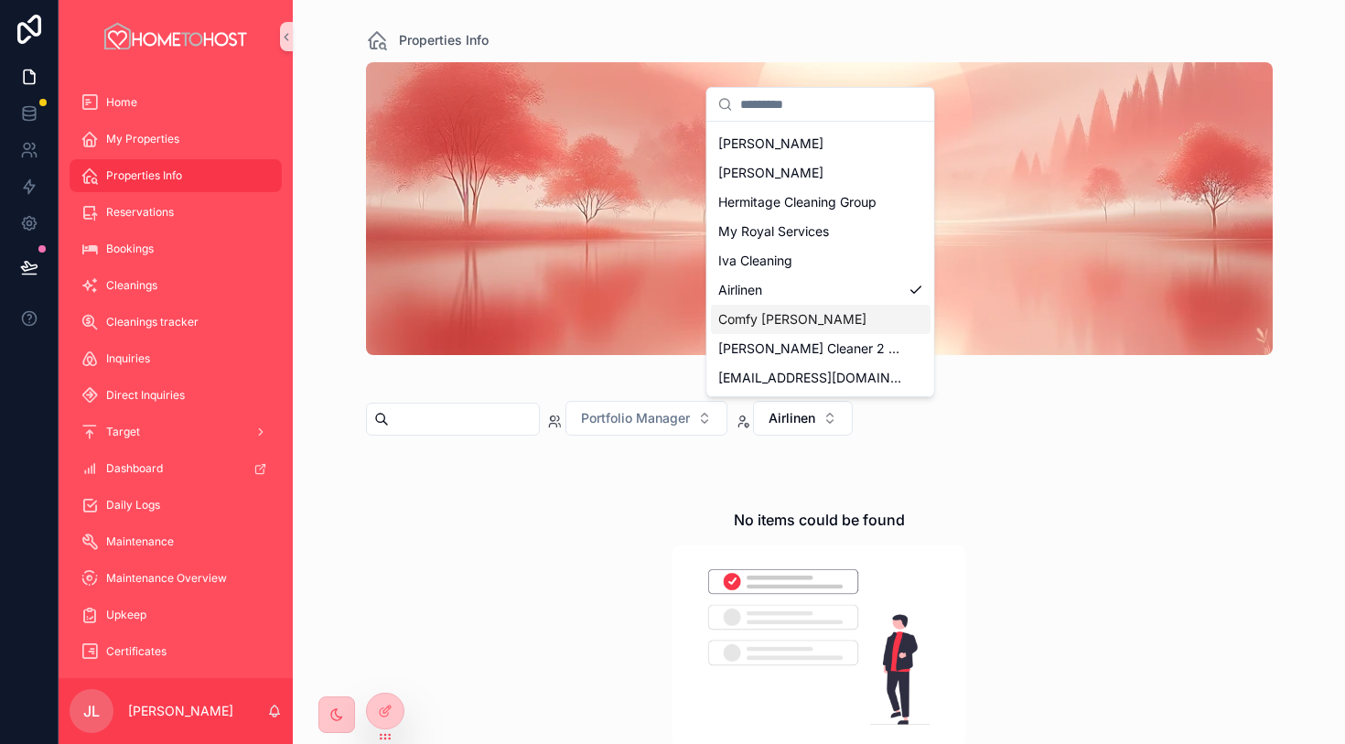
click at [868, 327] on div "Comfy [PERSON_NAME]" at bounding box center [821, 319] width 220 height 29
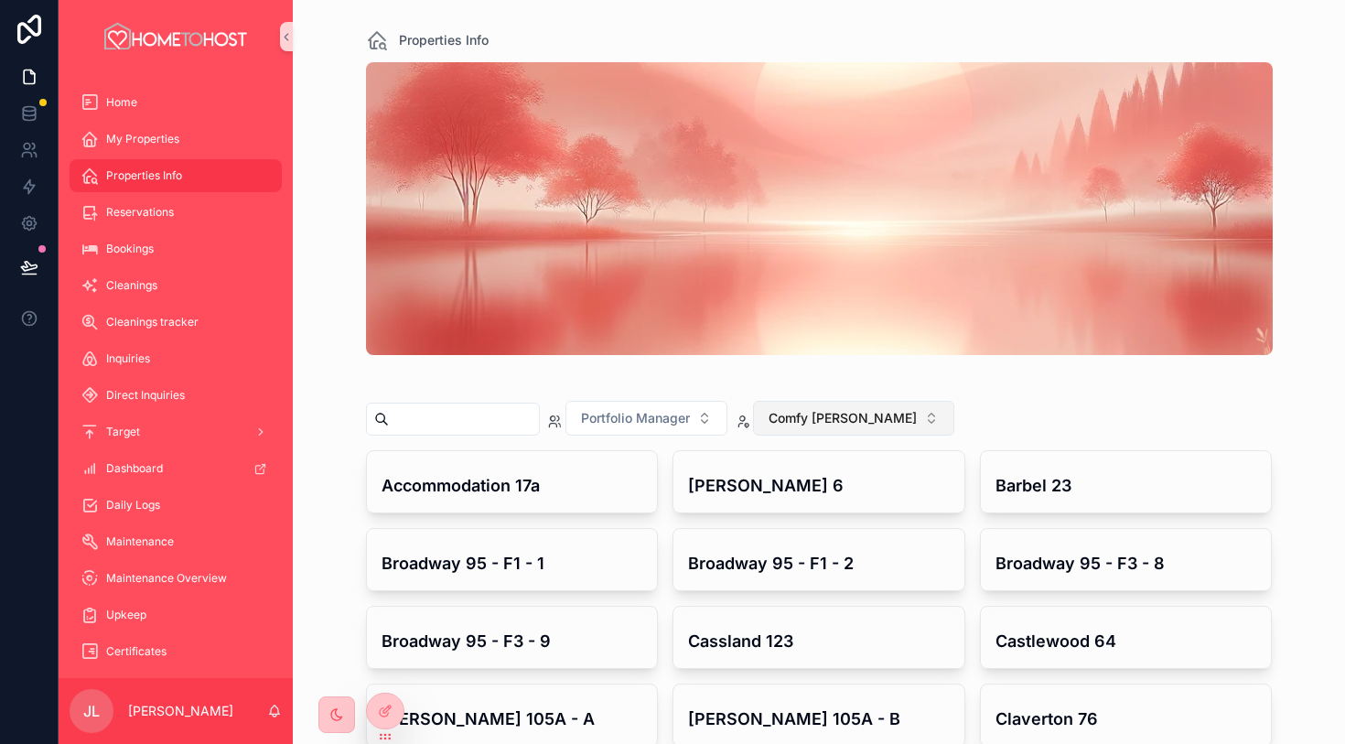
click at [838, 416] on span "Comfy [PERSON_NAME]" at bounding box center [843, 418] width 148 height 18
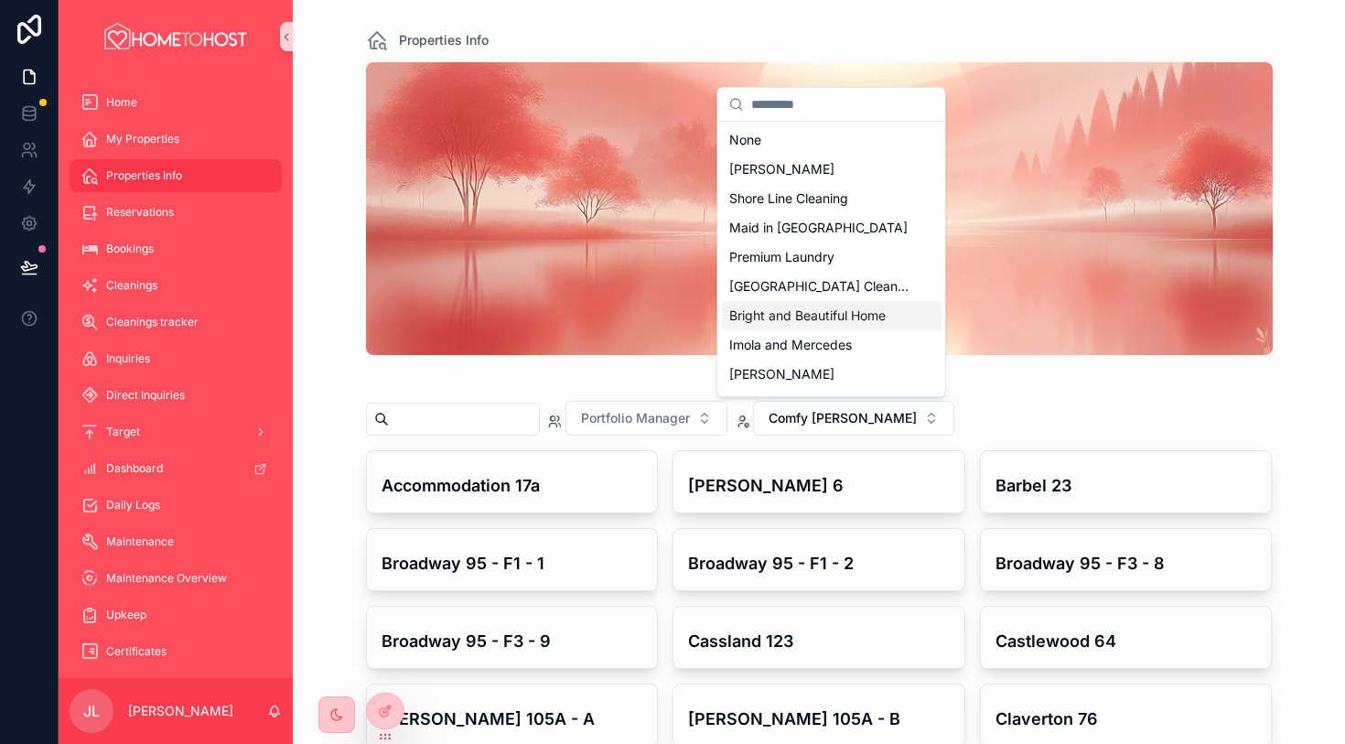
scroll to position [963, 0]
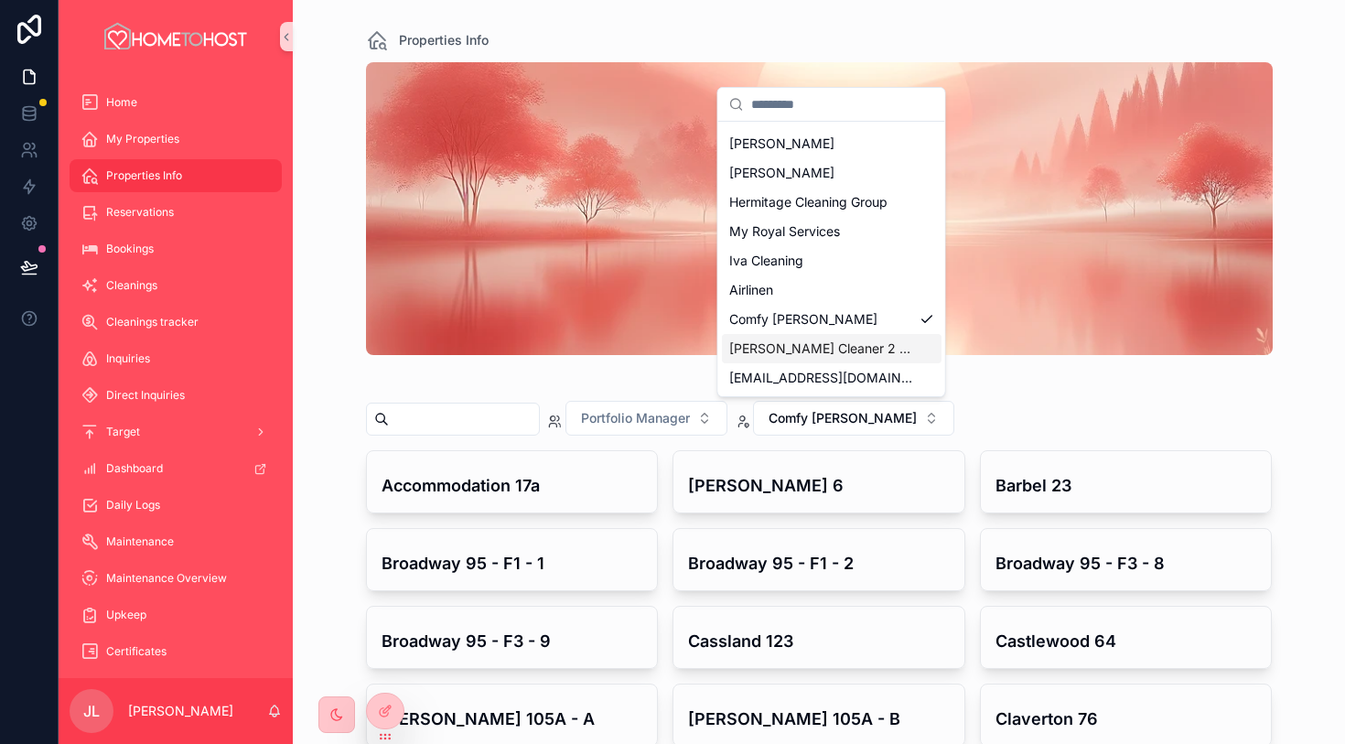
click at [891, 350] on div "[PERSON_NAME] Cleaner 2 test" at bounding box center [832, 348] width 220 height 29
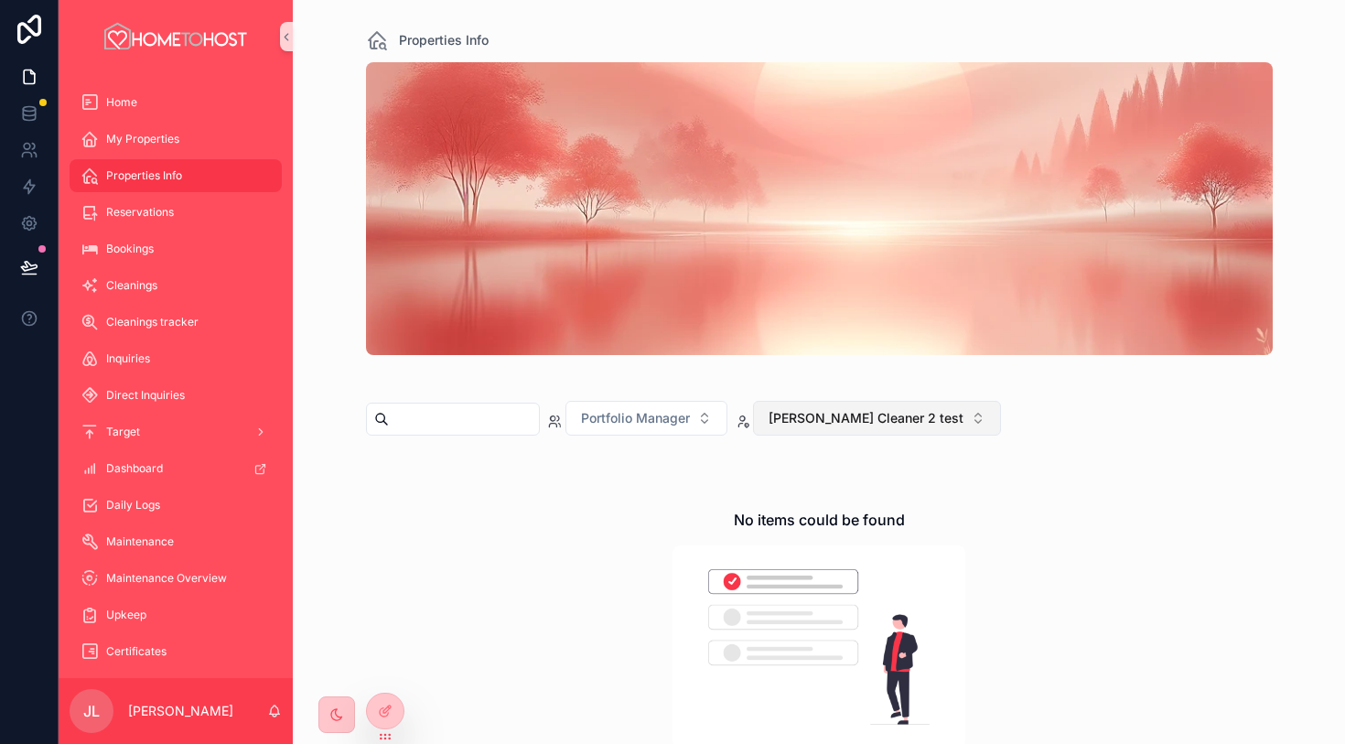
click at [873, 425] on span "[PERSON_NAME] Cleaner 2 test" at bounding box center [866, 418] width 195 height 18
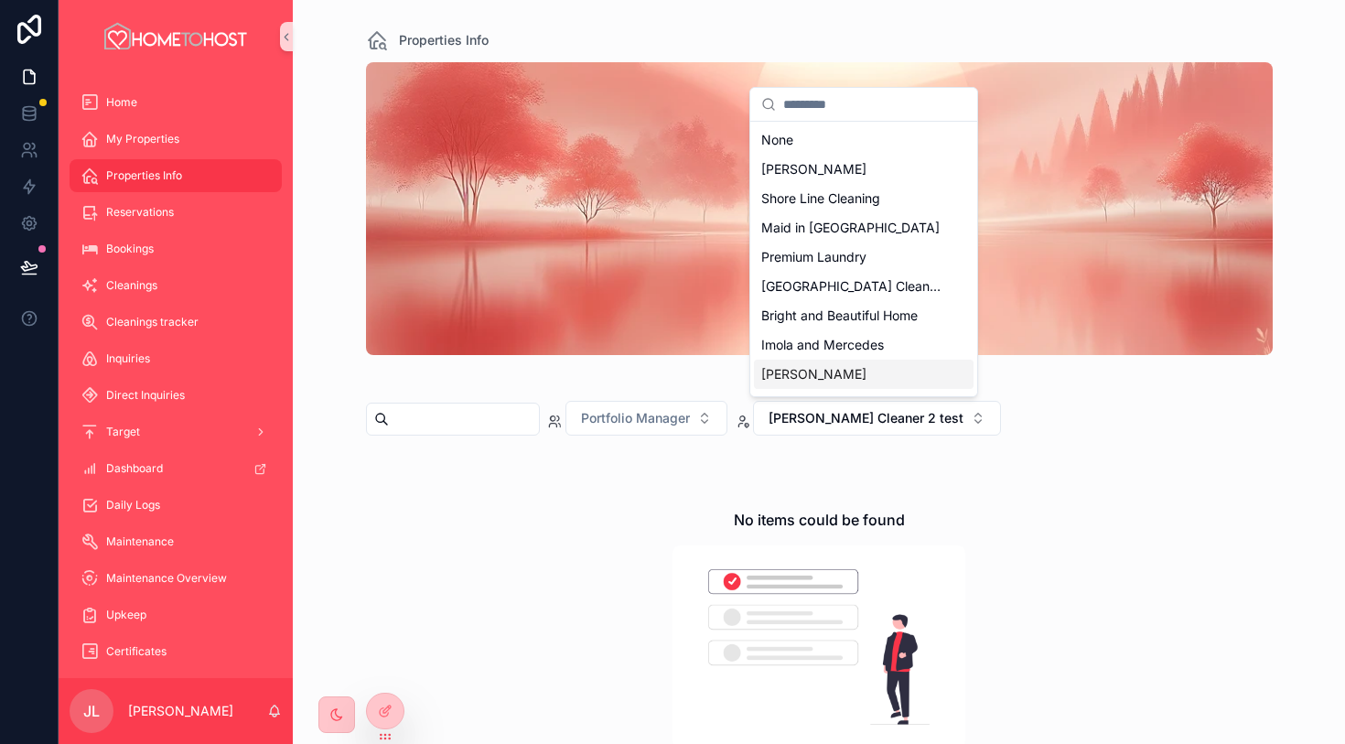
scroll to position [963, 0]
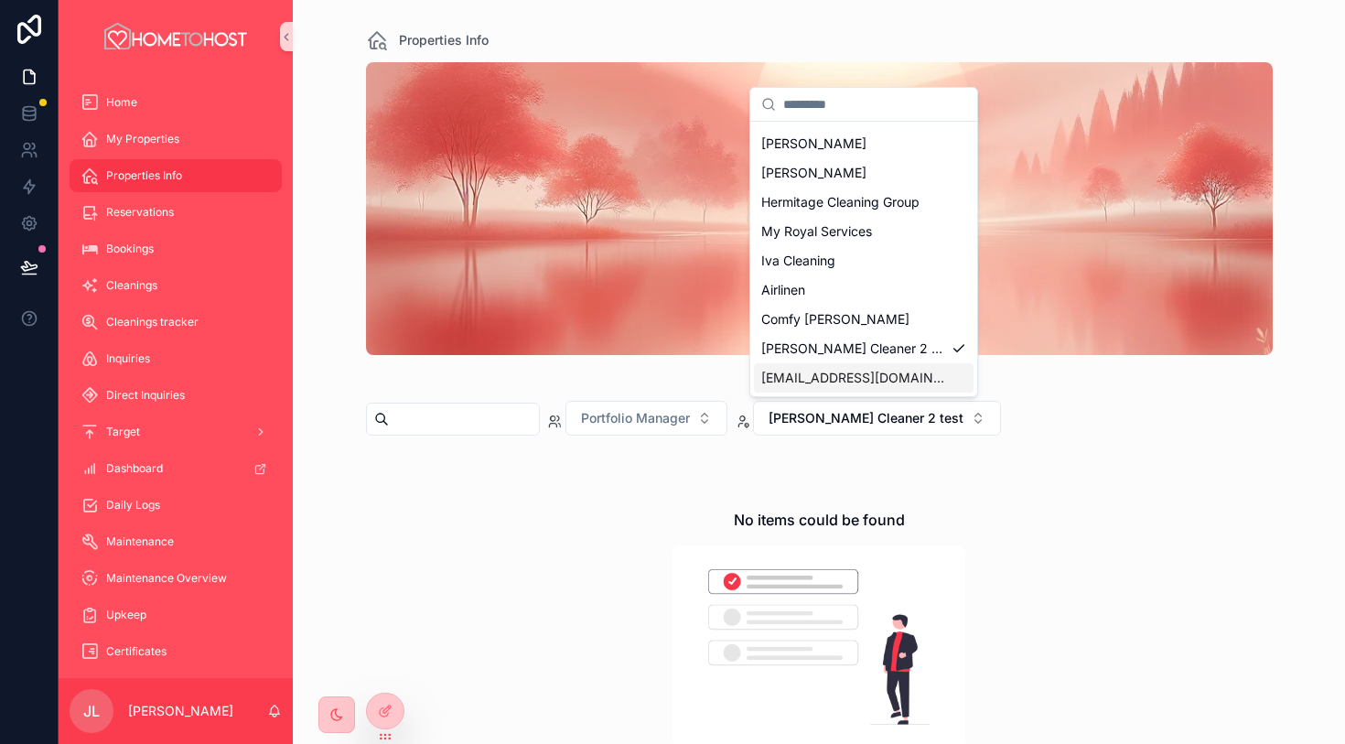
click at [898, 372] on span "[EMAIL_ADDRESS][DOMAIN_NAME]" at bounding box center [852, 378] width 183 height 18
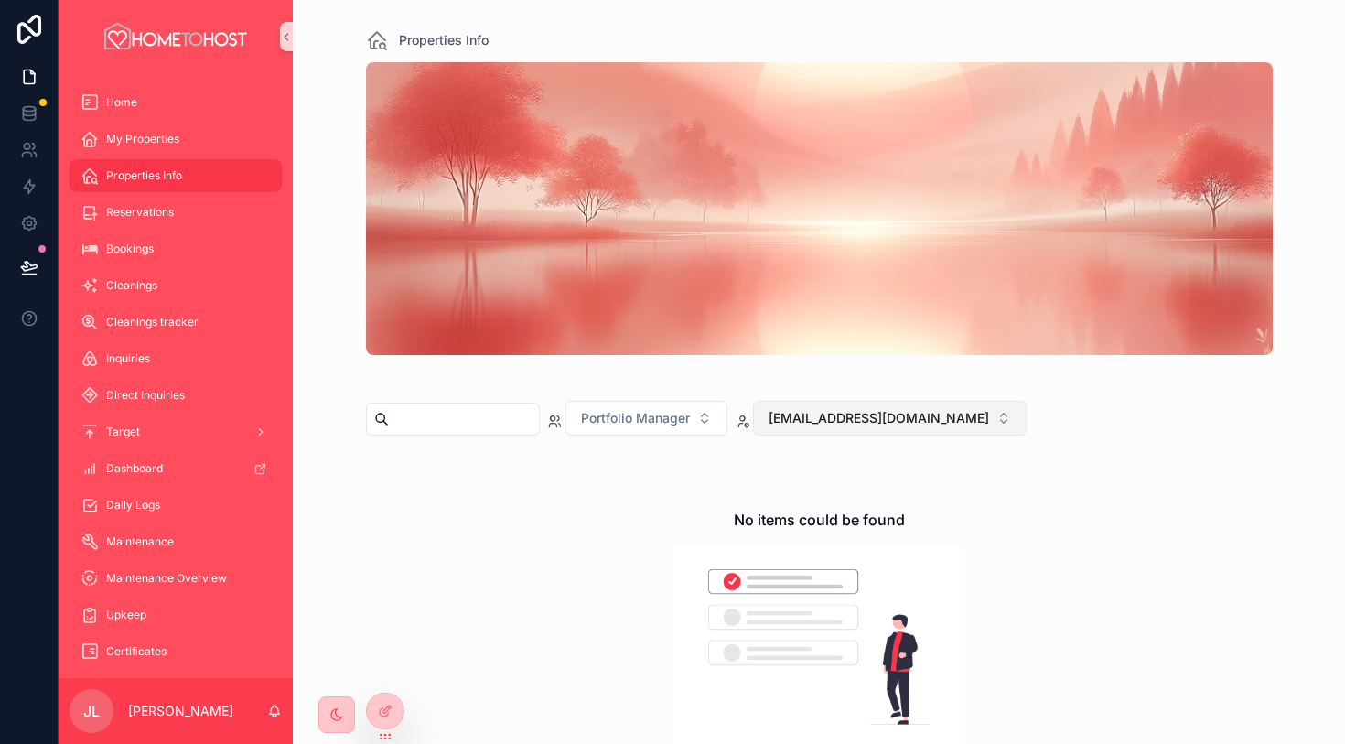
click at [928, 427] on button "[EMAIL_ADDRESS][DOMAIN_NAME]" at bounding box center [890, 418] width 274 height 35
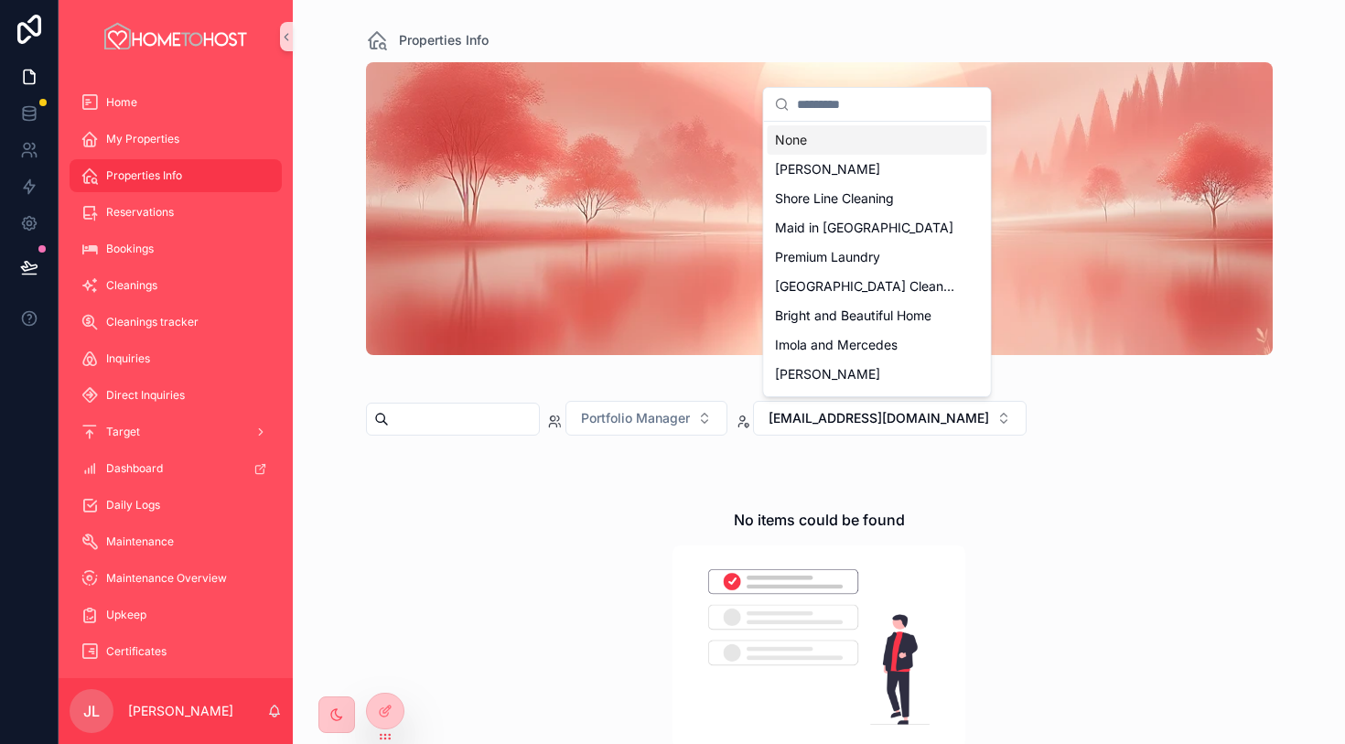
click at [882, 144] on div "None" at bounding box center [878, 139] width 220 height 29
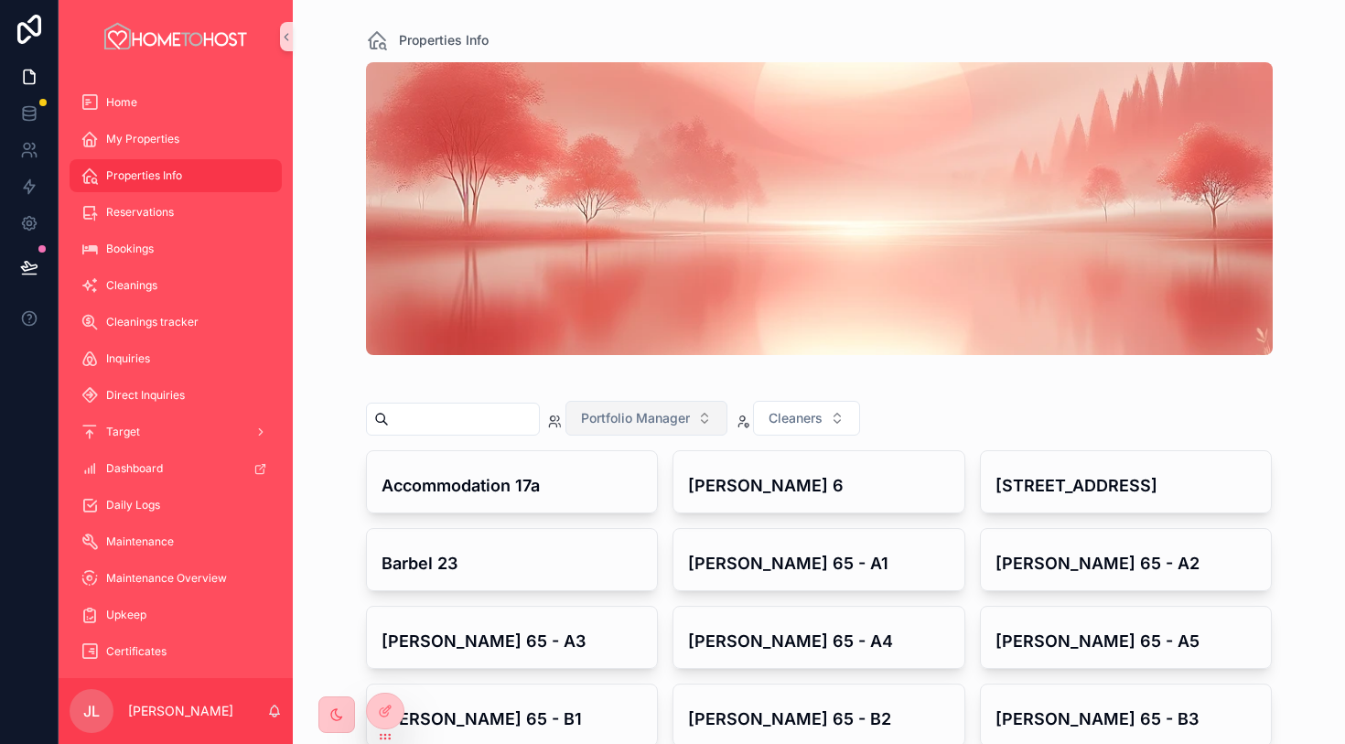
click at [688, 421] on span "Portfolio Manager" at bounding box center [635, 418] width 109 height 18
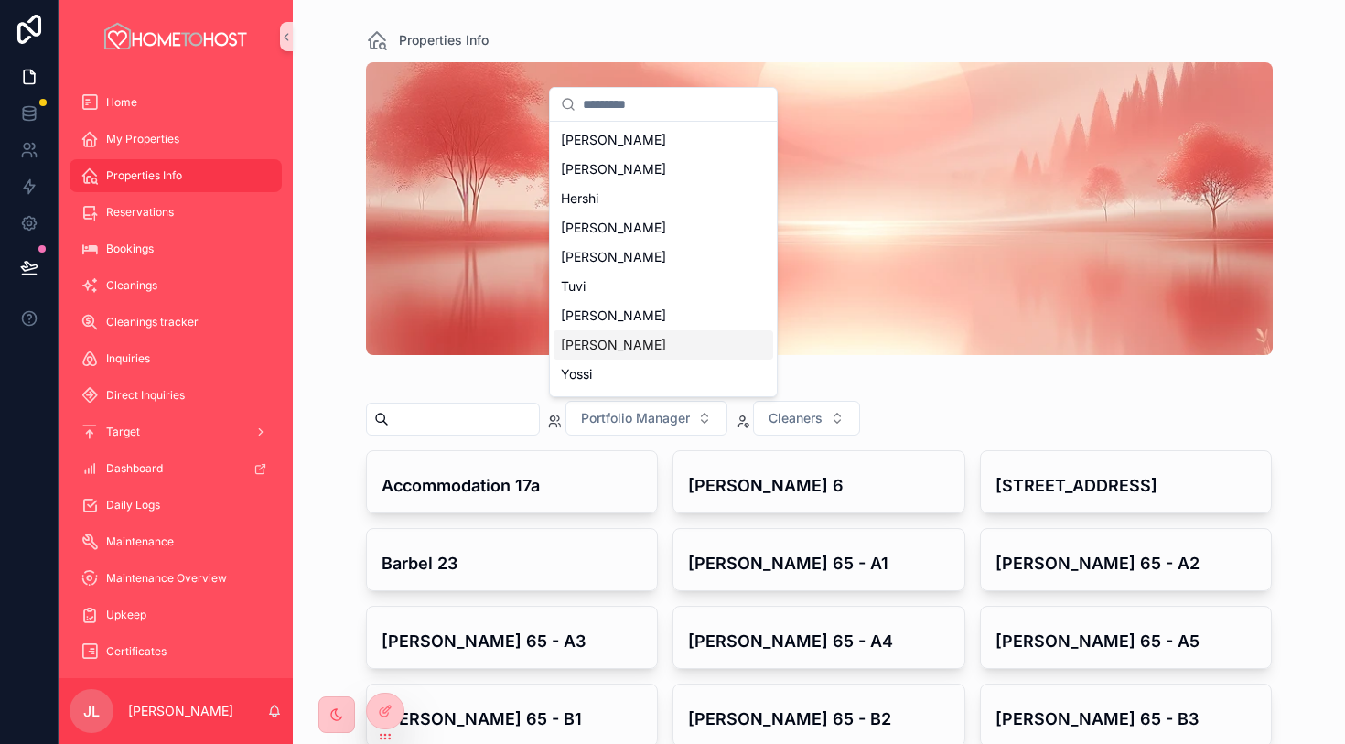
scroll to position [26, 0]
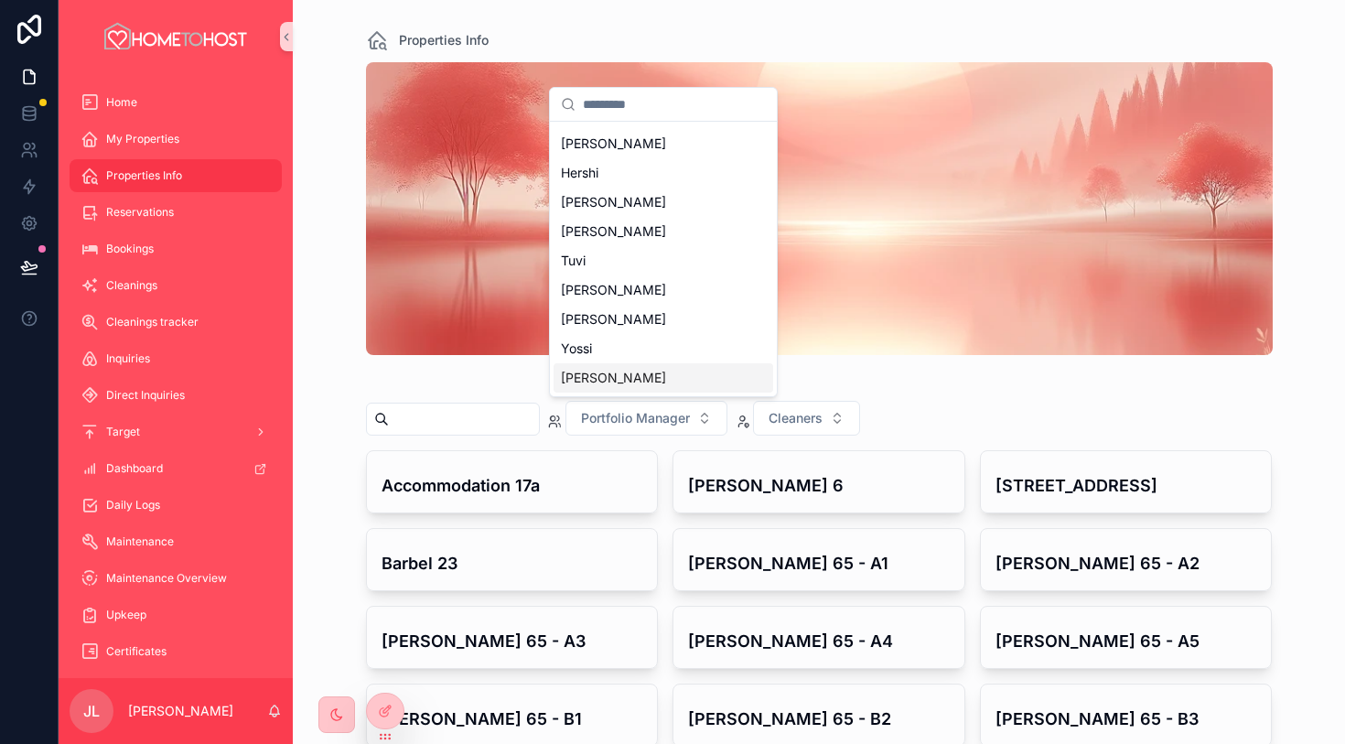
click at [631, 376] on div "[PERSON_NAME]" at bounding box center [664, 377] width 220 height 29
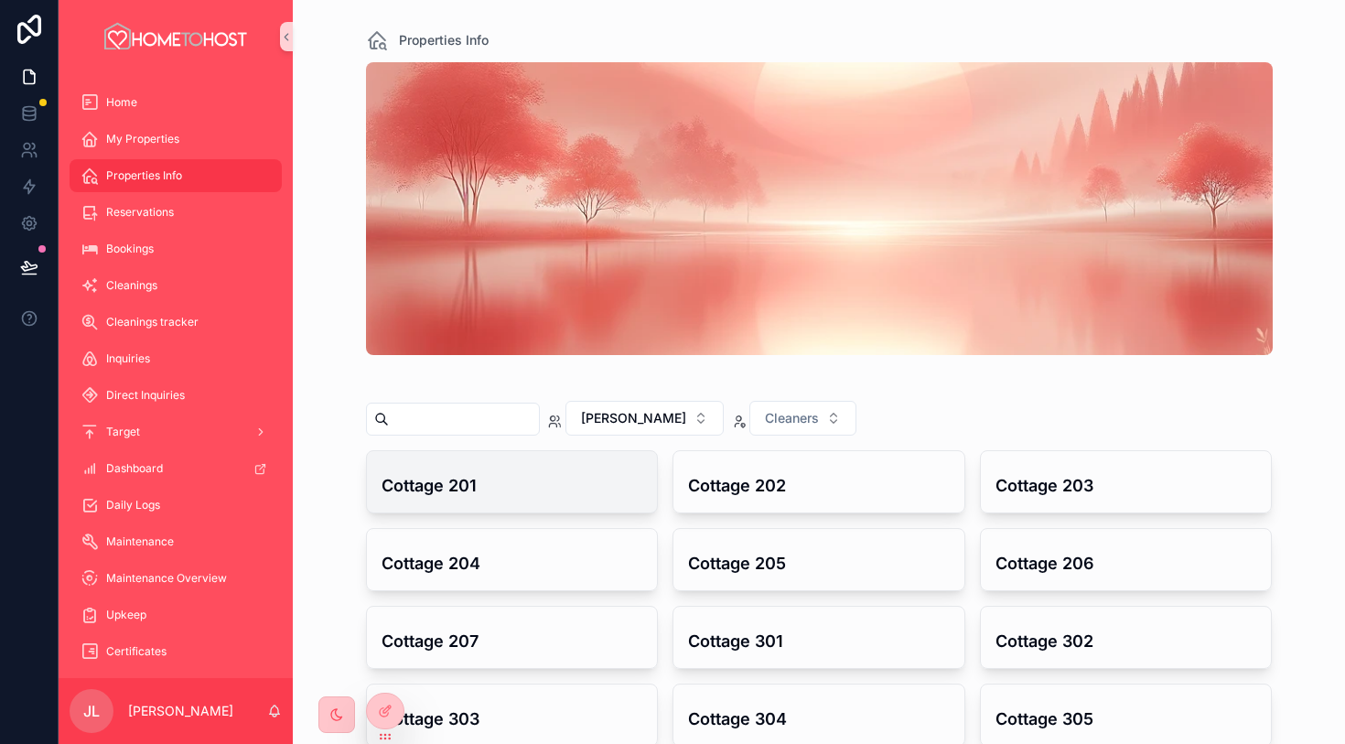
click at [570, 498] on div "Cottage 201" at bounding box center [512, 481] width 291 height 61
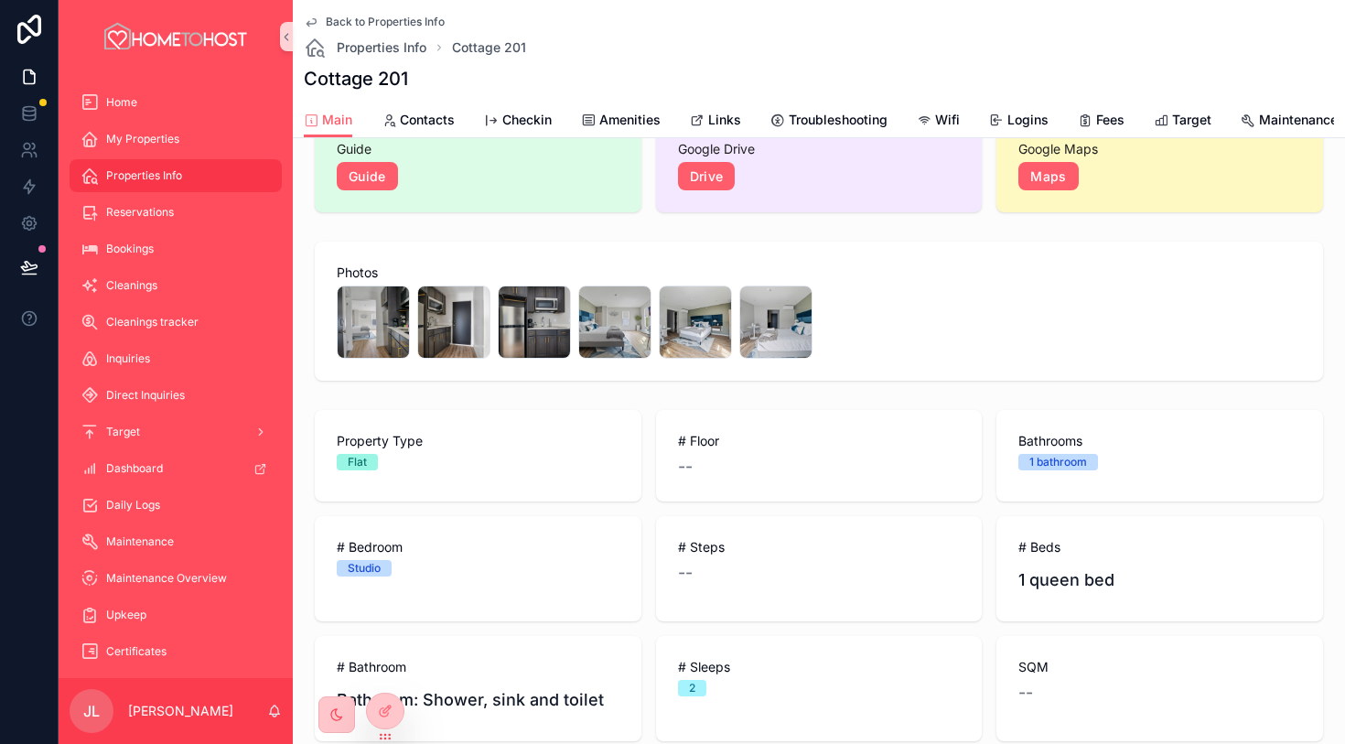
scroll to position [250, 0]
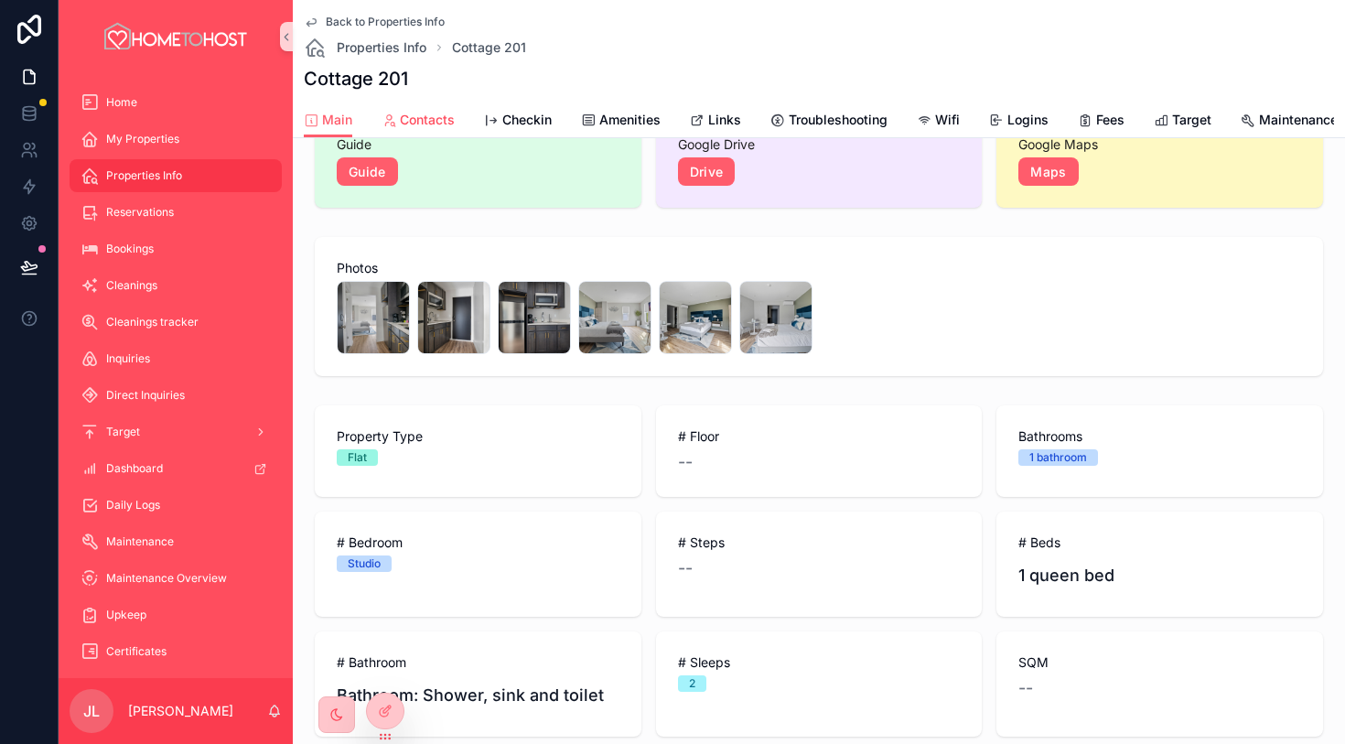
click at [442, 114] on span "Contacts" at bounding box center [427, 120] width 55 height 18
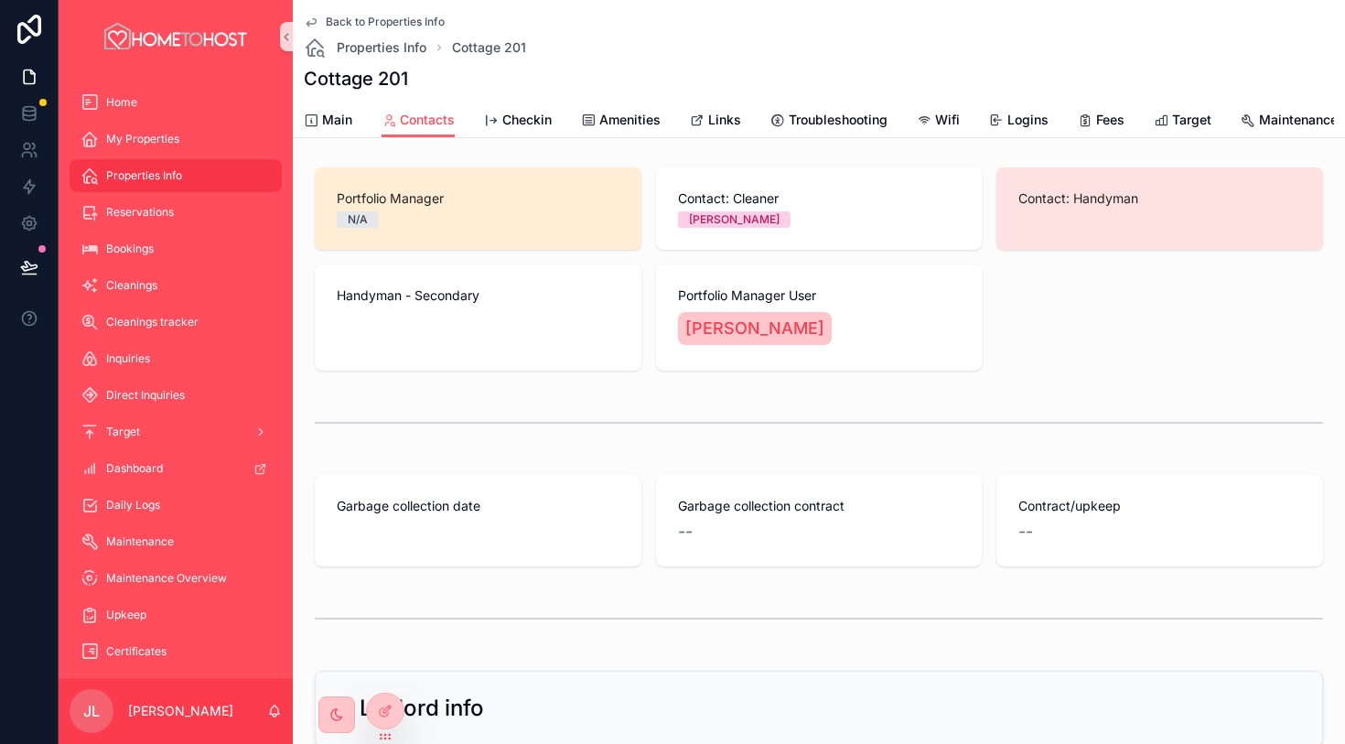
scroll to position [126, 0]
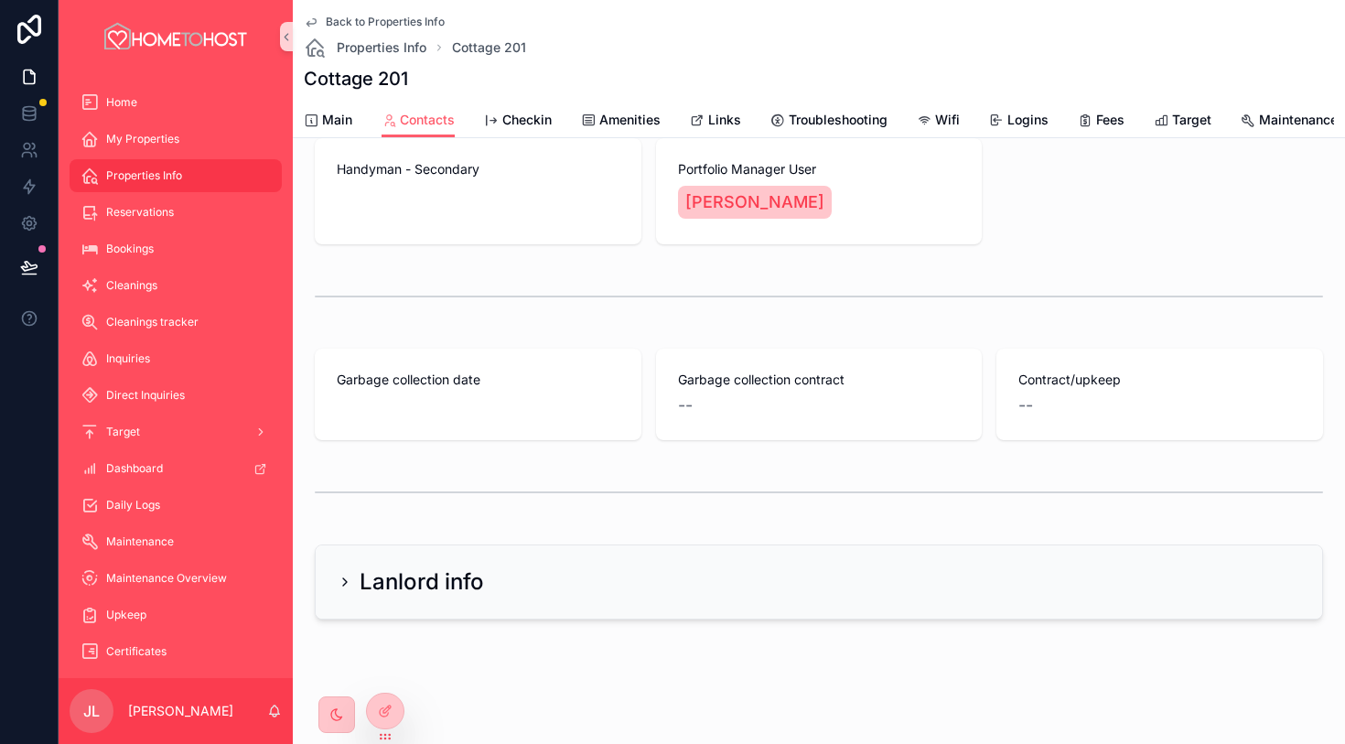
click at [344, 581] on icon "scrollable content" at bounding box center [345, 582] width 15 height 15
click at [351, 579] on icon "scrollable content" at bounding box center [345, 582] width 15 height 15
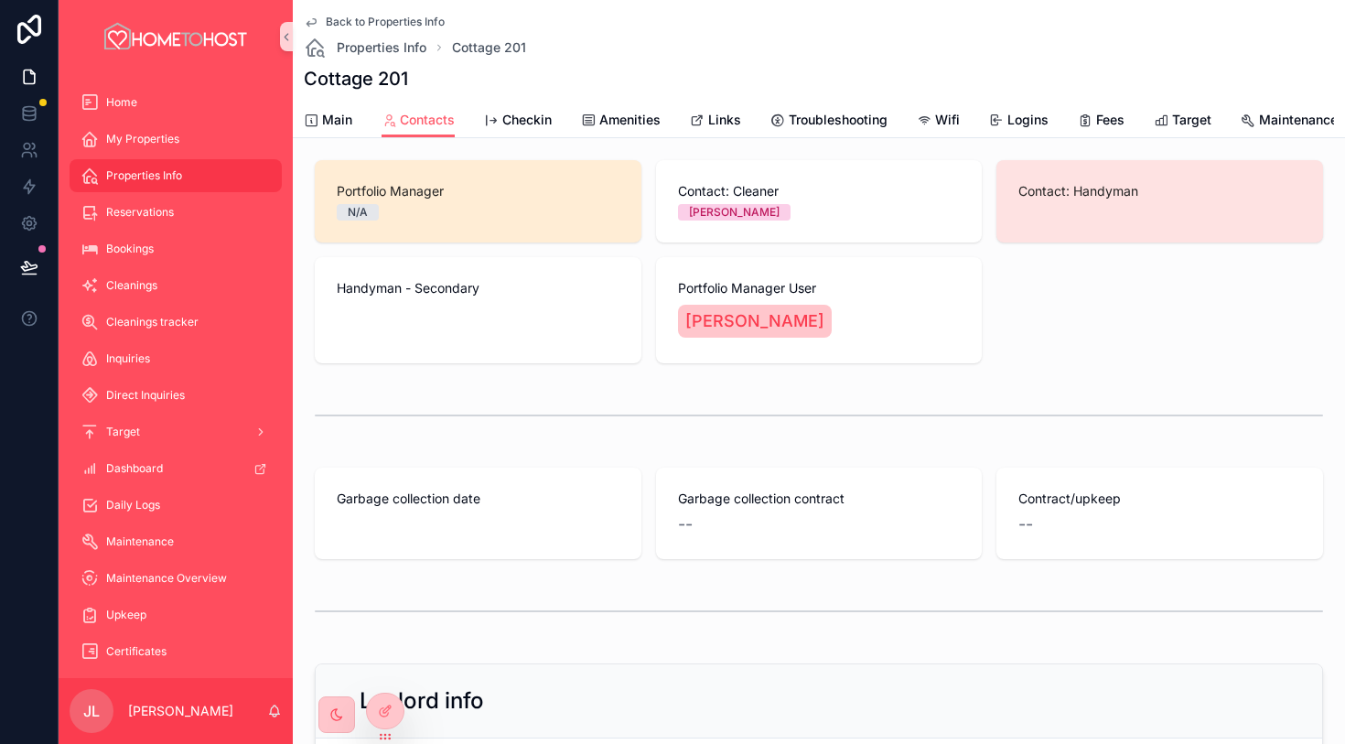
scroll to position [0, 0]
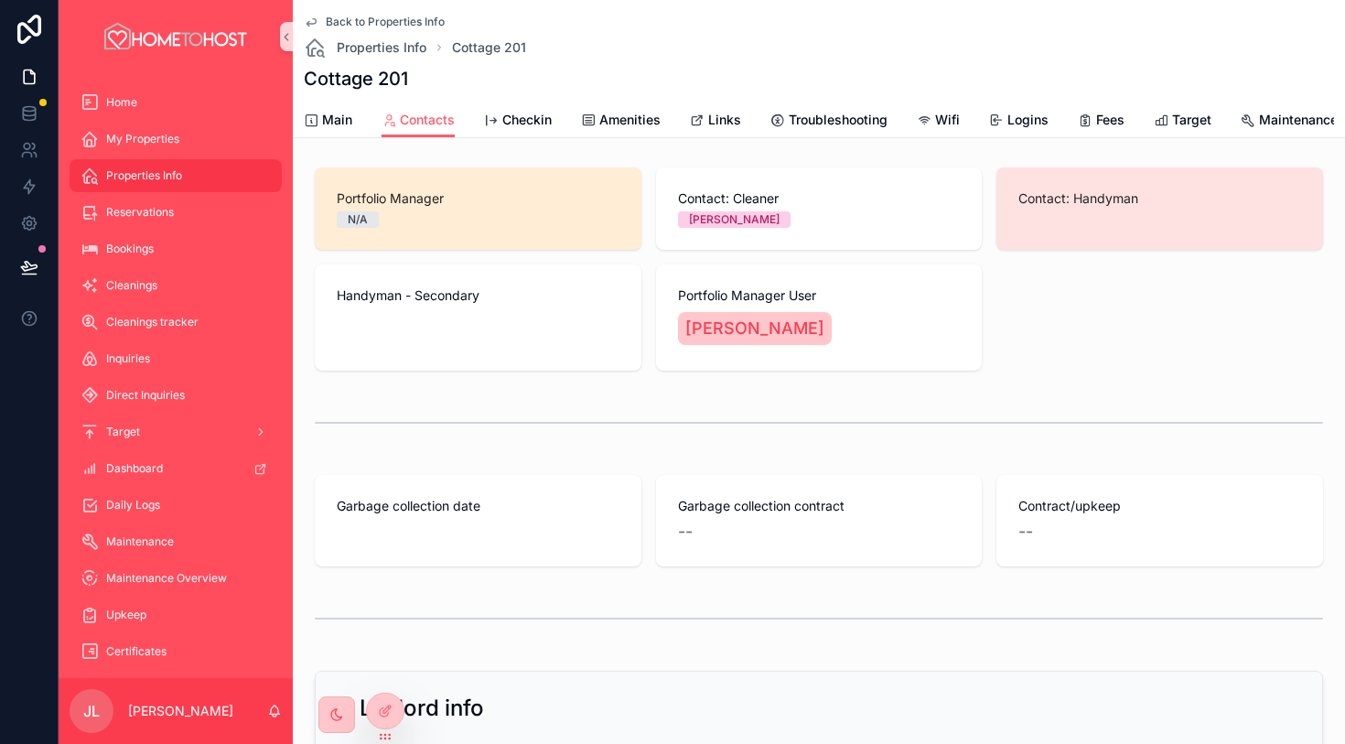
click at [318, 24] on link "Back to Properties Info" at bounding box center [374, 22] width 141 height 15
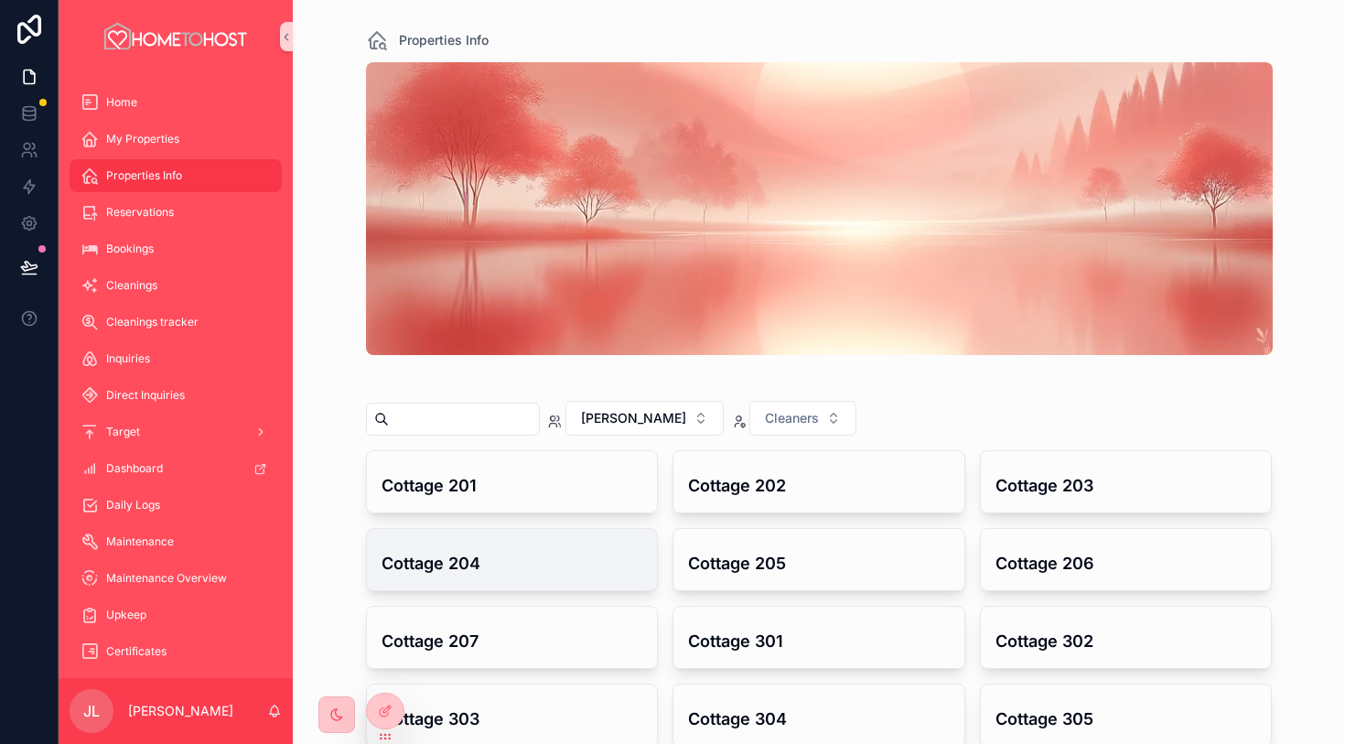
click at [577, 561] on h4 "Cottage 204" at bounding box center [513, 563] width 262 height 25
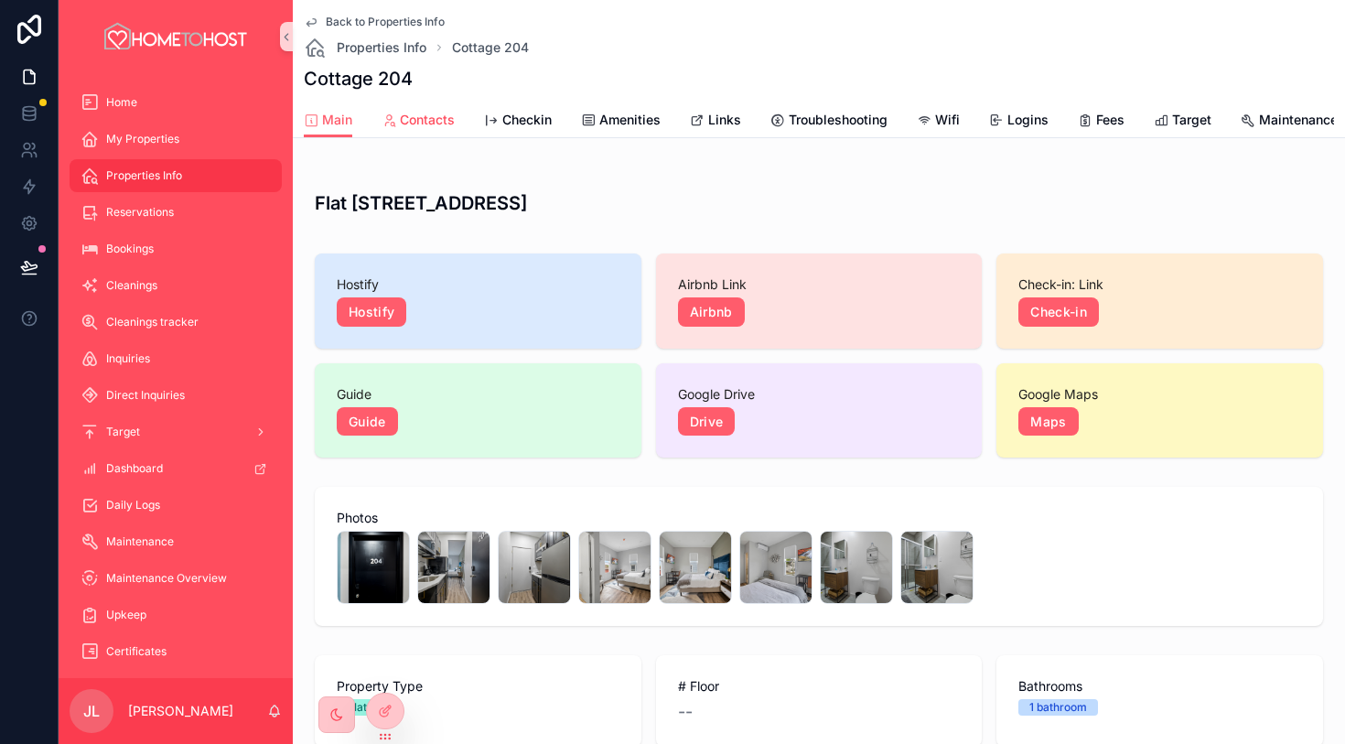
click at [423, 125] on span "Contacts" at bounding box center [427, 120] width 55 height 18
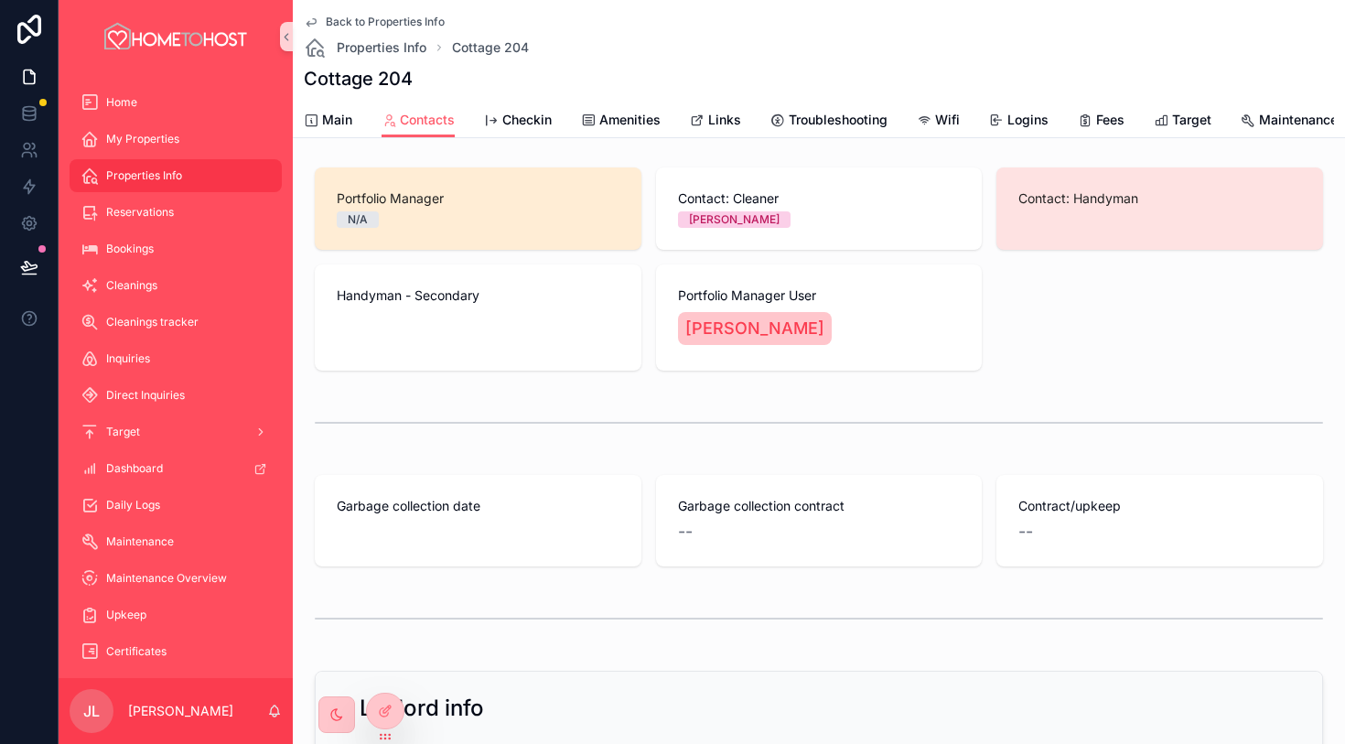
click at [386, 27] on span "Back to Properties Info" at bounding box center [385, 22] width 119 height 15
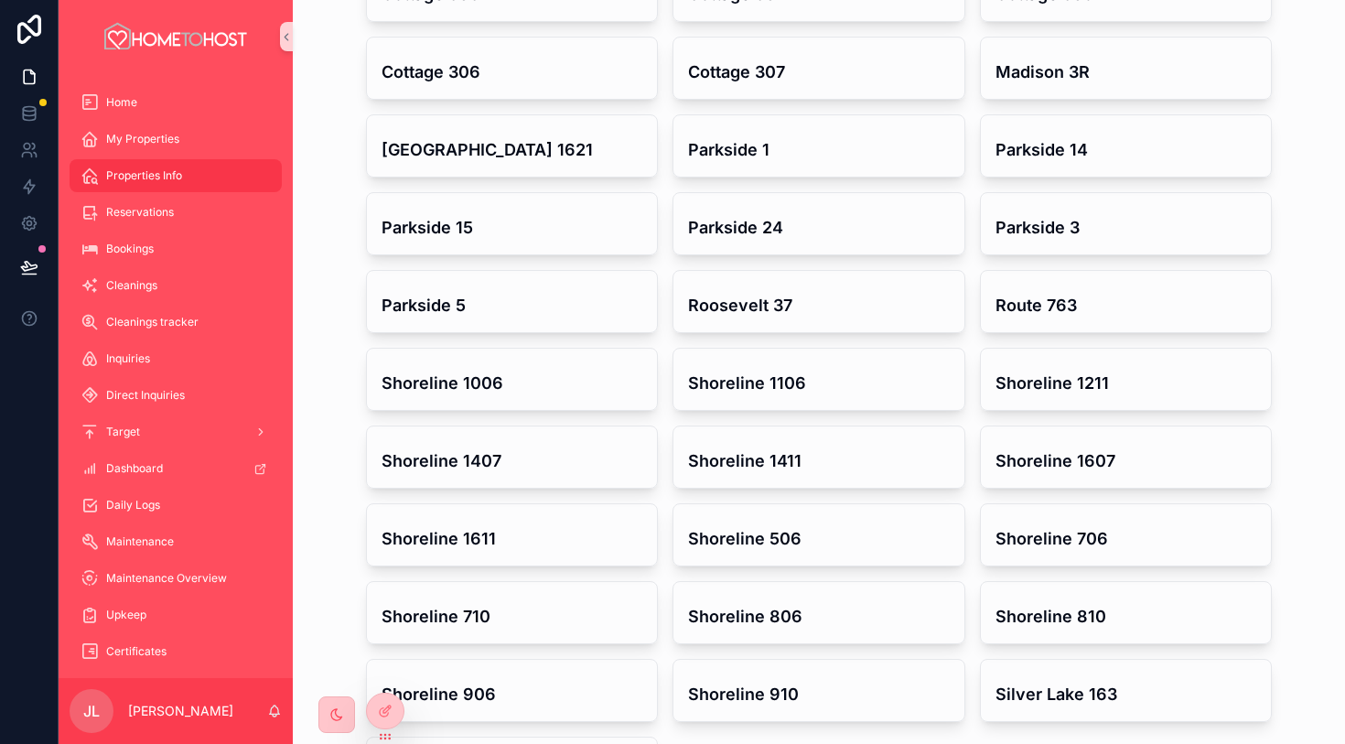
scroll to position [839, 0]
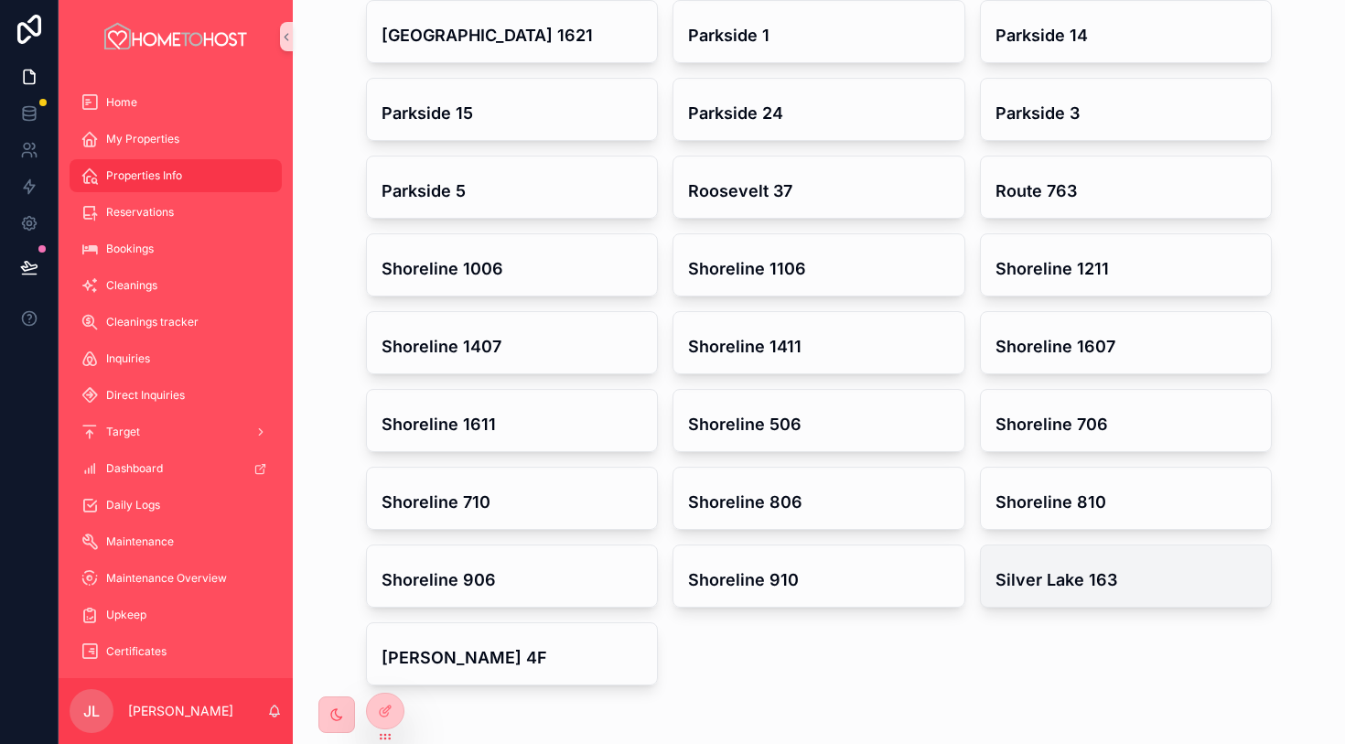
click at [1035, 595] on div "Silver Lake 163" at bounding box center [1126, 575] width 291 height 61
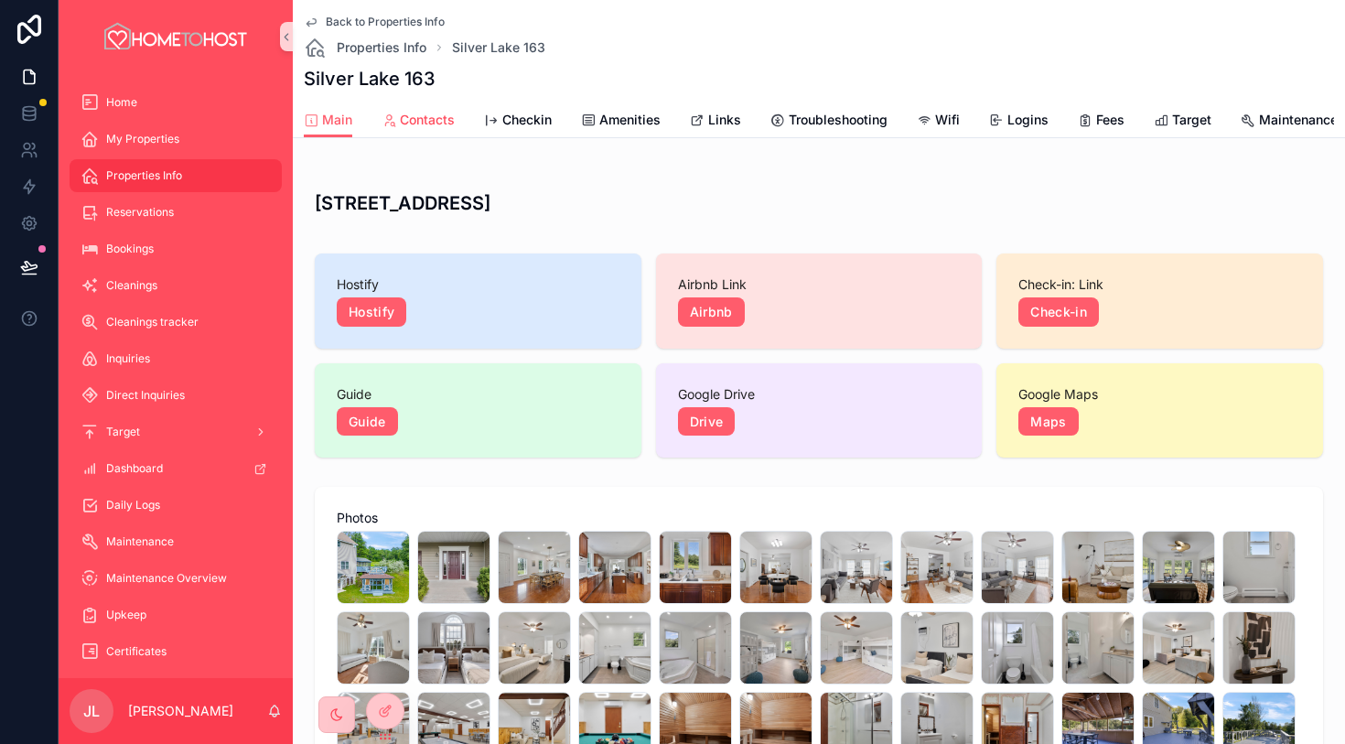
click at [436, 119] on span "Contacts" at bounding box center [427, 120] width 55 height 18
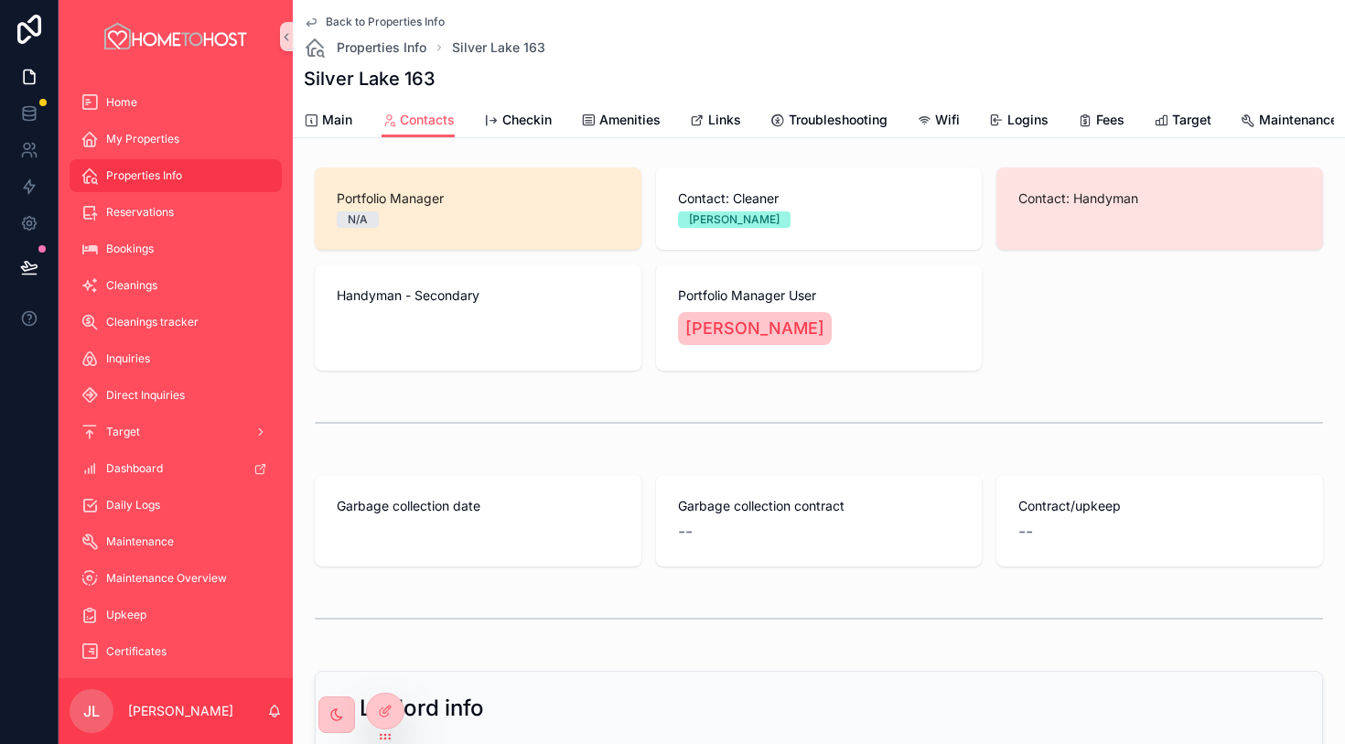
click at [367, 28] on span "Back to Properties Info" at bounding box center [385, 22] width 119 height 15
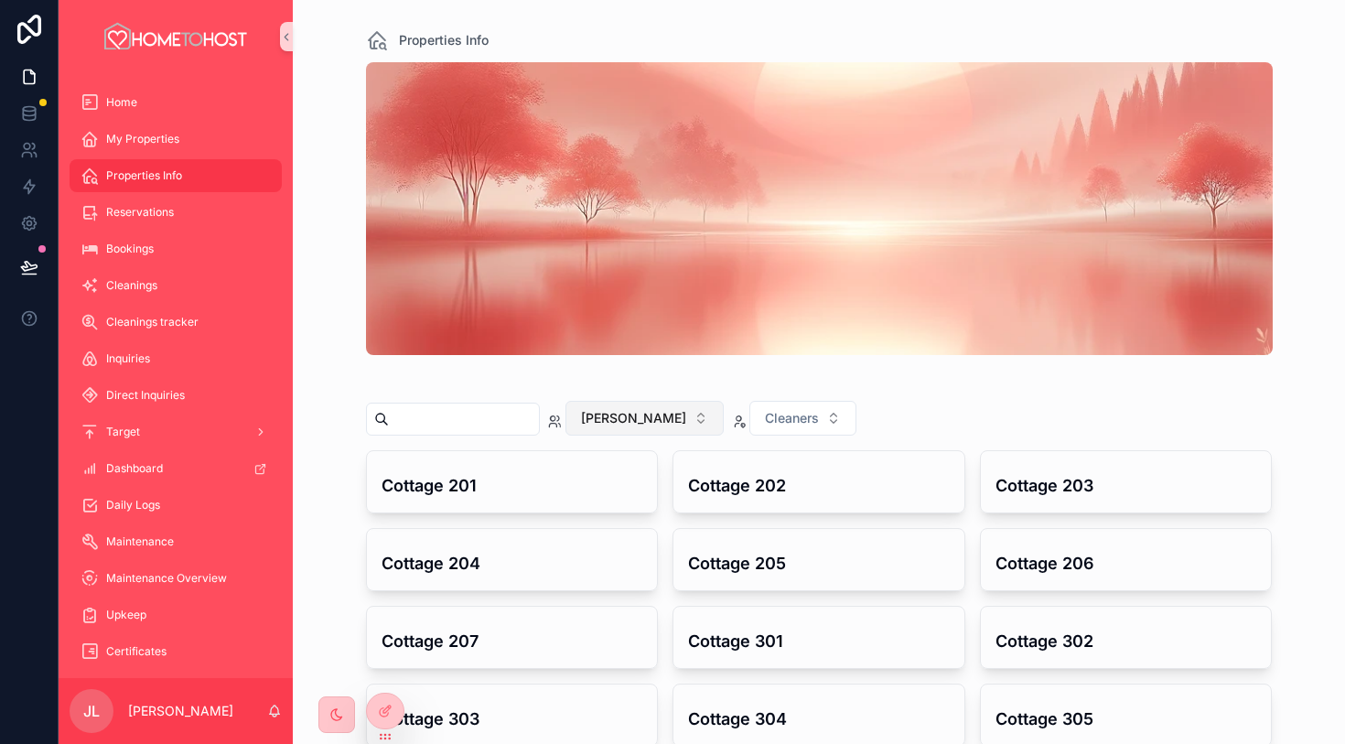
click at [632, 420] on button "[PERSON_NAME]" at bounding box center [645, 418] width 158 height 35
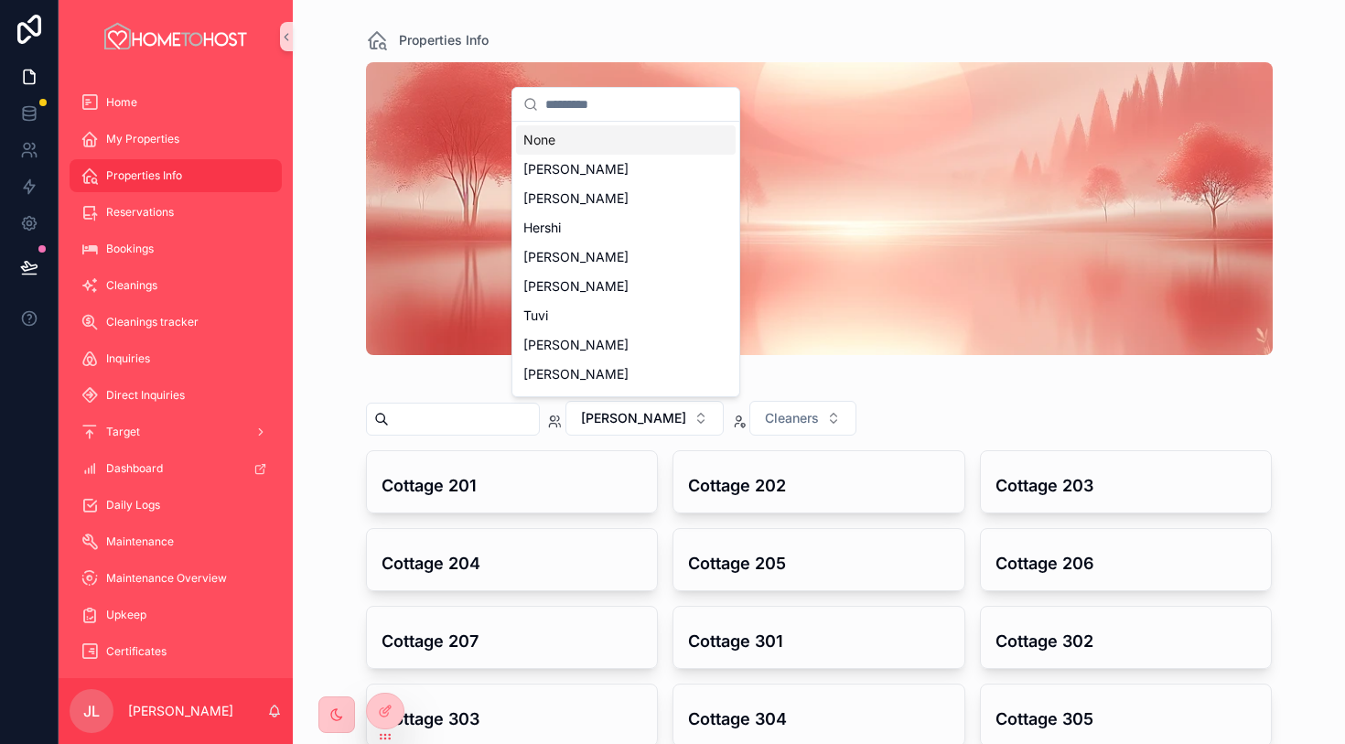
click at [601, 130] on div "None" at bounding box center [626, 139] width 220 height 29
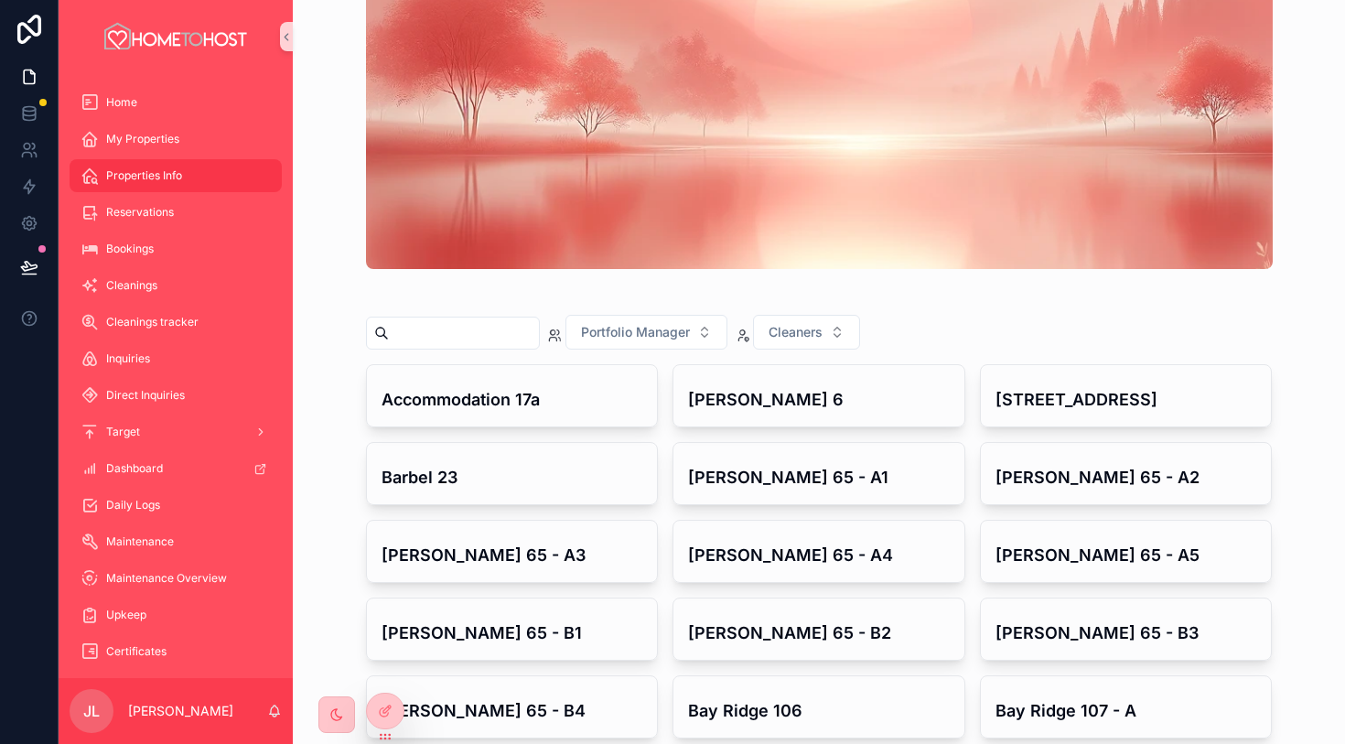
scroll to position [93, 0]
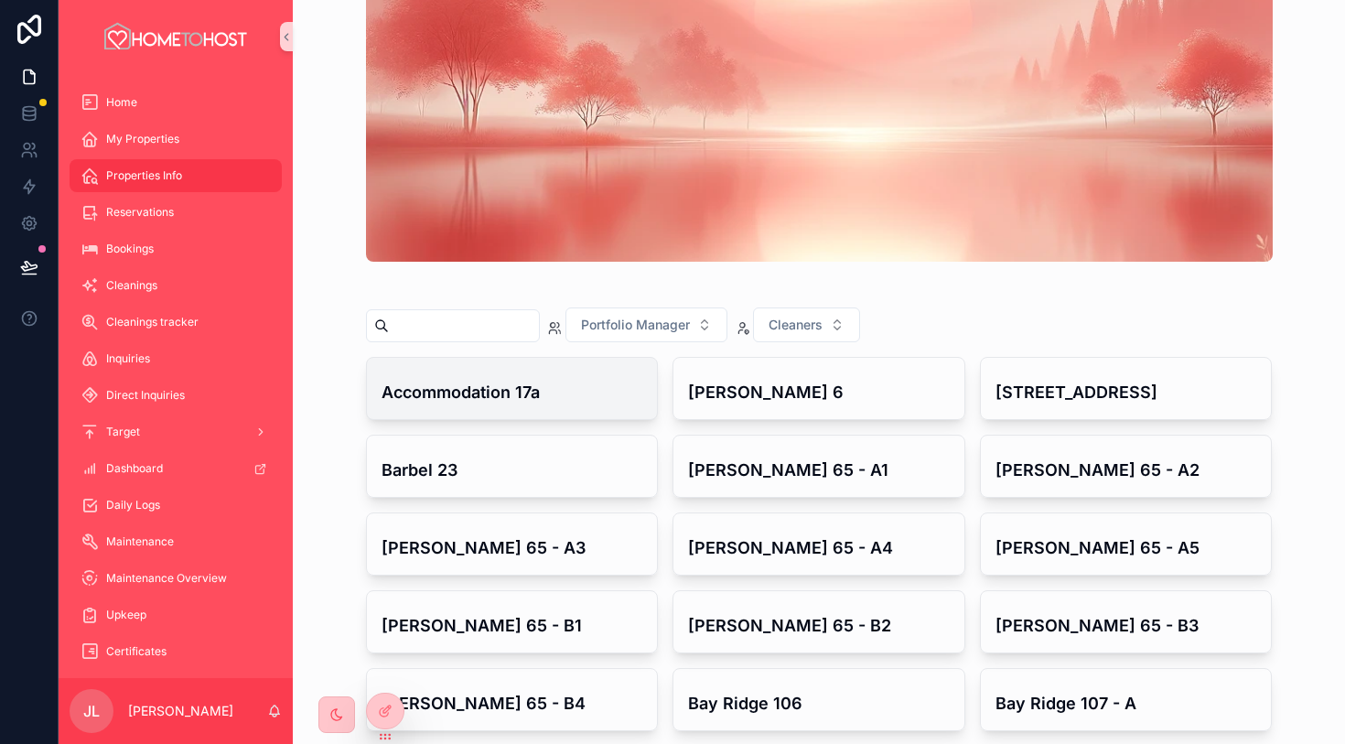
click at [562, 403] on h4 "Accommodation 17a" at bounding box center [513, 392] width 262 height 25
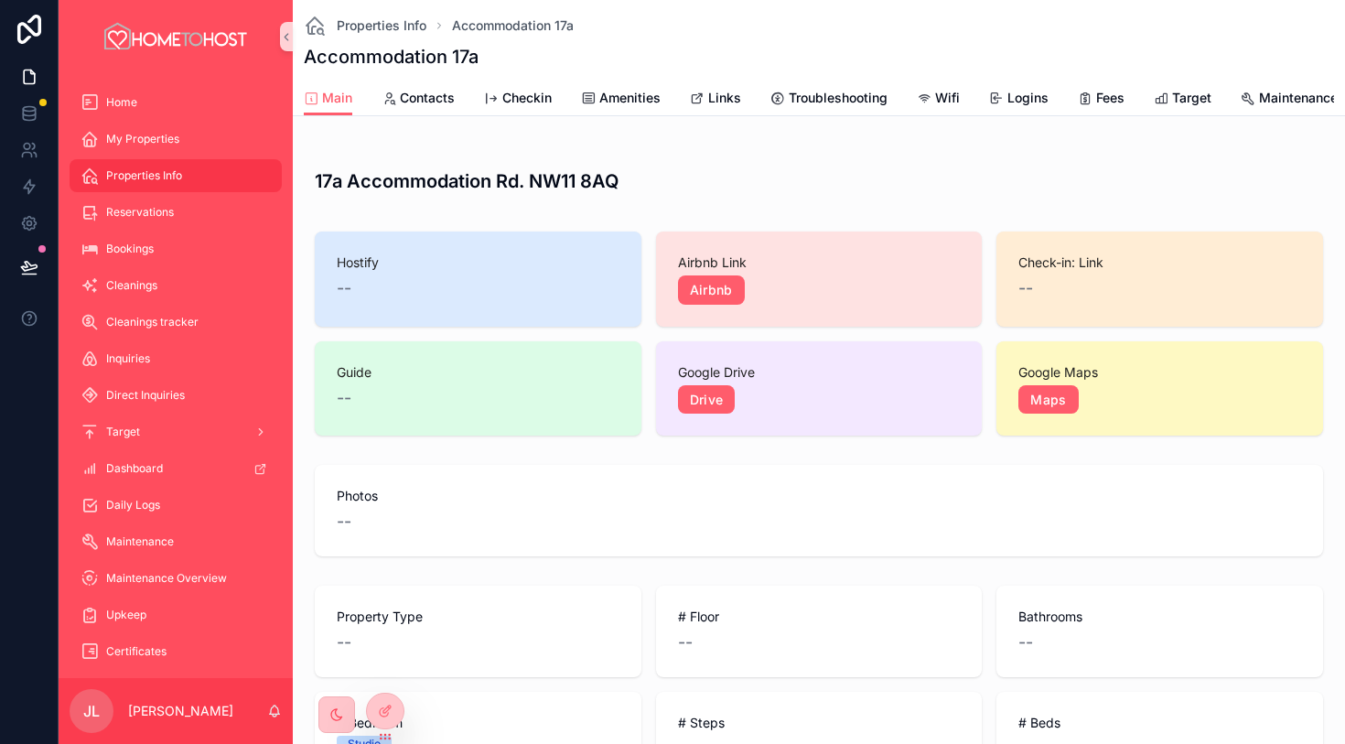
scroll to position [28, 0]
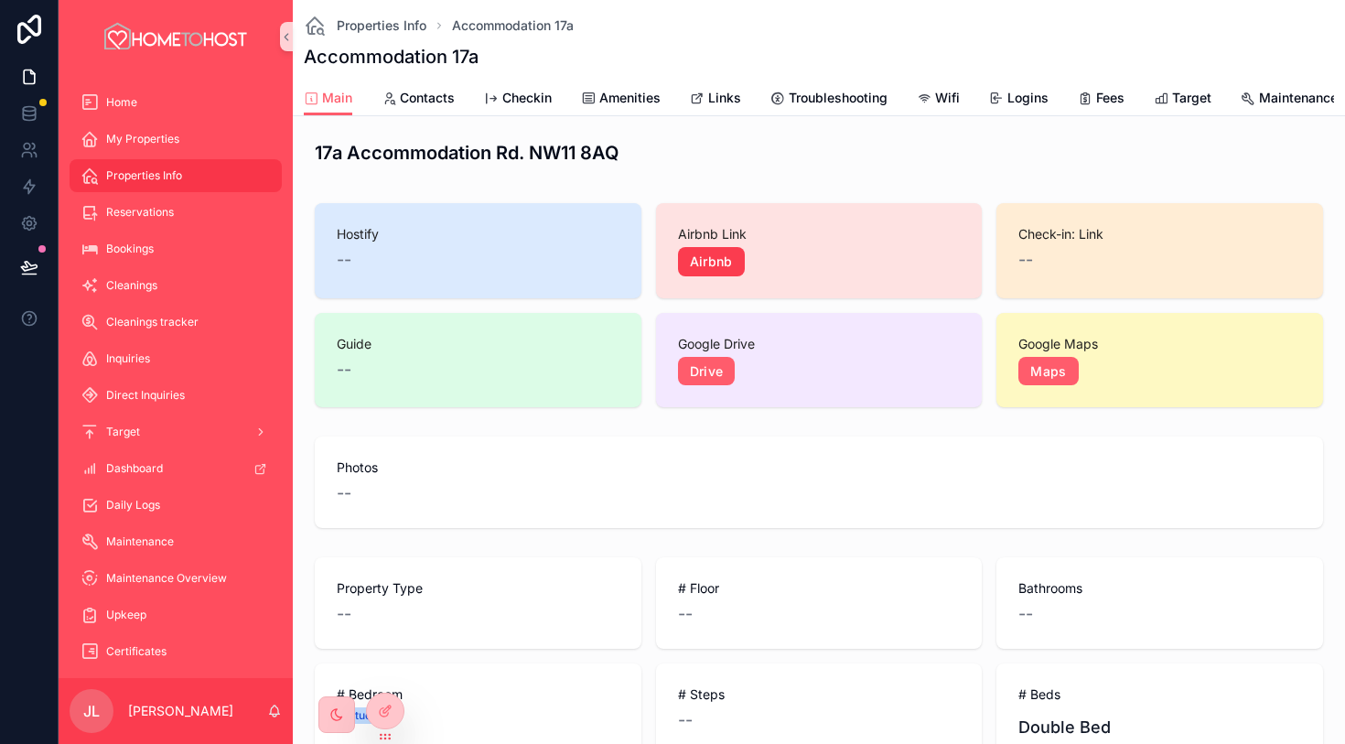
click at [731, 258] on link "Airbnb" at bounding box center [711, 261] width 67 height 29
click at [710, 372] on link "Drive" at bounding box center [707, 371] width 58 height 29
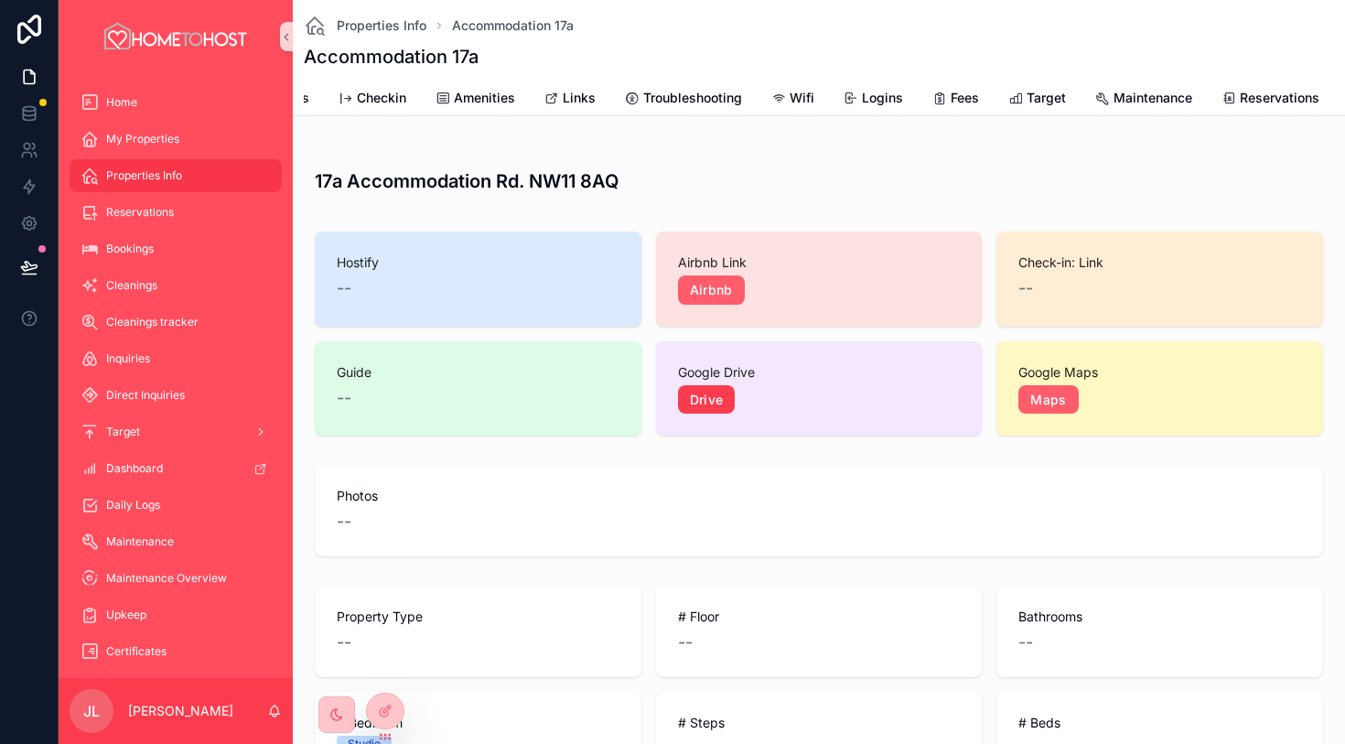
scroll to position [0, 0]
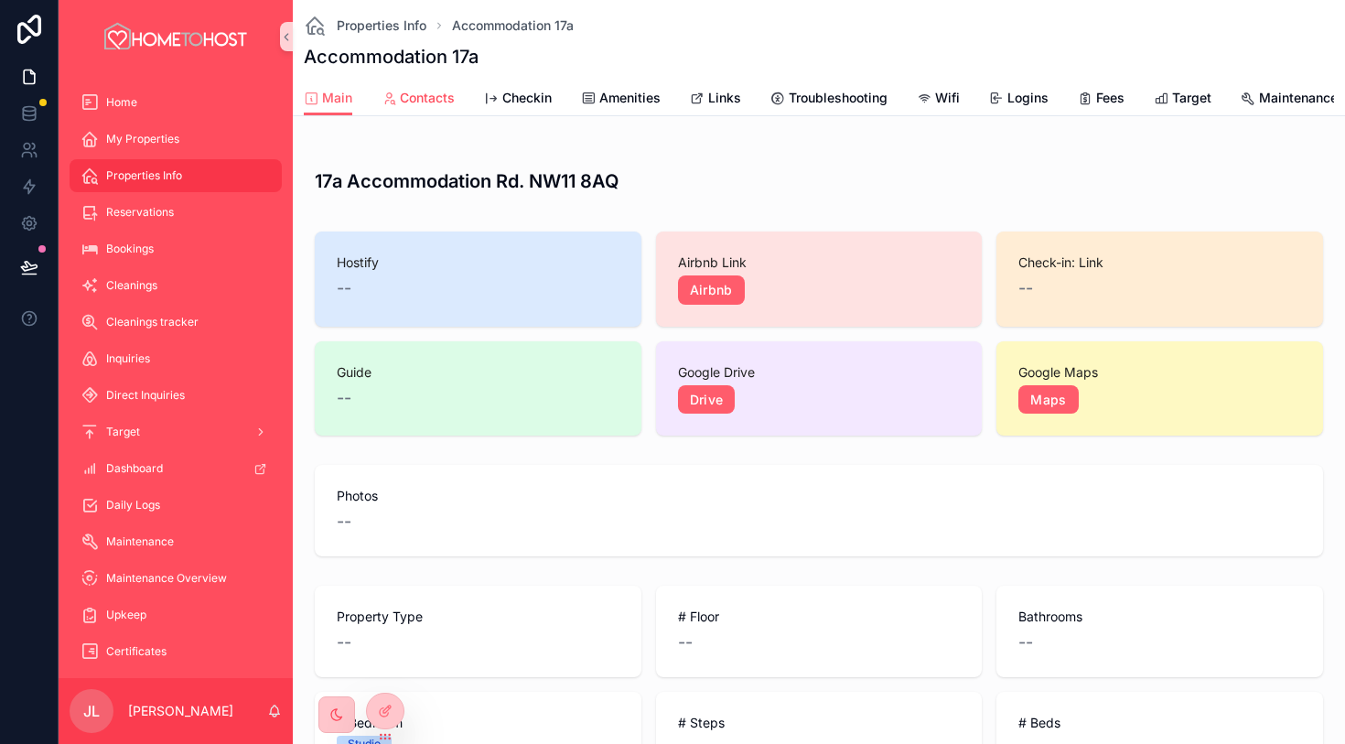
click at [411, 98] on span "Contacts" at bounding box center [427, 98] width 55 height 18
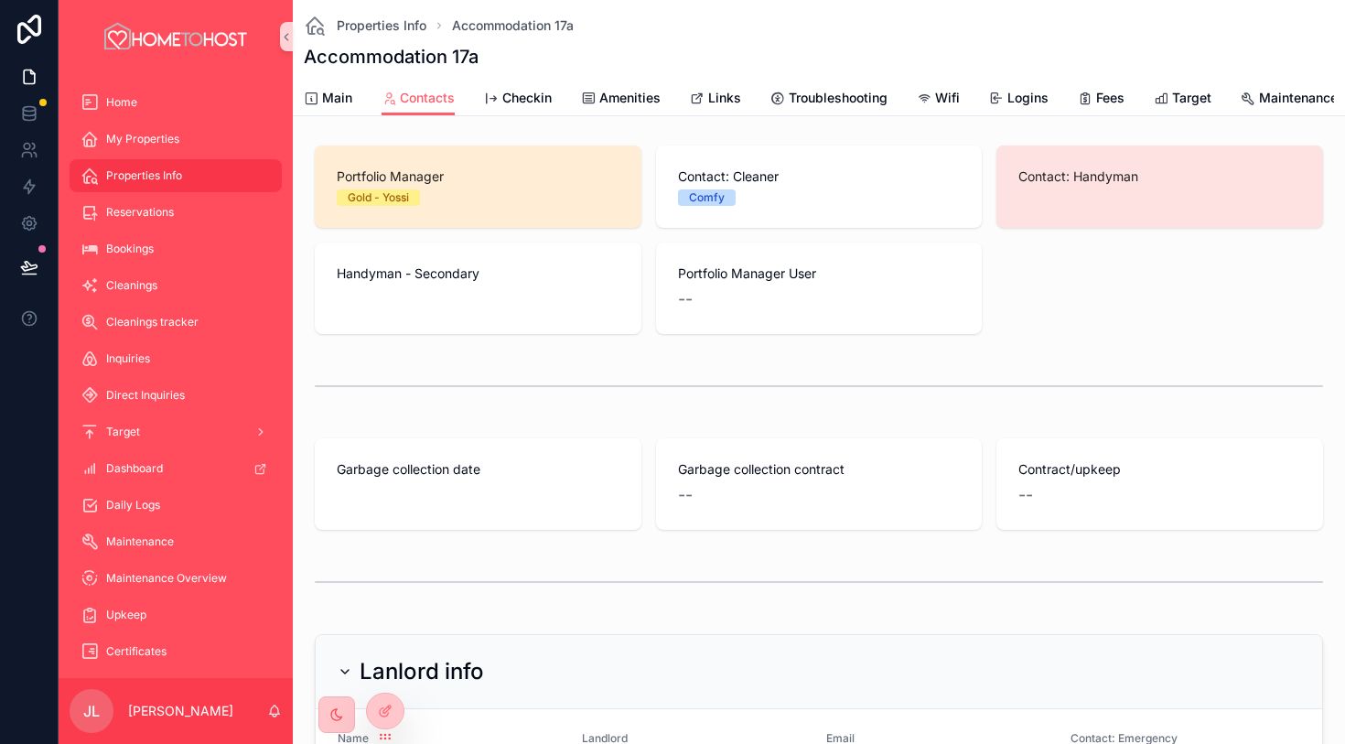
click at [1141, 182] on span "Contact: Handyman" at bounding box center [1160, 176] width 283 height 18
click at [340, 93] on span "Main" at bounding box center [337, 98] width 30 height 18
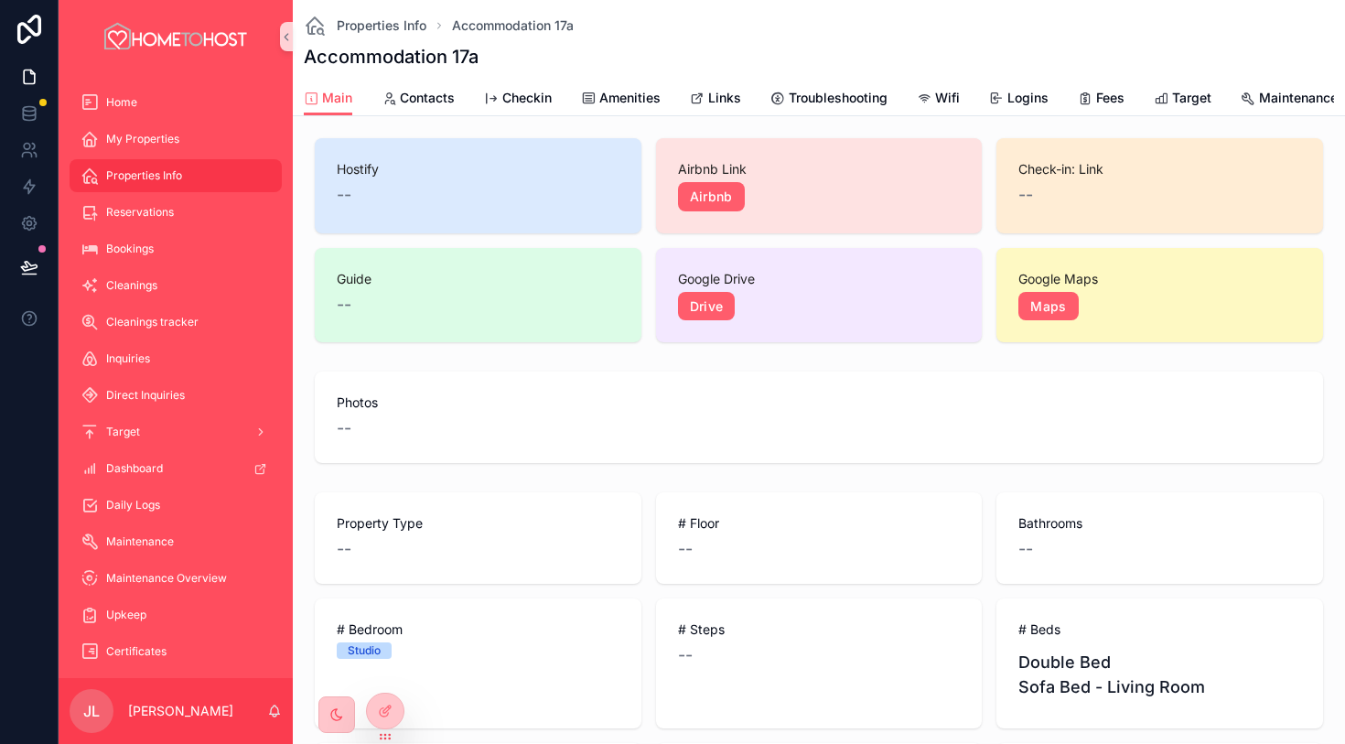
scroll to position [61, 0]
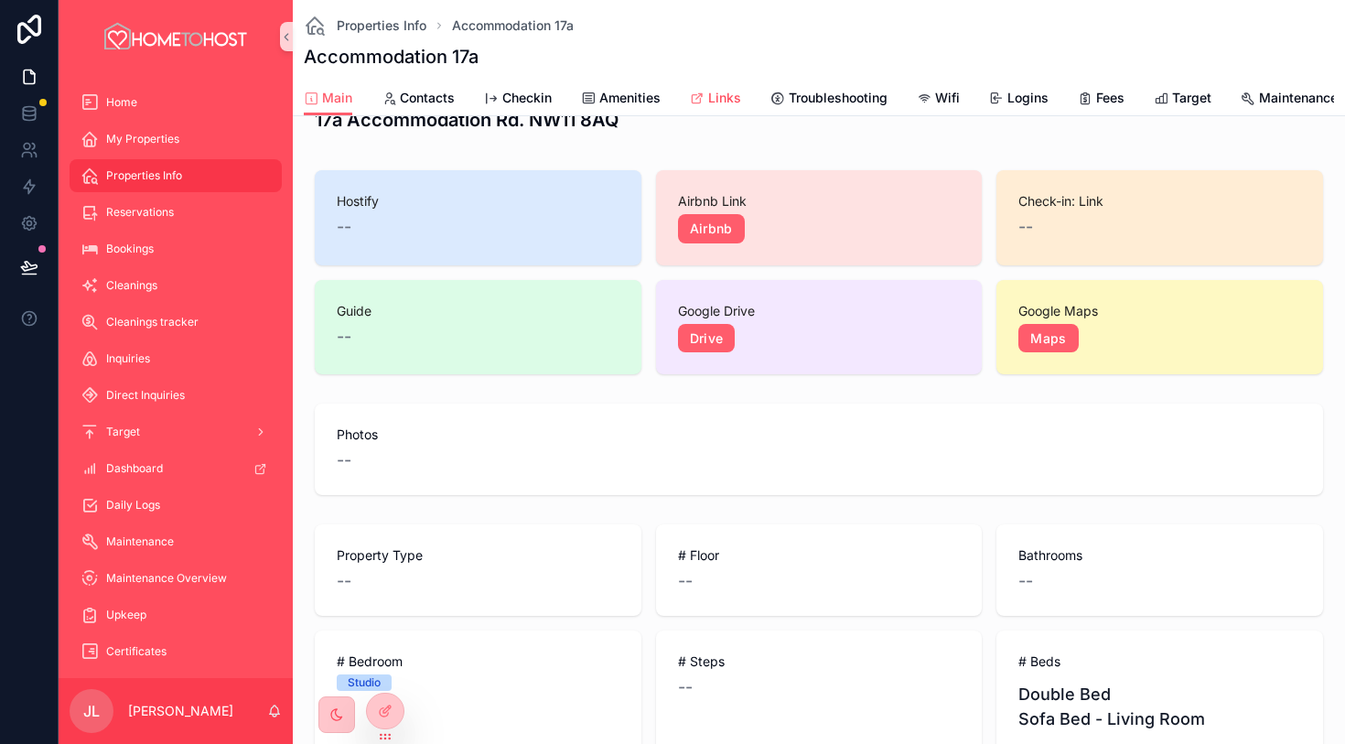
click at [723, 89] on span "Links" at bounding box center [724, 98] width 33 height 18
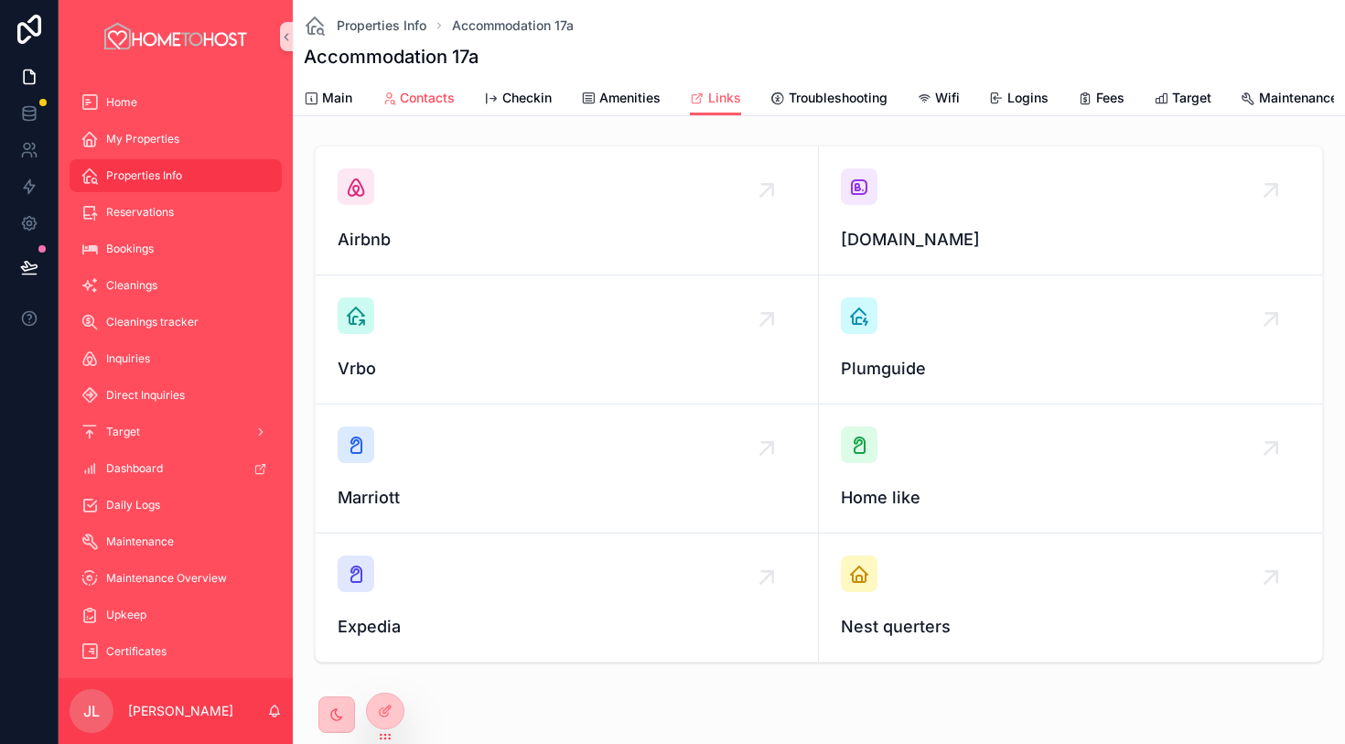
click at [444, 94] on span "Contacts" at bounding box center [427, 98] width 55 height 18
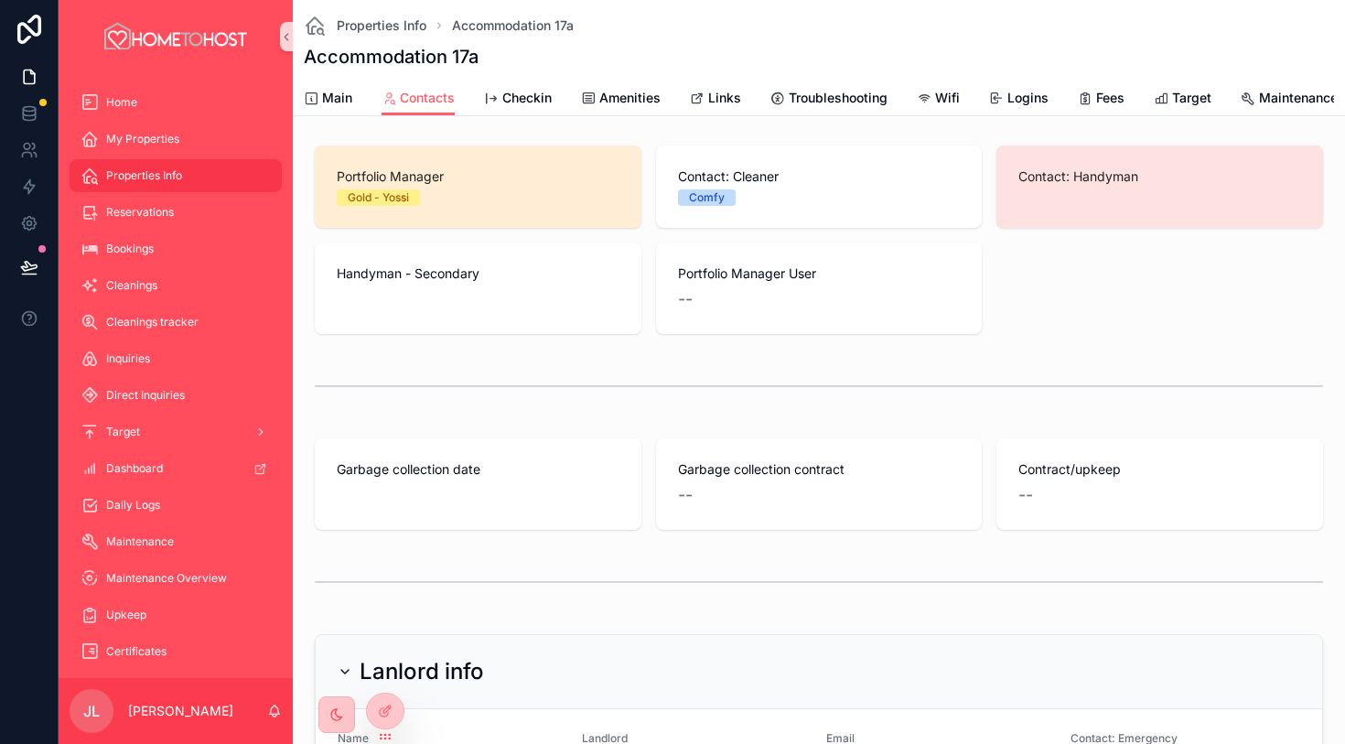
click at [533, 294] on div "Handyman - Secondary" at bounding box center [478, 289] width 327 height 92
click at [801, 266] on span "Portfolio Manager User" at bounding box center [819, 273] width 283 height 18
click at [537, 284] on div "Handyman - Secondary" at bounding box center [478, 275] width 283 height 22
click at [547, 108] on link "Checkin" at bounding box center [518, 99] width 68 height 37
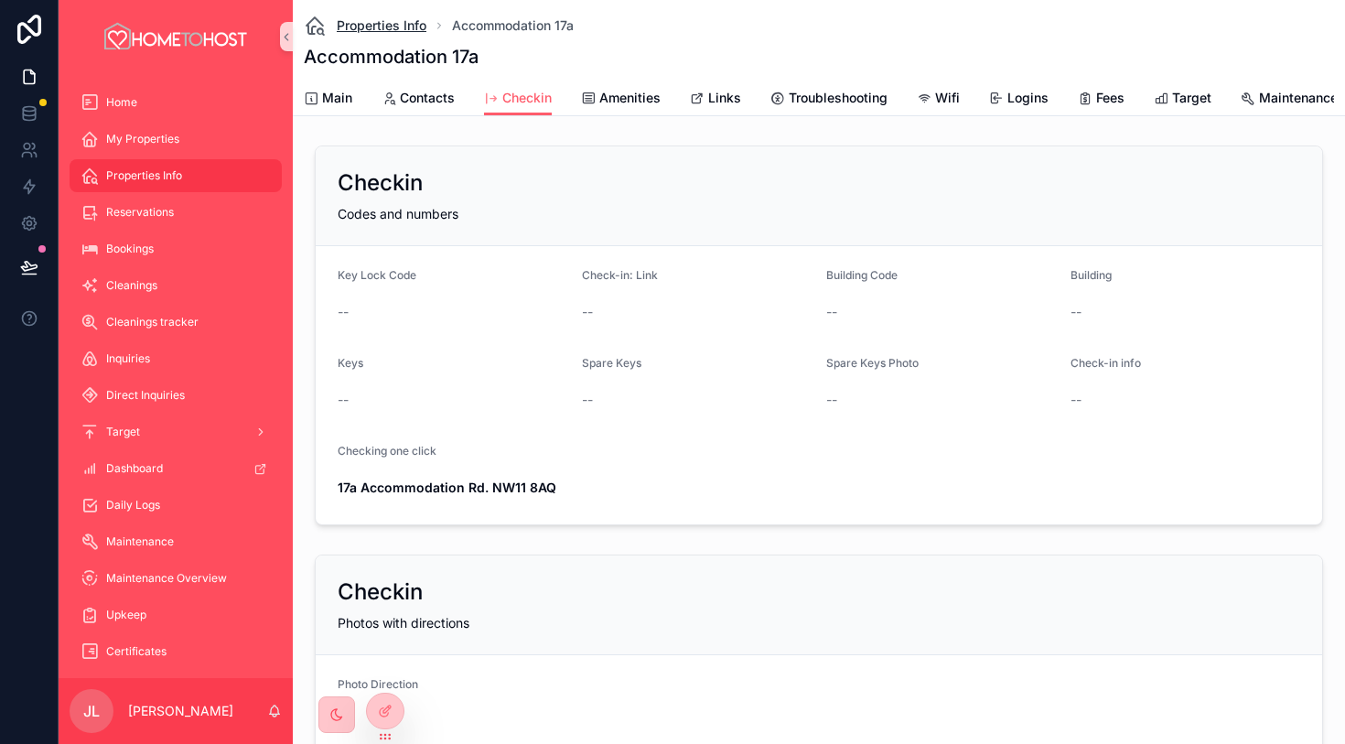
click at [405, 26] on span "Properties Info" at bounding box center [382, 25] width 90 height 18
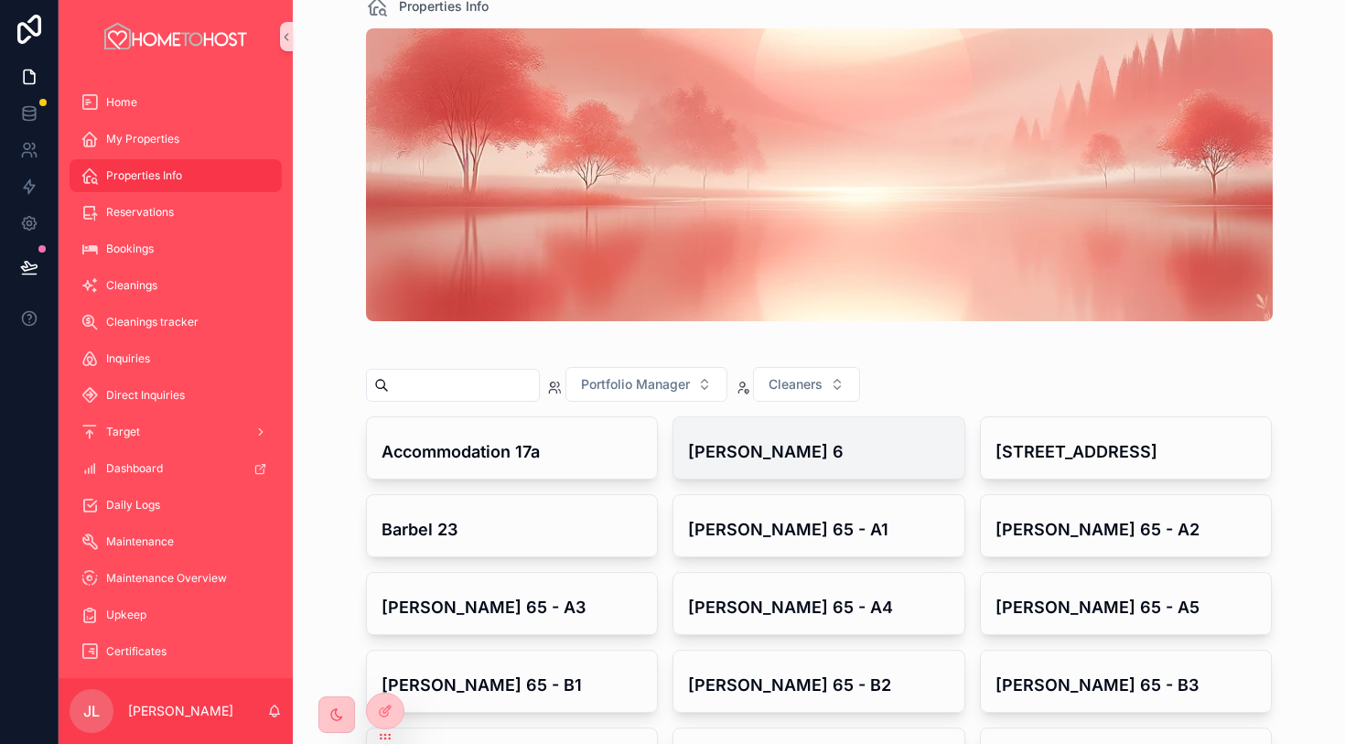
scroll to position [42, 0]
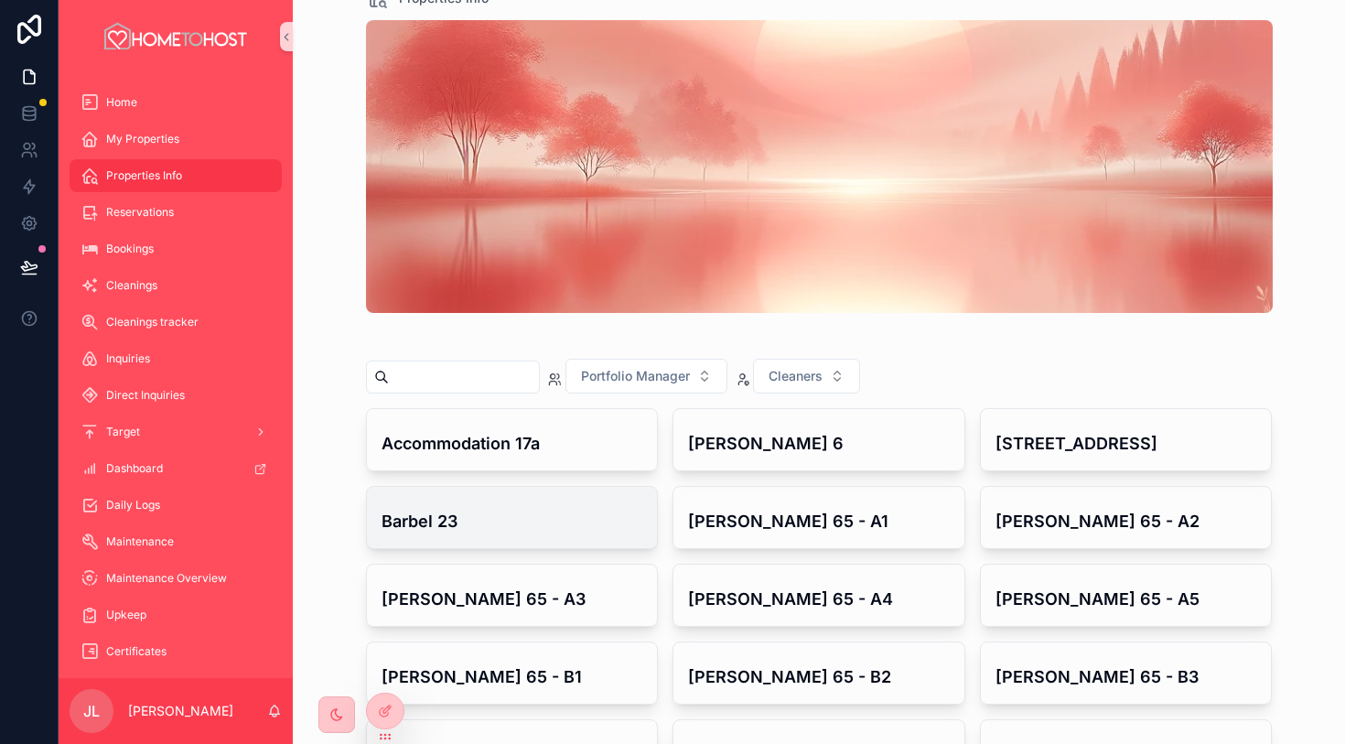
click at [548, 521] on h4 "Barbel 23" at bounding box center [513, 521] width 262 height 25
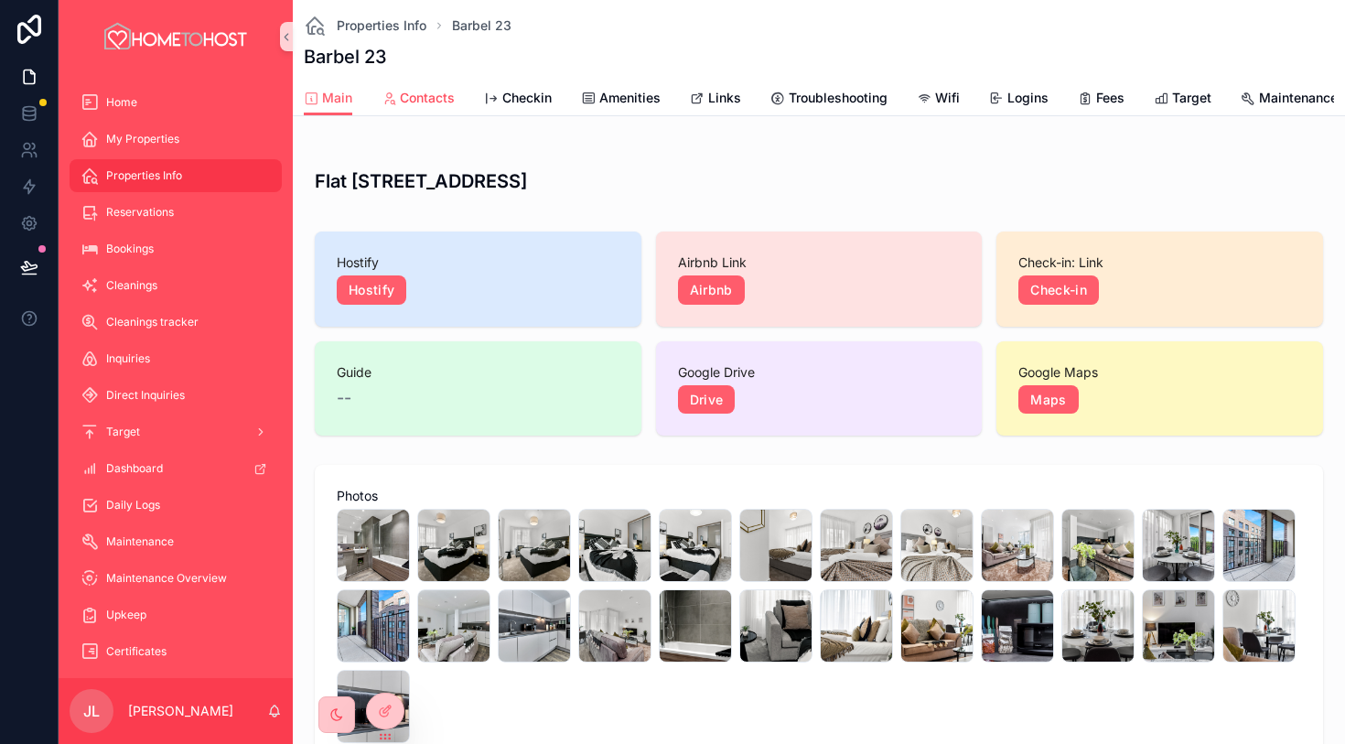
click at [431, 93] on span "Contacts" at bounding box center [427, 98] width 55 height 18
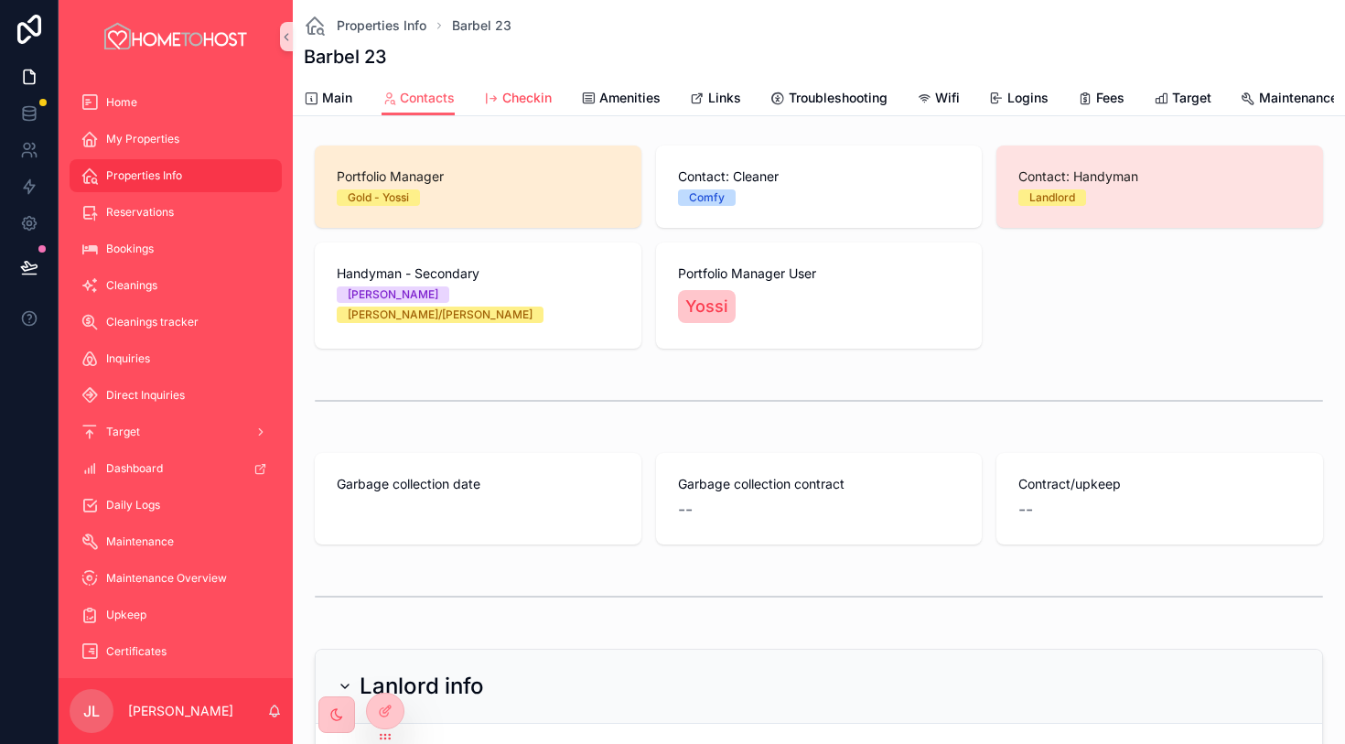
click at [529, 103] on span "Checkin" at bounding box center [526, 98] width 49 height 18
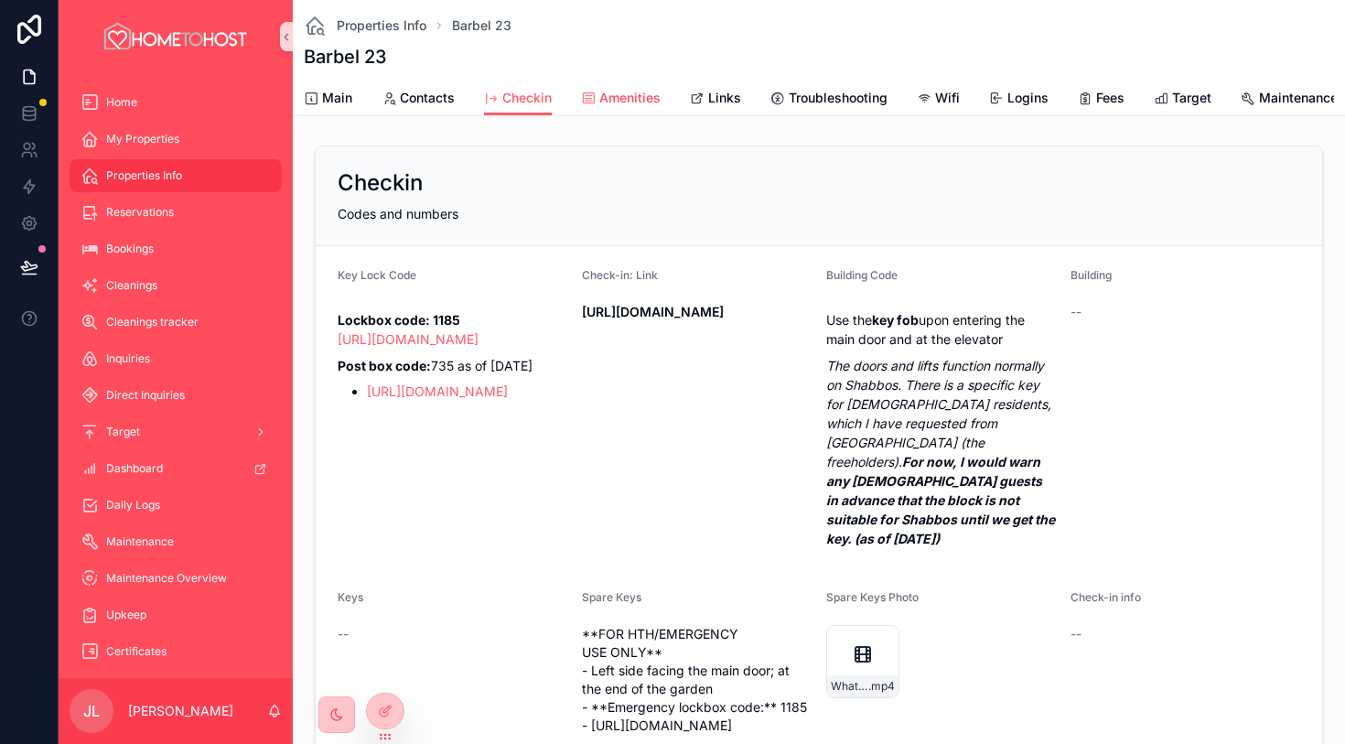
click at [620, 99] on span "Amenities" at bounding box center [629, 98] width 61 height 18
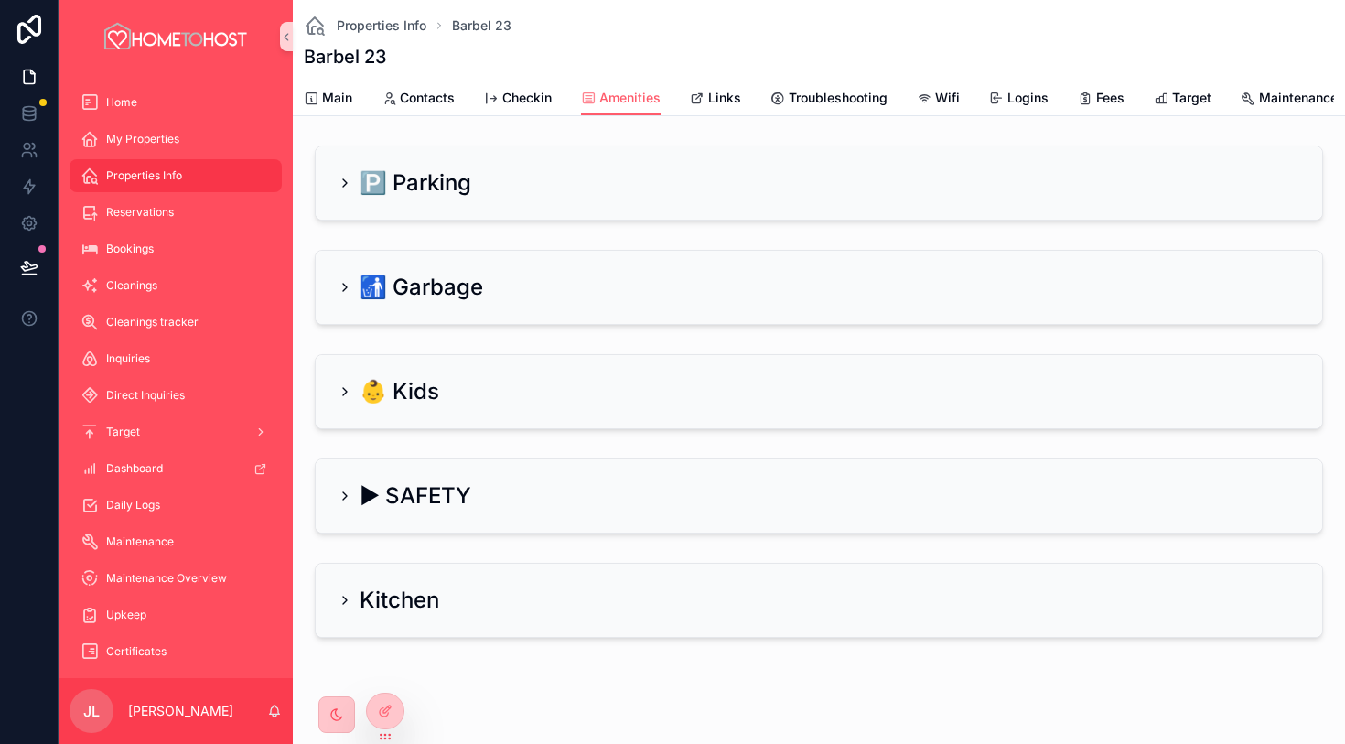
click at [340, 183] on icon "scrollable content" at bounding box center [345, 183] width 15 height 15
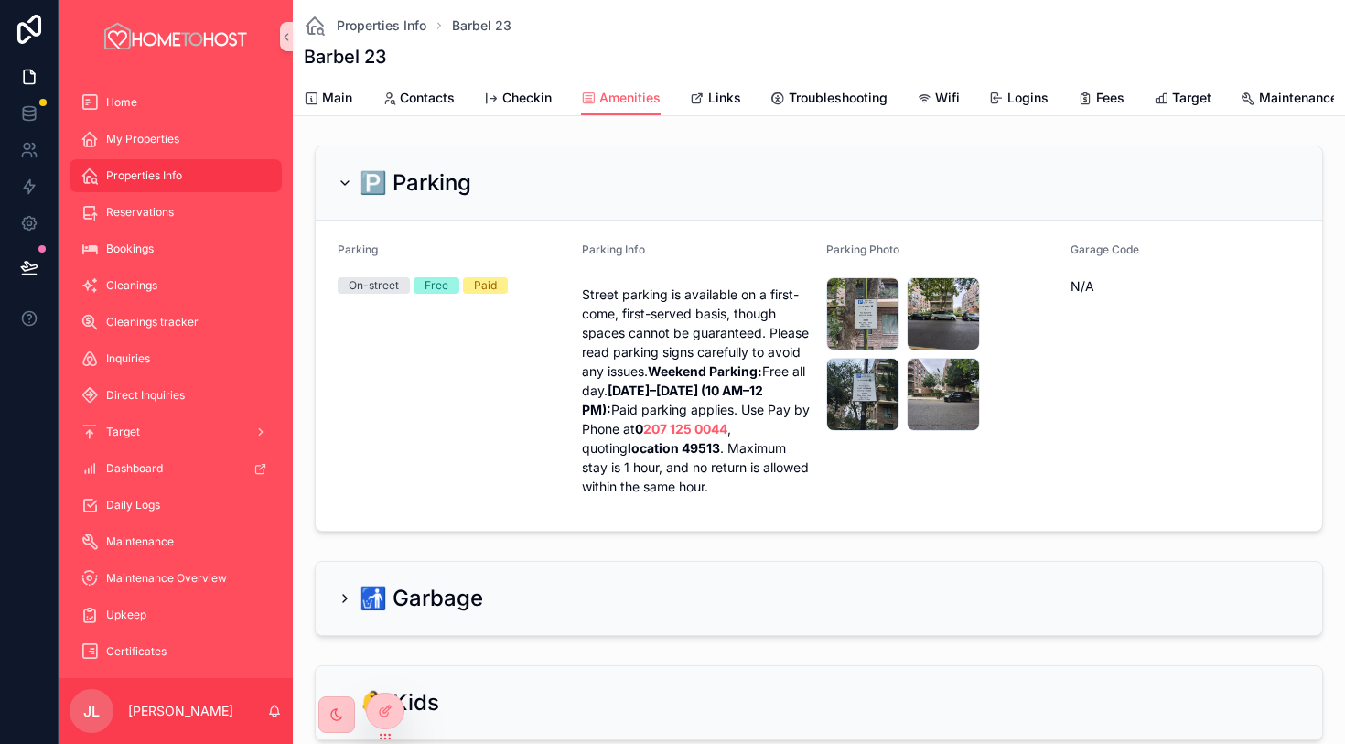
click at [347, 186] on icon "scrollable content" at bounding box center [345, 183] width 15 height 15
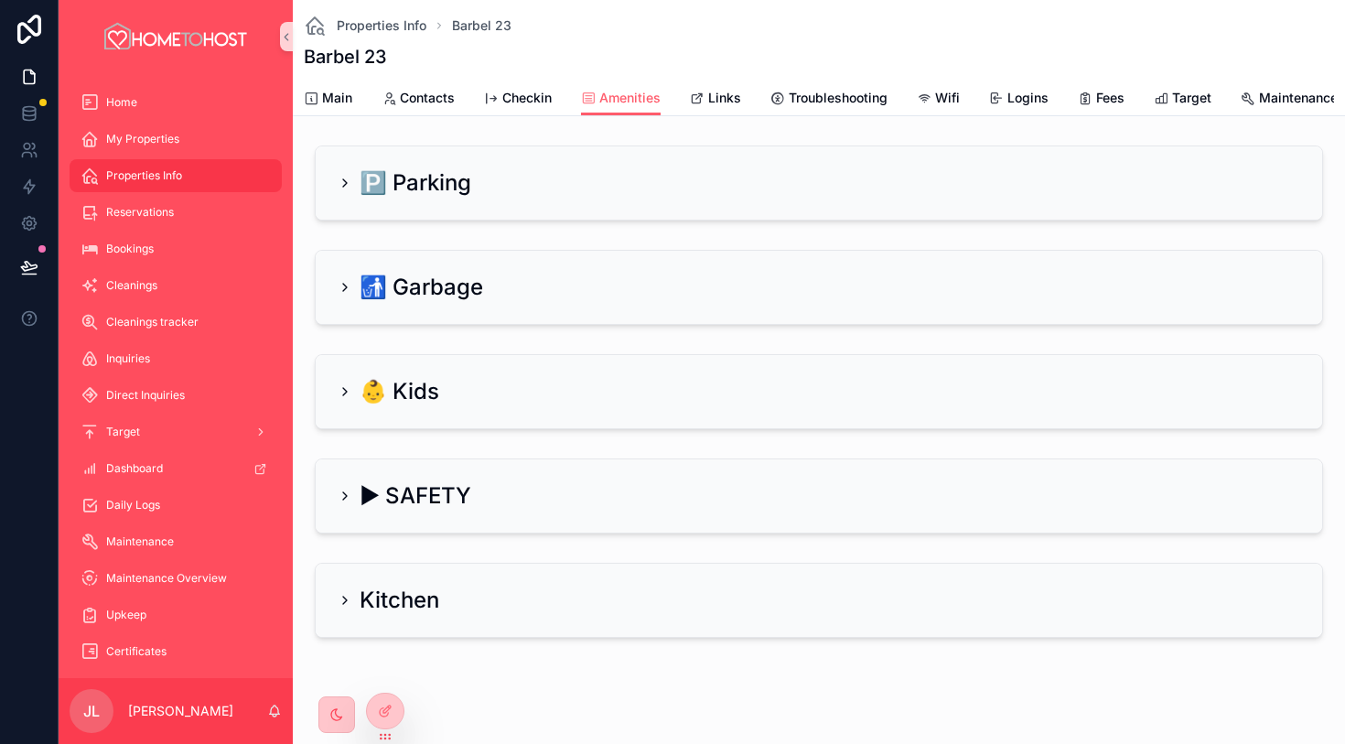
click at [348, 290] on icon "scrollable content" at bounding box center [345, 287] width 15 height 15
click at [347, 288] on icon "scrollable content" at bounding box center [345, 287] width 15 height 15
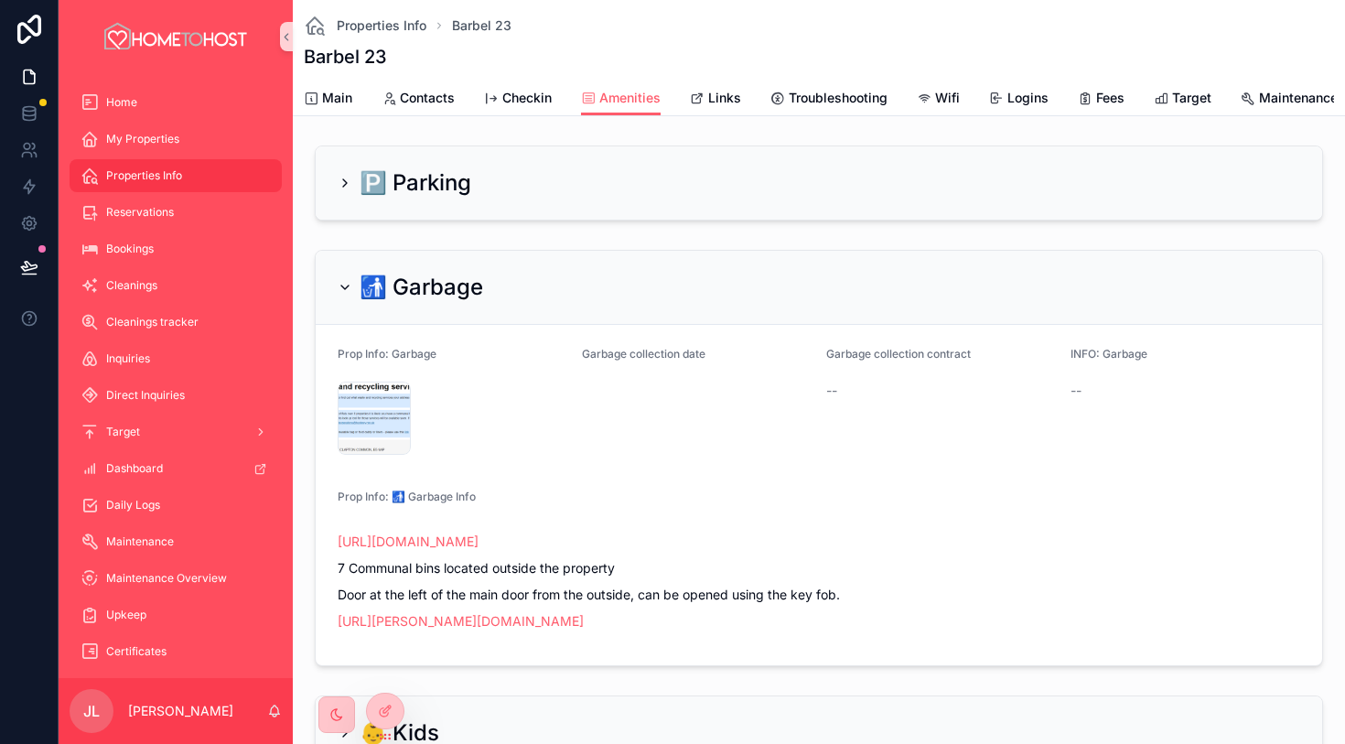
click at [347, 288] on icon "scrollable content" at bounding box center [345, 287] width 15 height 15
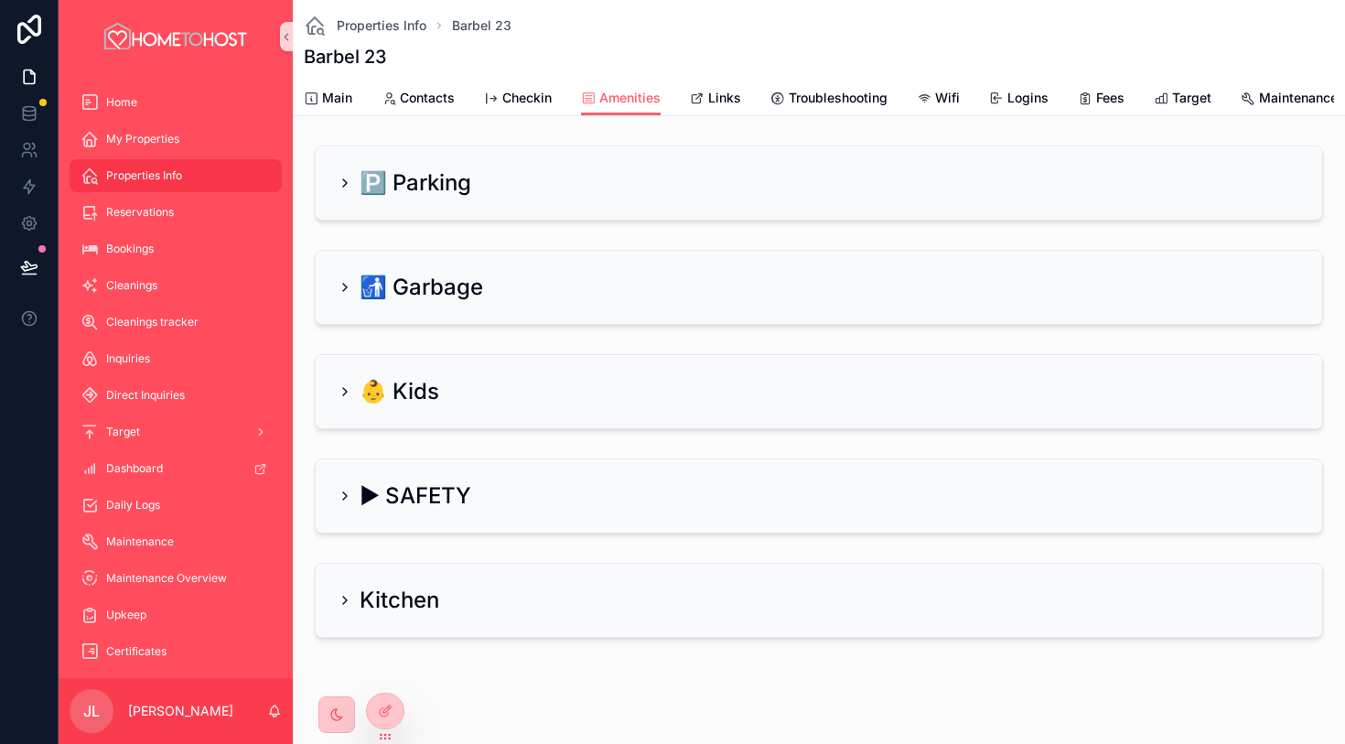
click at [342, 391] on icon "scrollable content" at bounding box center [345, 391] width 15 height 15
click at [348, 393] on icon "scrollable content" at bounding box center [345, 391] width 15 height 15
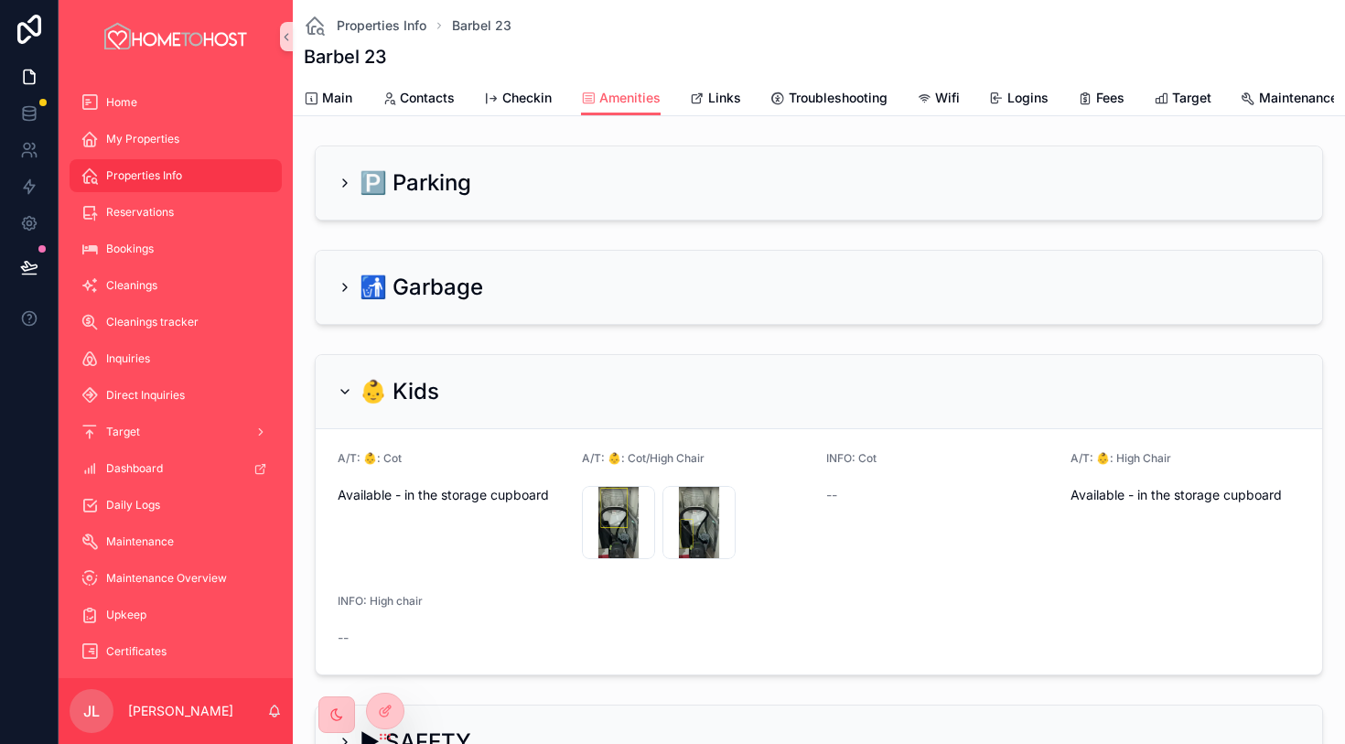
click at [348, 393] on icon "scrollable content" at bounding box center [345, 391] width 15 height 15
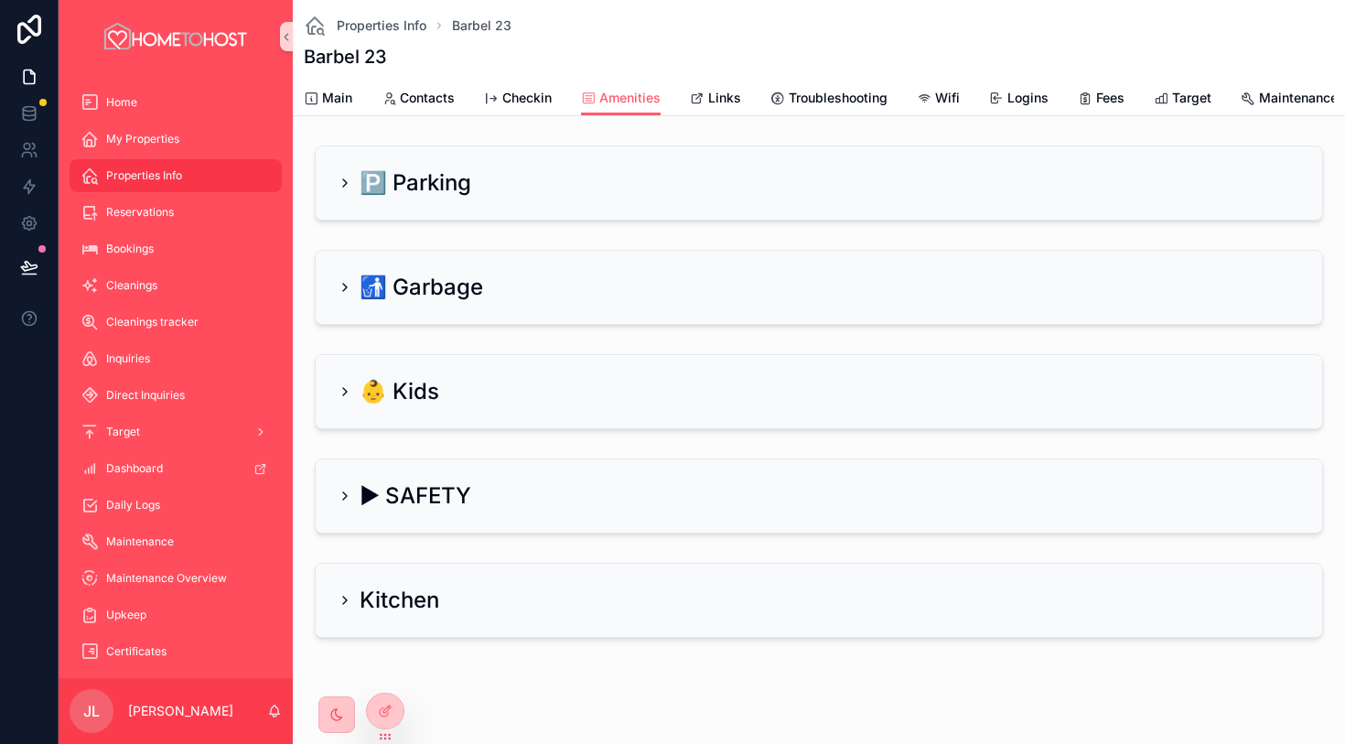
scroll to position [18, 0]
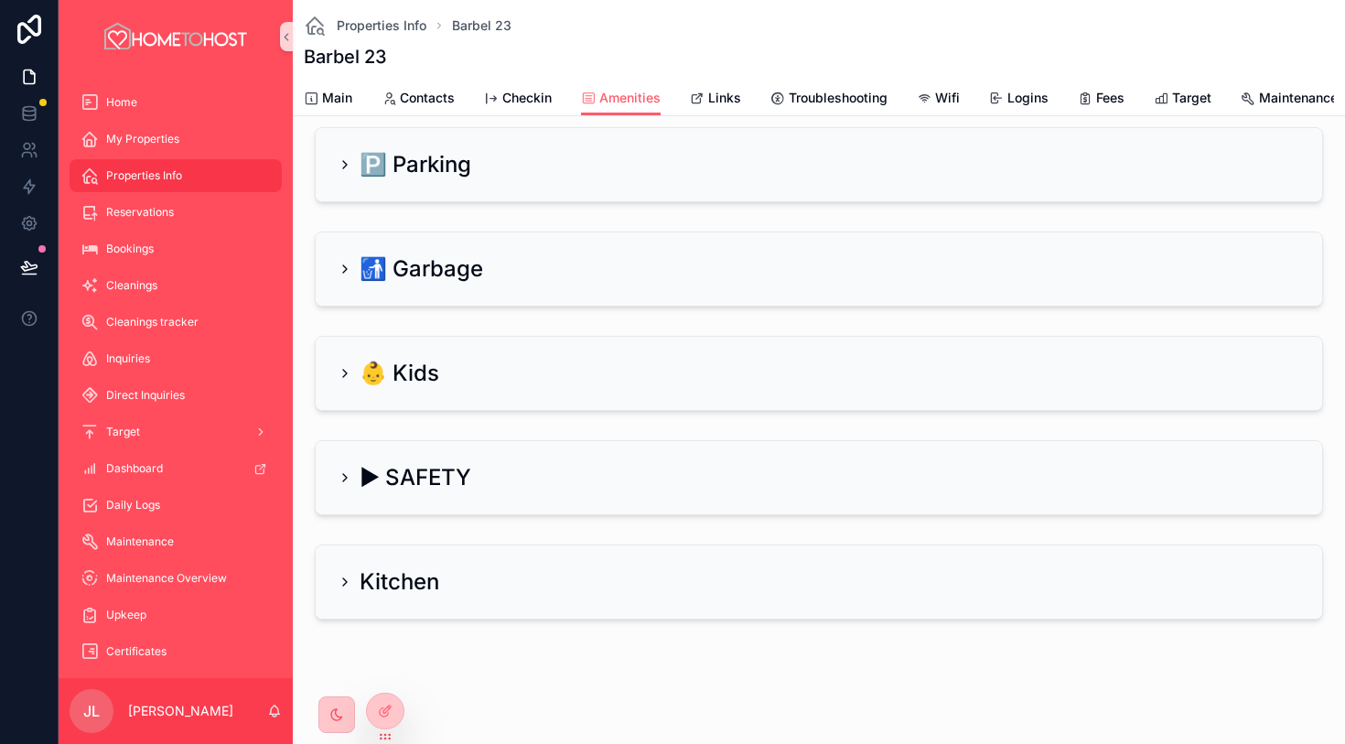
click at [727, 72] on div "Properties Info Barbel 23 Barbel 23" at bounding box center [819, 40] width 1031 height 81
click at [727, 83] on link "Links" at bounding box center [715, 99] width 51 height 37
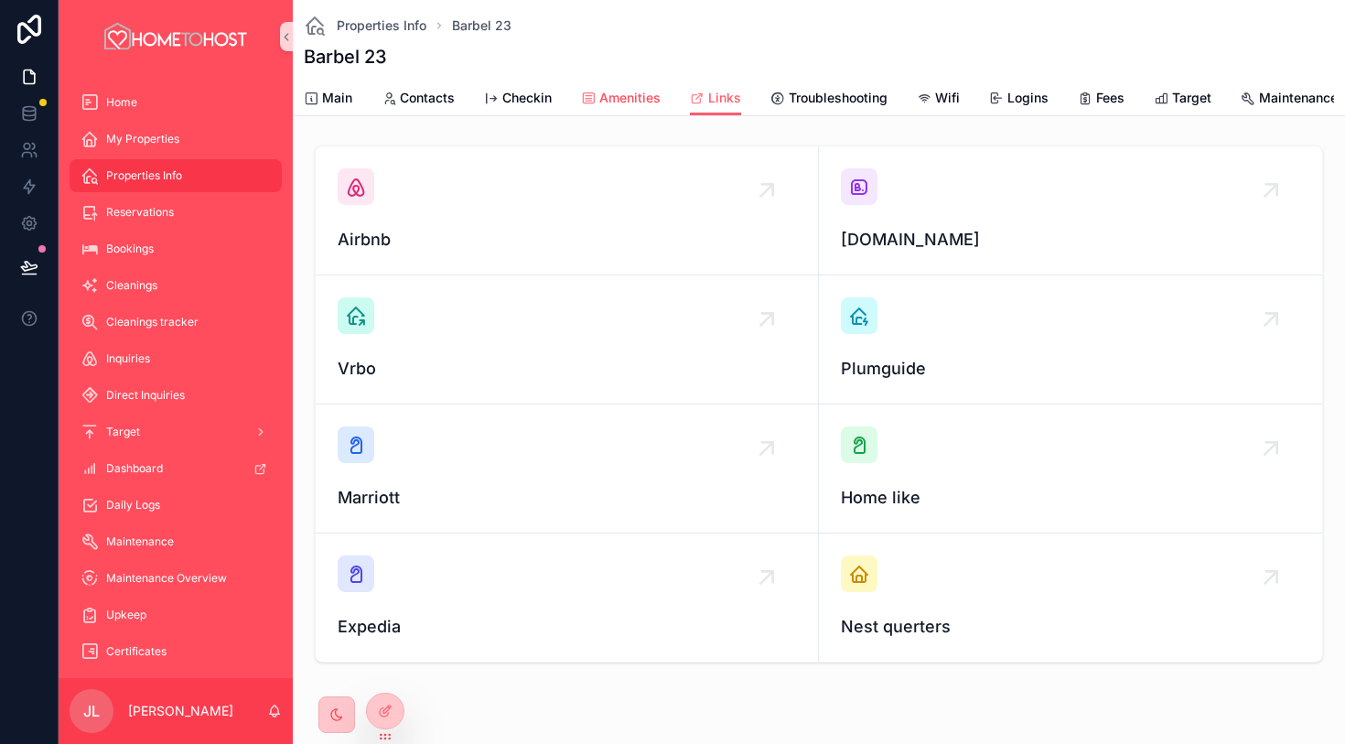
click at [639, 112] on link "Amenities" at bounding box center [621, 99] width 80 height 37
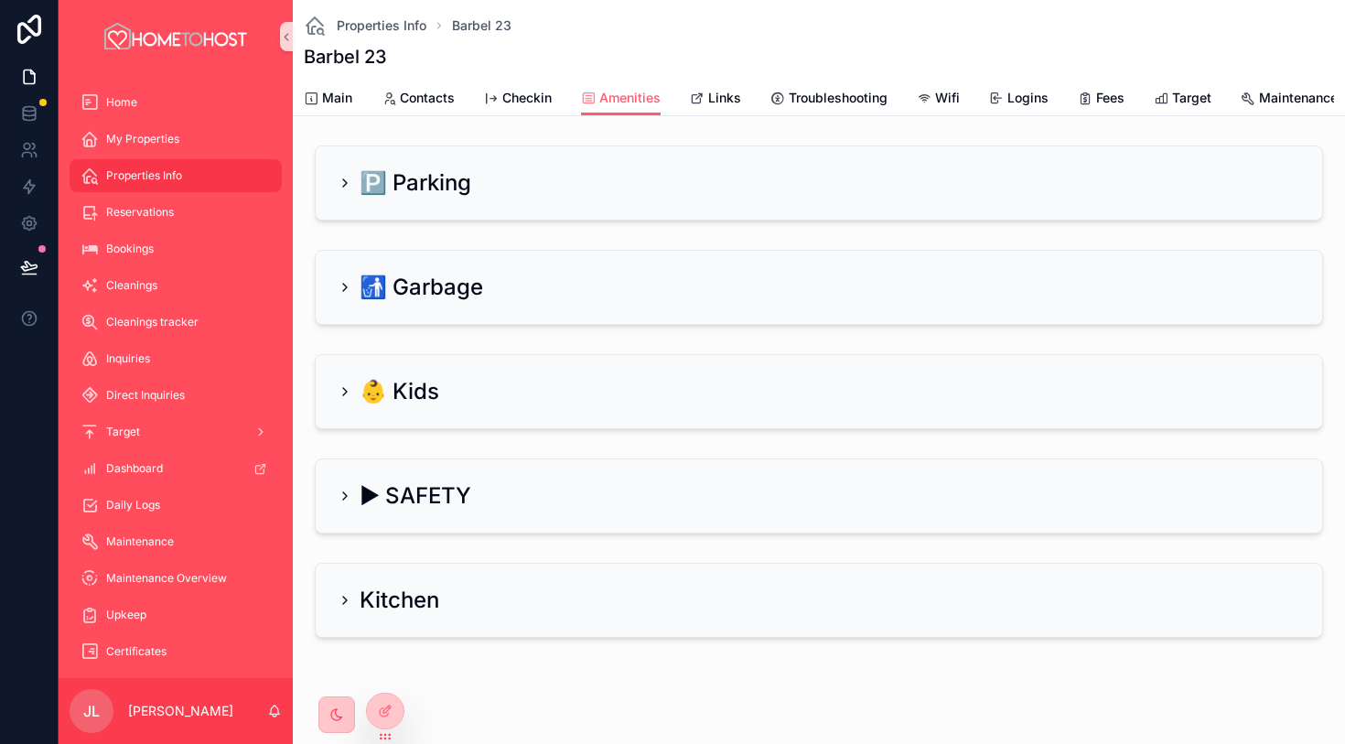
click at [346, 397] on icon "scrollable content" at bounding box center [345, 391] width 15 height 15
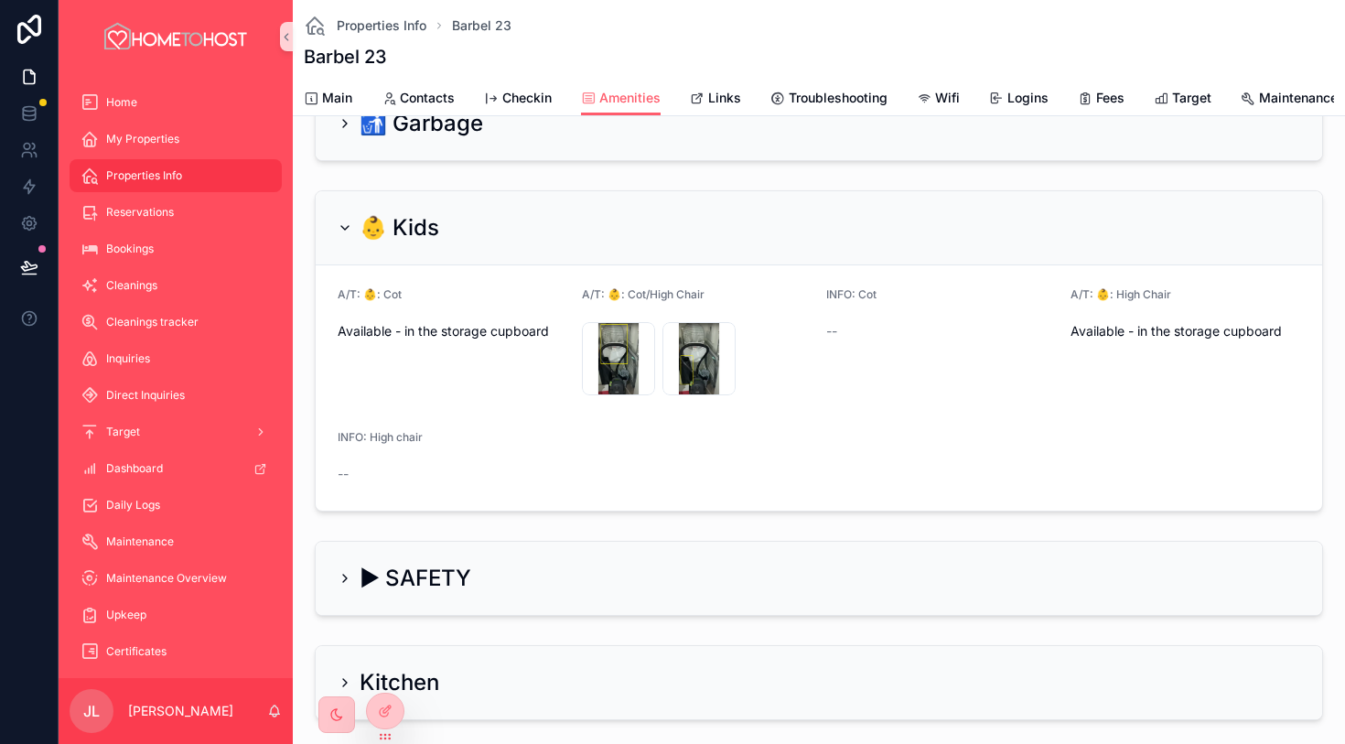
scroll to position [190, 0]
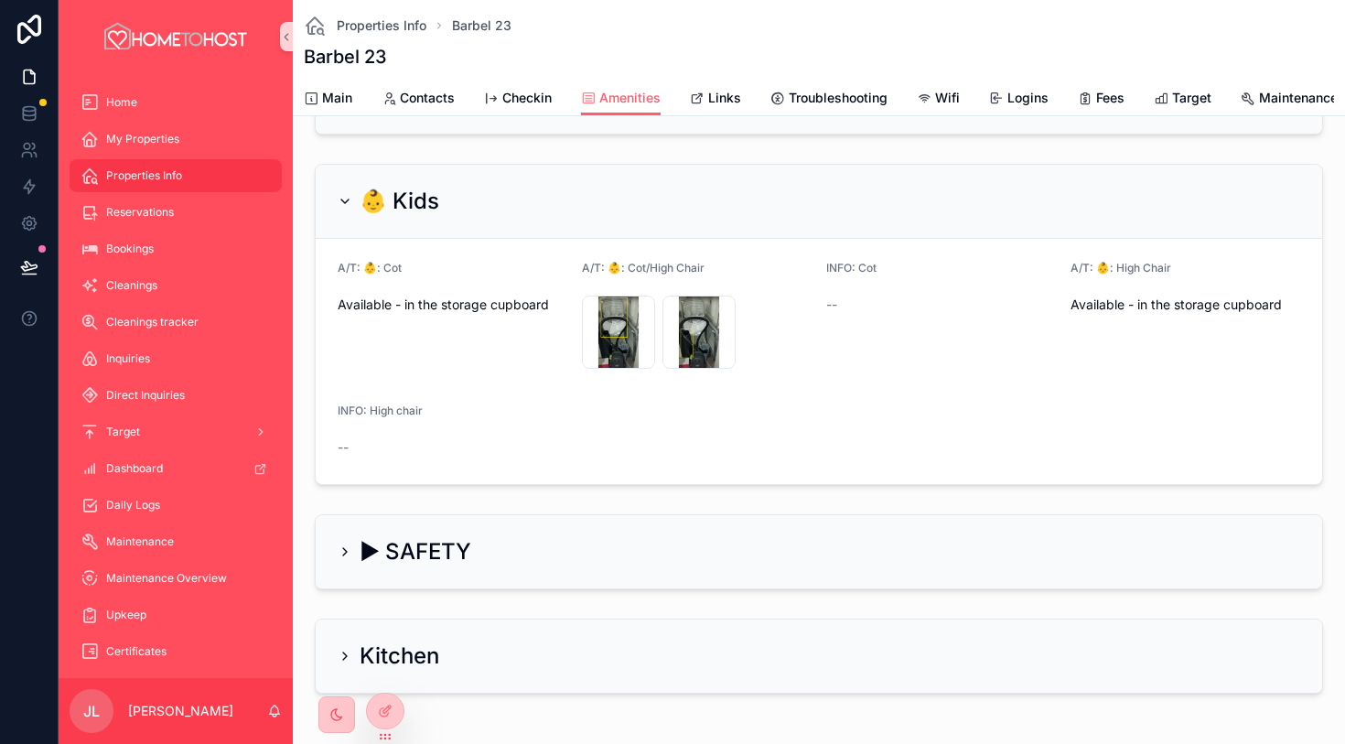
click at [343, 552] on icon "scrollable content" at bounding box center [345, 552] width 15 height 15
click at [352, 550] on div "▶ SAFETY" at bounding box center [405, 551] width 134 height 29
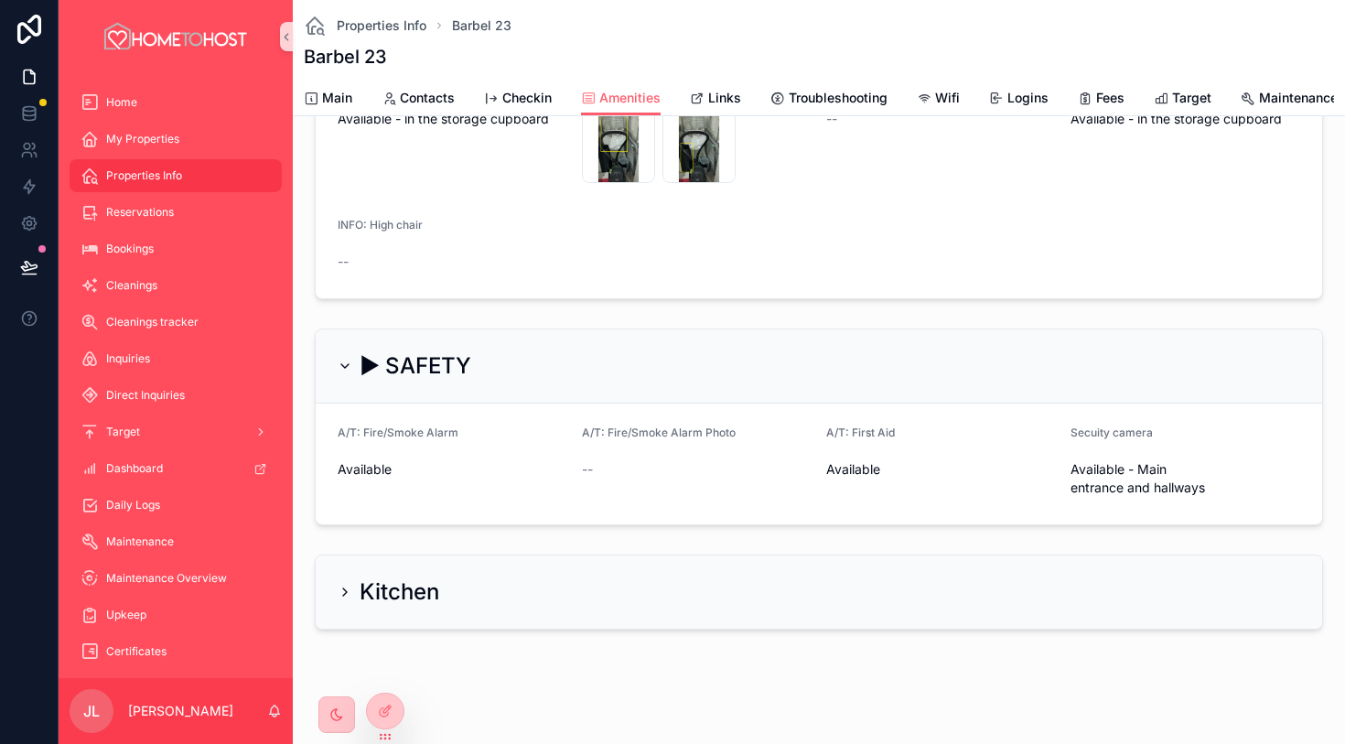
scroll to position [386, 0]
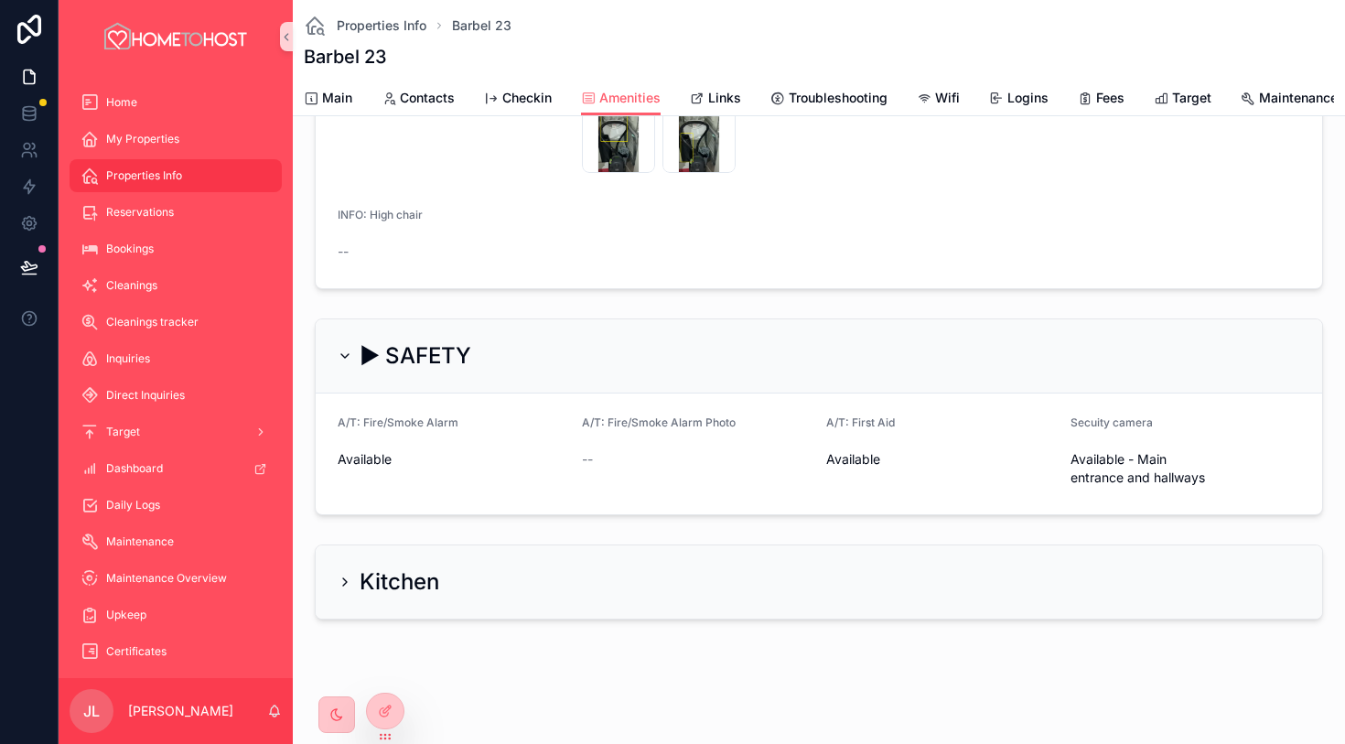
click at [346, 579] on icon "scrollable content" at bounding box center [345, 582] width 15 height 15
click at [350, 578] on icon "scrollable content" at bounding box center [345, 582] width 15 height 15
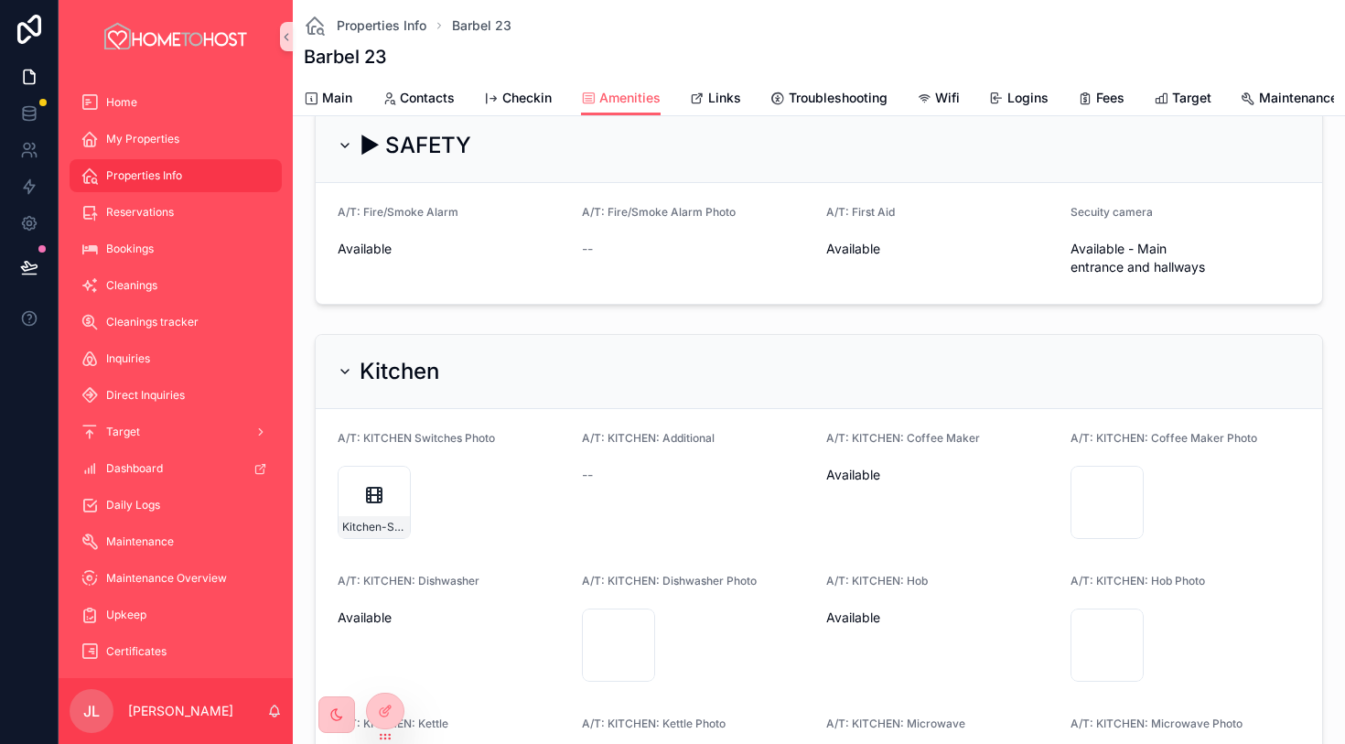
scroll to position [545, 0]
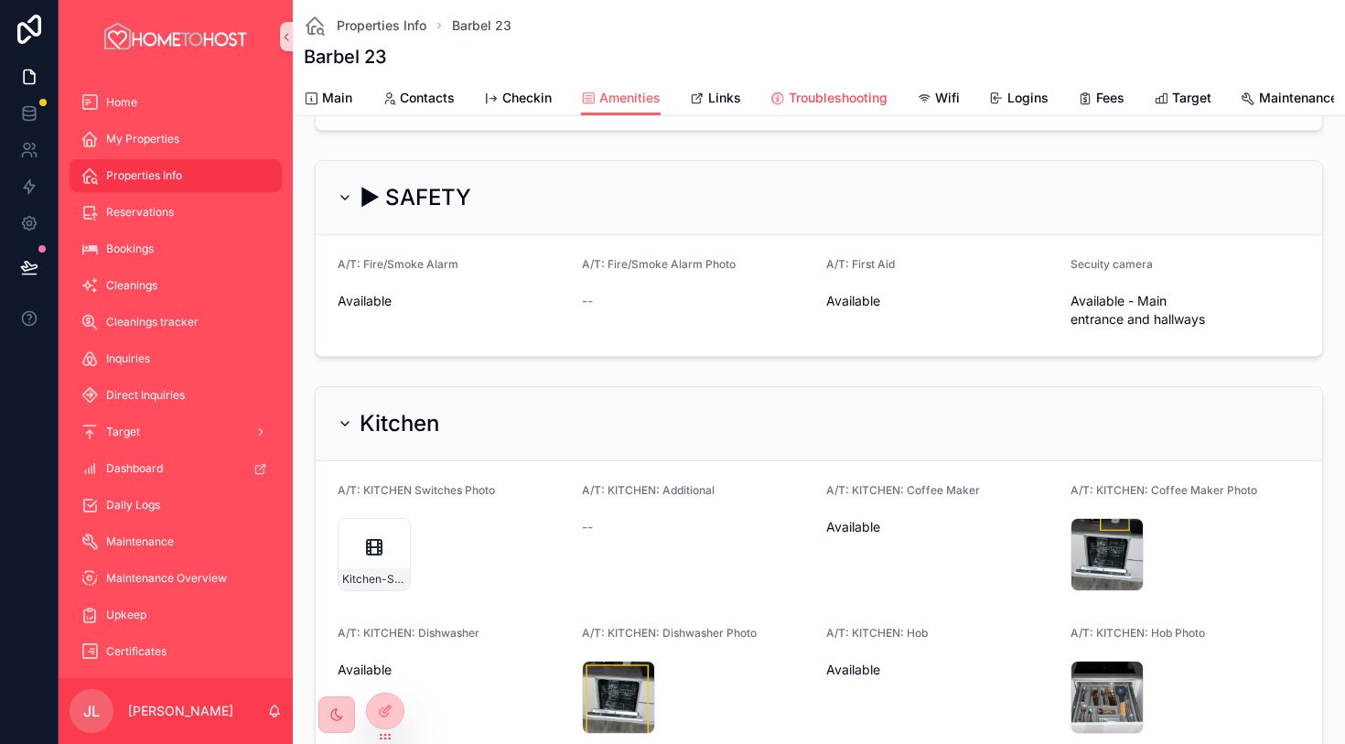
click at [835, 99] on span "Troubleshooting" at bounding box center [838, 98] width 99 height 18
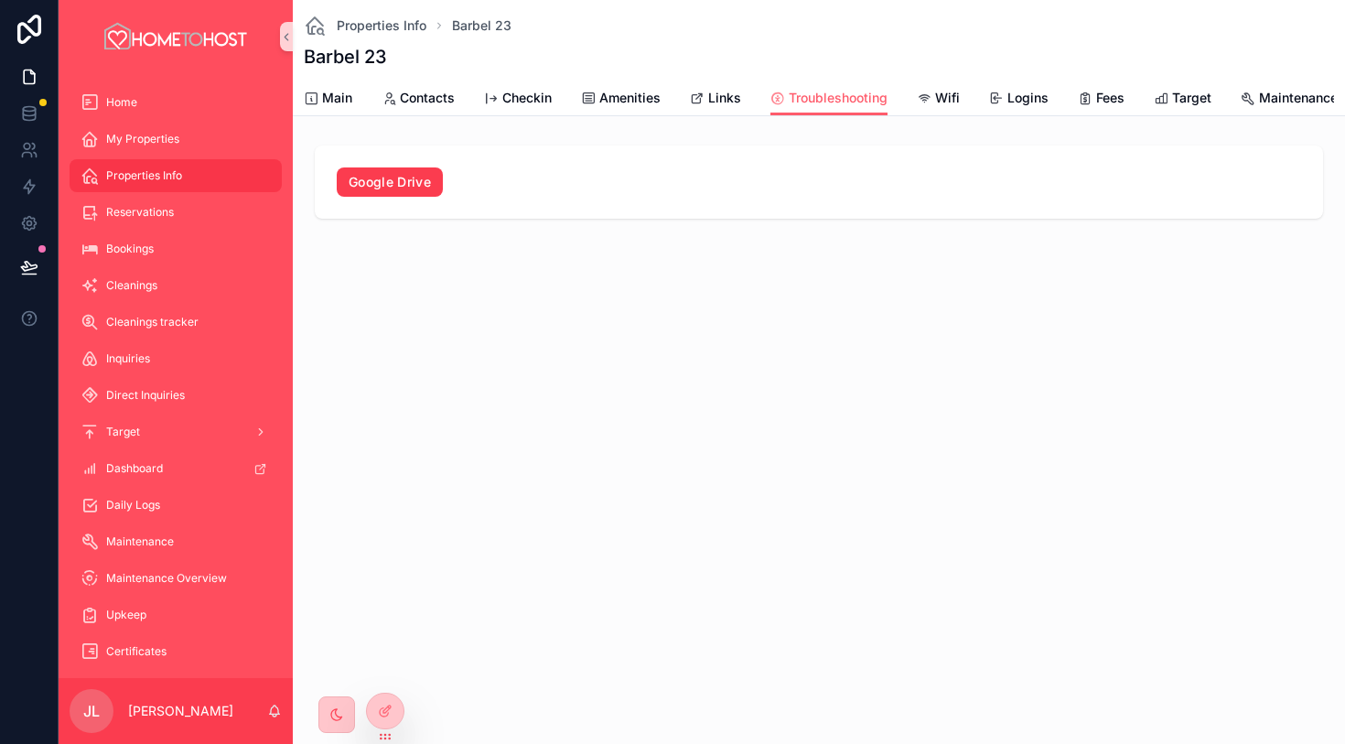
click at [398, 182] on link "Google Drive" at bounding box center [390, 181] width 106 height 29
click at [957, 98] on span "Wifi" at bounding box center [947, 98] width 25 height 18
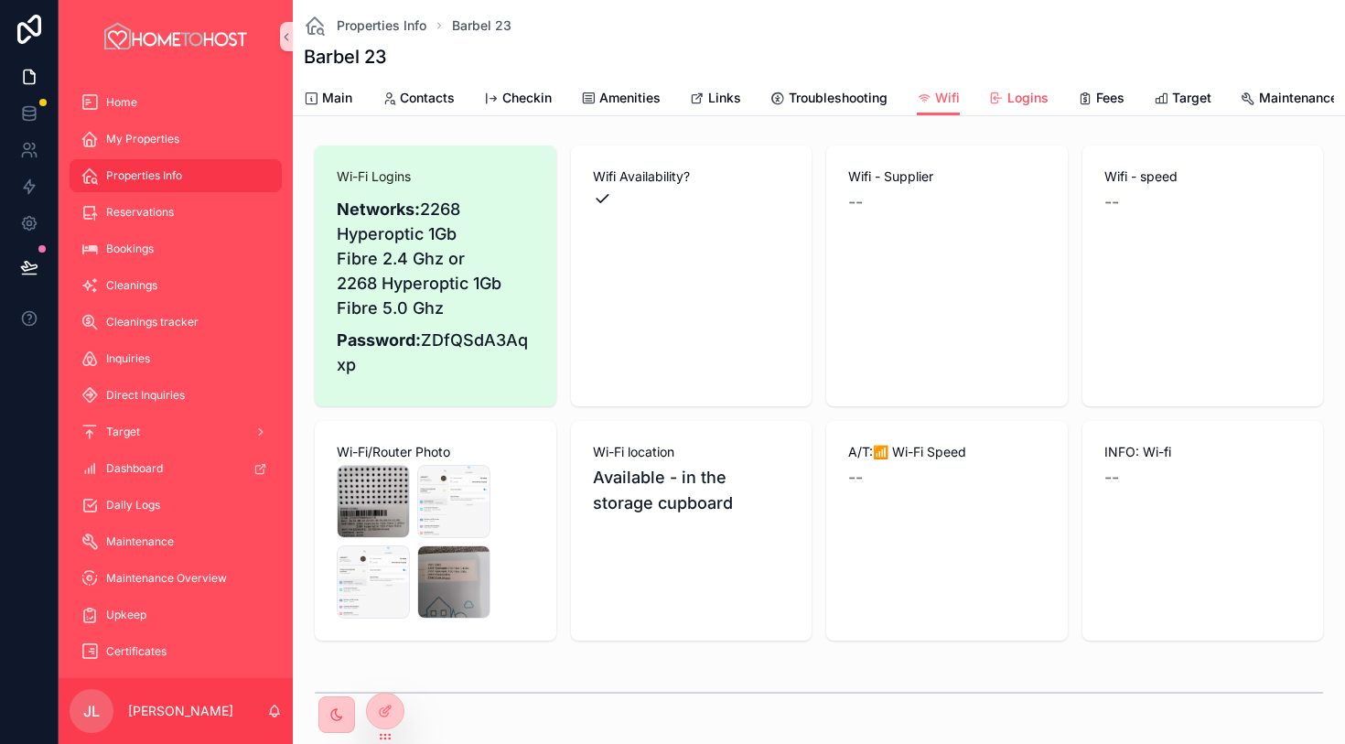
click at [1026, 96] on span "Logins" at bounding box center [1028, 98] width 41 height 18
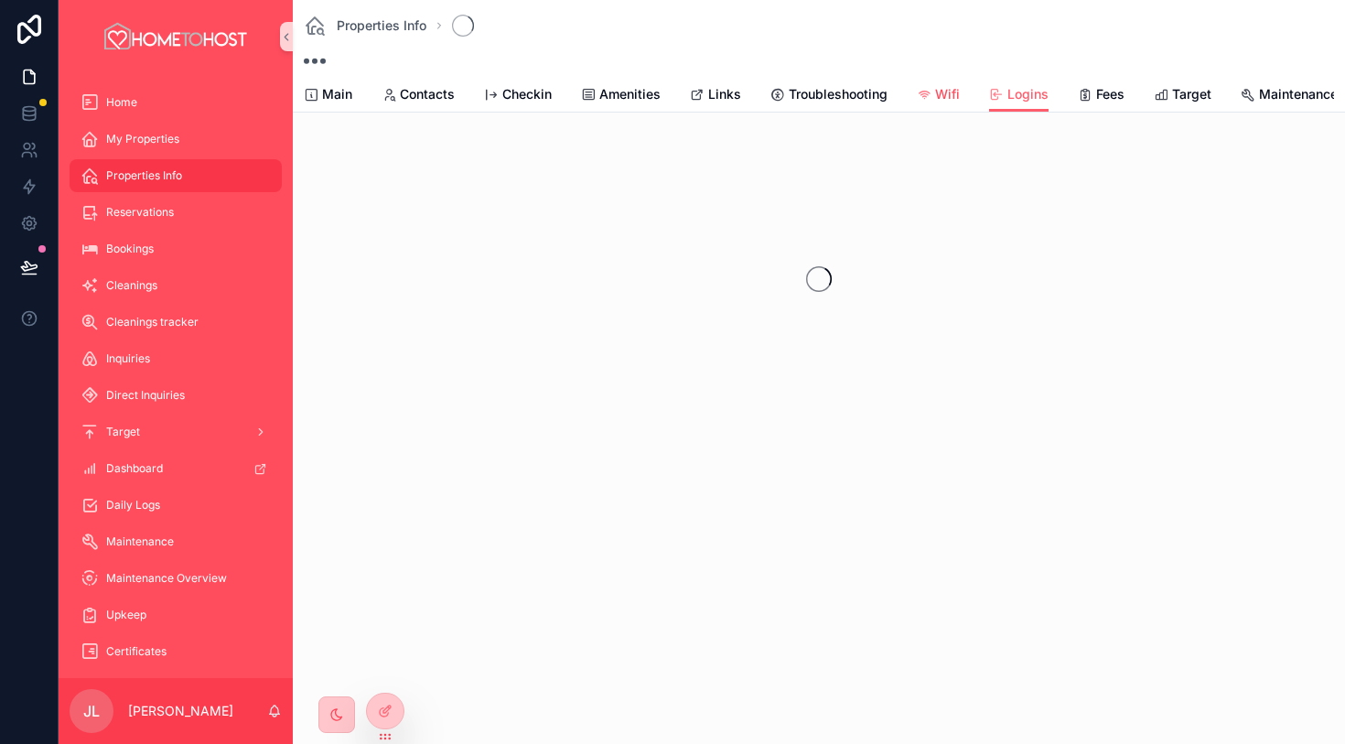
click at [948, 99] on span "Wifi" at bounding box center [947, 94] width 25 height 18
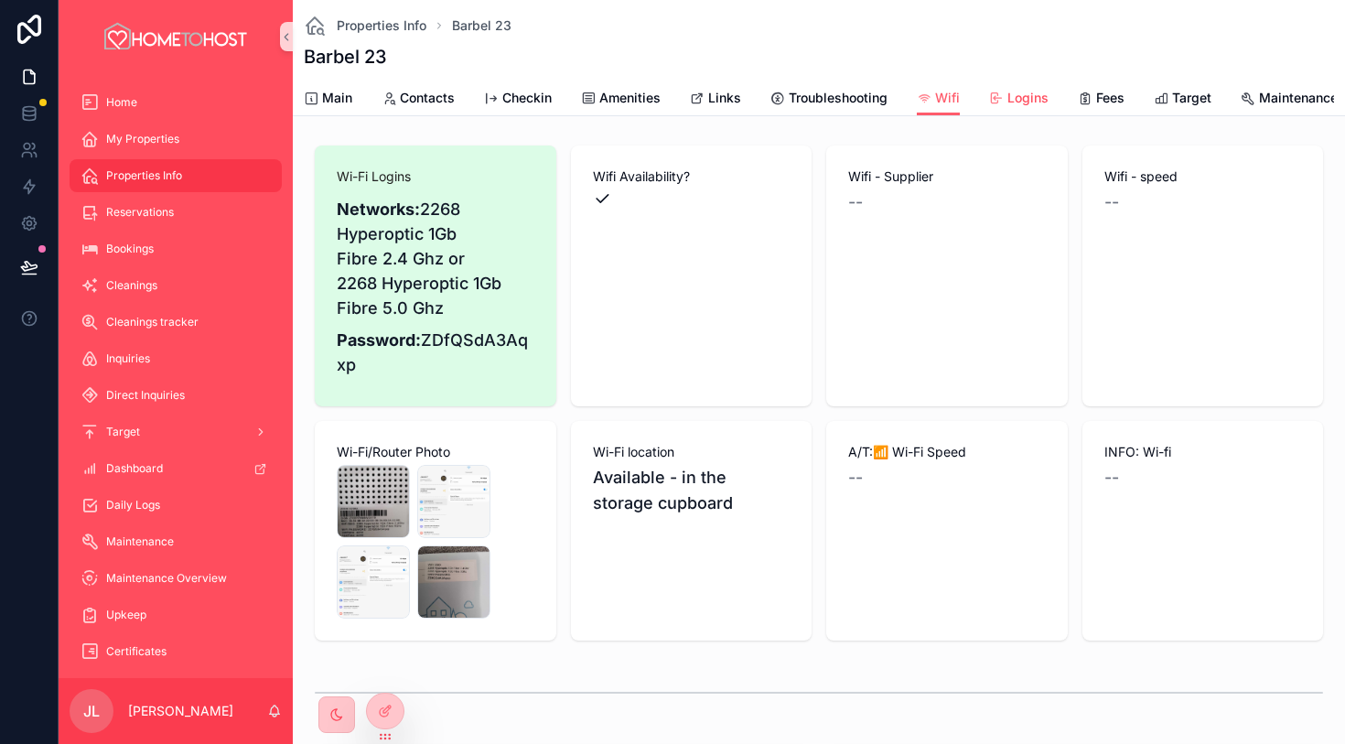
click at [1021, 102] on span "Logins" at bounding box center [1028, 98] width 41 height 18
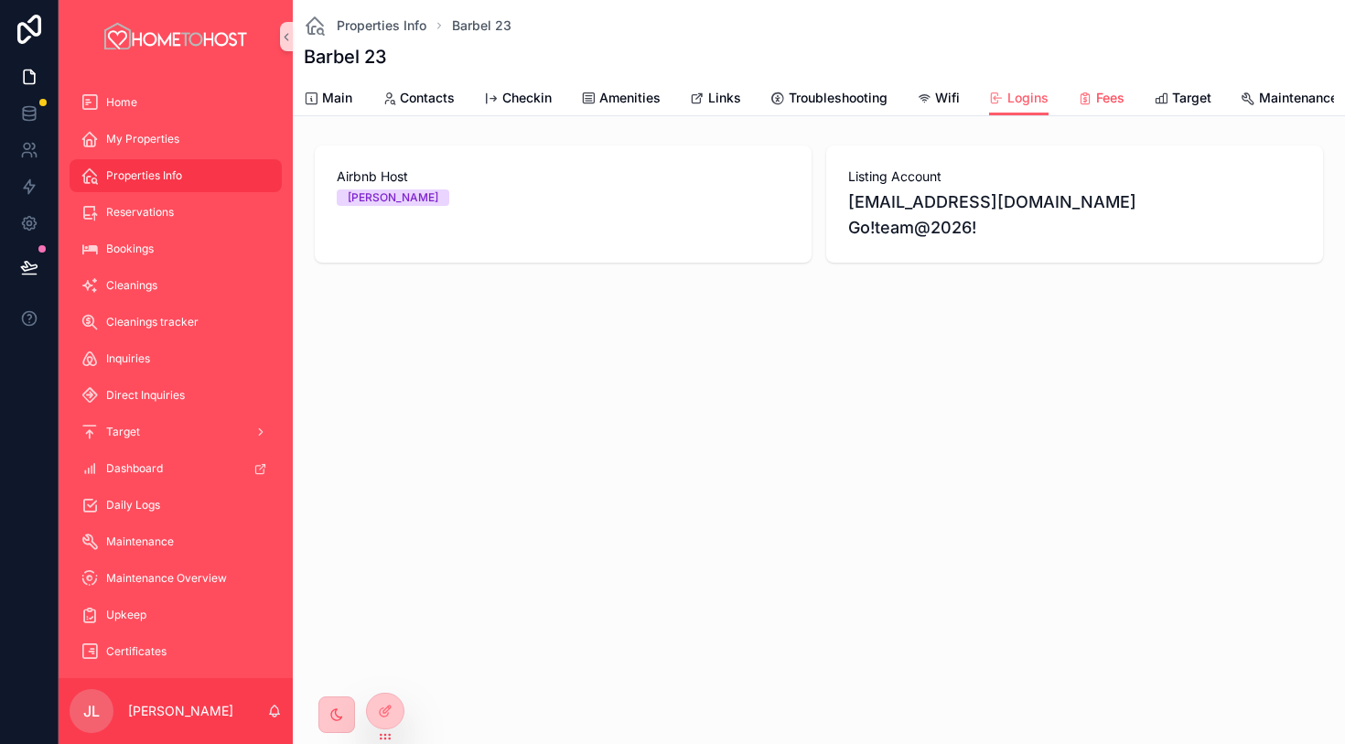
click at [1097, 92] on span "Fees" at bounding box center [1110, 98] width 28 height 18
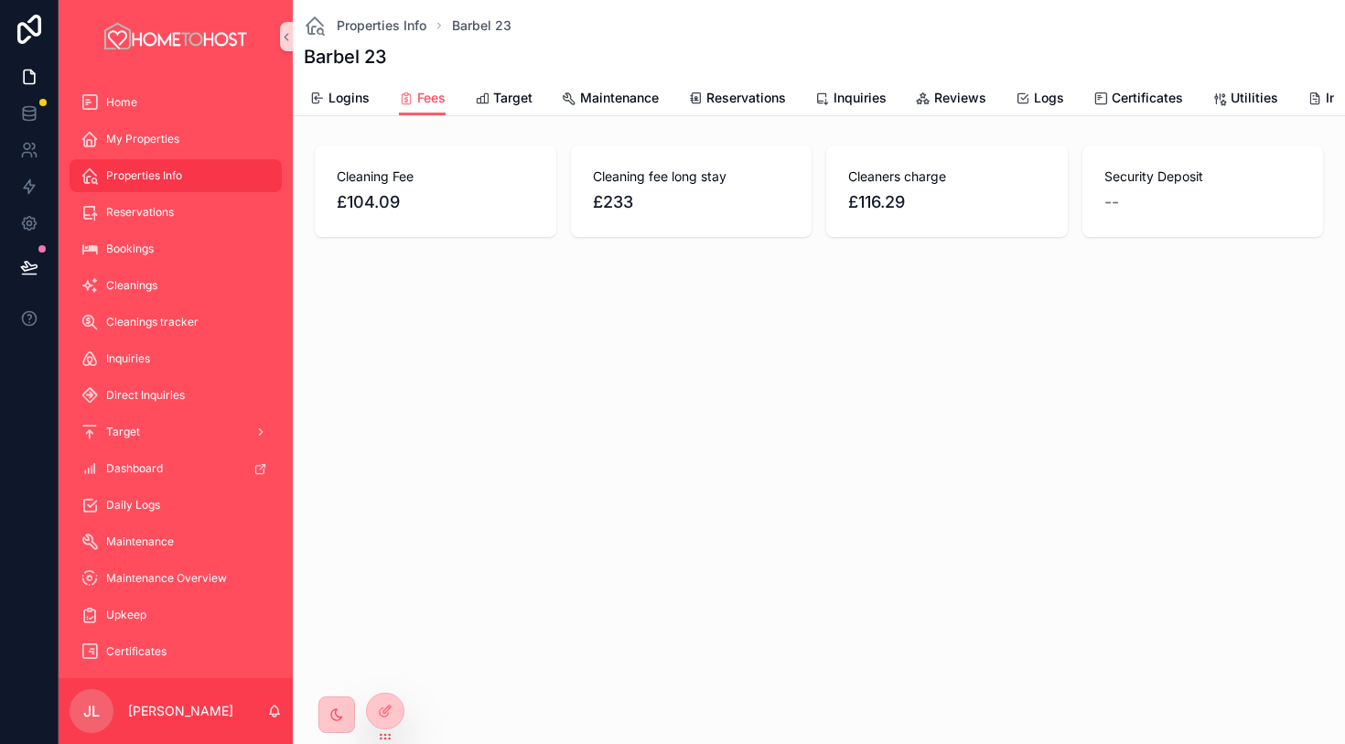
scroll to position [0, 672]
click at [520, 102] on span "Target" at bounding box center [520, 98] width 39 height 18
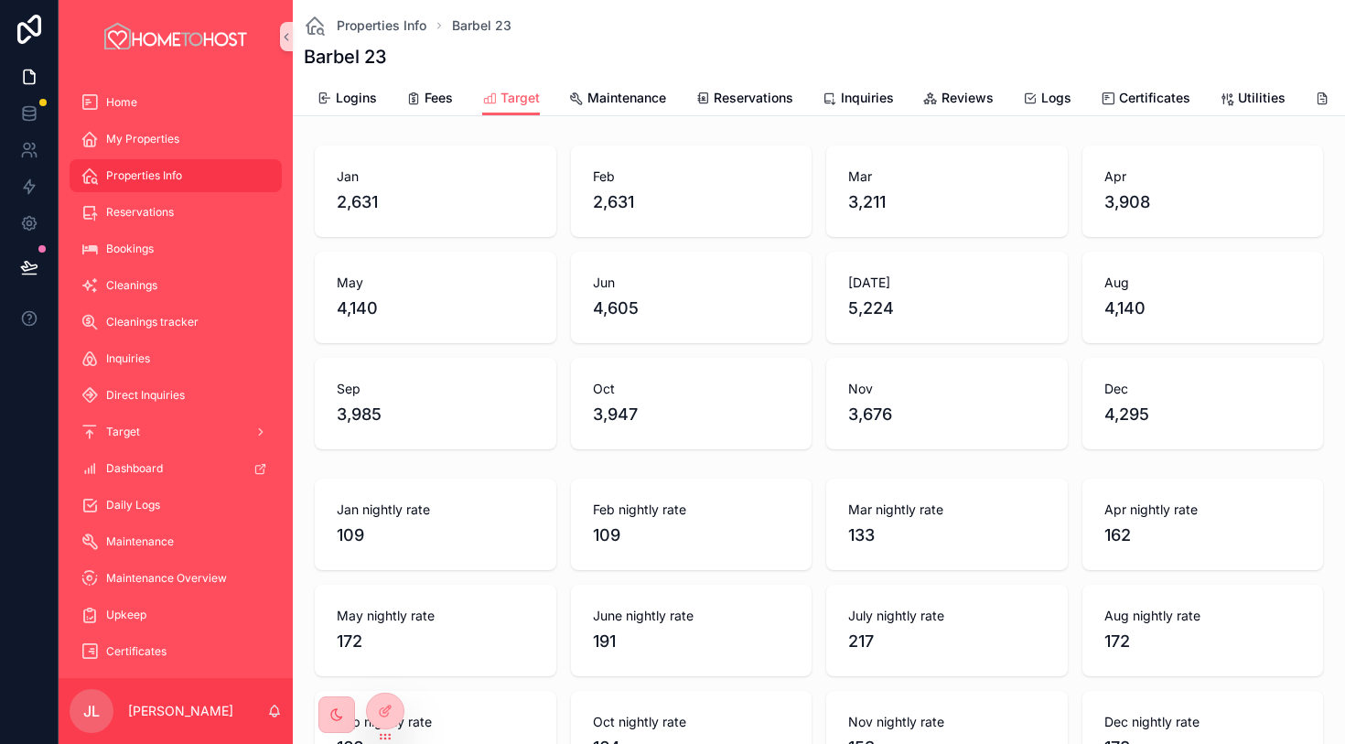
click at [426, 192] on span "2,631" at bounding box center [436, 202] width 198 height 26
click at [464, 340] on div "May 4,140" at bounding box center [436, 298] width 242 height 92
click at [460, 301] on span "4,140" at bounding box center [436, 309] width 198 height 26
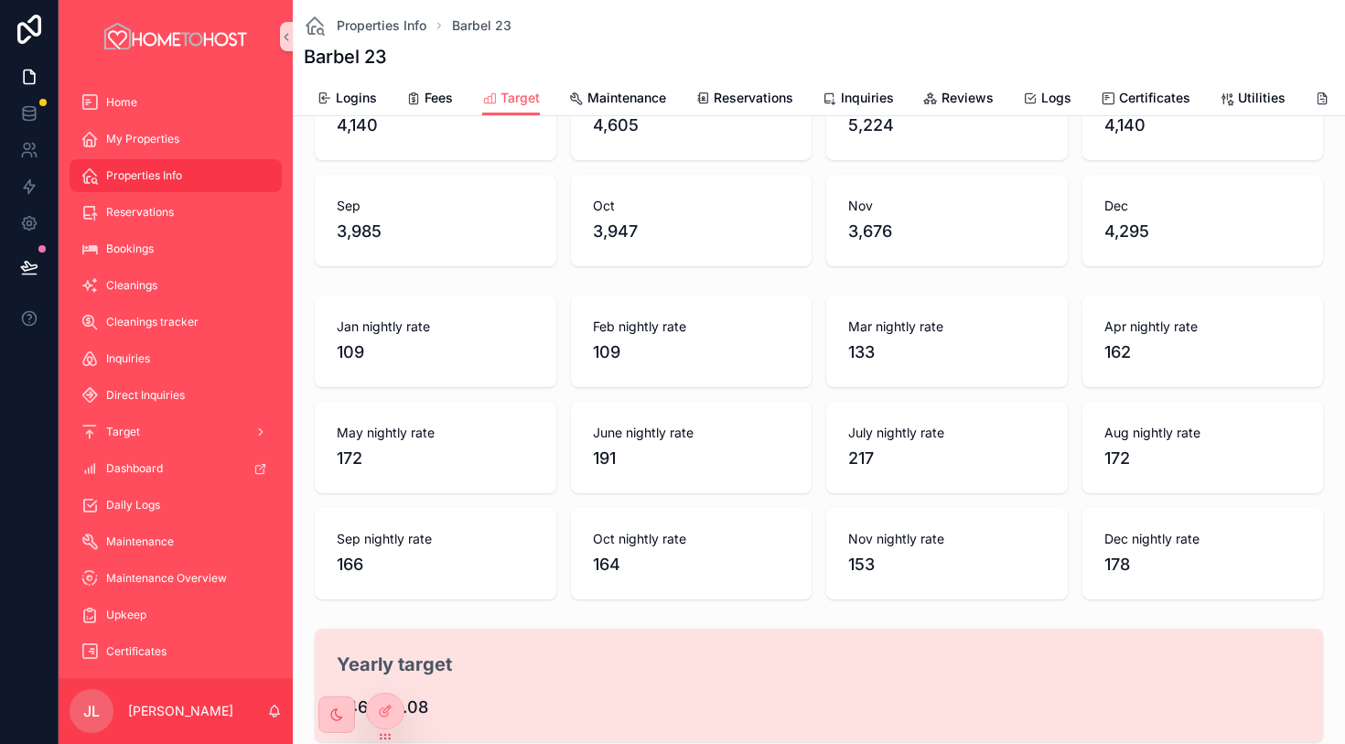
scroll to position [334, 0]
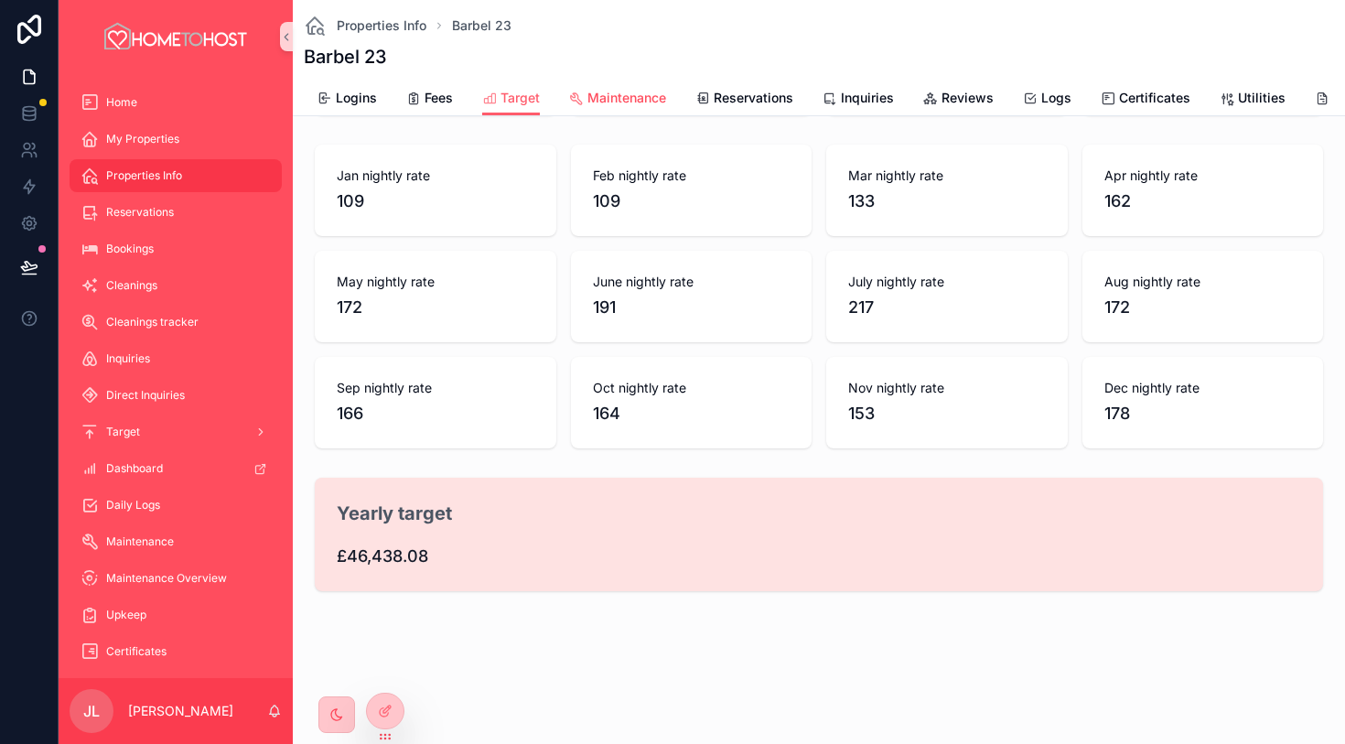
click at [633, 96] on span "Maintenance" at bounding box center [627, 98] width 79 height 18
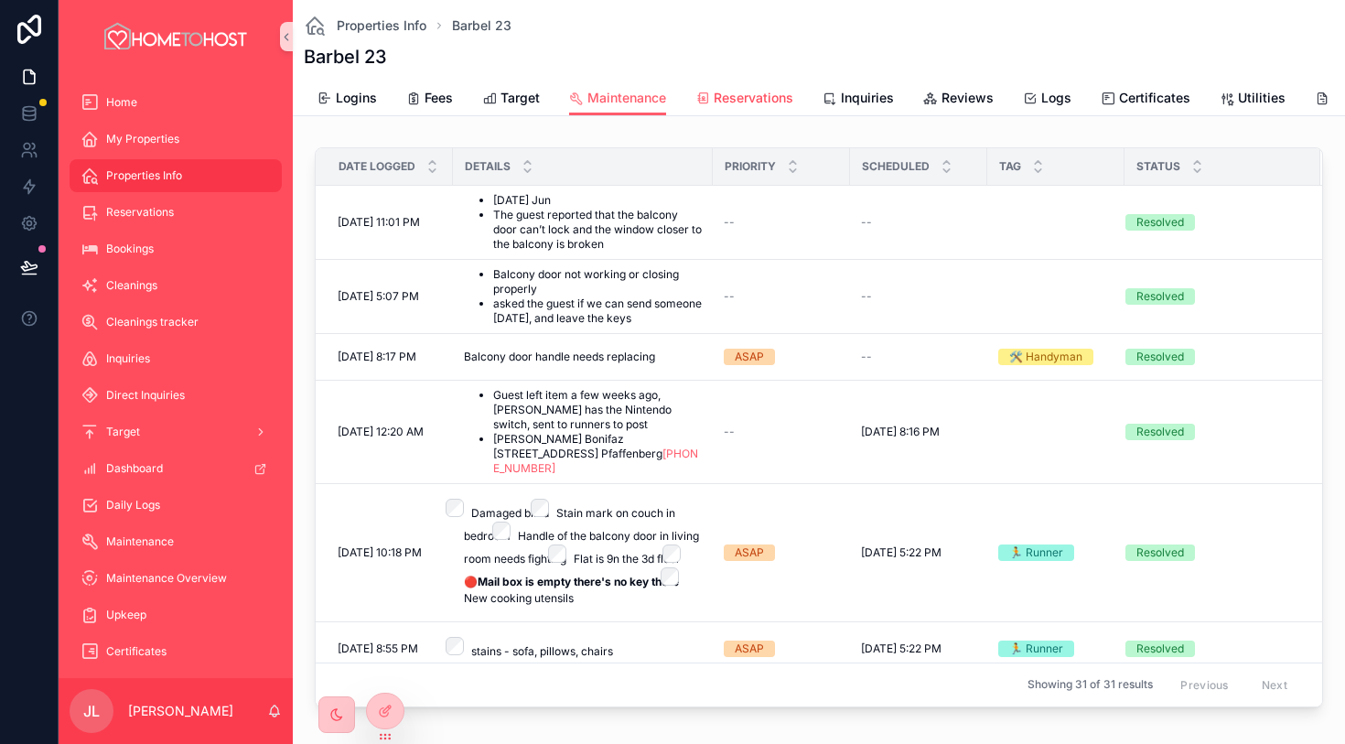
click at [750, 95] on span "Reservations" at bounding box center [754, 98] width 80 height 18
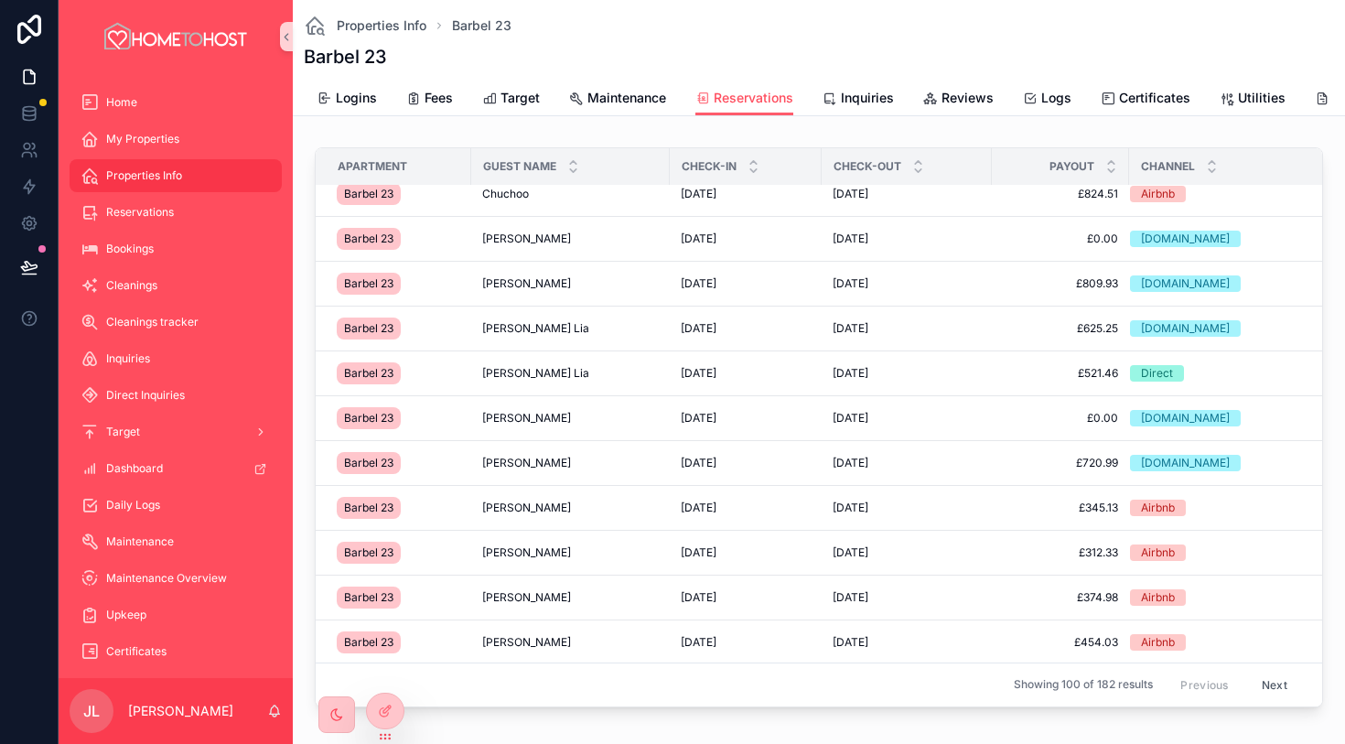
scroll to position [0, 1]
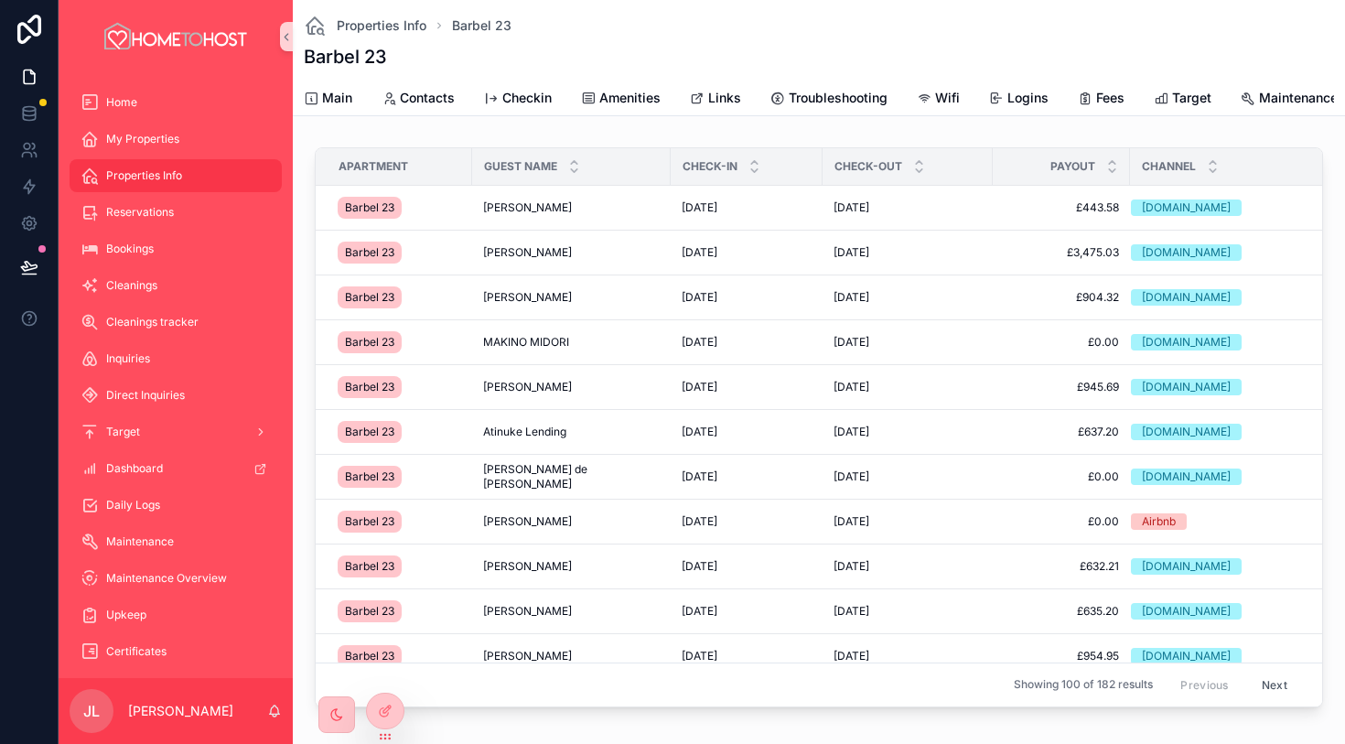
scroll to position [0, 1]
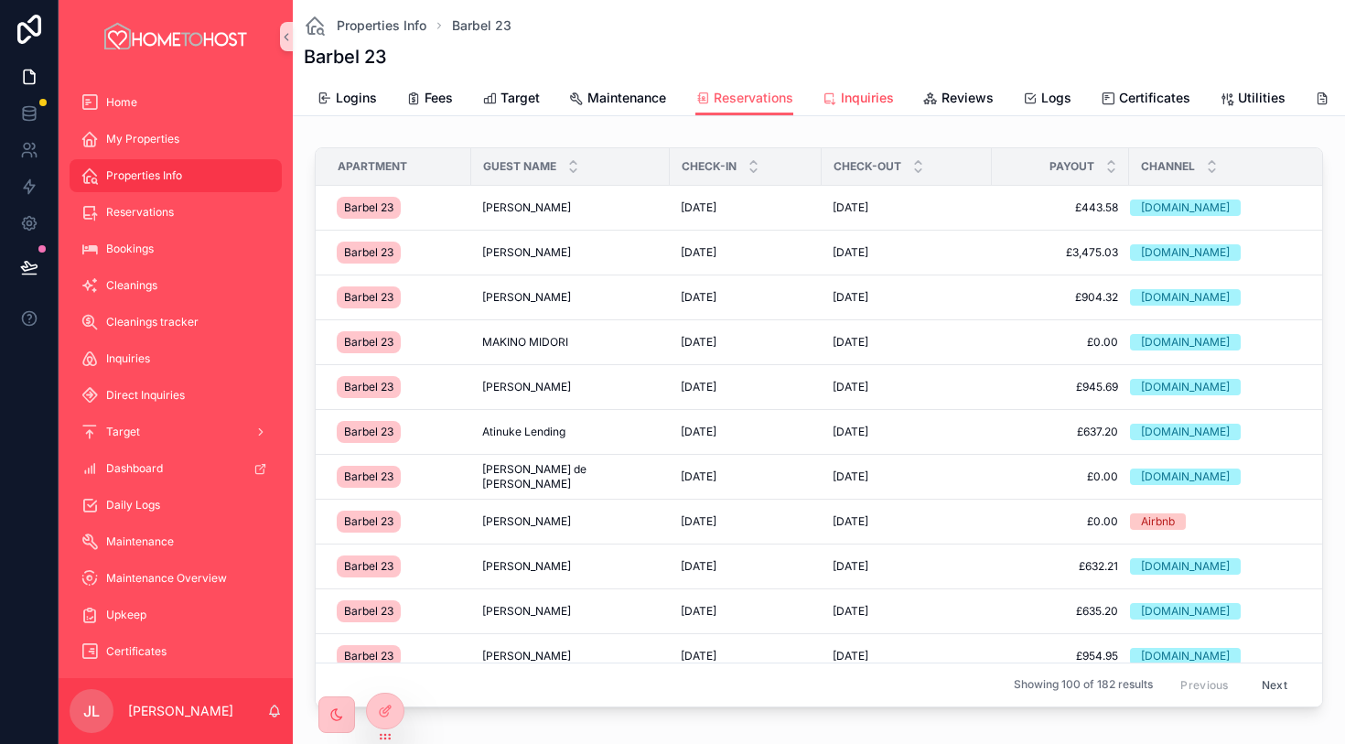
click at [876, 97] on span "Inquiries" at bounding box center [867, 98] width 53 height 18
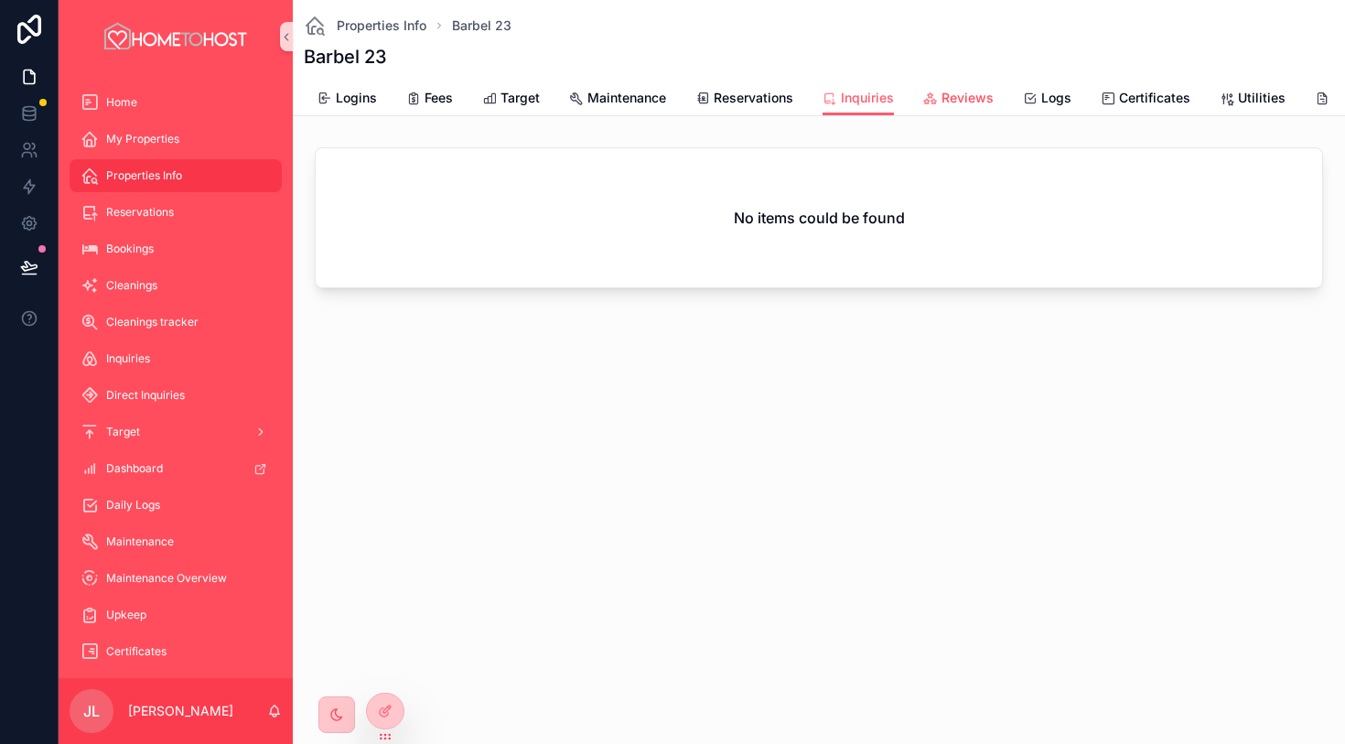
click at [966, 104] on span "Reviews" at bounding box center [968, 98] width 52 height 18
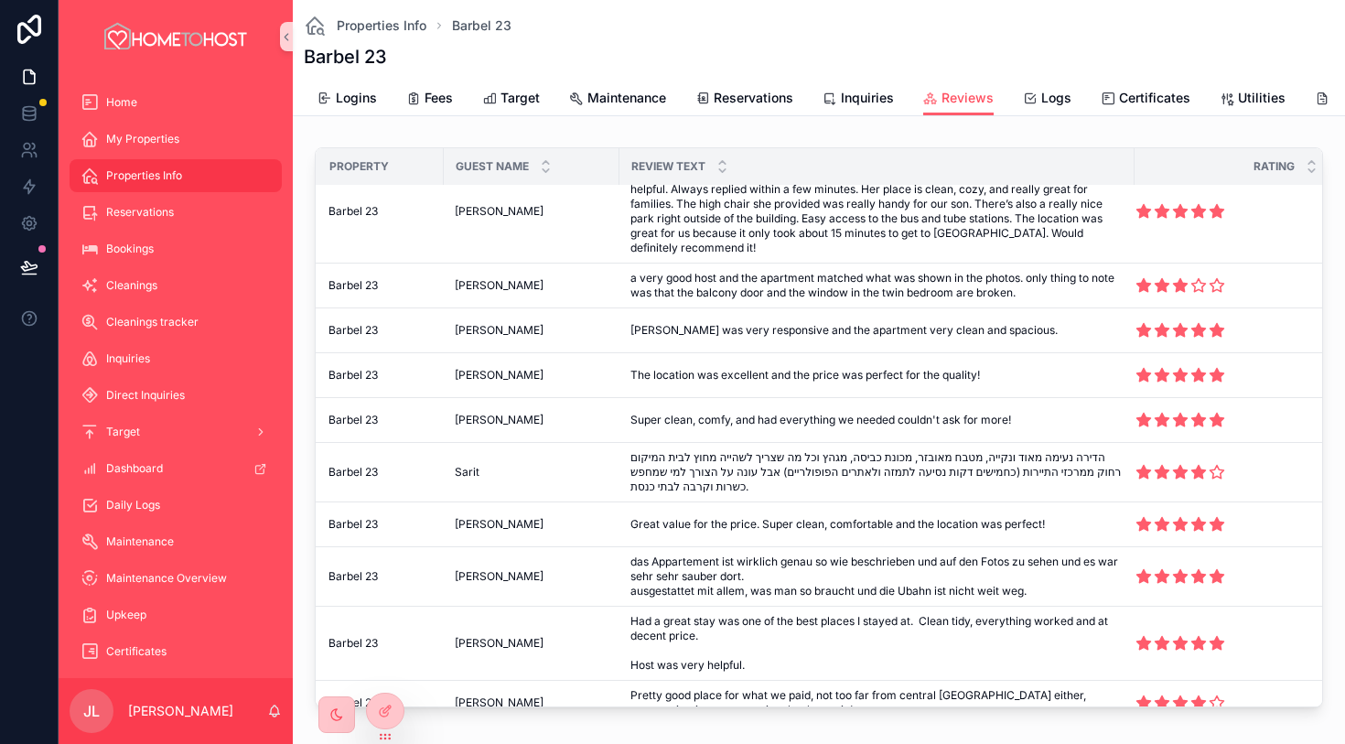
scroll to position [0, 9]
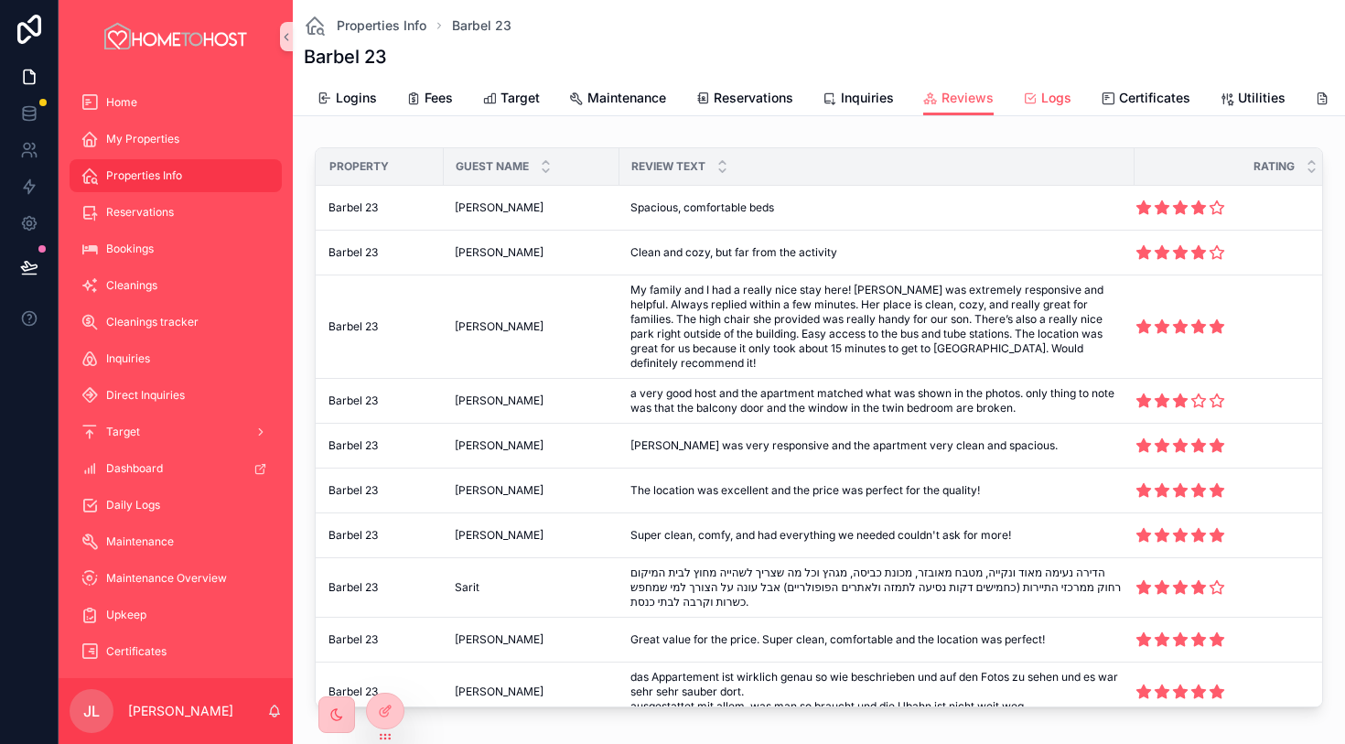
click at [1055, 106] on span "Logs" at bounding box center [1057, 98] width 30 height 18
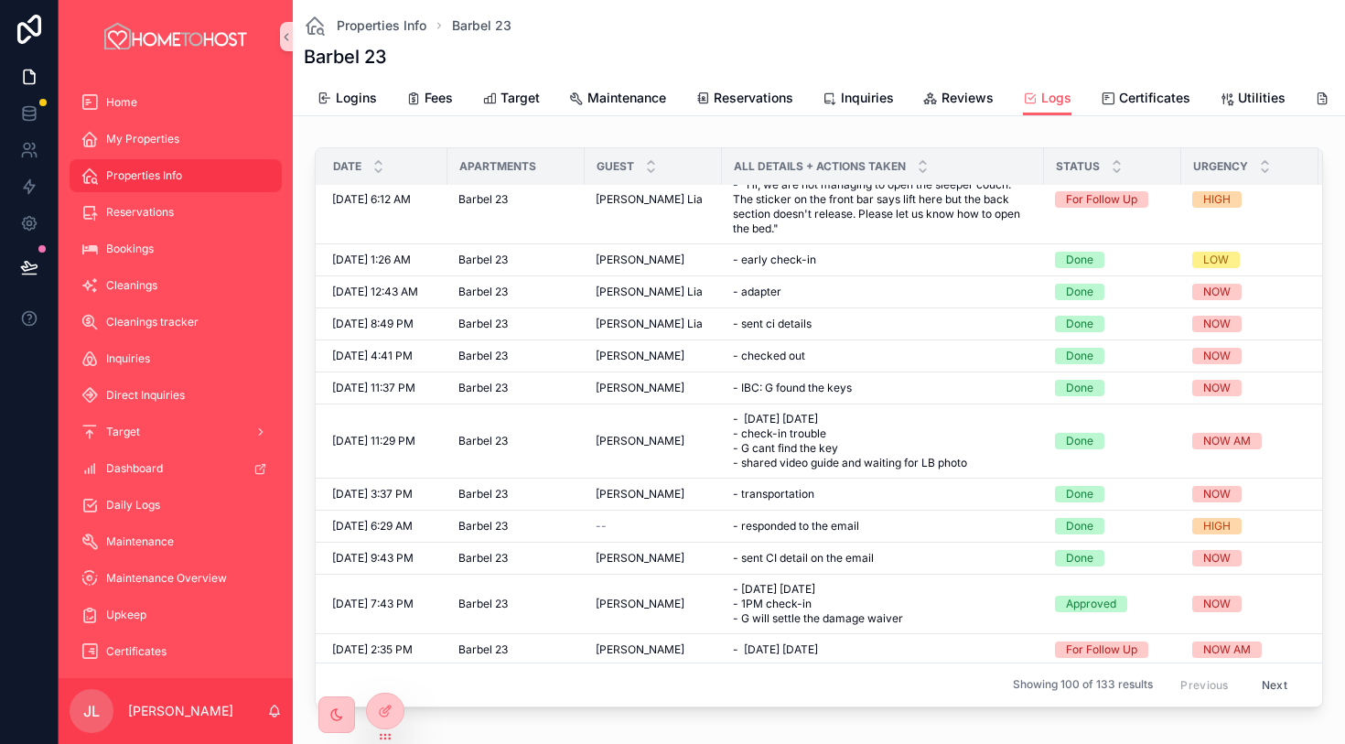
scroll to position [279, 5]
click at [1141, 101] on span "Certificates" at bounding box center [1154, 98] width 71 height 18
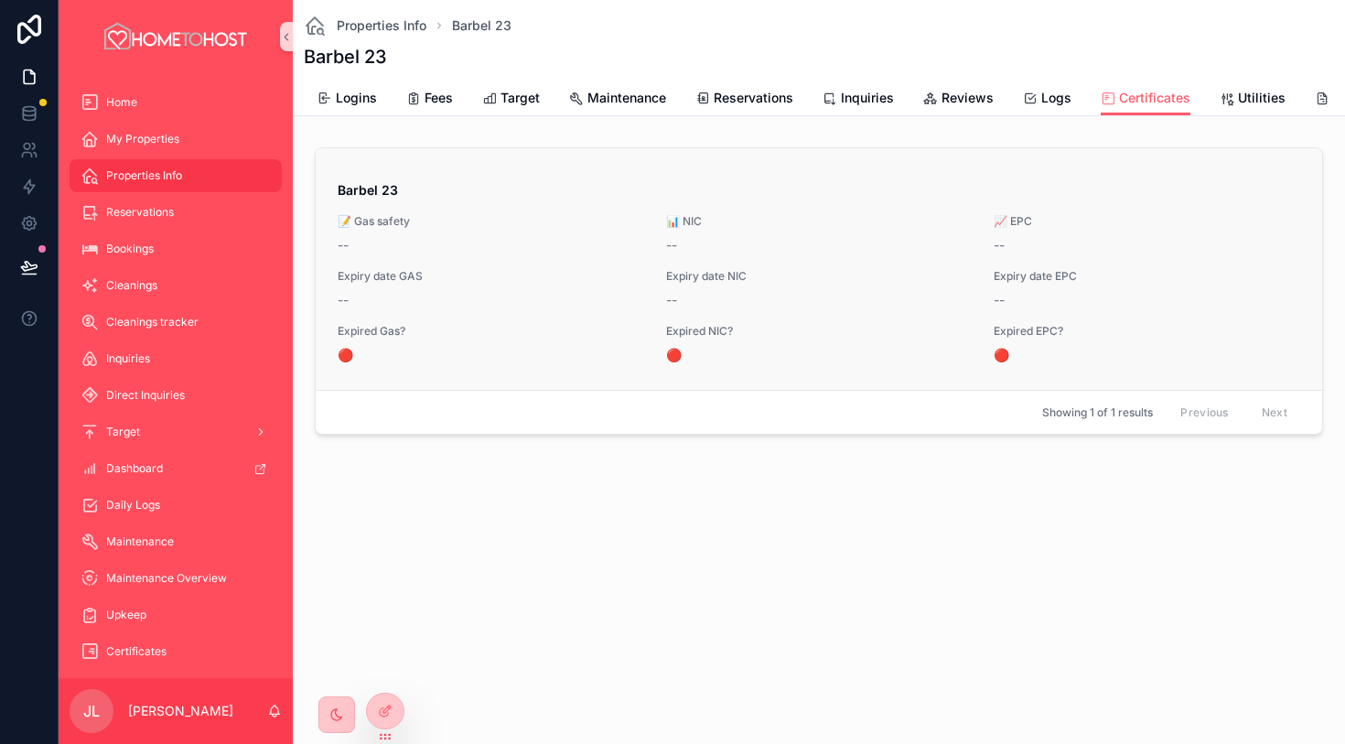
click at [674, 355] on span "🔴" at bounding box center [819, 355] width 307 height 18
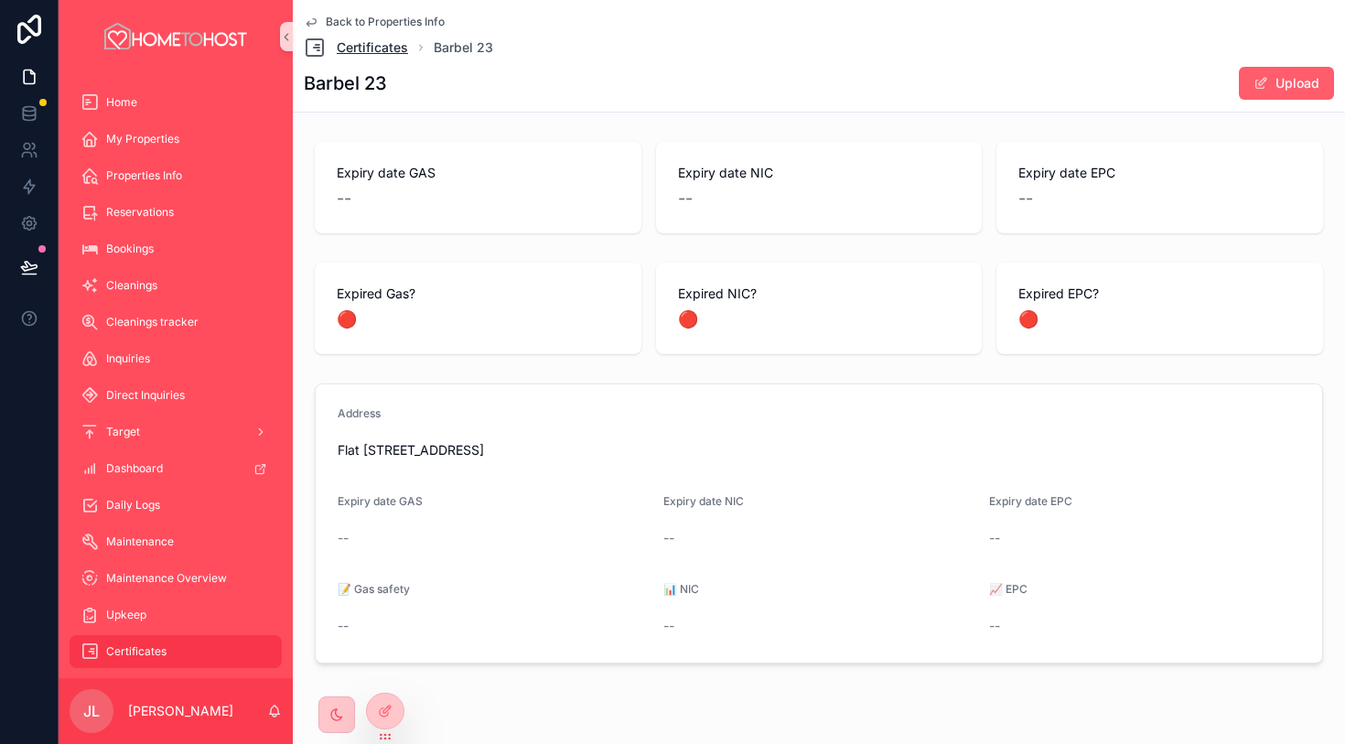
click at [393, 54] on span "Certificates" at bounding box center [372, 47] width 71 height 18
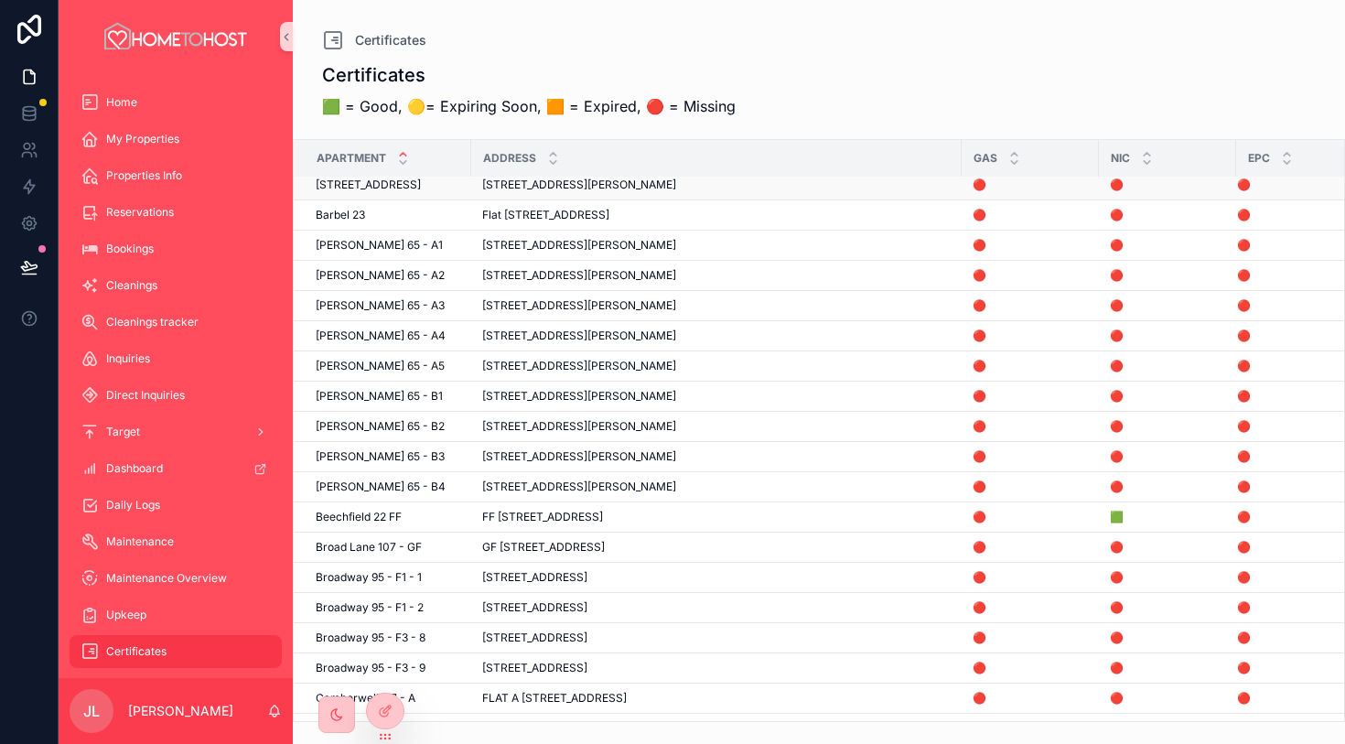
scroll to position [0, 4]
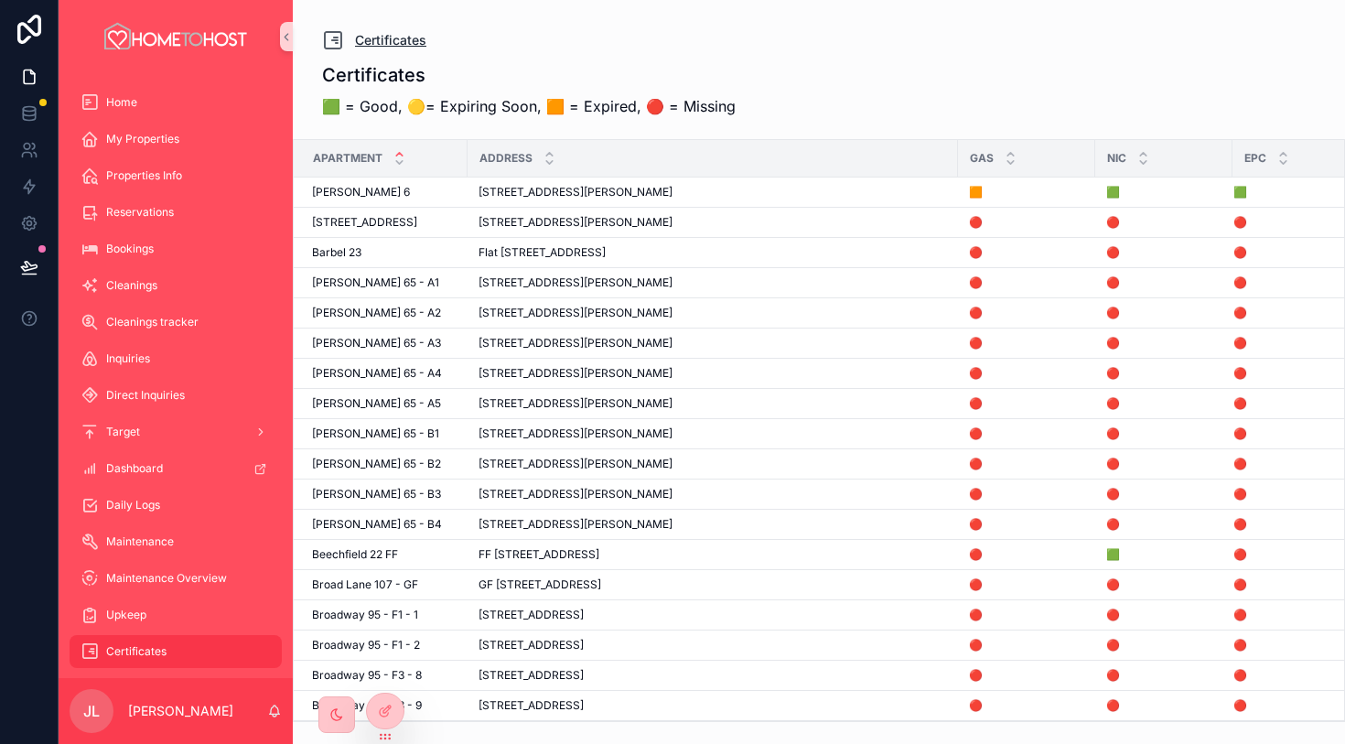
click at [385, 38] on span "Certificates" at bounding box center [390, 40] width 71 height 18
click at [339, 43] on icon "scrollable content" at bounding box center [333, 40] width 22 height 22
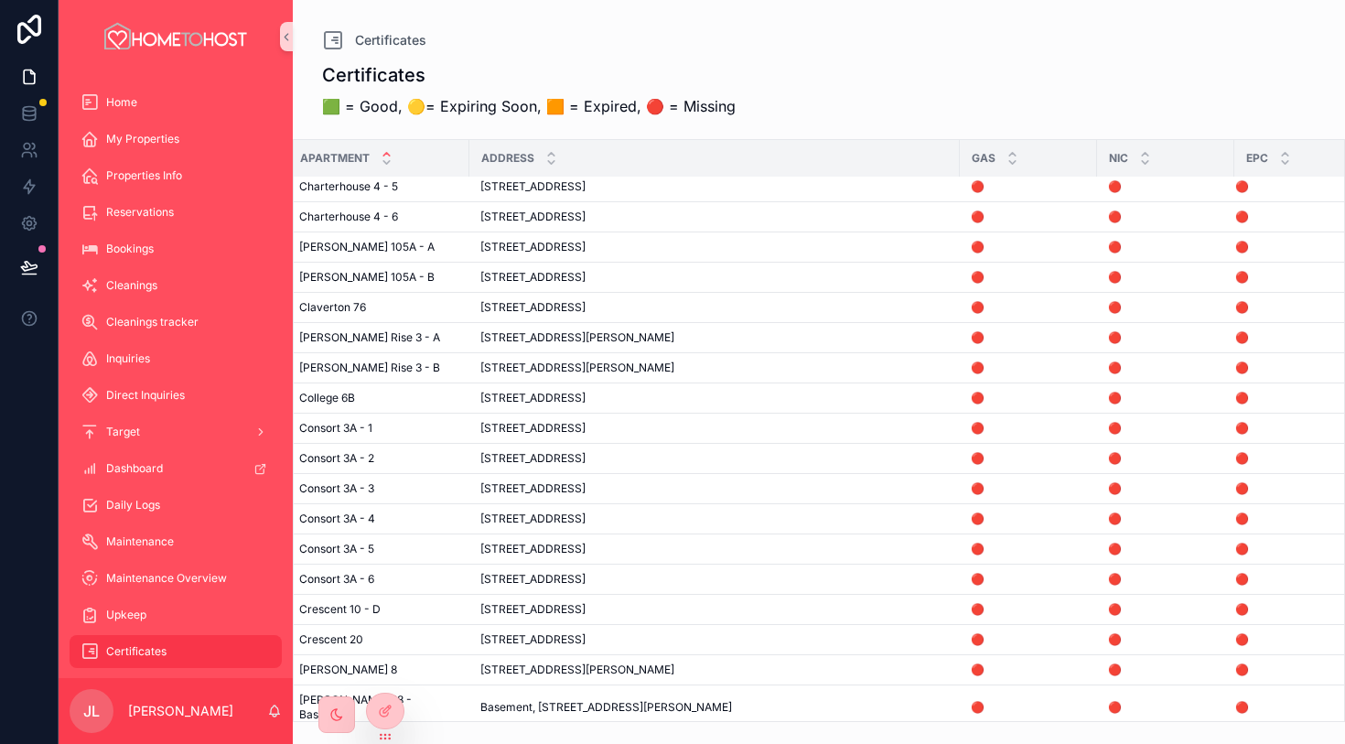
scroll to position [661, 16]
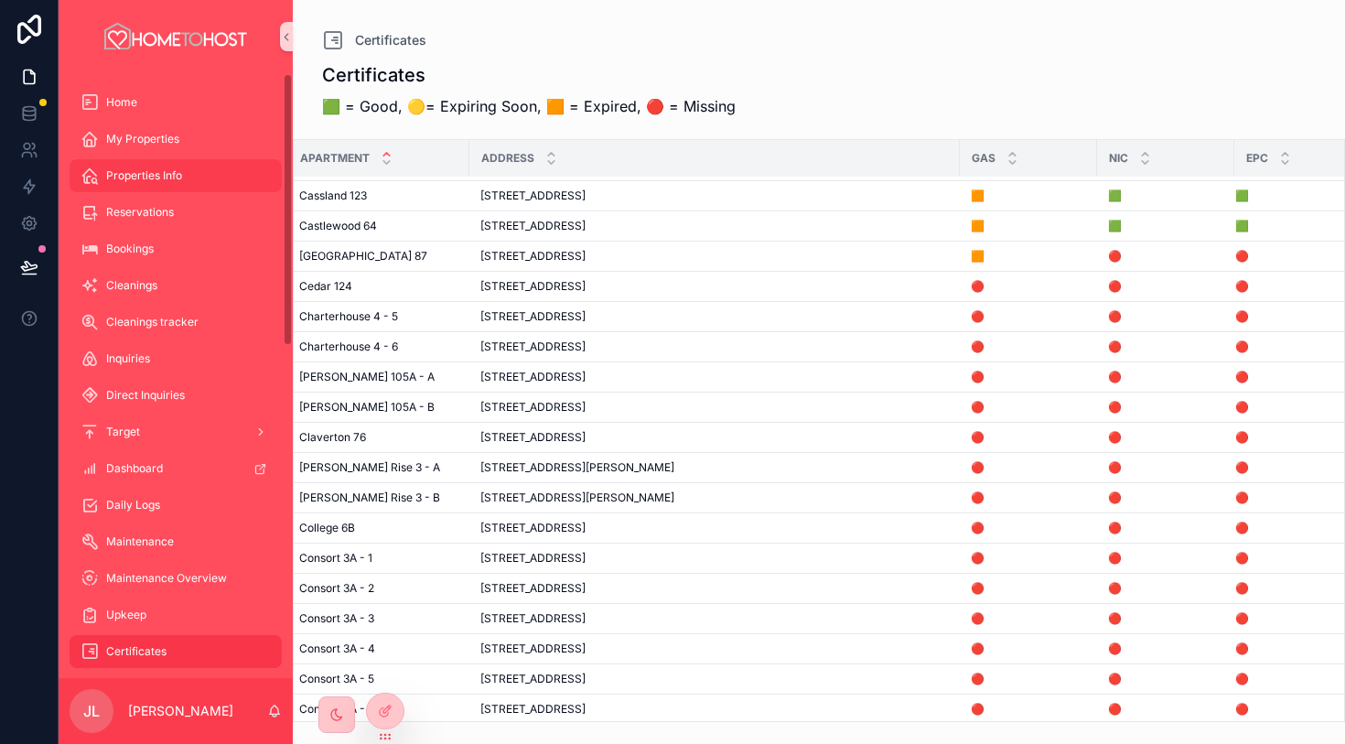
click at [169, 185] on div "Properties Info" at bounding box center [176, 175] width 190 height 29
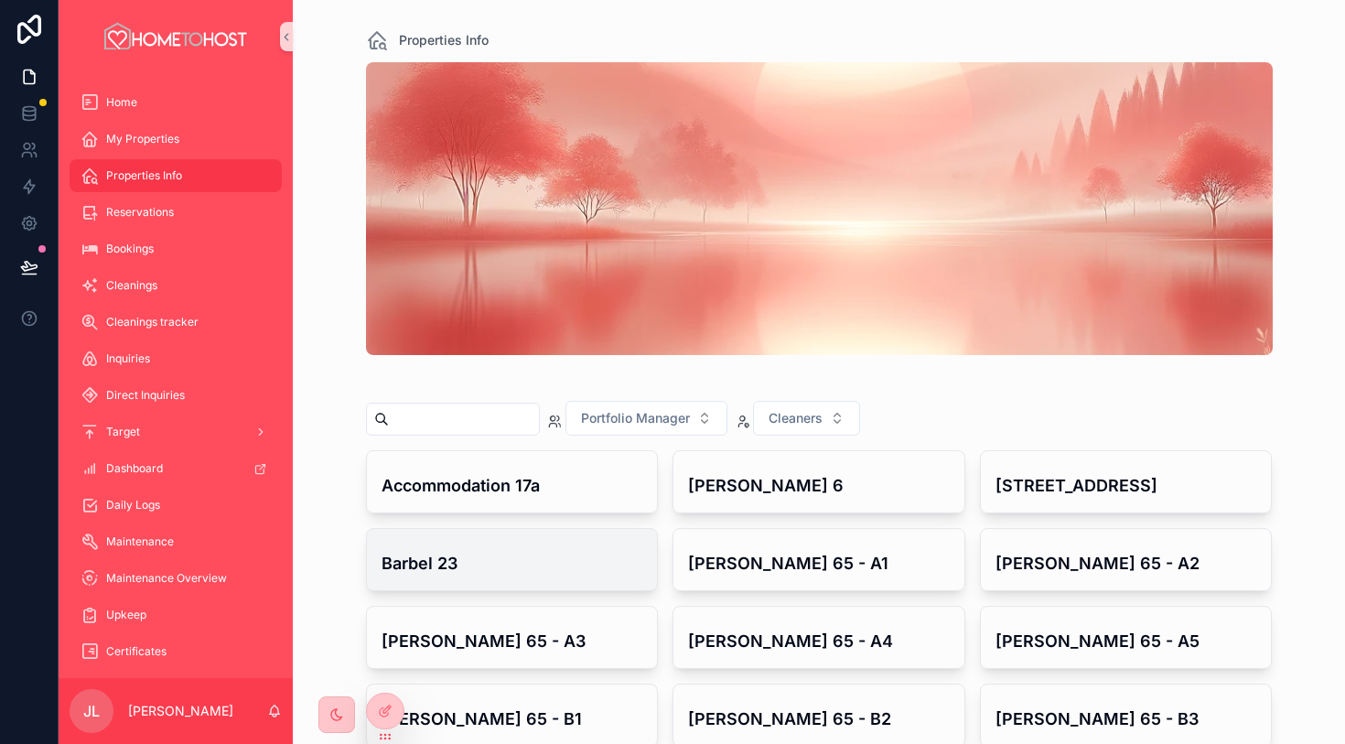
click at [557, 563] on h4 "Barbel 23" at bounding box center [513, 563] width 262 height 25
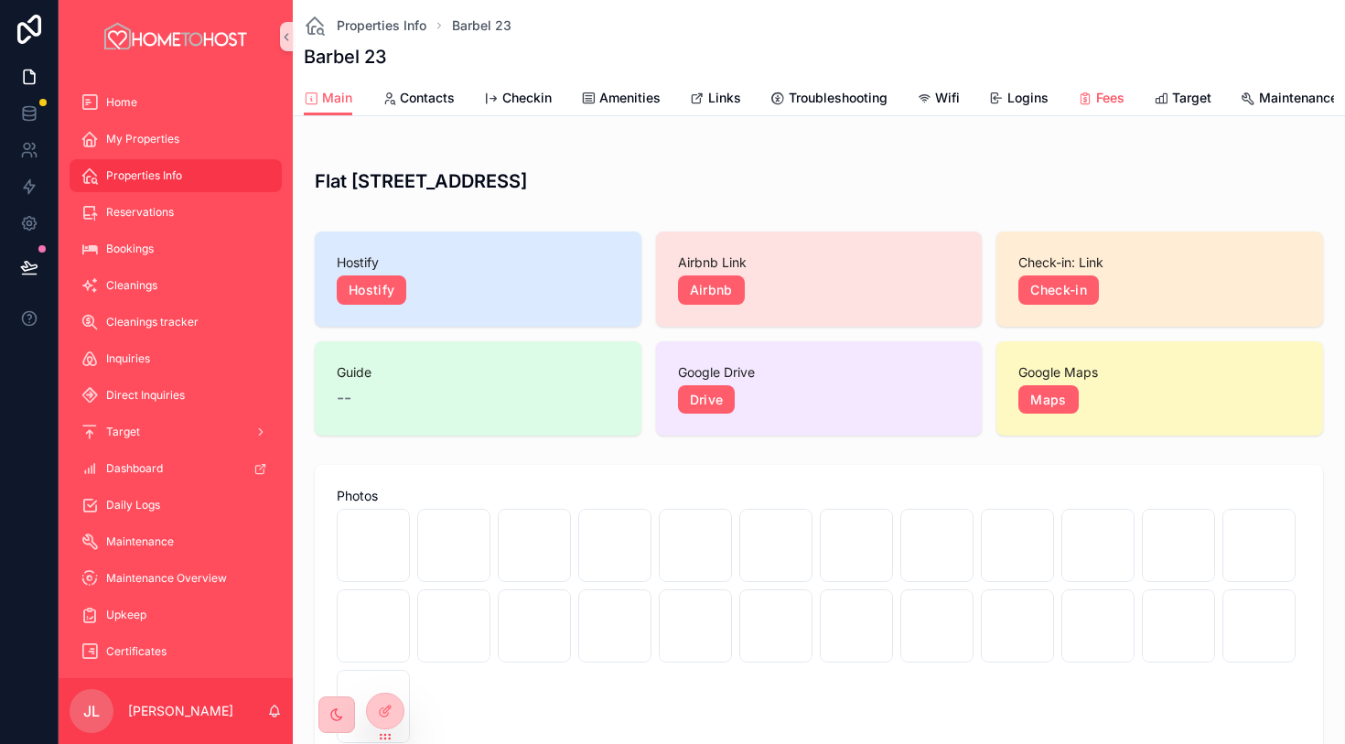
scroll to position [0, 821]
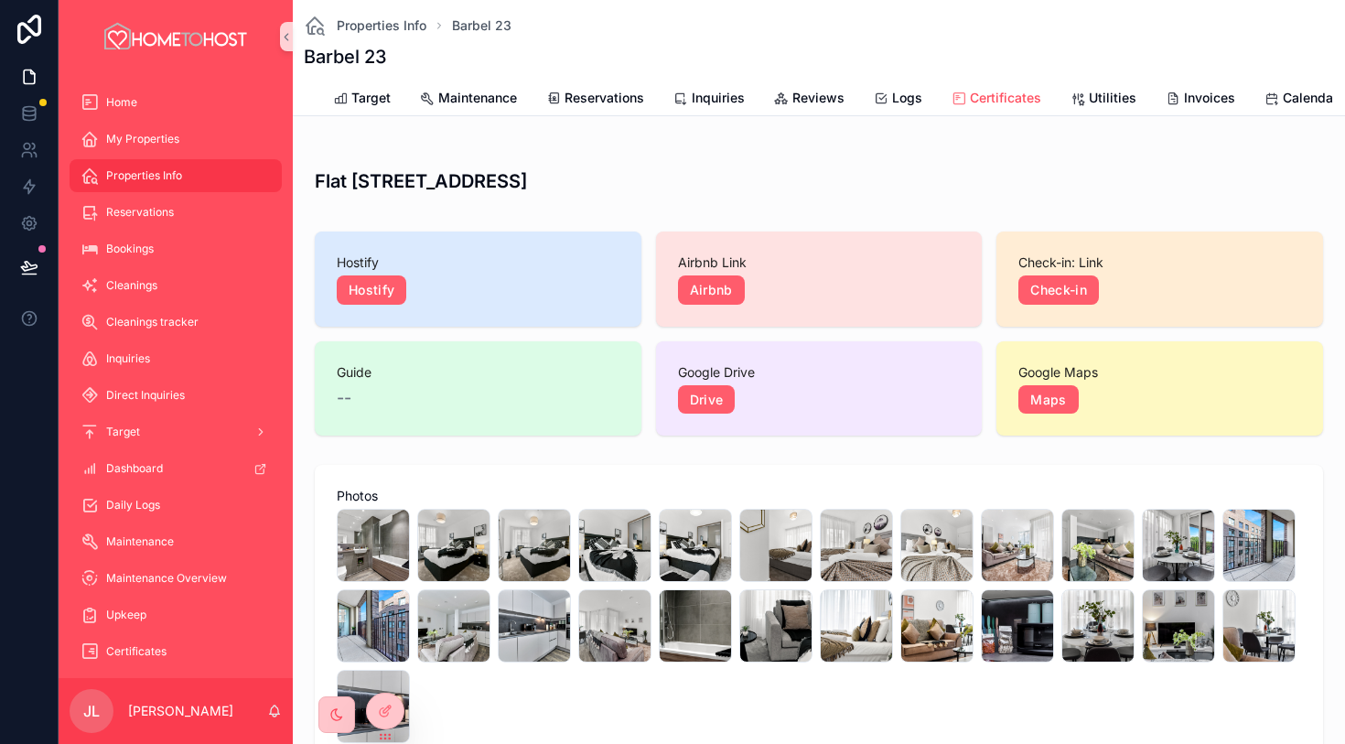
click at [1022, 102] on span "Certificates" at bounding box center [1005, 98] width 71 height 18
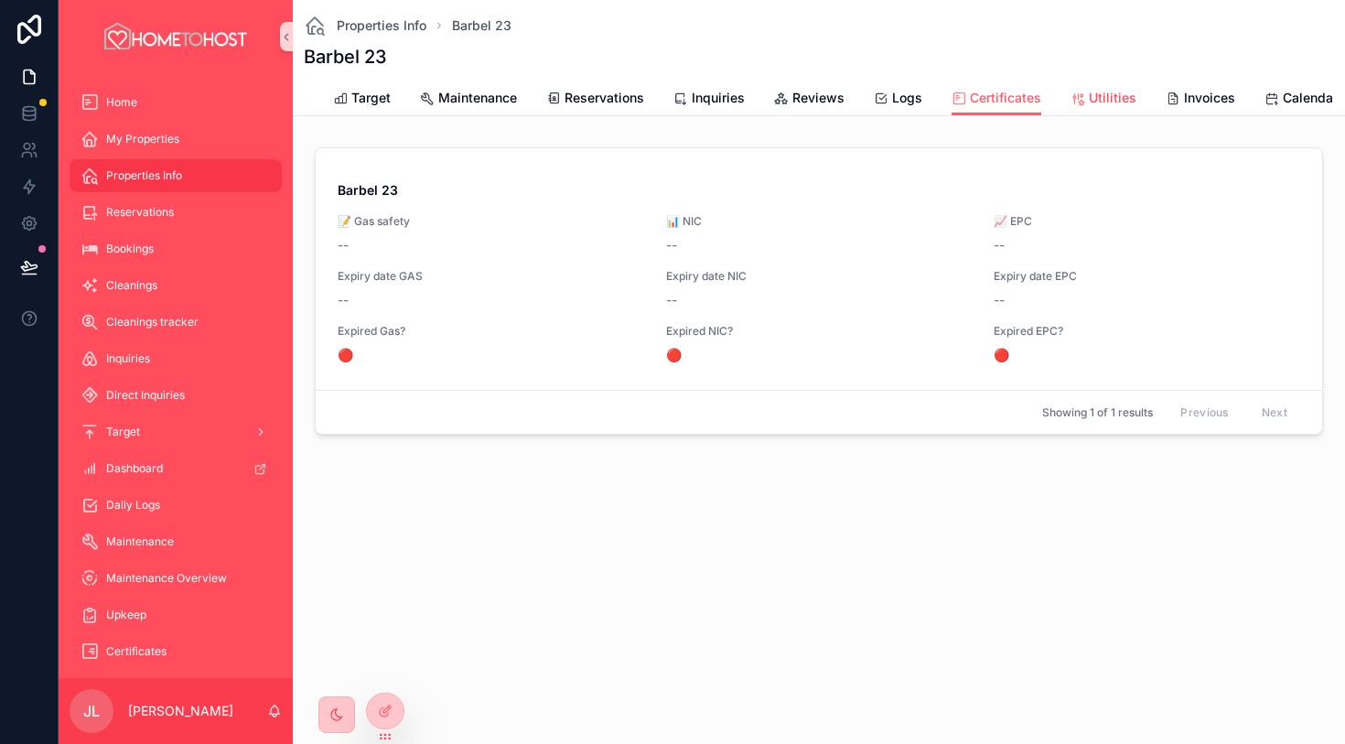
click at [1109, 107] on link "Utilities" at bounding box center [1104, 99] width 66 height 37
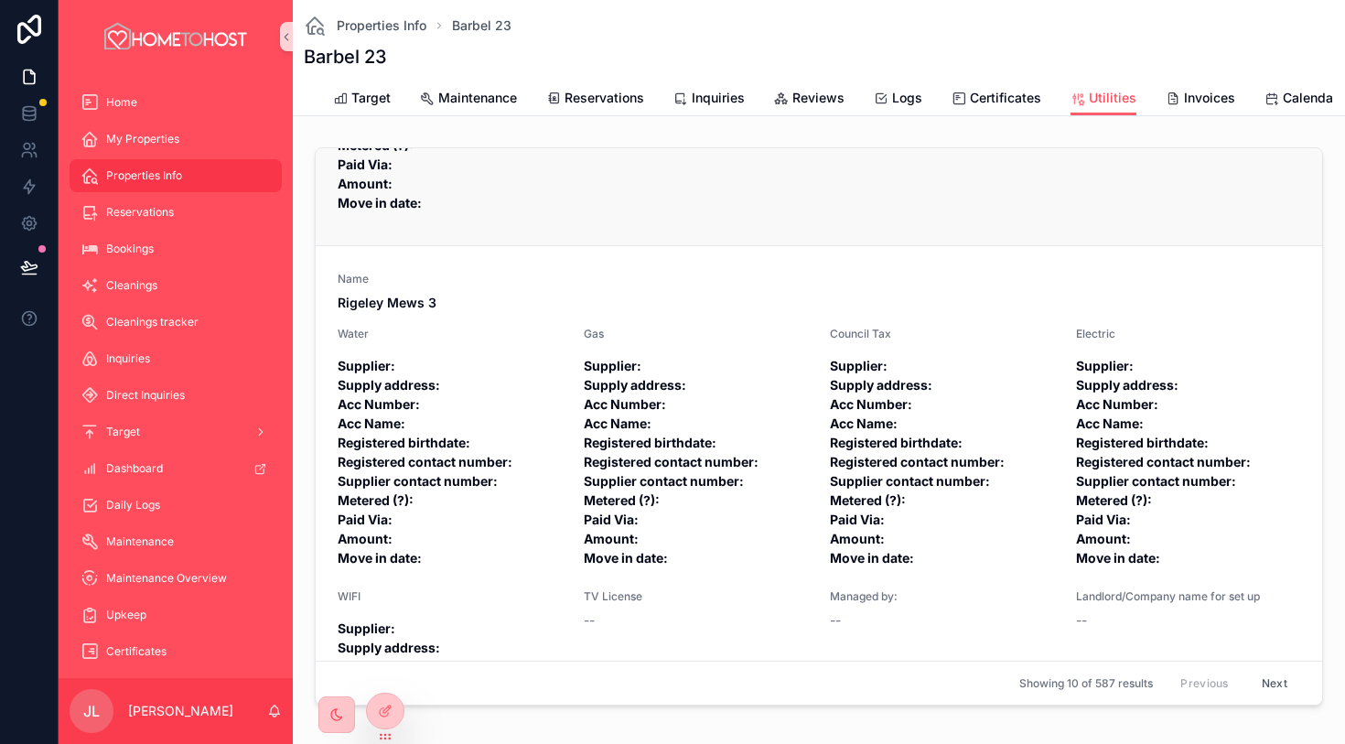
scroll to position [558, 0]
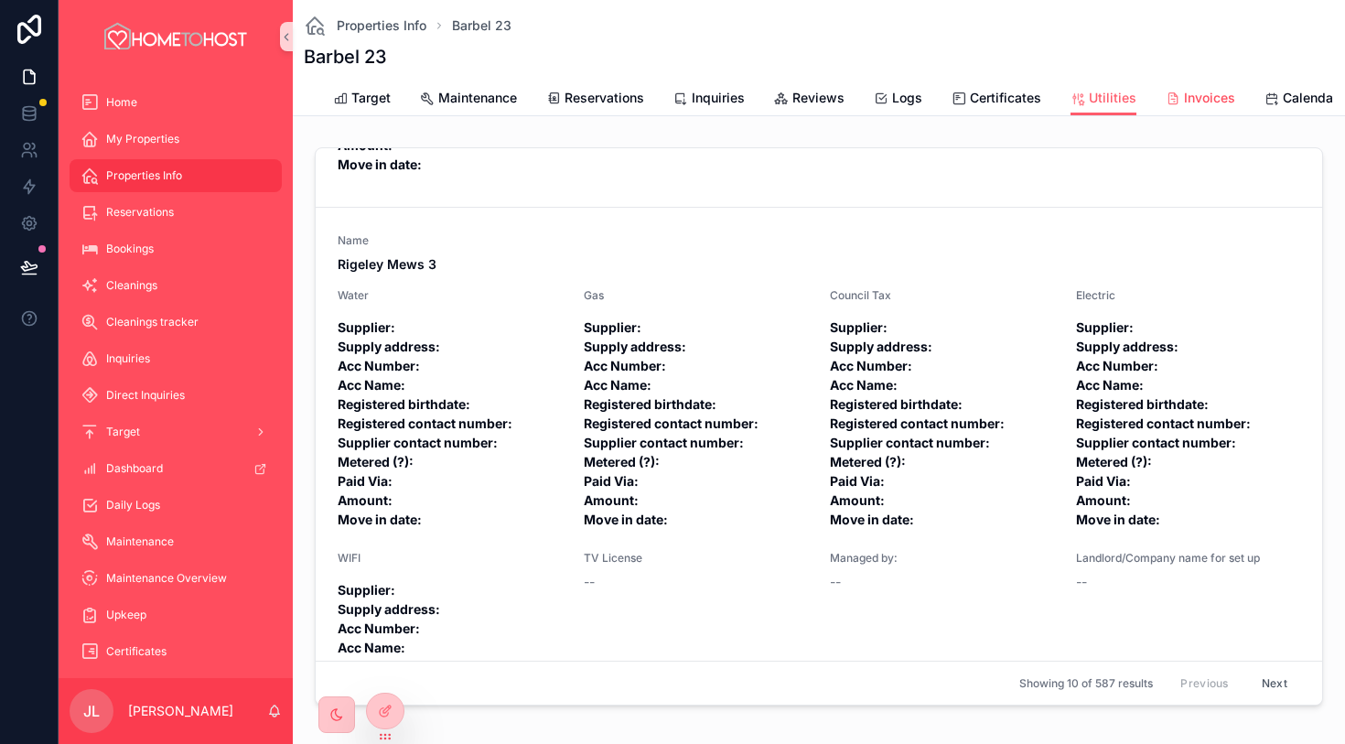
click at [1198, 102] on span "Invoices" at bounding box center [1209, 98] width 51 height 18
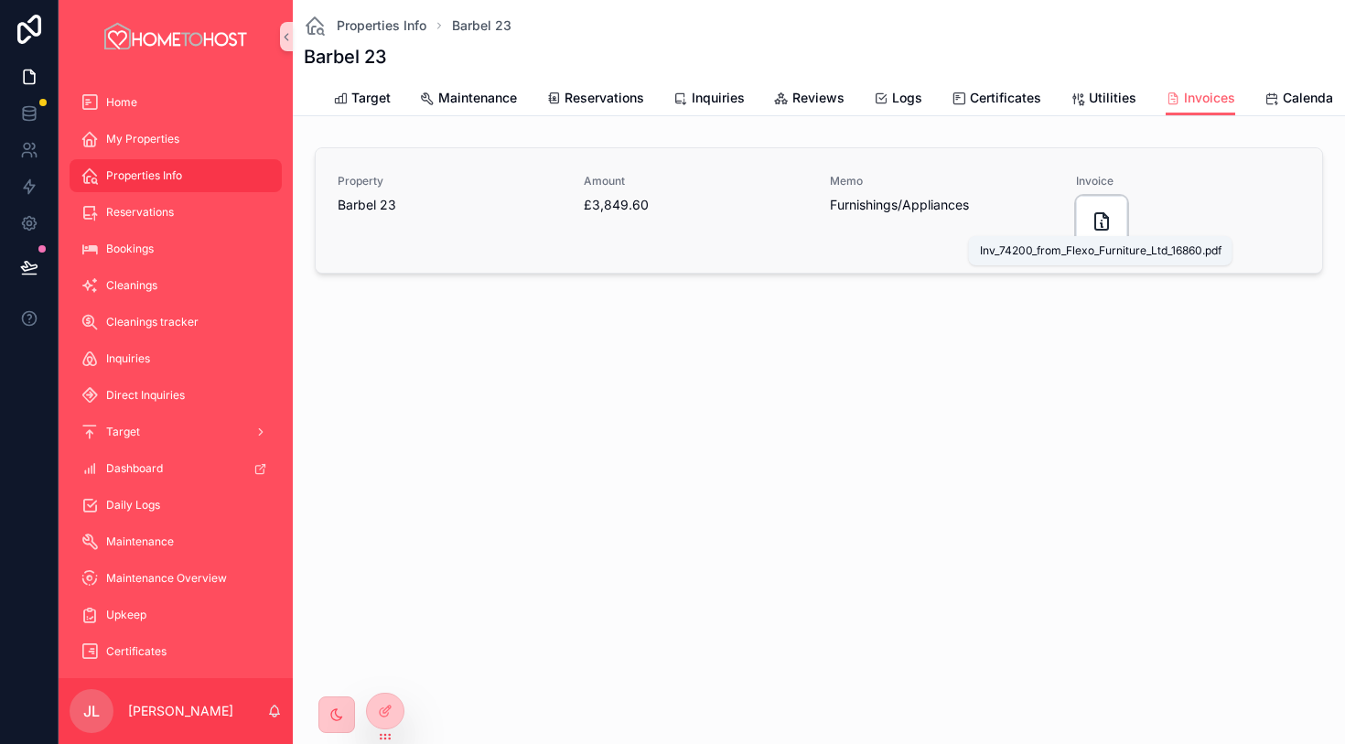
click at [1106, 221] on icon "scrollable content" at bounding box center [1102, 222] width 22 height 22
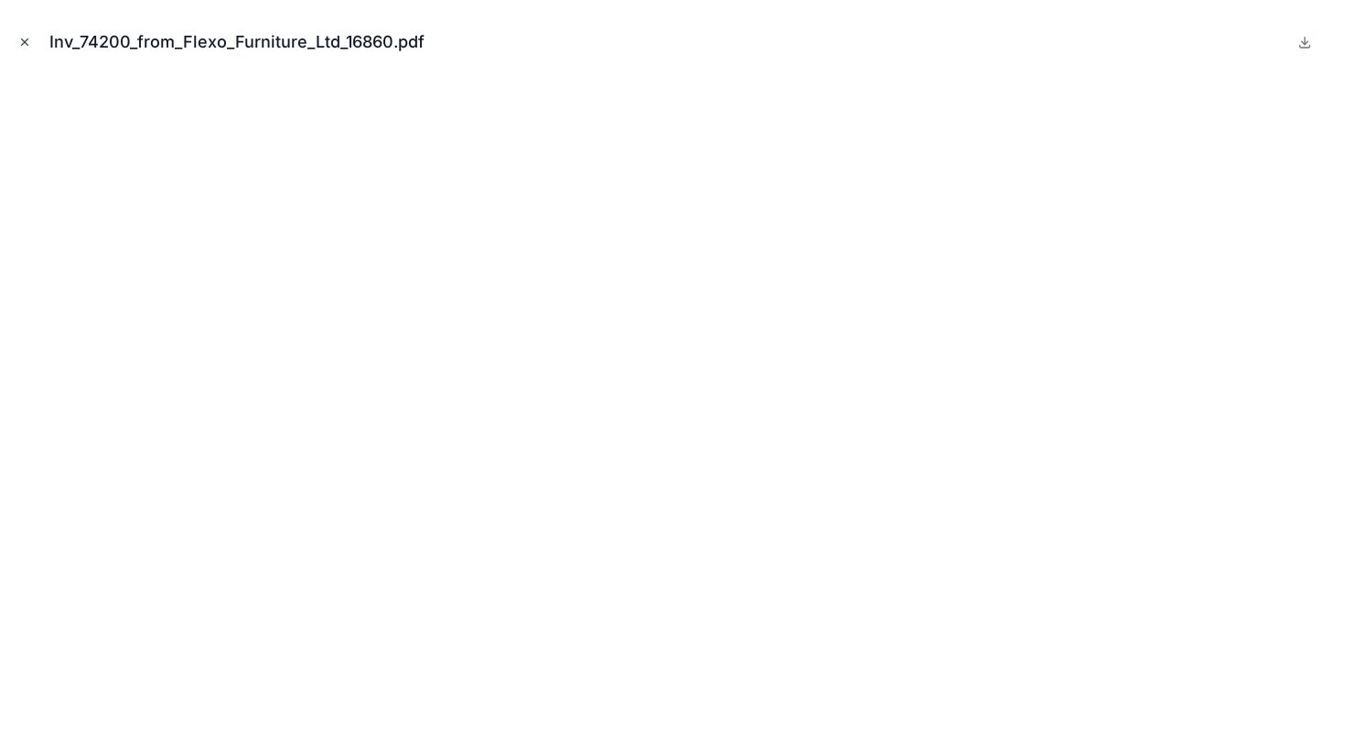
click at [23, 46] on icon "Close modal" at bounding box center [24, 42] width 13 height 13
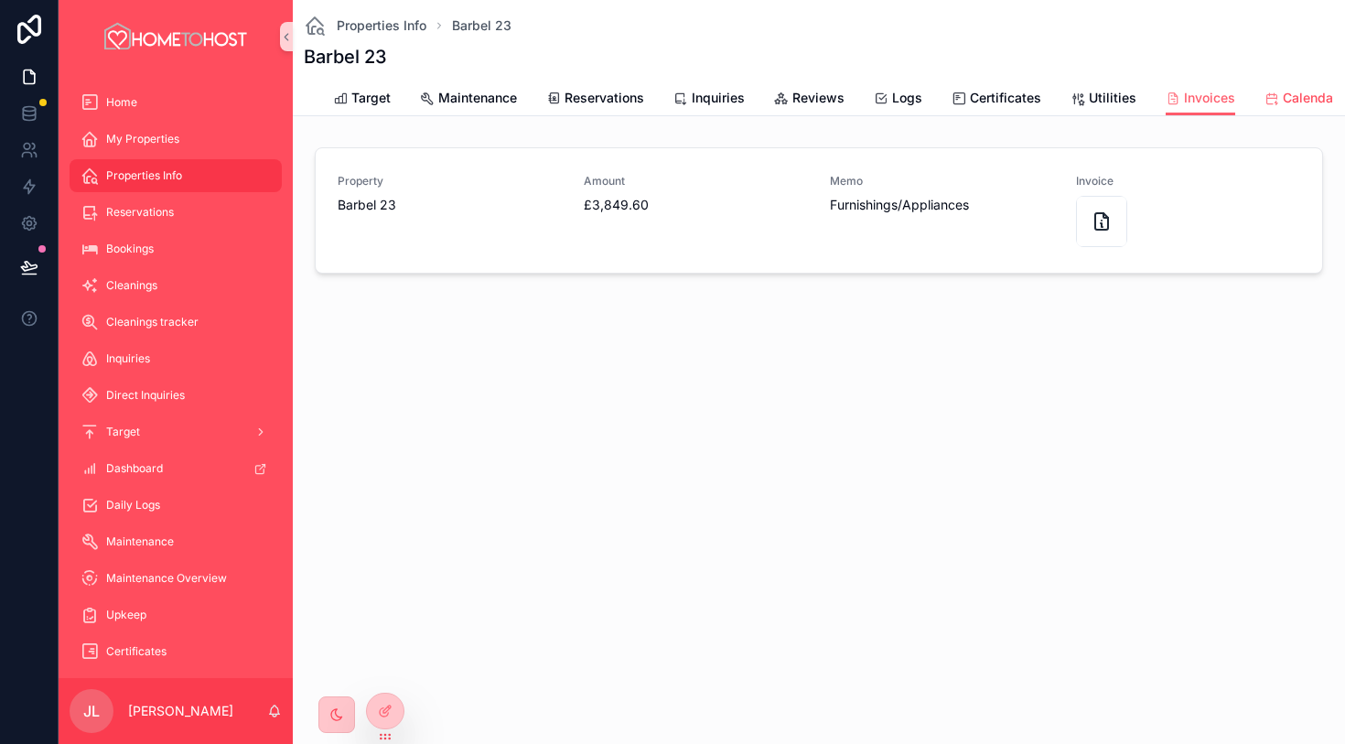
click at [1306, 98] on span "Calendar" at bounding box center [1310, 98] width 55 height 18
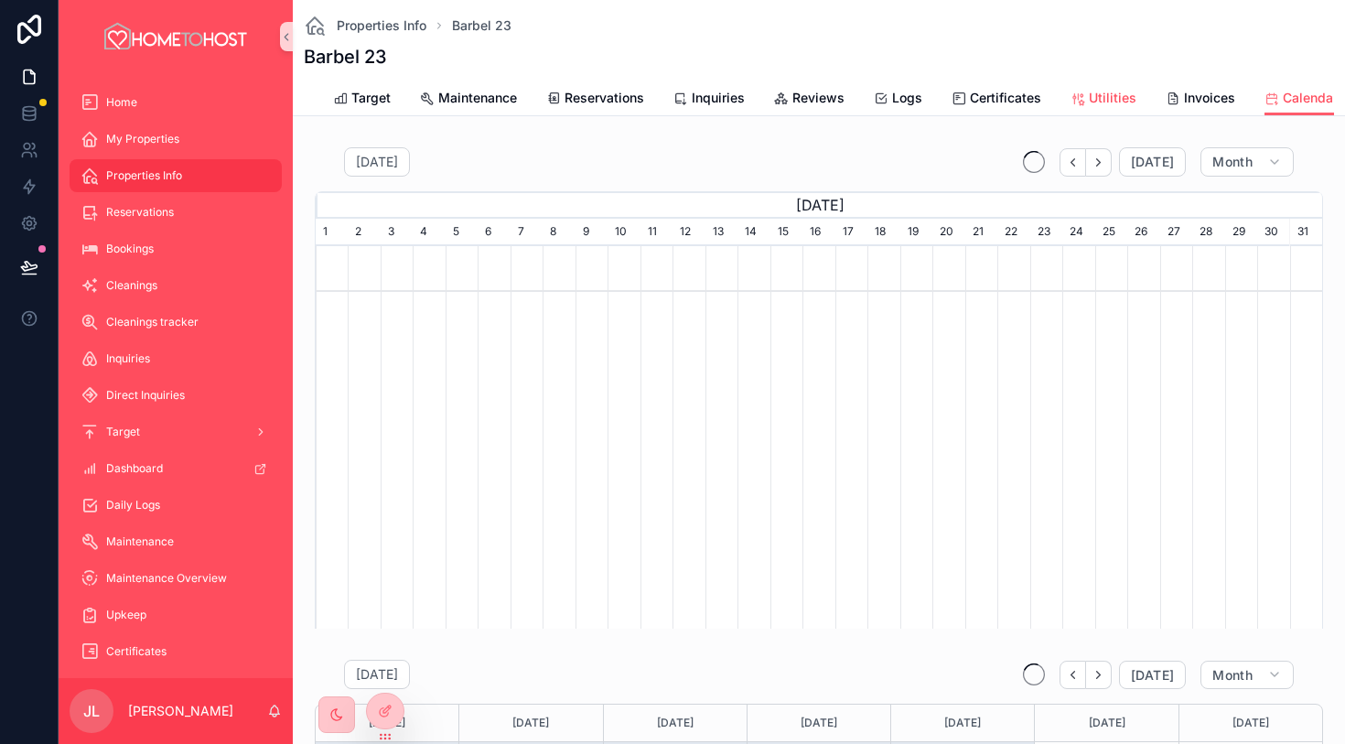
scroll to position [0, 1007]
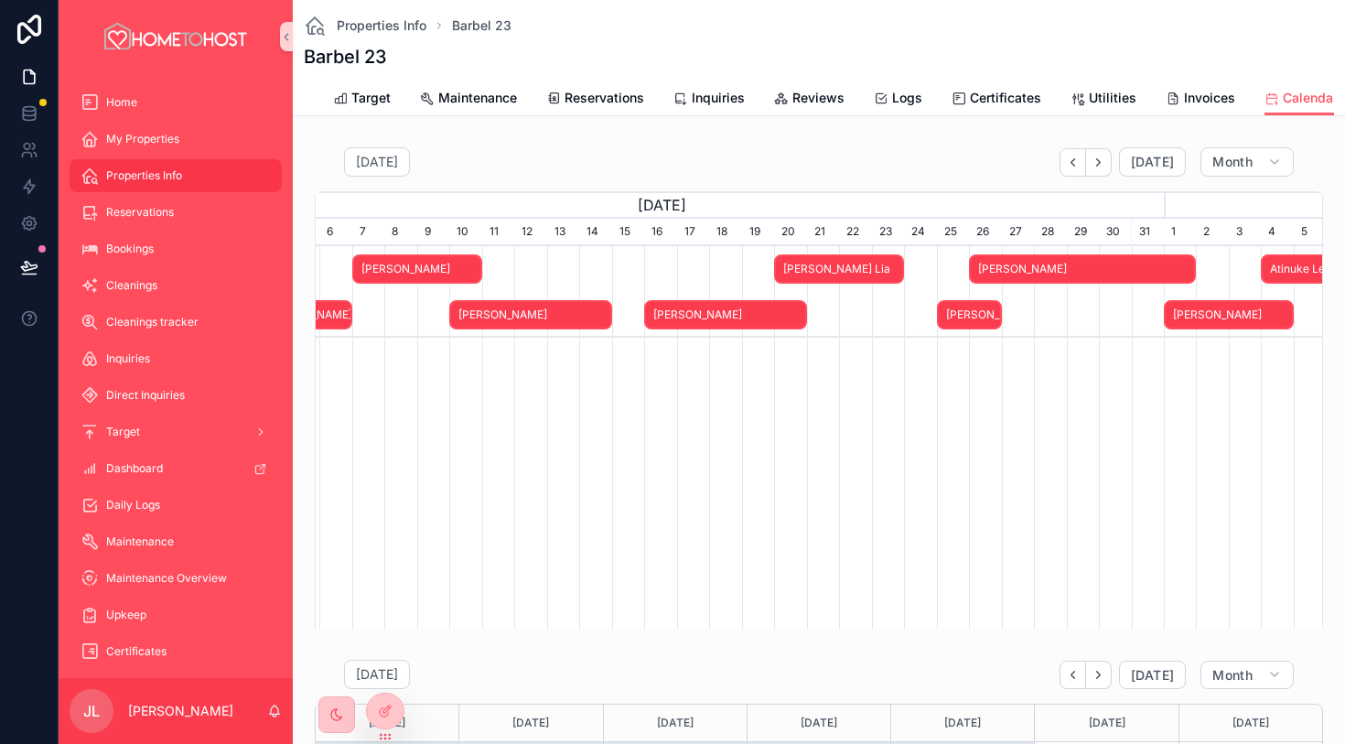
scroll to position [0, 550]
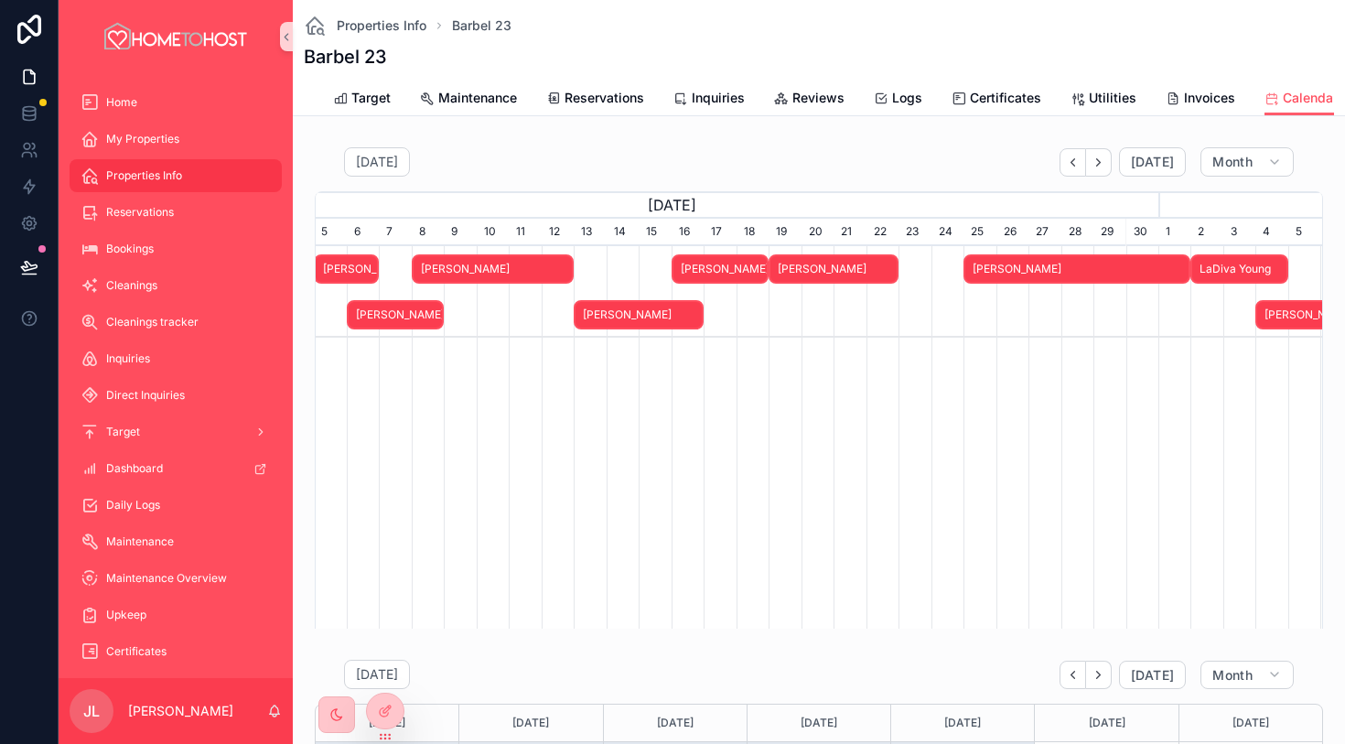
scroll to position [0, 997]
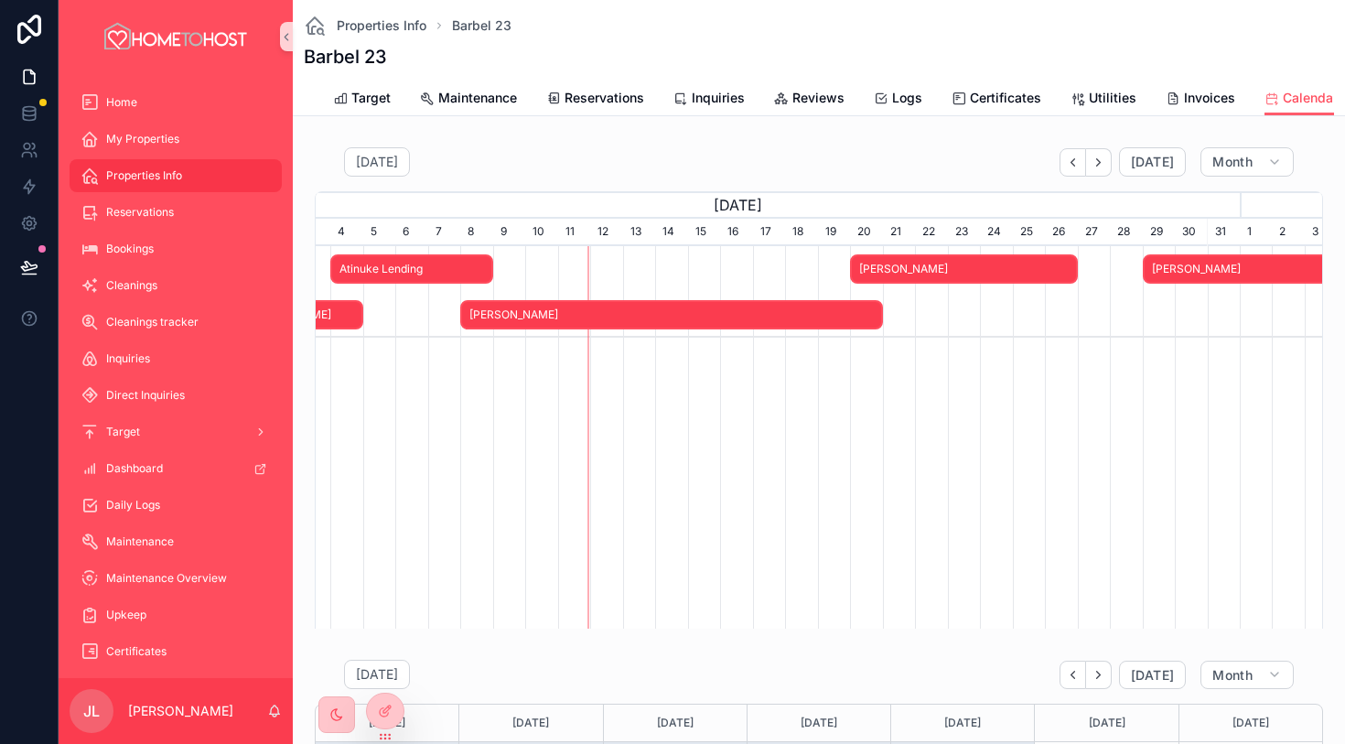
scroll to position [0, 1224]
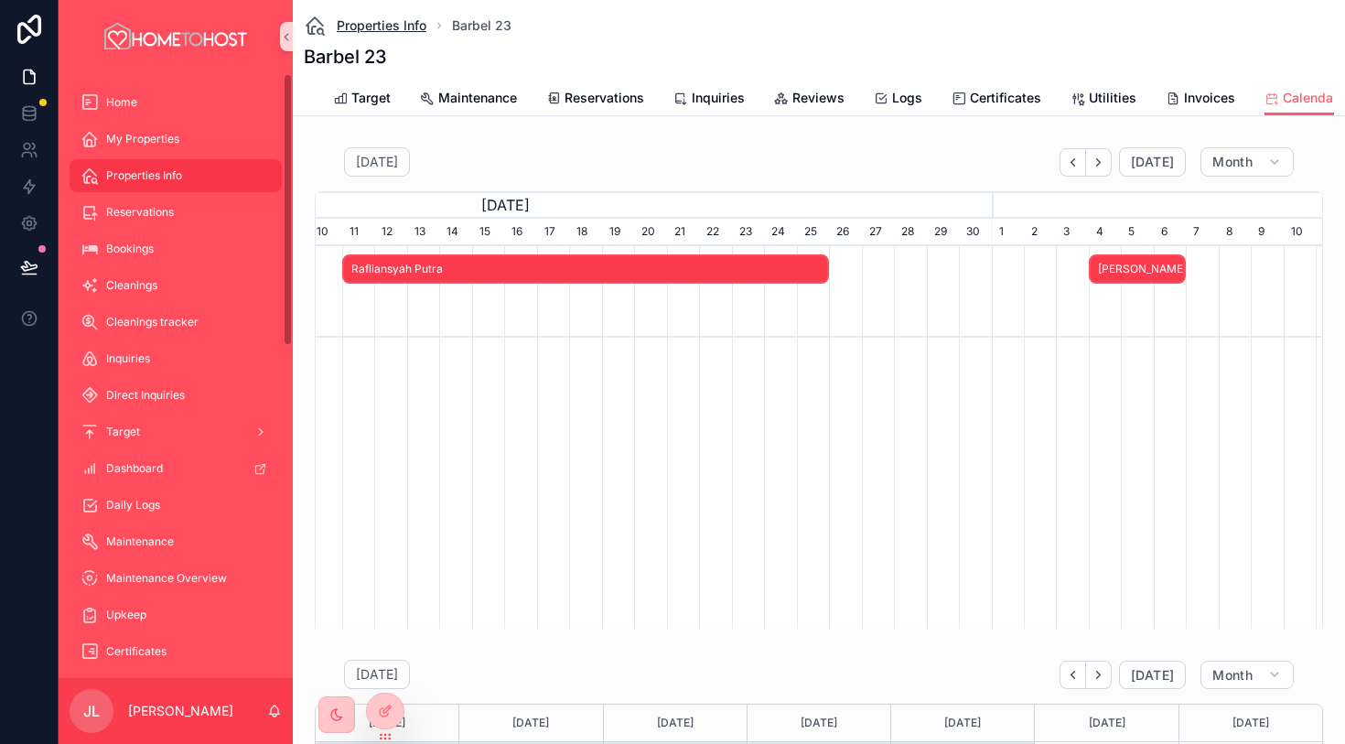
click at [394, 20] on span "Properties Info" at bounding box center [382, 25] width 90 height 18
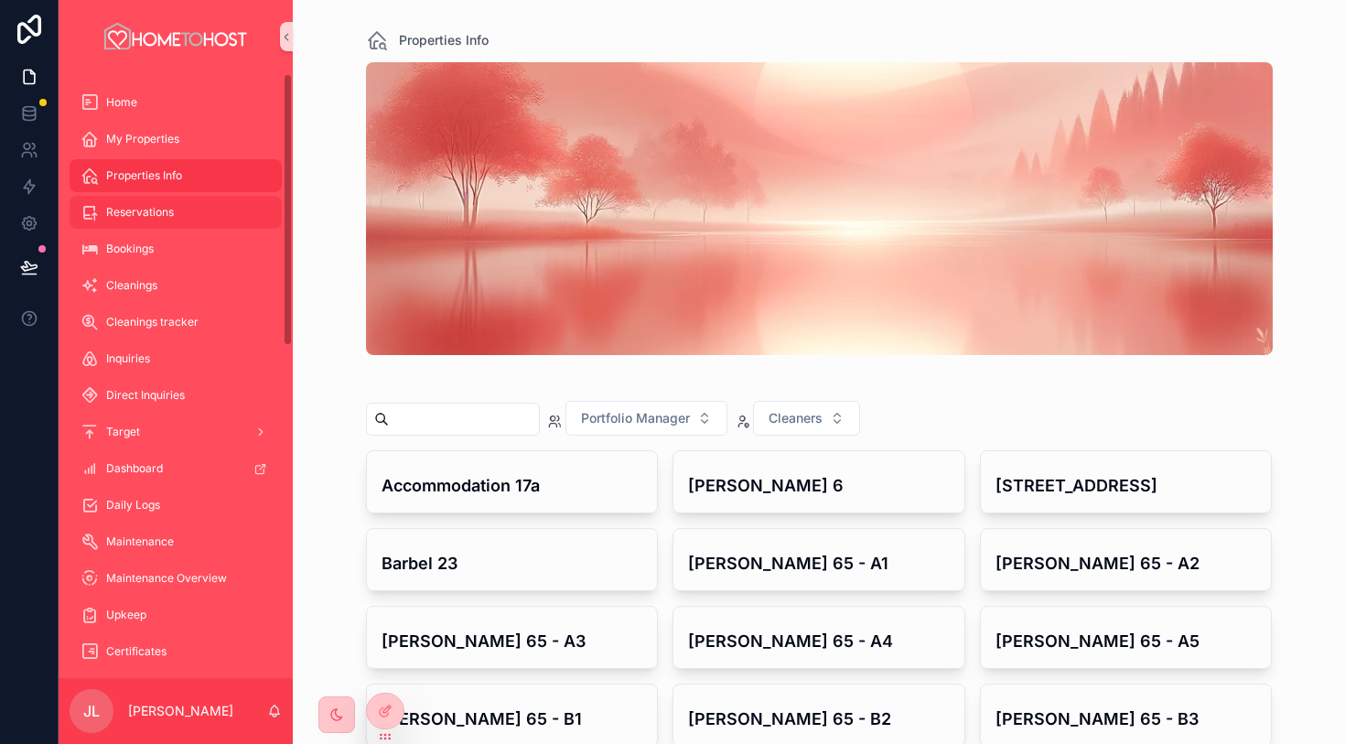
click at [159, 211] on span "Reservations" at bounding box center [140, 212] width 68 height 15
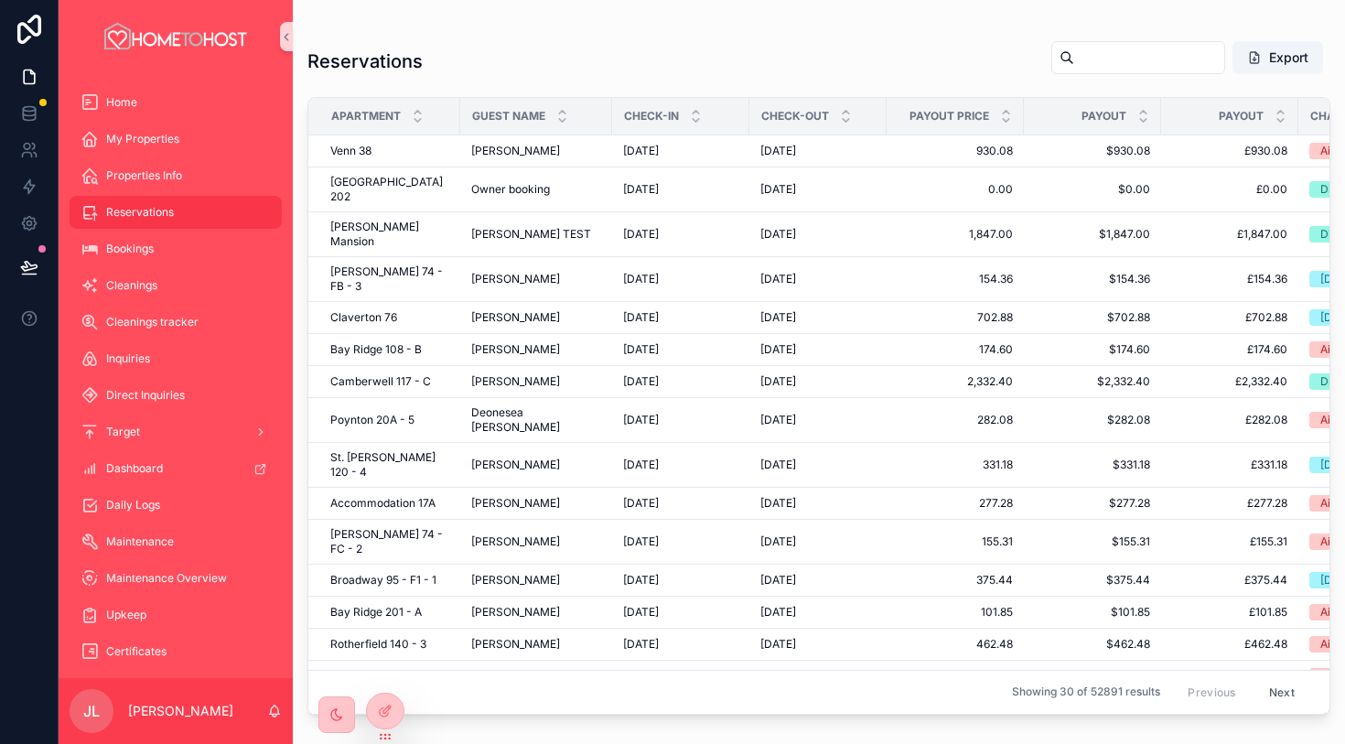
click at [1124, 51] on input "scrollable content" at bounding box center [1149, 58] width 150 height 26
type input "*********"
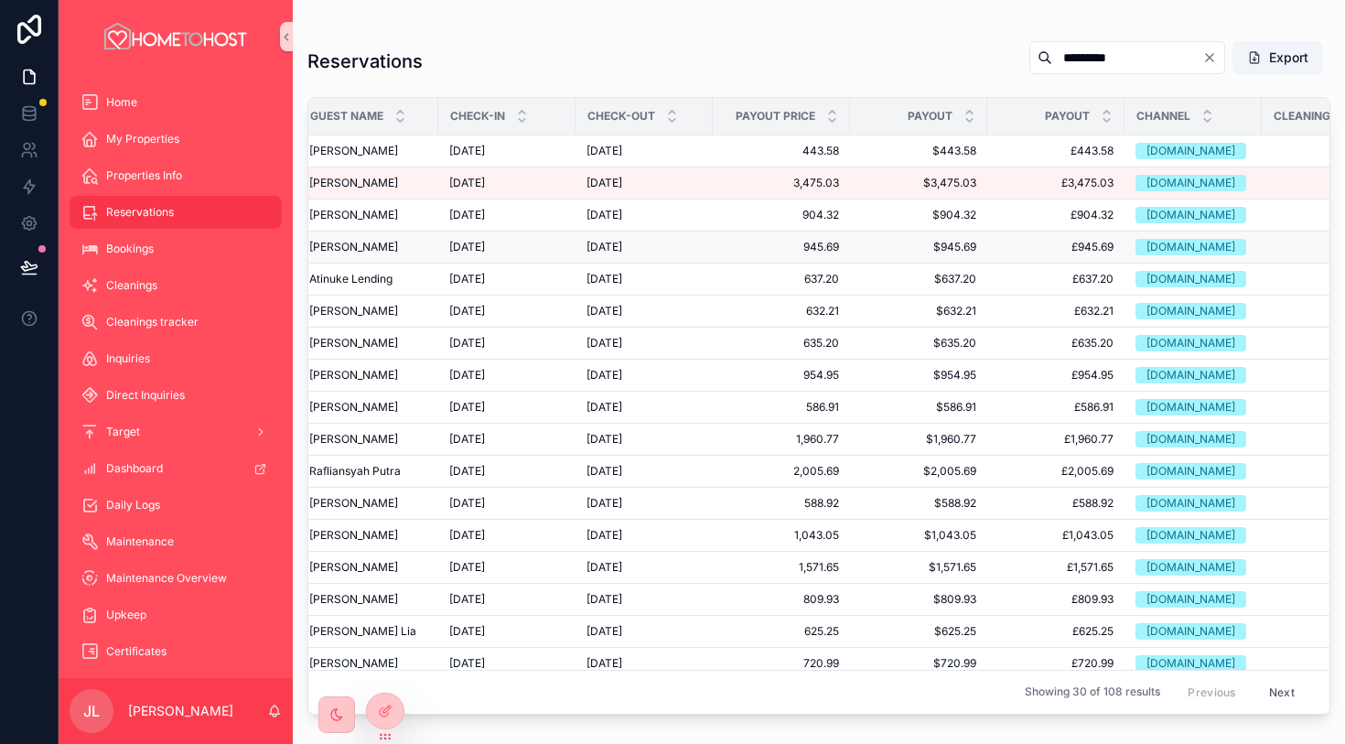
scroll to position [1, 0]
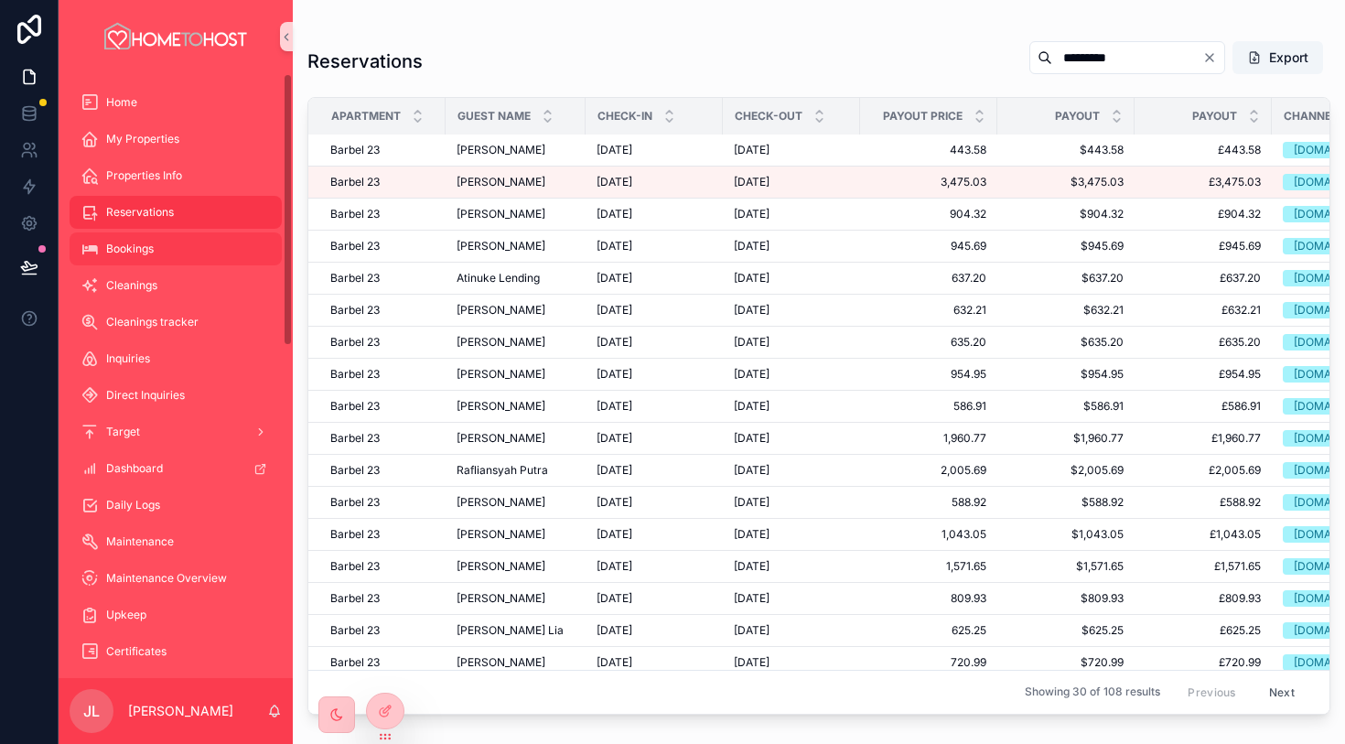
click at [159, 250] on div "Bookings" at bounding box center [176, 248] width 190 height 29
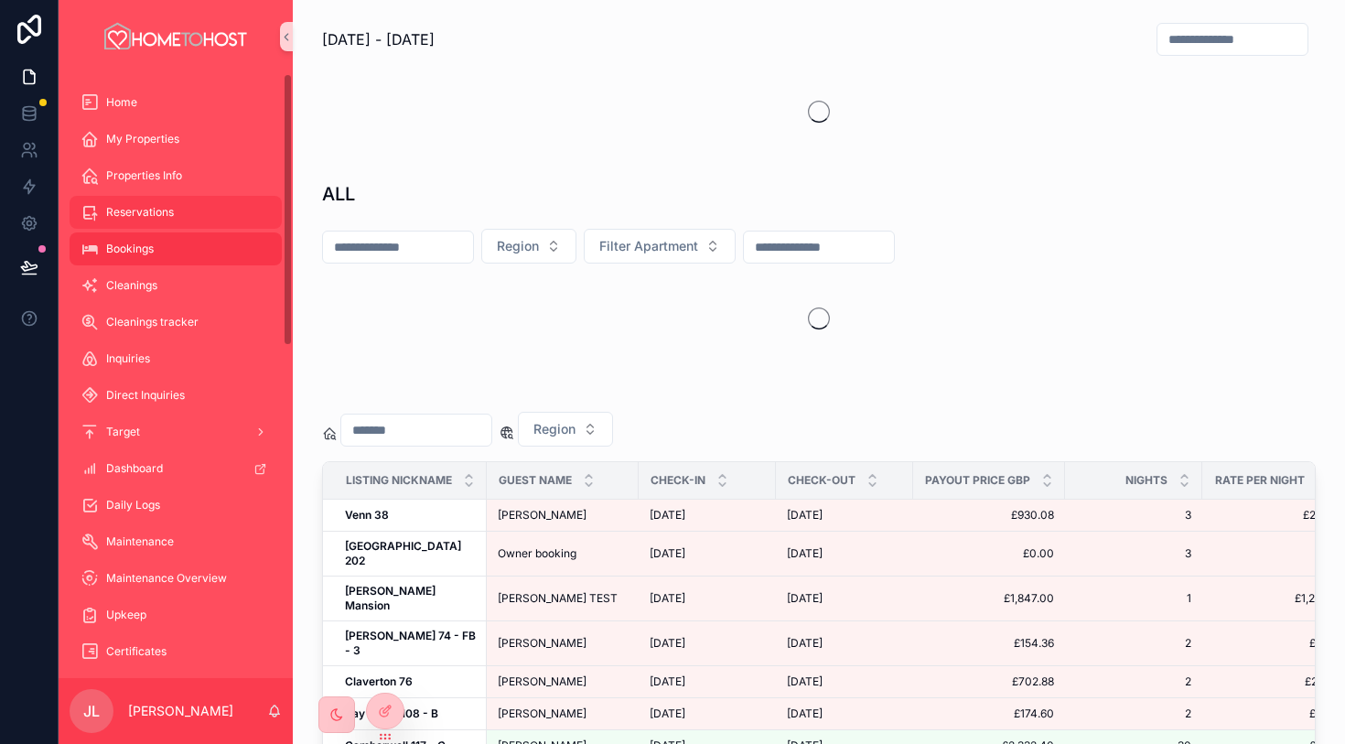
click at [174, 211] on div "Reservations" at bounding box center [176, 212] width 190 height 29
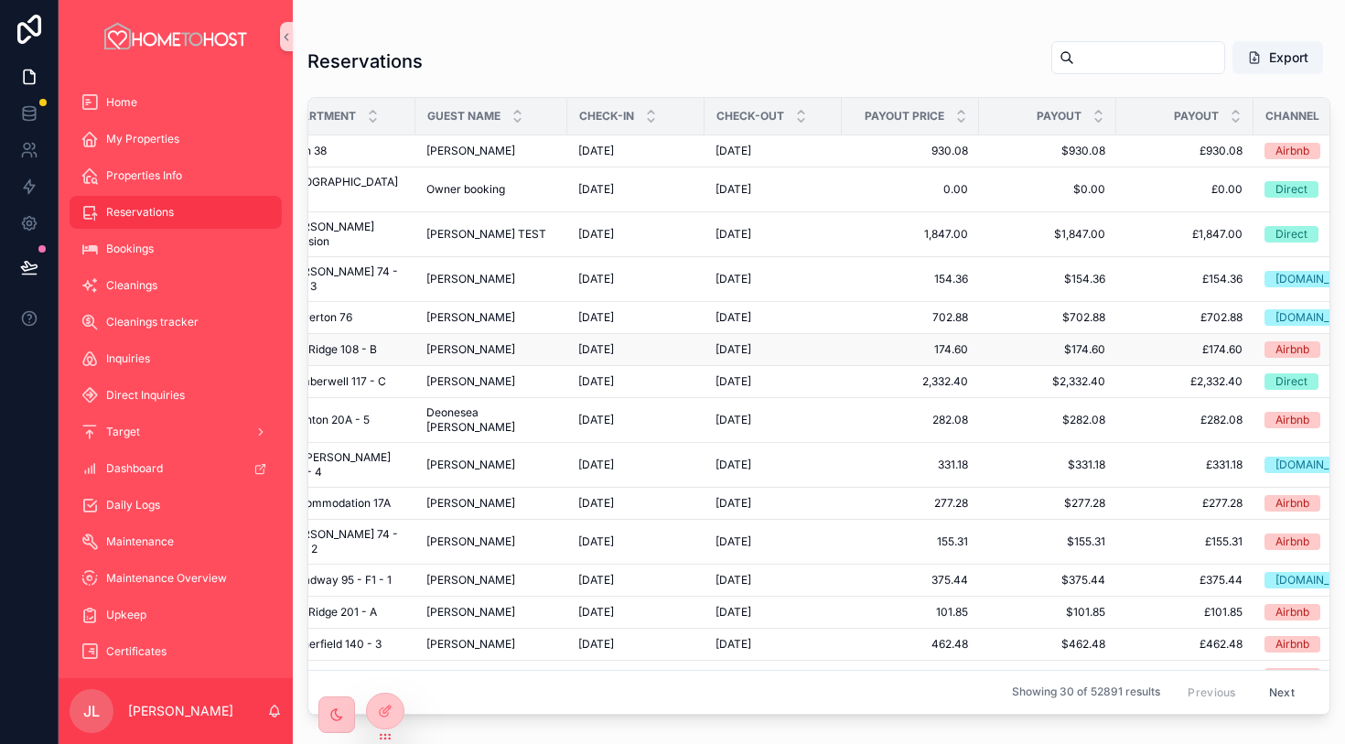
scroll to position [0, 27]
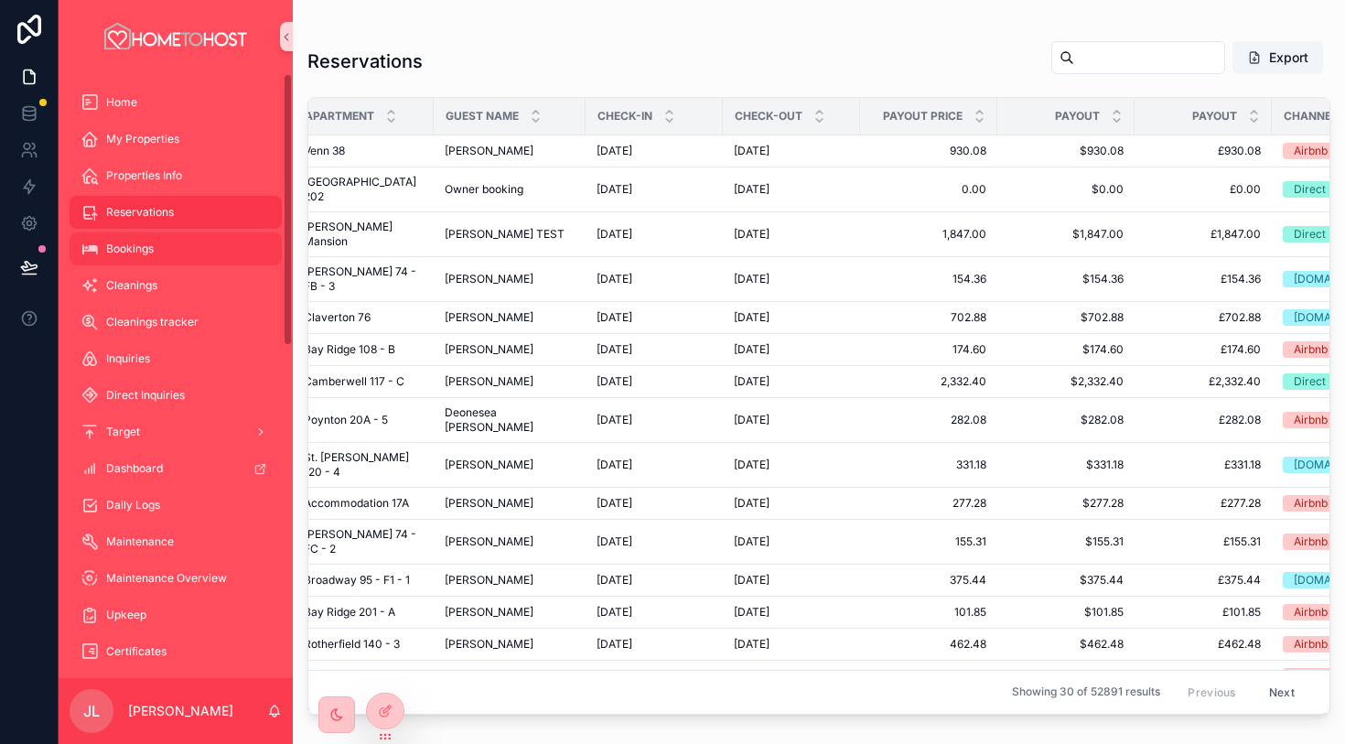
click at [161, 249] on div "Bookings" at bounding box center [176, 248] width 190 height 29
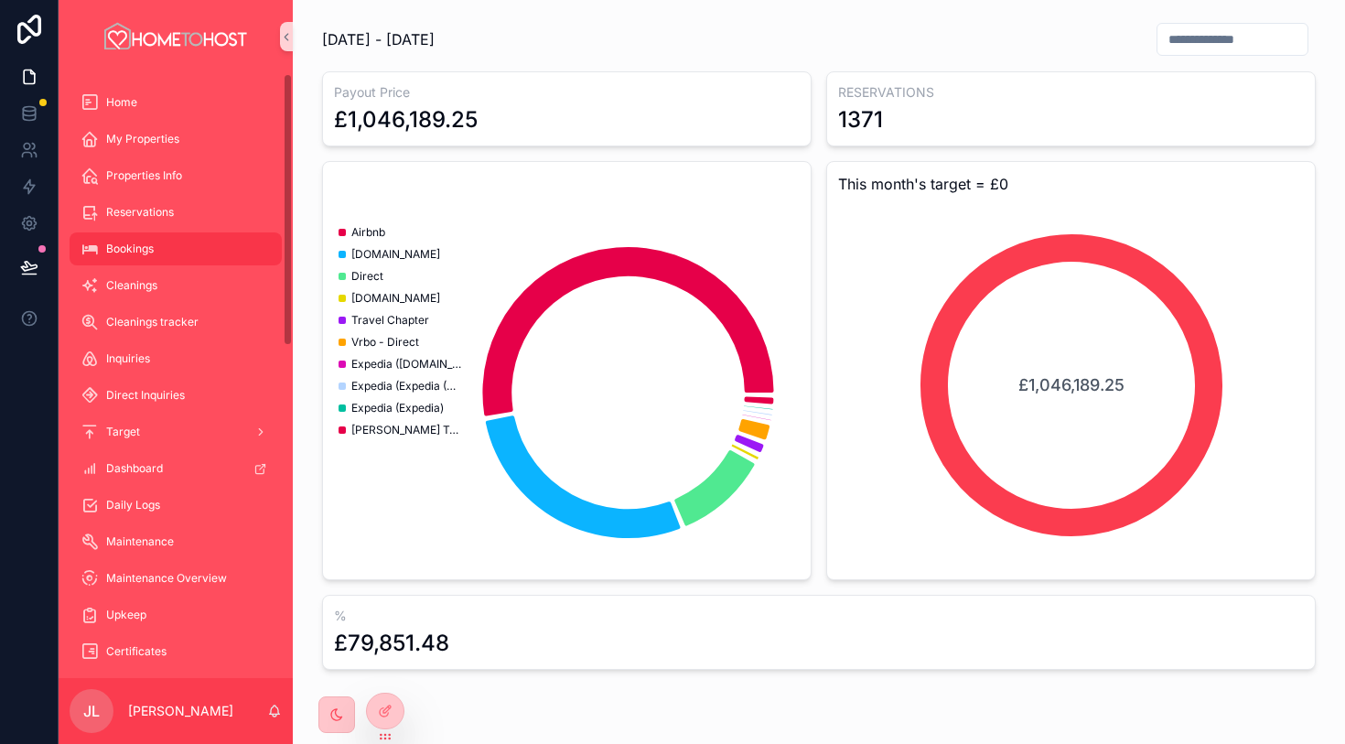
click at [175, 254] on div "Bookings" at bounding box center [176, 248] width 190 height 29
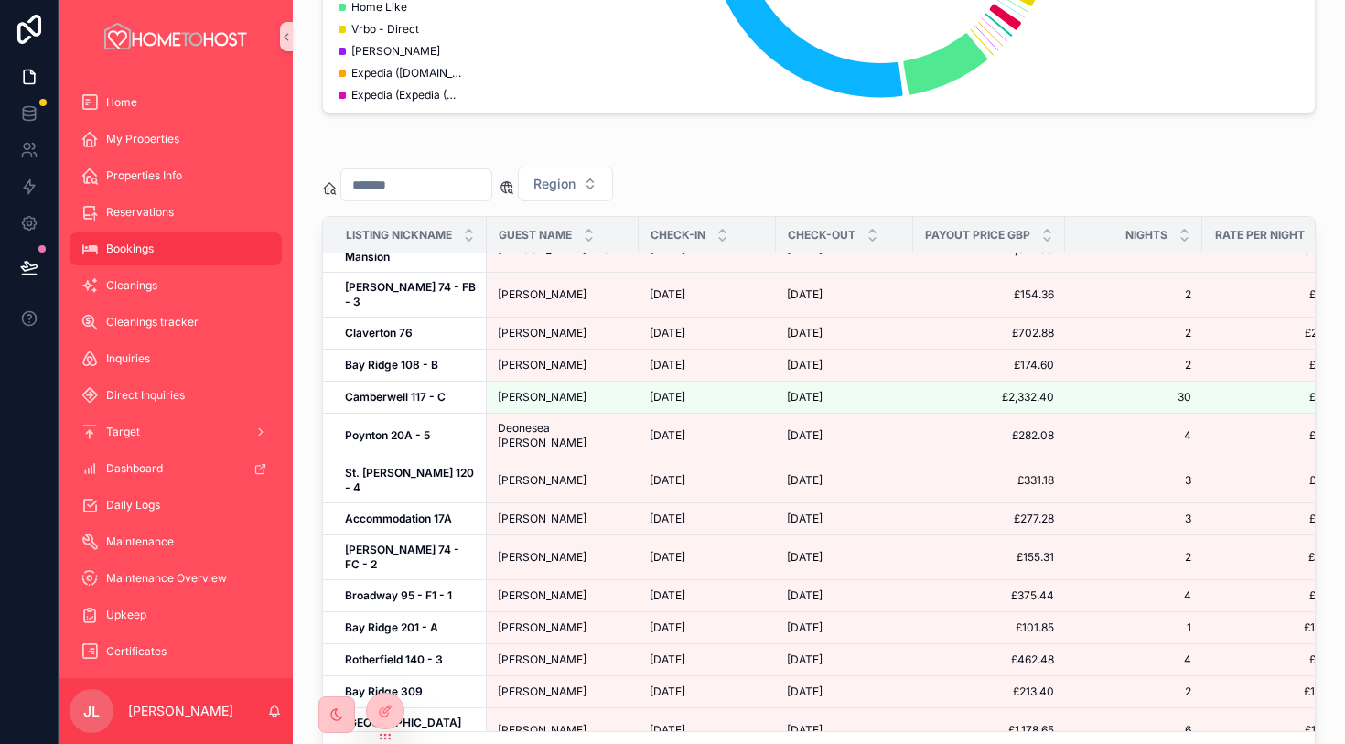
scroll to position [0, 3]
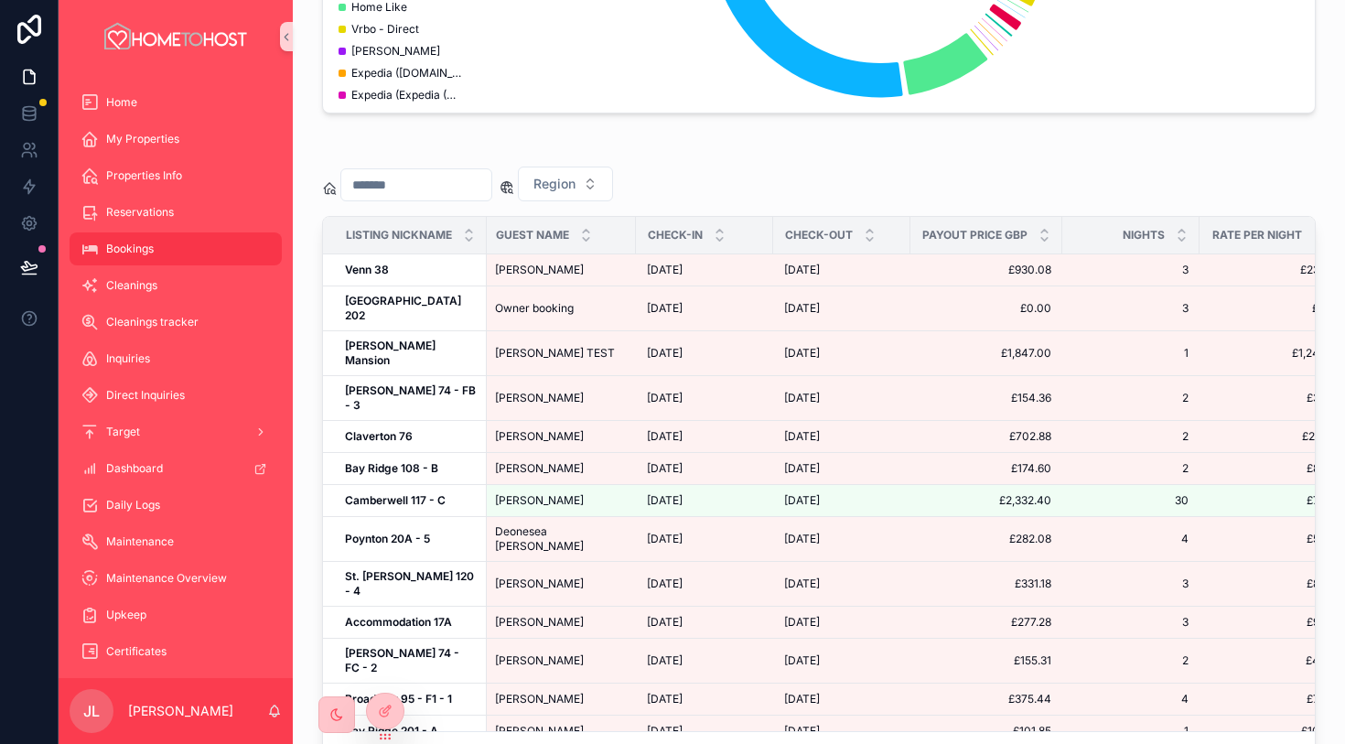
click at [445, 178] on input "scrollable content" at bounding box center [416, 185] width 150 height 26
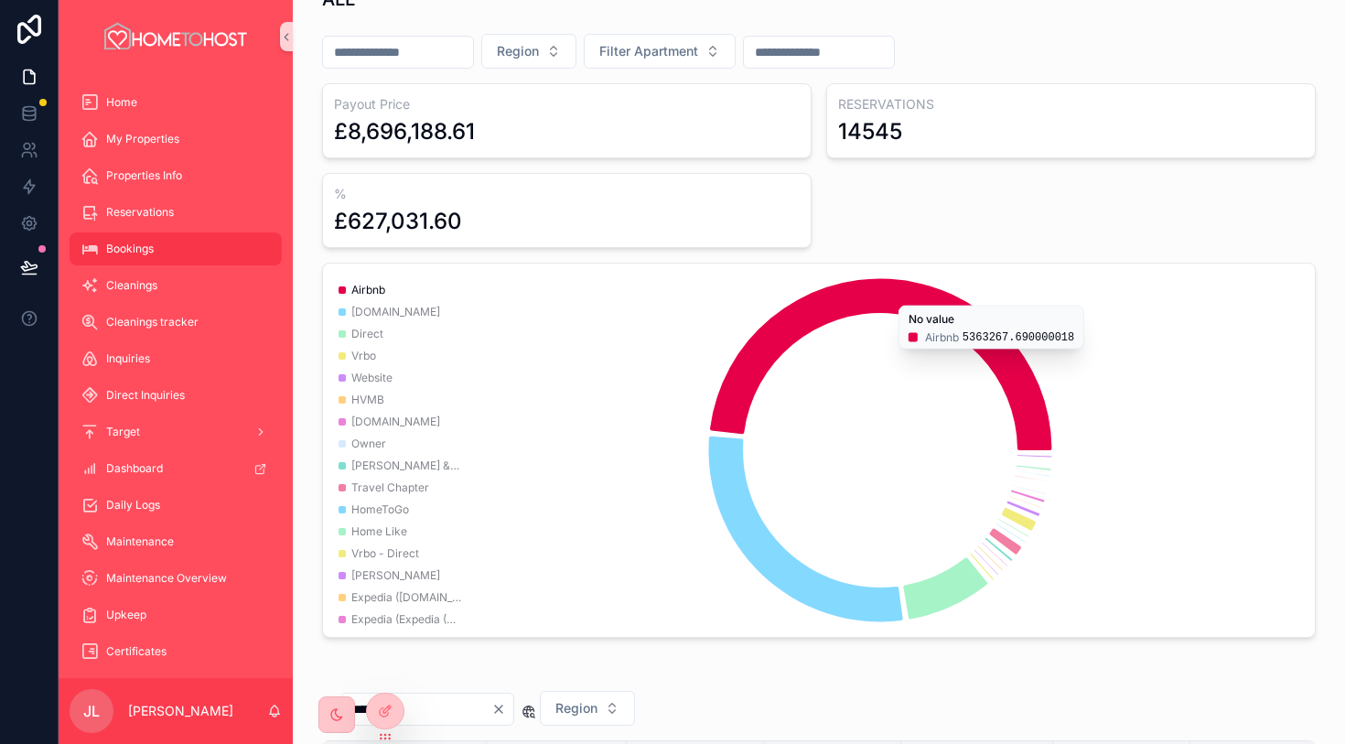
scroll to position [681, 0]
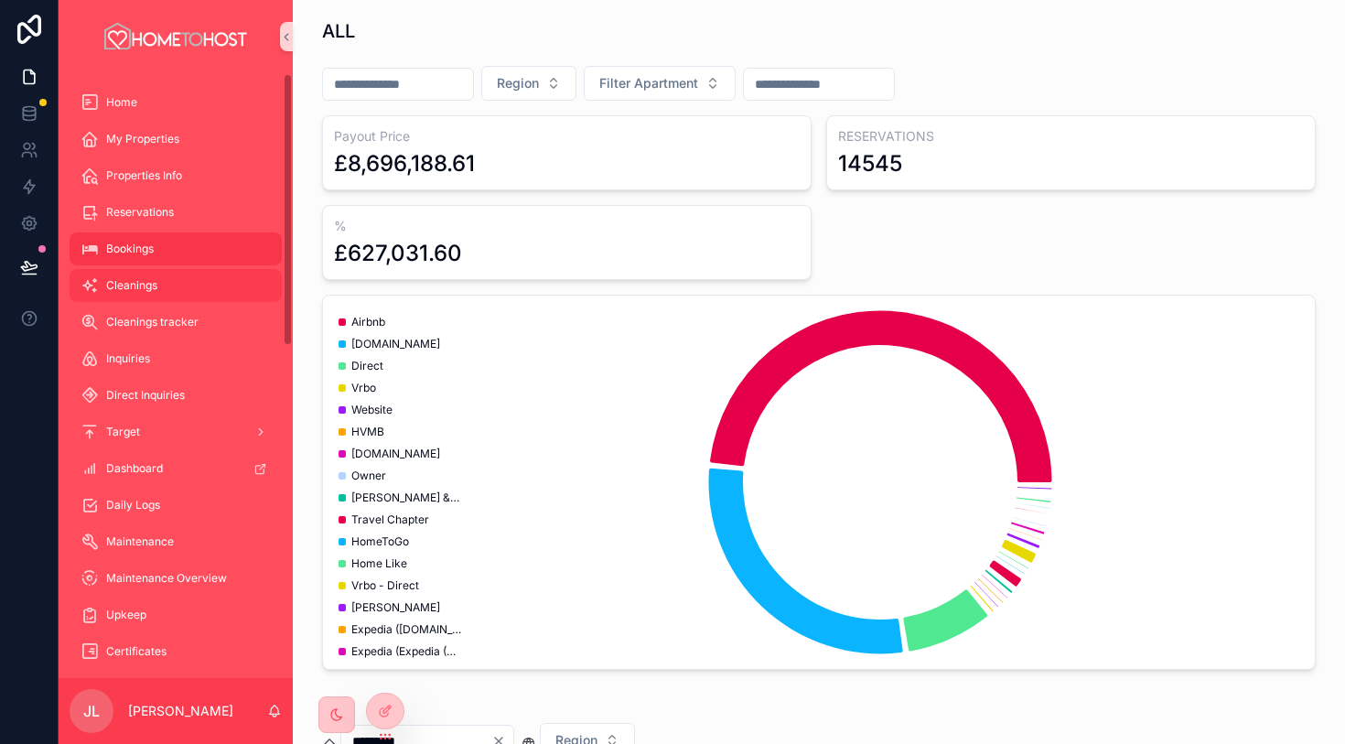
type input "*********"
click at [237, 296] on div "Cleanings" at bounding box center [176, 285] width 190 height 29
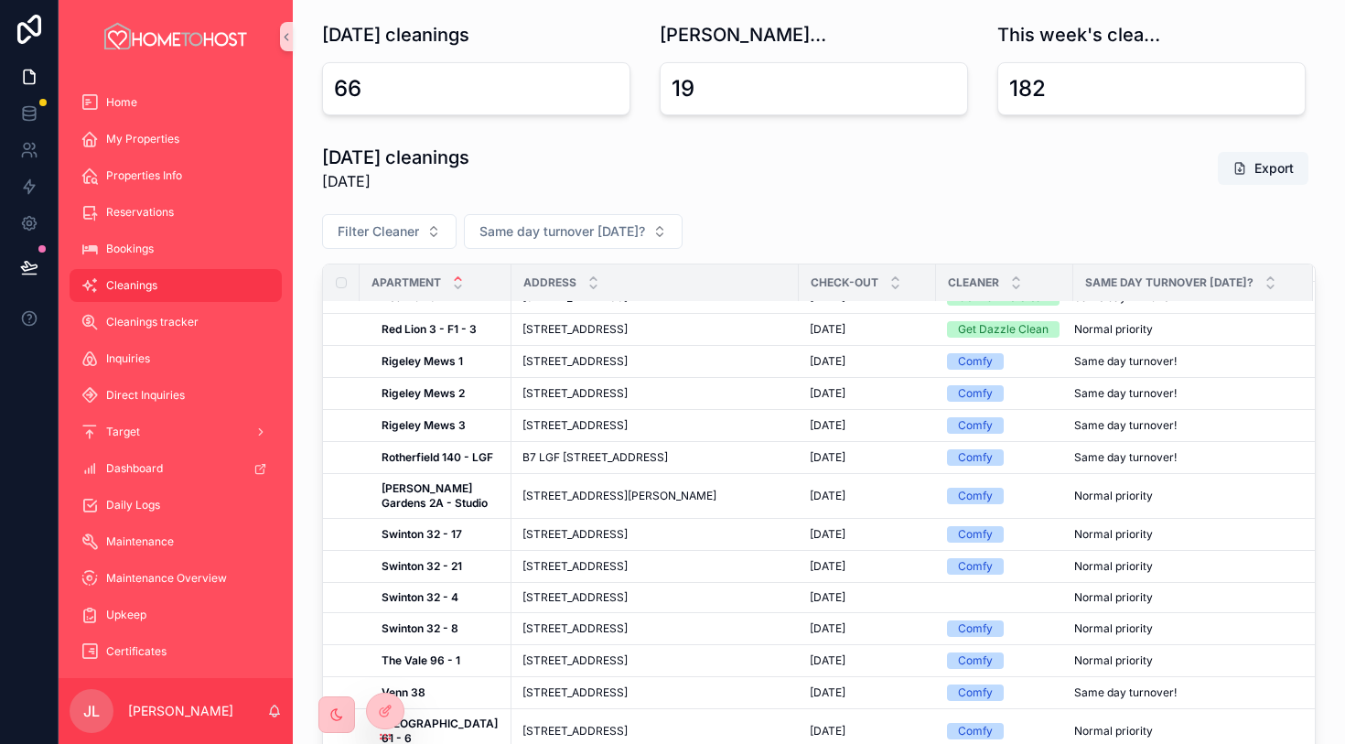
scroll to position [1025, 0]
click at [161, 319] on span "Cleanings tracker" at bounding box center [152, 322] width 92 height 15
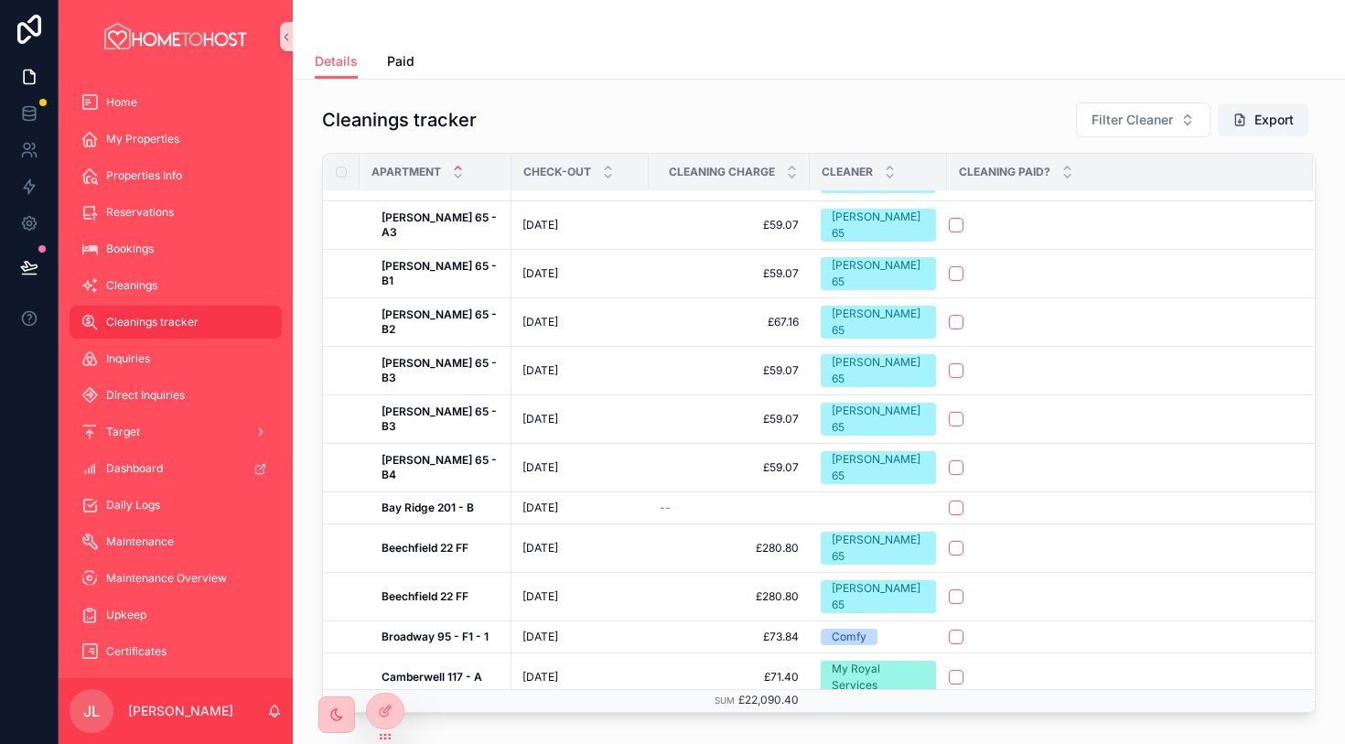
scroll to position [211, 0]
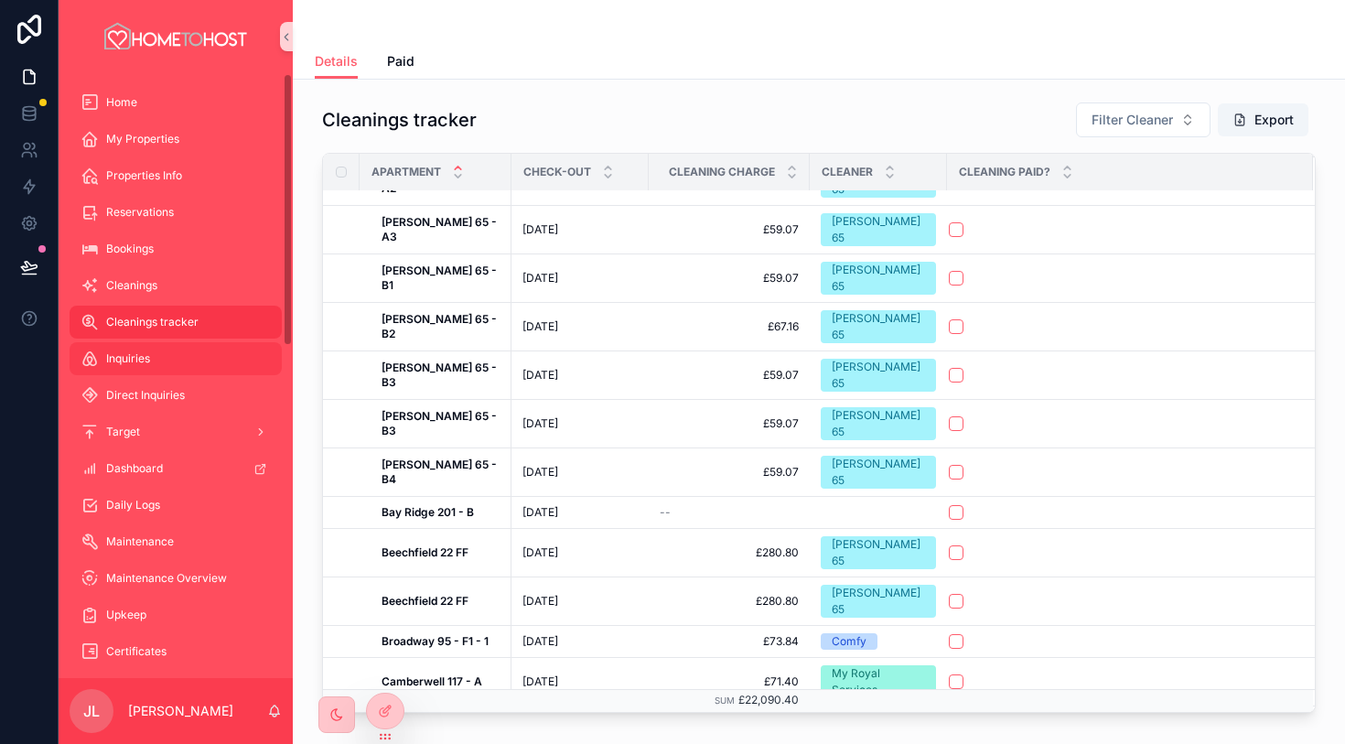
click at [155, 367] on div "Inquiries" at bounding box center [176, 358] width 190 height 29
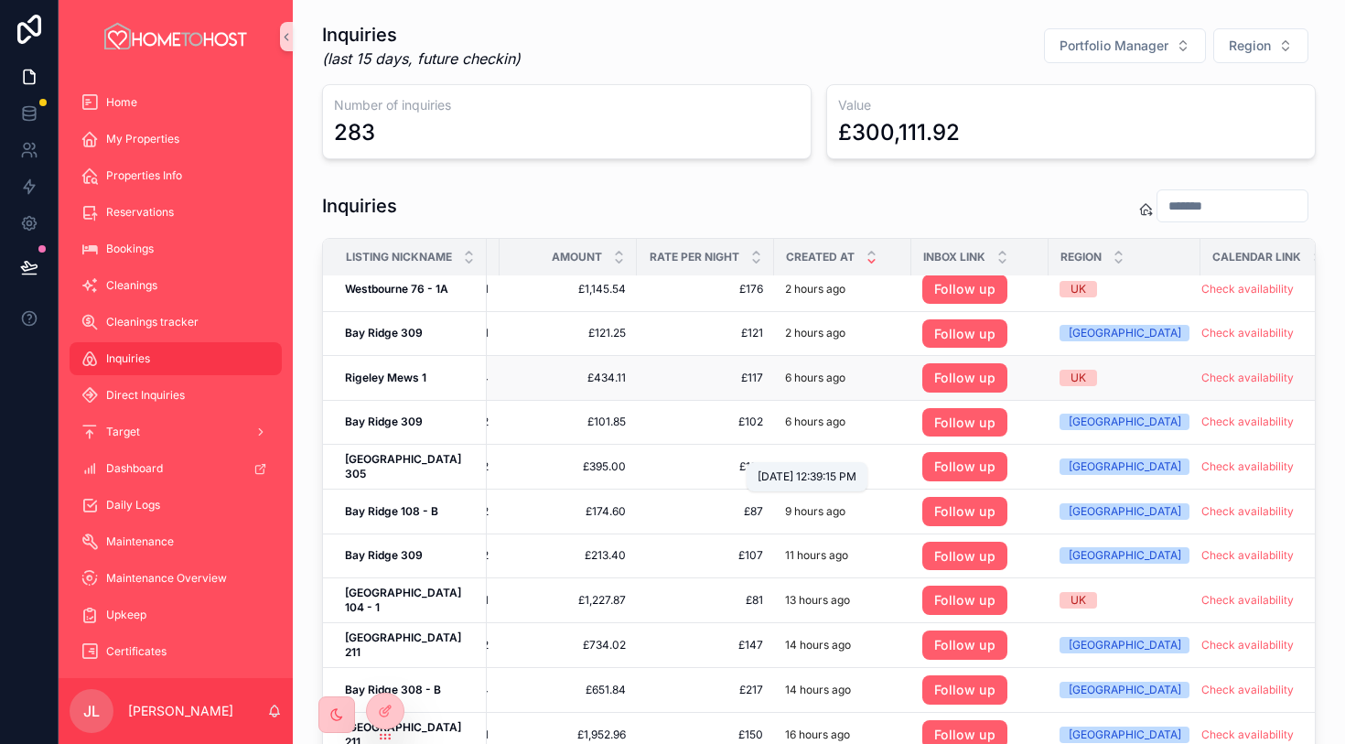
scroll to position [110, 536]
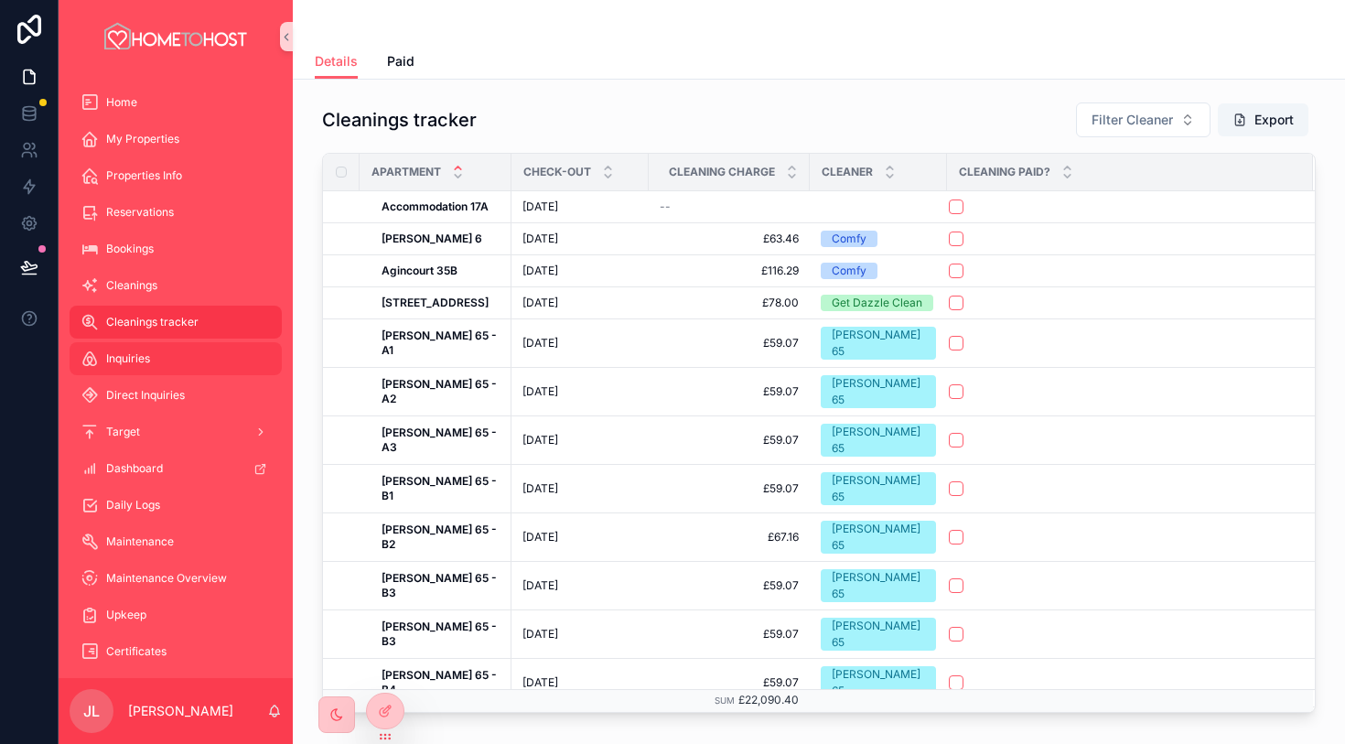
click at [188, 353] on div "Inquiries" at bounding box center [176, 358] width 190 height 29
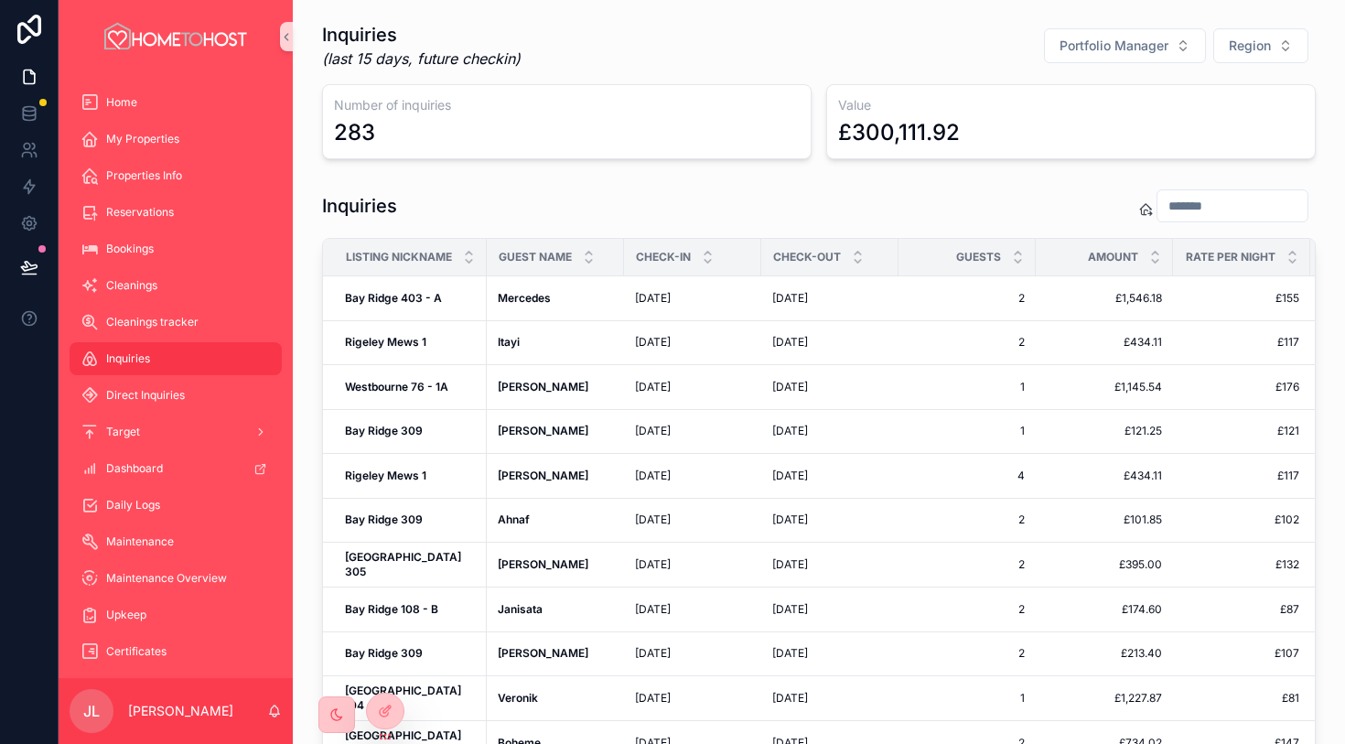
click at [1191, 217] on input "scrollable content" at bounding box center [1233, 206] width 150 height 26
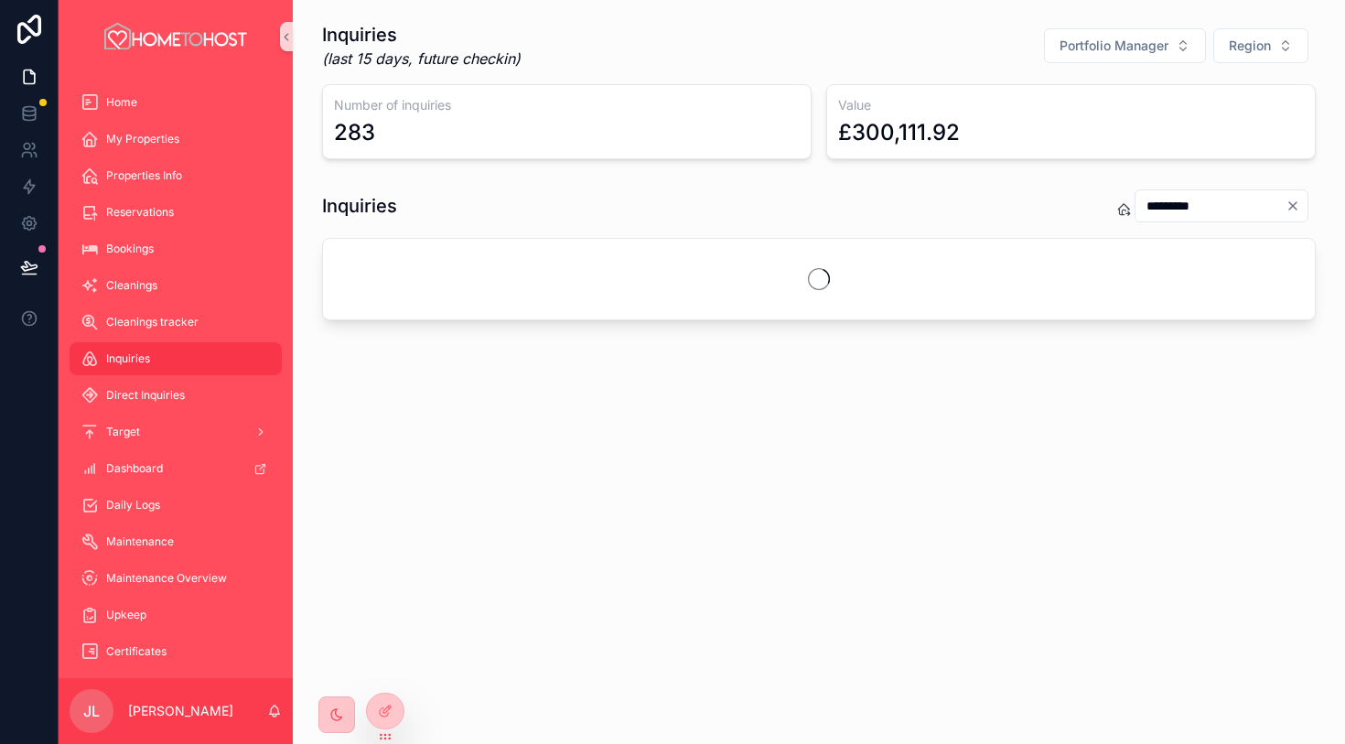
type input "*********"
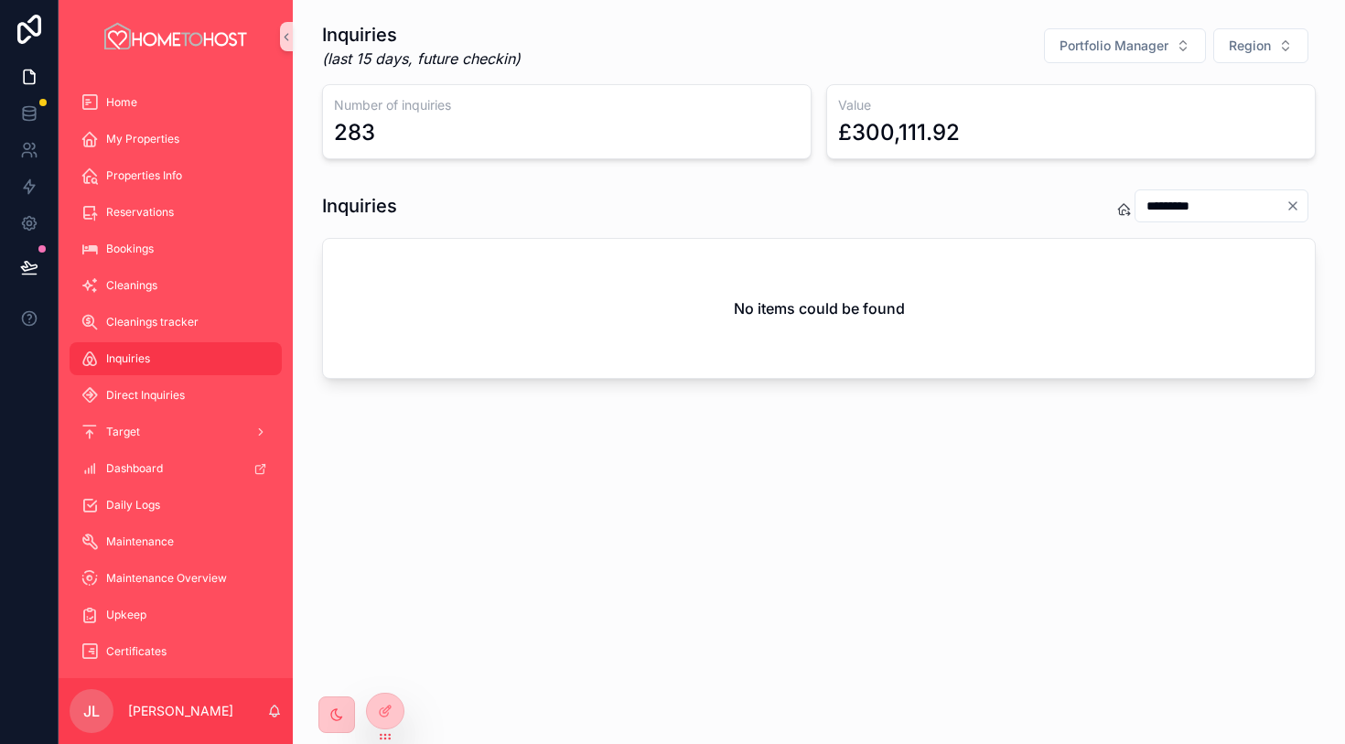
click at [1286, 205] on icon "Clear" at bounding box center [1293, 206] width 15 height 15
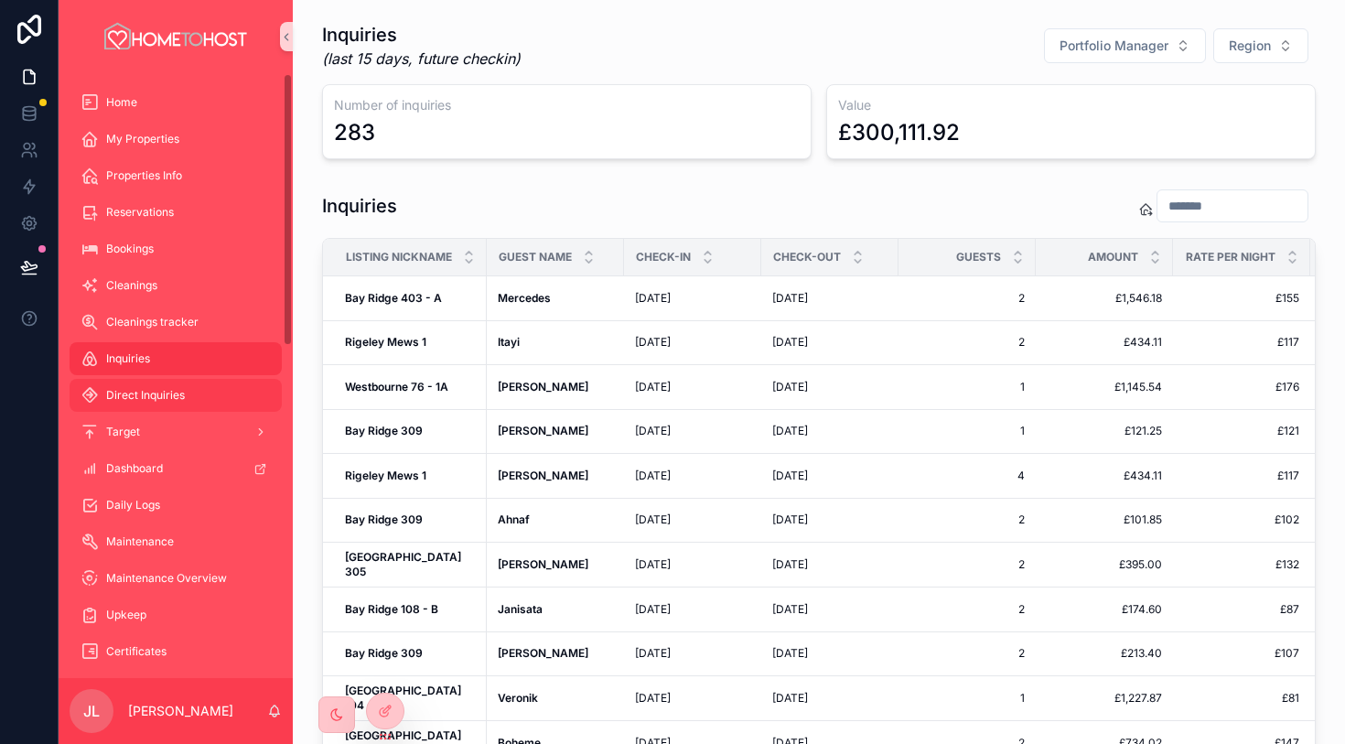
click at [202, 392] on div "Direct Inquiries" at bounding box center [176, 395] width 190 height 29
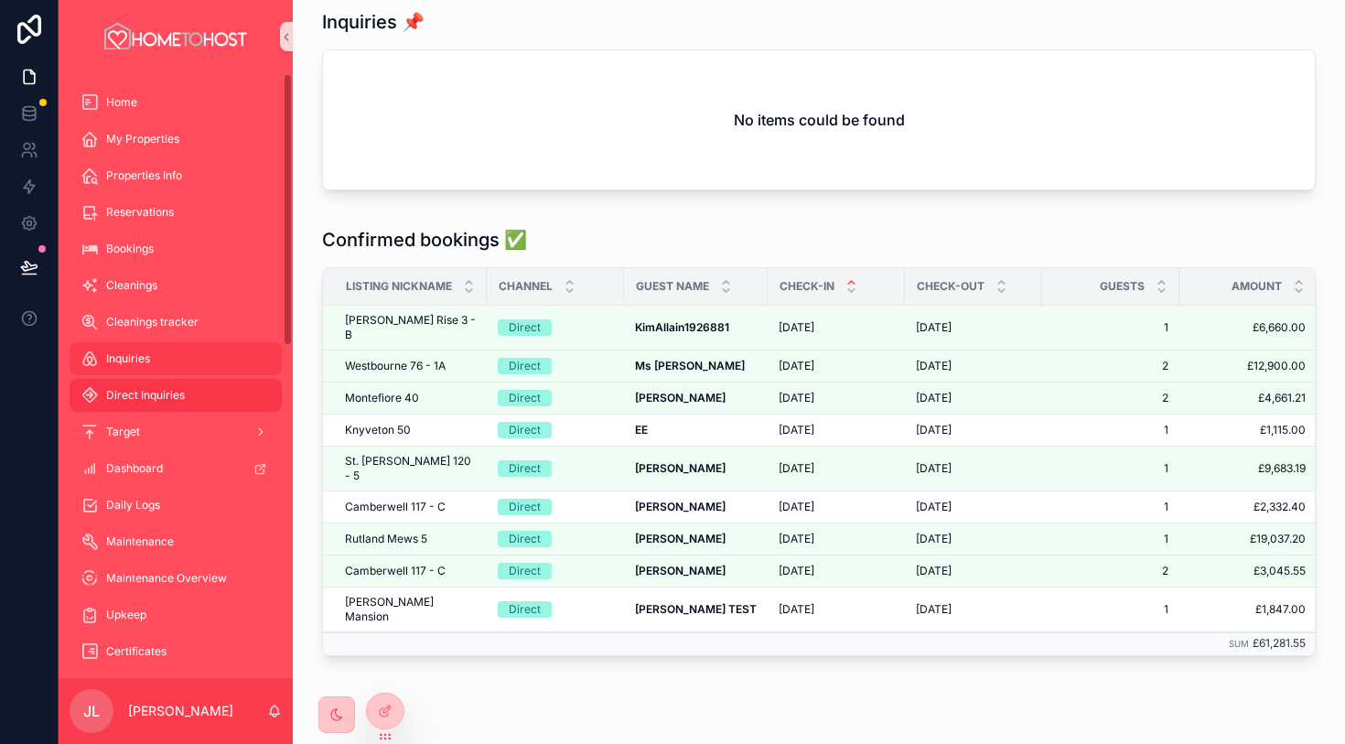
click at [187, 367] on div "Inquiries" at bounding box center [176, 358] width 190 height 29
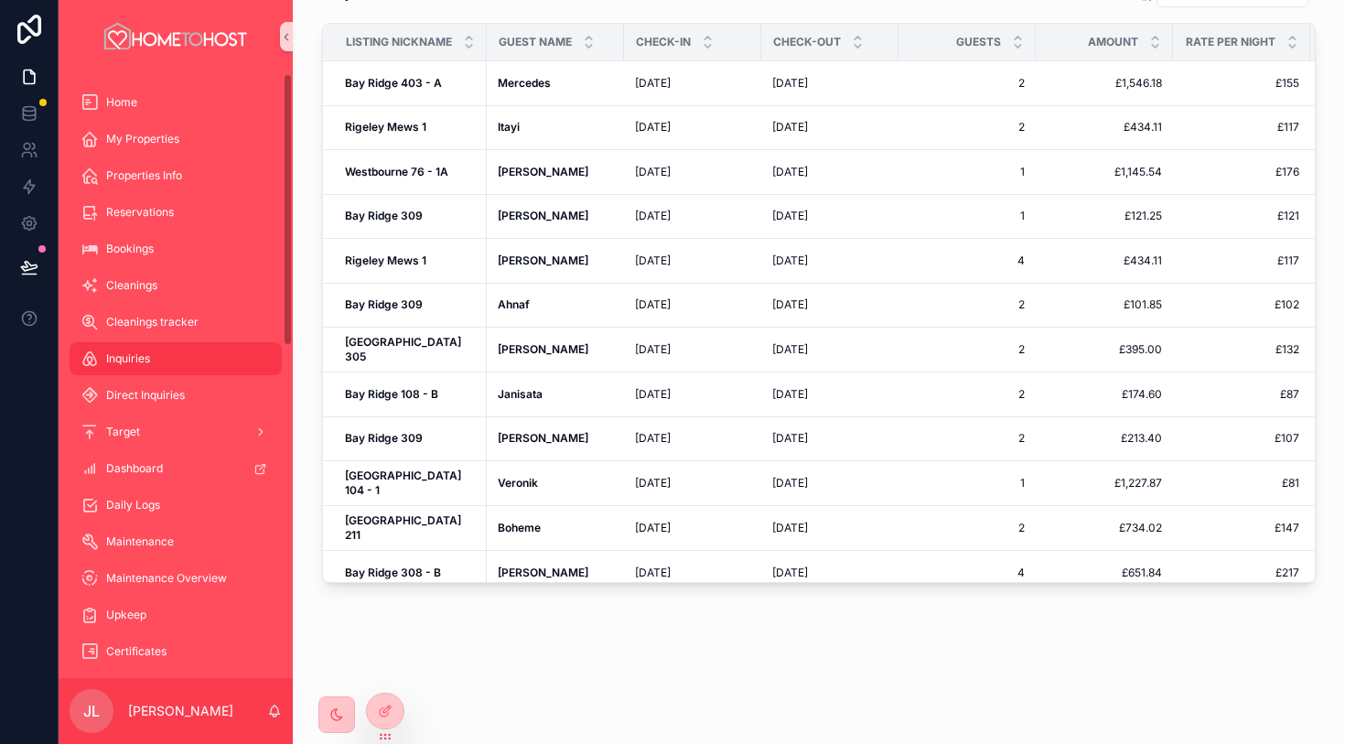
scroll to position [215, 0]
click at [188, 434] on div "Target" at bounding box center [176, 431] width 190 height 29
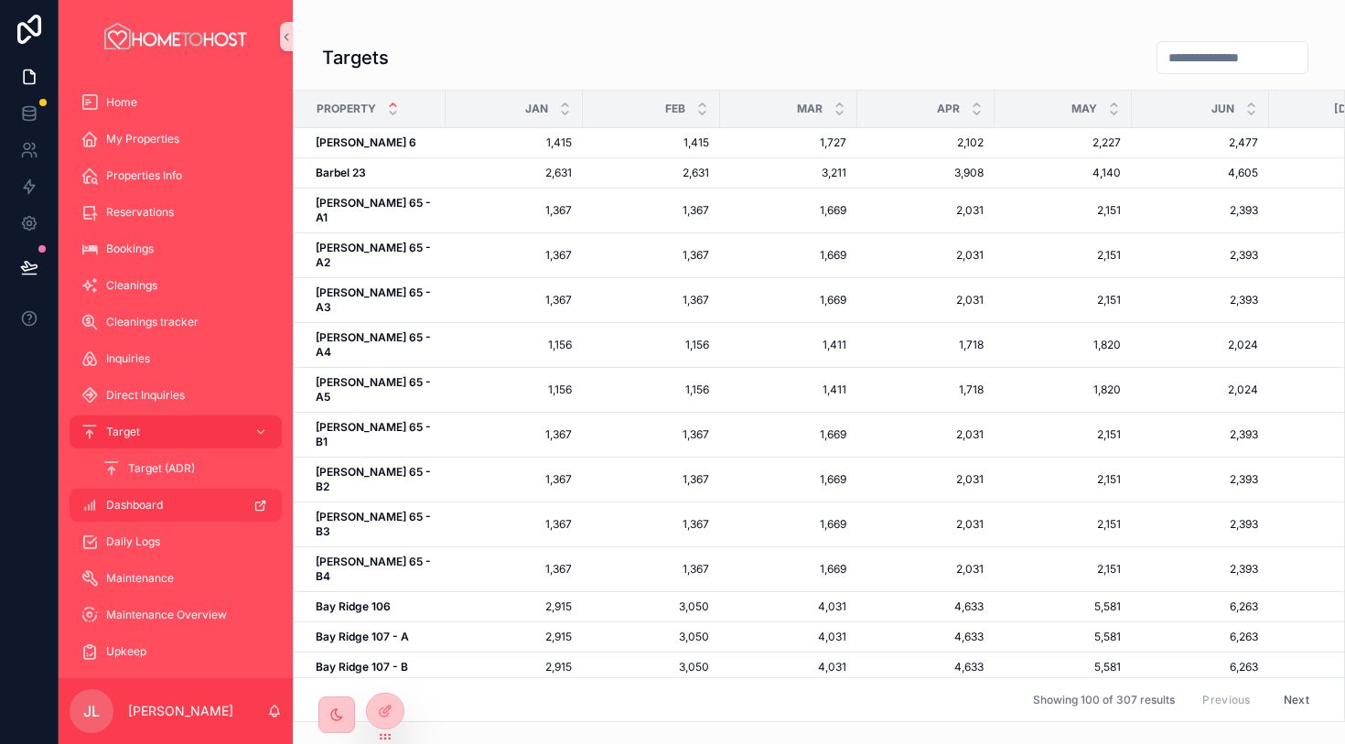
click at [162, 503] on span "Dashboard" at bounding box center [134, 505] width 57 height 15
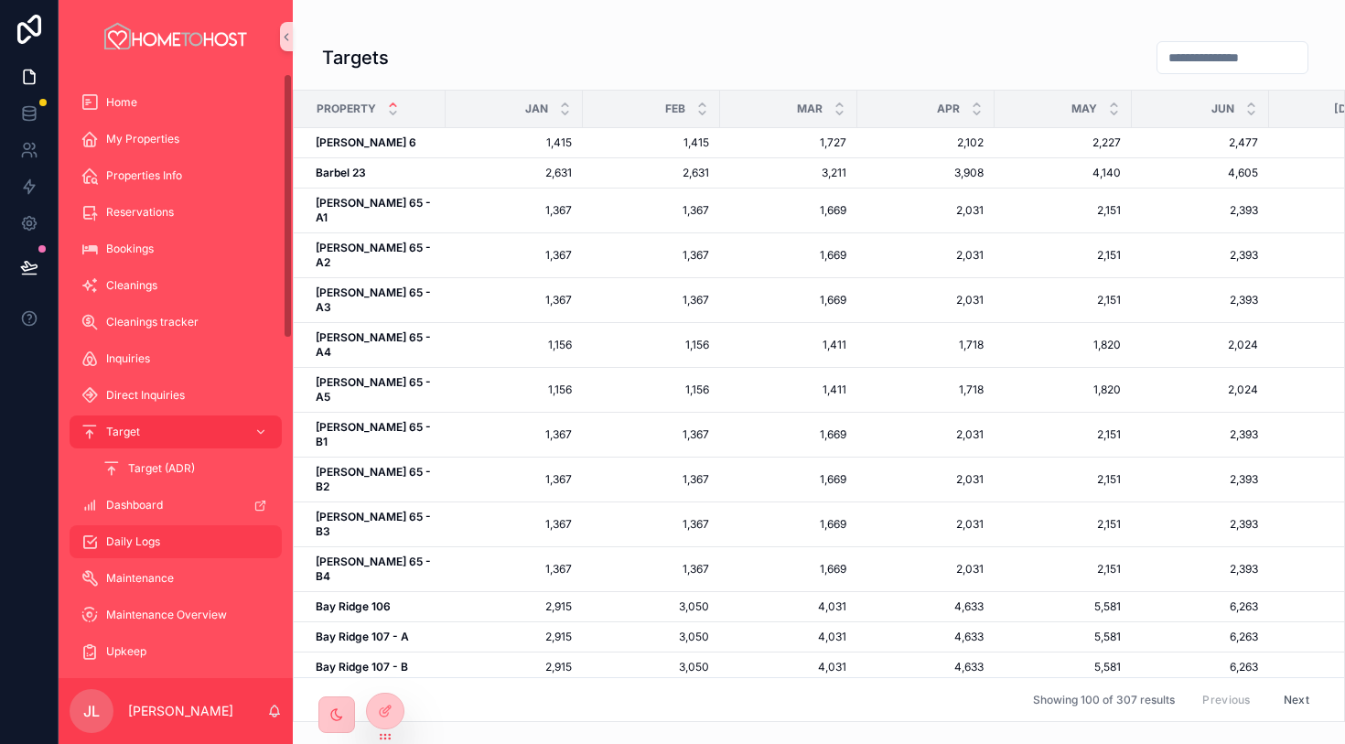
click at [199, 545] on div "Daily Logs" at bounding box center [176, 541] width 190 height 29
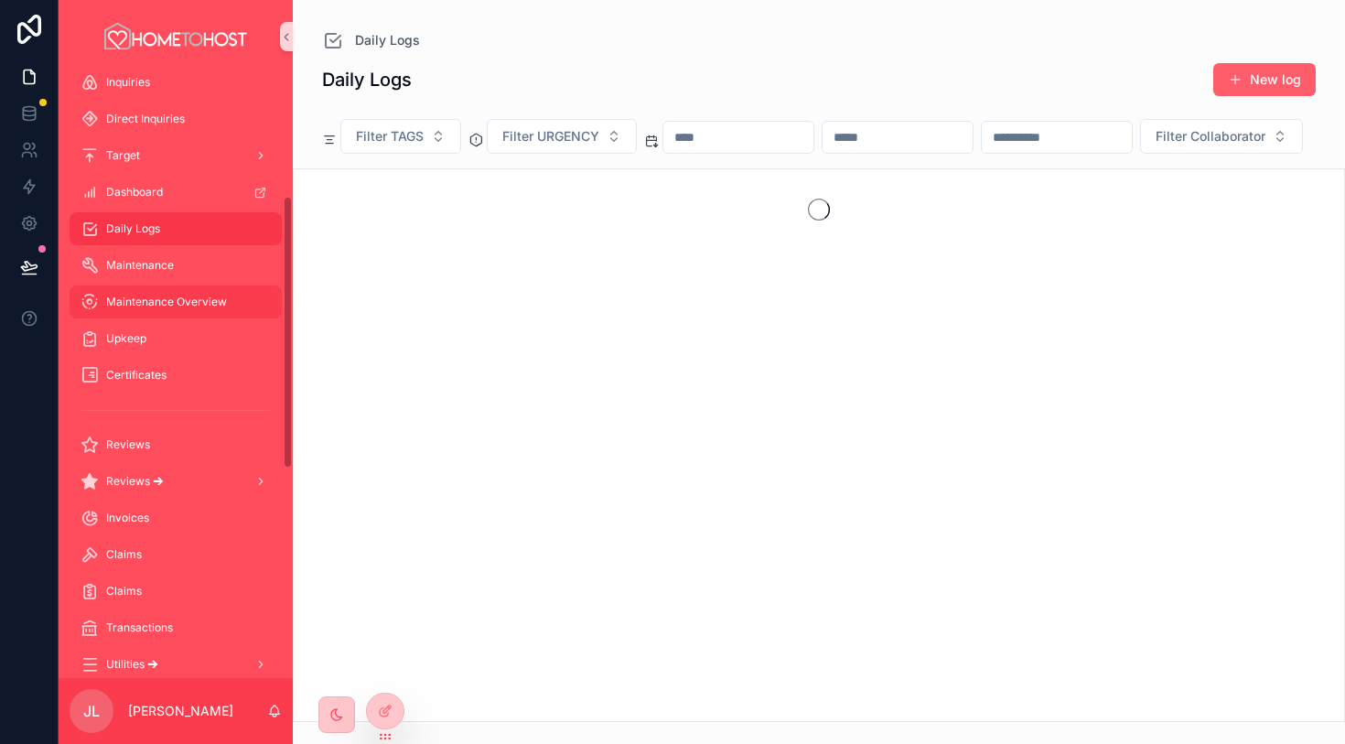
scroll to position [273, 0]
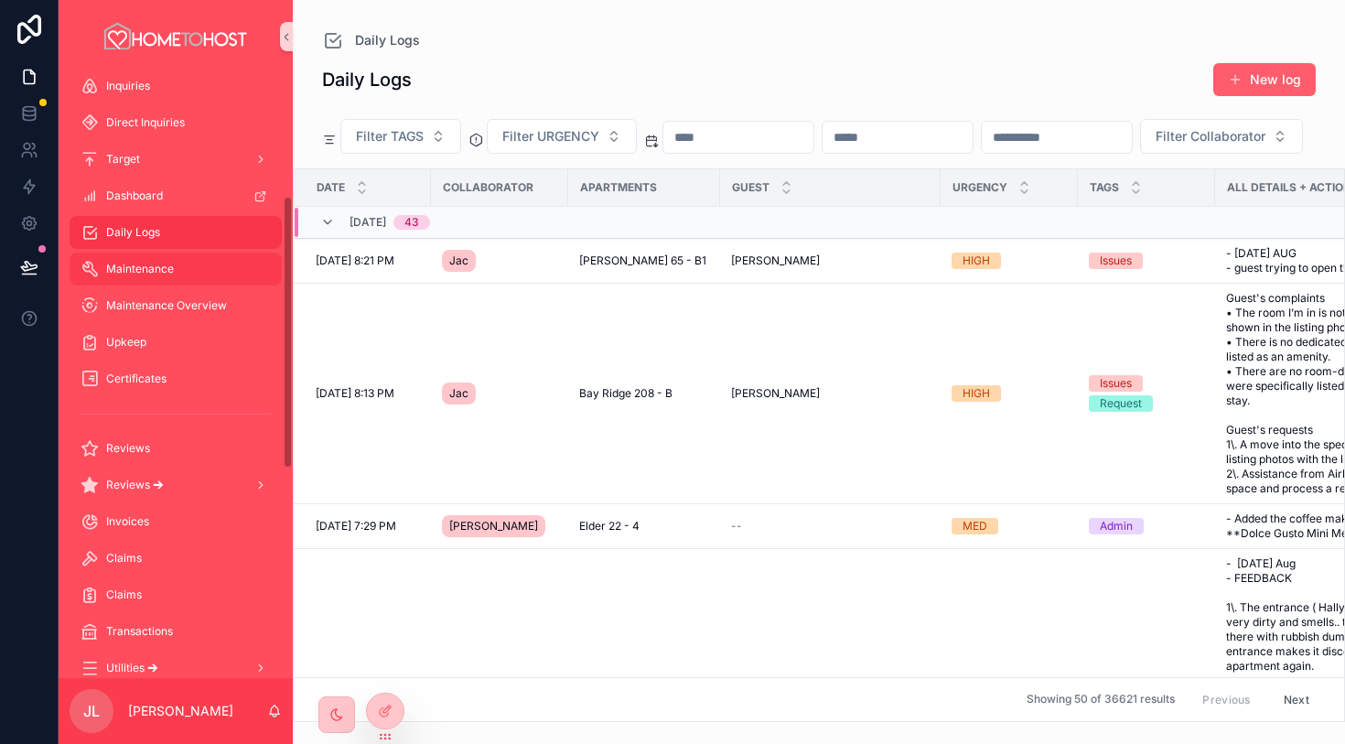
click at [199, 266] on div "Maintenance" at bounding box center [176, 268] width 190 height 29
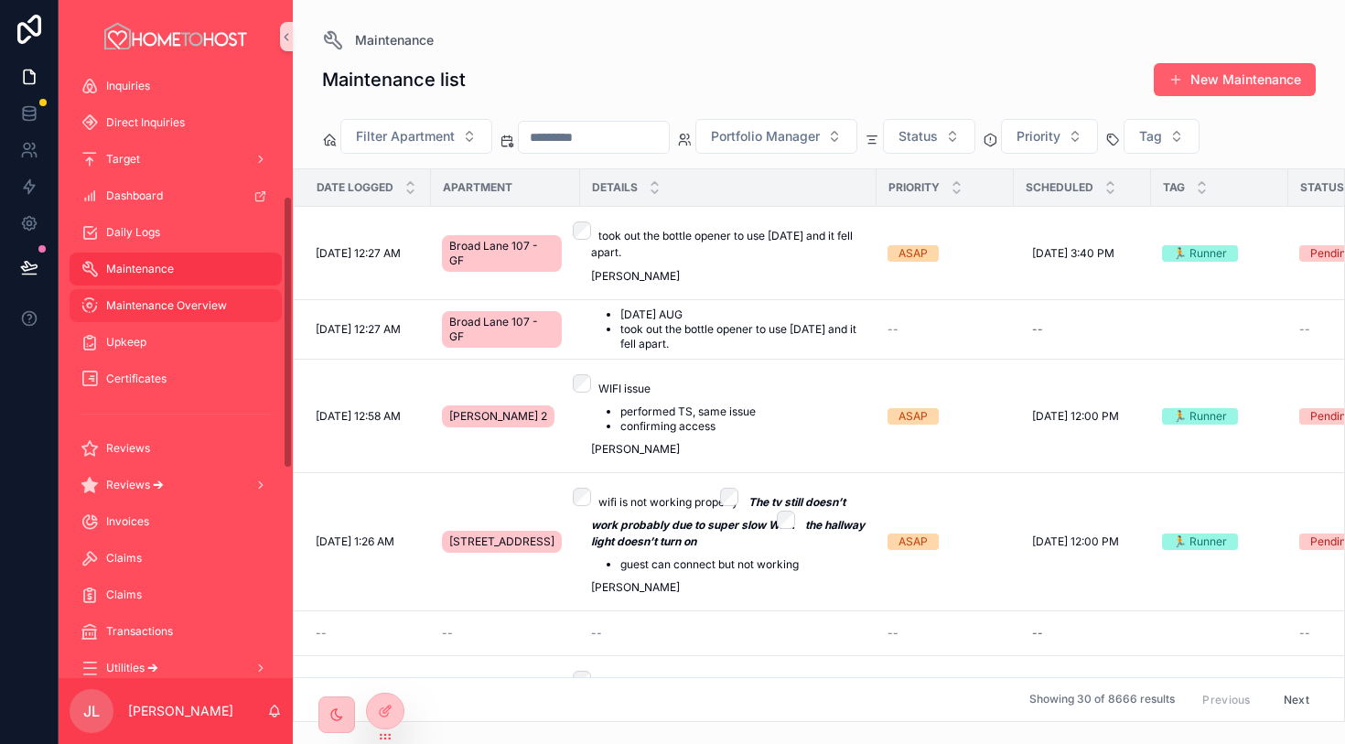
click at [198, 306] on span "Maintenance Overview" at bounding box center [166, 305] width 121 height 15
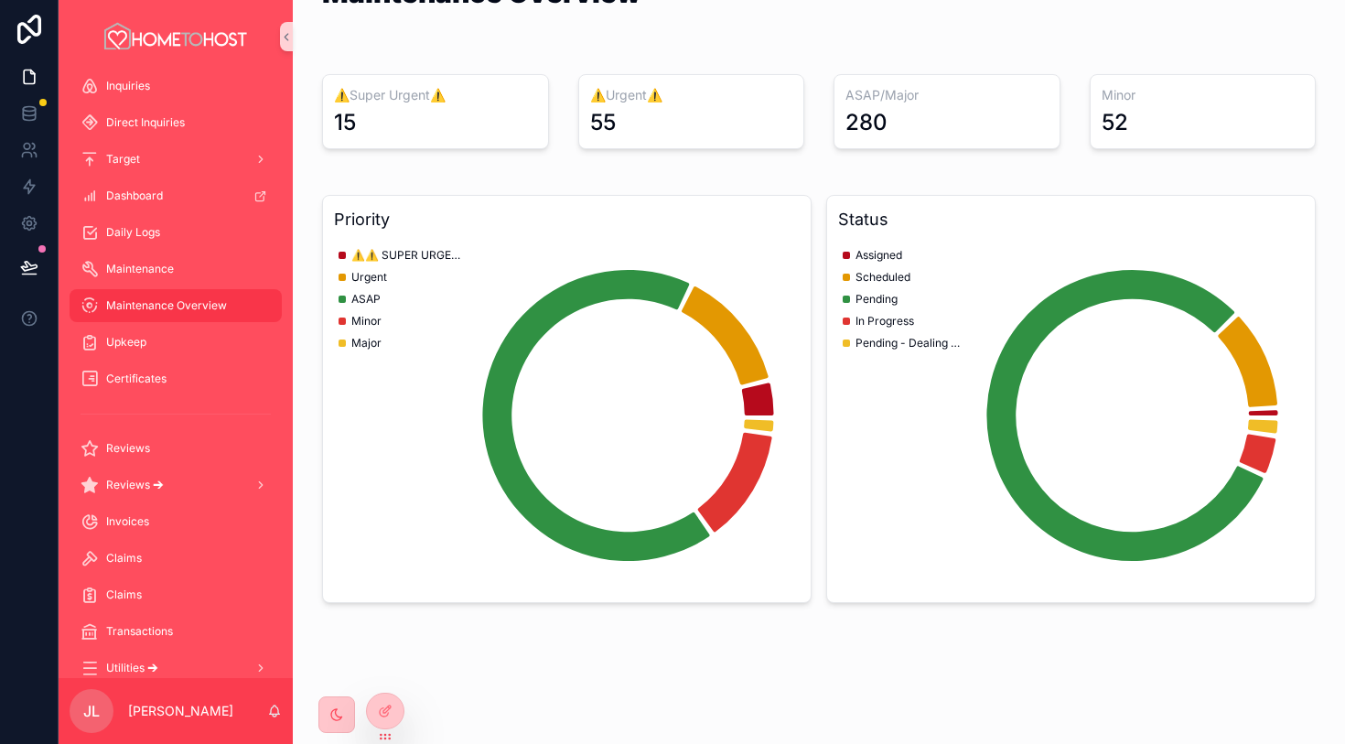
scroll to position [56, 0]
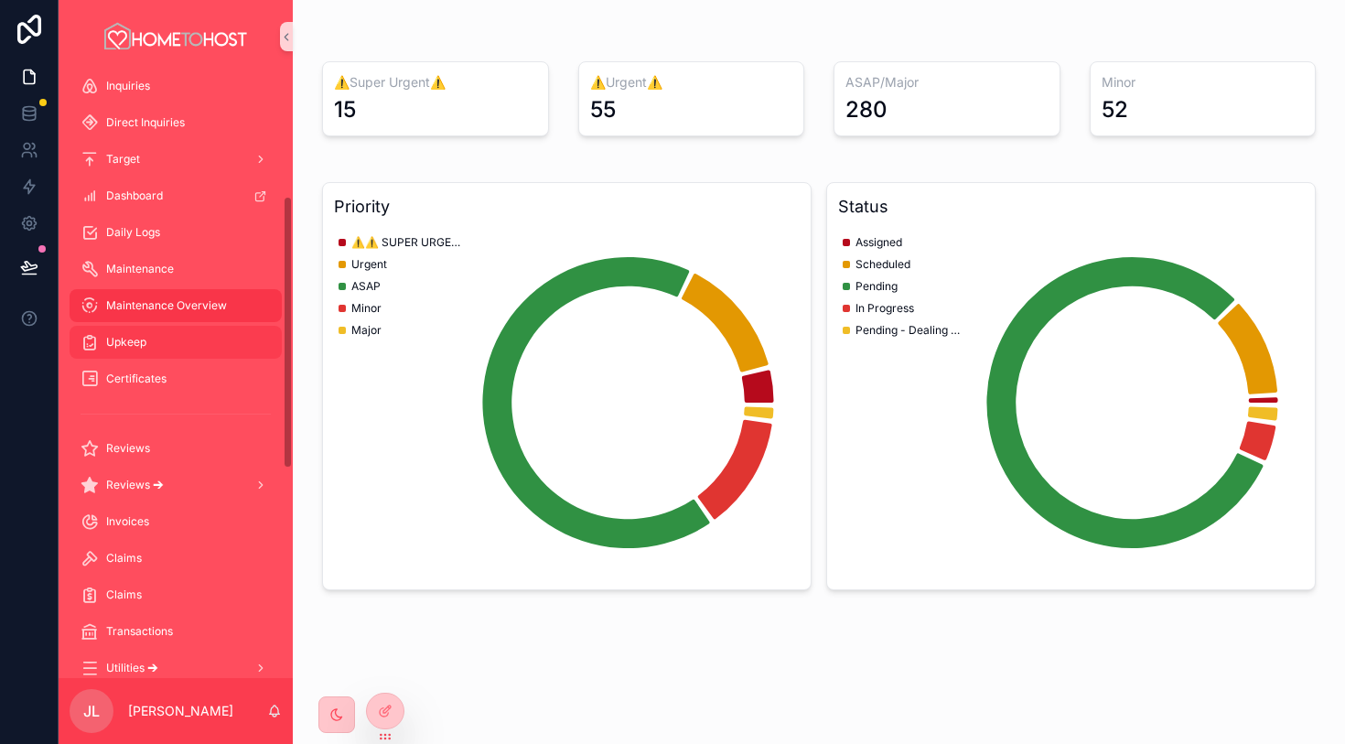
click at [207, 345] on div "Upkeep" at bounding box center [176, 342] width 190 height 29
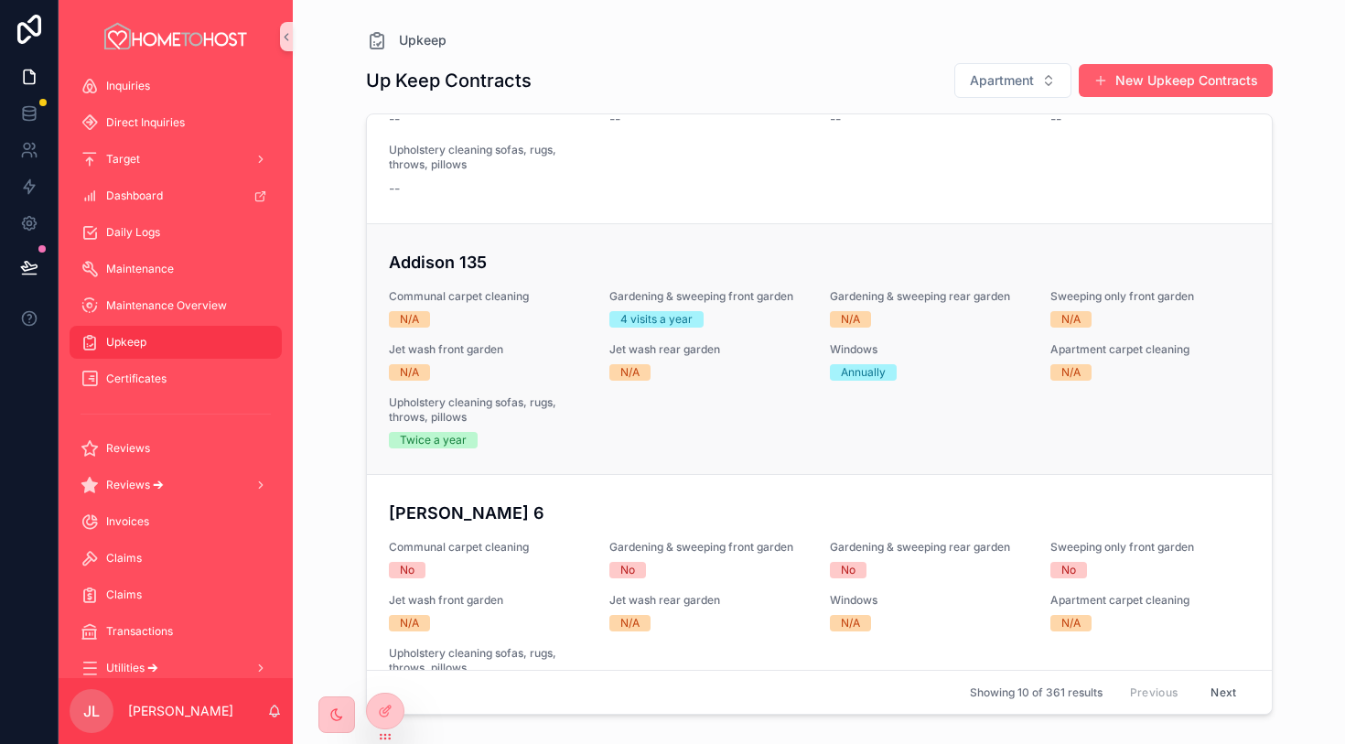
scroll to position [218, 0]
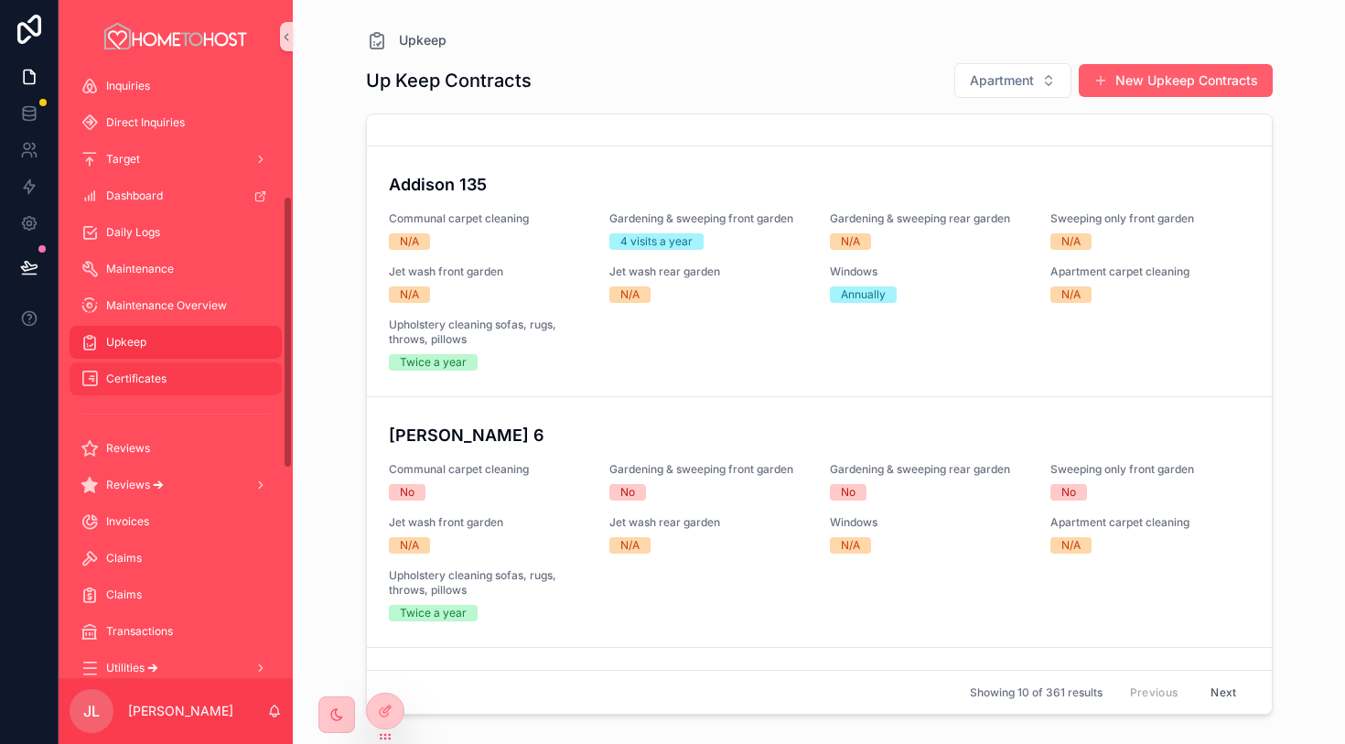
click at [219, 377] on div "Certificates" at bounding box center [176, 378] width 190 height 29
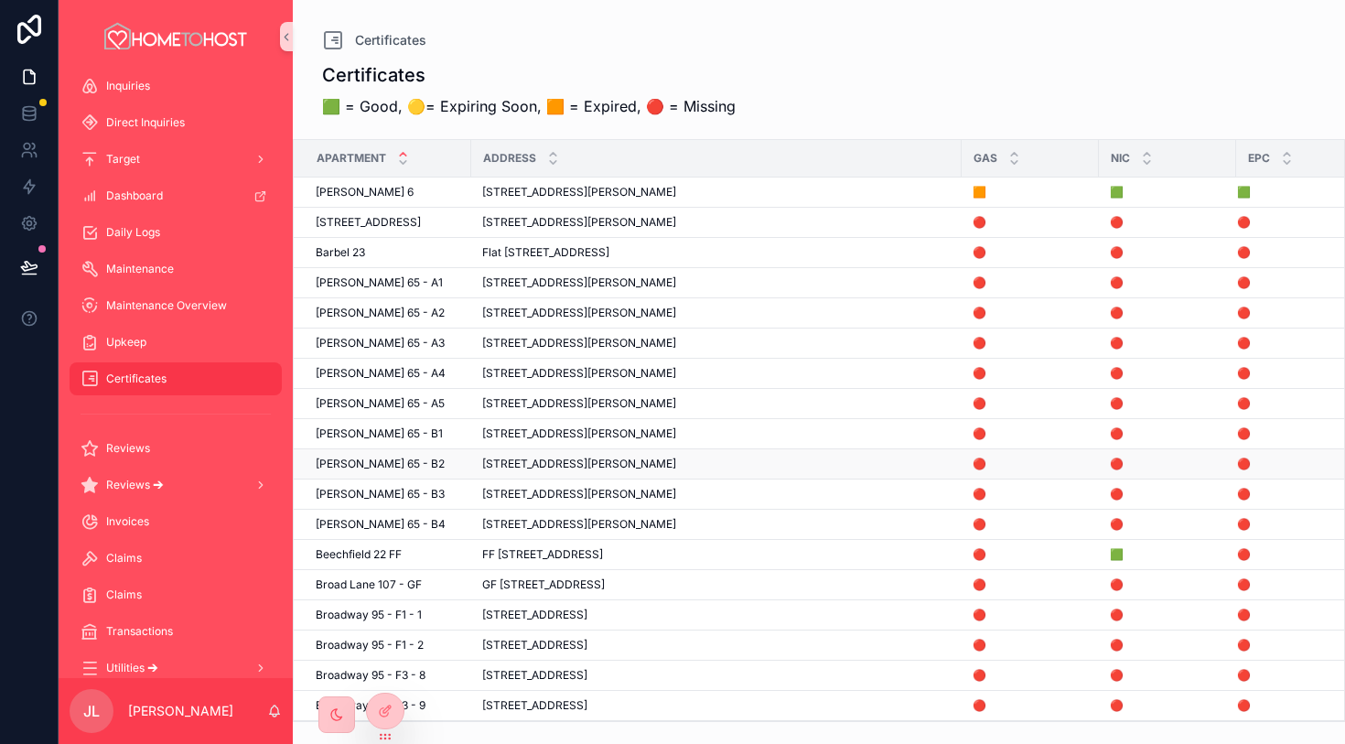
click at [372, 453] on td "Barrett's 65 - B2 Barrett's 65 - B2" at bounding box center [383, 464] width 178 height 30
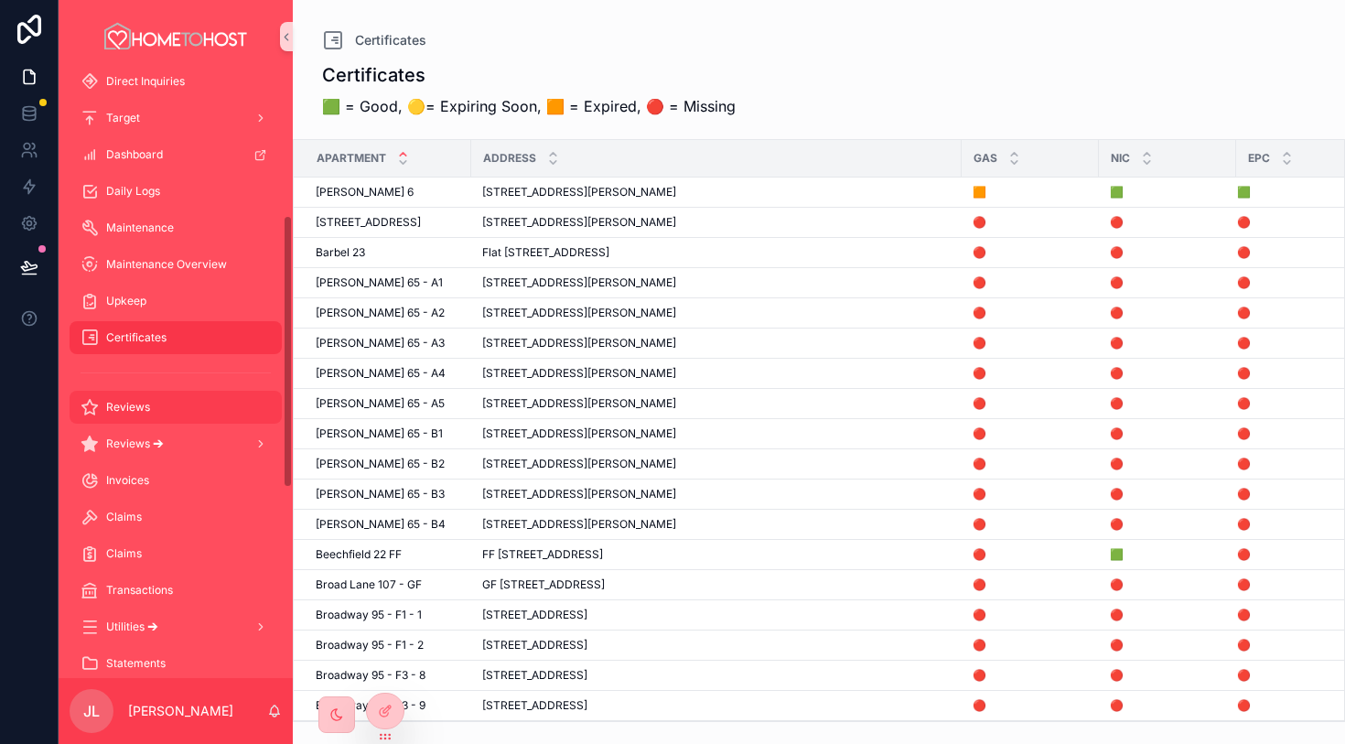
click at [184, 395] on div "Reviews" at bounding box center [176, 407] width 190 height 29
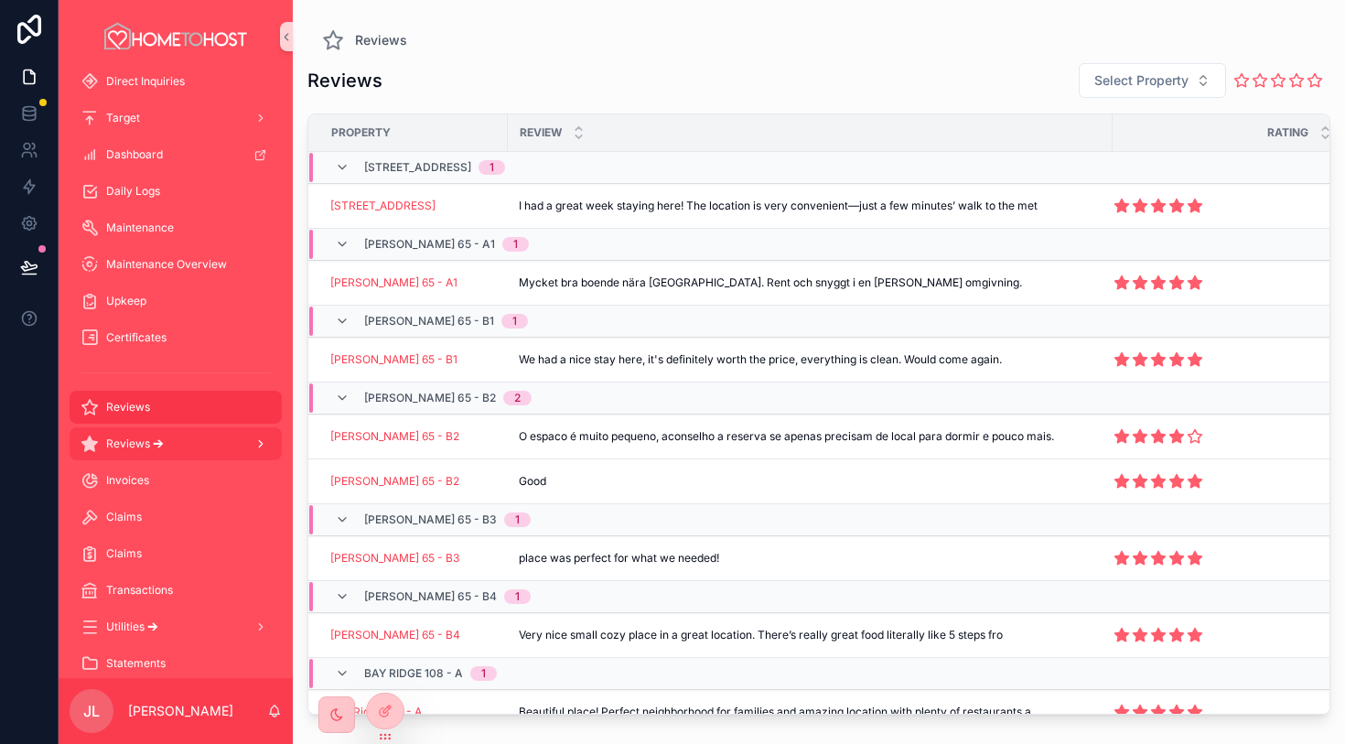
click at [198, 447] on div "Reviews 🡪" at bounding box center [176, 443] width 190 height 29
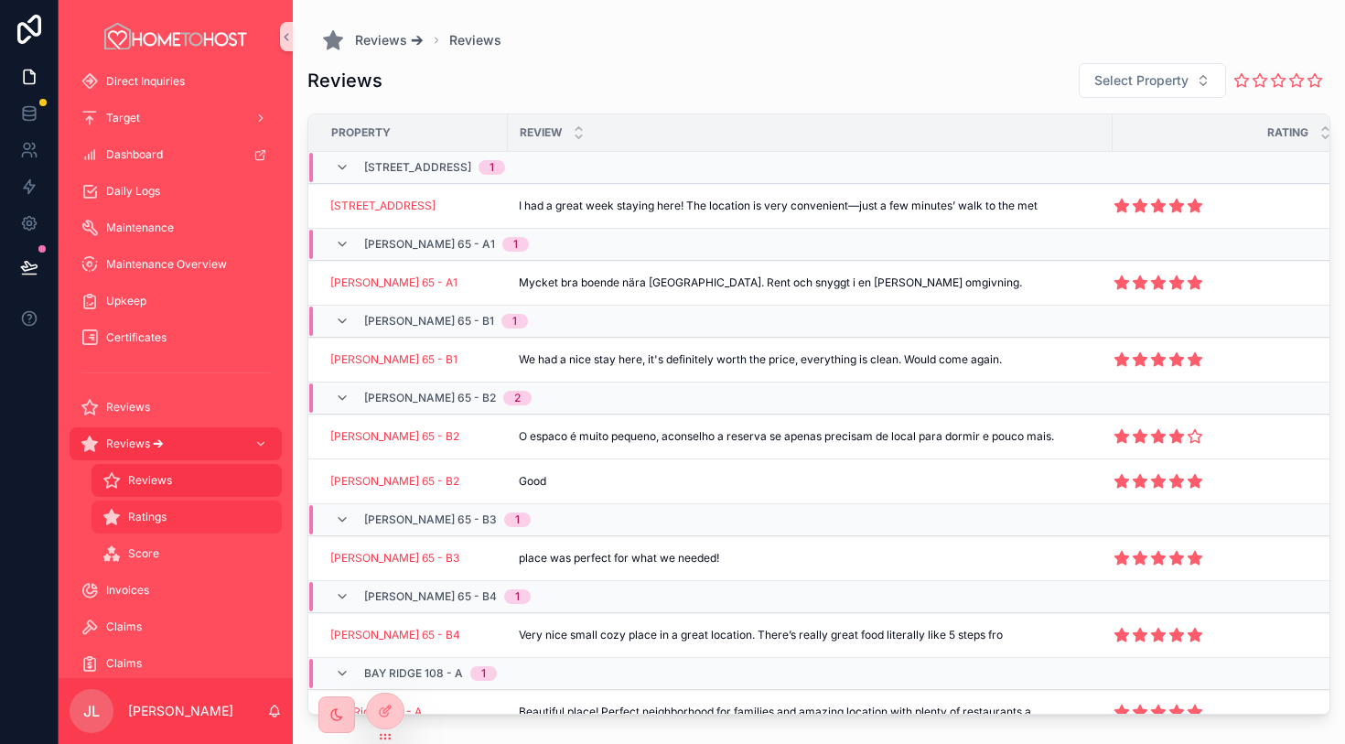
click at [188, 514] on div "Ratings" at bounding box center [187, 516] width 168 height 29
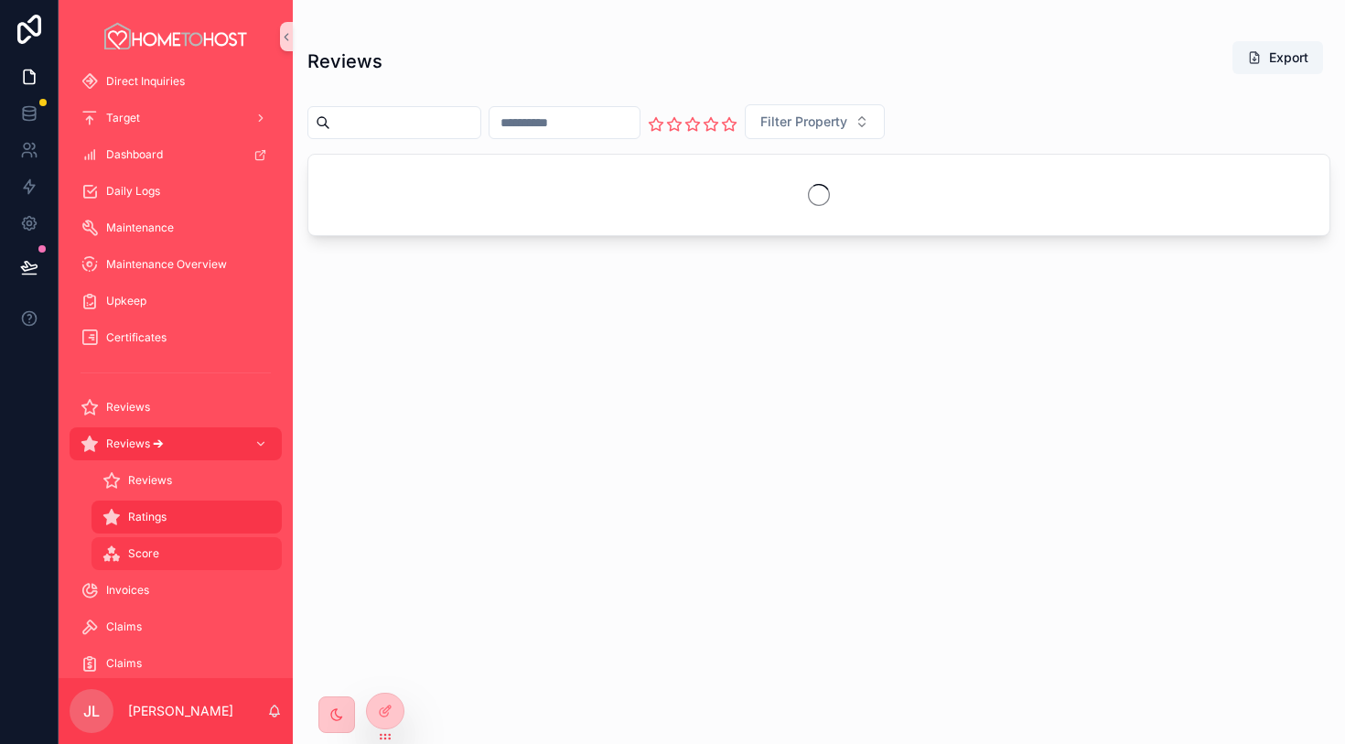
click at [176, 556] on div "Score" at bounding box center [187, 553] width 168 height 29
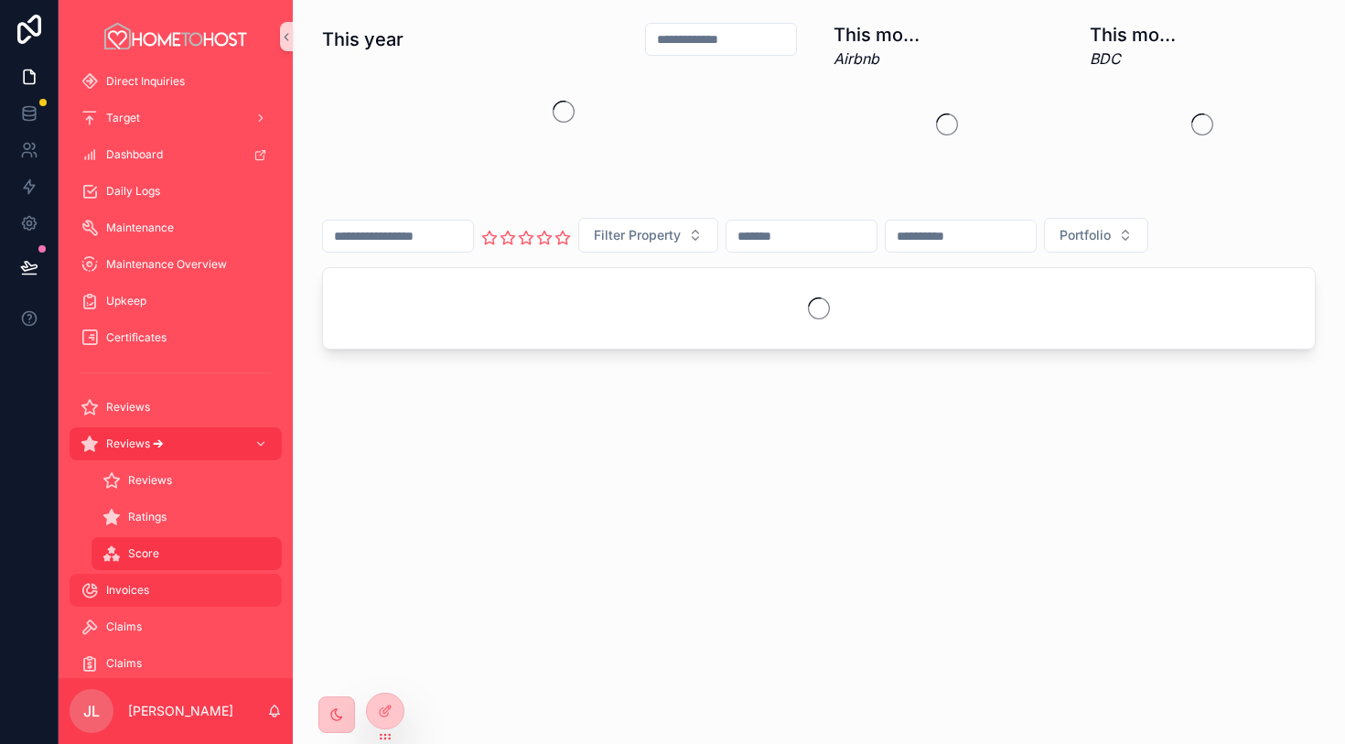
click at [168, 593] on div "Invoices" at bounding box center [176, 590] width 190 height 29
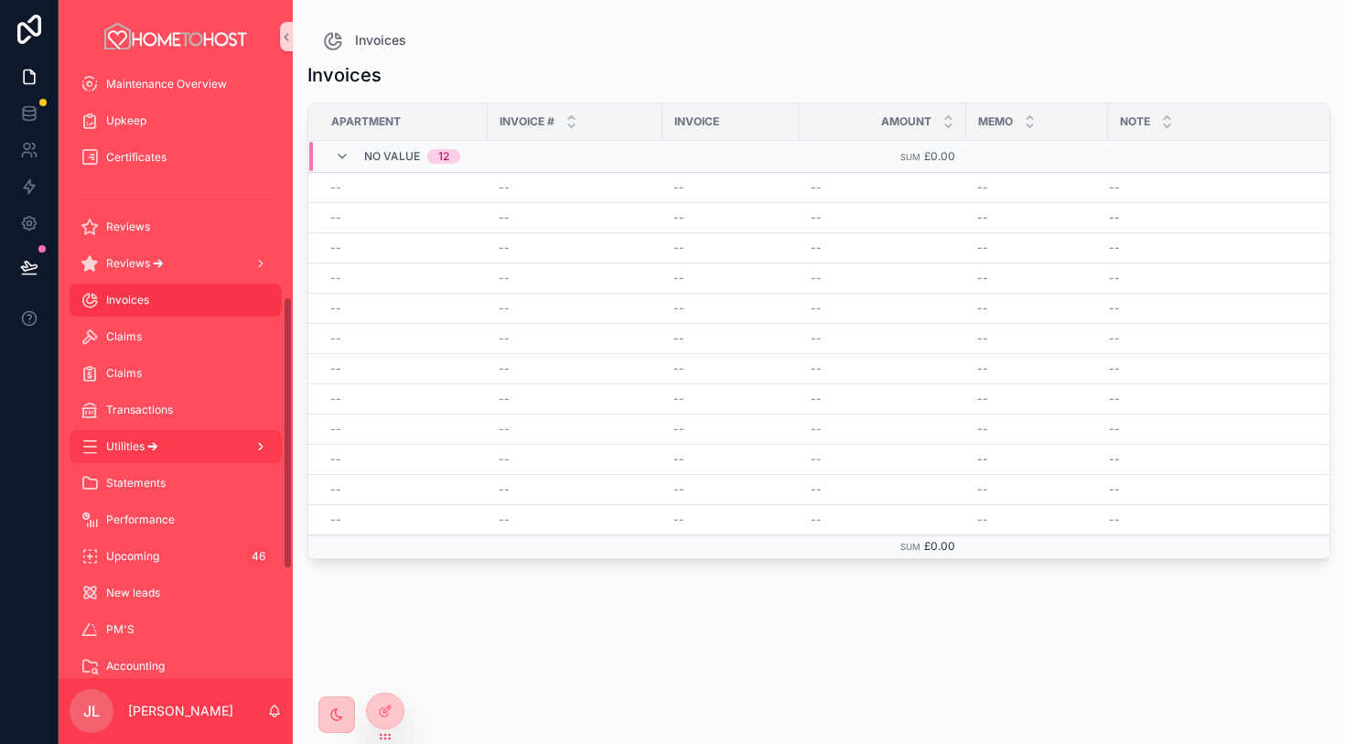
scroll to position [509, 0]
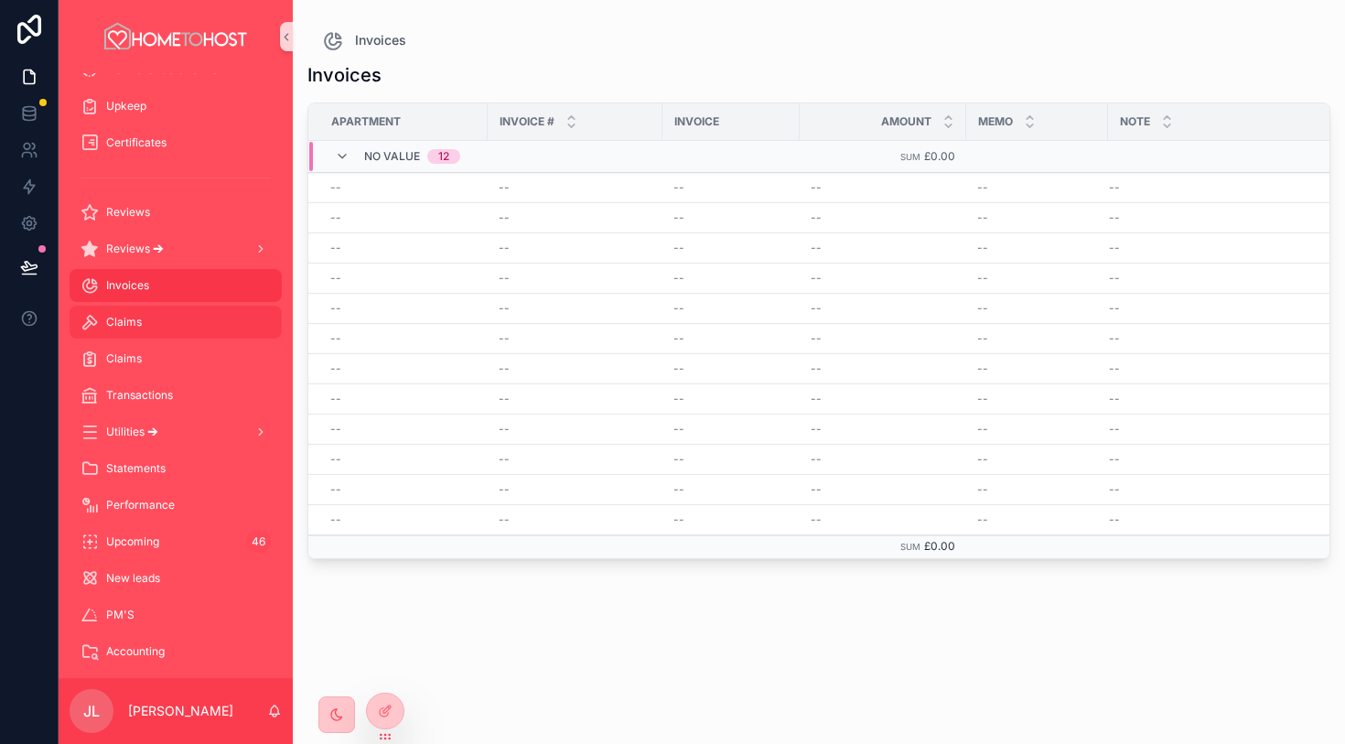
click at [171, 313] on div "Claims" at bounding box center [176, 322] width 190 height 29
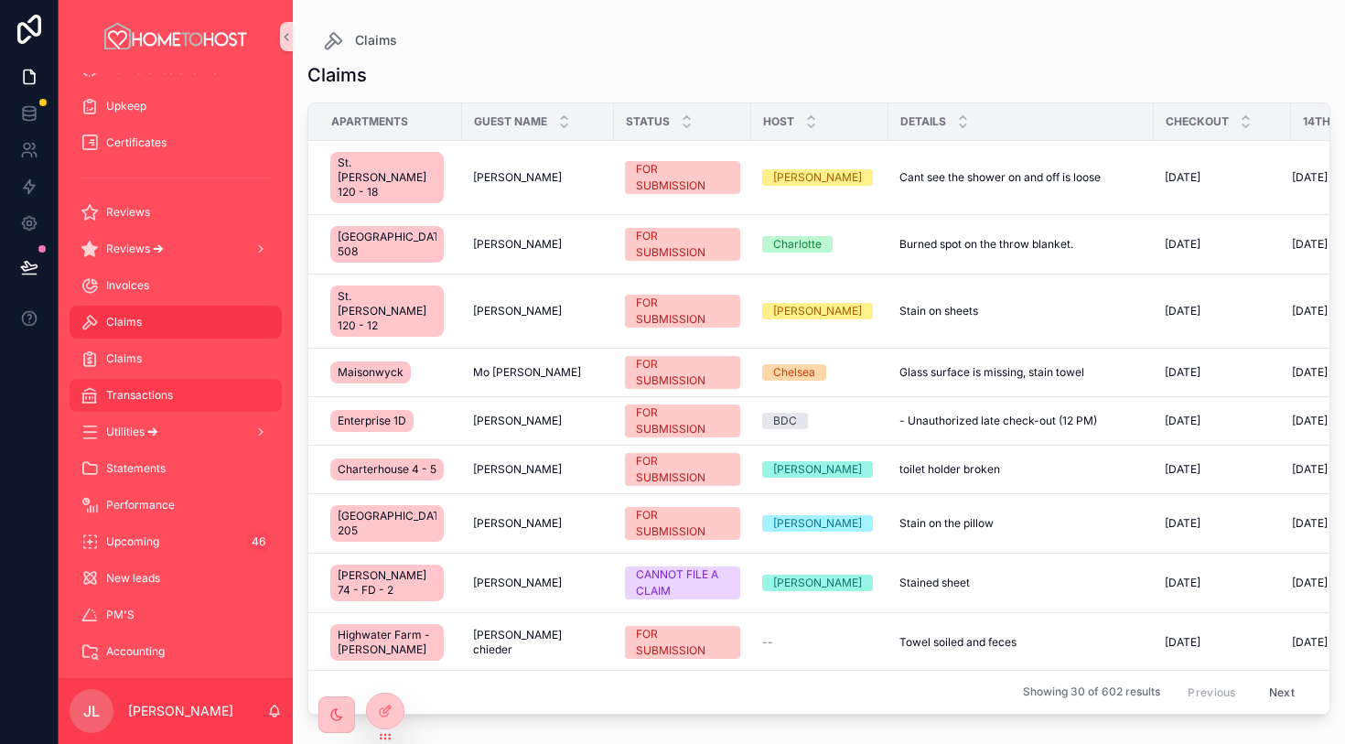
click at [179, 398] on div "Transactions" at bounding box center [176, 395] width 190 height 29
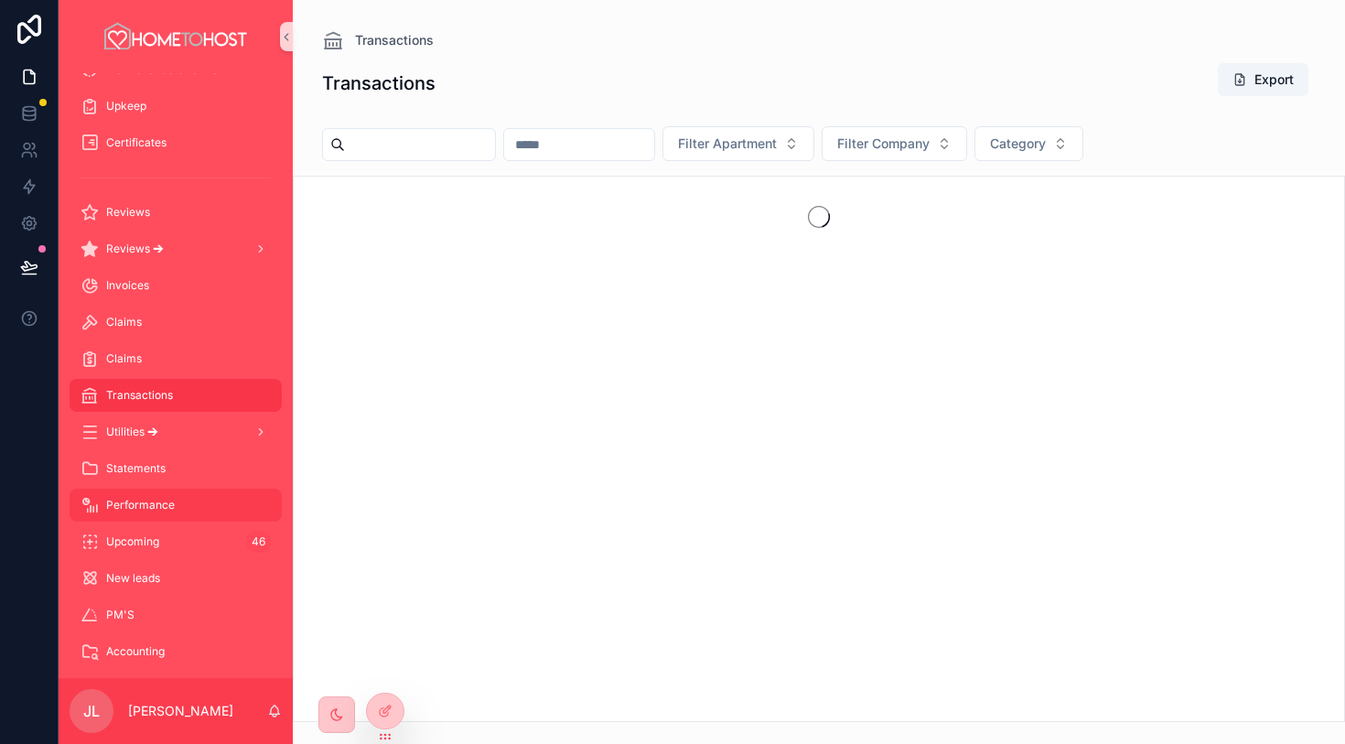
click at [177, 500] on div "Performance" at bounding box center [176, 505] width 190 height 29
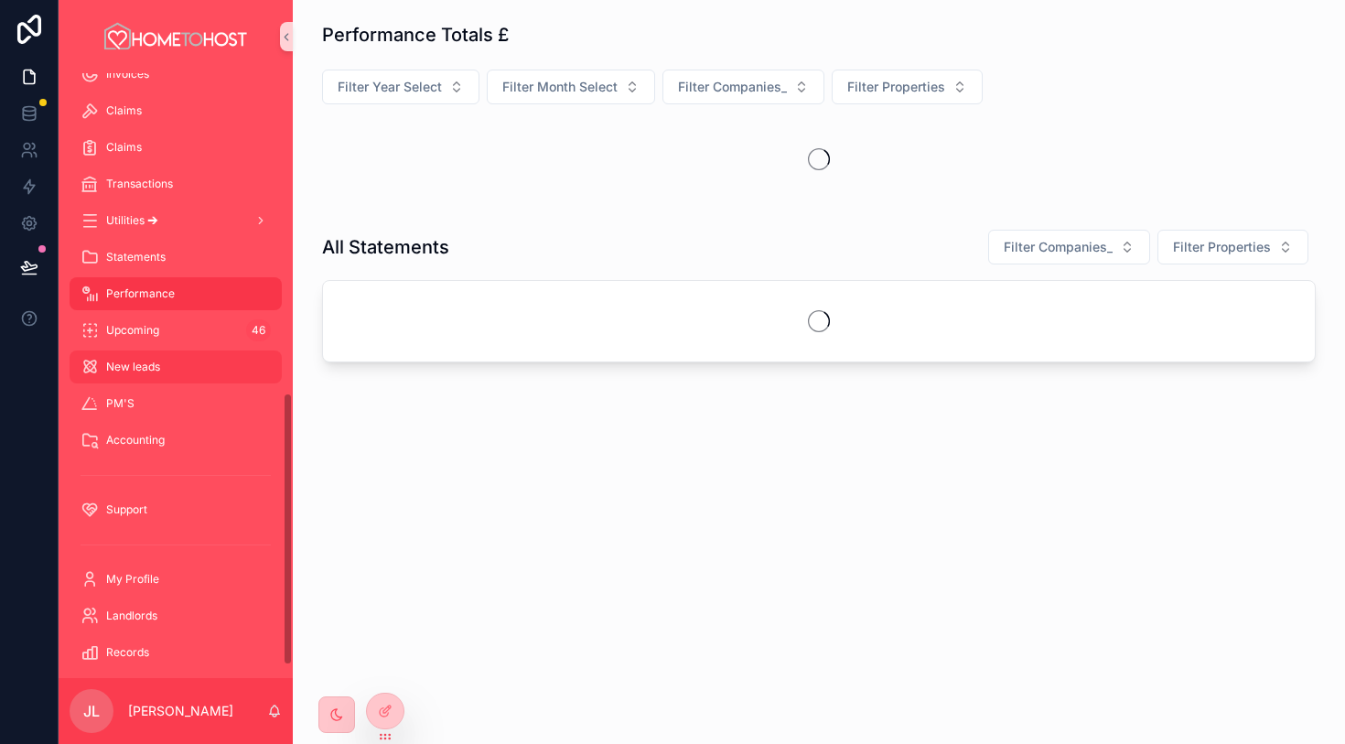
scroll to position [735, 0]
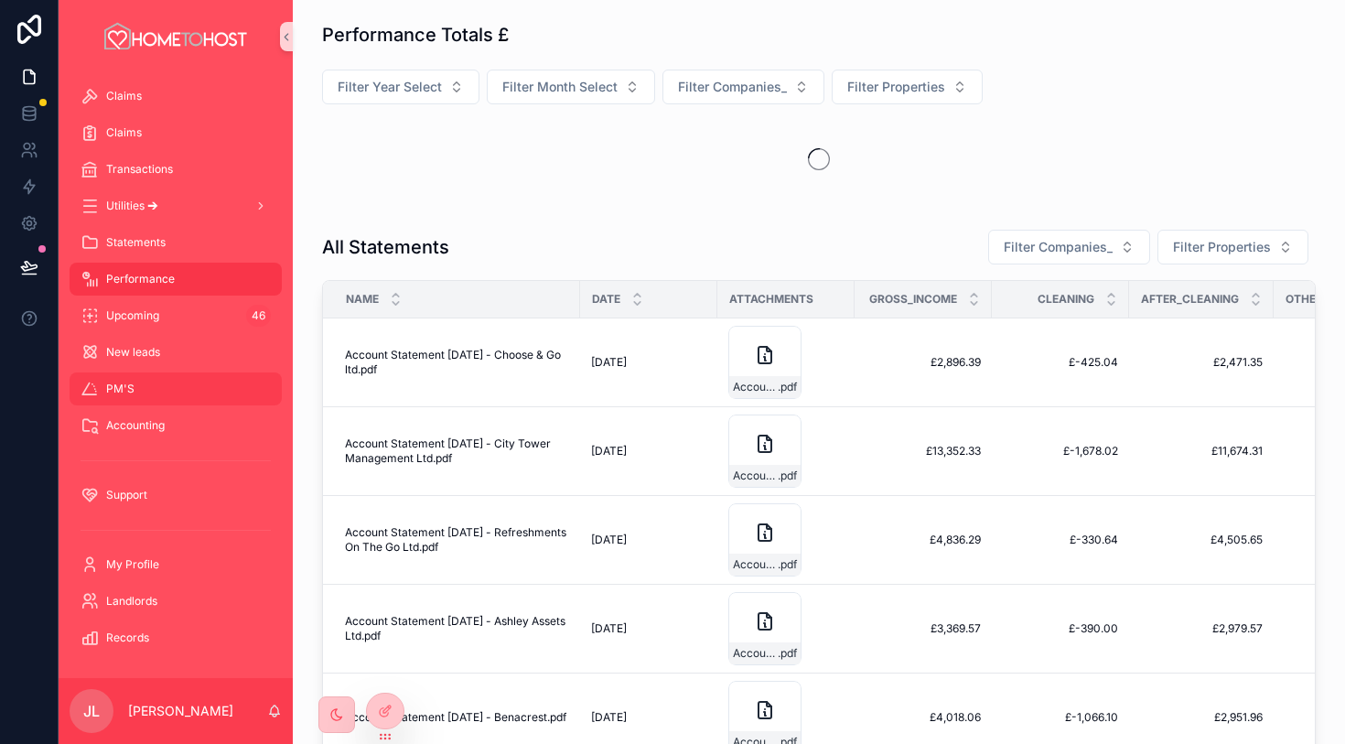
click at [188, 386] on div "PM'S" at bounding box center [176, 388] width 190 height 29
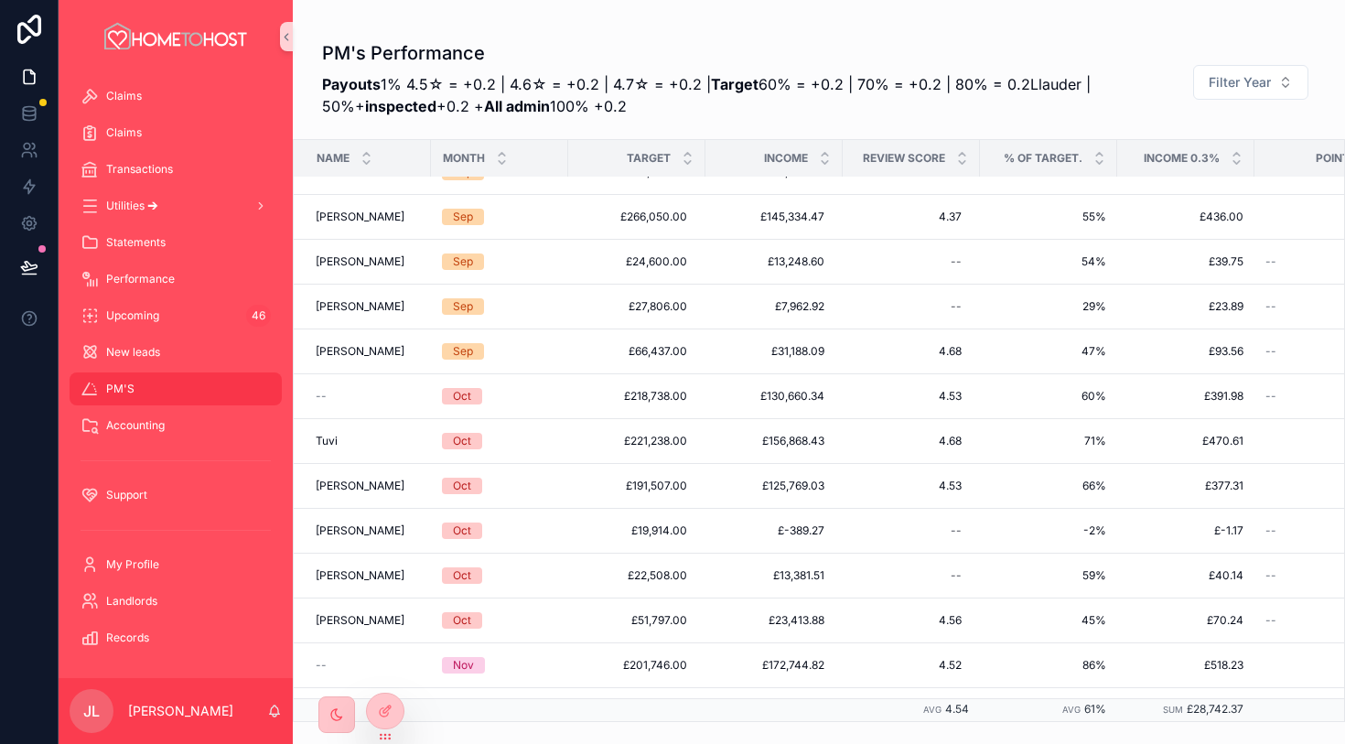
scroll to position [3963, 0]
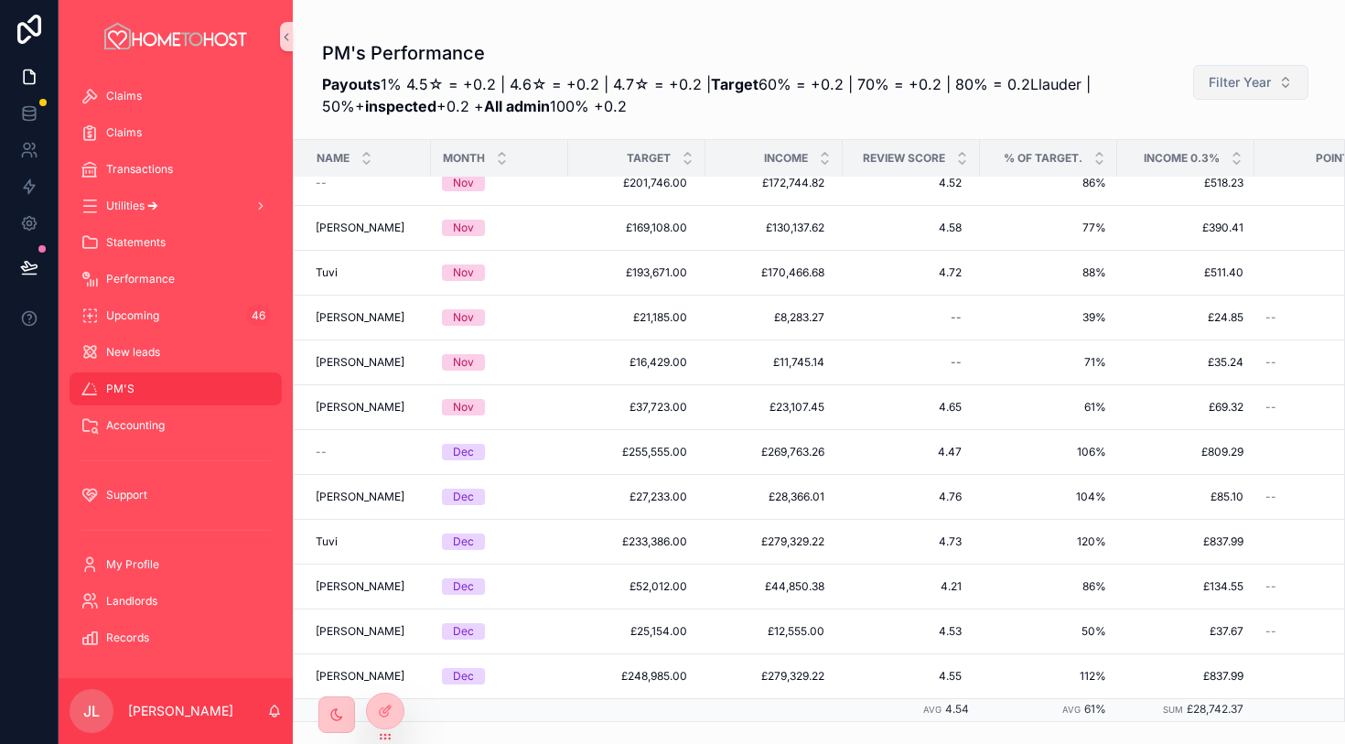
click at [1252, 78] on span "Filter Year" at bounding box center [1240, 82] width 62 height 18
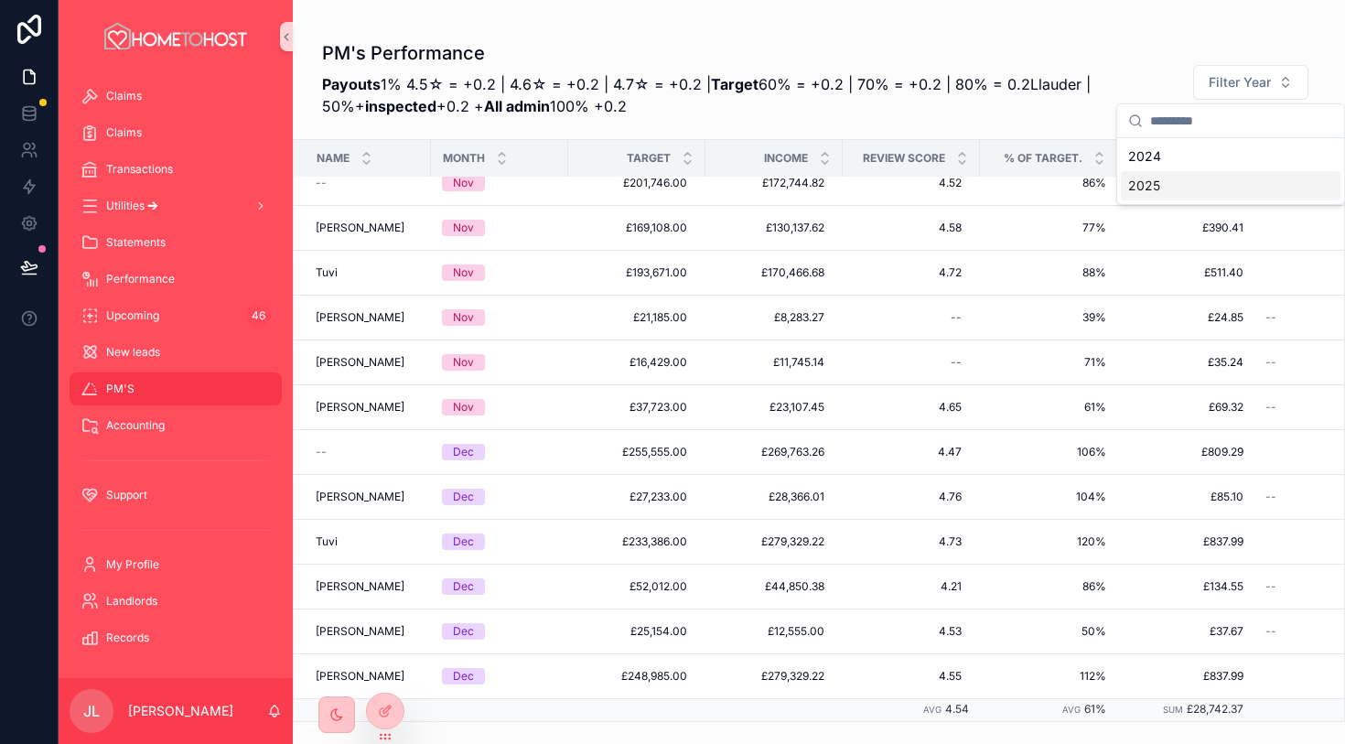
click at [1196, 192] on div "2025" at bounding box center [1231, 185] width 220 height 29
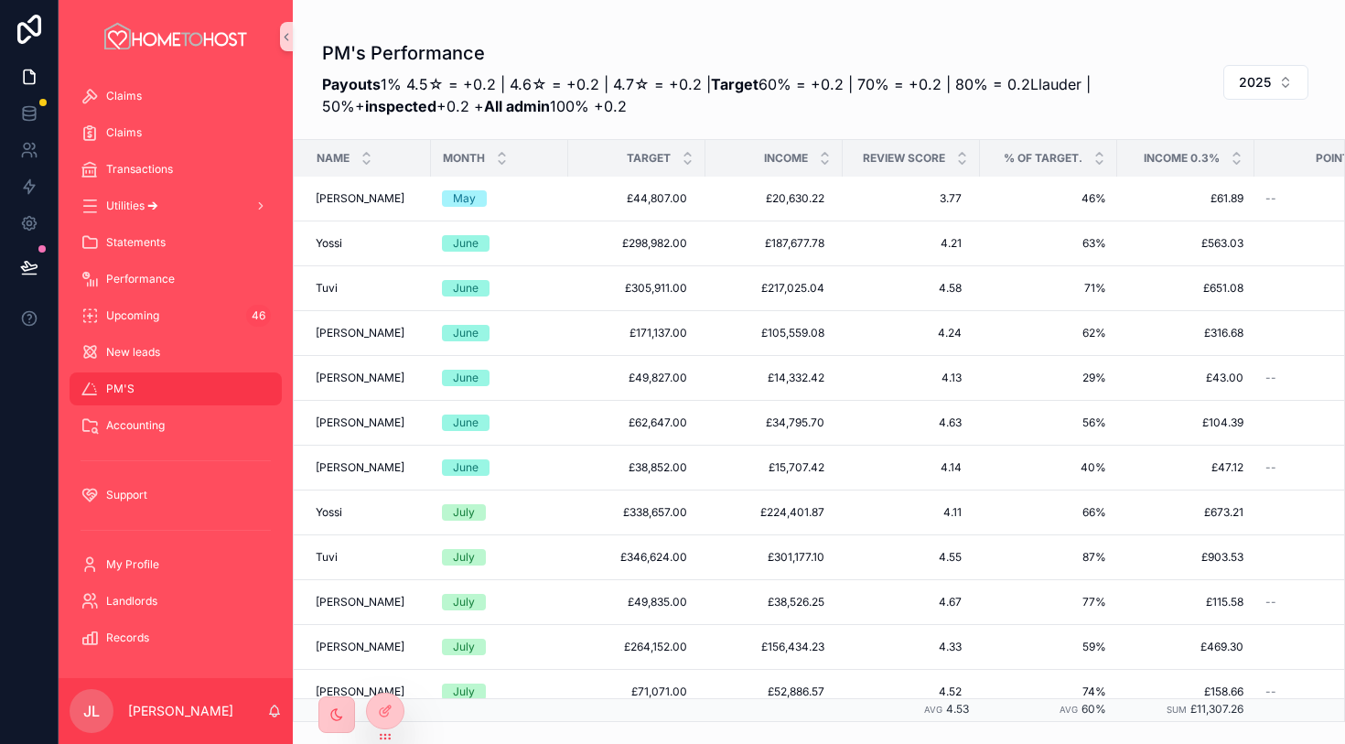
scroll to position [1407, 0]
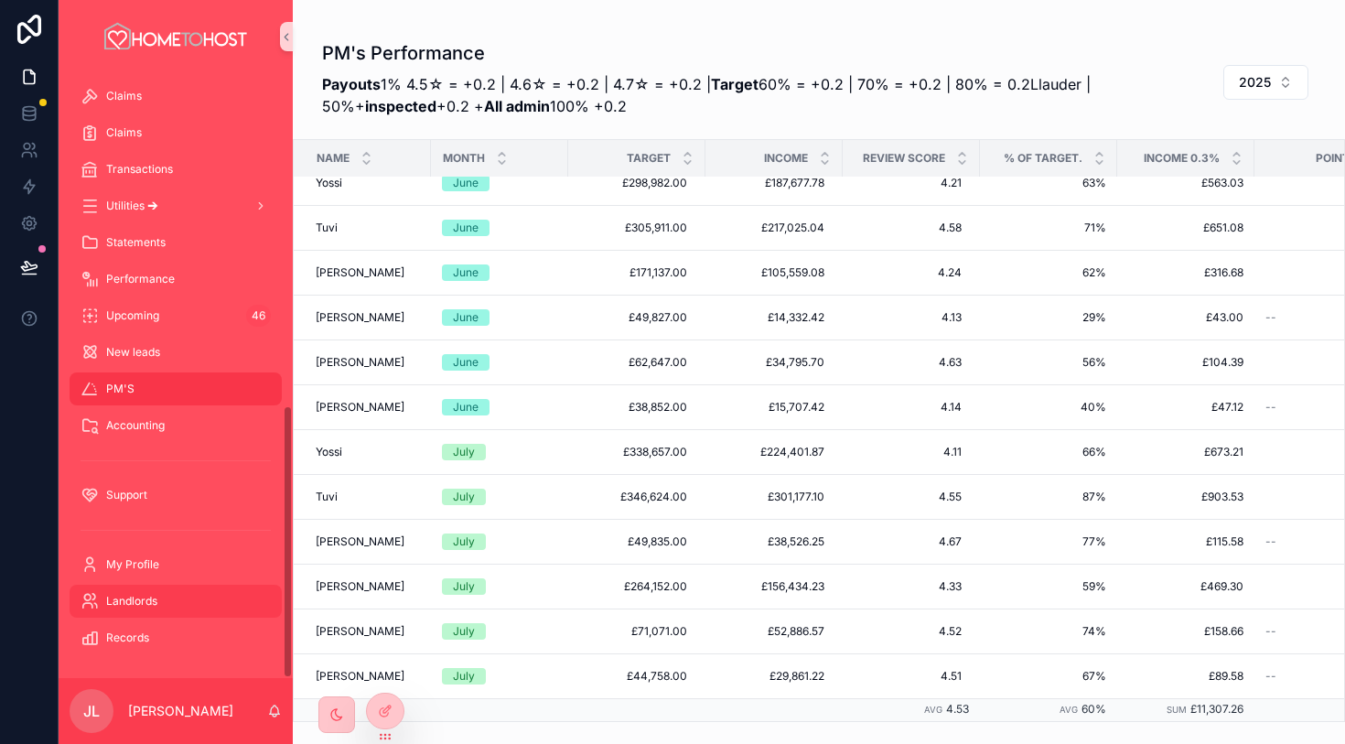
click at [192, 595] on div "Landlords" at bounding box center [176, 601] width 190 height 29
